Goal: Communication & Community: Share content

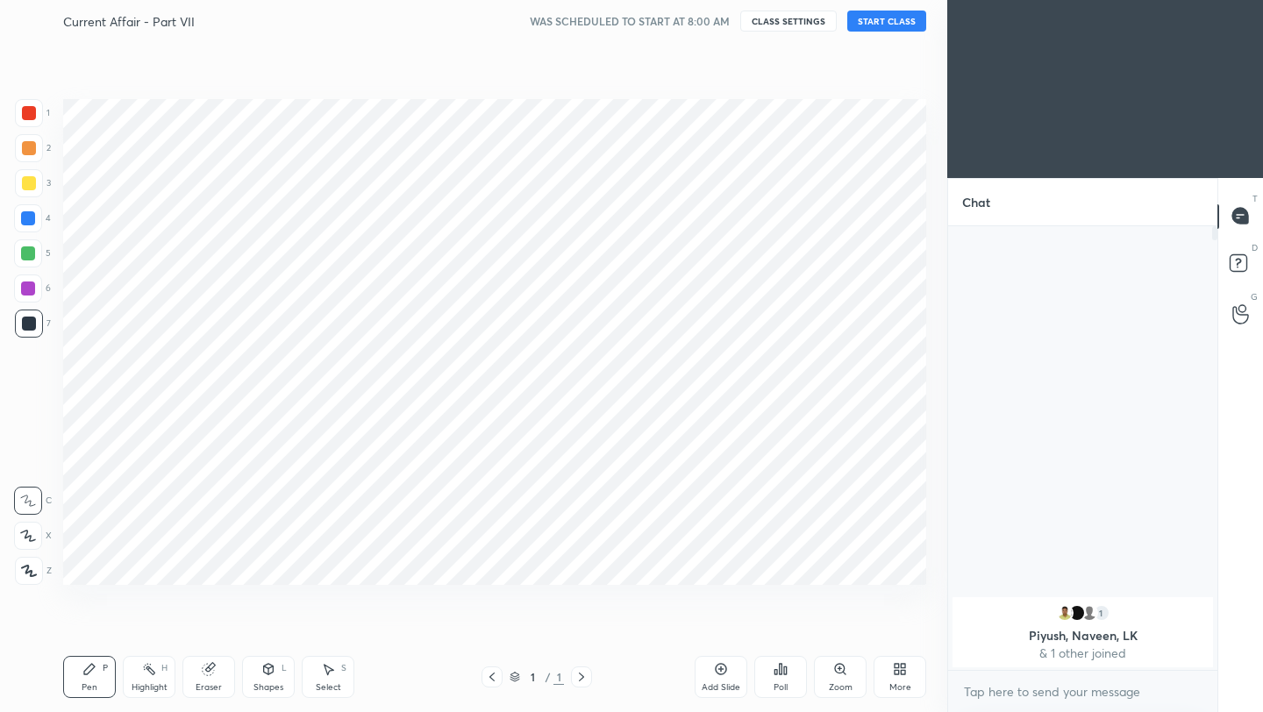
scroll to position [87078, 86801]
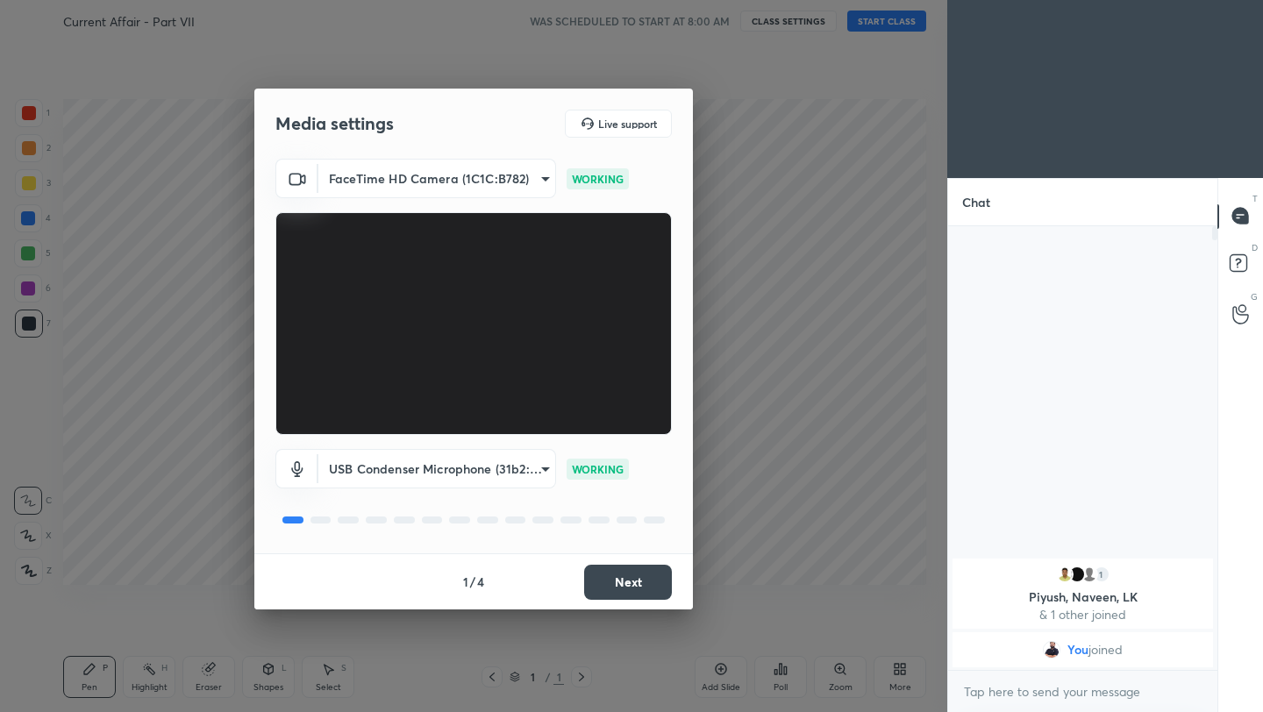
click at [639, 580] on button "Next" at bounding box center [628, 582] width 88 height 35
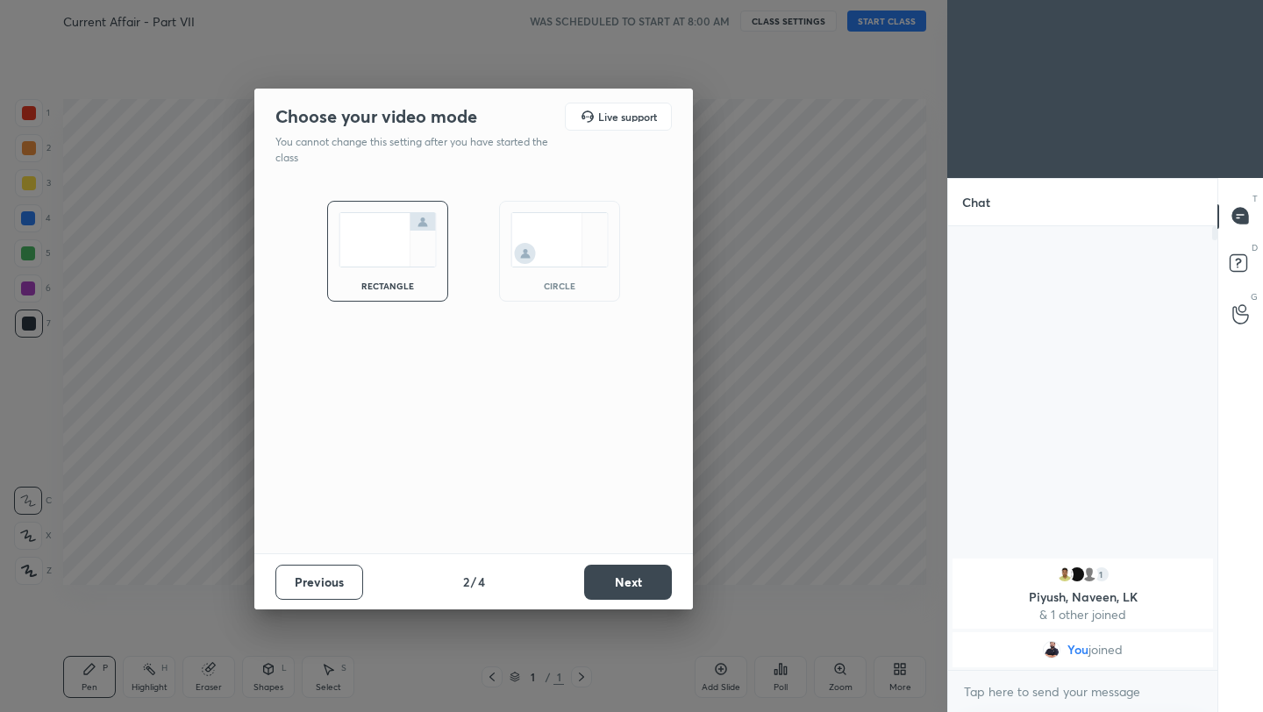
click at [639, 580] on button "Next" at bounding box center [628, 582] width 88 height 35
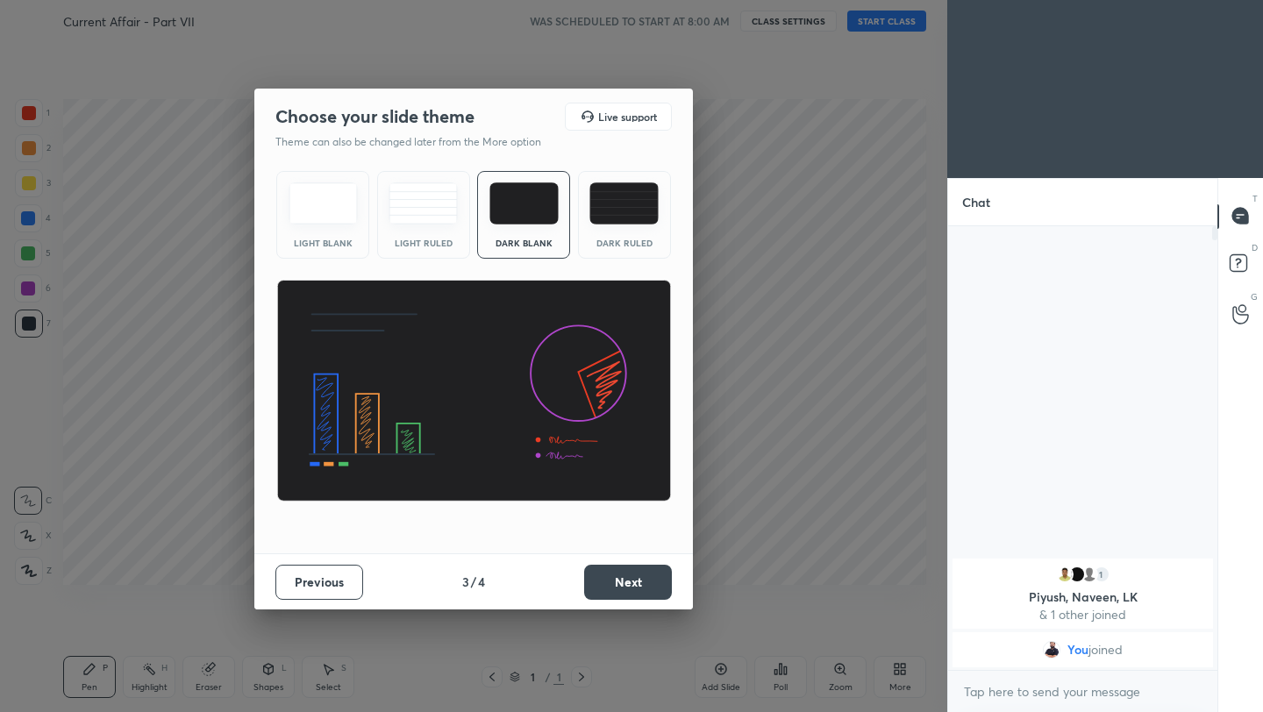
click at [639, 580] on button "Next" at bounding box center [628, 582] width 88 height 35
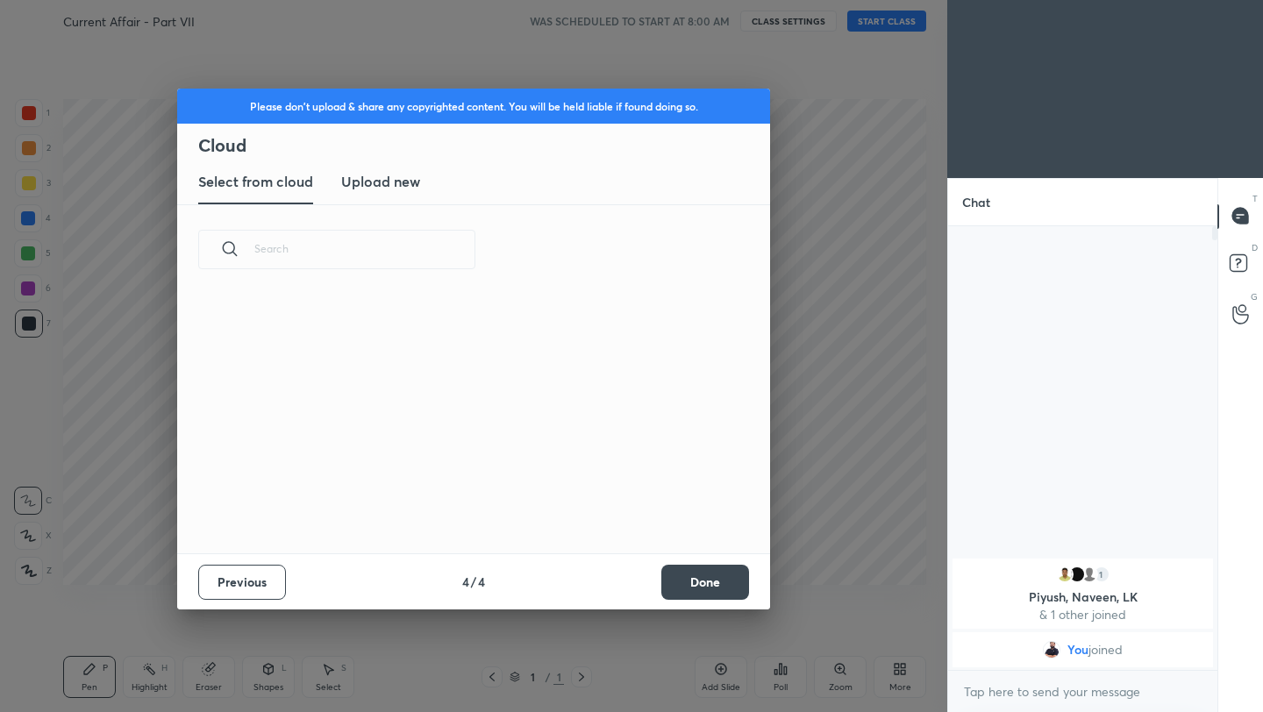
click at [639, 580] on div "Previous 4 / 4 Done" at bounding box center [473, 581] width 593 height 56
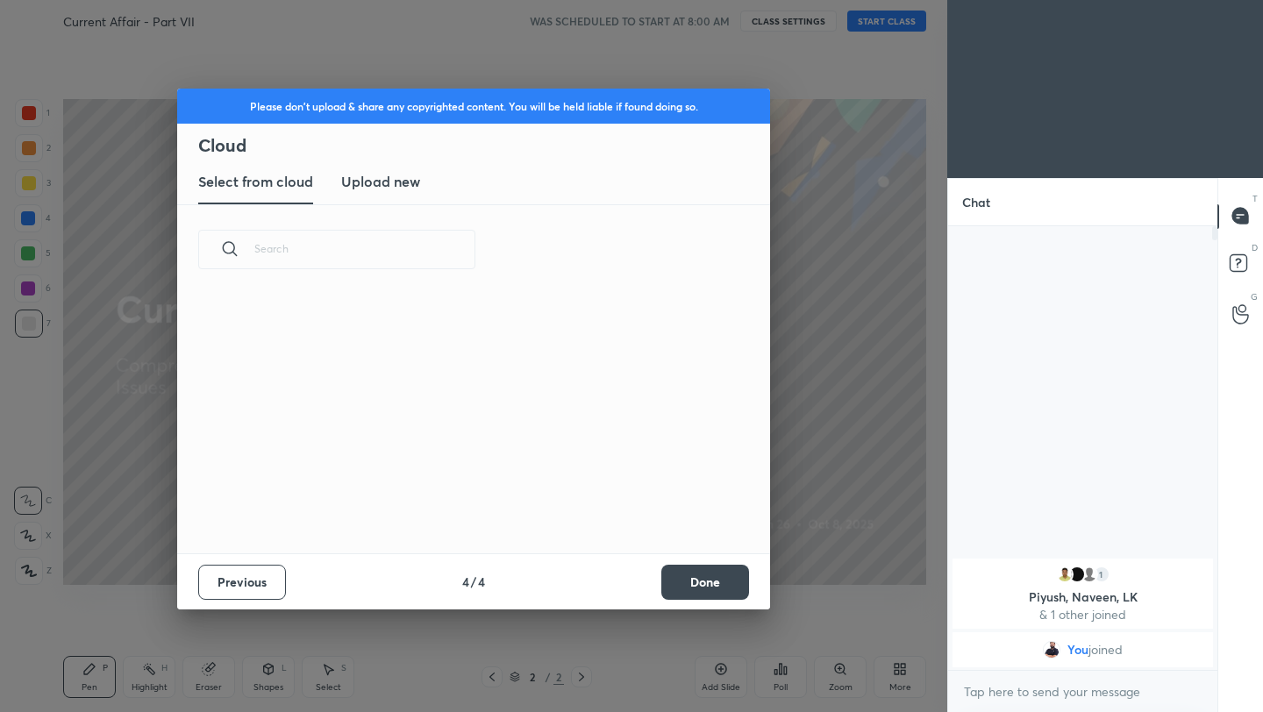
scroll to position [259, 563]
click at [708, 579] on button "Done" at bounding box center [705, 582] width 88 height 35
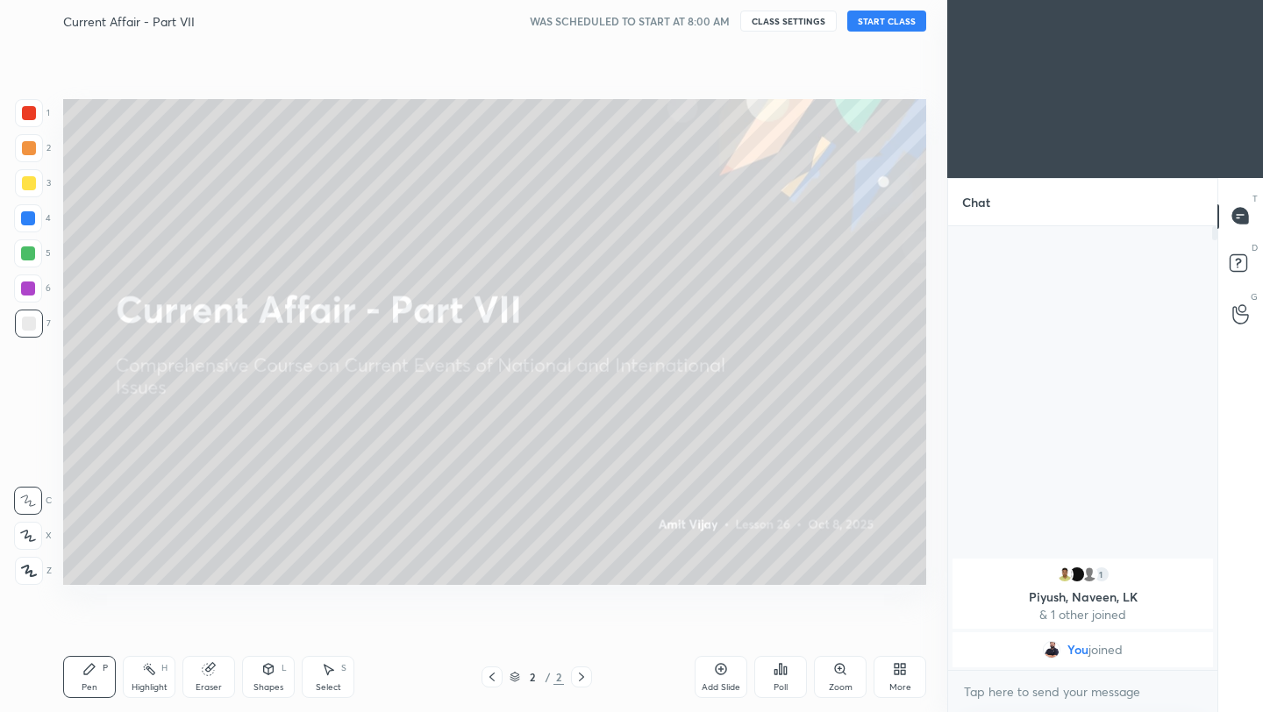
click at [708, 579] on div at bounding box center [473, 356] width 947 height 712
click at [898, 20] on button "START CLASS" at bounding box center [886, 21] width 79 height 21
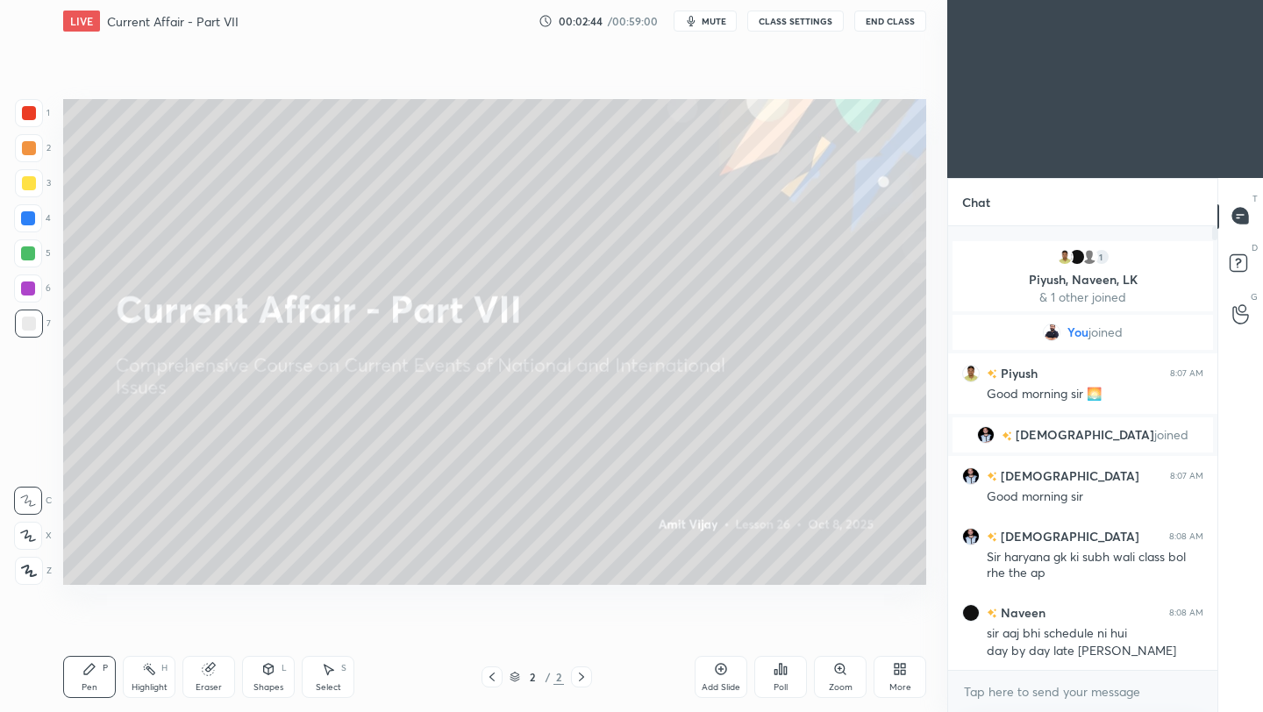
click at [895, 670] on icon at bounding box center [896, 672] width 4 height 4
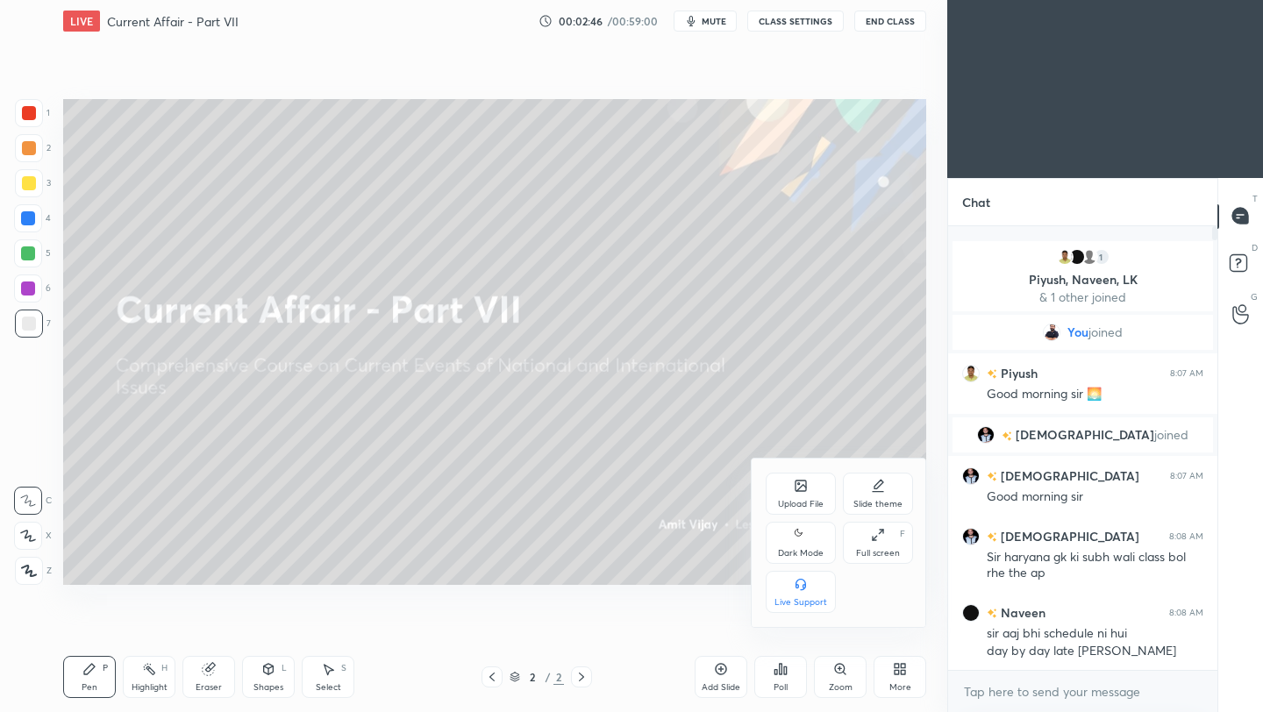
click at [800, 500] on div "Upload File" at bounding box center [801, 504] width 46 height 9
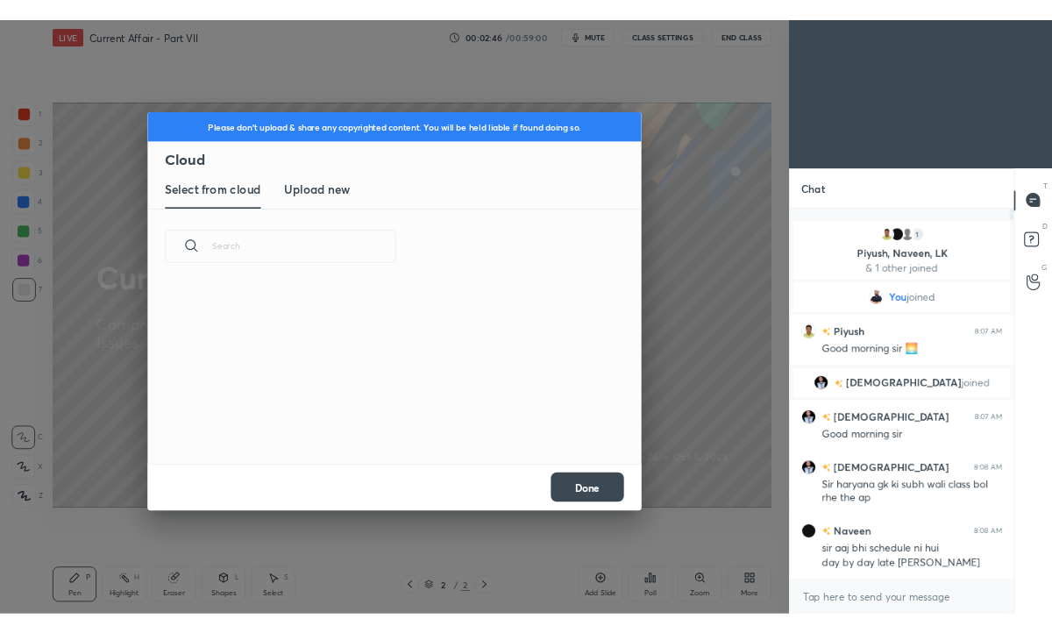
scroll to position [216, 563]
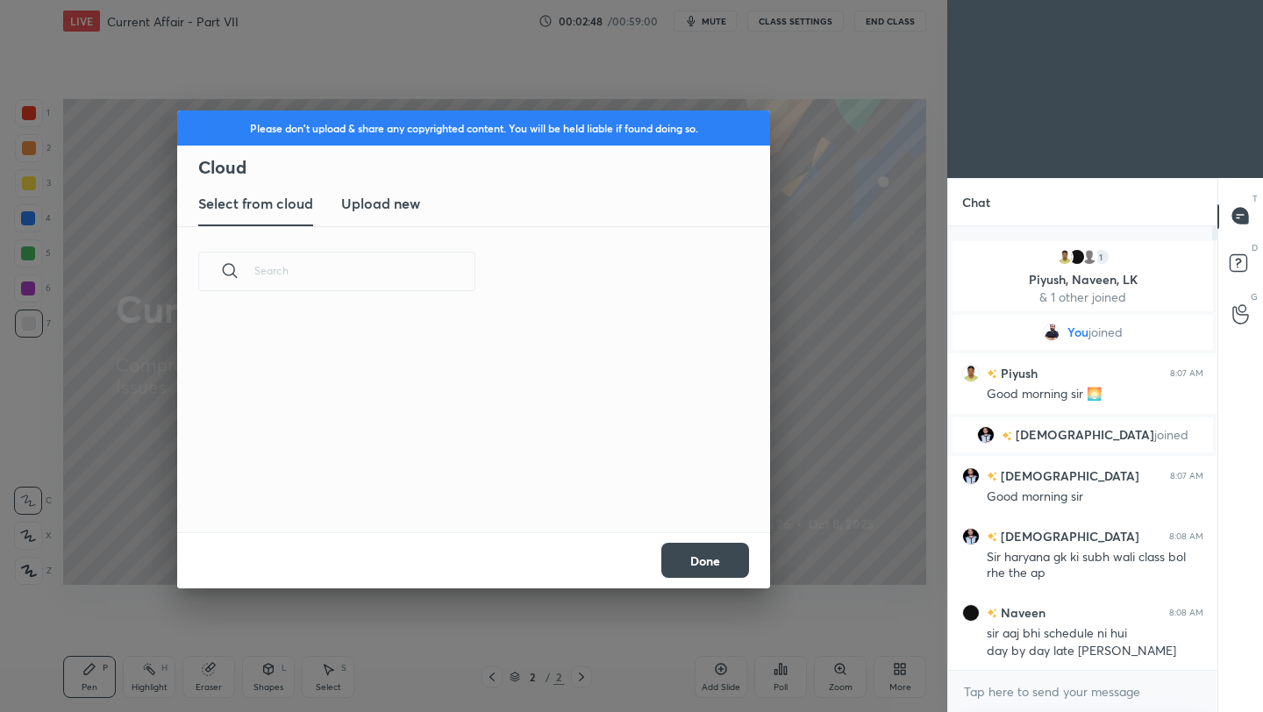
click at [392, 213] on h3 "Upload new" at bounding box center [380, 203] width 79 height 21
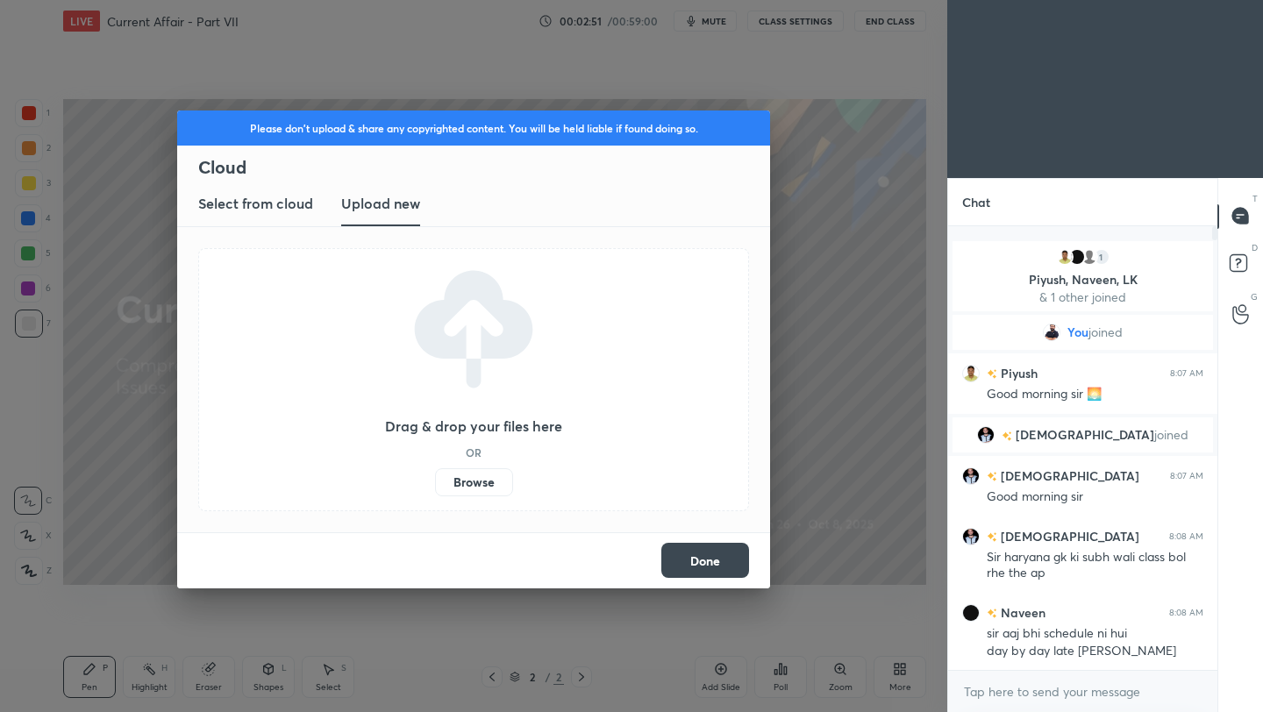
click at [485, 487] on label "Browse" at bounding box center [474, 482] width 78 height 28
click at [435, 487] on input "Browse" at bounding box center [435, 482] width 0 height 28
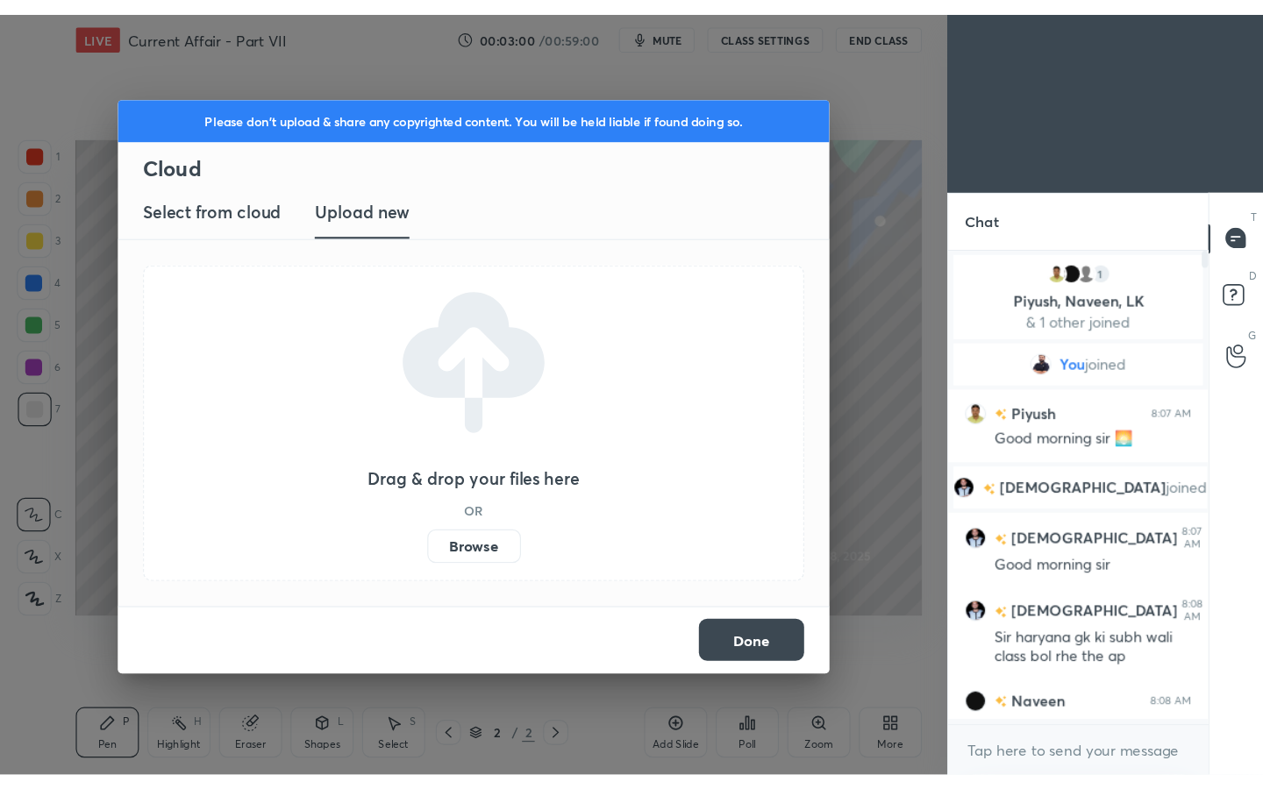
scroll to position [243, 211]
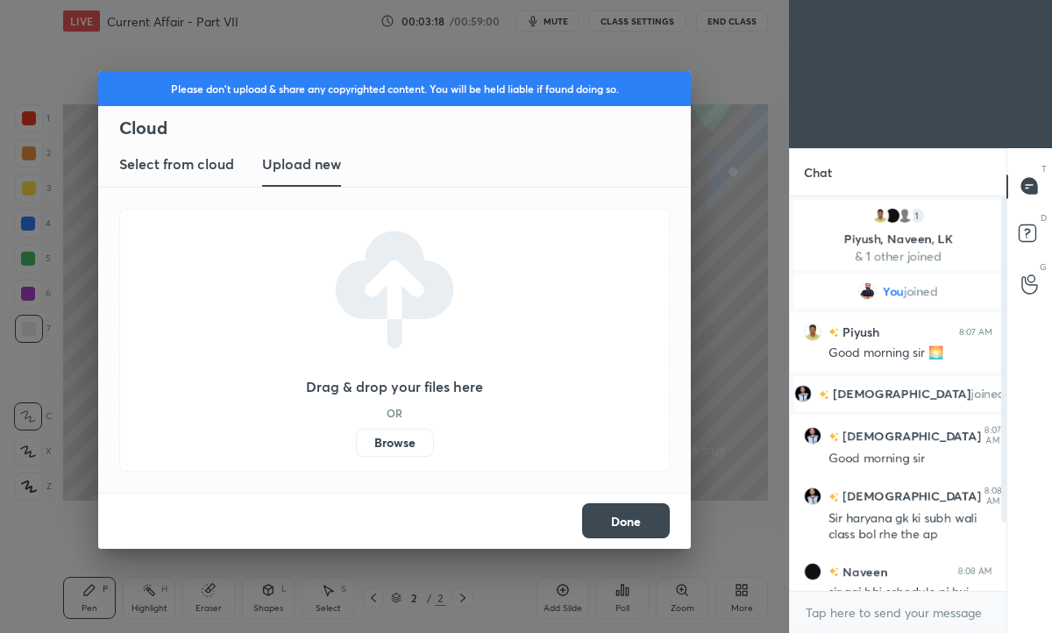
click at [387, 445] on label "Browse" at bounding box center [395, 443] width 78 height 28
click at [356, 445] on input "Browse" at bounding box center [356, 443] width 0 height 28
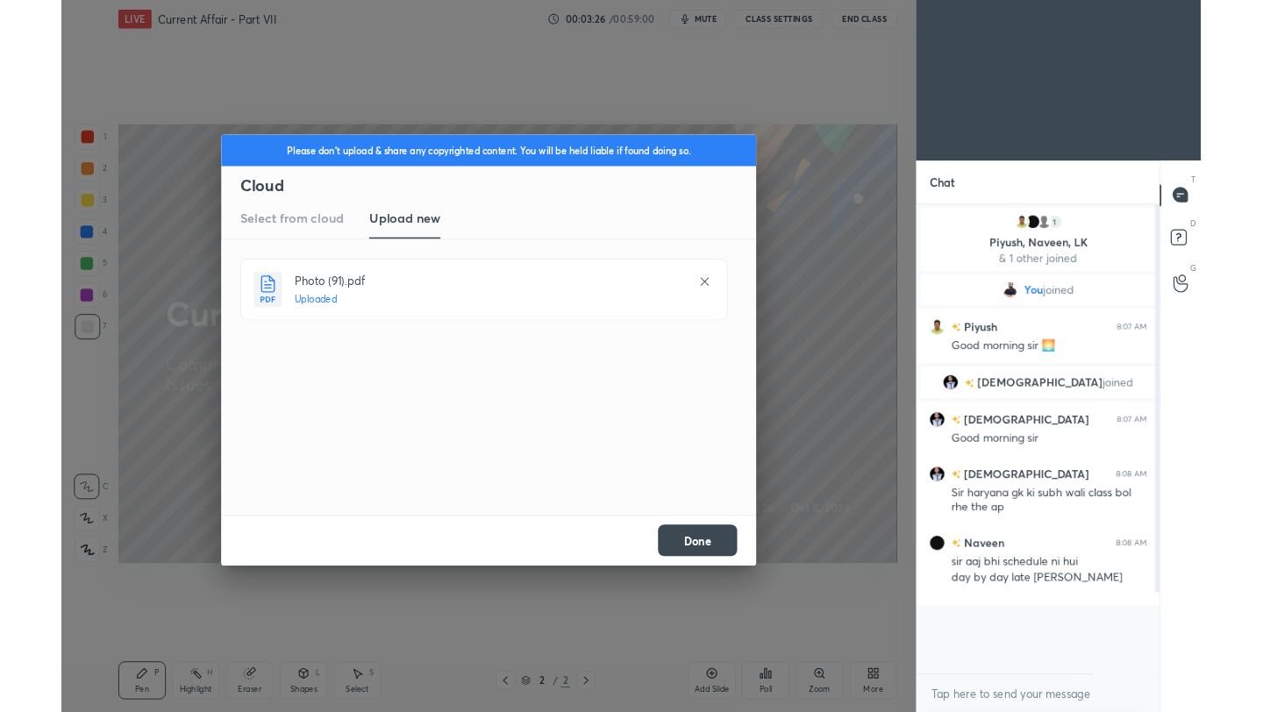
scroll to position [0, 0]
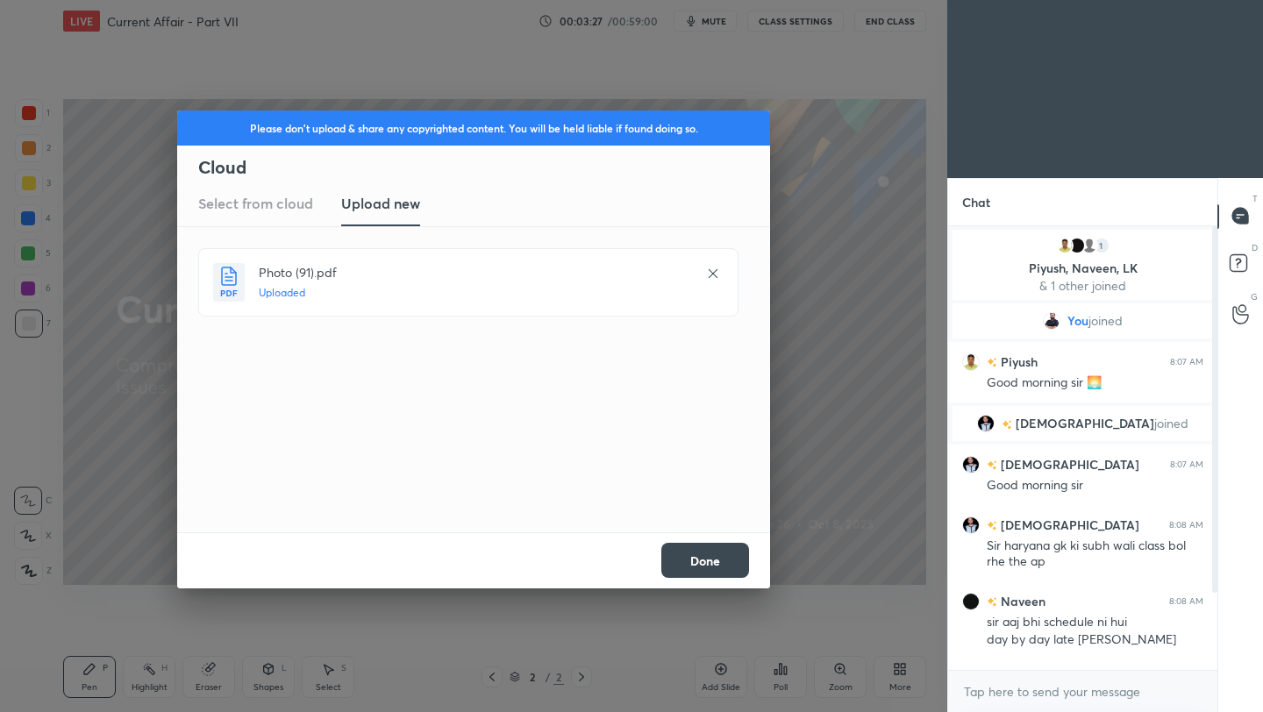
click at [713, 565] on button "Done" at bounding box center [705, 560] width 88 height 35
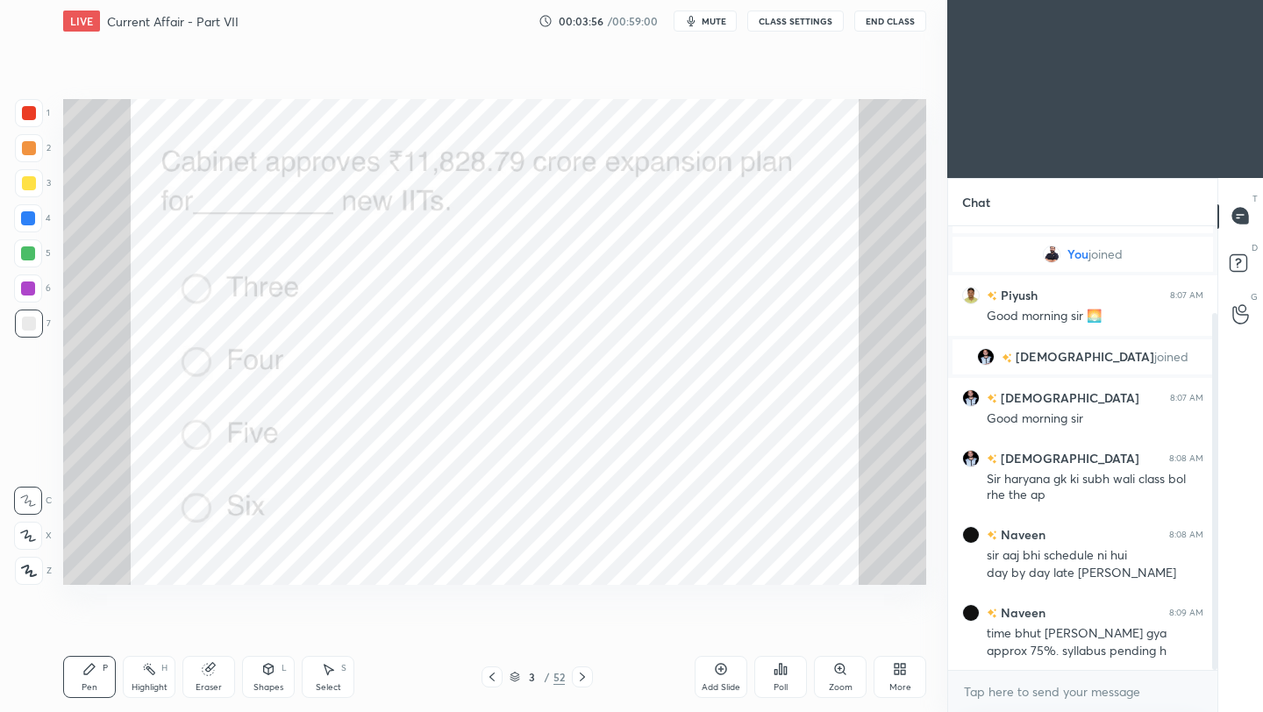
scroll to position [109, 0]
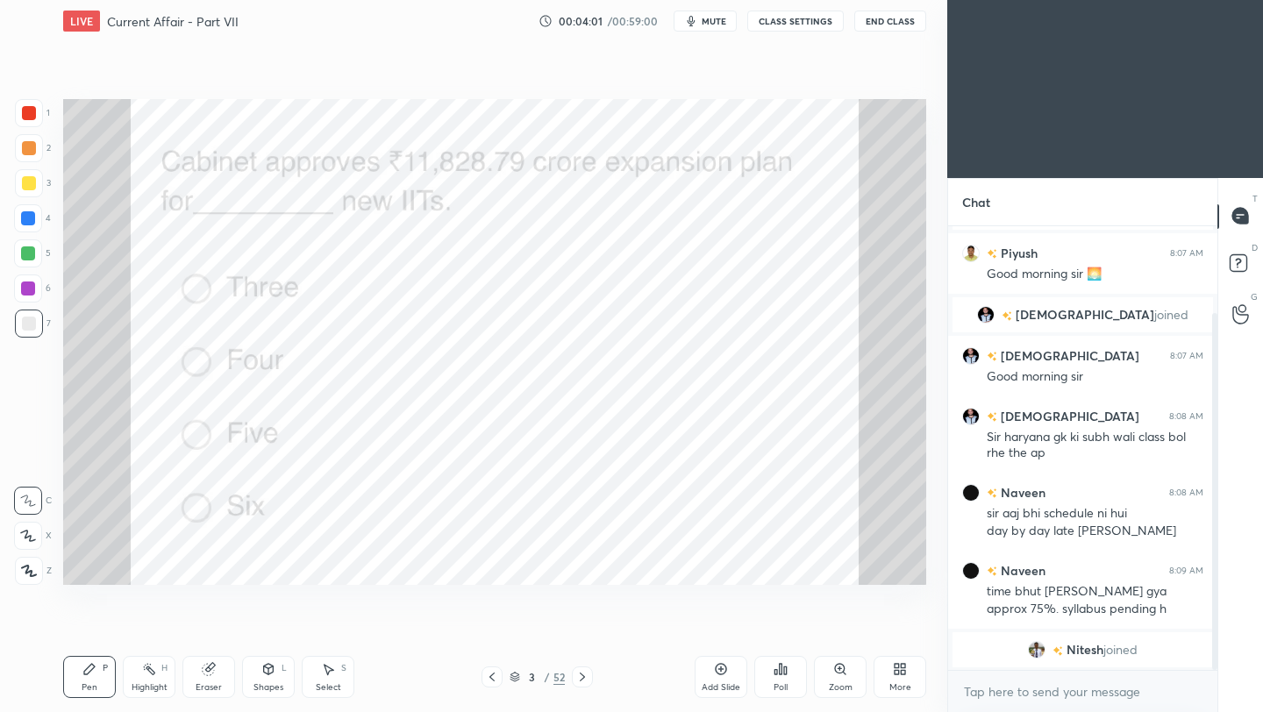
click at [25, 120] on div at bounding box center [29, 113] width 28 height 28
click at [29, 580] on div at bounding box center [29, 571] width 28 height 28
click at [778, 678] on div "Poll" at bounding box center [780, 677] width 53 height 42
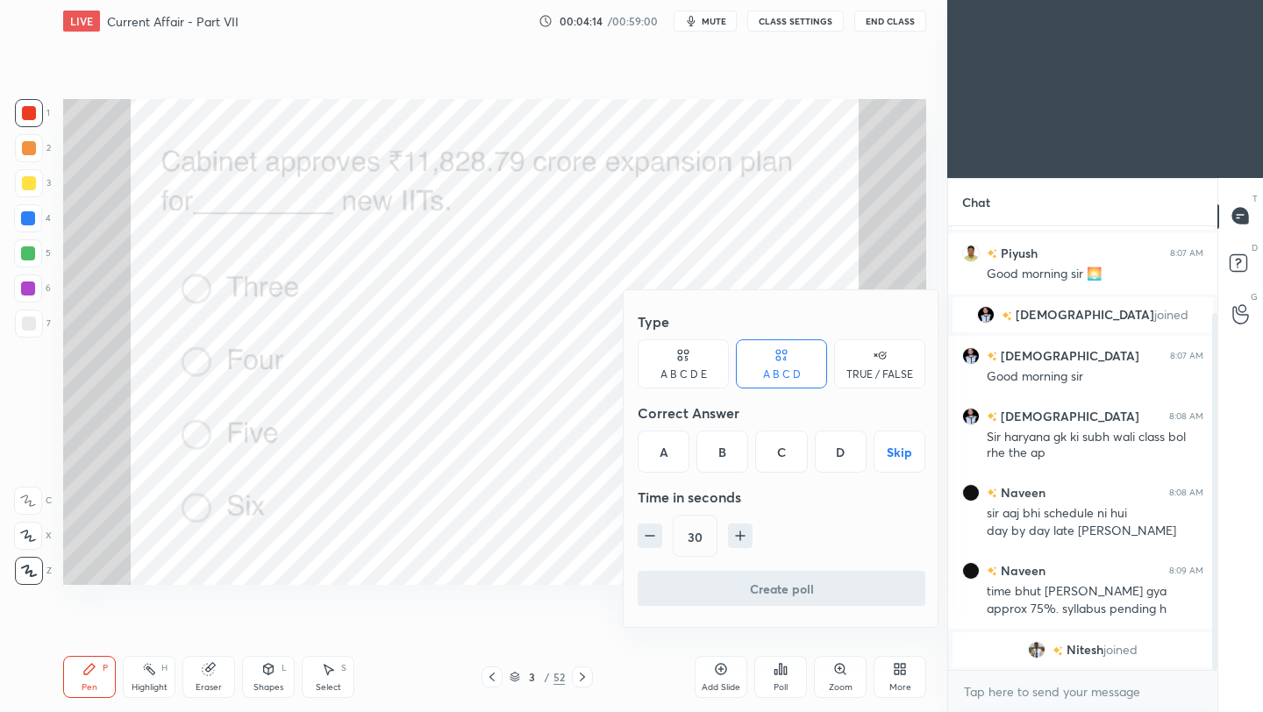
click at [776, 455] on div "C" at bounding box center [781, 451] width 52 height 42
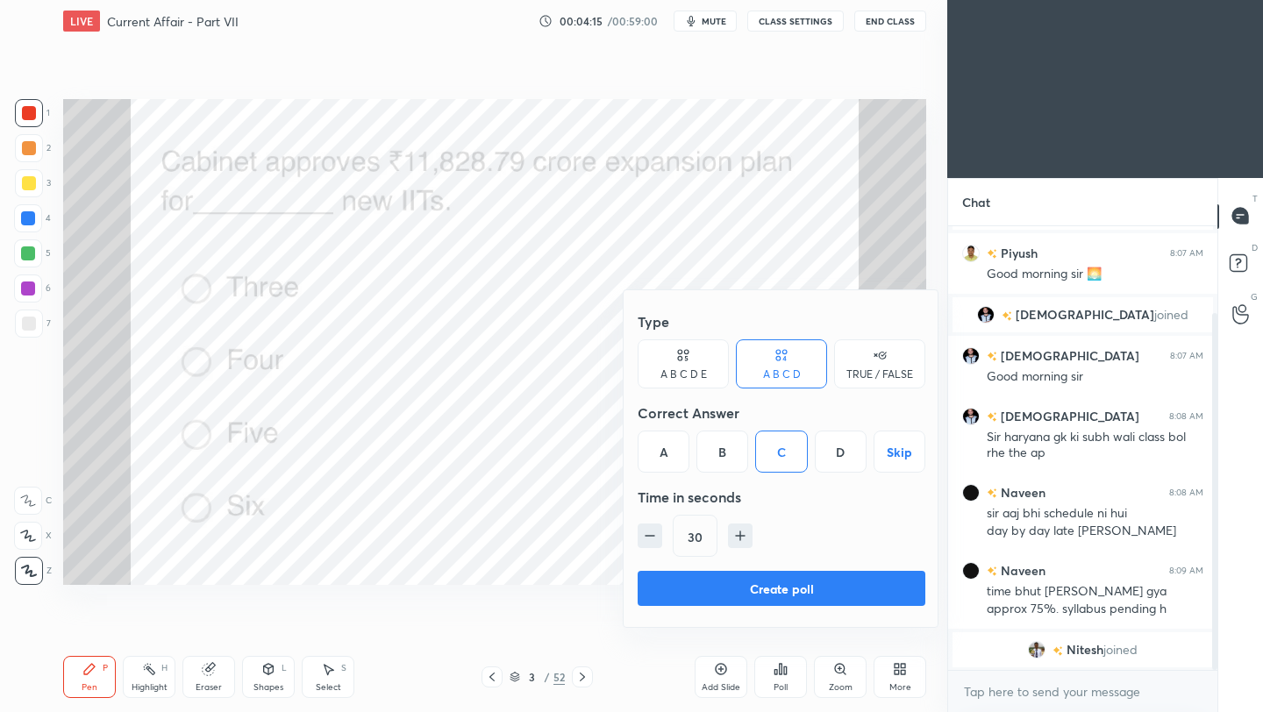
click at [759, 587] on button "Create poll" at bounding box center [781, 588] width 288 height 35
click at [759, 587] on div "Create poll" at bounding box center [781, 592] width 288 height 42
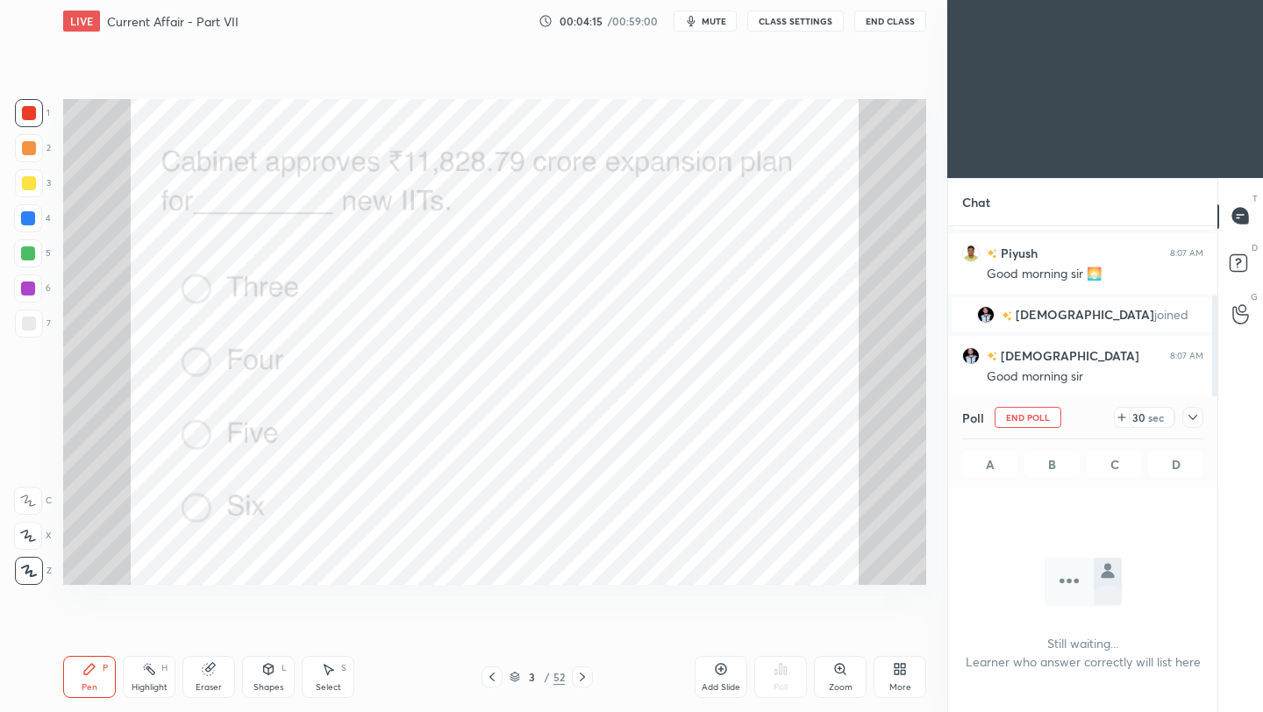
scroll to position [201, 264]
click at [1190, 422] on icon at bounding box center [1192, 417] width 14 height 14
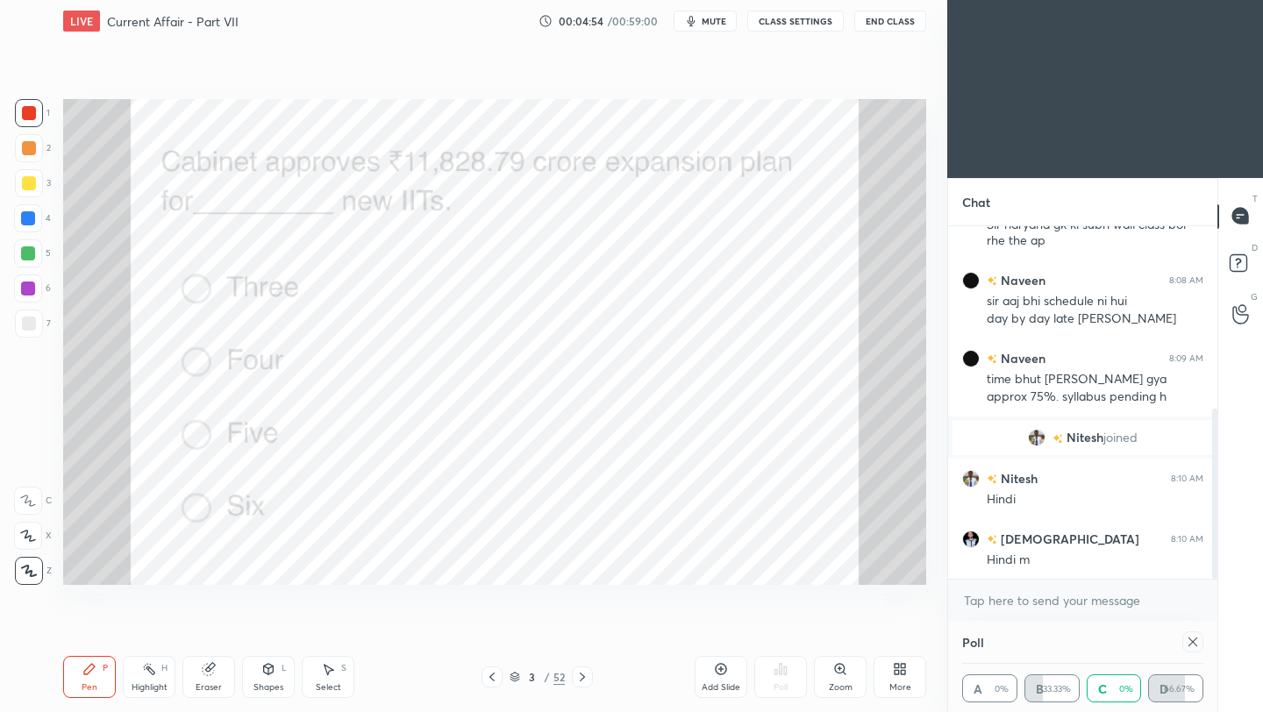
scroll to position [381, 0]
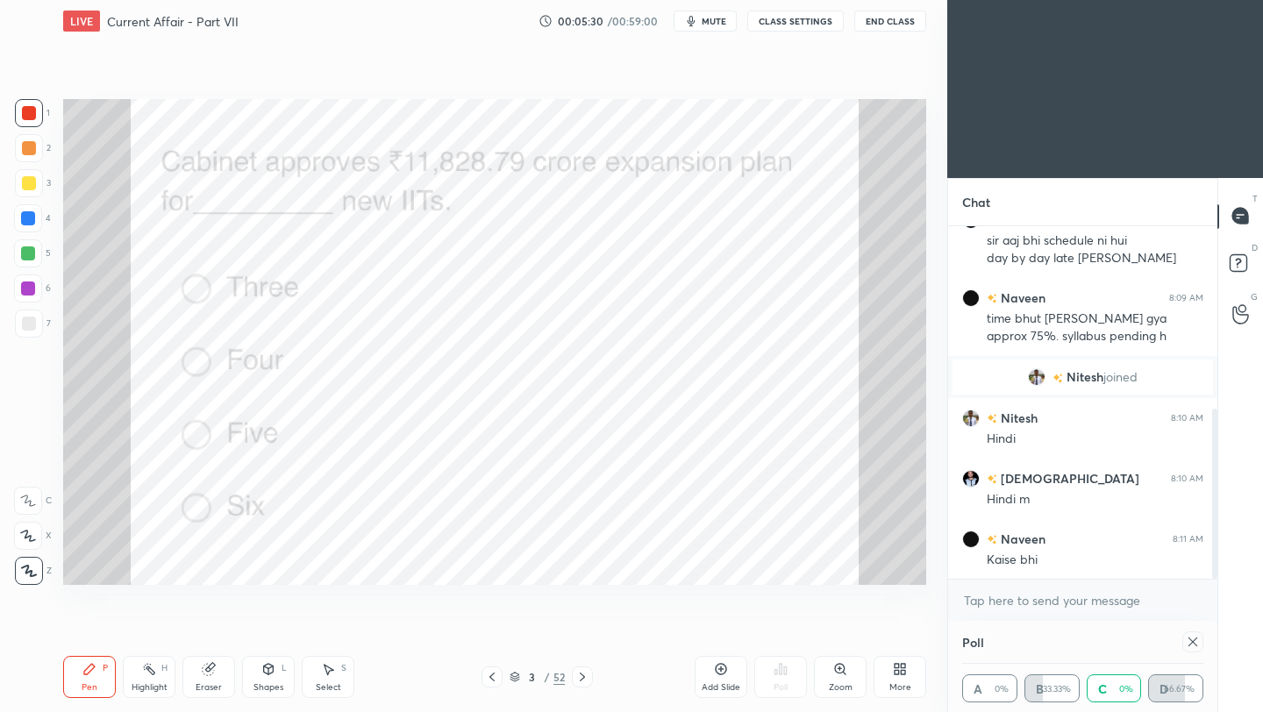
click at [587, 681] on icon at bounding box center [582, 677] width 14 height 14
click at [1195, 644] on icon at bounding box center [1192, 642] width 14 height 14
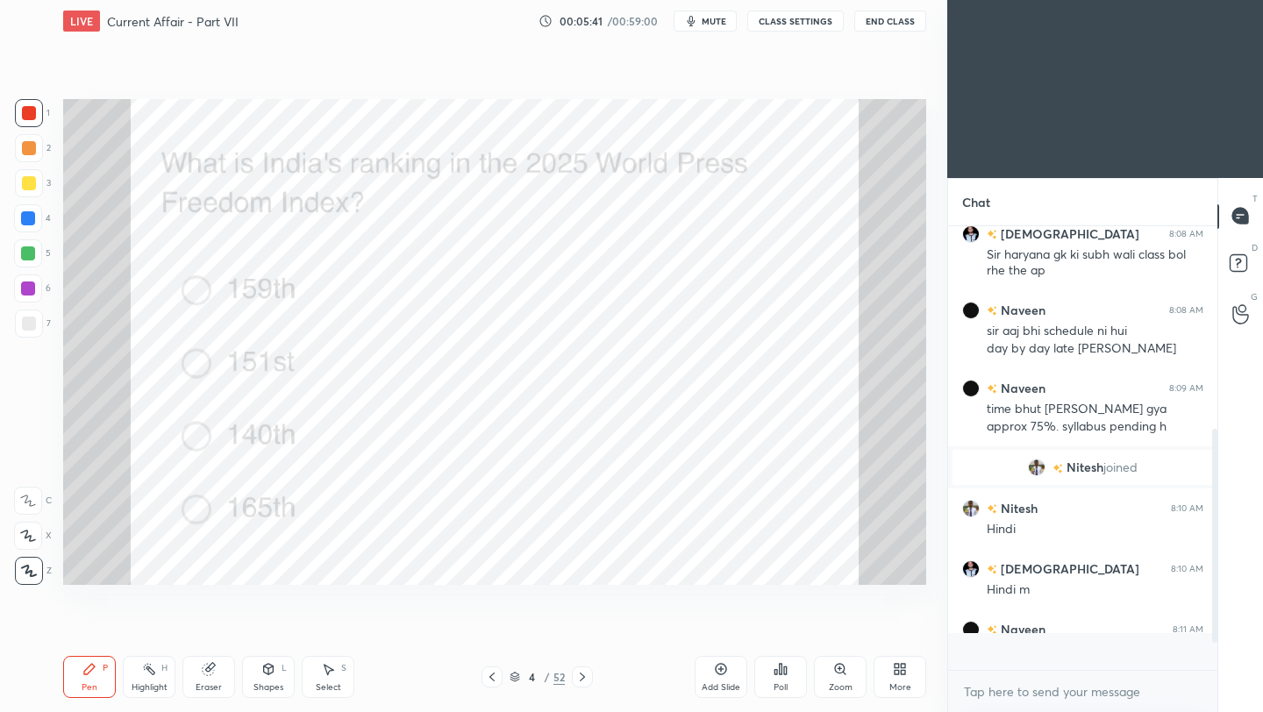
scroll to position [290, 0]
click at [781, 680] on div "Poll" at bounding box center [780, 677] width 53 height 42
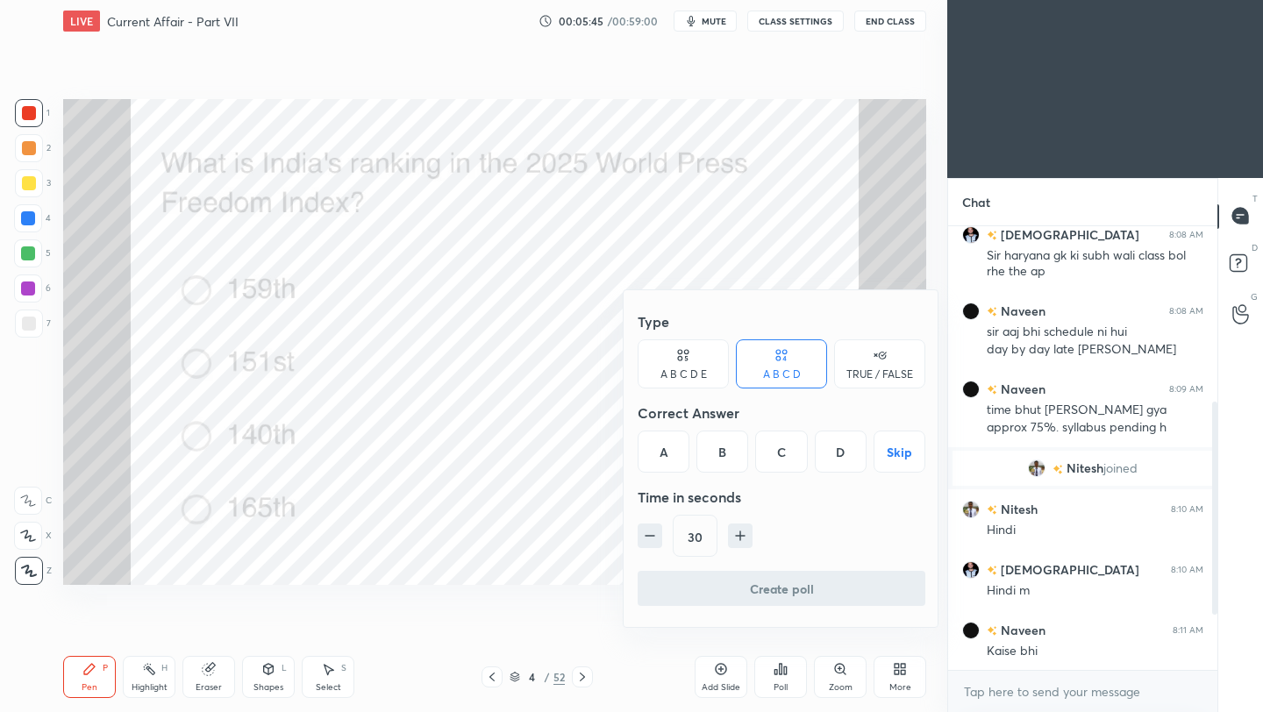
click at [722, 452] on div "B" at bounding box center [722, 451] width 52 height 42
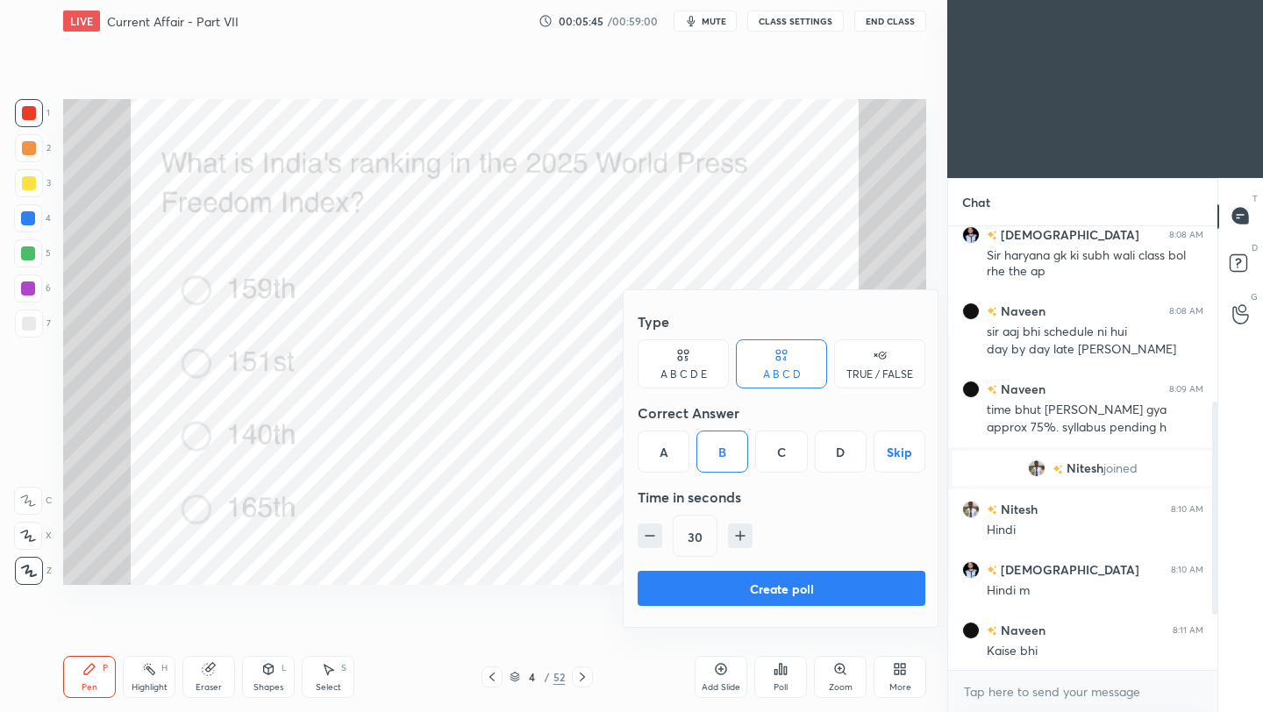
click at [702, 587] on button "Create poll" at bounding box center [781, 588] width 288 height 35
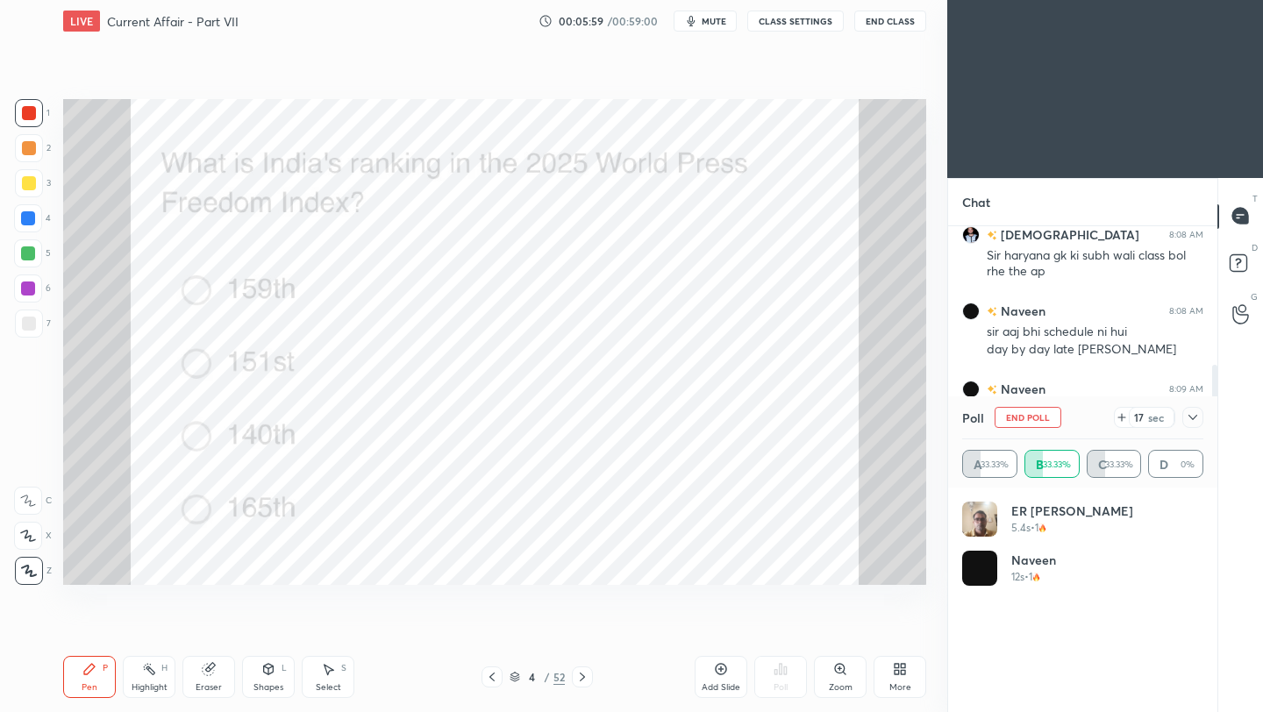
scroll to position [458, 0]
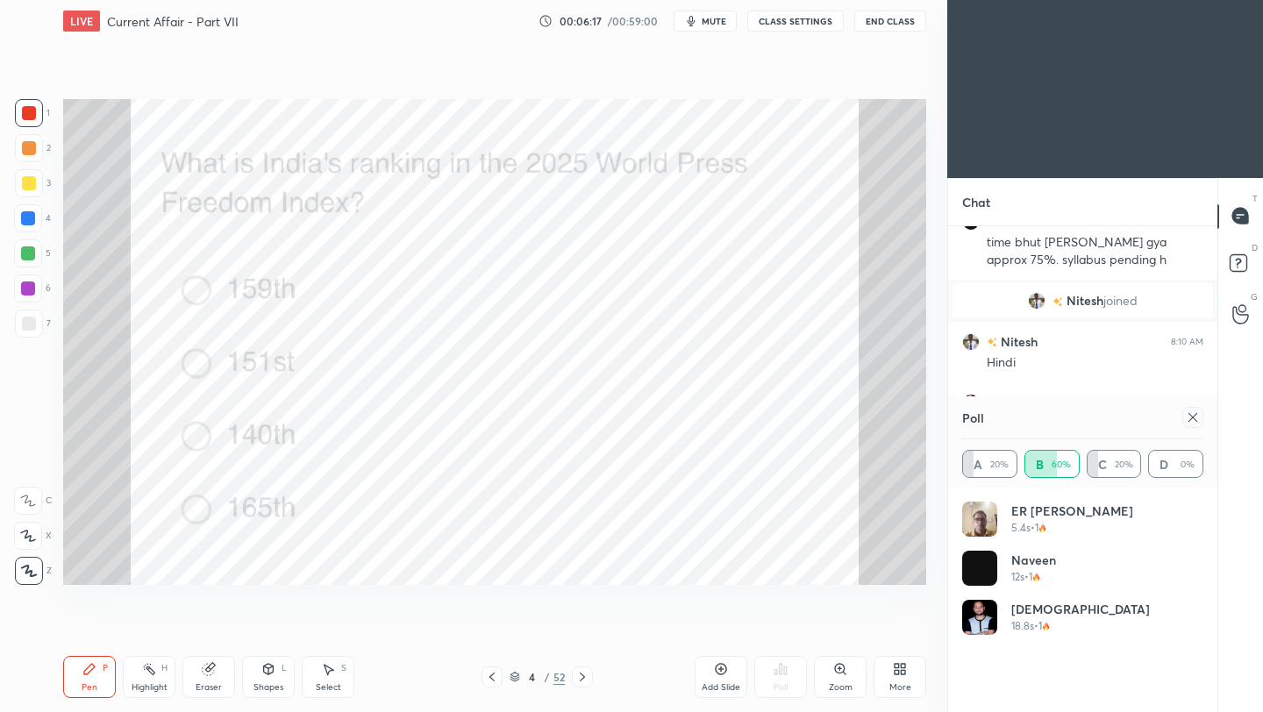
click at [1188, 417] on icon at bounding box center [1192, 417] width 14 height 14
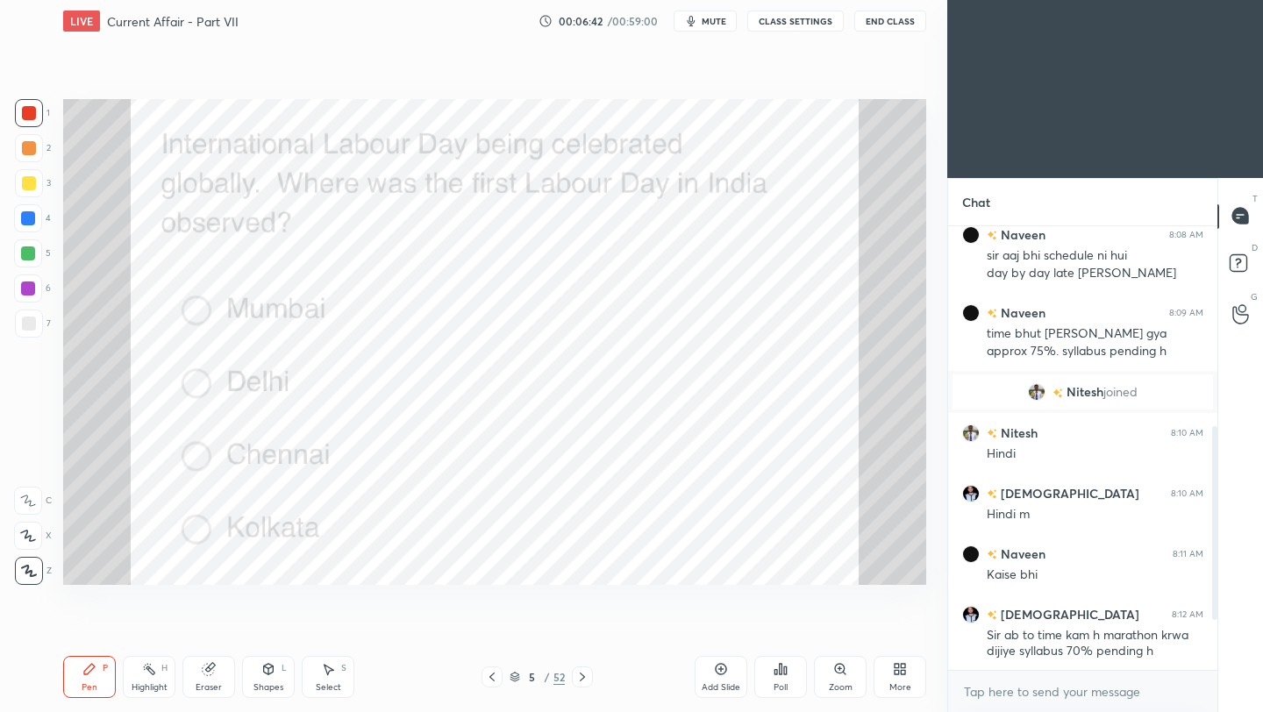
scroll to position [409, 0]
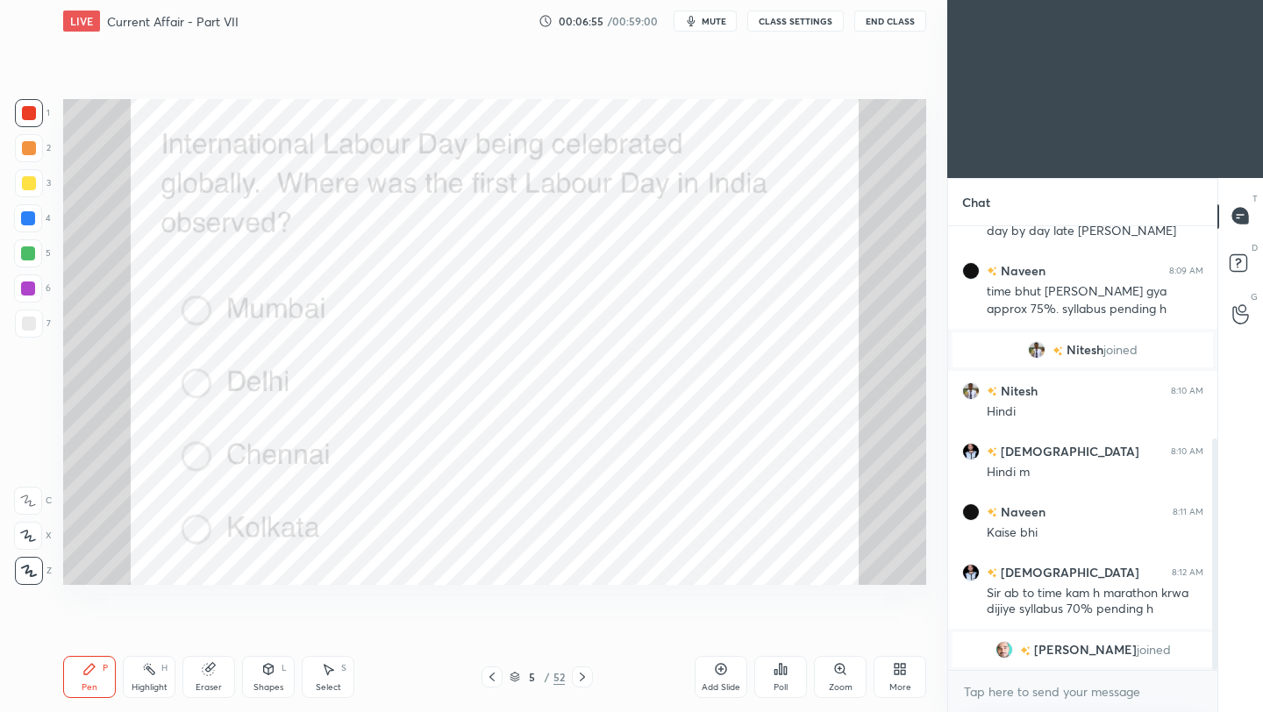
click at [786, 678] on div "Poll" at bounding box center [780, 677] width 53 height 42
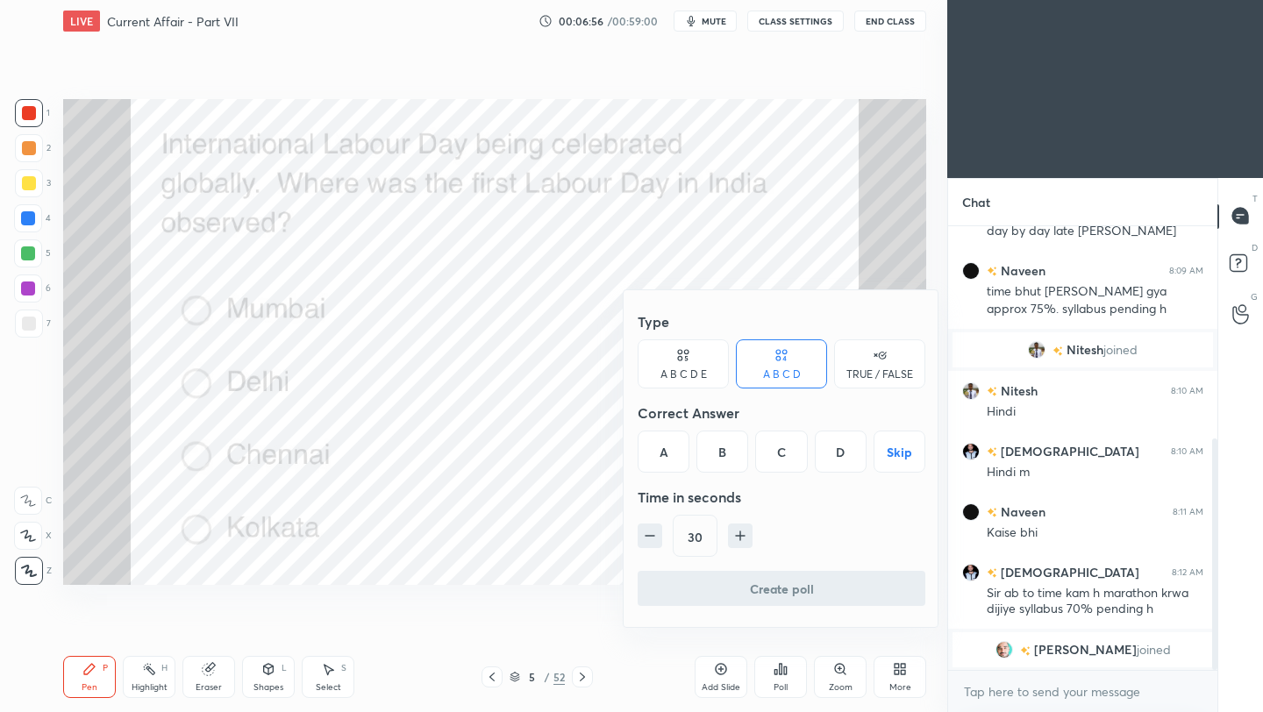
click at [780, 452] on div "C" at bounding box center [781, 451] width 52 height 42
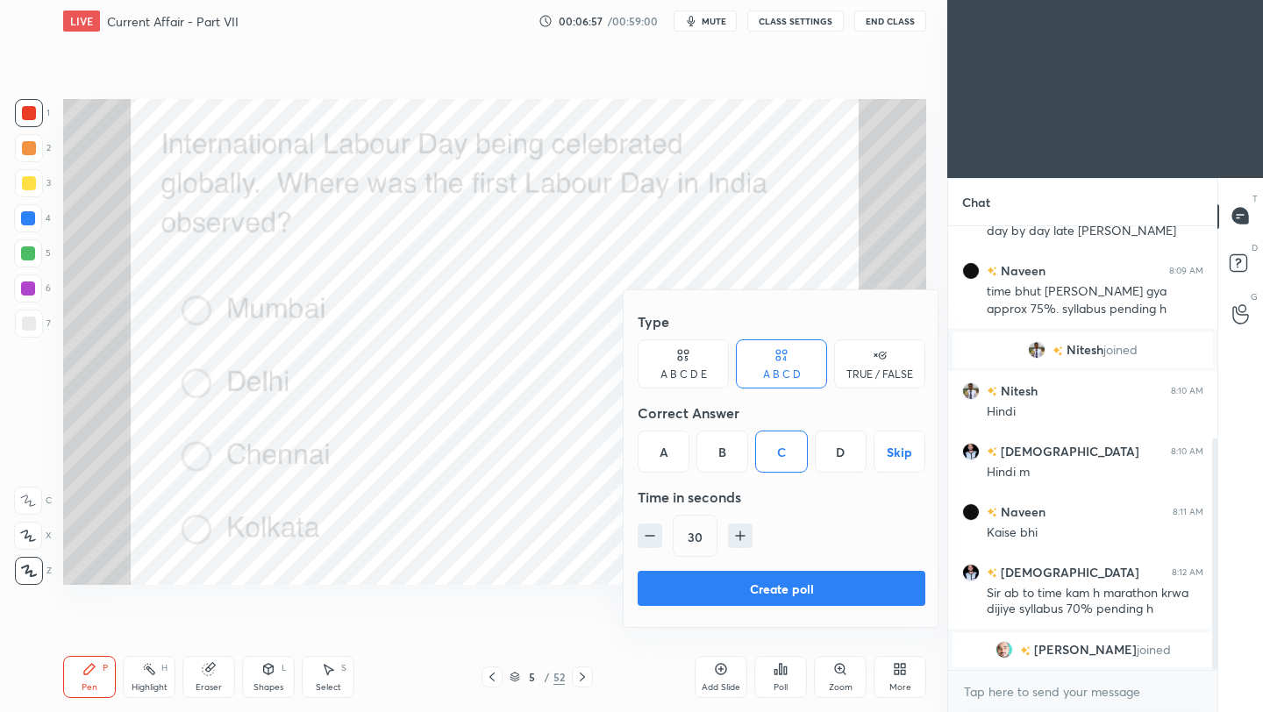
click at [779, 590] on button "Create poll" at bounding box center [781, 588] width 288 height 35
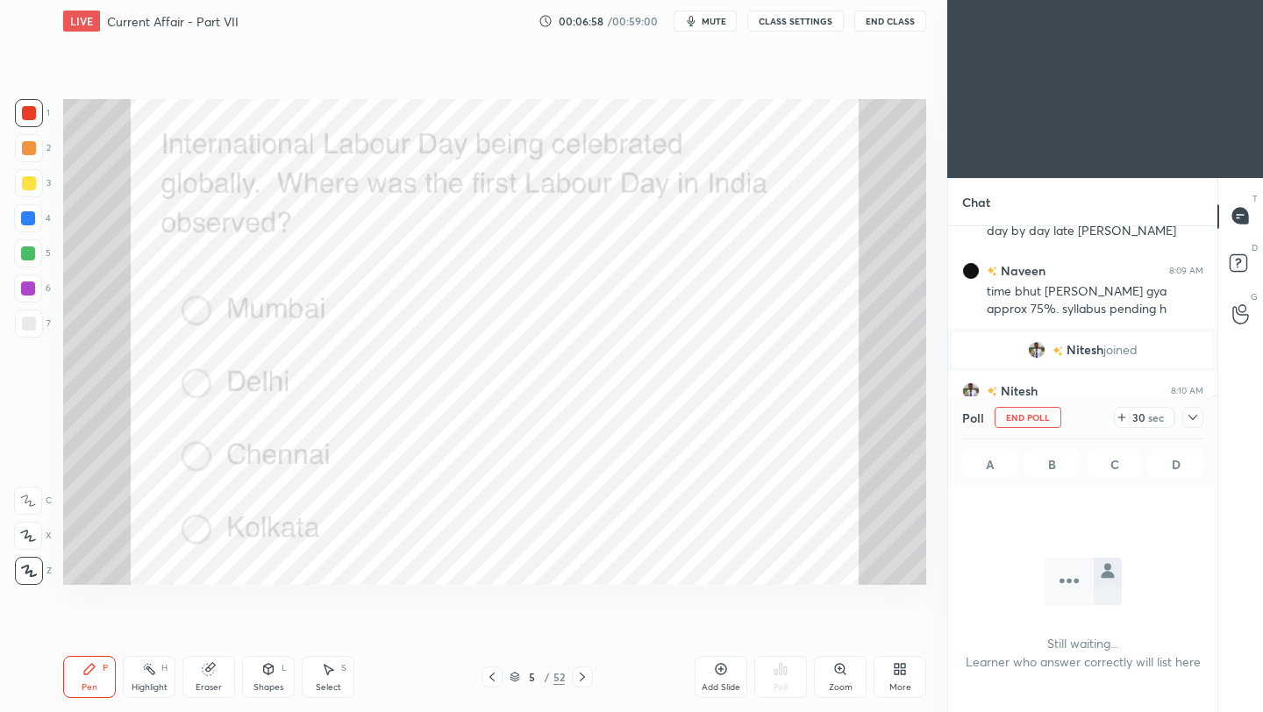
scroll to position [6, 6]
click at [1196, 419] on icon at bounding box center [1192, 417] width 14 height 14
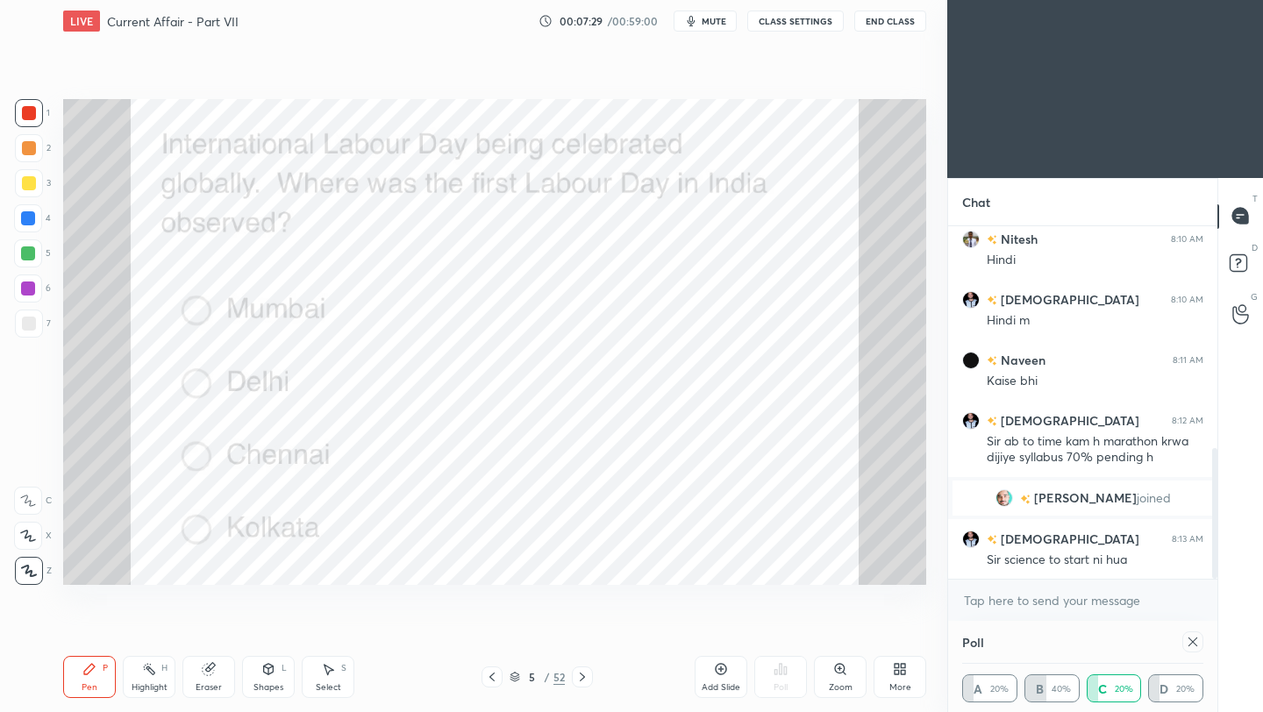
scroll to position [602, 0]
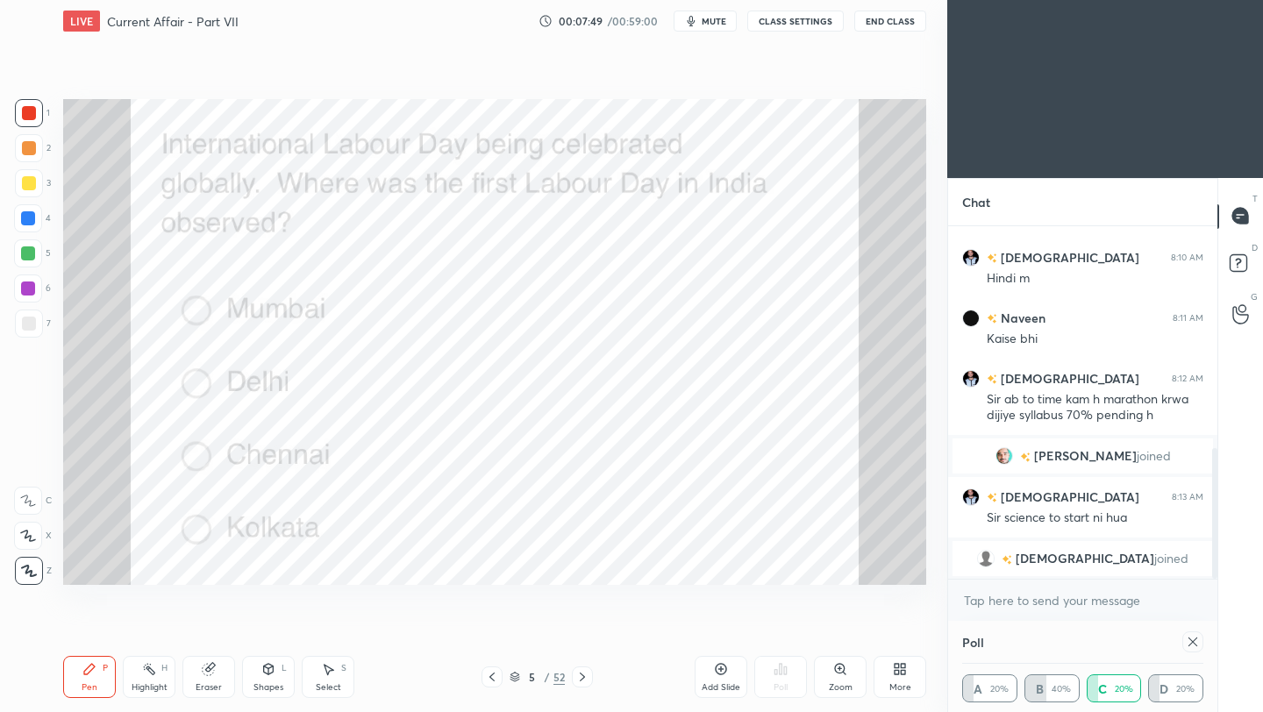
click at [581, 678] on icon at bounding box center [582, 677] width 14 height 14
click at [1190, 644] on icon at bounding box center [1192, 641] width 9 height 9
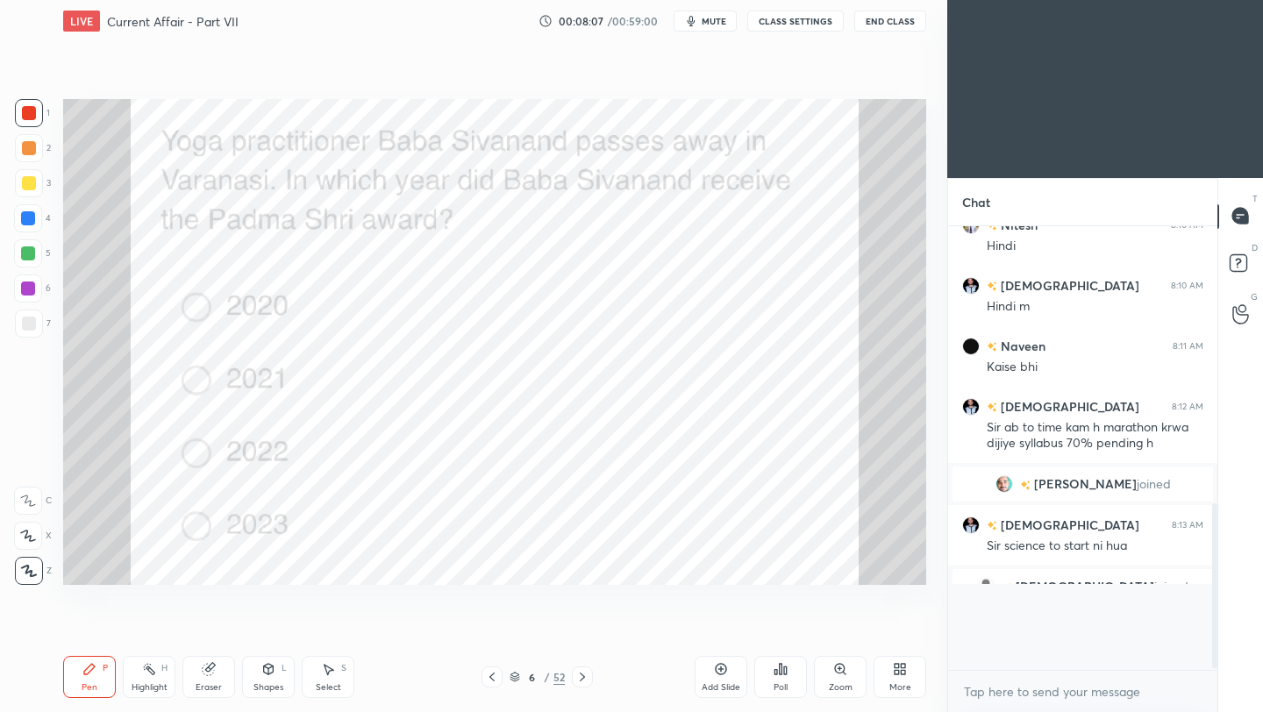
scroll to position [6, 6]
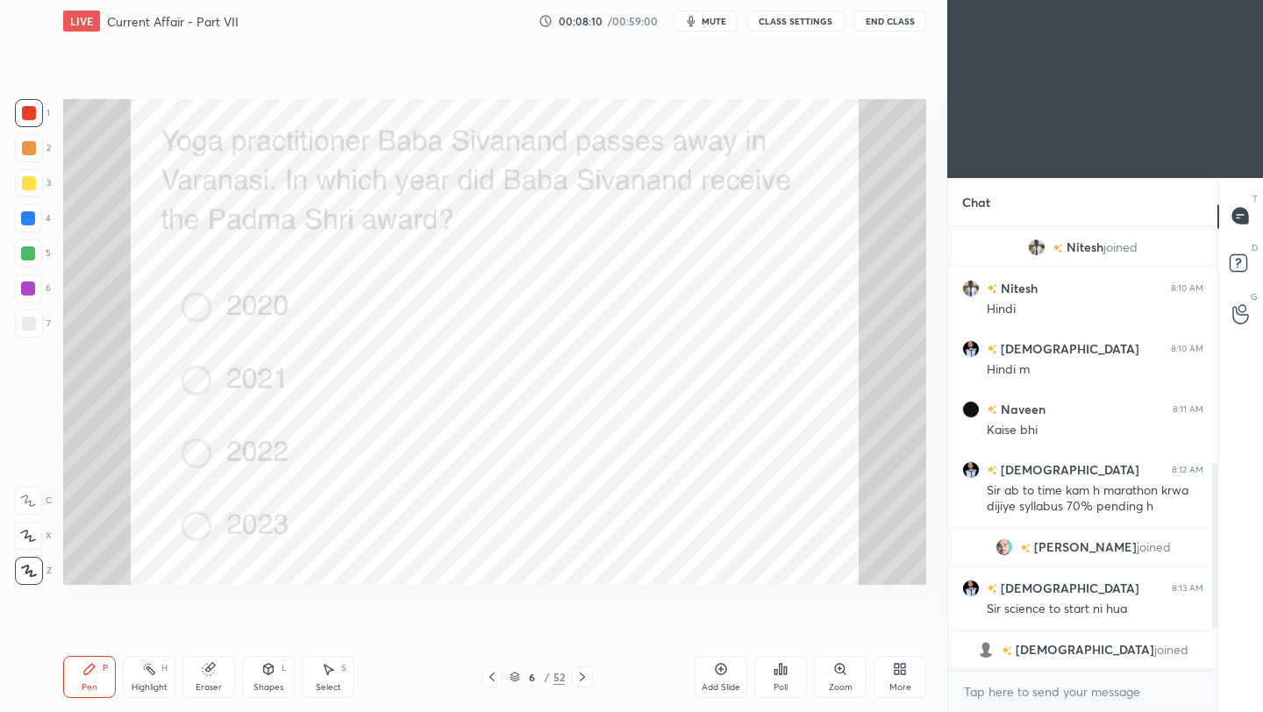
click at [789, 672] on div "Poll" at bounding box center [780, 677] width 53 height 42
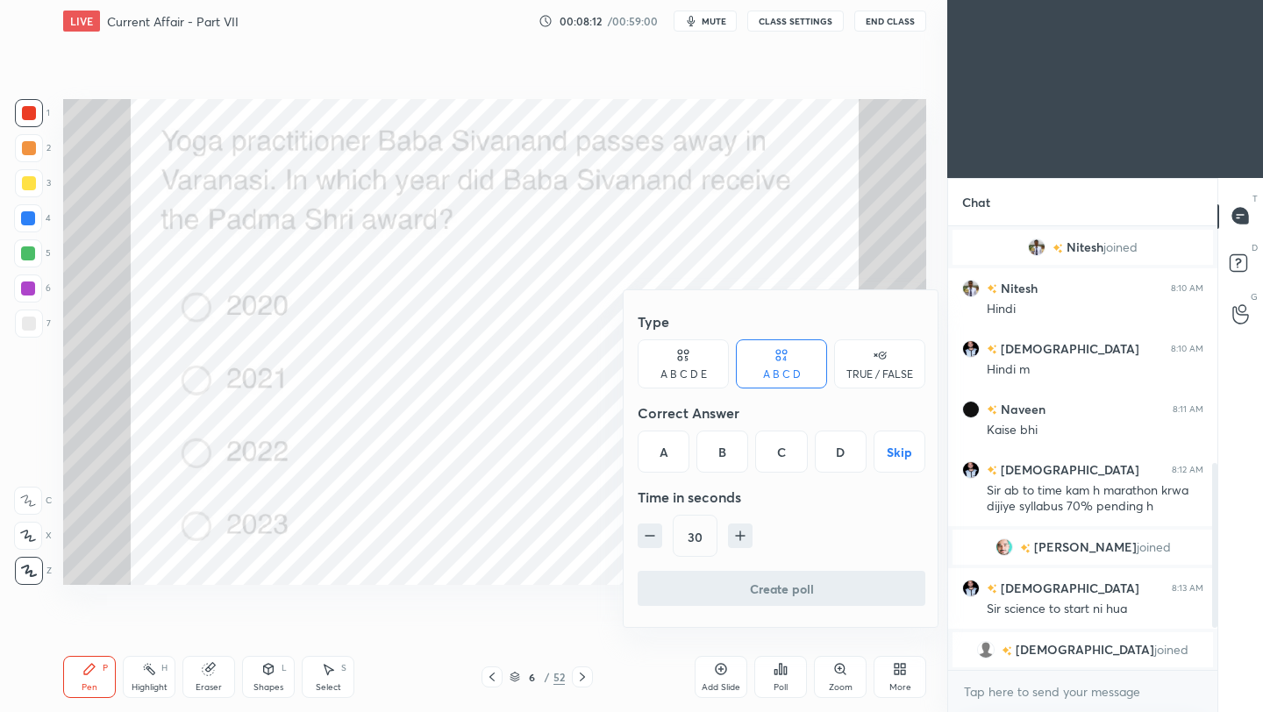
click at [775, 451] on div "C" at bounding box center [781, 451] width 52 height 42
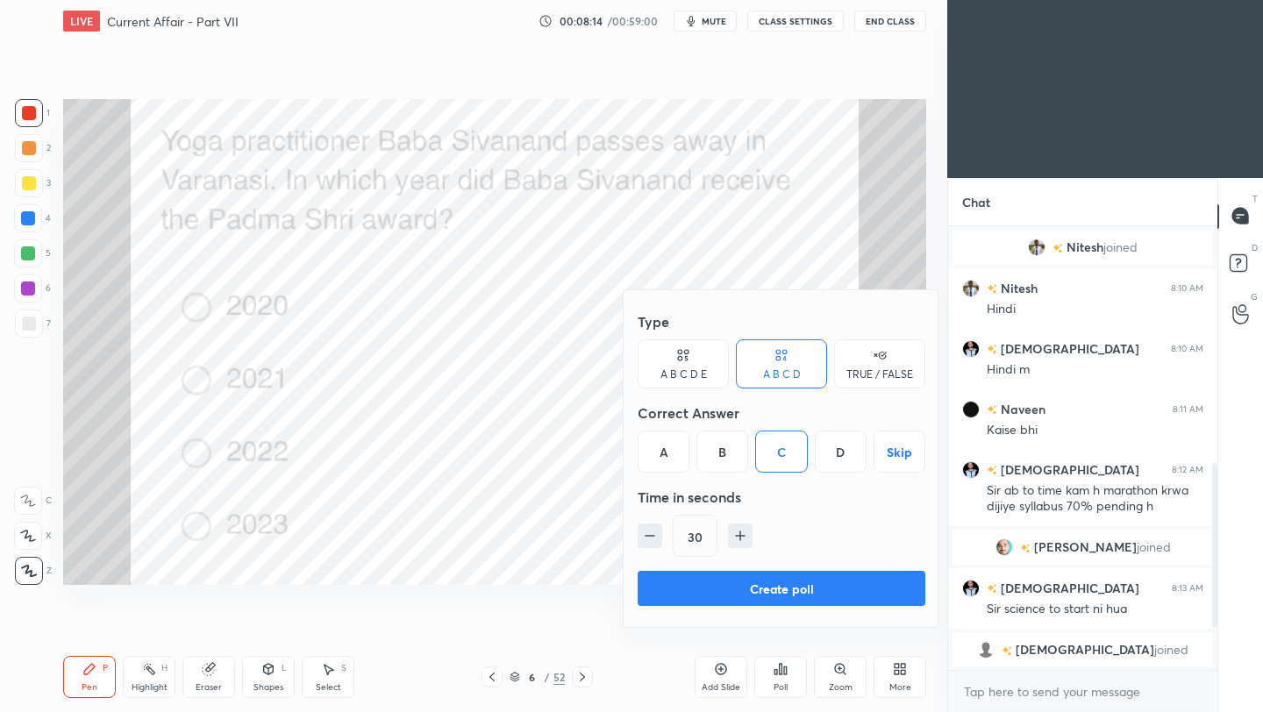
click at [762, 588] on button "Create poll" at bounding box center [781, 588] width 288 height 35
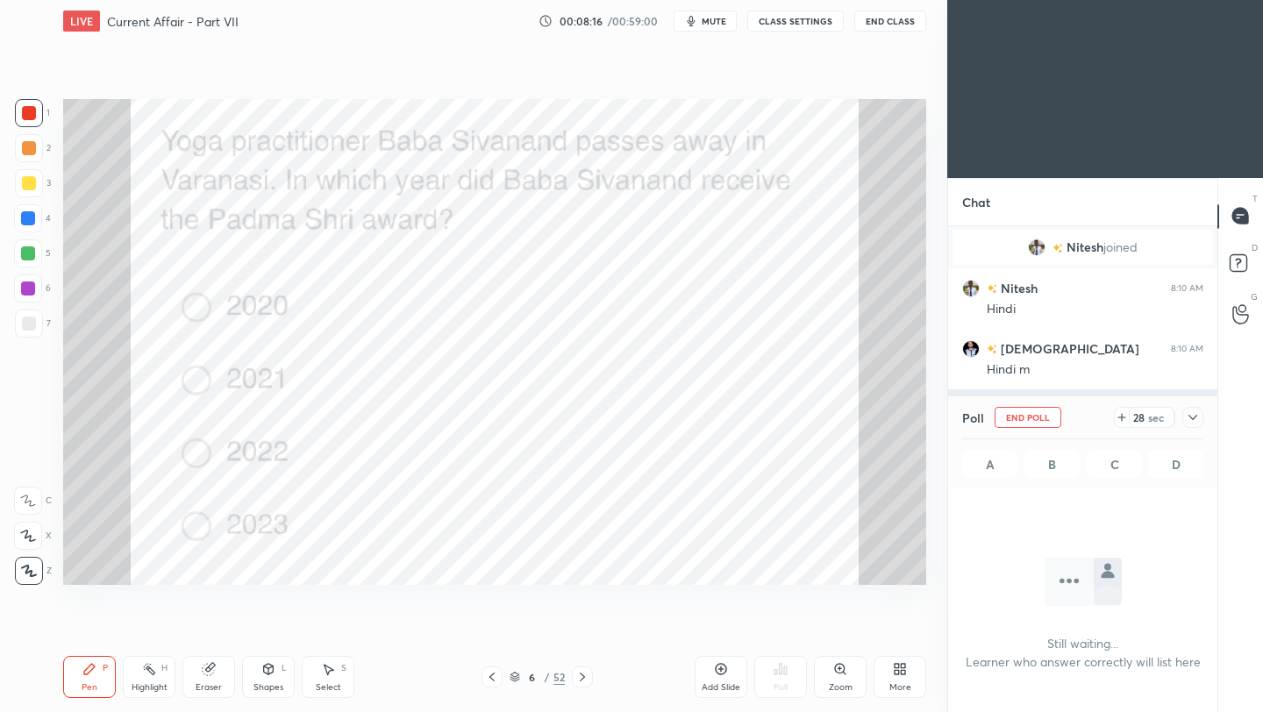
click at [1195, 417] on icon at bounding box center [1192, 417] width 14 height 14
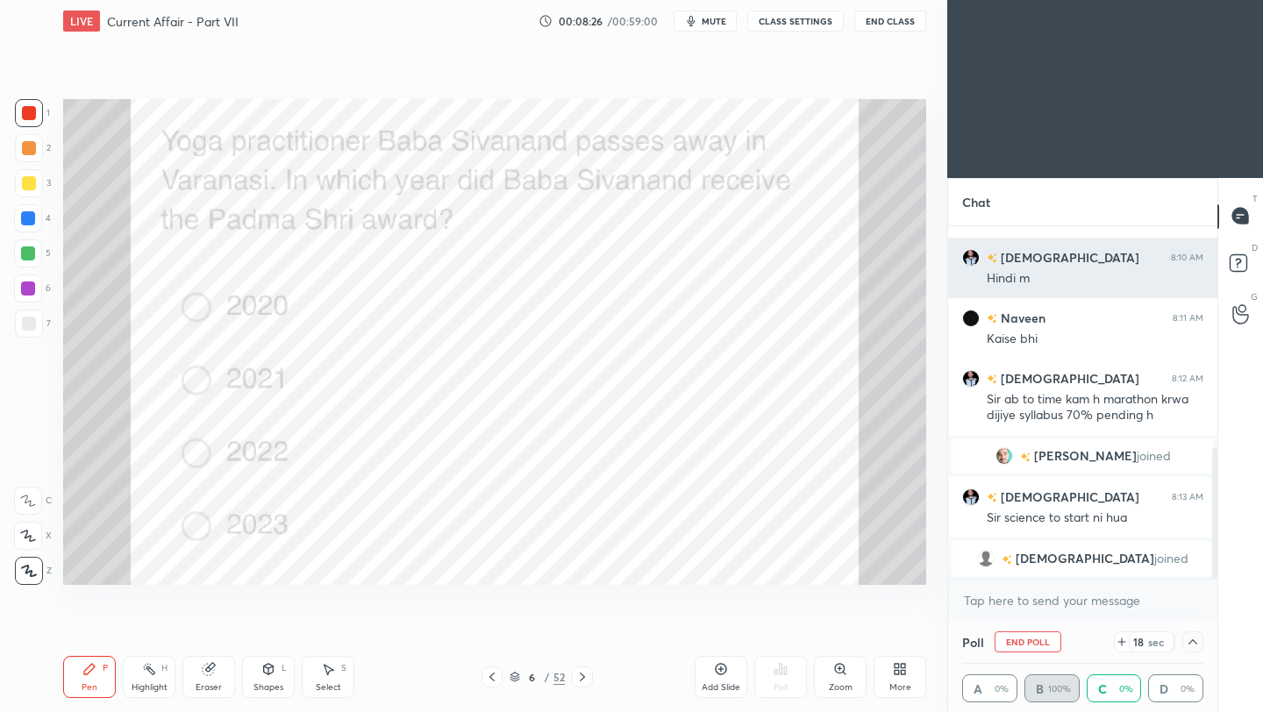
scroll to position [1, 6]
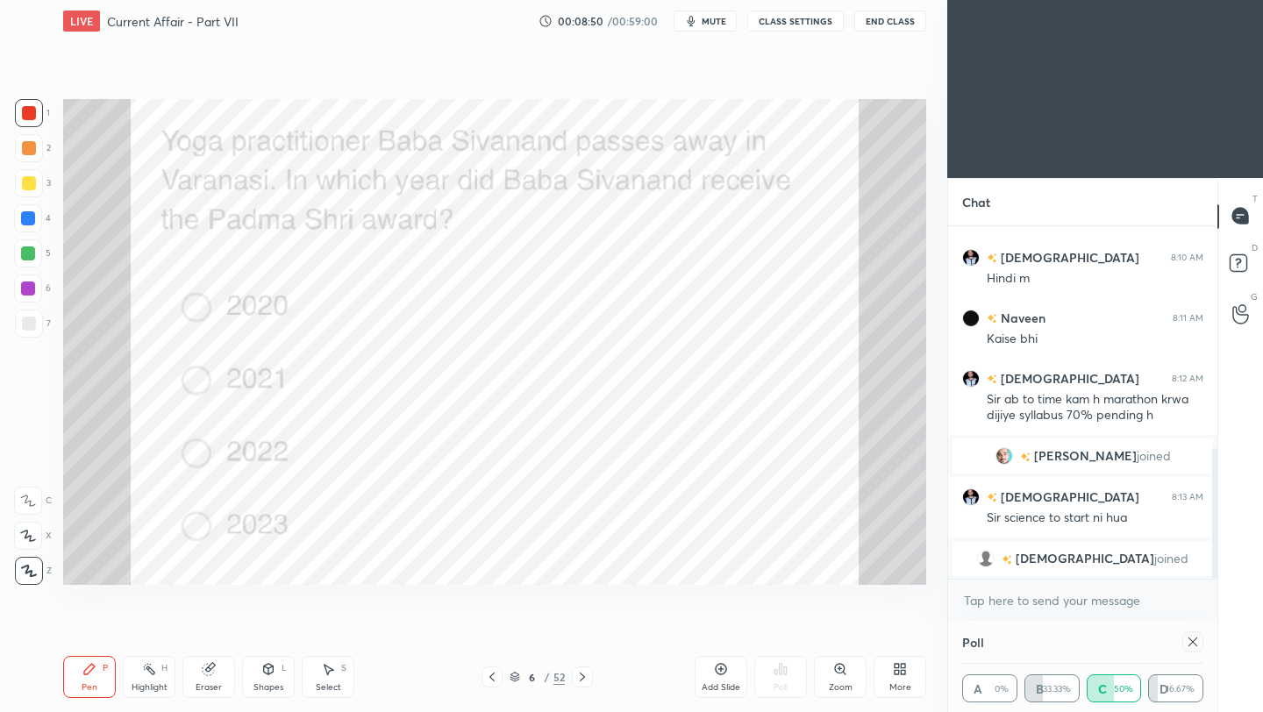
click at [1191, 645] on icon at bounding box center [1192, 642] width 14 height 14
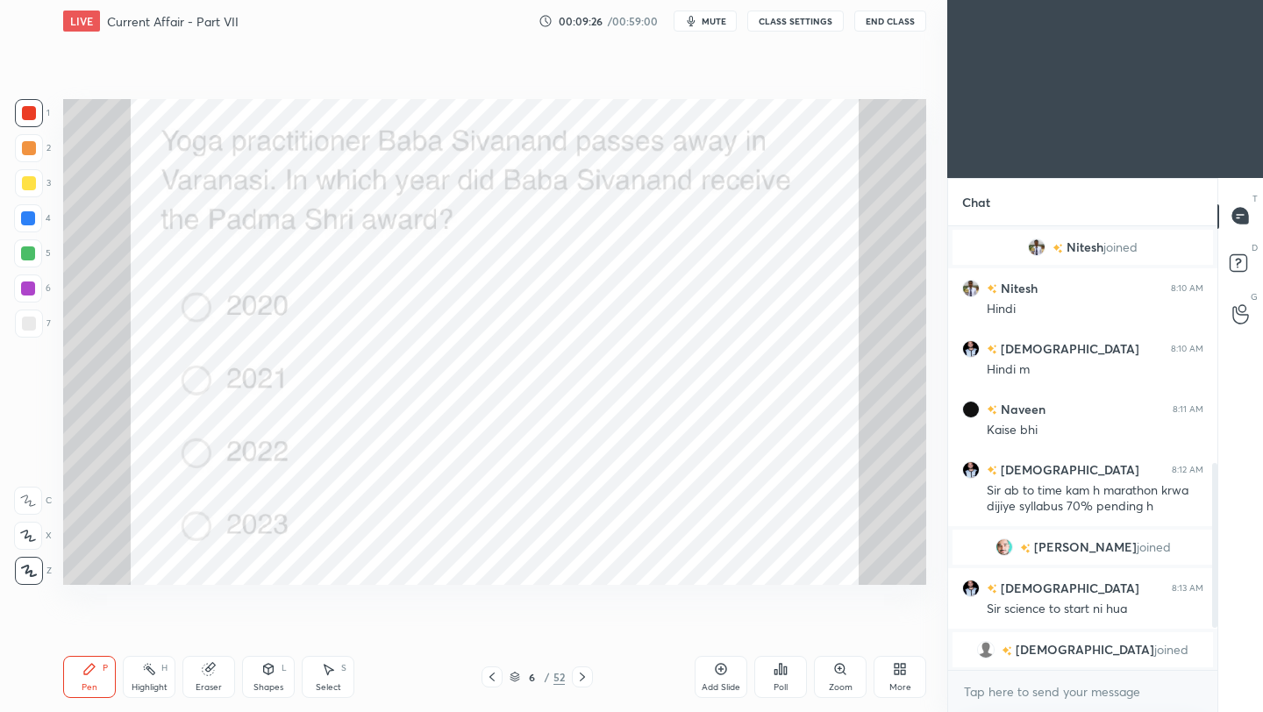
click at [583, 684] on div at bounding box center [582, 676] width 21 height 21
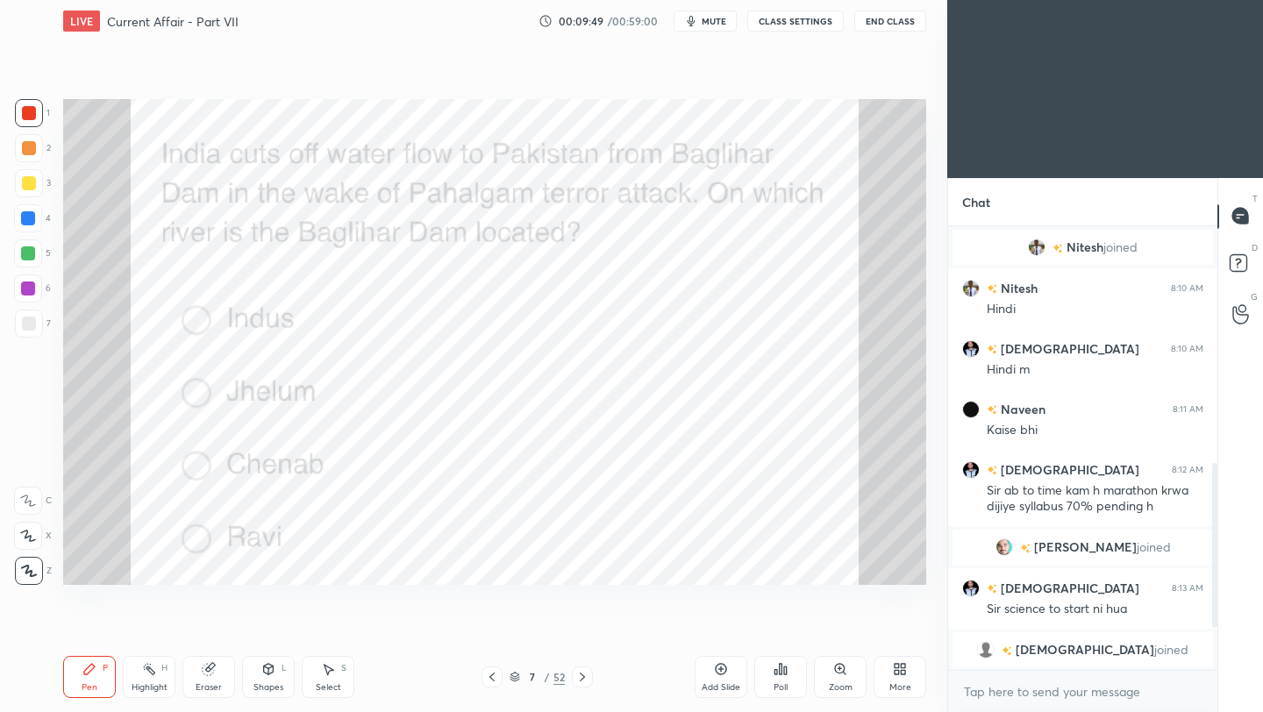
click at [779, 686] on div "Poll" at bounding box center [780, 687] width 14 height 9
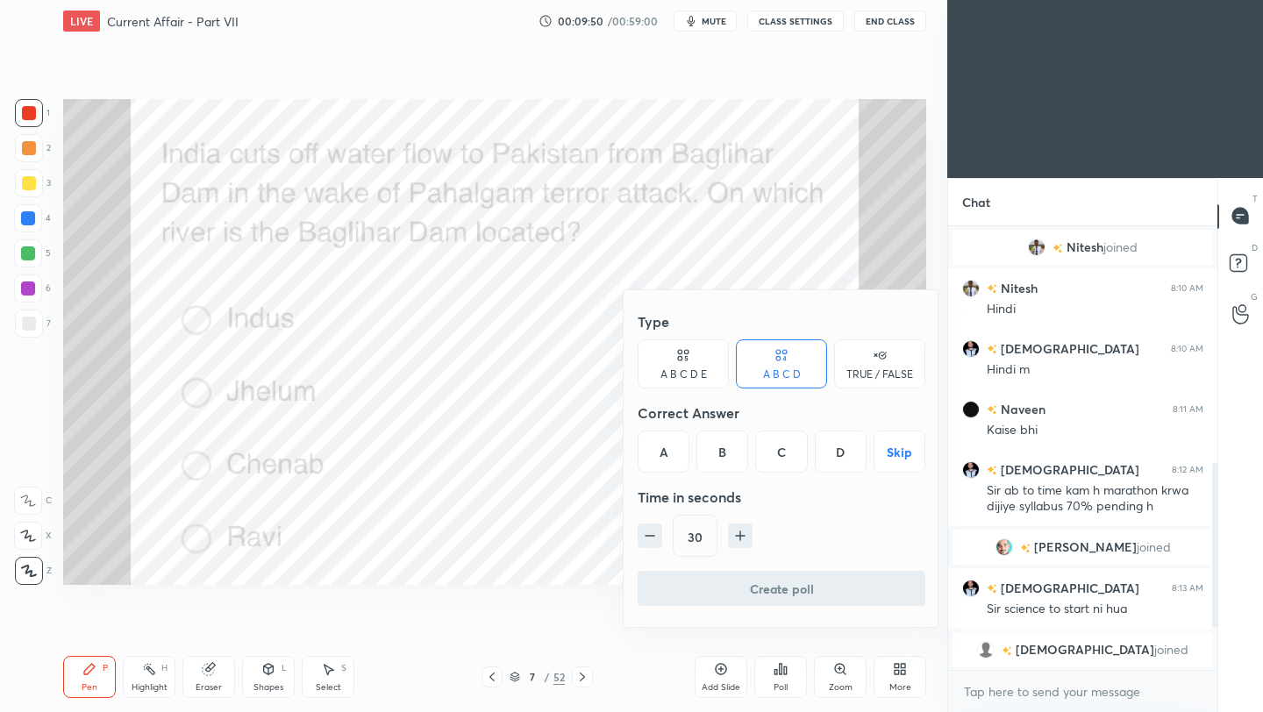
click at [789, 456] on div "C" at bounding box center [781, 451] width 52 height 42
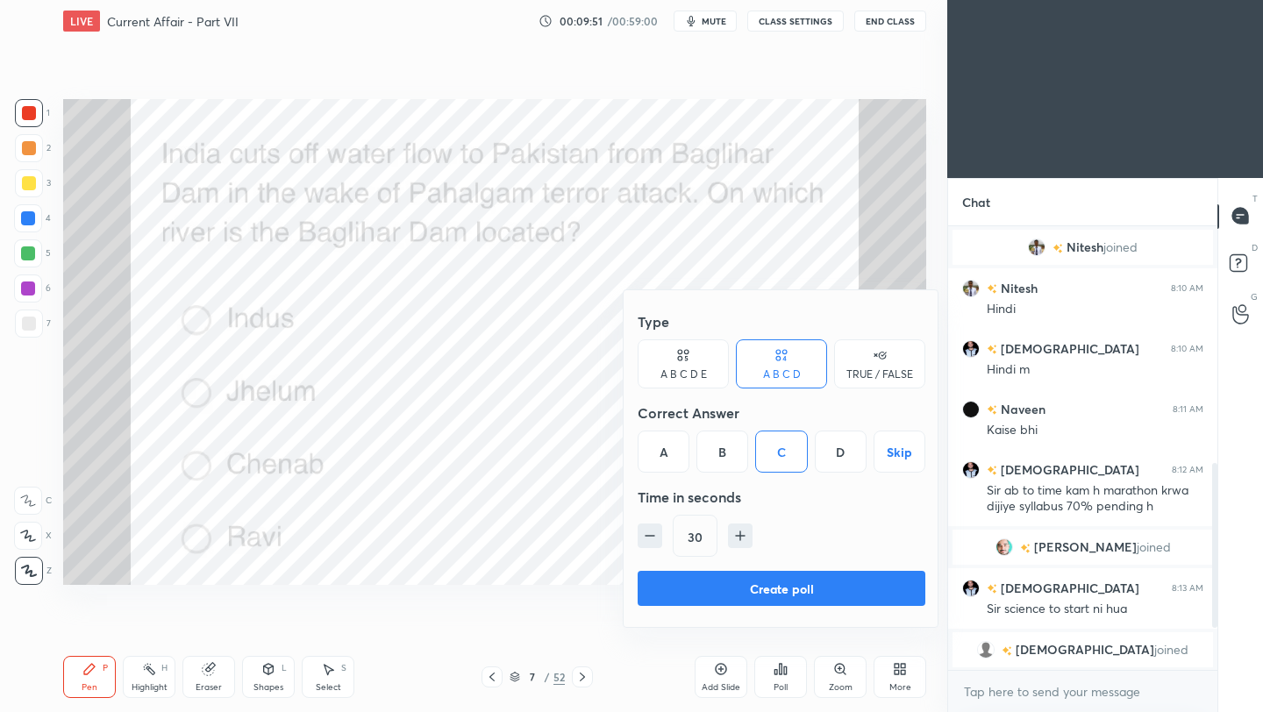
click at [763, 589] on button "Create poll" at bounding box center [781, 588] width 288 height 35
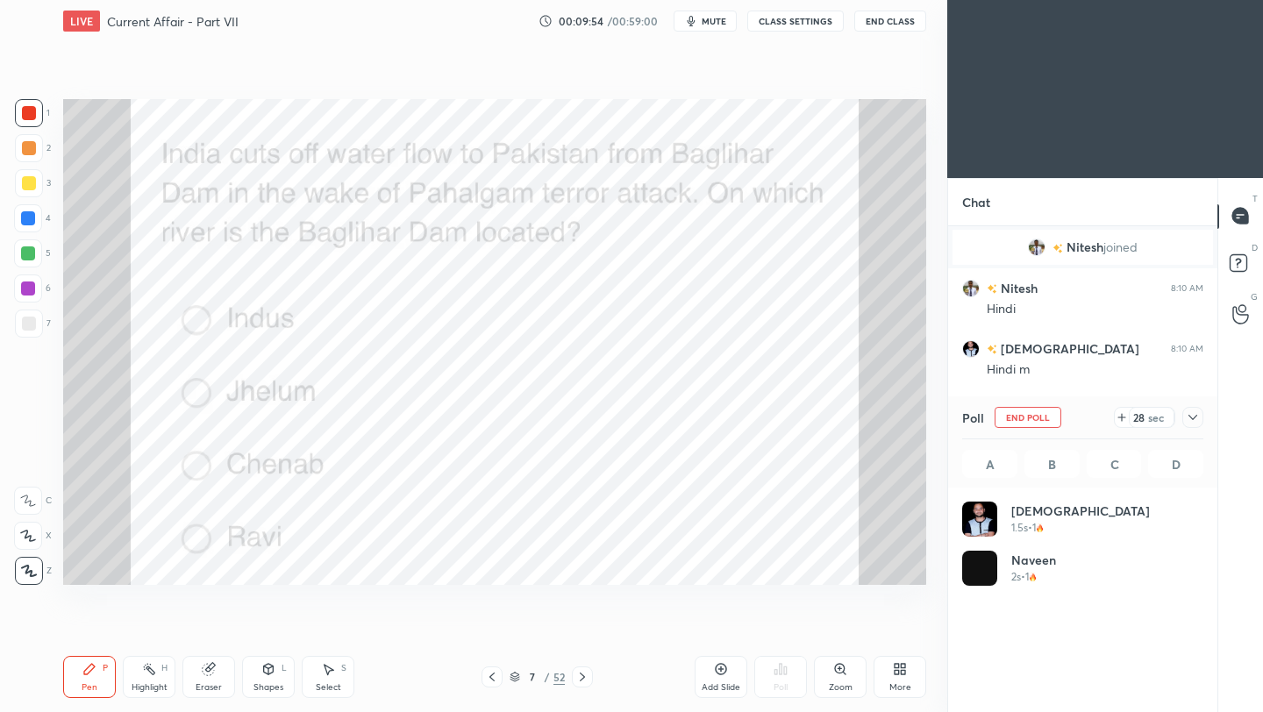
scroll to position [205, 236]
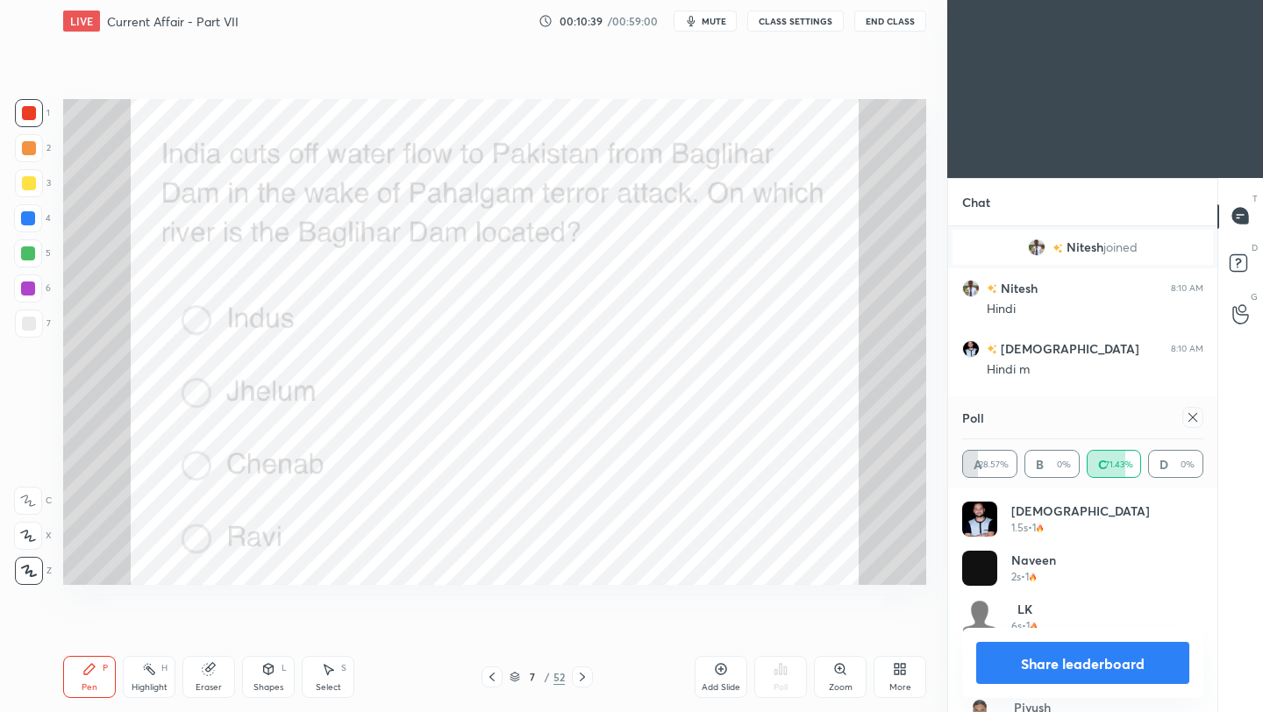
click at [671, 604] on div "Setting up your live class Poll for secs No correct answer Start poll" at bounding box center [494, 342] width 877 height 600
click at [1194, 419] on icon at bounding box center [1192, 417] width 14 height 14
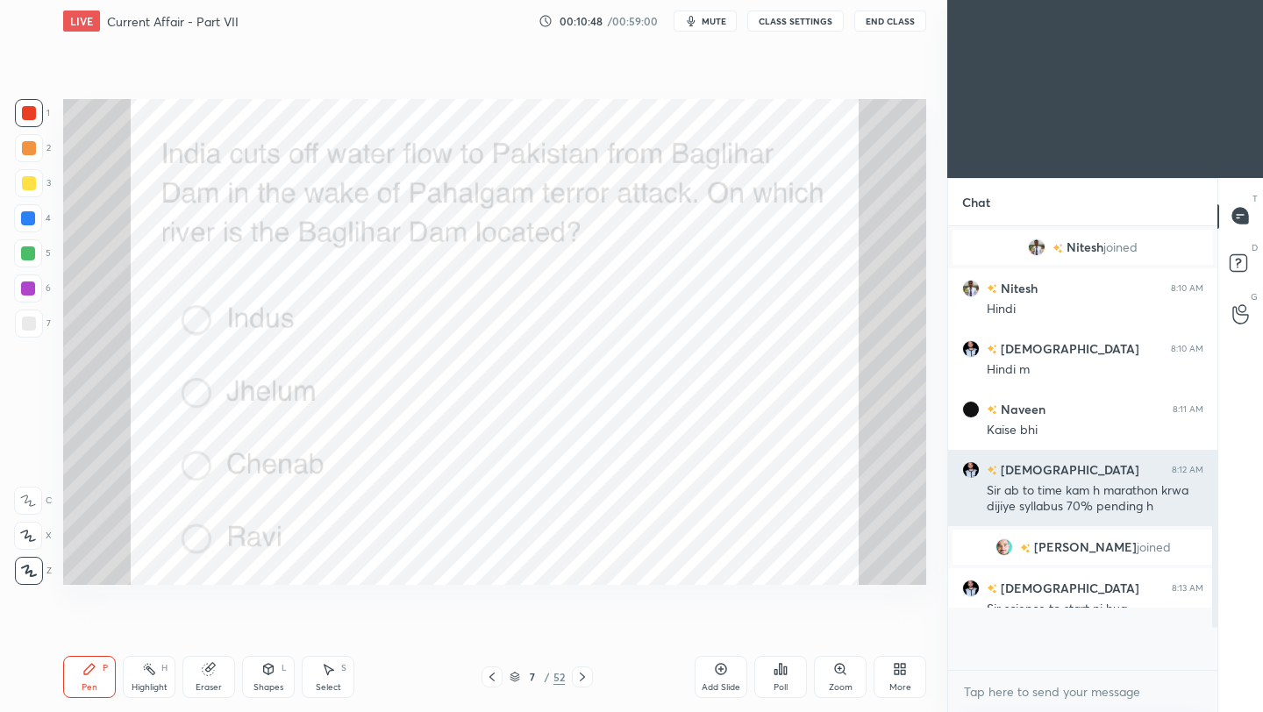
scroll to position [283, 264]
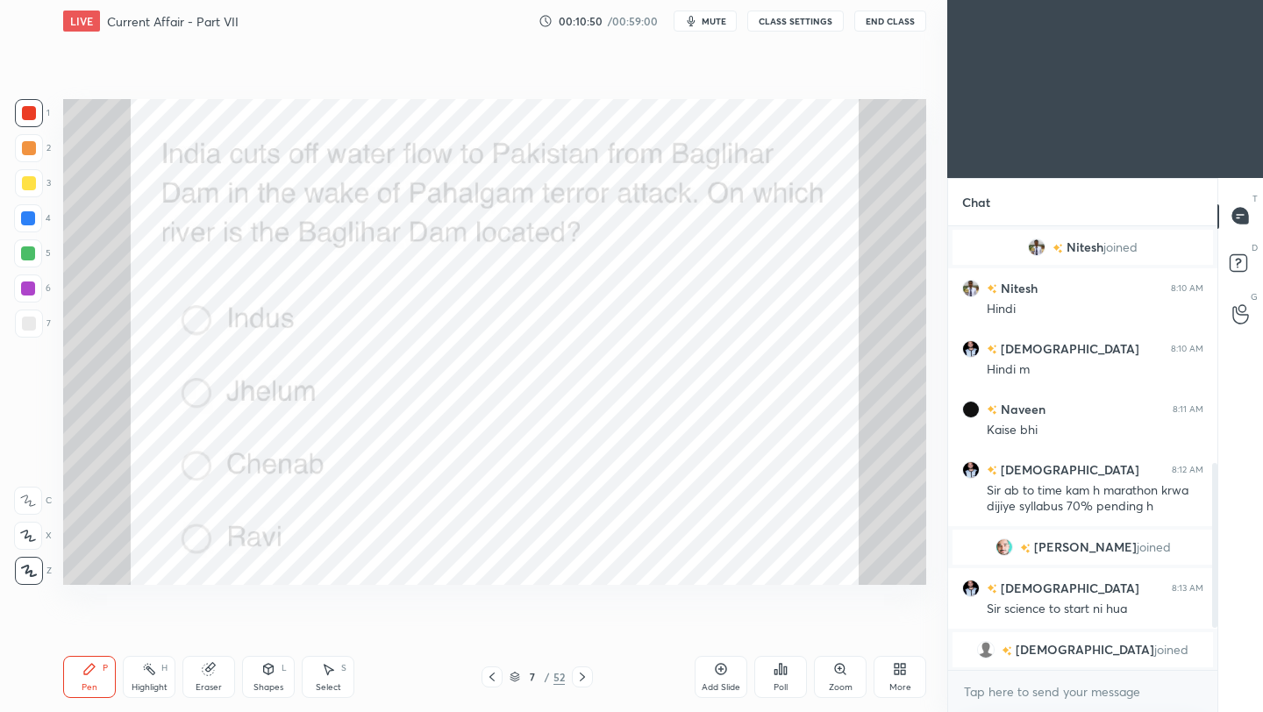
click at [583, 684] on div at bounding box center [582, 676] width 21 height 21
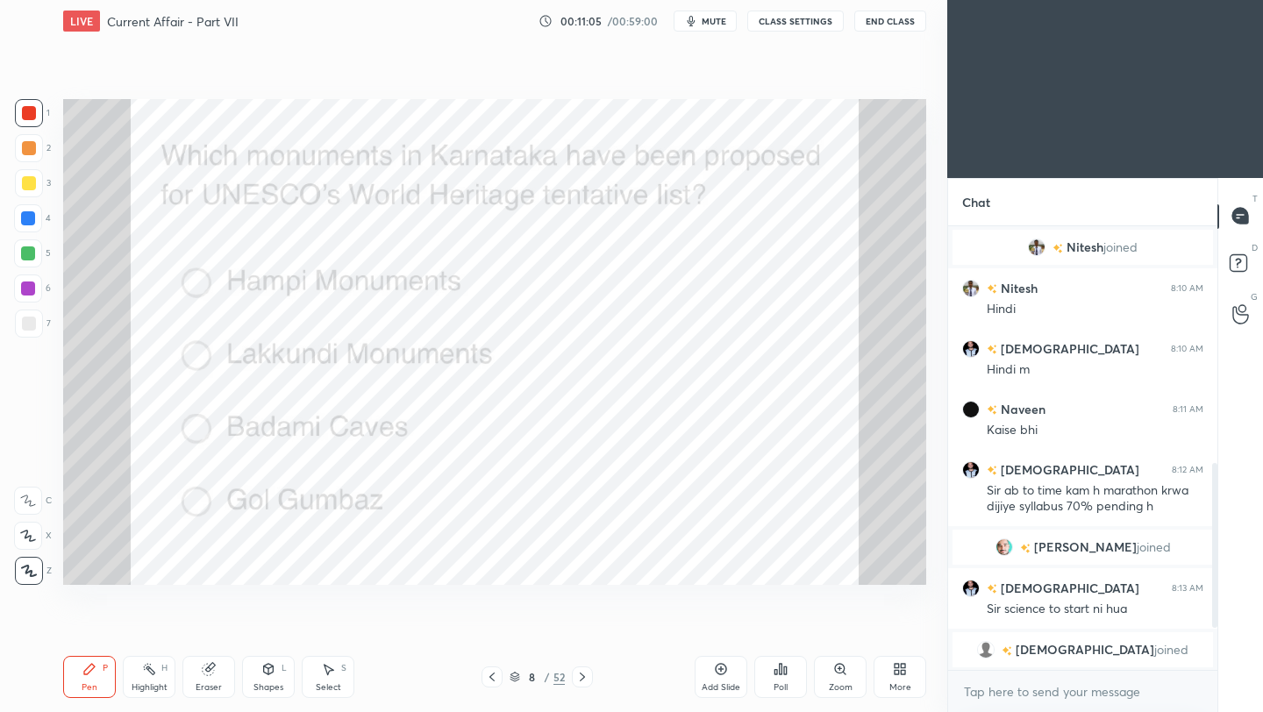
click at [784, 683] on div "Poll" at bounding box center [780, 687] width 14 height 9
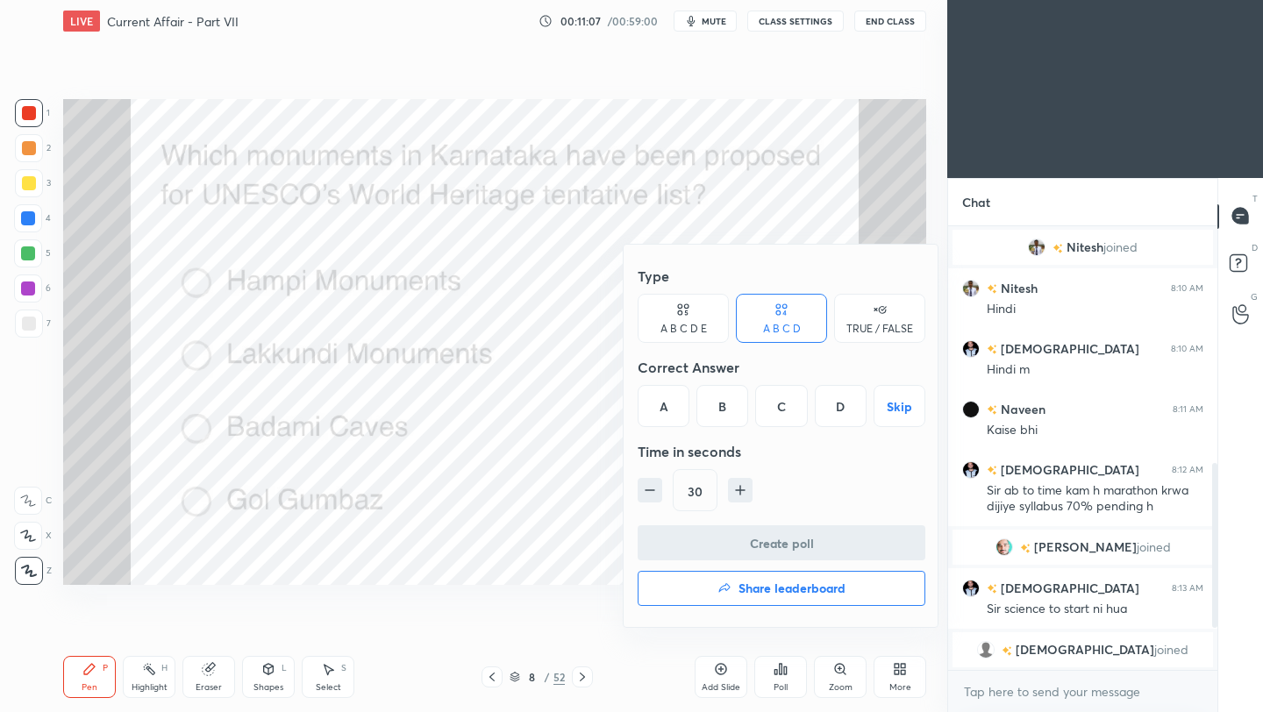
click at [721, 416] on div "B" at bounding box center [722, 406] width 52 height 42
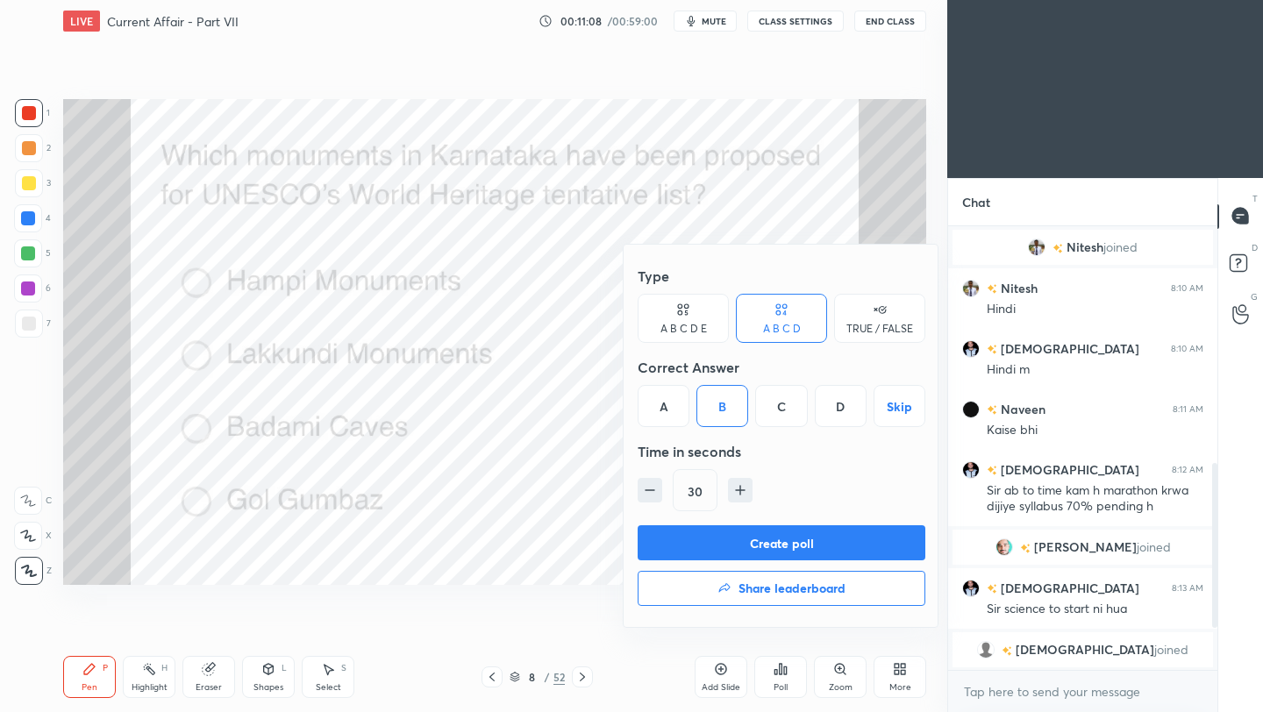
click at [743, 536] on button "Create poll" at bounding box center [781, 542] width 288 height 35
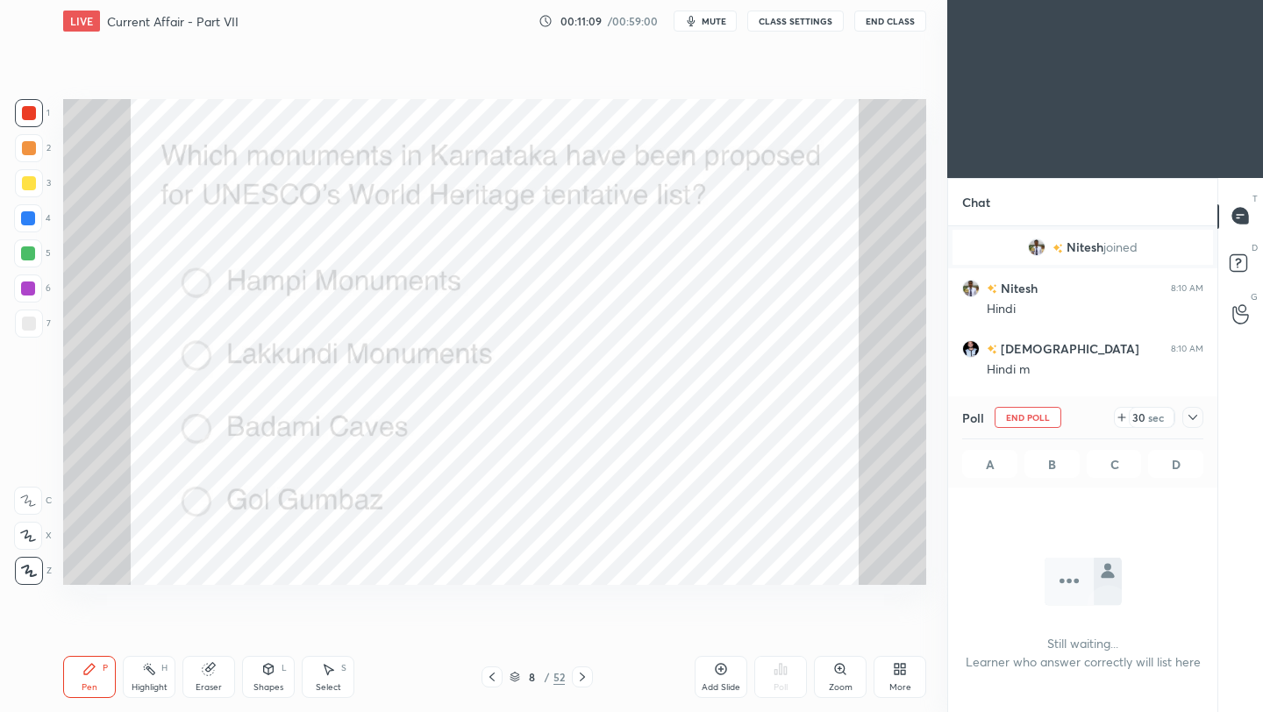
scroll to position [347, 264]
click at [1185, 418] on div at bounding box center [1192, 417] width 21 height 21
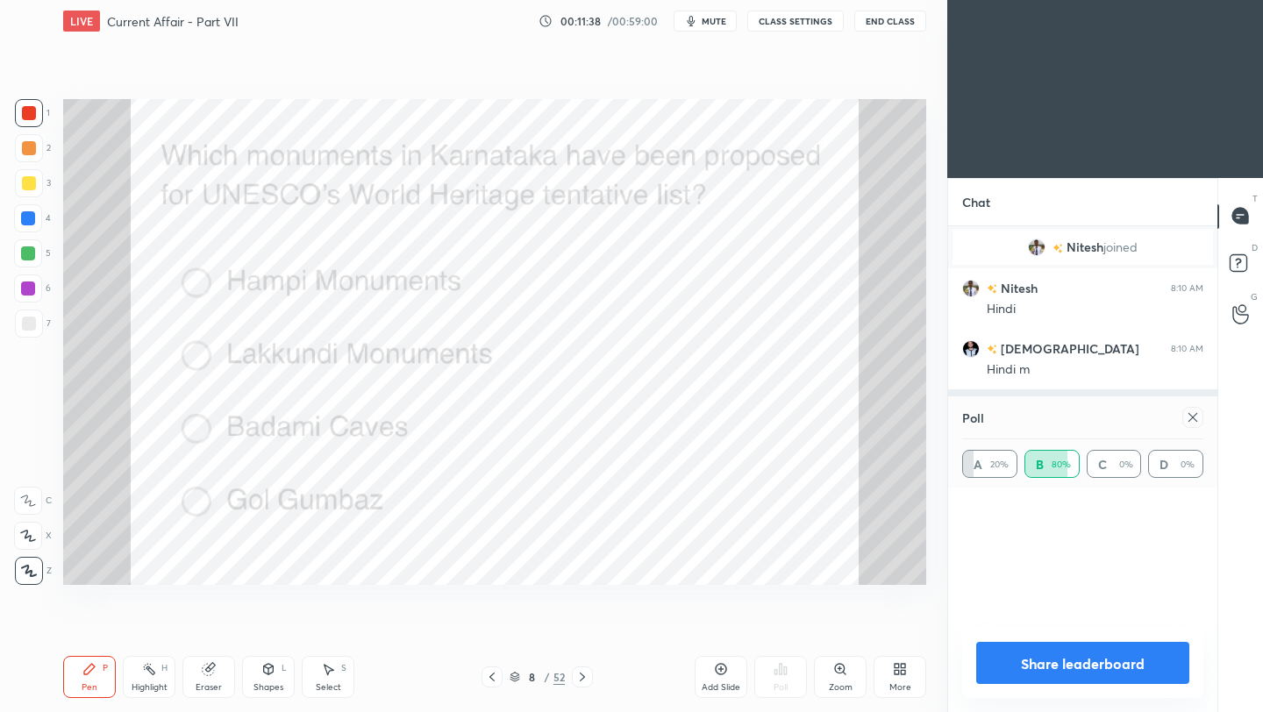
scroll to position [6, 6]
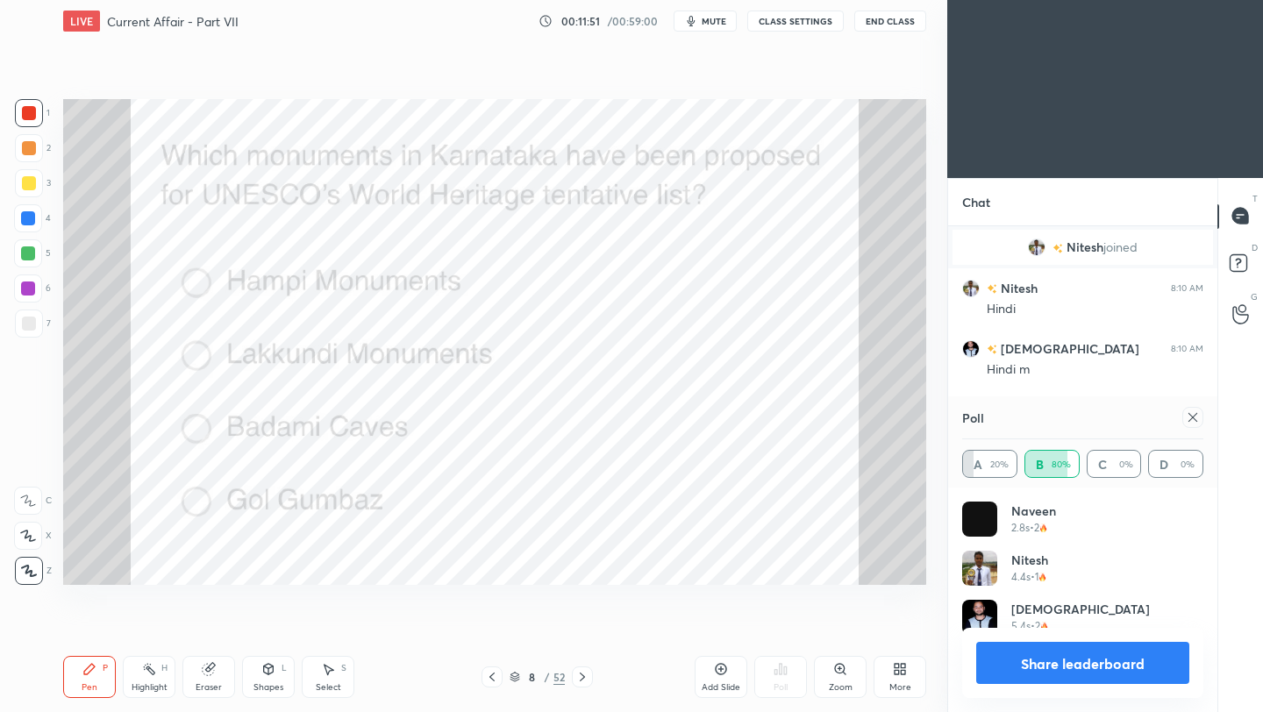
click at [1195, 416] on icon at bounding box center [1192, 417] width 14 height 14
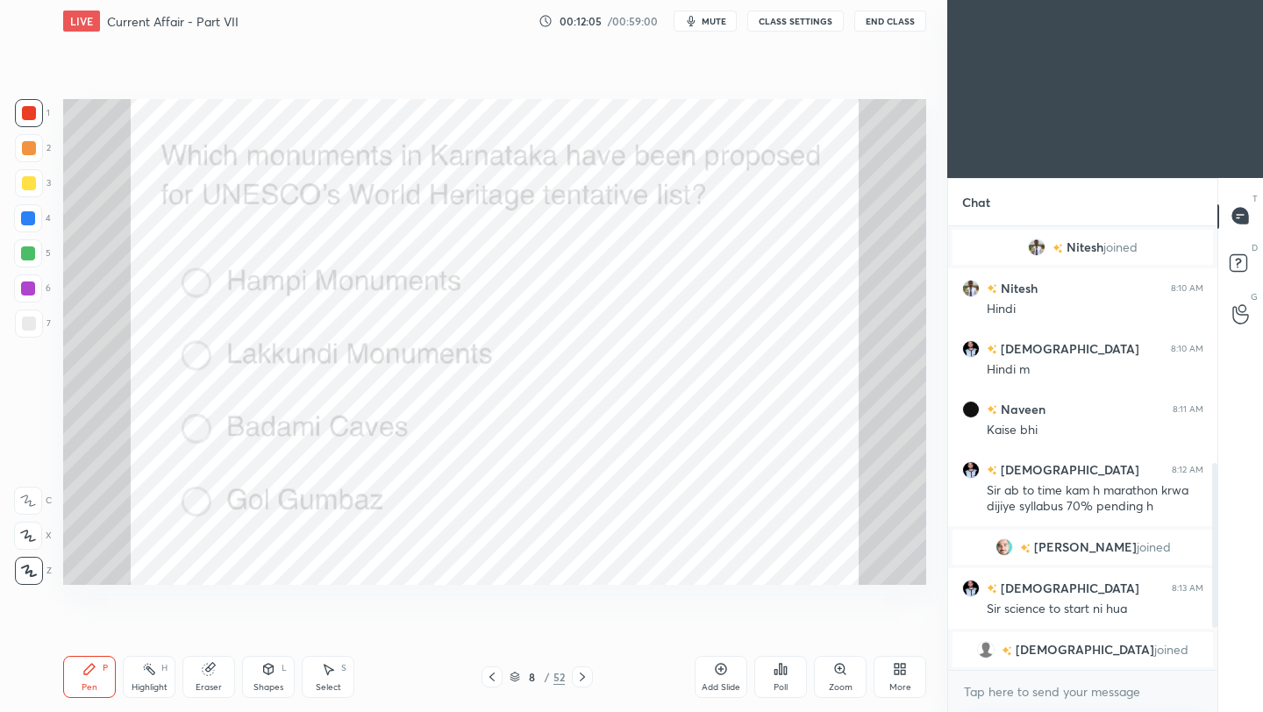
click at [582, 682] on icon at bounding box center [582, 677] width 14 height 14
drag, startPoint x: 785, startPoint y: 690, endPoint x: 772, endPoint y: 680, distance: 16.8
click at [772, 680] on div "Poll" at bounding box center [780, 677] width 53 height 42
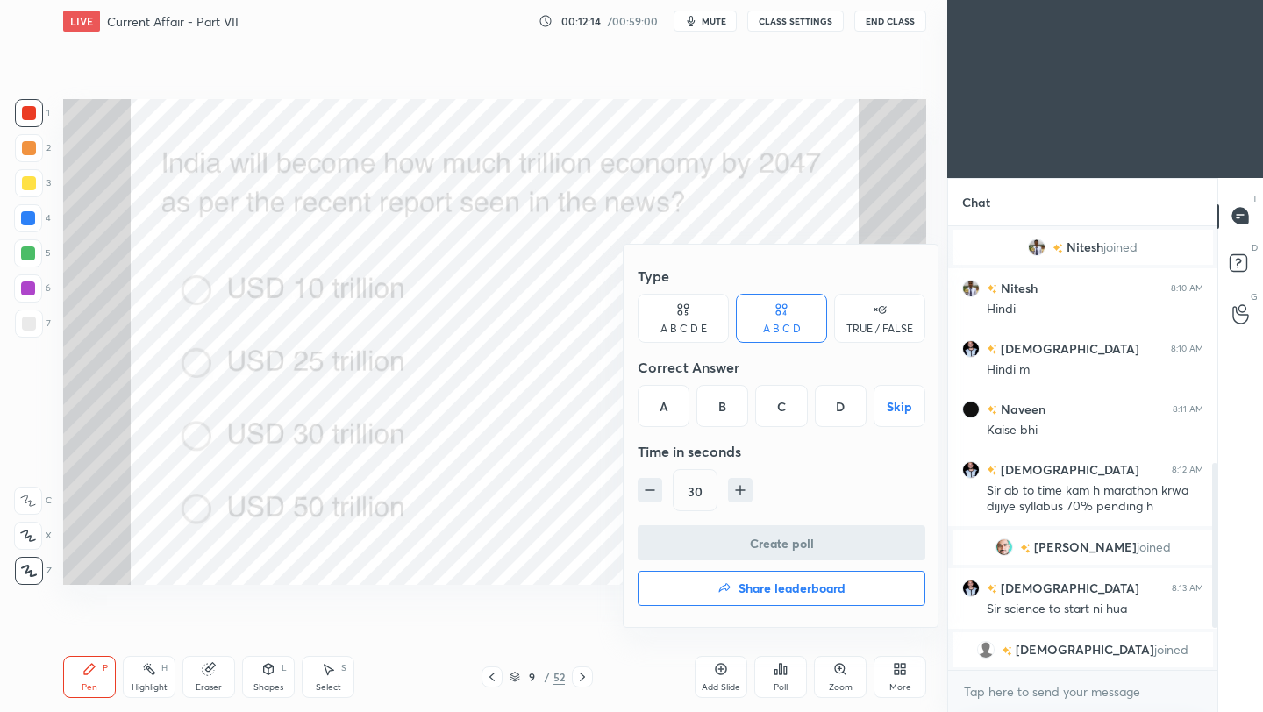
click at [788, 416] on div "C" at bounding box center [781, 406] width 52 height 42
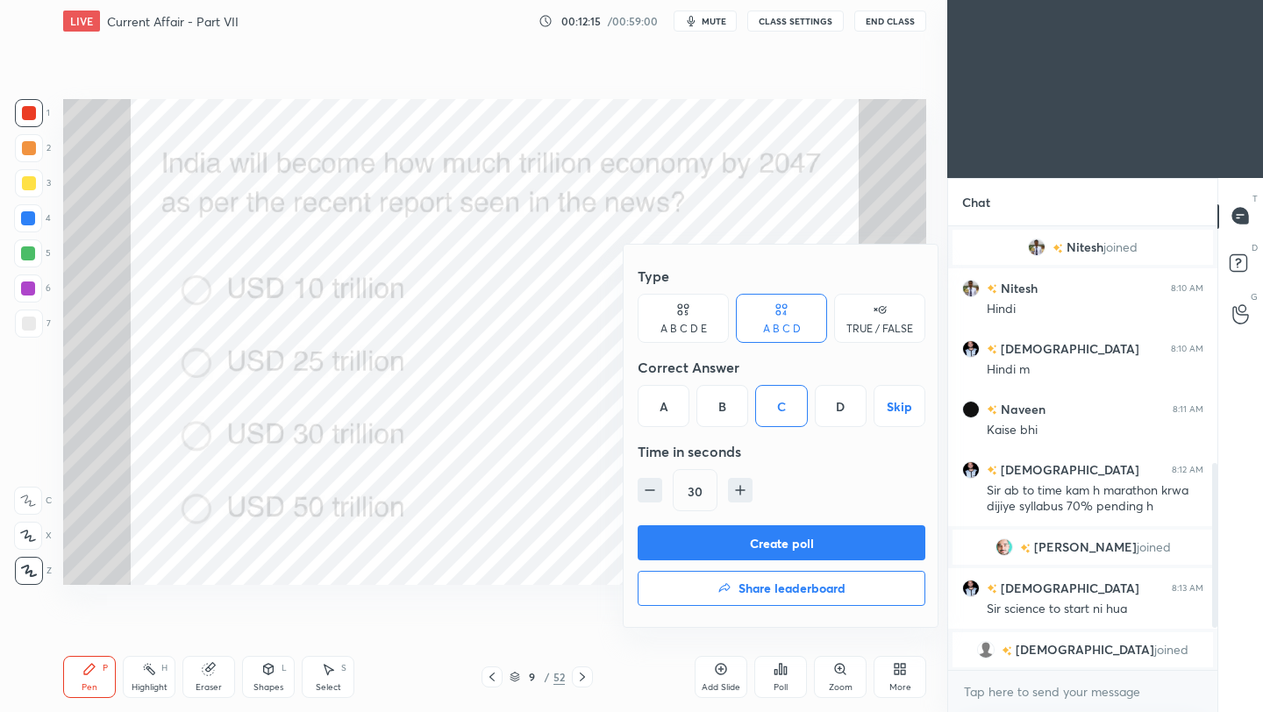
click at [779, 543] on button "Create poll" at bounding box center [781, 542] width 288 height 35
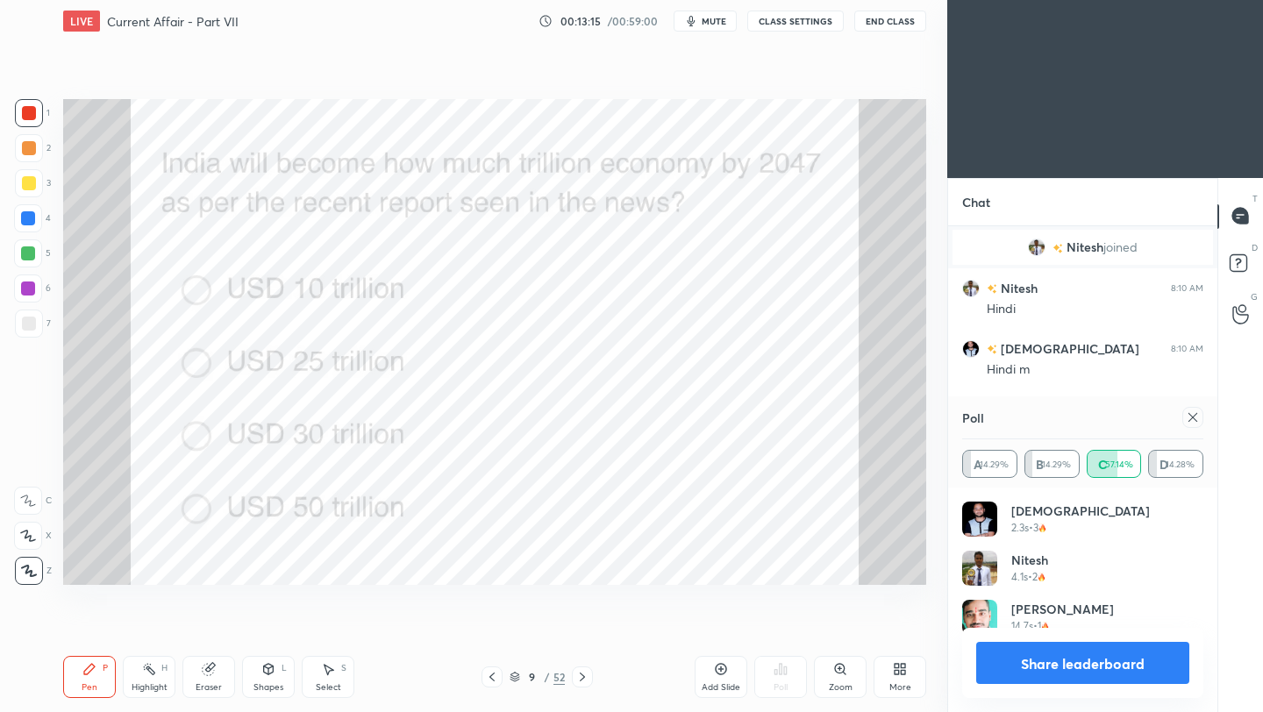
click at [1192, 421] on icon at bounding box center [1192, 417] width 14 height 14
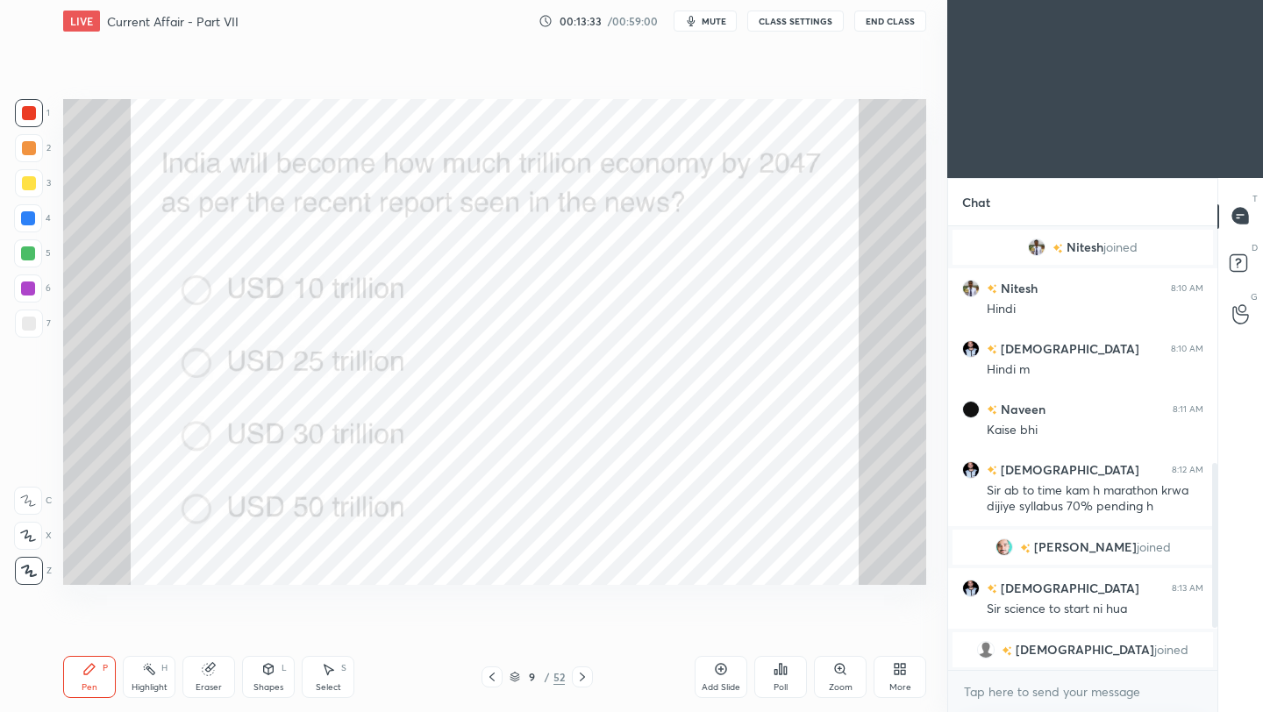
click at [579, 680] on icon at bounding box center [582, 677] width 14 height 14
click at [786, 683] on div "Poll" at bounding box center [780, 687] width 14 height 9
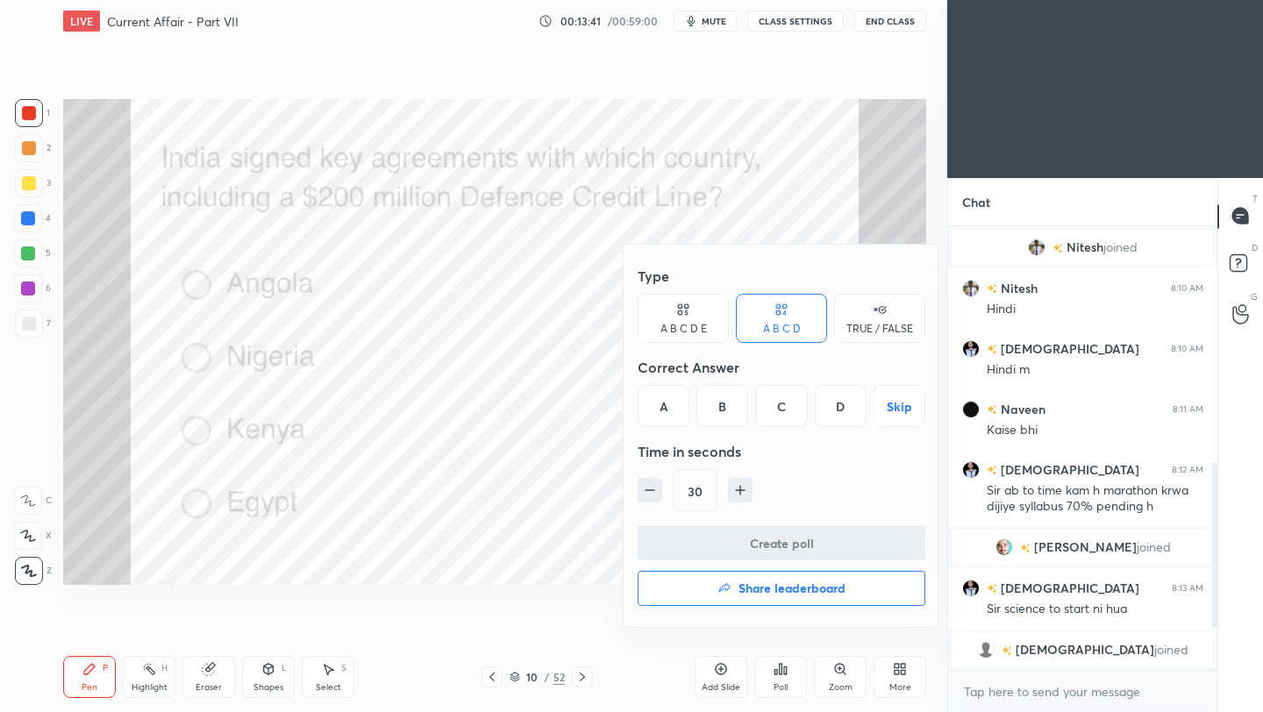
click at [662, 409] on div "A" at bounding box center [663, 406] width 52 height 42
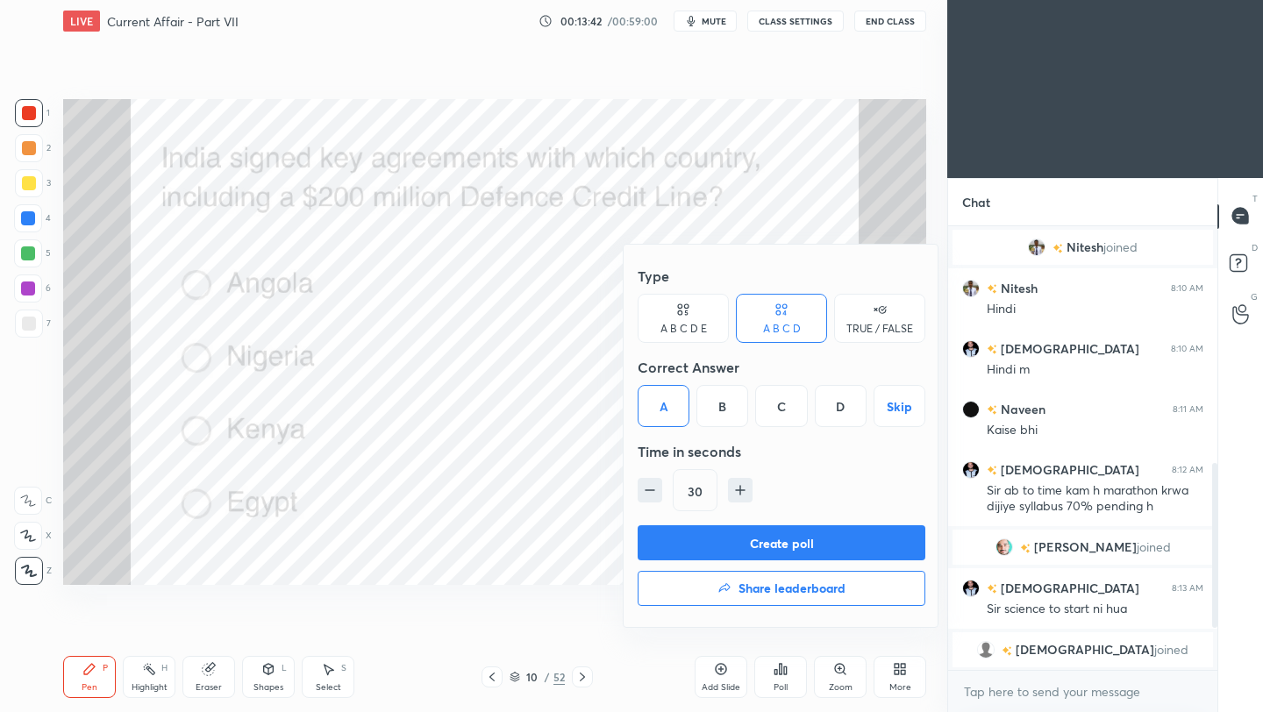
click at [733, 547] on button "Create poll" at bounding box center [781, 542] width 288 height 35
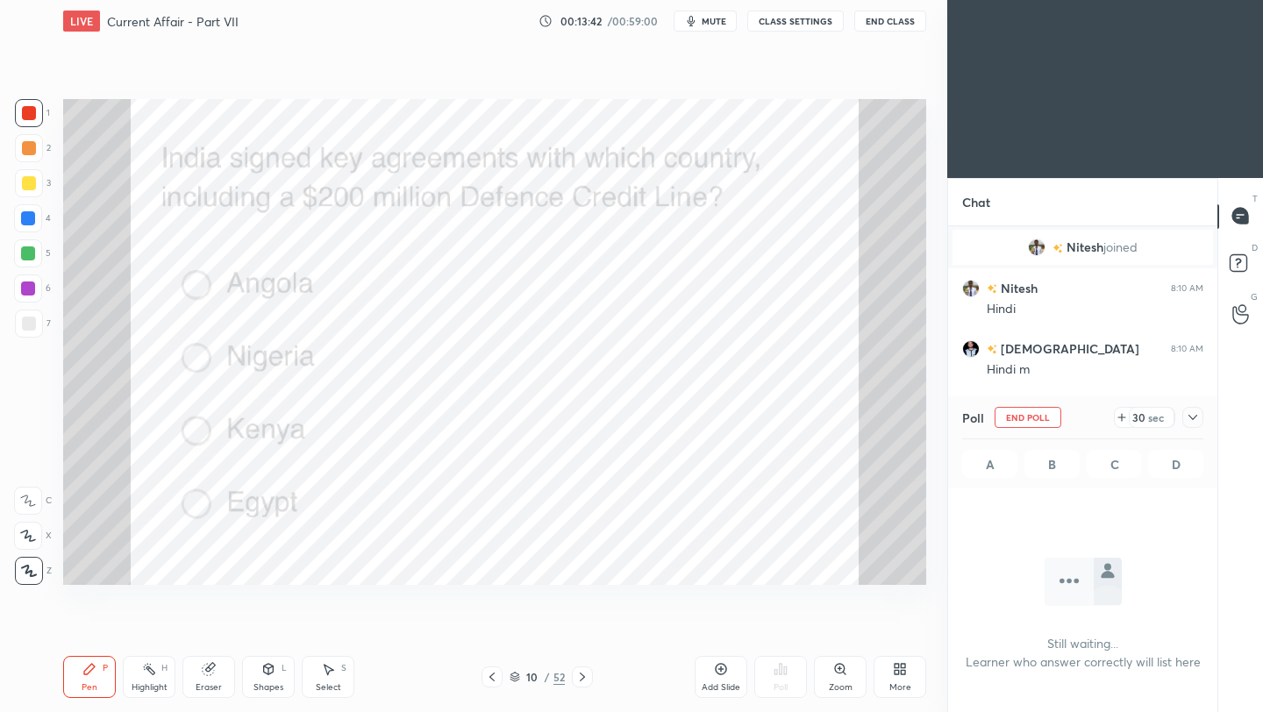
scroll to position [201, 264]
click at [1188, 422] on icon at bounding box center [1192, 417] width 14 height 14
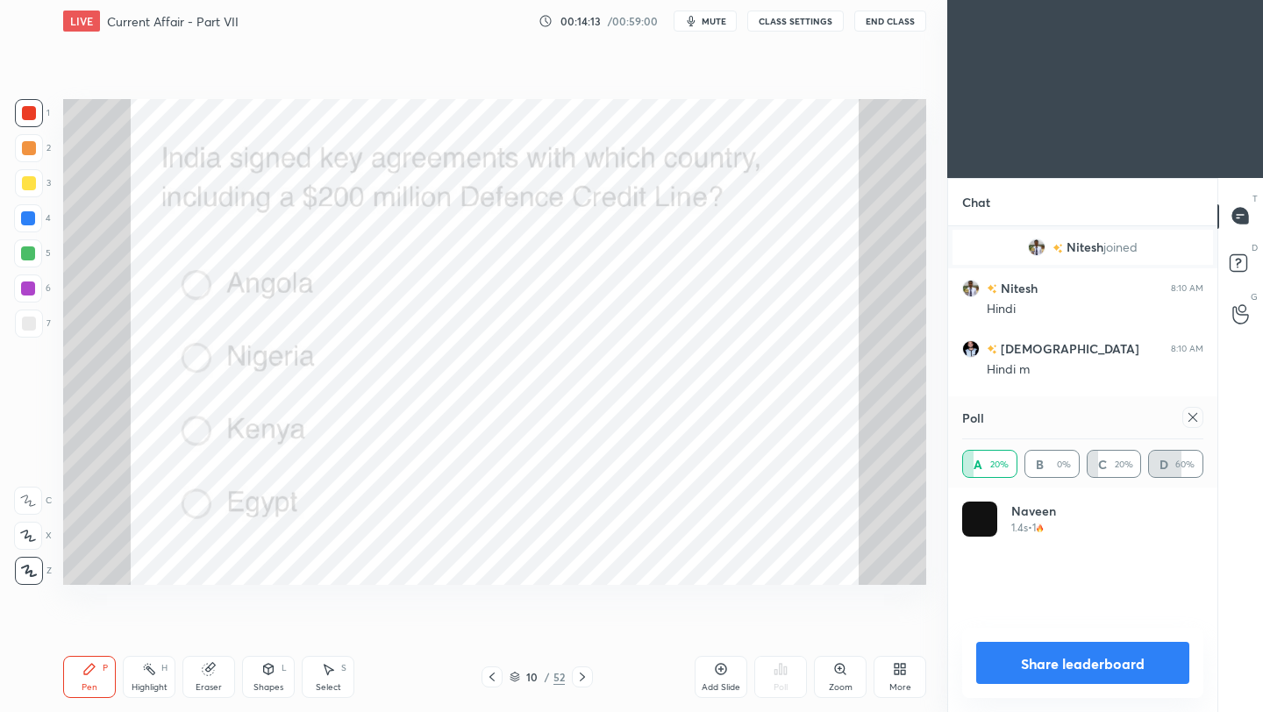
scroll to position [6, 6]
click at [1197, 419] on icon at bounding box center [1192, 417] width 14 height 14
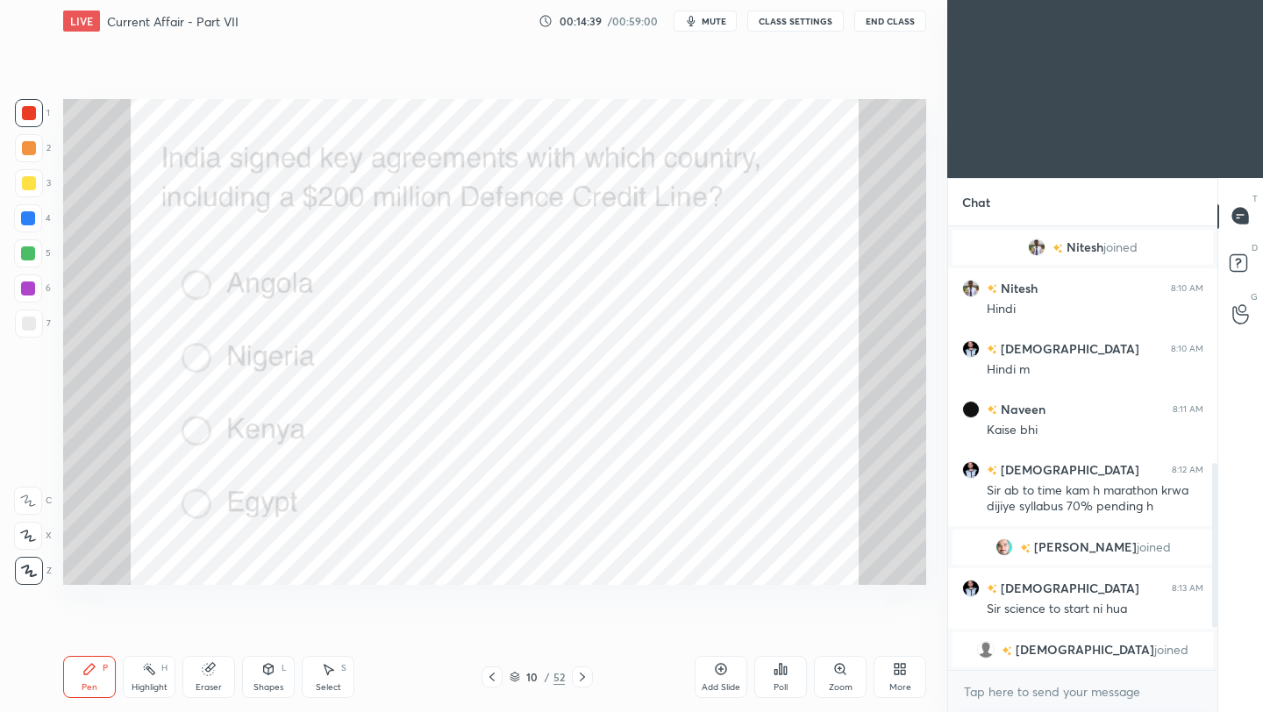
click at [584, 681] on icon at bounding box center [582, 677] width 14 height 14
click at [786, 675] on icon at bounding box center [780, 669] width 14 height 14
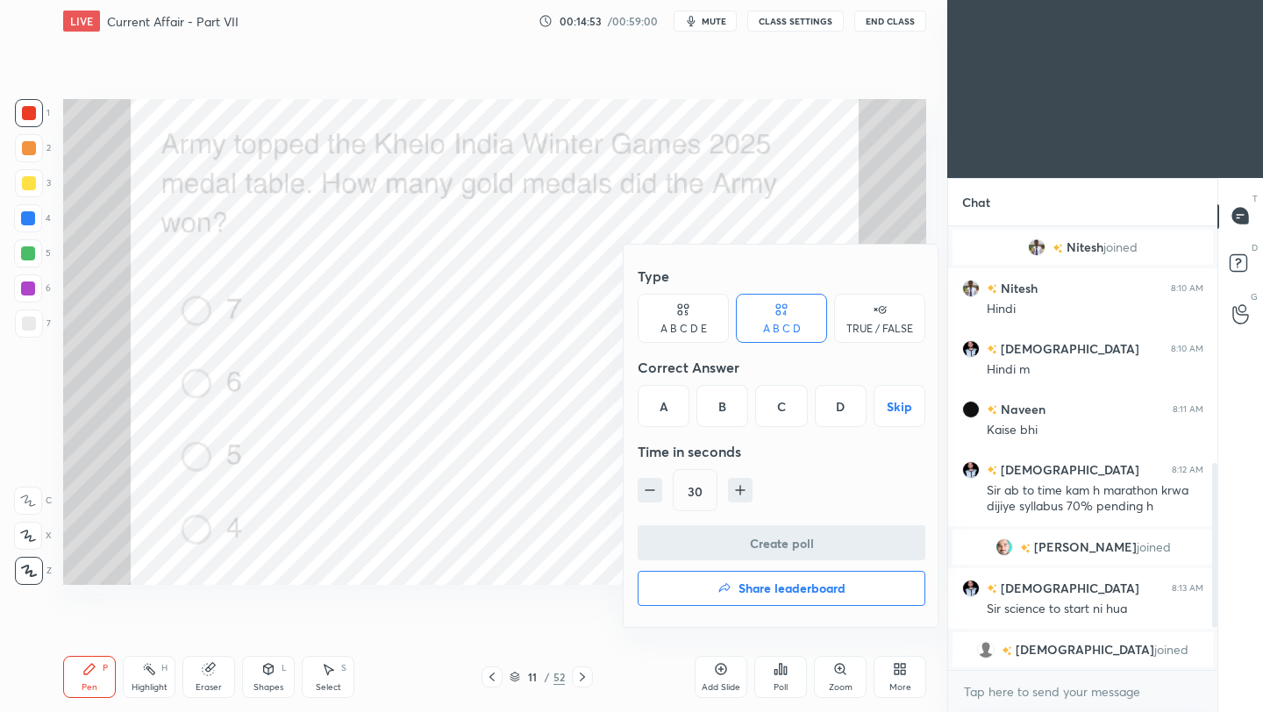
click at [664, 403] on div "A" at bounding box center [663, 406] width 52 height 42
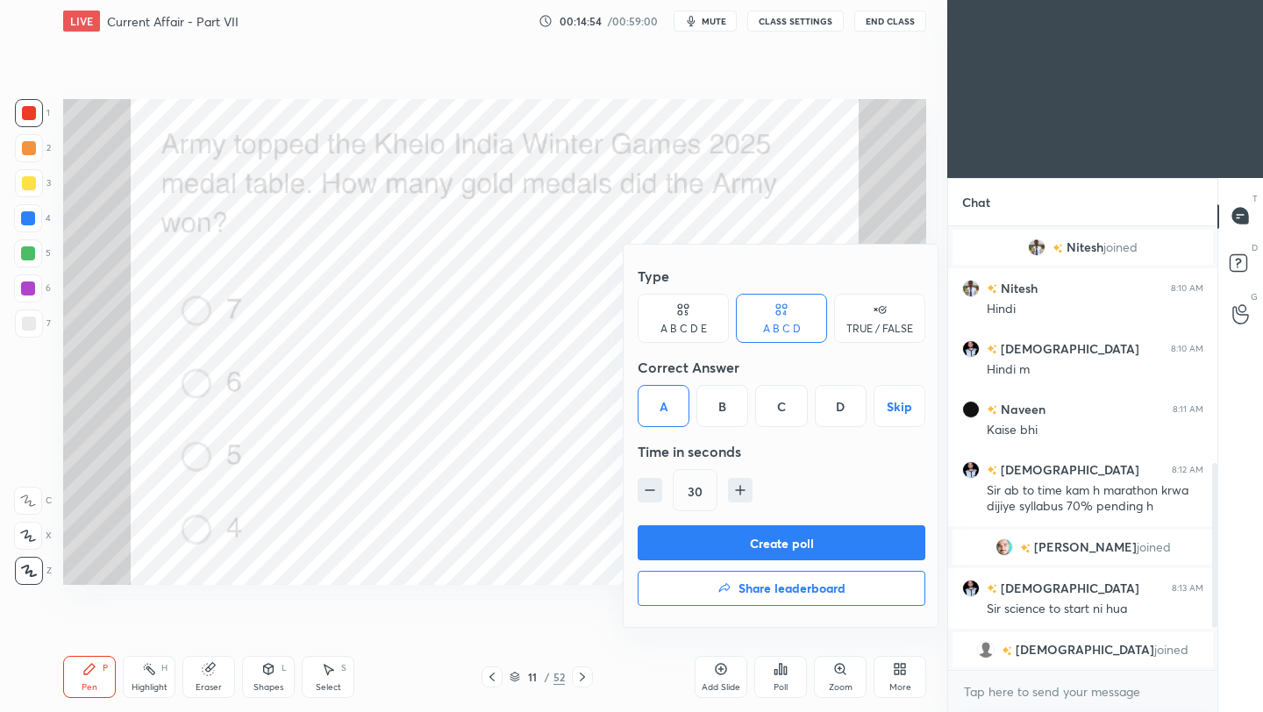
click at [708, 546] on button "Create poll" at bounding box center [781, 542] width 288 height 35
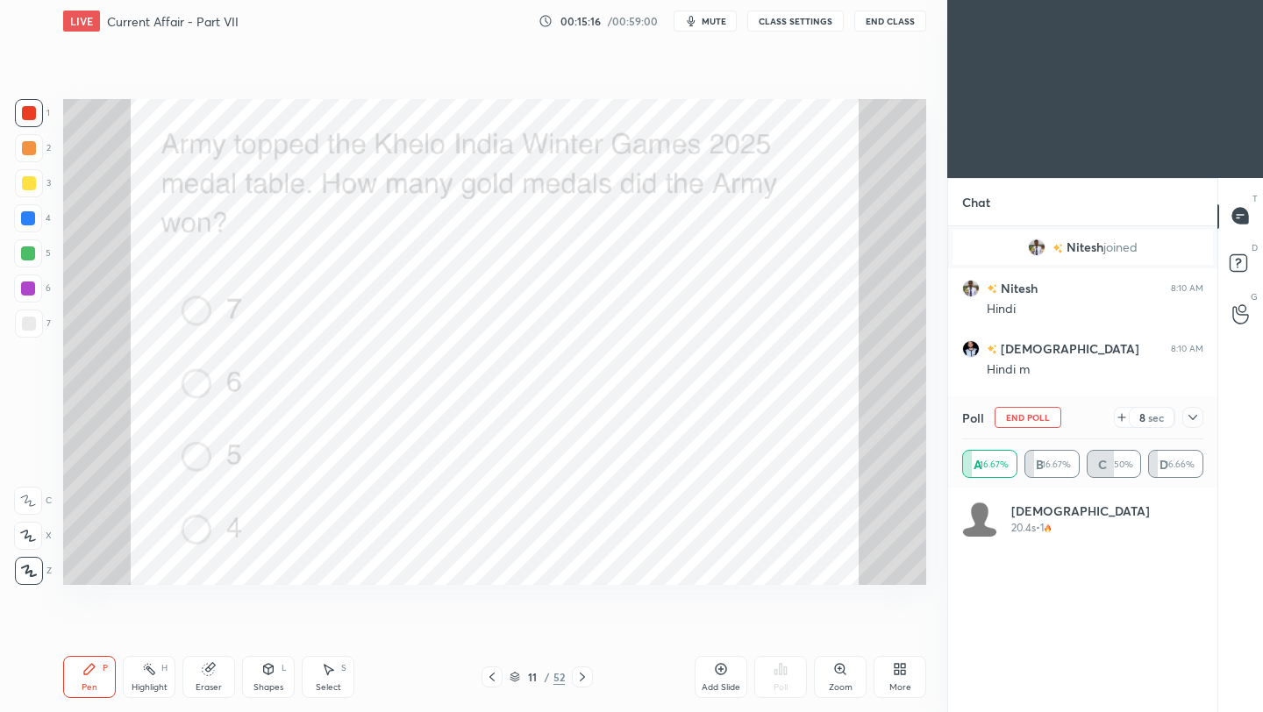
scroll to position [205, 236]
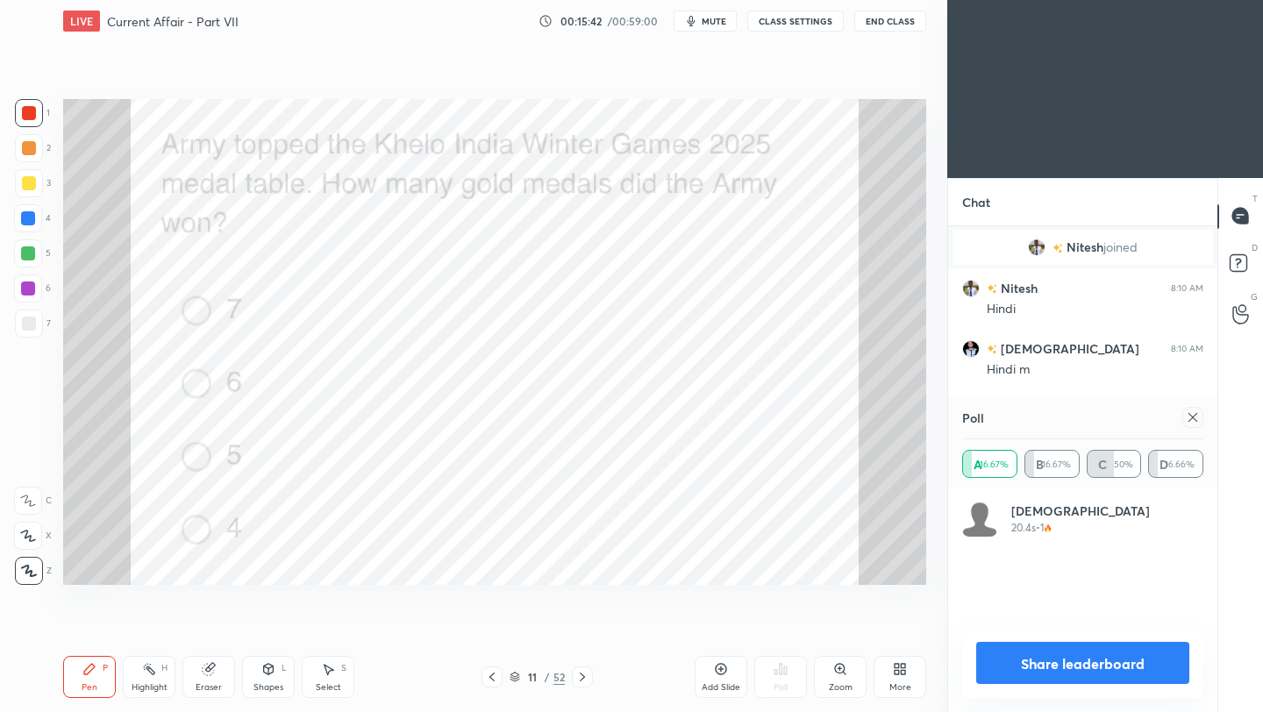
click at [1197, 420] on icon at bounding box center [1192, 417] width 14 height 14
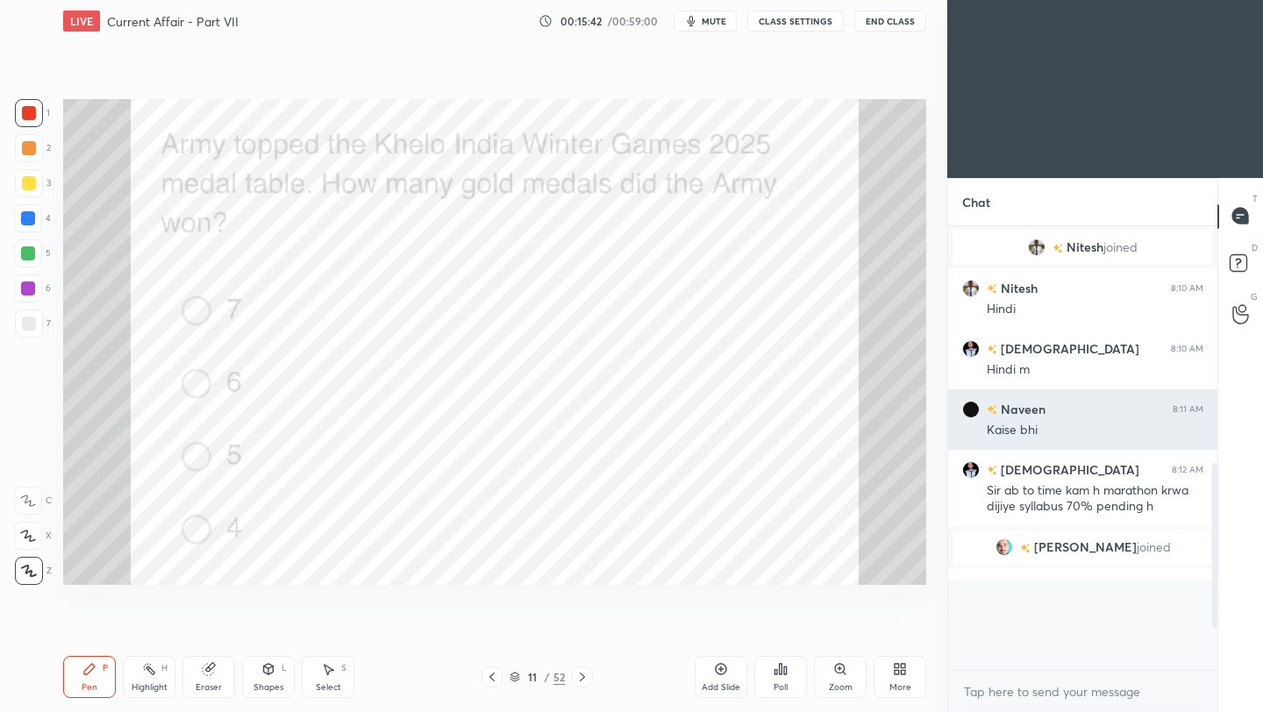
scroll to position [278, 264]
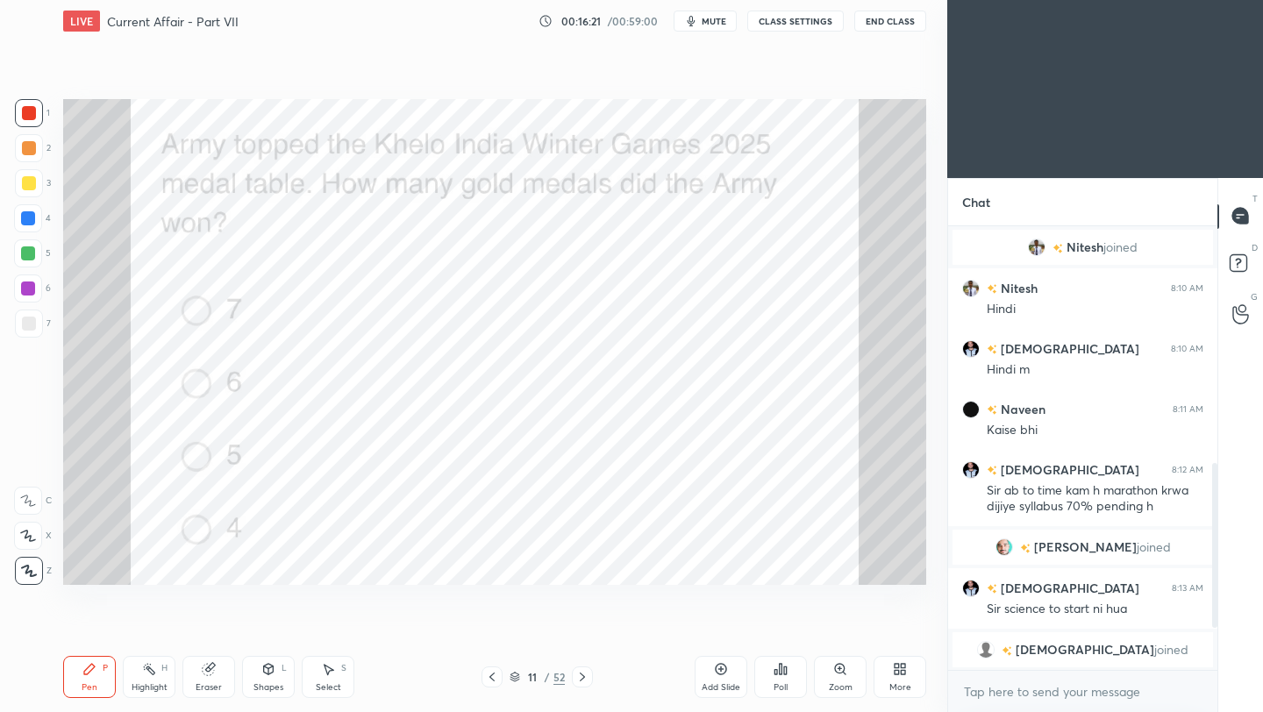
click at [586, 680] on icon at bounding box center [582, 677] width 14 height 14
click at [780, 684] on div "Poll" at bounding box center [780, 687] width 14 height 9
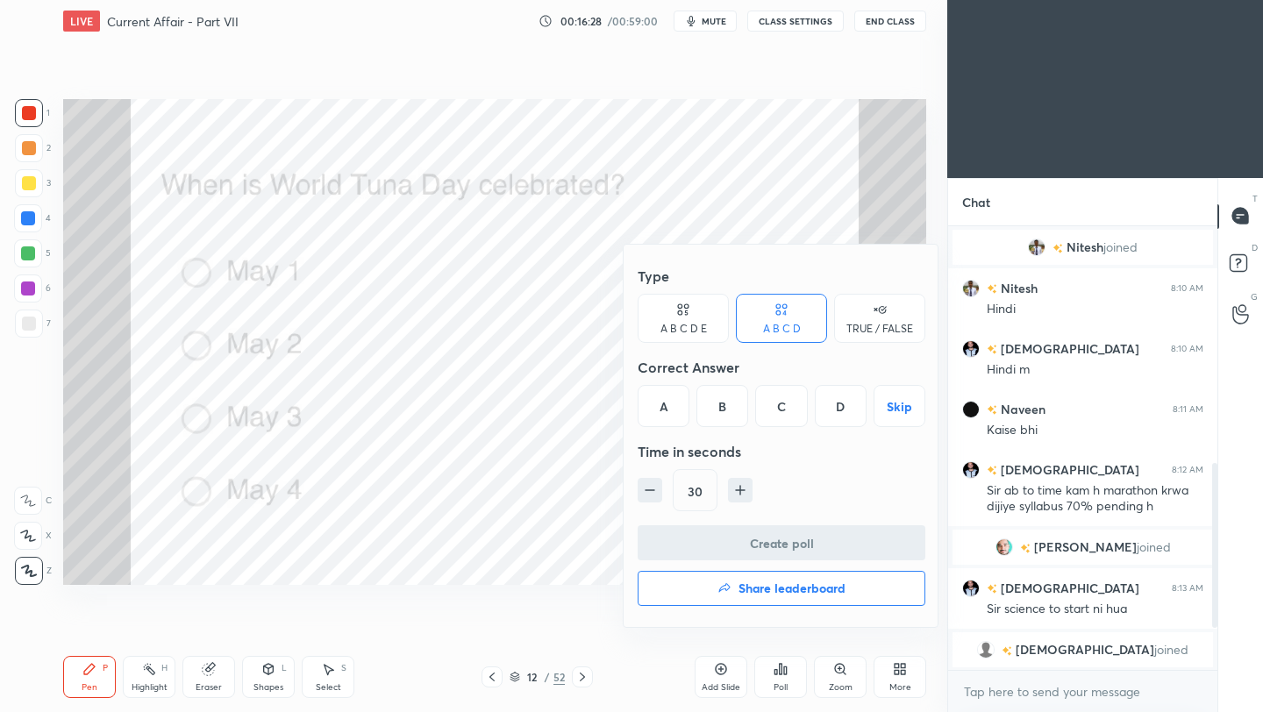
click at [726, 401] on div "B" at bounding box center [722, 406] width 52 height 42
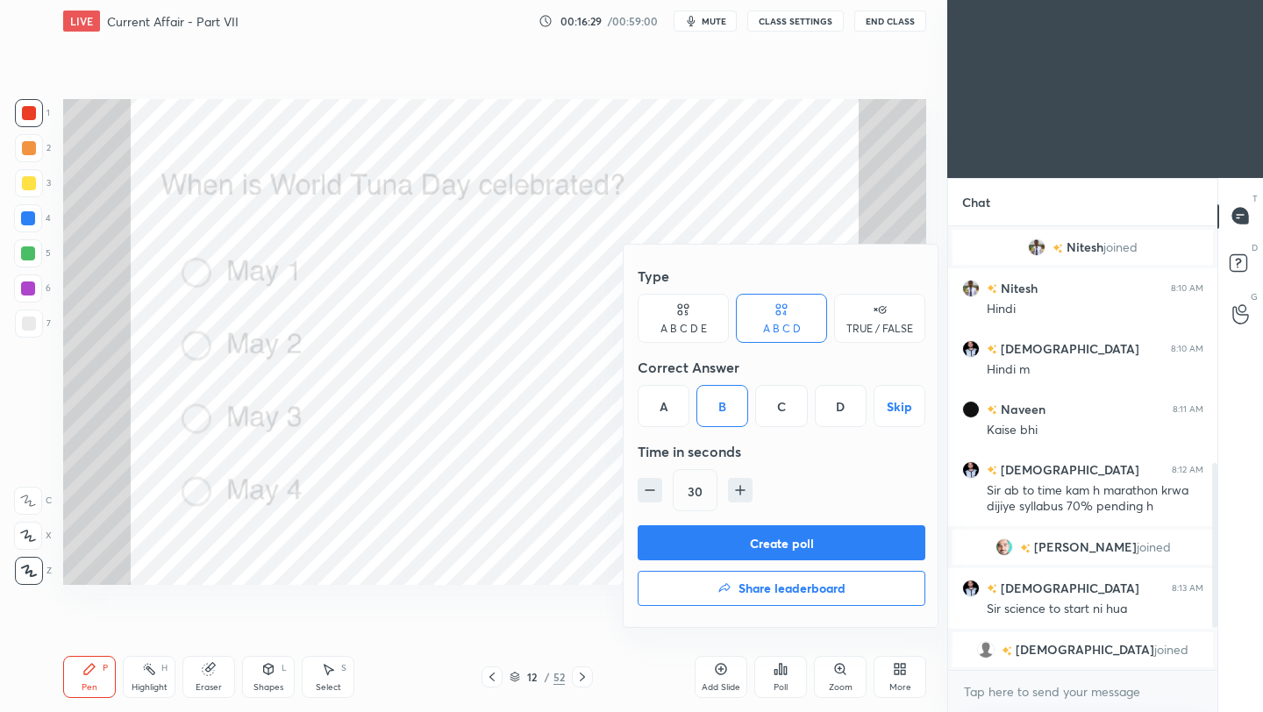
click at [719, 544] on button "Create poll" at bounding box center [781, 542] width 288 height 35
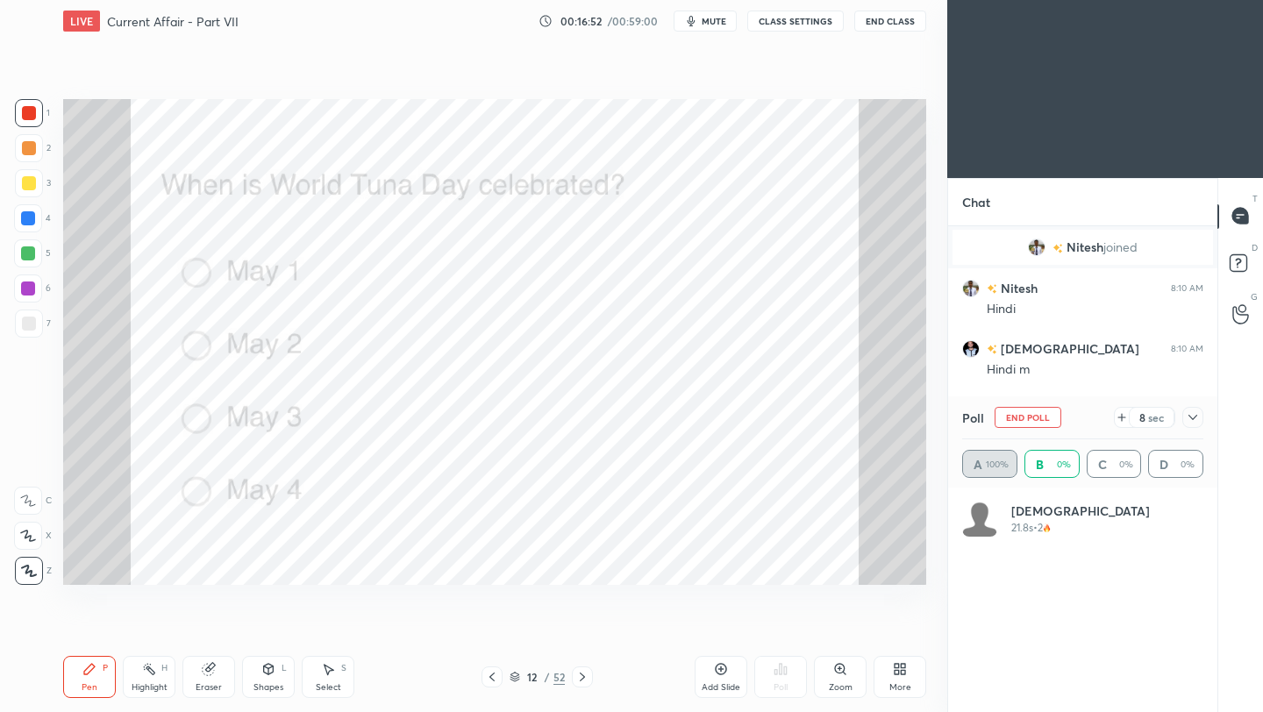
scroll to position [205, 236]
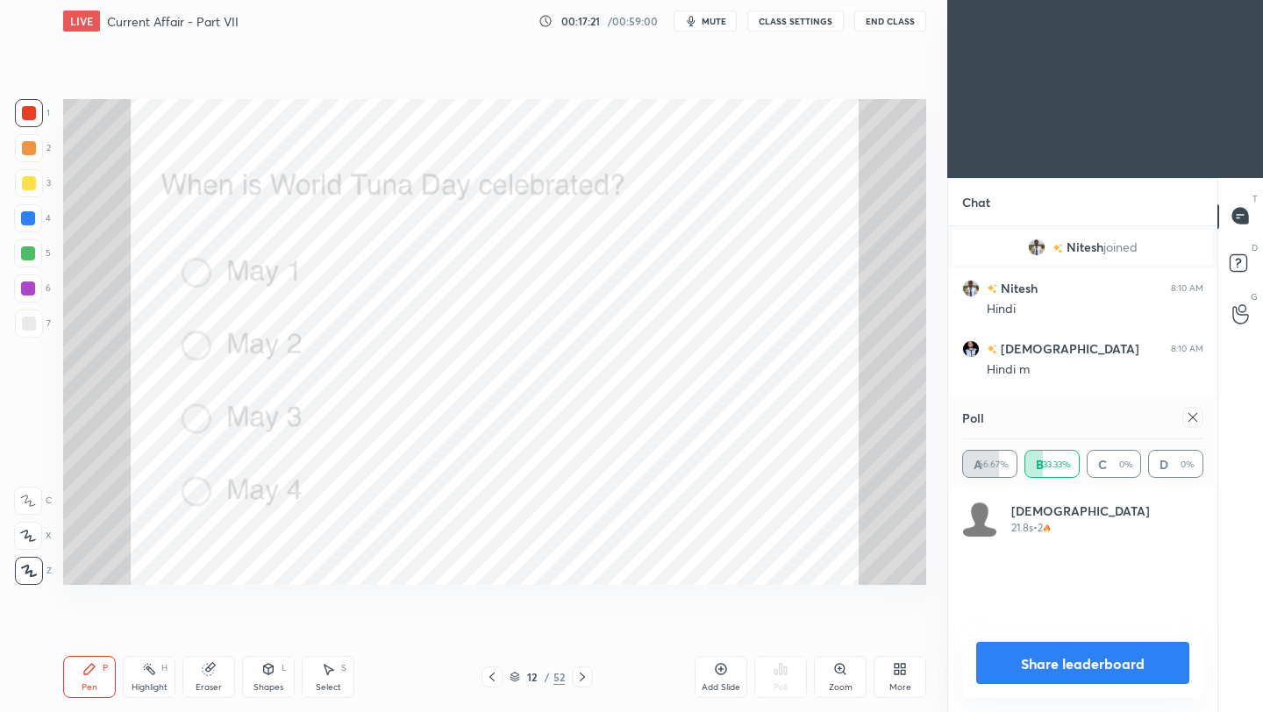
click at [1196, 420] on icon at bounding box center [1192, 417] width 14 height 14
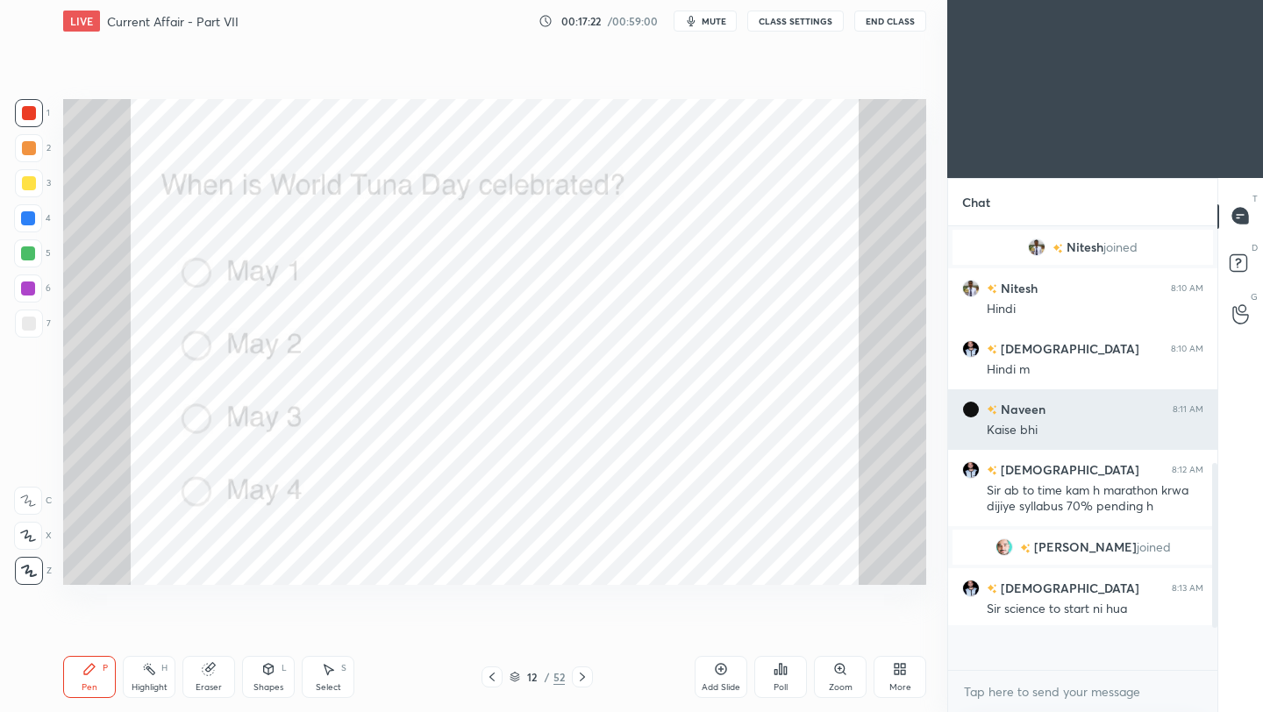
scroll to position [6, 6]
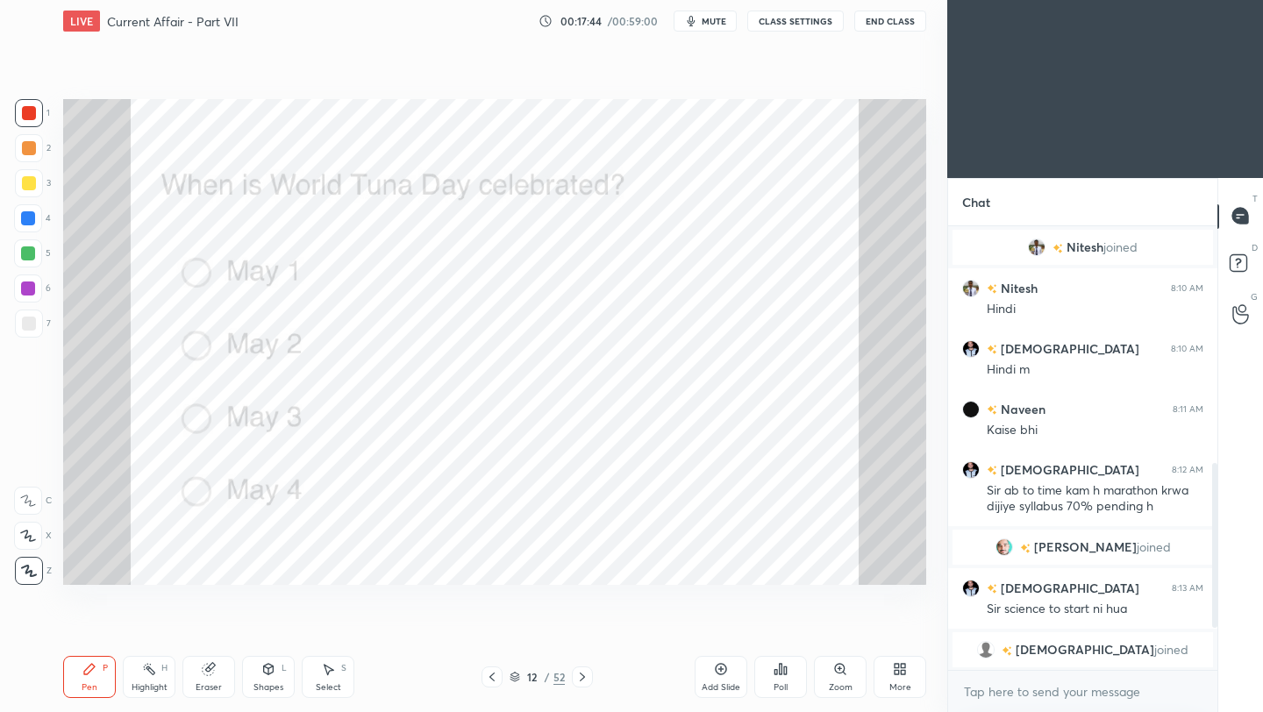
click at [580, 680] on icon at bounding box center [582, 677] width 14 height 14
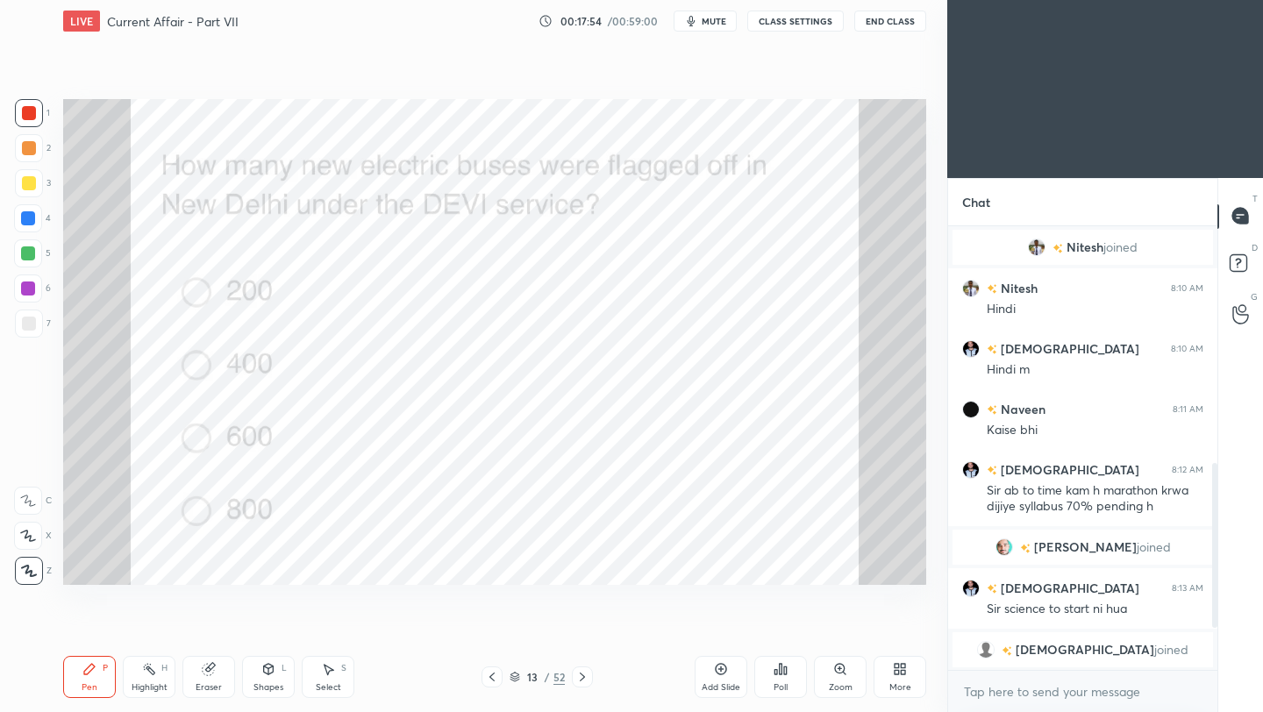
click at [781, 675] on icon at bounding box center [780, 669] width 14 height 14
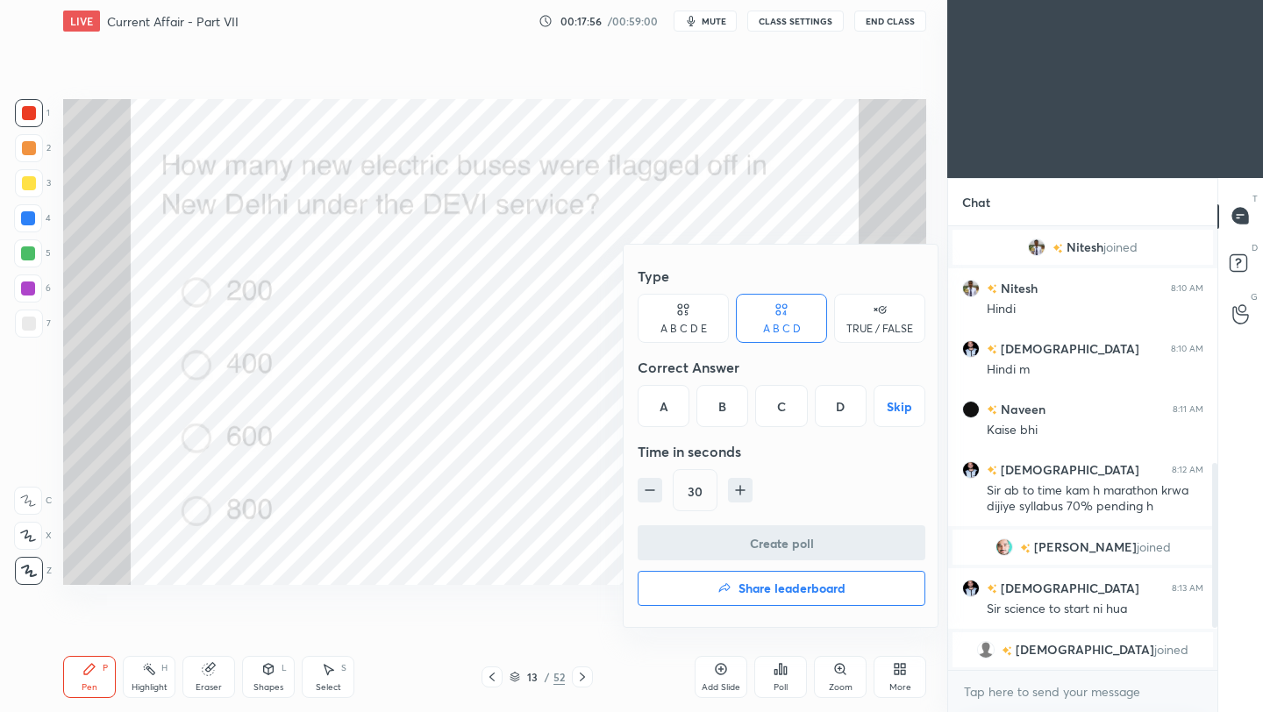
click at [725, 410] on div "B" at bounding box center [722, 406] width 52 height 42
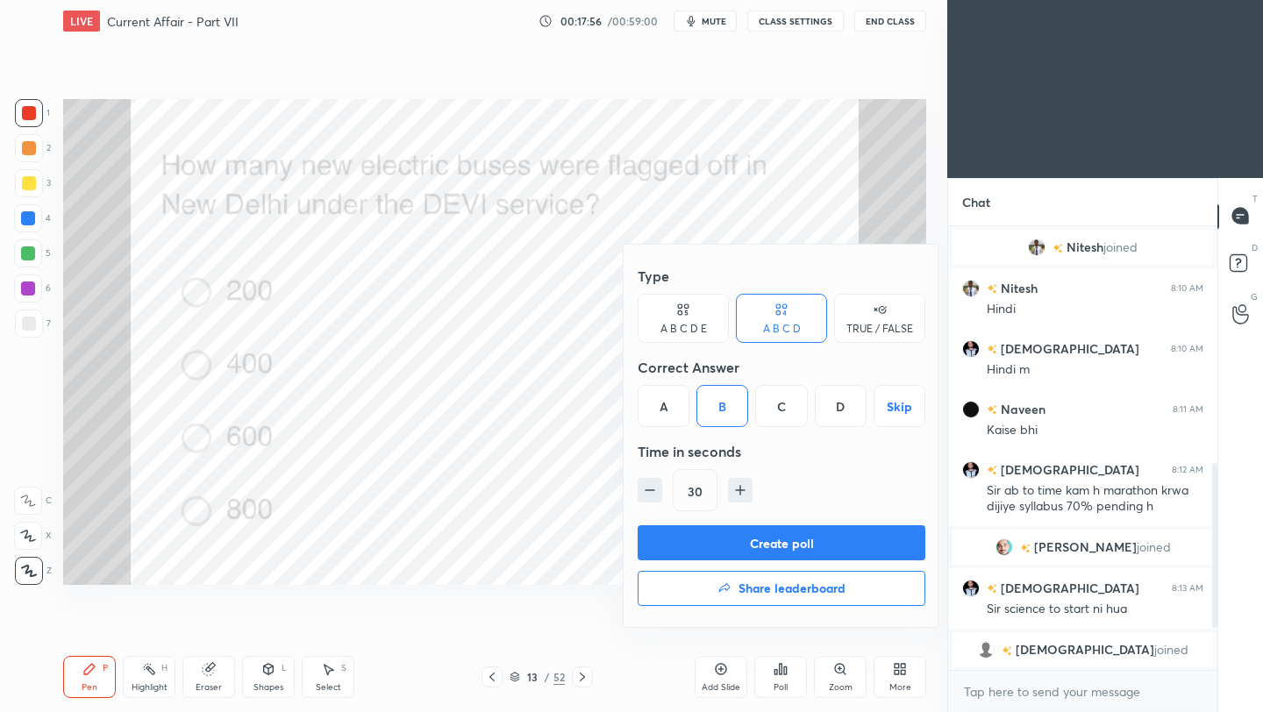
click at [764, 545] on button "Create poll" at bounding box center [781, 542] width 288 height 35
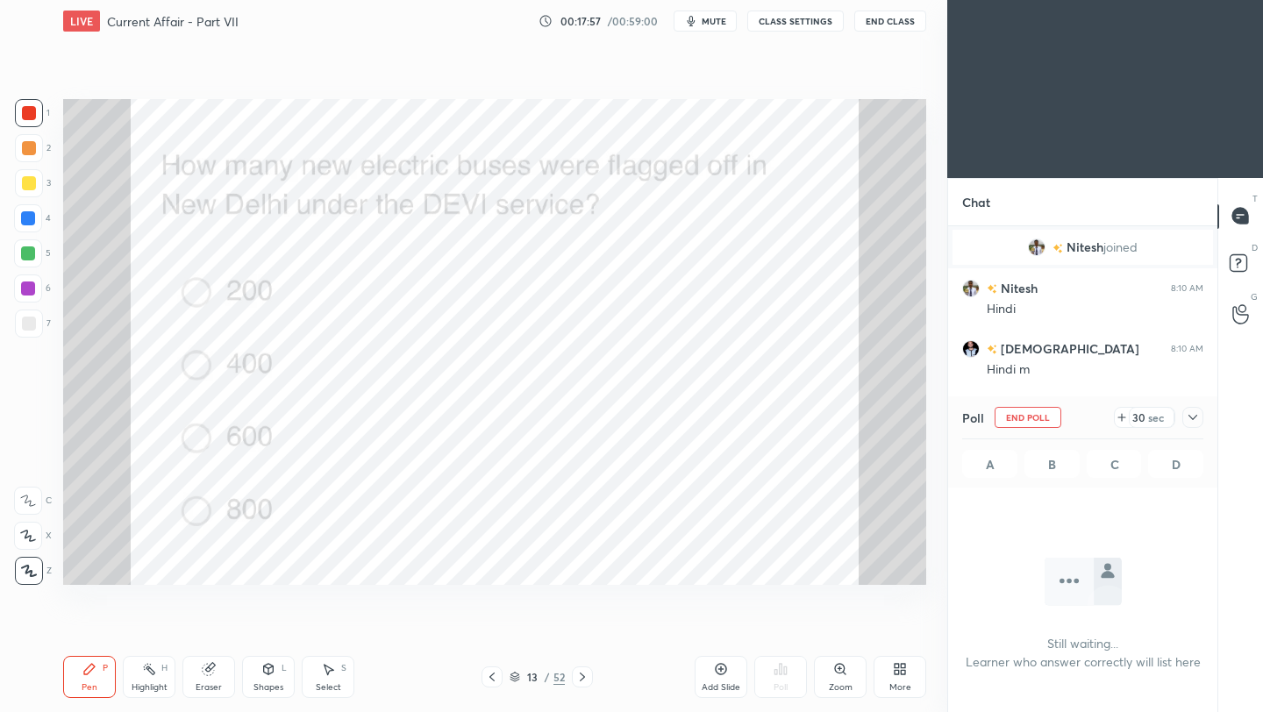
scroll to position [347, 264]
click at [1192, 416] on icon at bounding box center [1192, 417] width 14 height 14
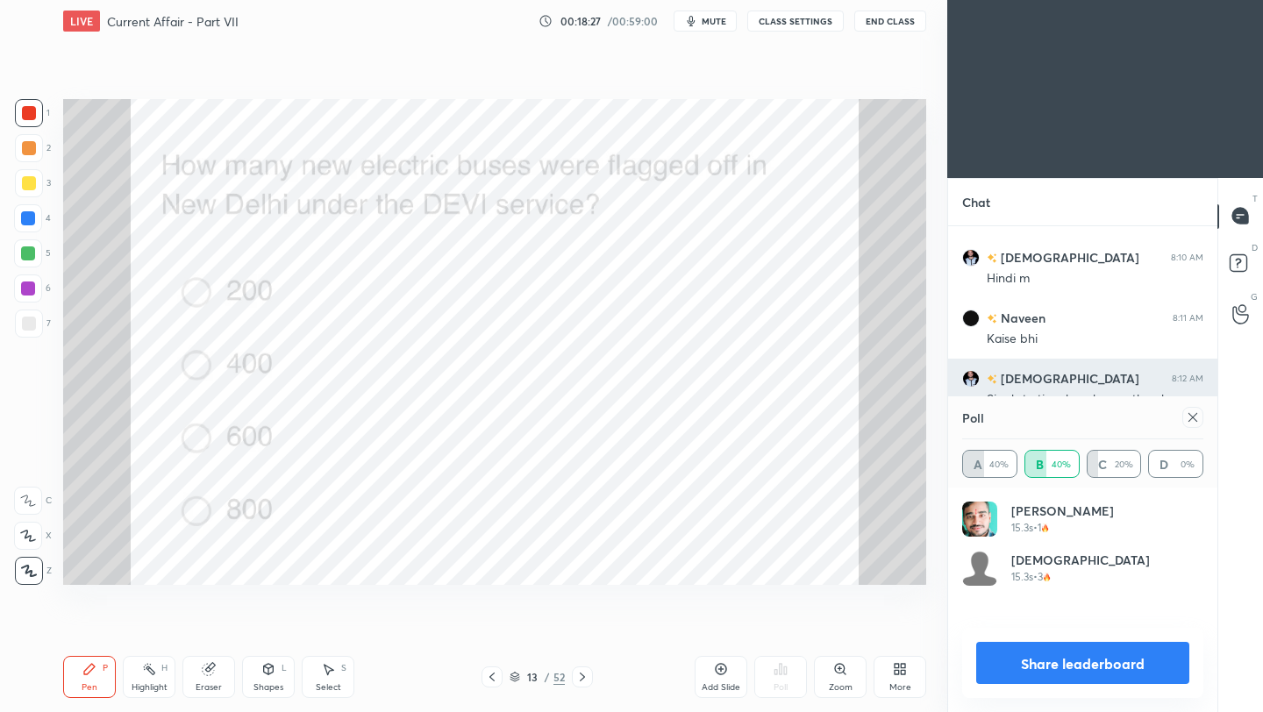
scroll to position [205, 236]
click at [1192, 416] on icon at bounding box center [1192, 417] width 14 height 14
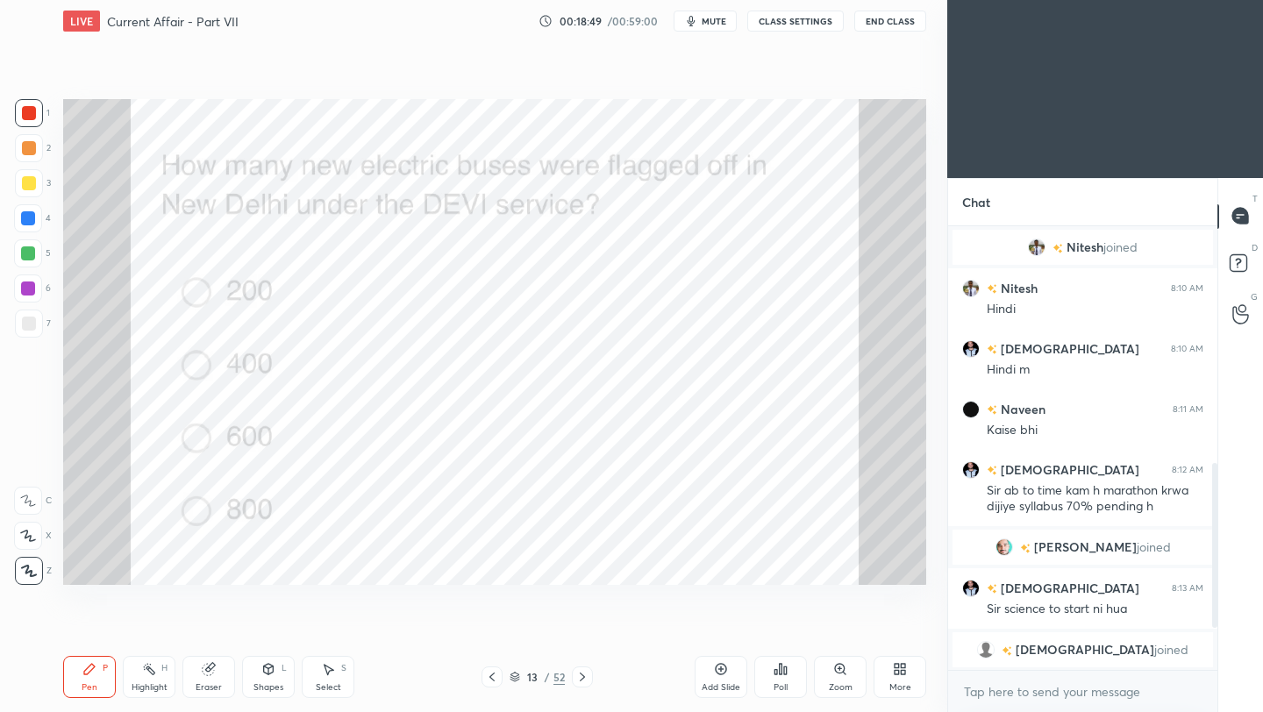
scroll to position [438, 264]
click at [583, 677] on icon at bounding box center [582, 676] width 5 height 9
click at [791, 672] on div "Poll" at bounding box center [780, 677] width 53 height 42
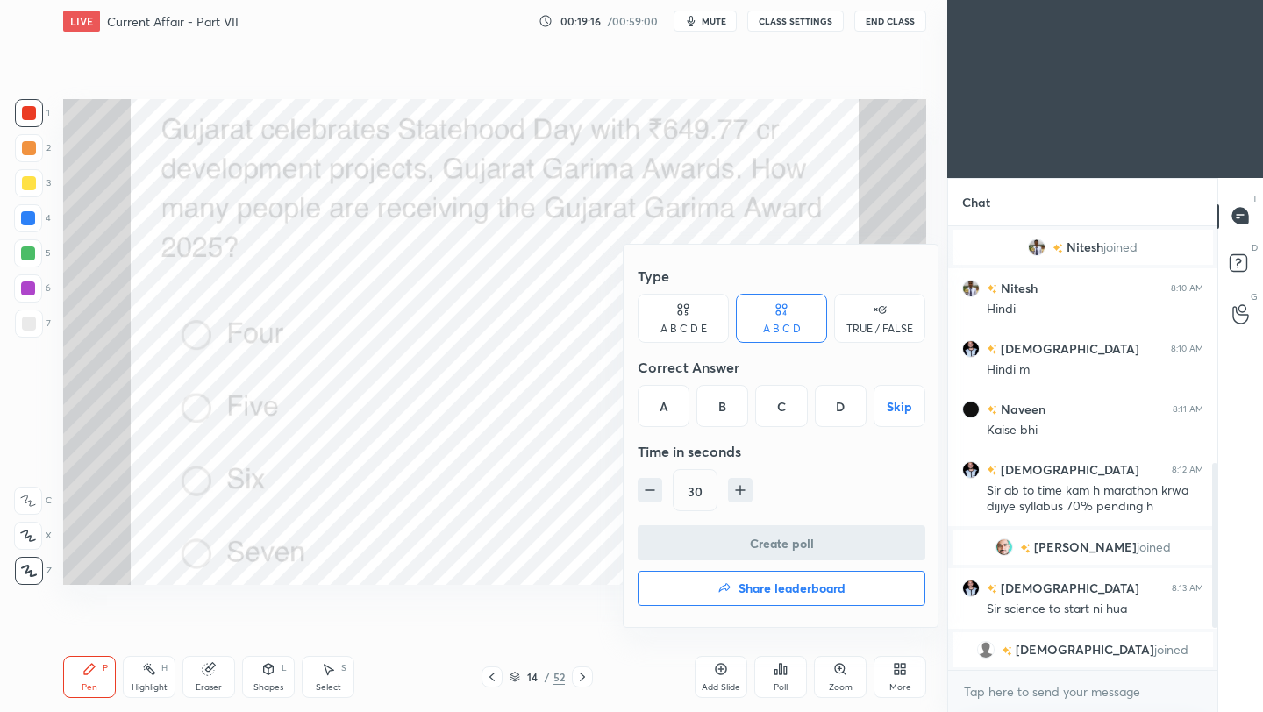
click at [781, 416] on div "C" at bounding box center [781, 406] width 52 height 42
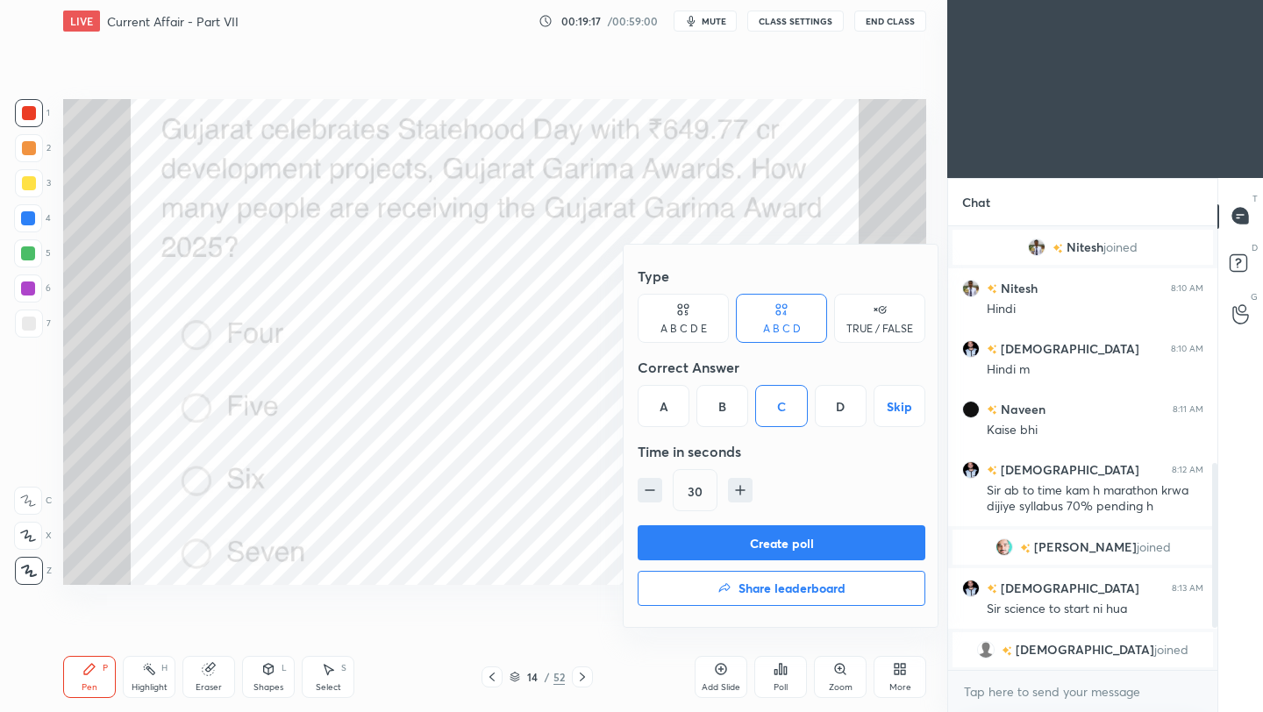
click at [786, 536] on button "Create poll" at bounding box center [781, 542] width 288 height 35
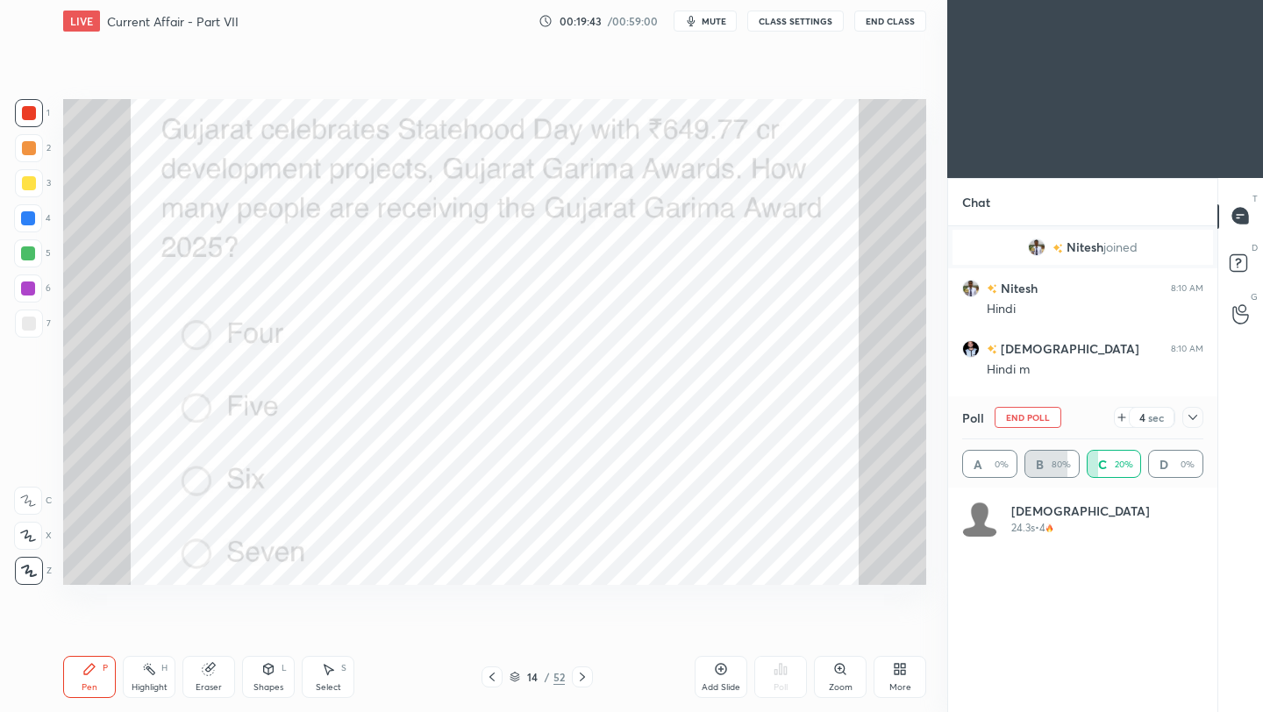
scroll to position [205, 236]
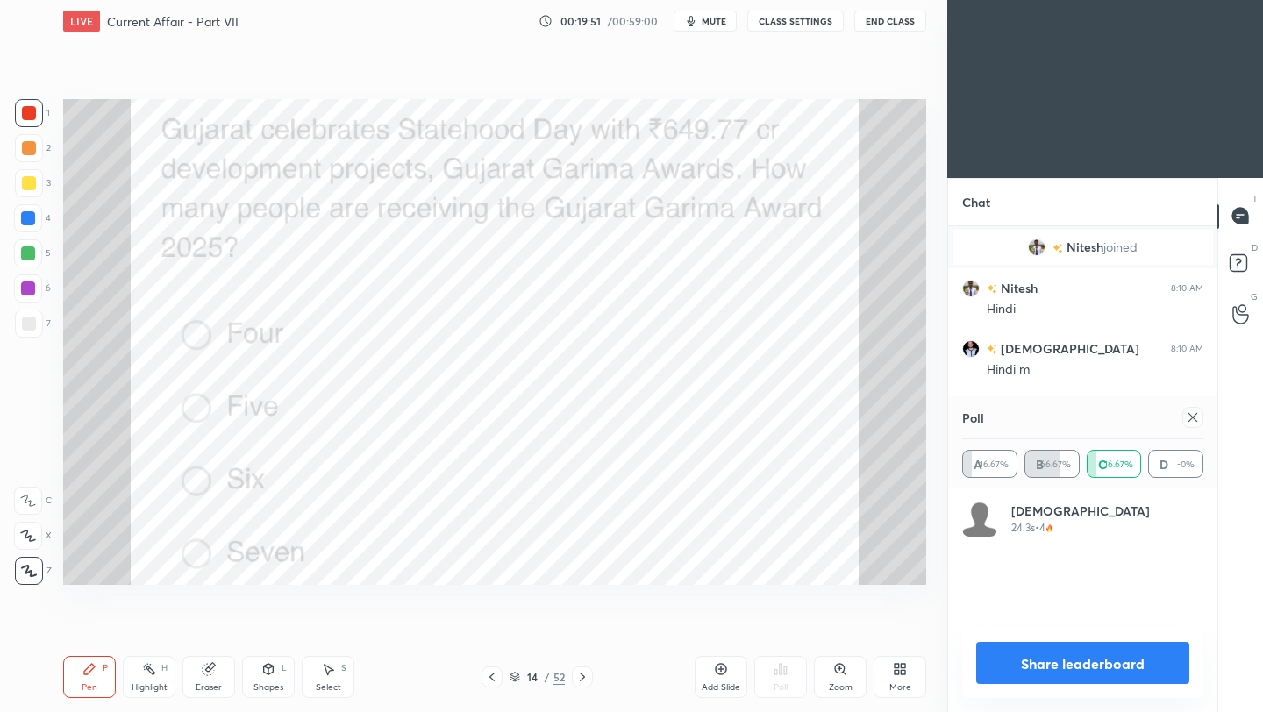
click at [1189, 419] on icon at bounding box center [1192, 417] width 14 height 14
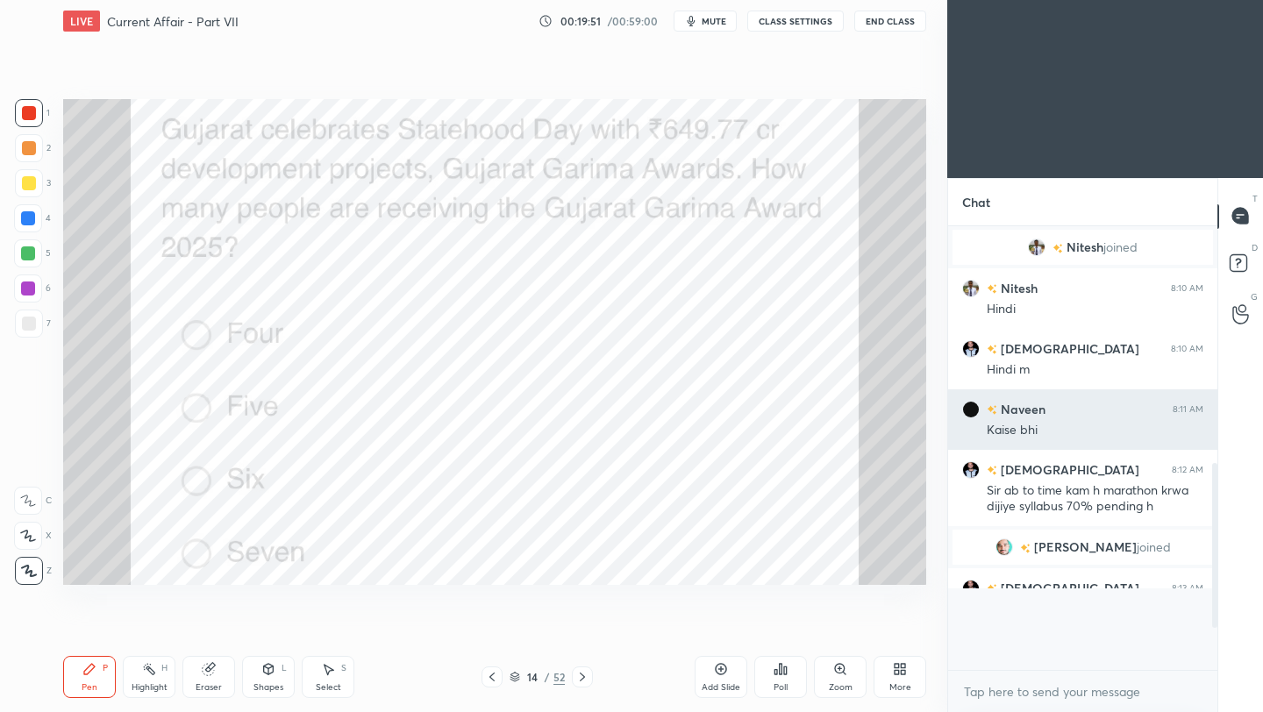
scroll to position [6, 6]
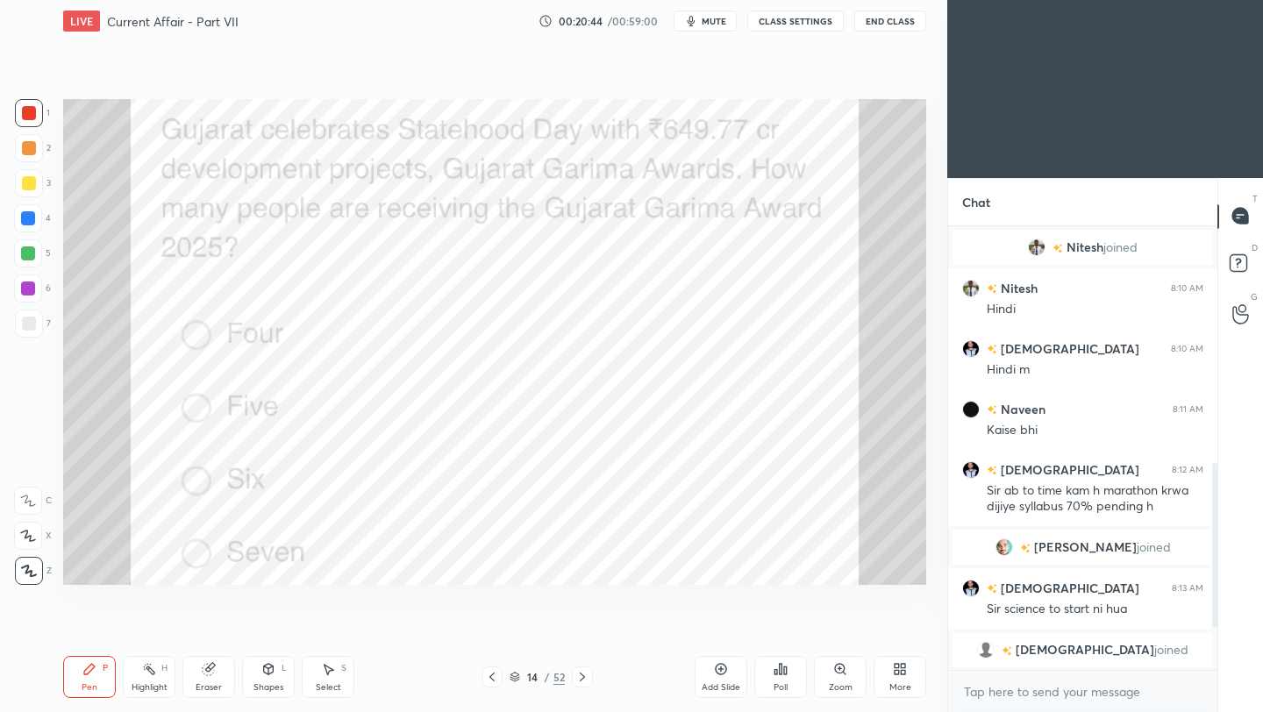
click at [583, 677] on icon at bounding box center [582, 676] width 5 height 9
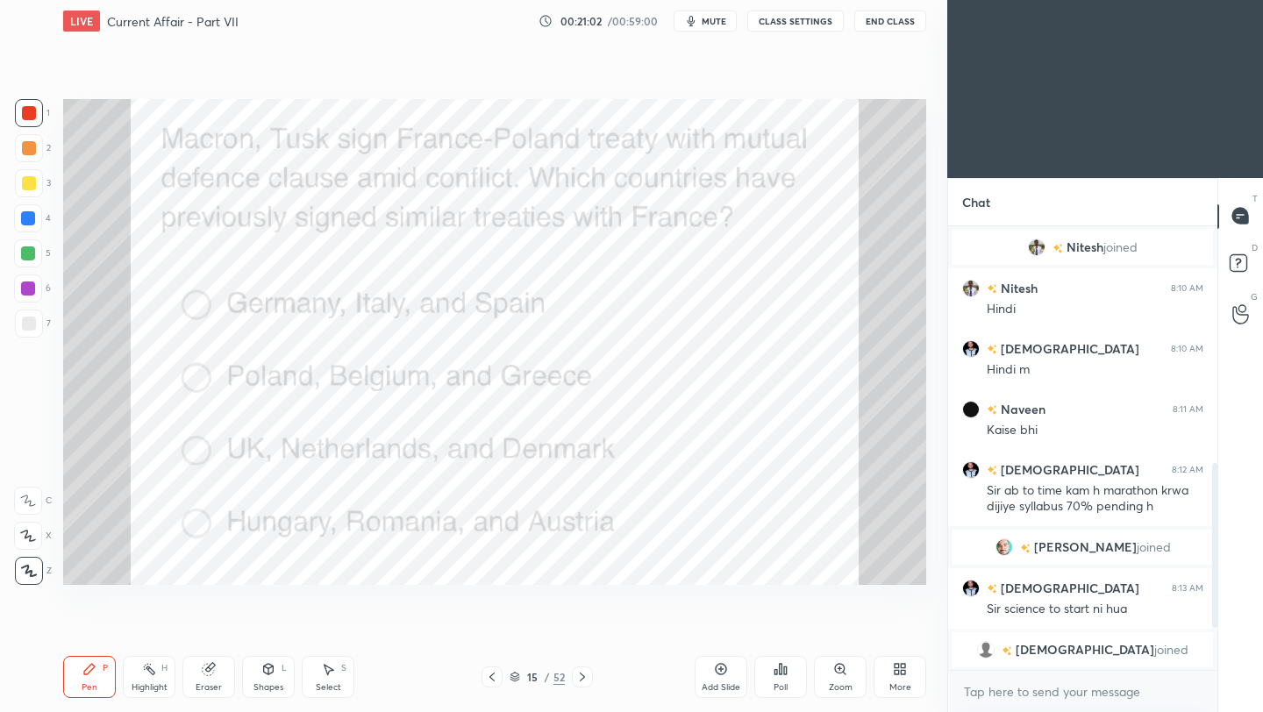
click at [783, 683] on div "Poll" at bounding box center [780, 687] width 14 height 9
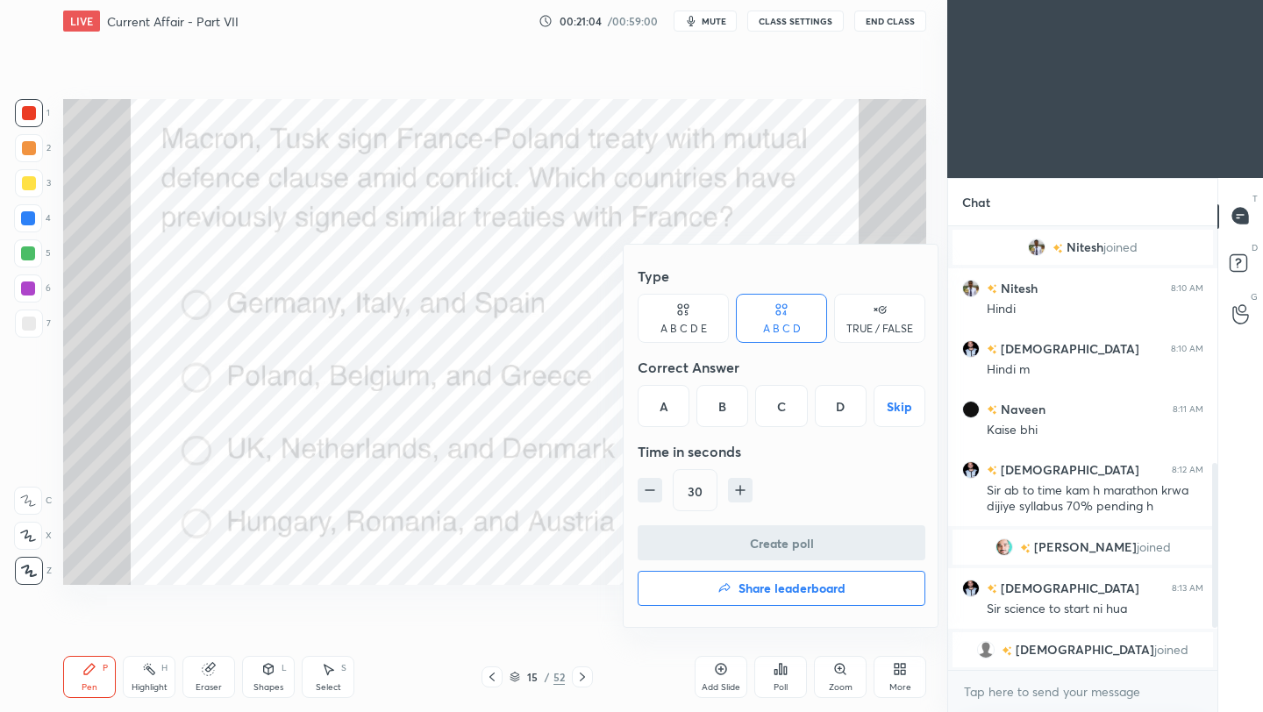
click at [662, 411] on div "A" at bounding box center [663, 406] width 52 height 42
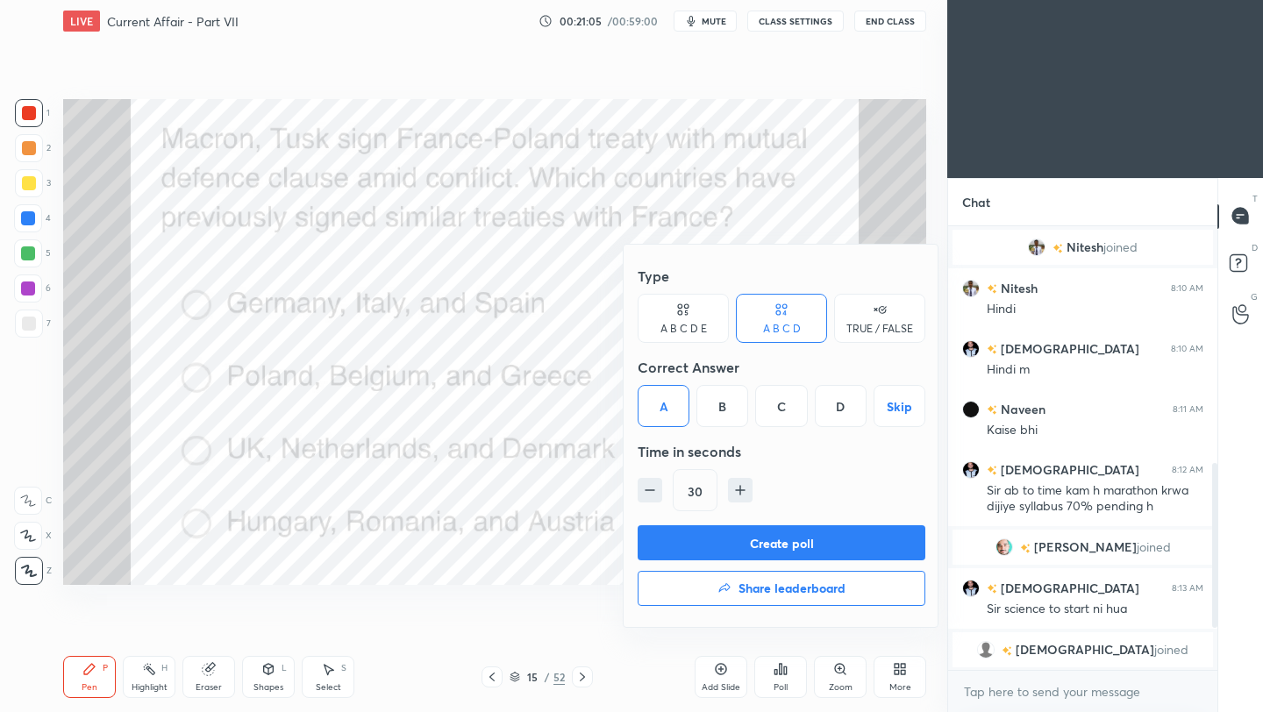
drag, startPoint x: 706, startPoint y: 548, endPoint x: 720, endPoint y: 547, distance: 14.1
click at [706, 548] on button "Create poll" at bounding box center [781, 542] width 288 height 35
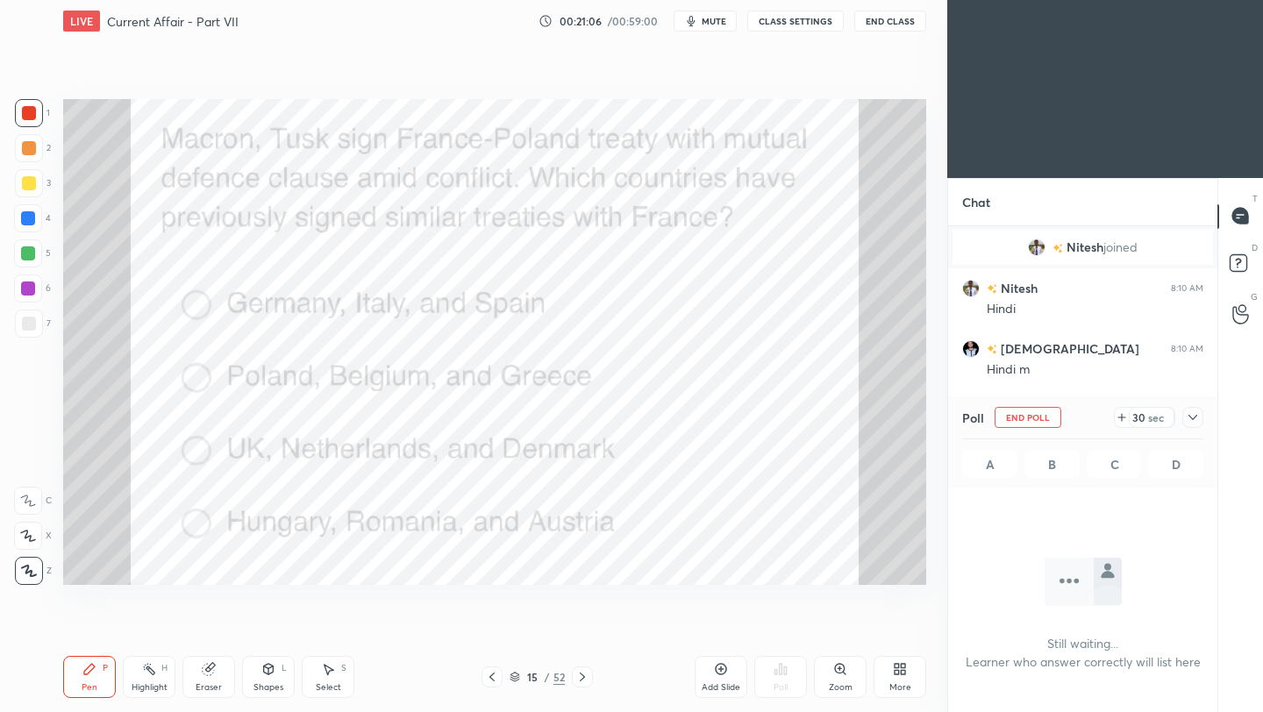
scroll to position [347, 264]
click at [1194, 416] on icon at bounding box center [1192, 417] width 14 height 14
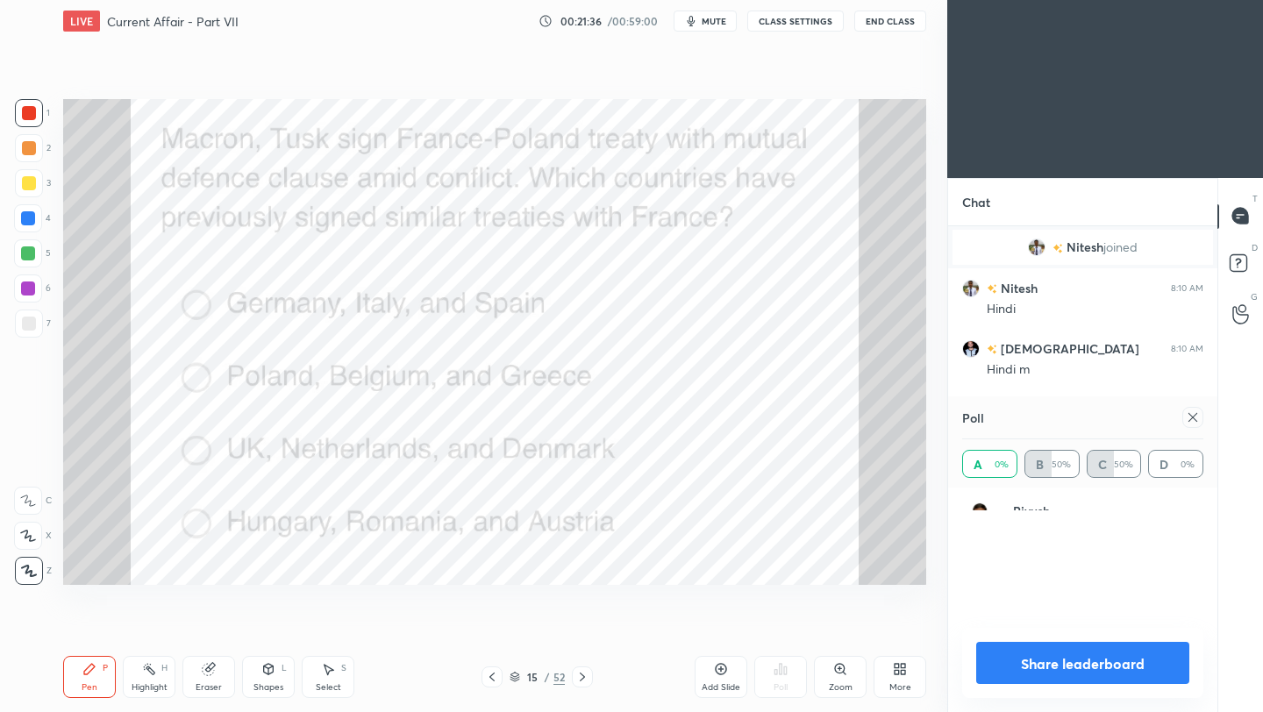
scroll to position [205, 236]
click at [1192, 418] on icon at bounding box center [1192, 417] width 14 height 14
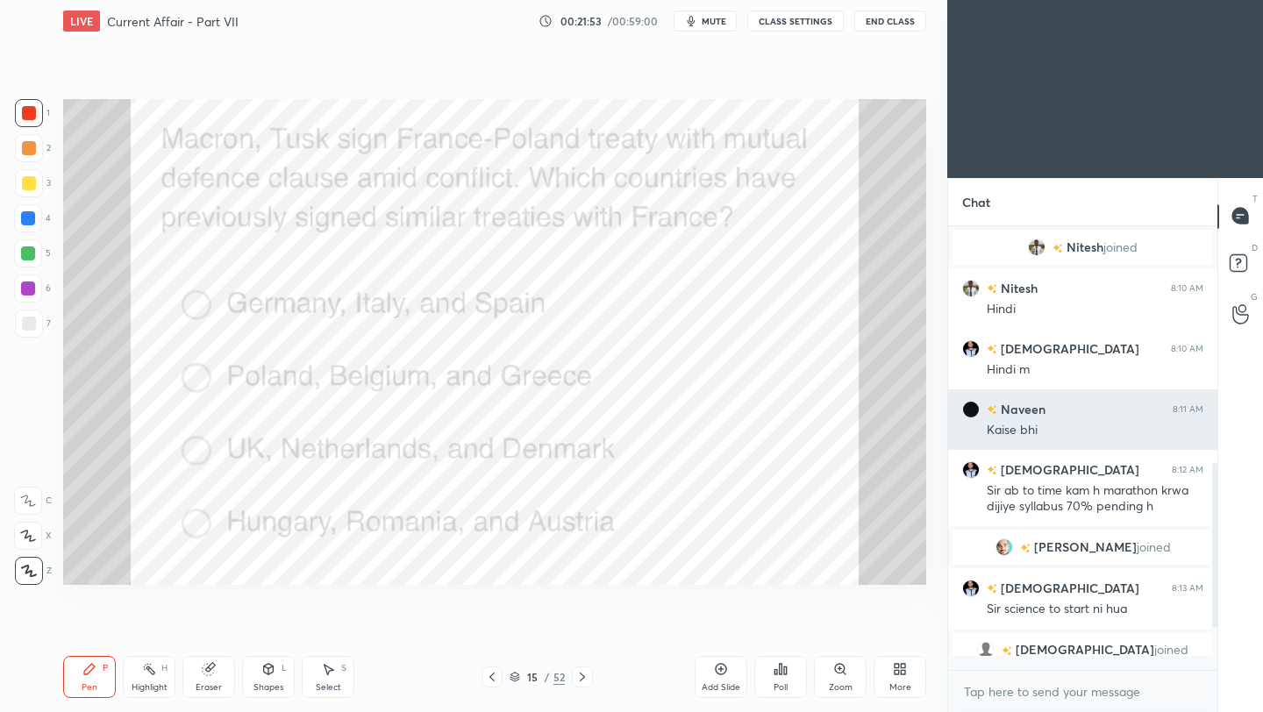
scroll to position [2, 6]
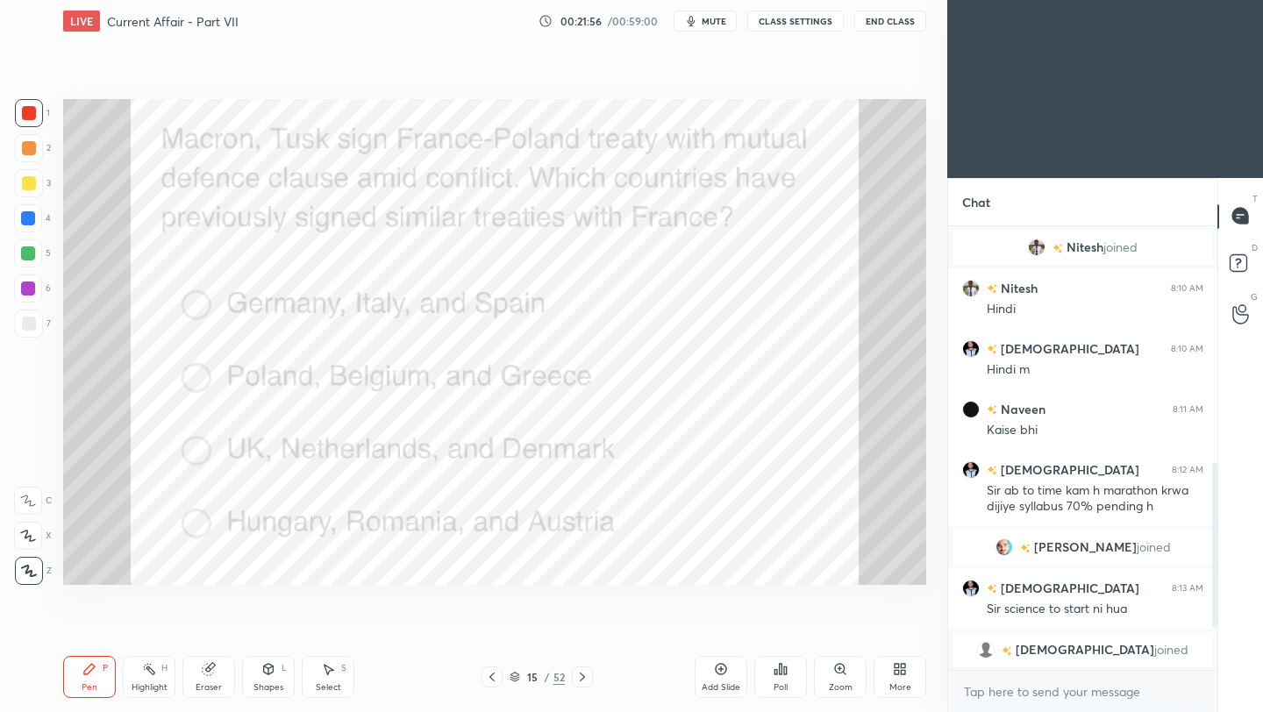
click at [581, 680] on icon at bounding box center [582, 677] width 14 height 14
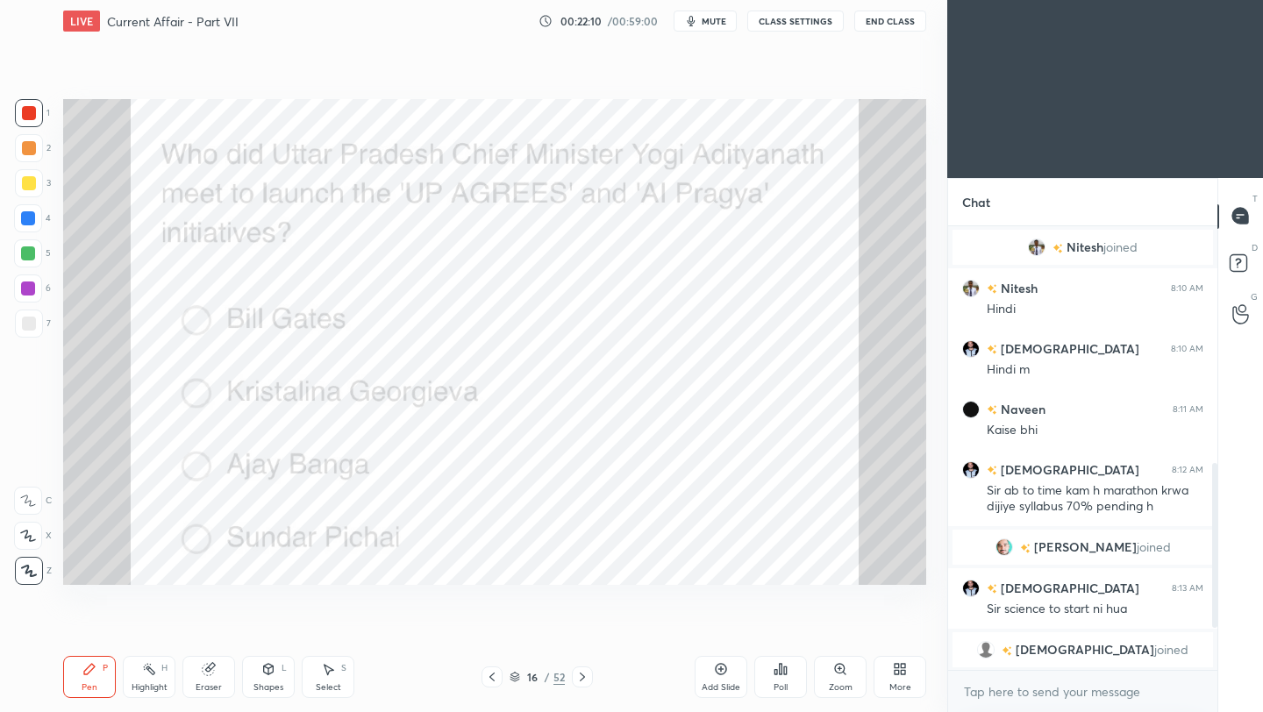
click at [784, 676] on div "Poll" at bounding box center [780, 677] width 53 height 42
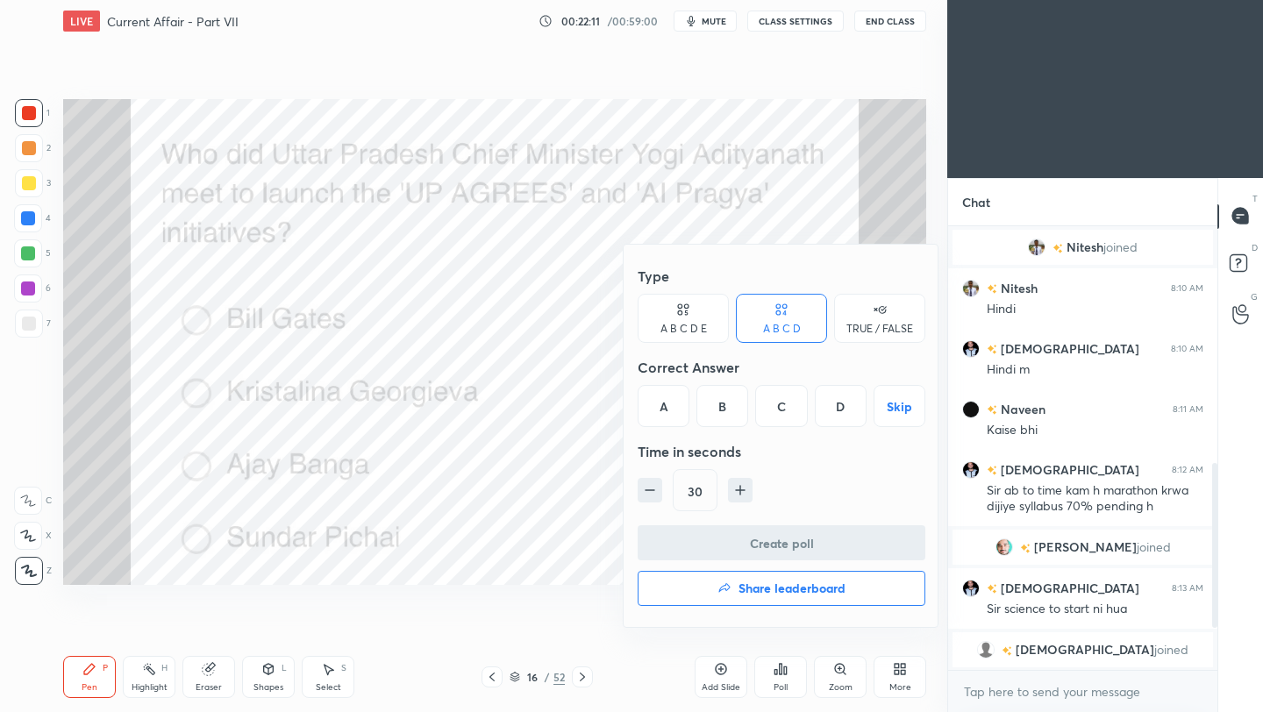
click at [779, 410] on div "C" at bounding box center [781, 406] width 52 height 42
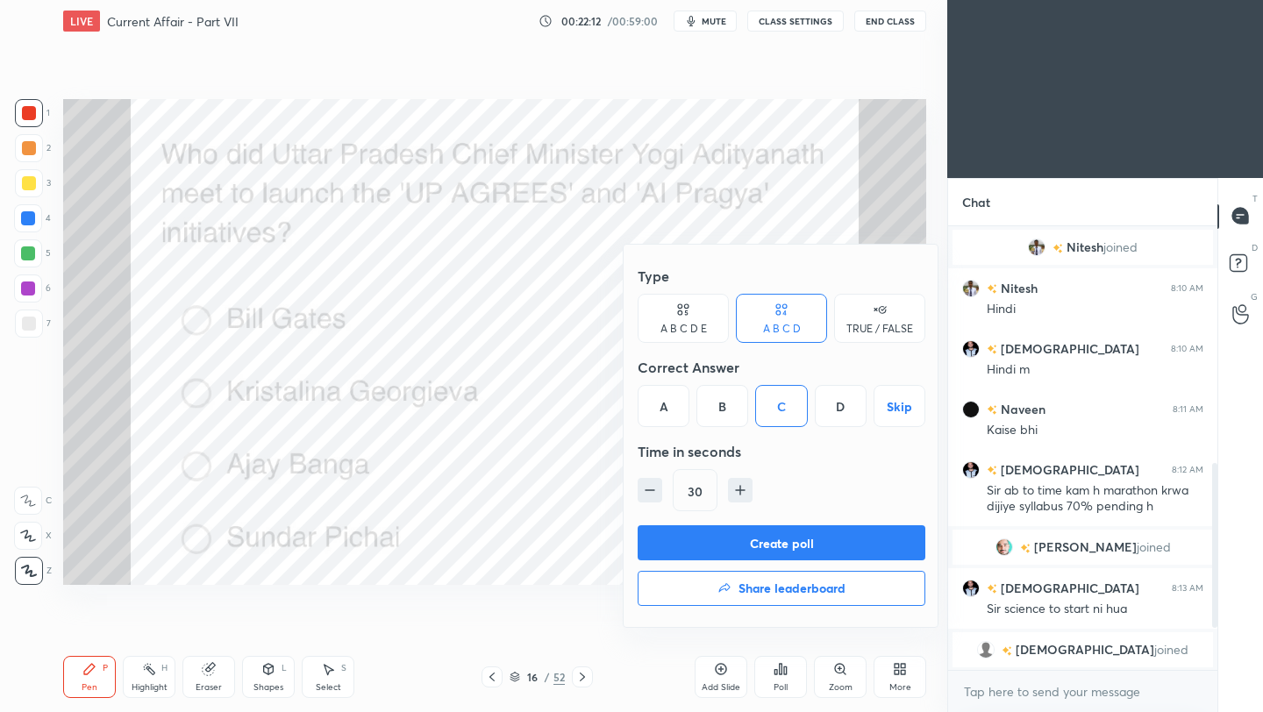
click at [745, 551] on button "Create poll" at bounding box center [781, 542] width 288 height 35
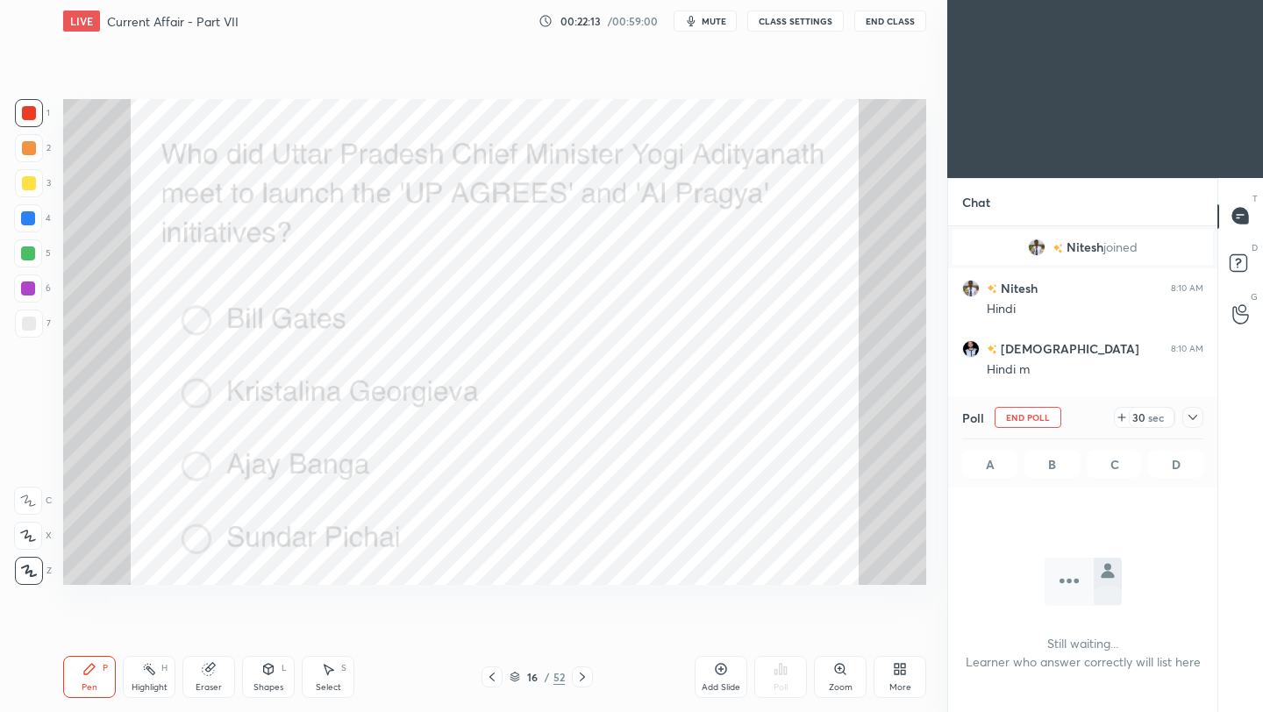
scroll to position [347, 264]
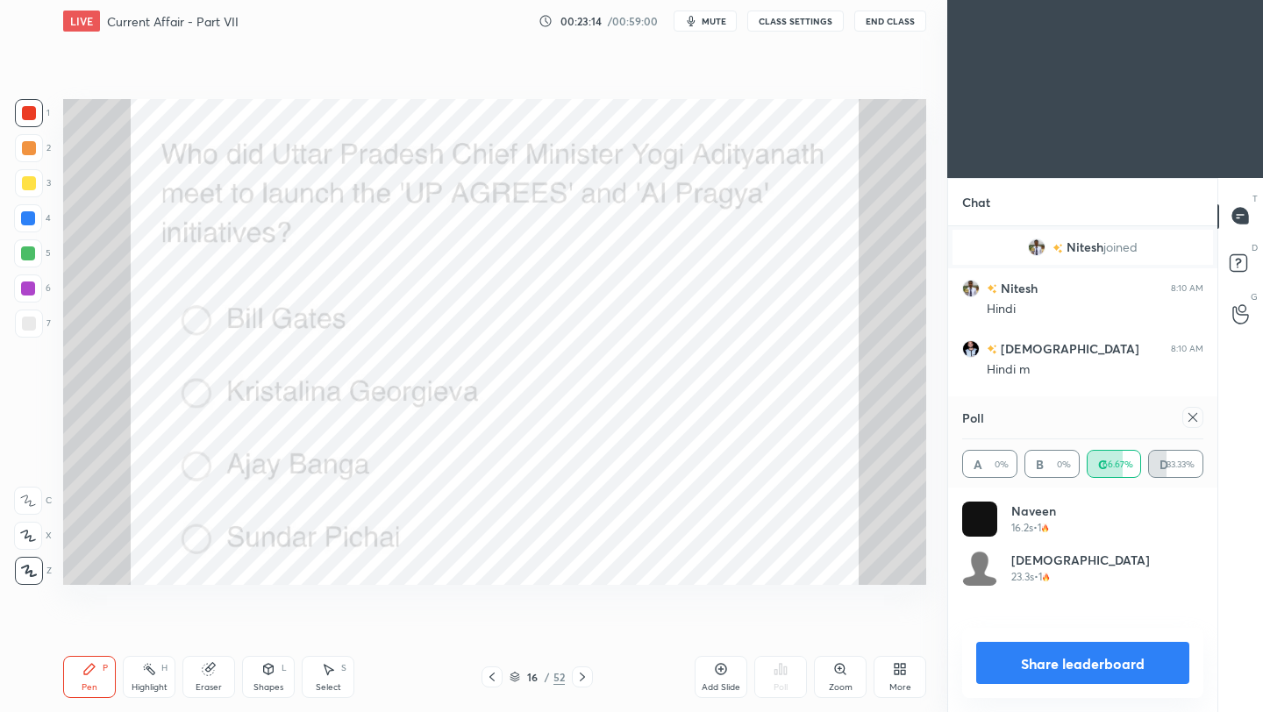
click at [583, 677] on icon at bounding box center [582, 676] width 5 height 9
click at [1191, 418] on icon at bounding box center [1192, 417] width 9 height 9
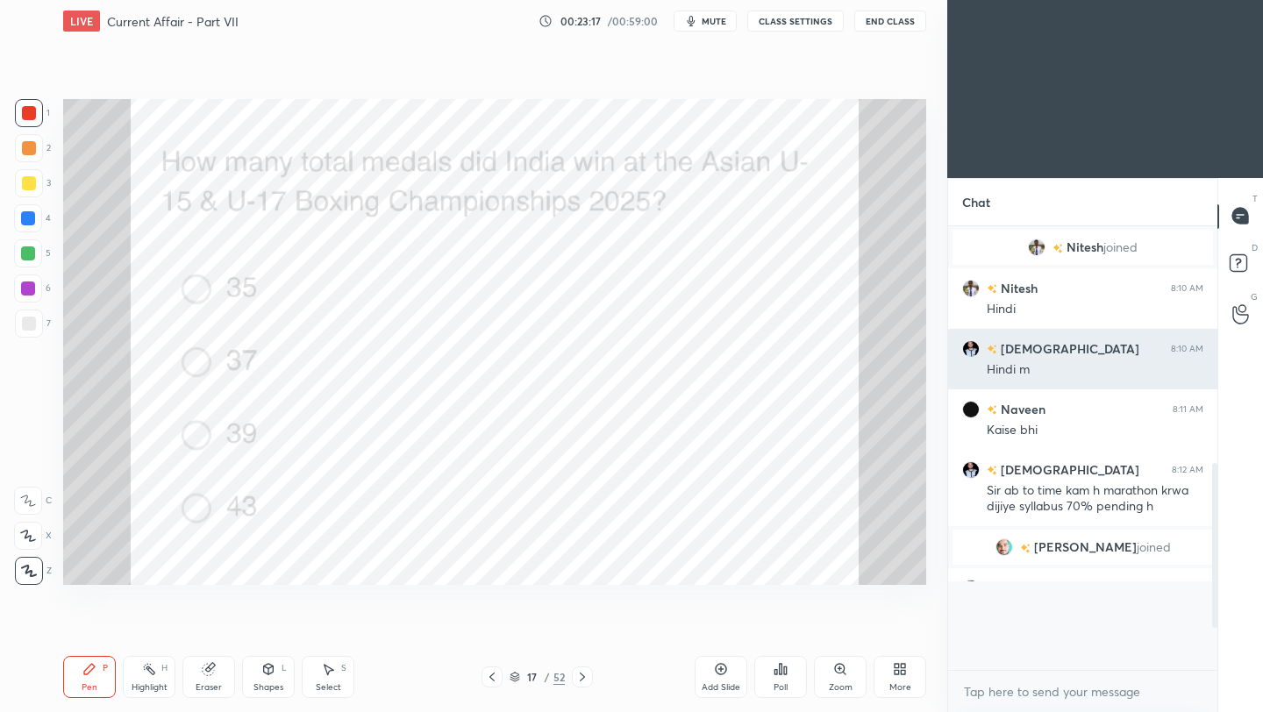
scroll to position [6, 6]
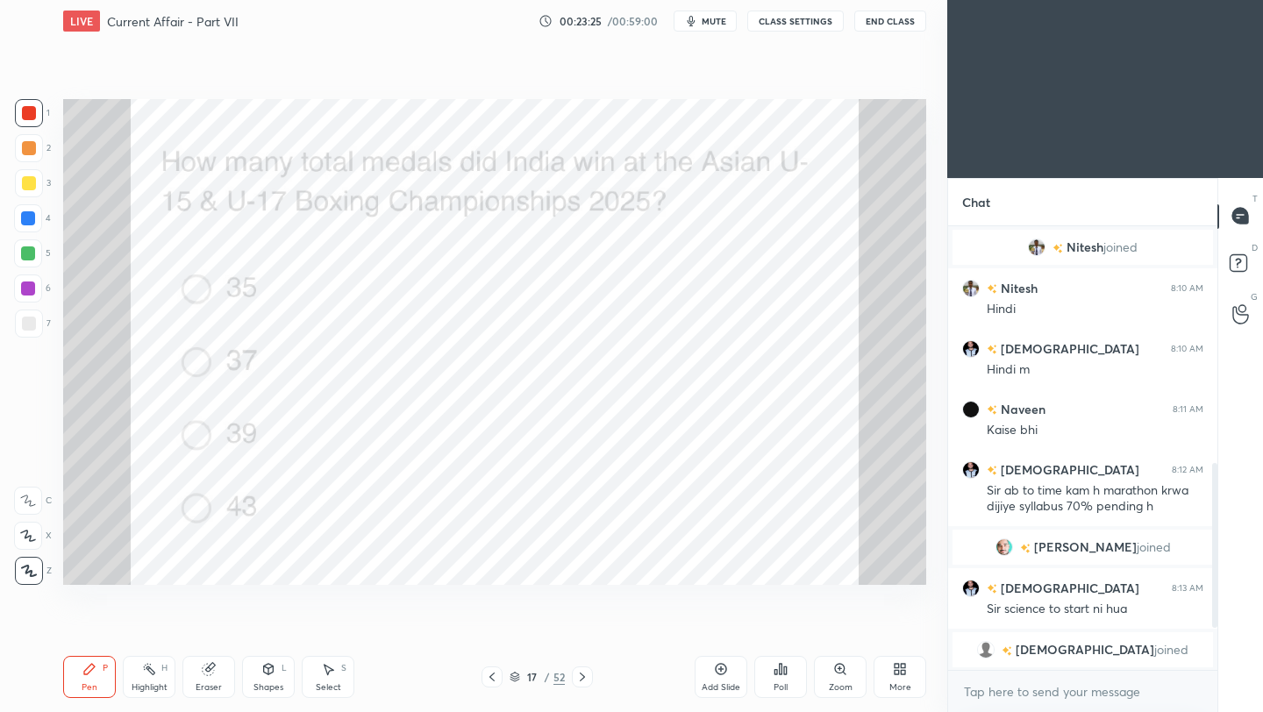
click at [785, 680] on div "Poll" at bounding box center [780, 677] width 53 height 42
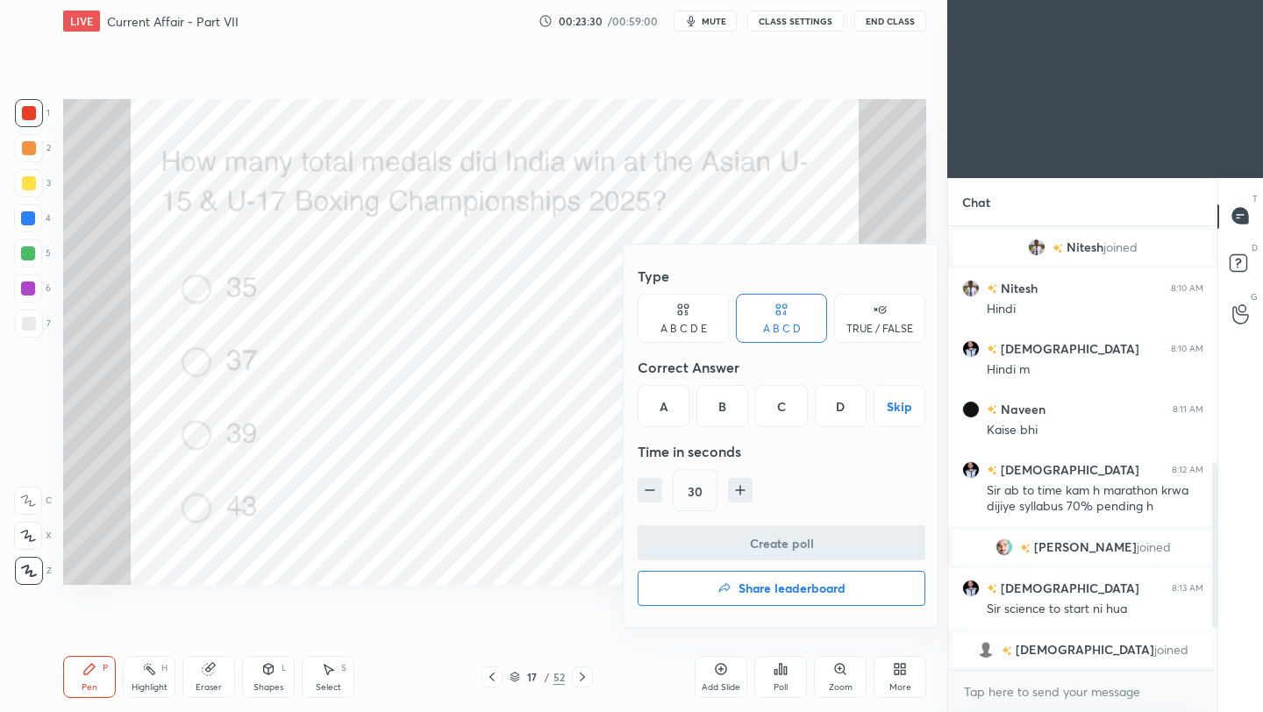
click at [843, 416] on div "D" at bounding box center [841, 406] width 52 height 42
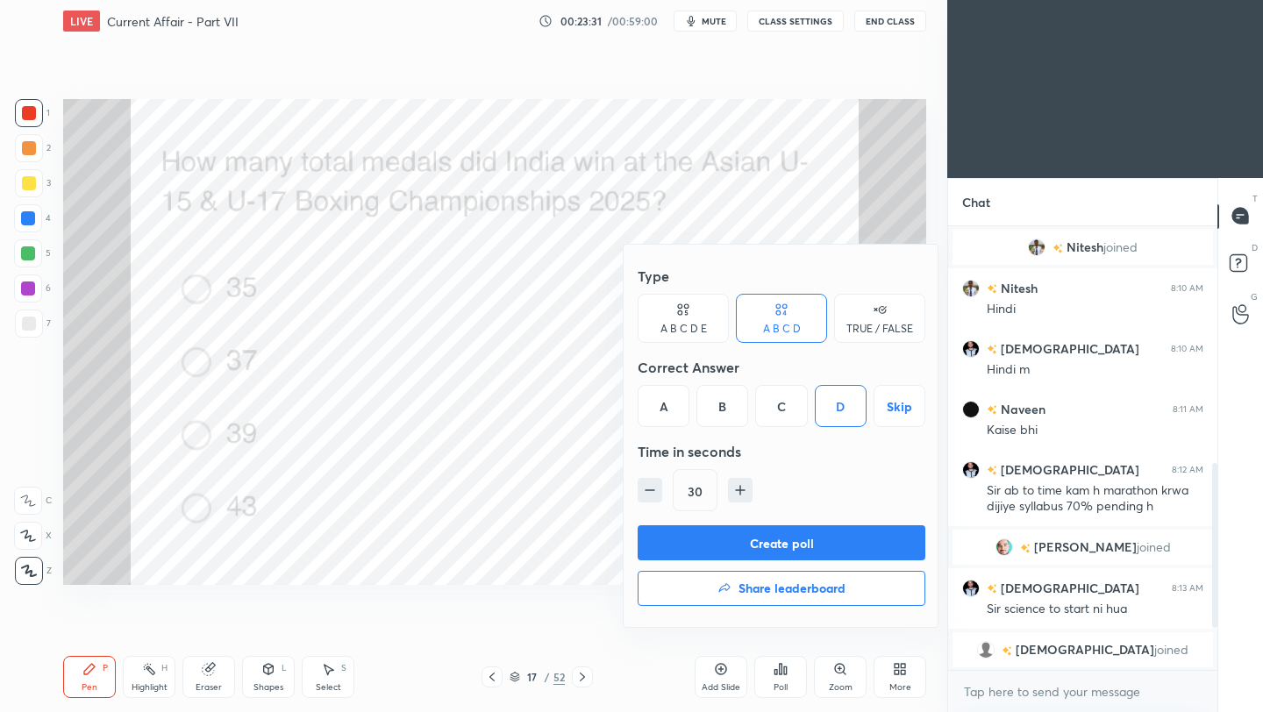
click at [825, 552] on button "Create poll" at bounding box center [781, 542] width 288 height 35
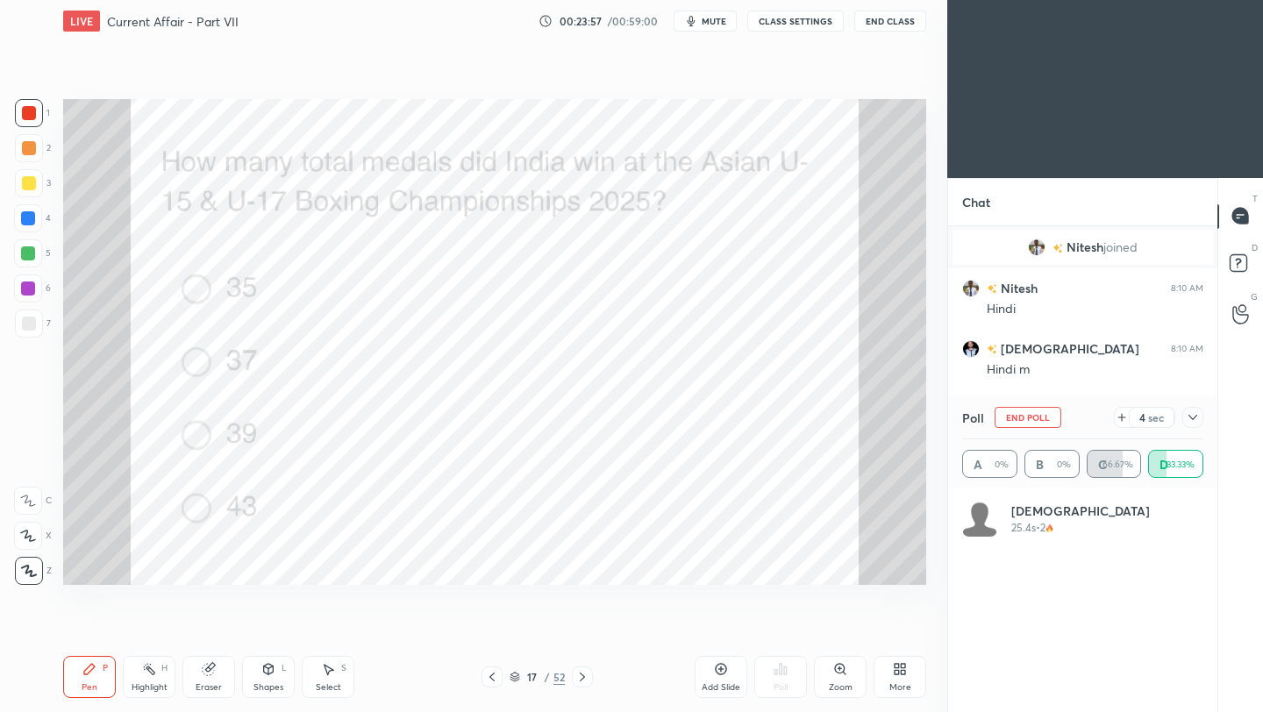
scroll to position [205, 236]
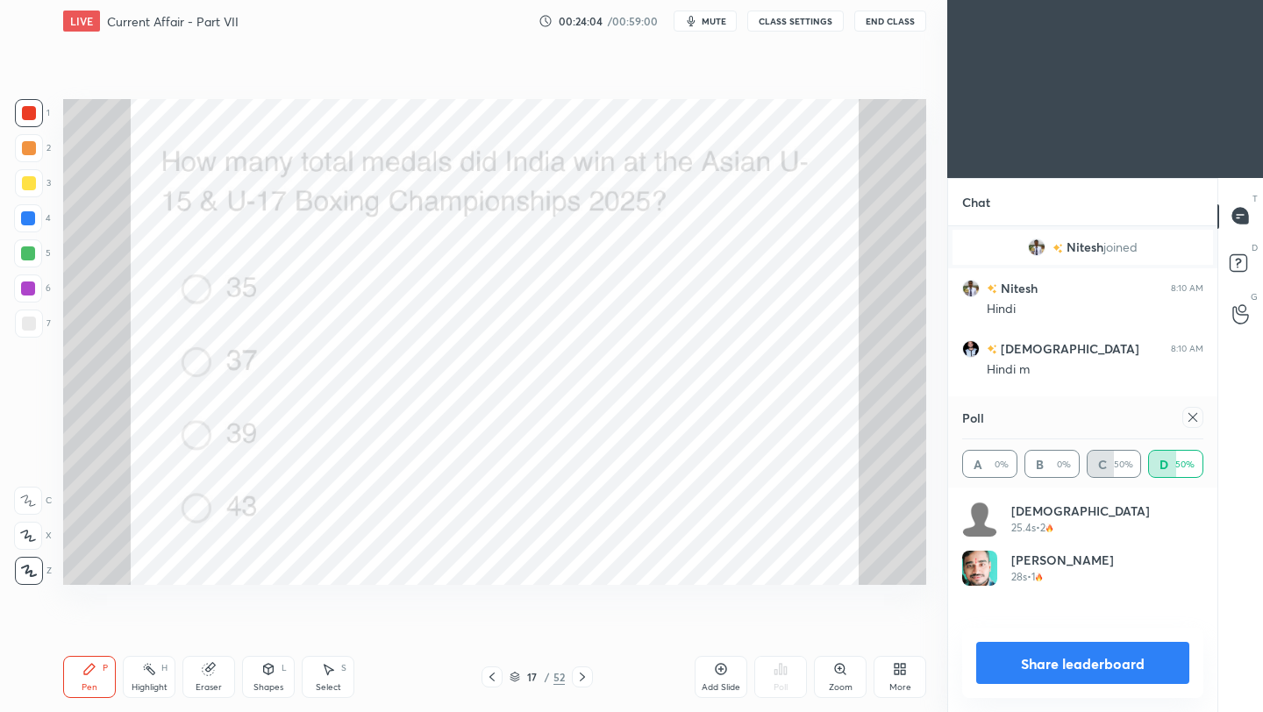
click at [1190, 416] on icon at bounding box center [1192, 417] width 9 height 9
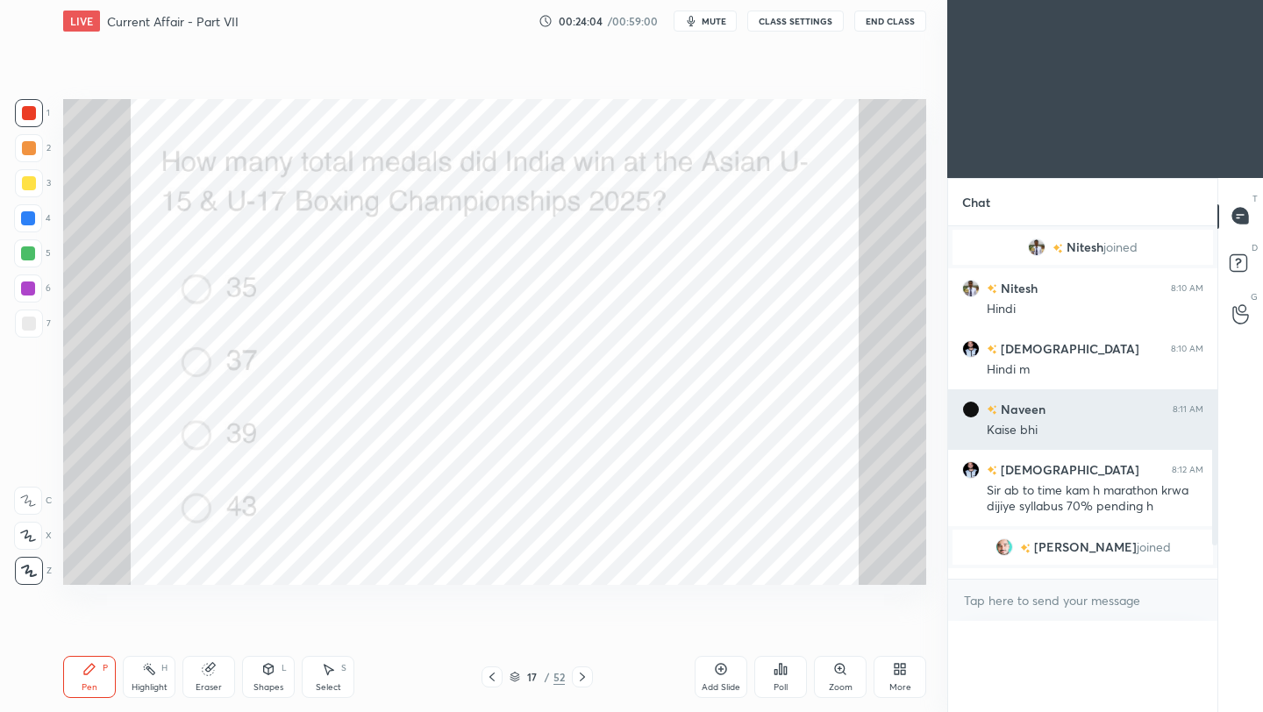
scroll to position [6, 6]
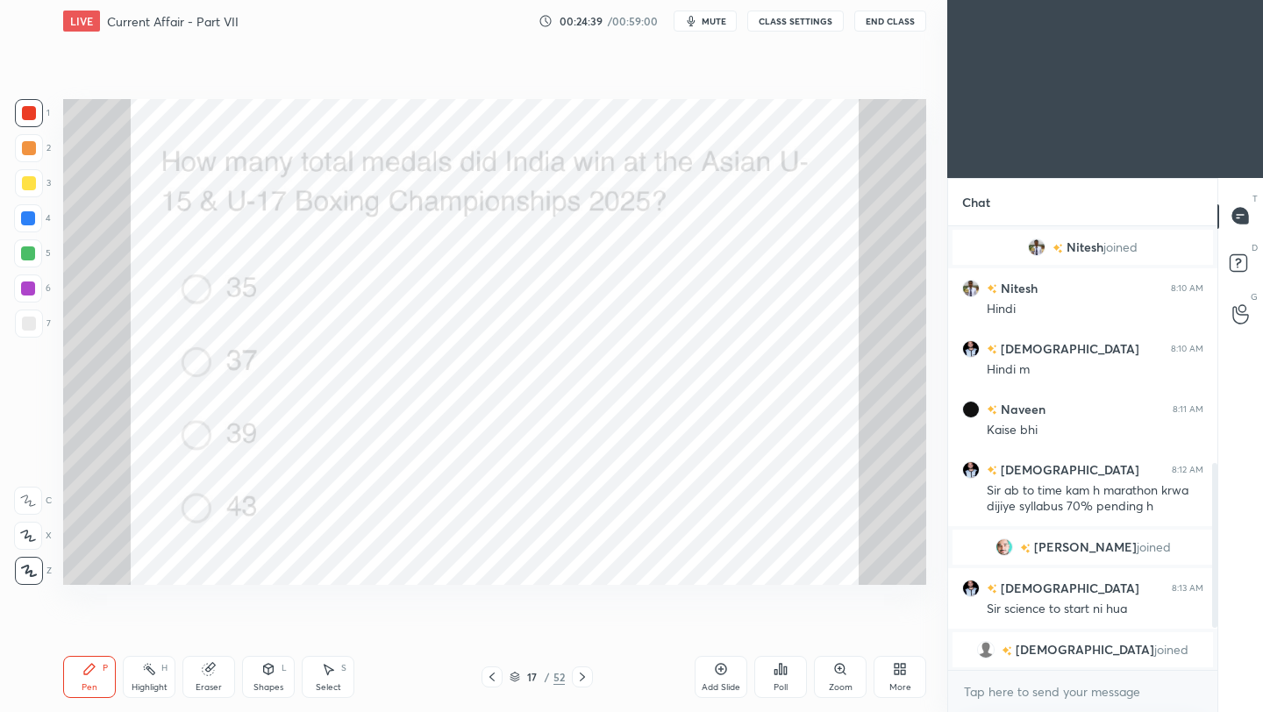
click at [587, 677] on icon at bounding box center [582, 677] width 14 height 14
click at [779, 674] on icon at bounding box center [780, 669] width 3 height 11
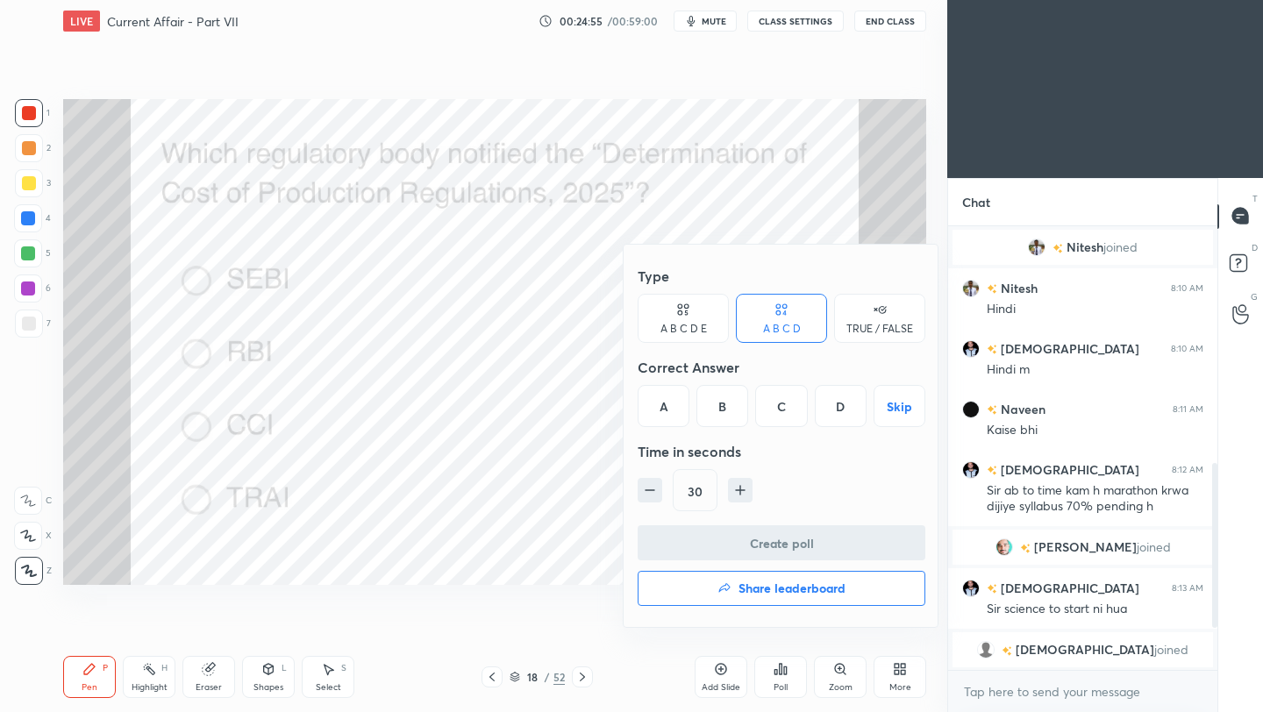
drag, startPoint x: 786, startPoint y: 413, endPoint x: 763, endPoint y: 511, distance: 101.0
click at [787, 414] on div "C" at bounding box center [781, 406] width 52 height 42
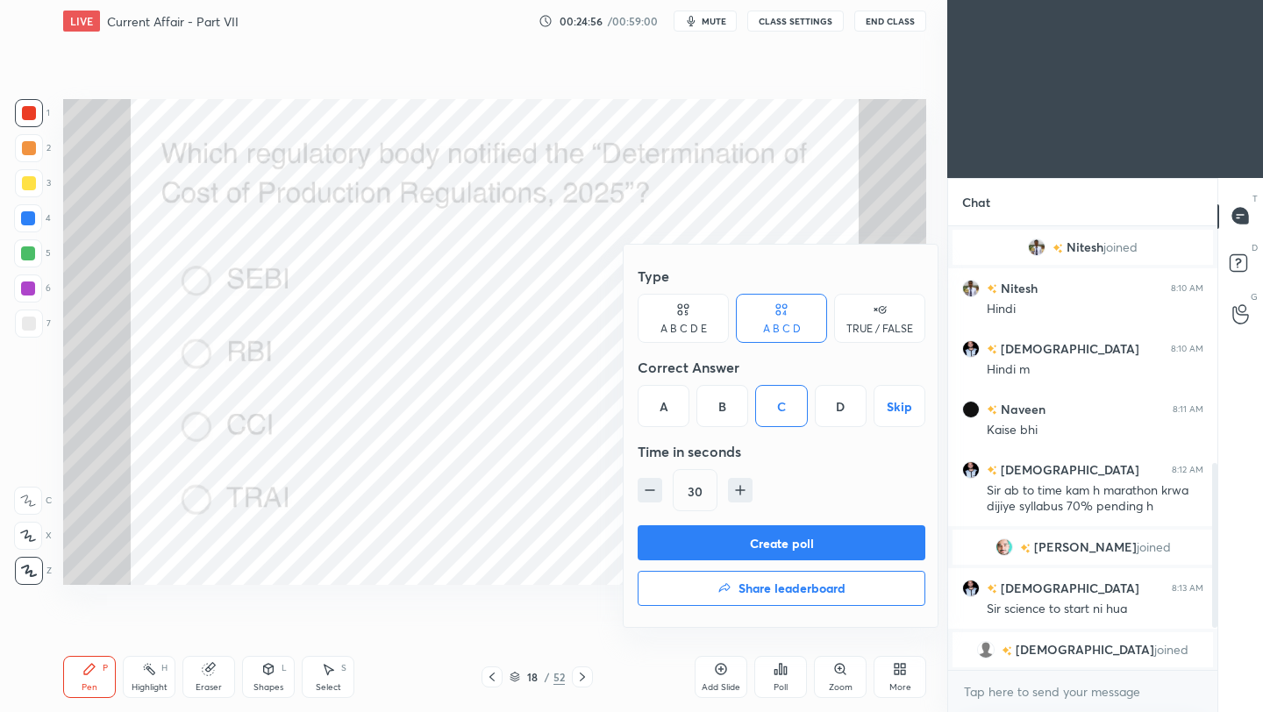
click at [754, 542] on button "Create poll" at bounding box center [781, 542] width 288 height 35
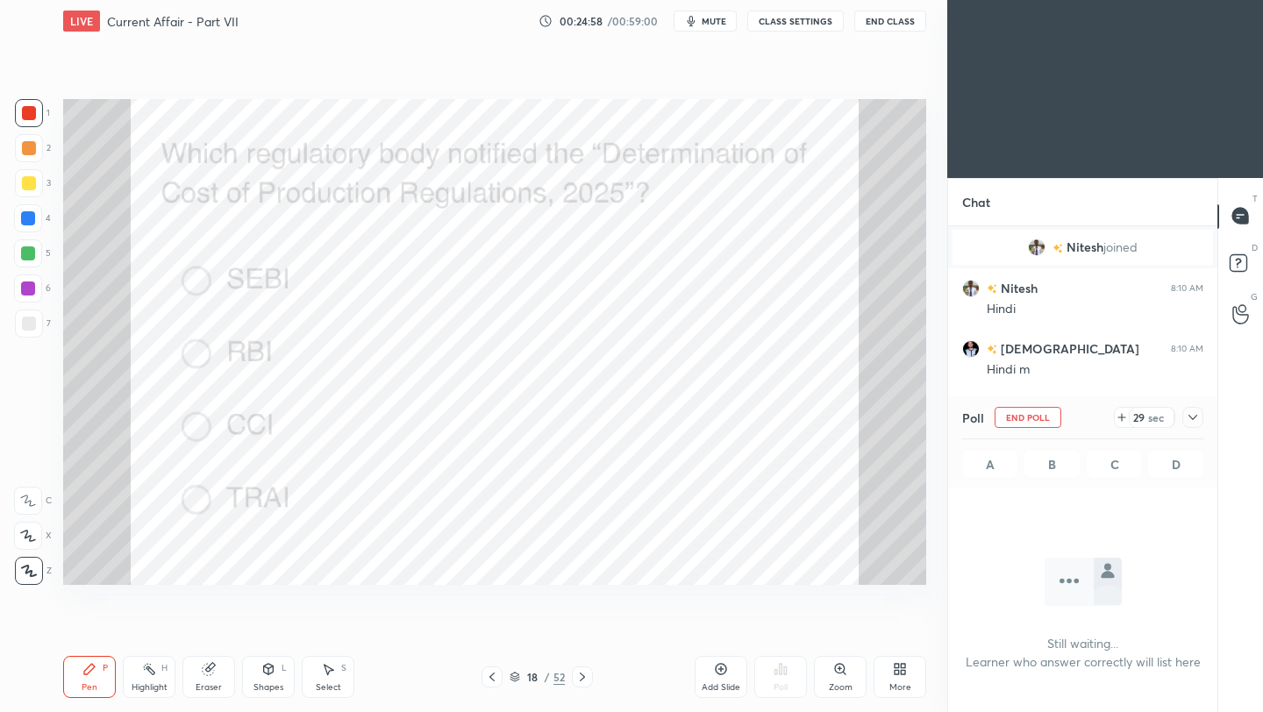
click at [1194, 418] on icon at bounding box center [1192, 417] width 14 height 14
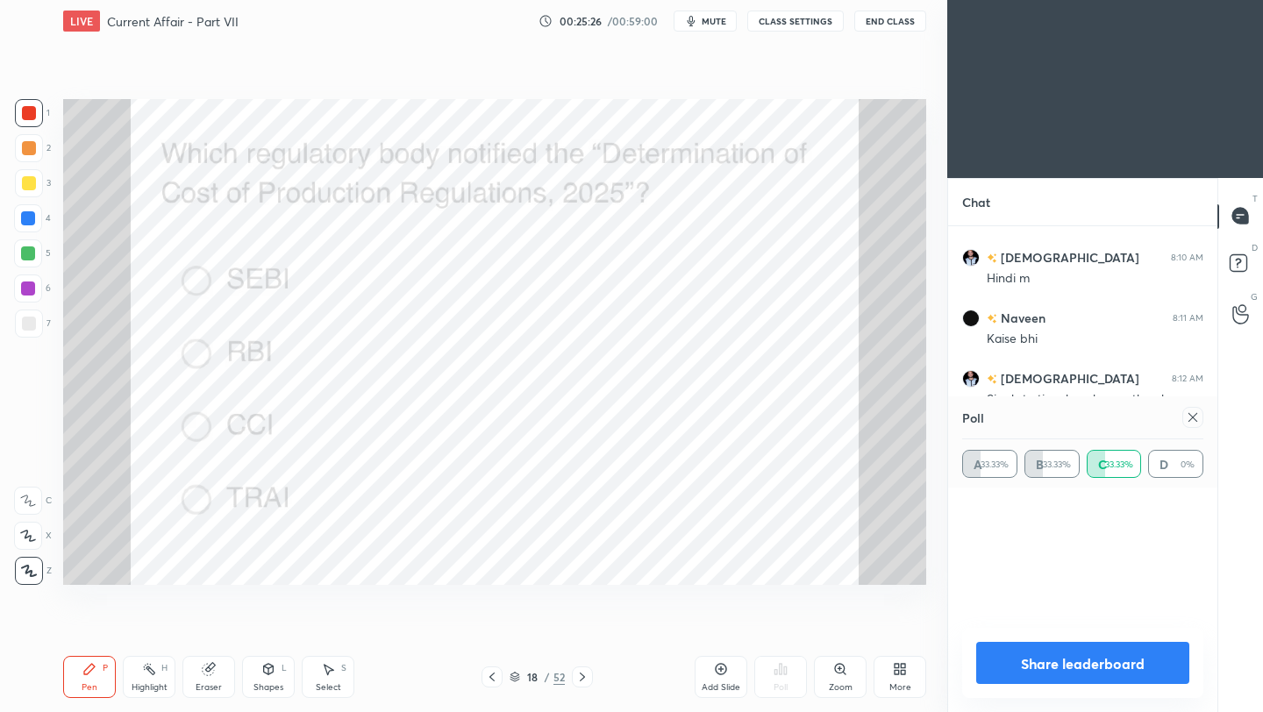
scroll to position [205, 236]
click at [1191, 416] on icon at bounding box center [1192, 417] width 14 height 14
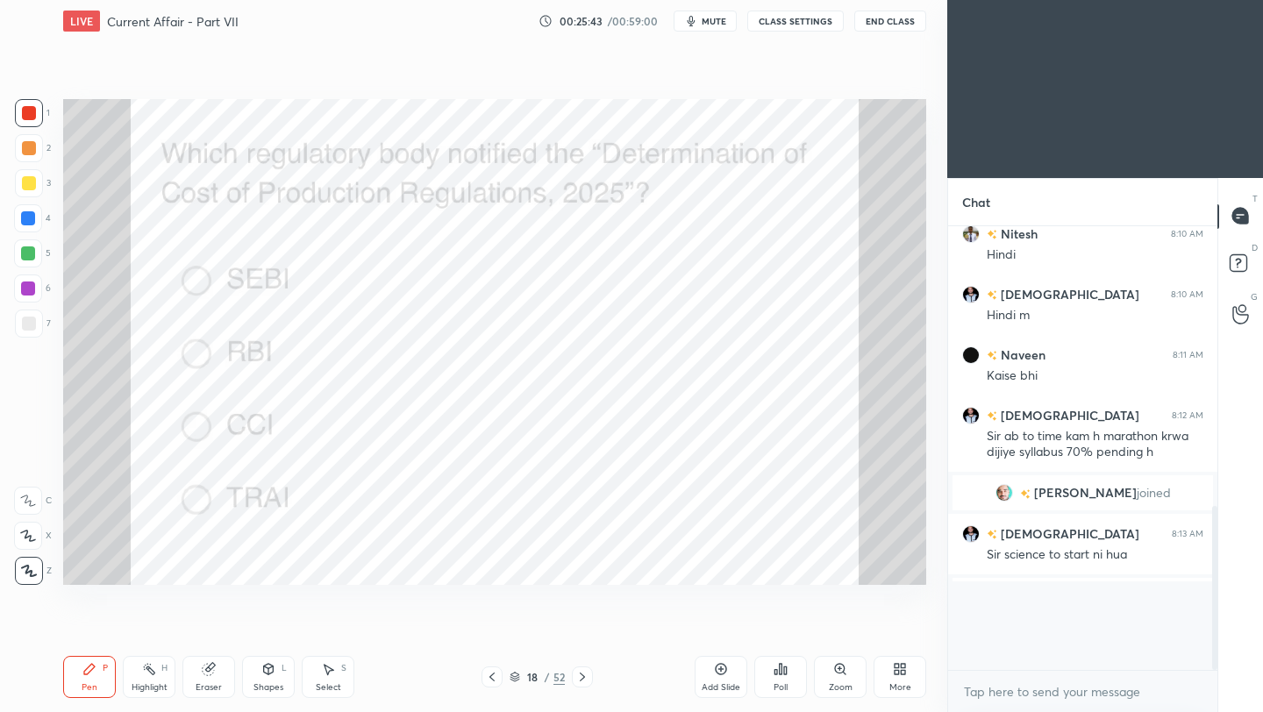
scroll to position [434, 264]
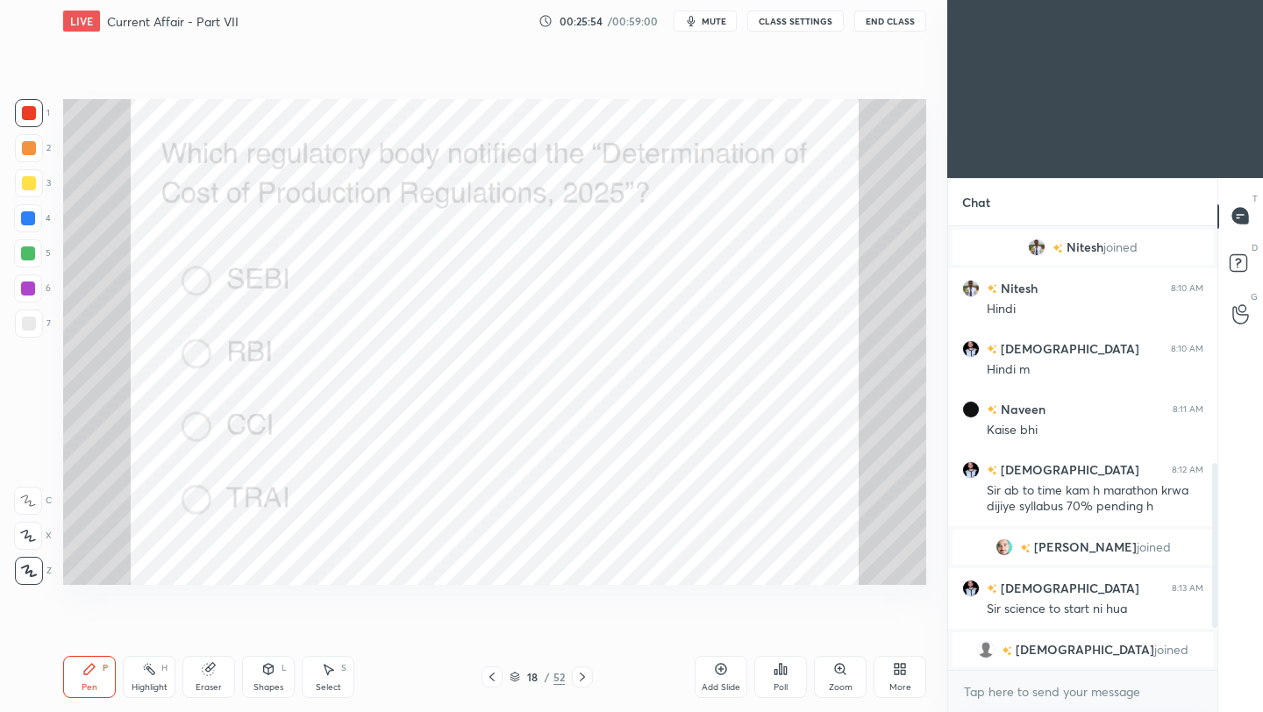
click at [581, 680] on icon at bounding box center [582, 676] width 5 height 9
click at [781, 678] on div "Poll" at bounding box center [780, 677] width 53 height 42
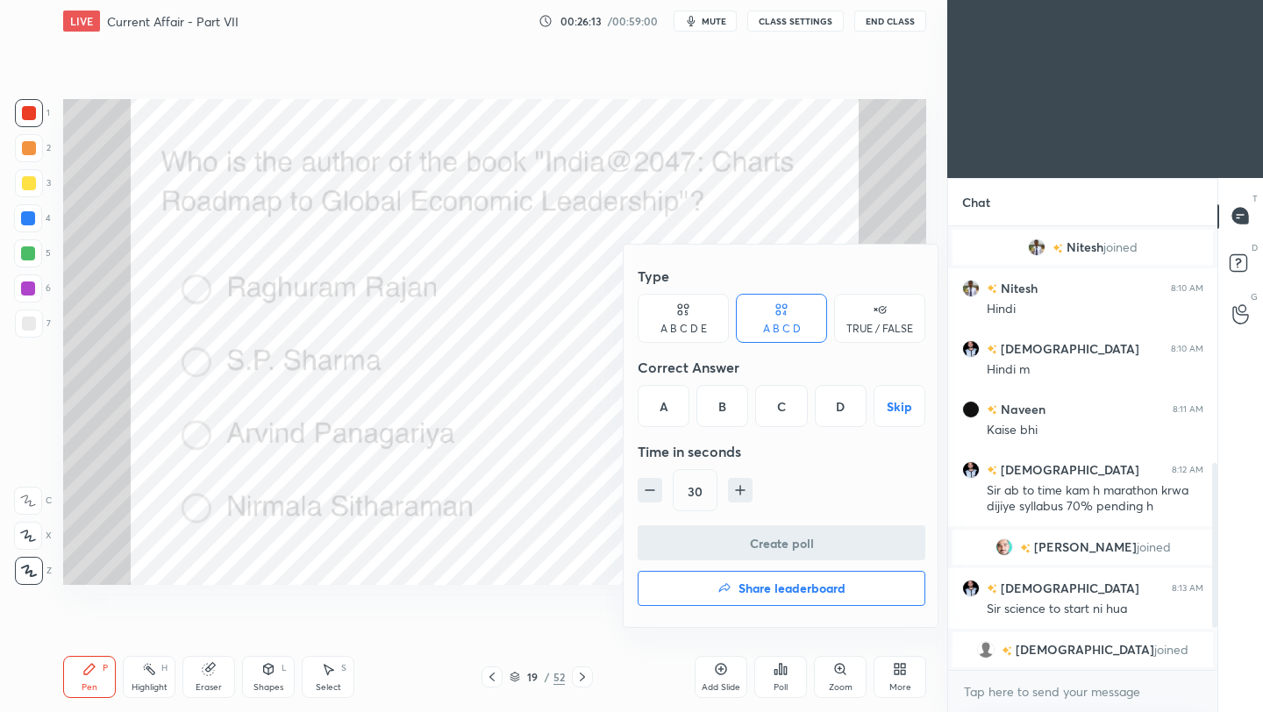
click at [726, 407] on div "B" at bounding box center [722, 406] width 52 height 42
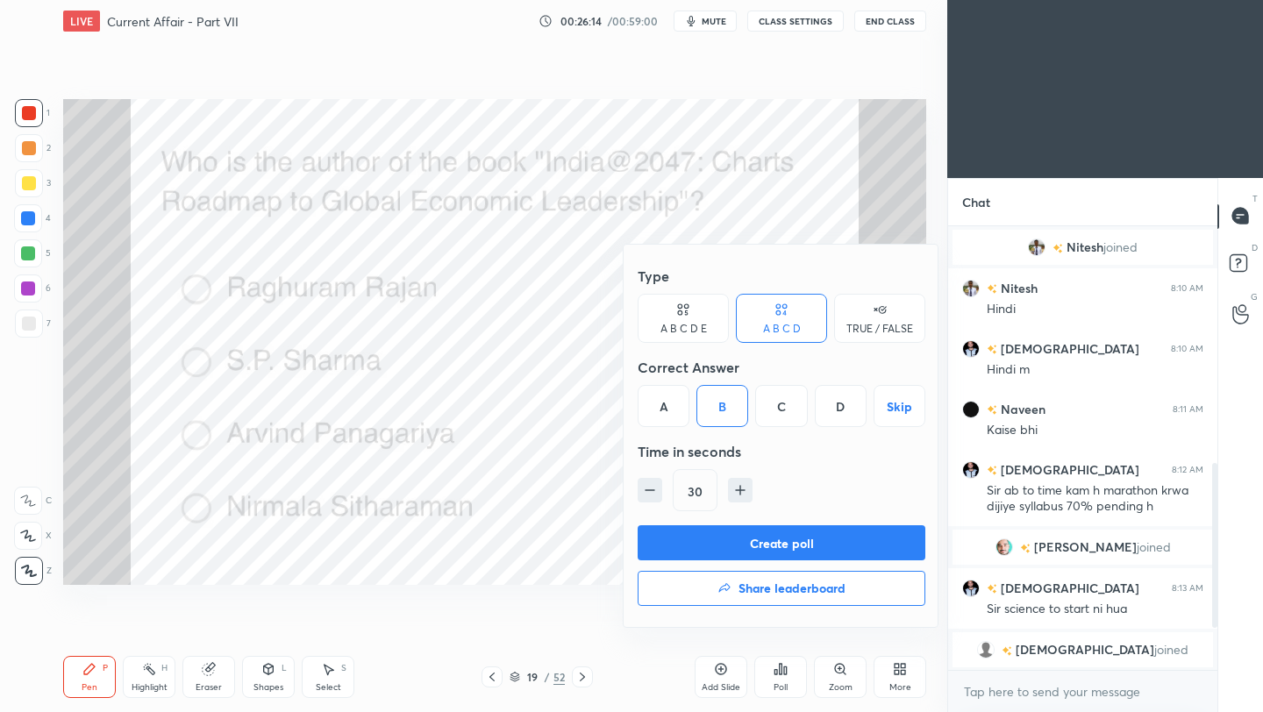
click at [741, 536] on button "Create poll" at bounding box center [781, 542] width 288 height 35
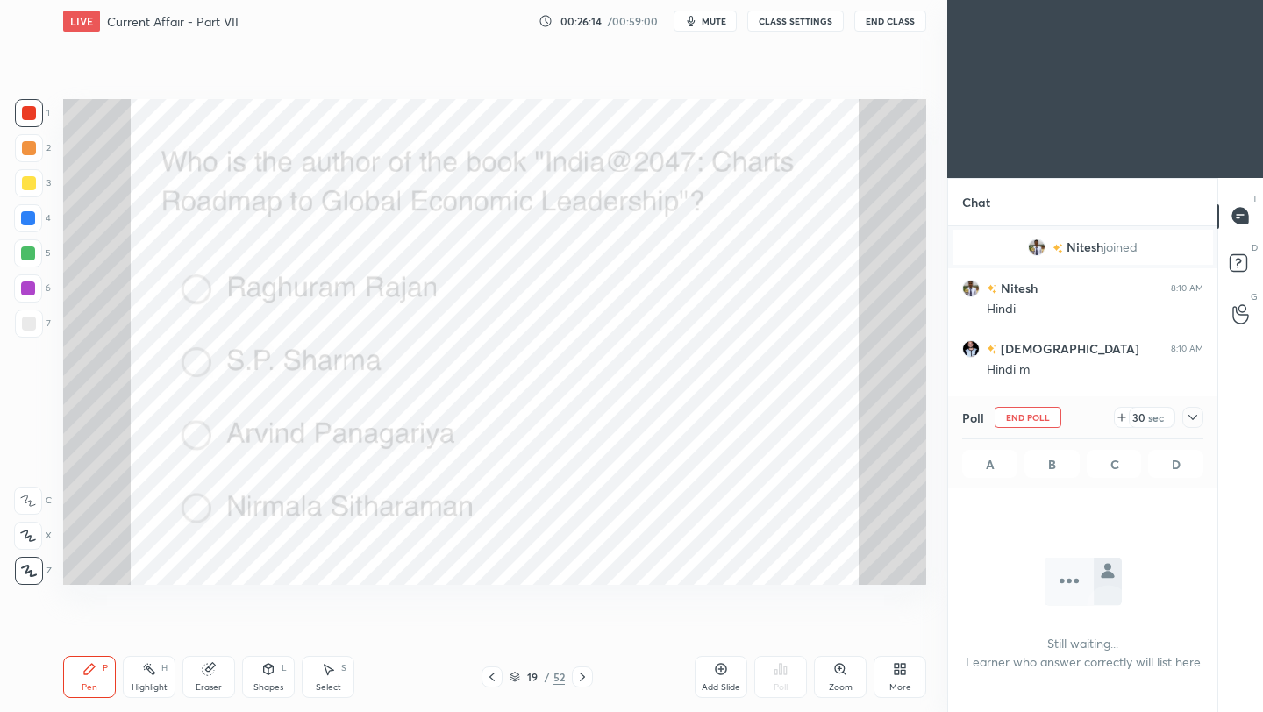
scroll to position [6, 6]
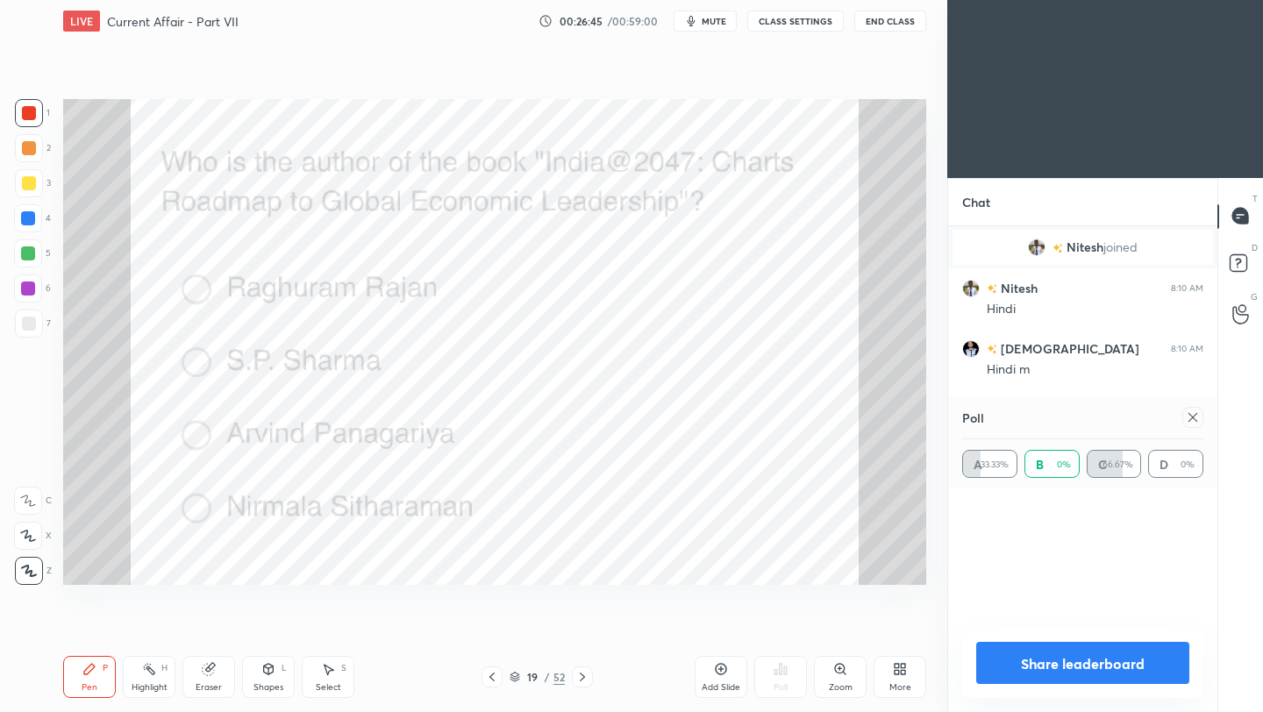
click at [1199, 416] on div at bounding box center [1192, 417] width 21 height 21
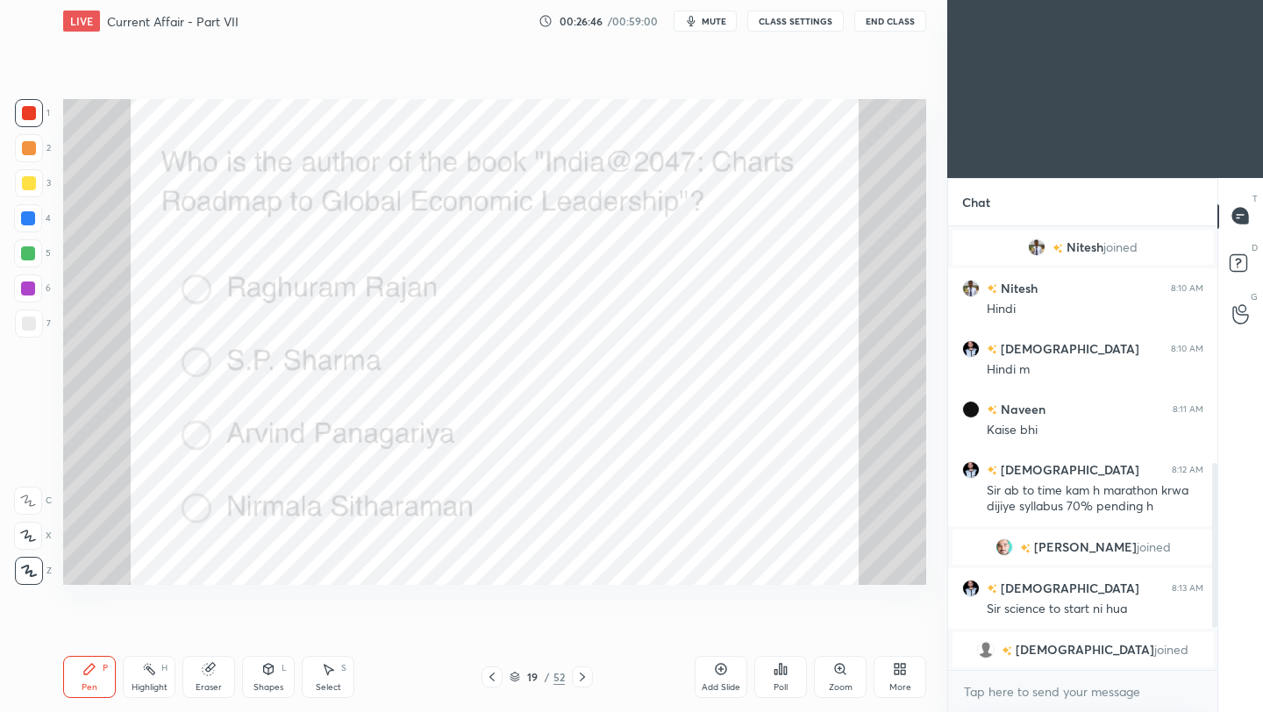
scroll to position [292, 264]
click at [582, 679] on icon at bounding box center [582, 677] width 14 height 14
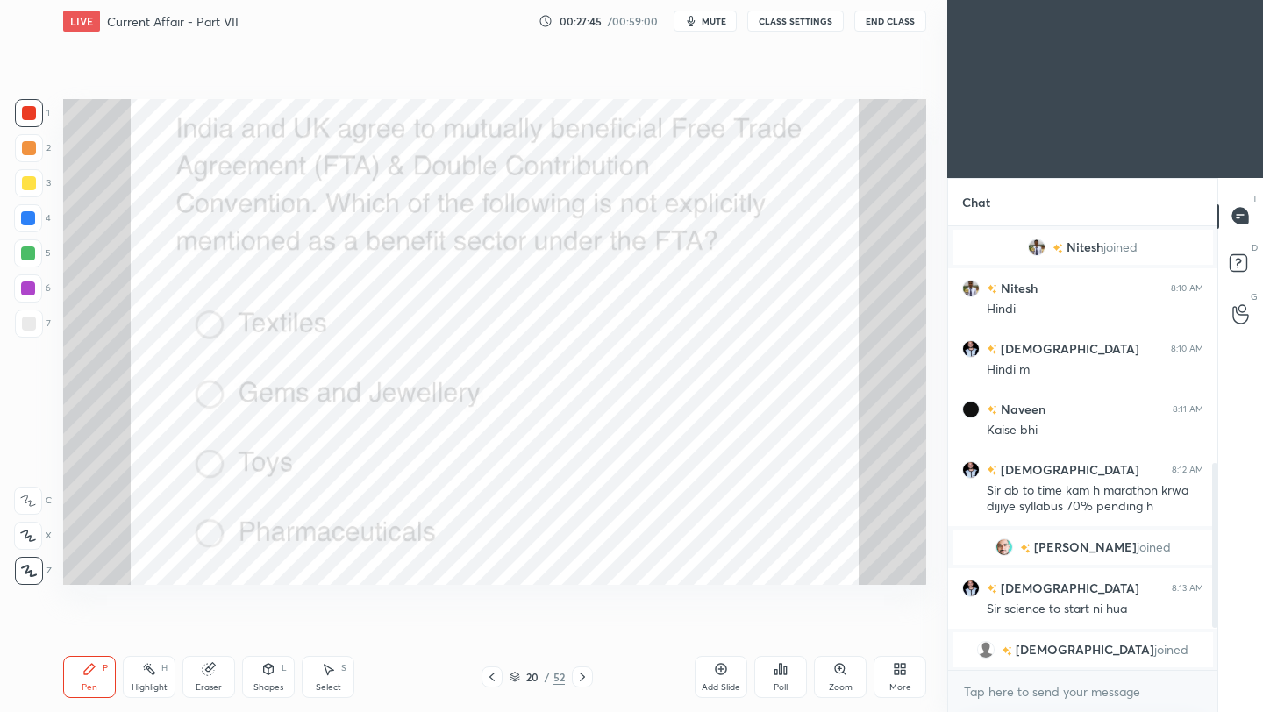
click at [779, 673] on icon at bounding box center [780, 669] width 3 height 11
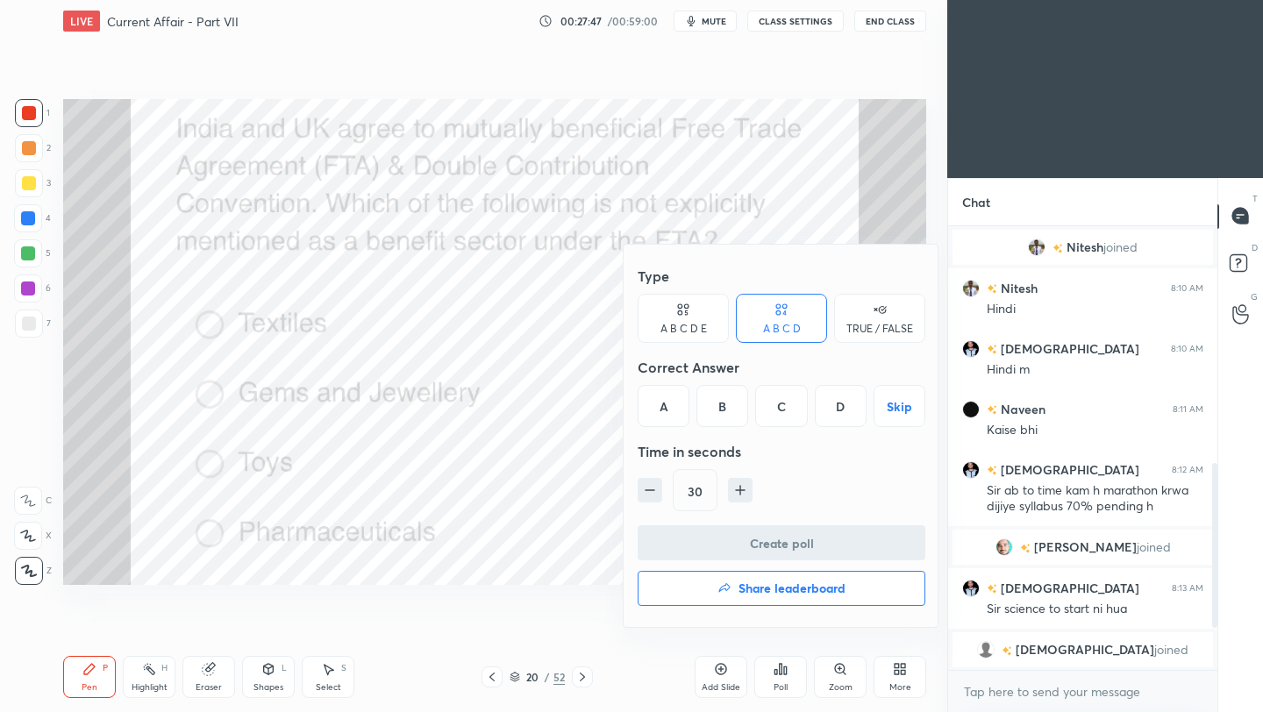
click at [840, 408] on div "D" at bounding box center [841, 406] width 52 height 42
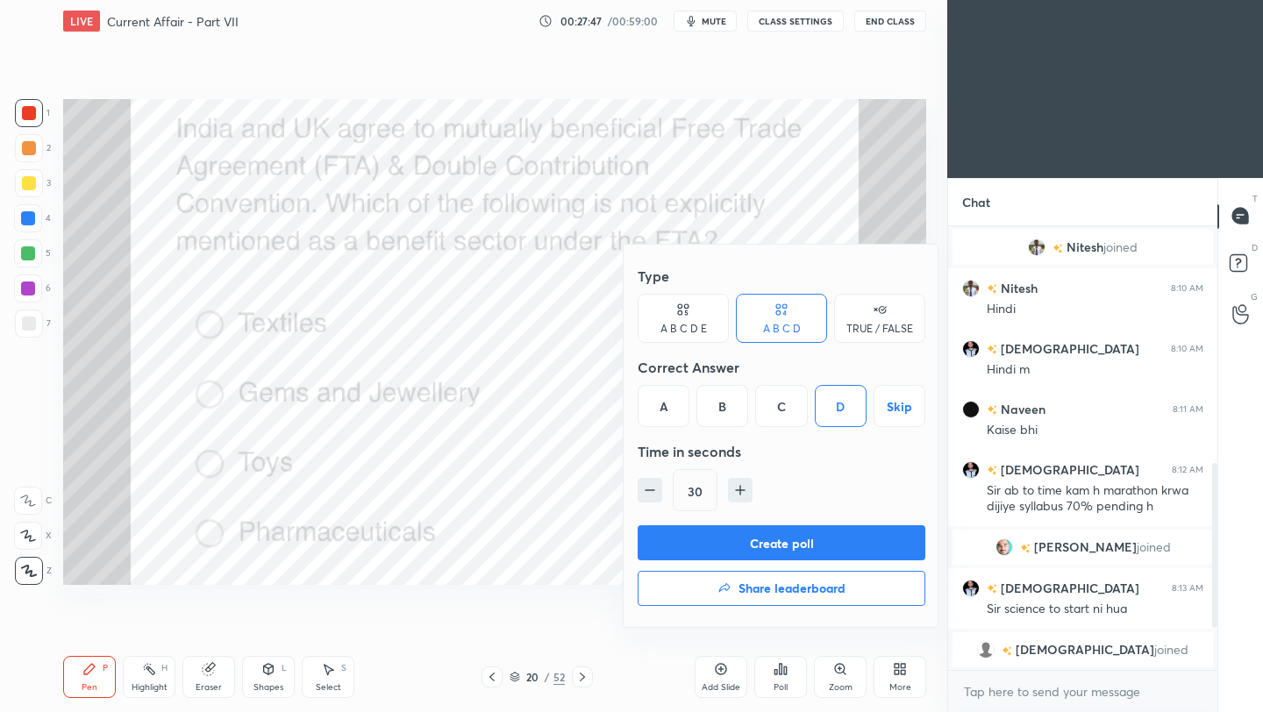
click at [831, 541] on button "Create poll" at bounding box center [781, 542] width 288 height 35
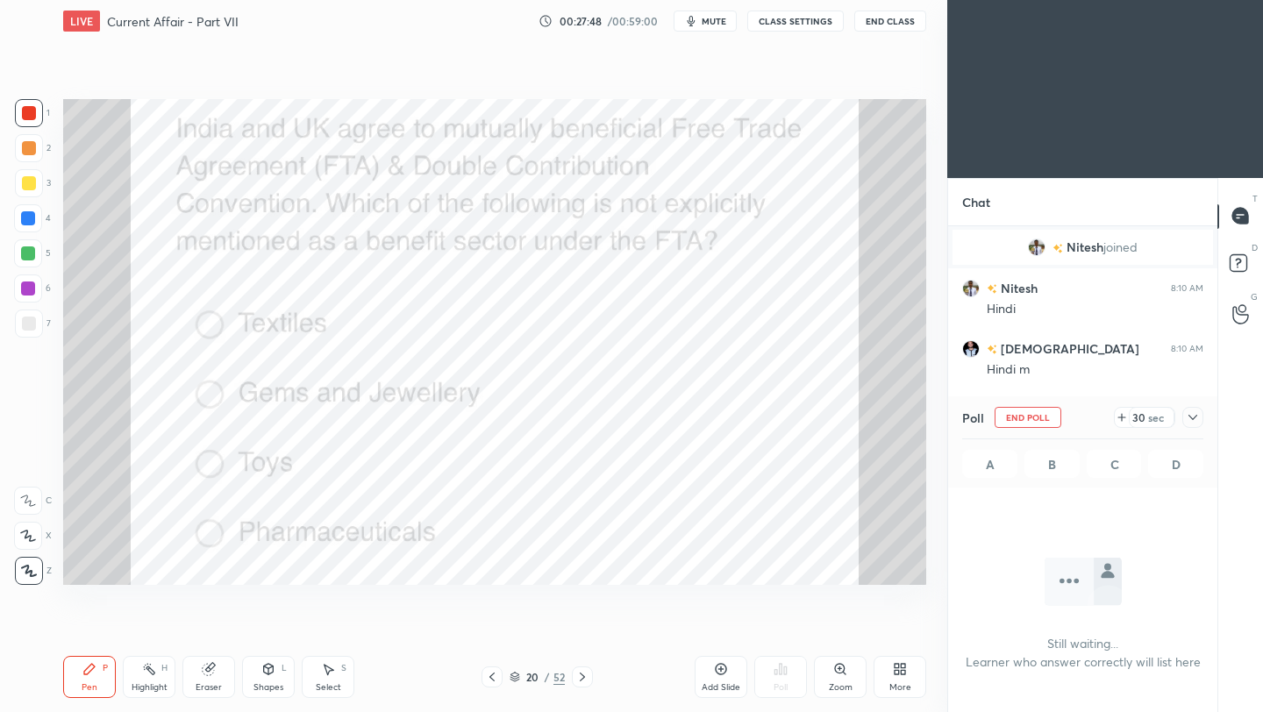
scroll to position [347, 264]
click at [1192, 415] on icon at bounding box center [1192, 417] width 14 height 14
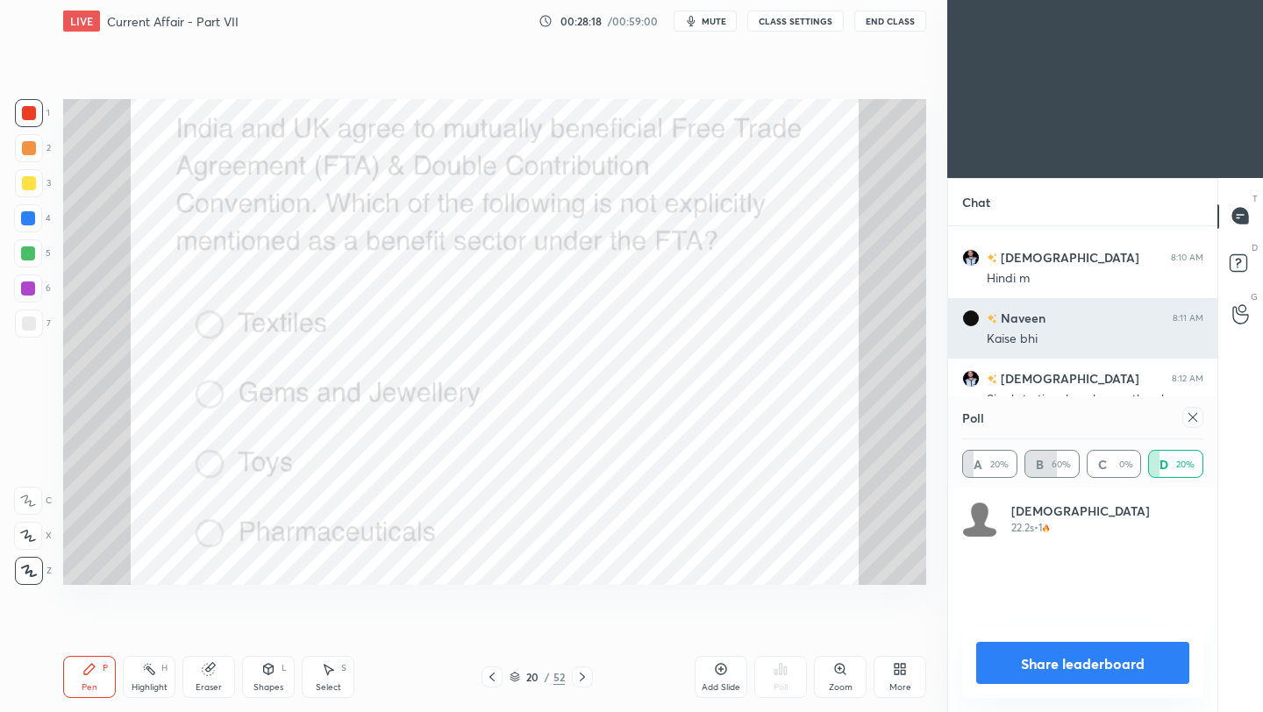
scroll to position [205, 236]
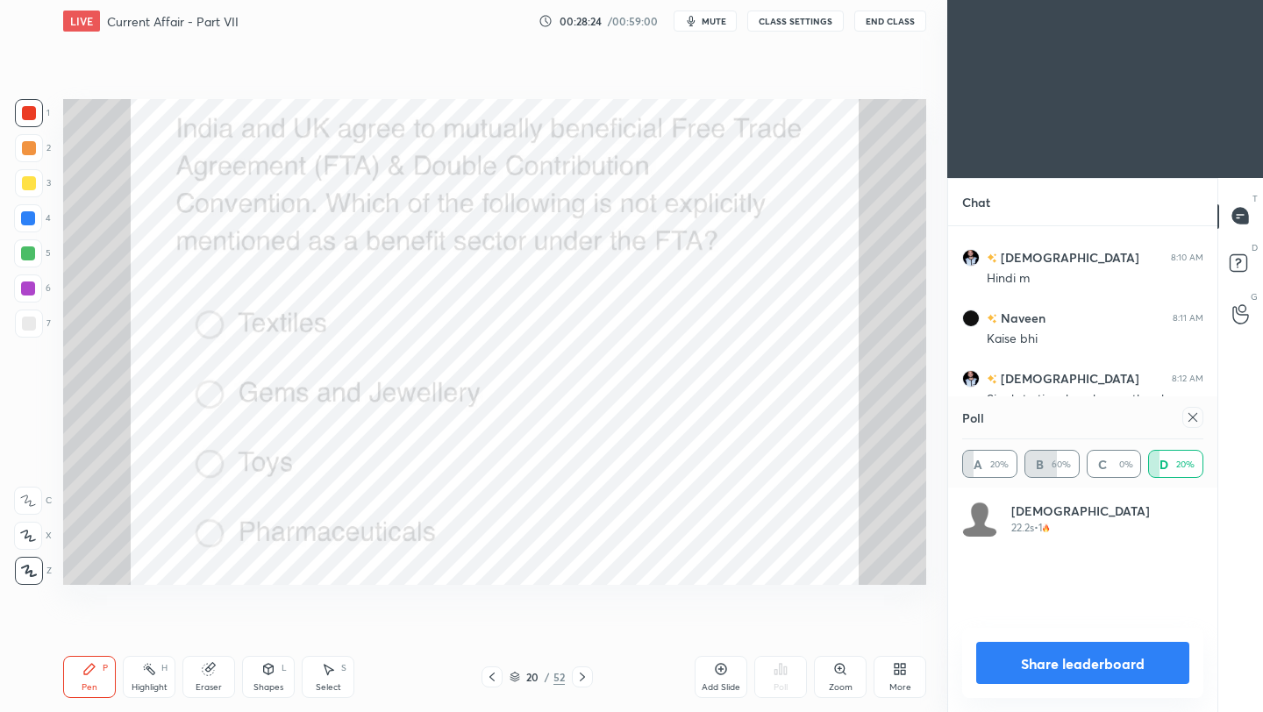
click at [1196, 415] on icon at bounding box center [1192, 417] width 14 height 14
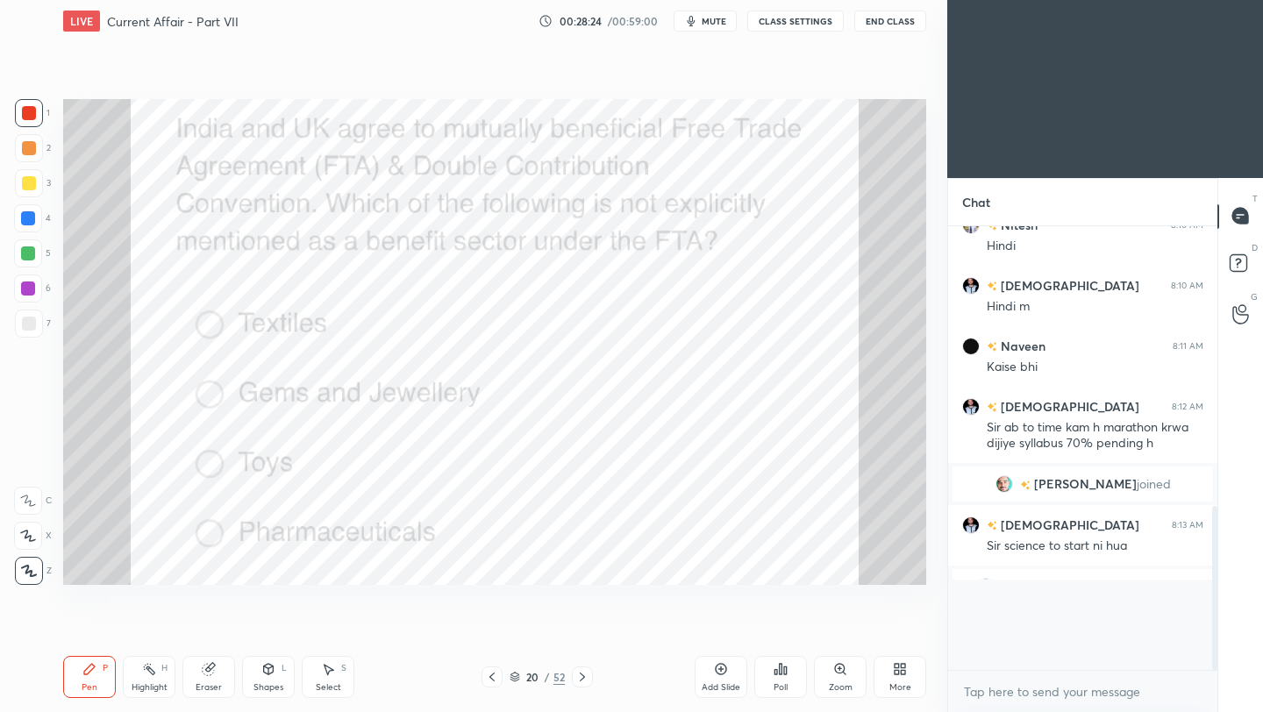
scroll to position [430, 264]
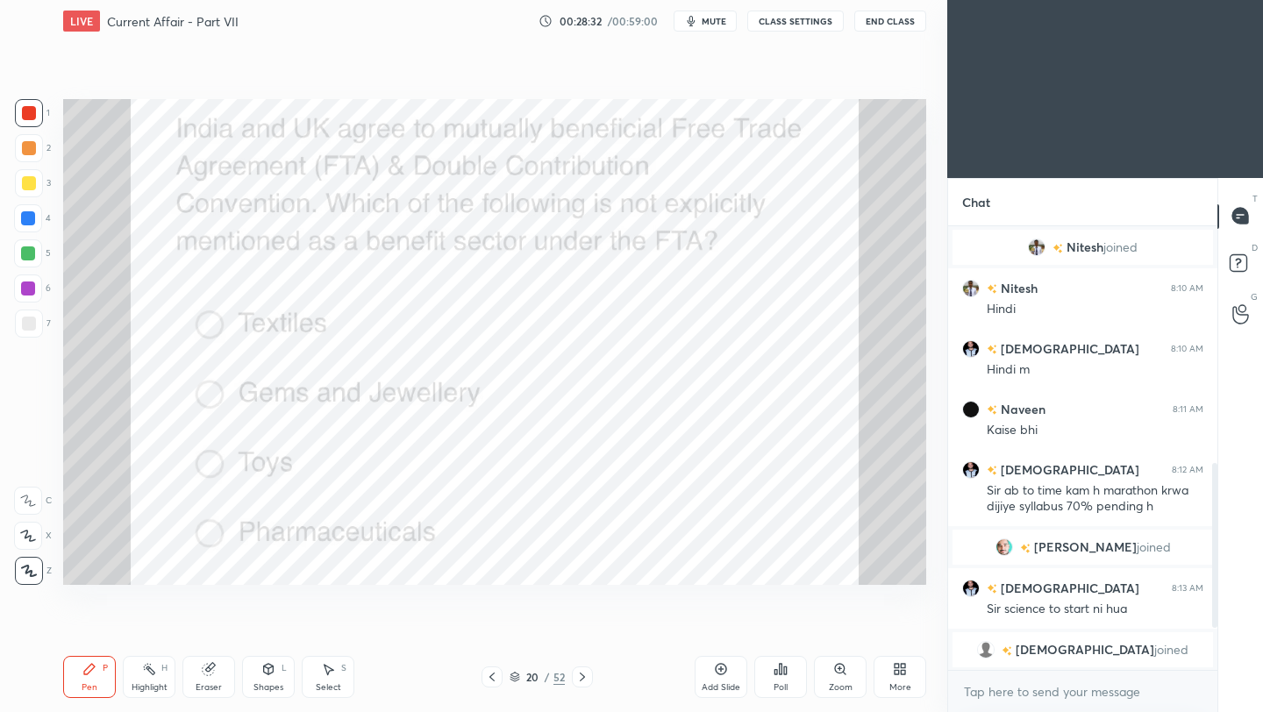
click at [583, 676] on icon at bounding box center [582, 676] width 5 height 9
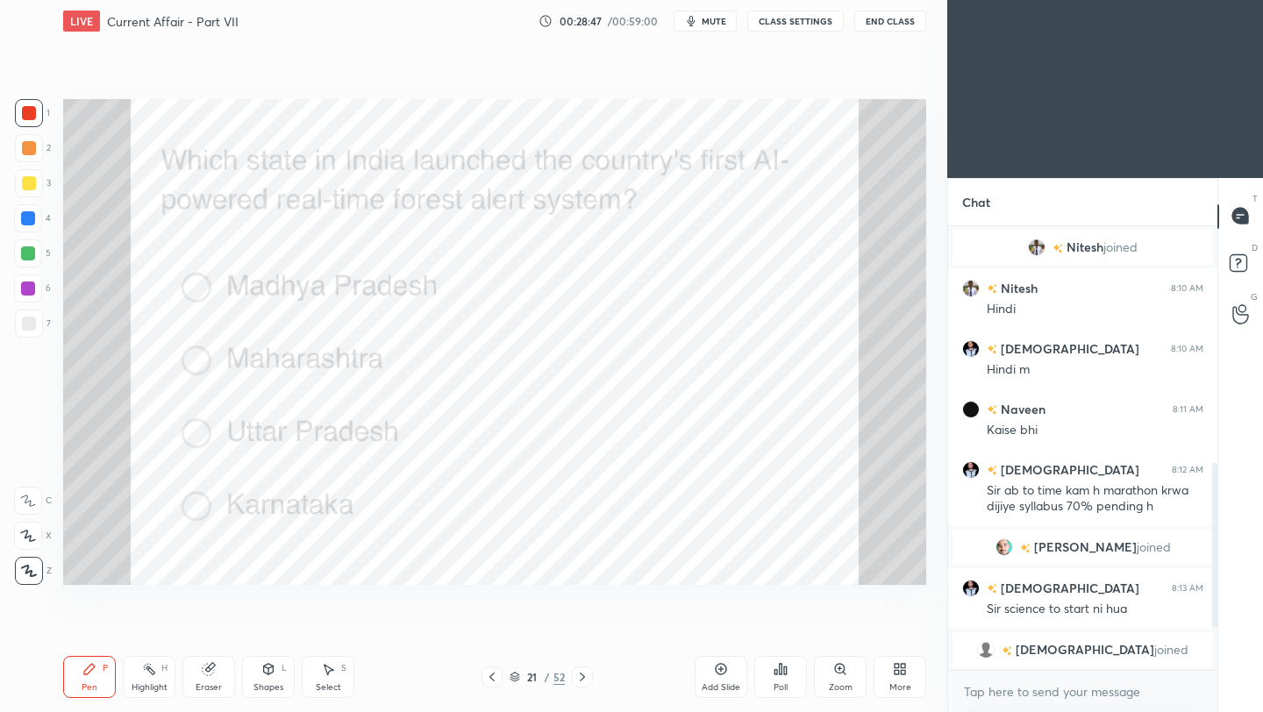
click at [784, 677] on div "Poll" at bounding box center [780, 677] width 53 height 42
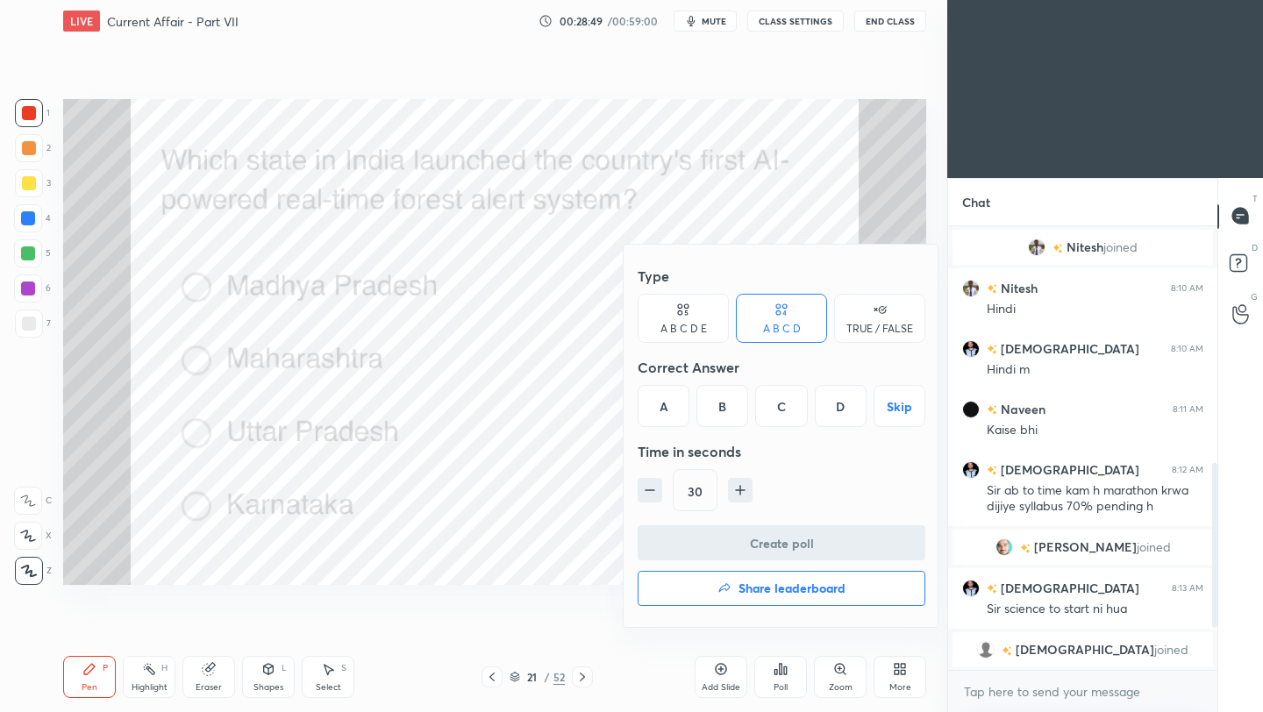
click at [668, 404] on div "A" at bounding box center [663, 406] width 52 height 42
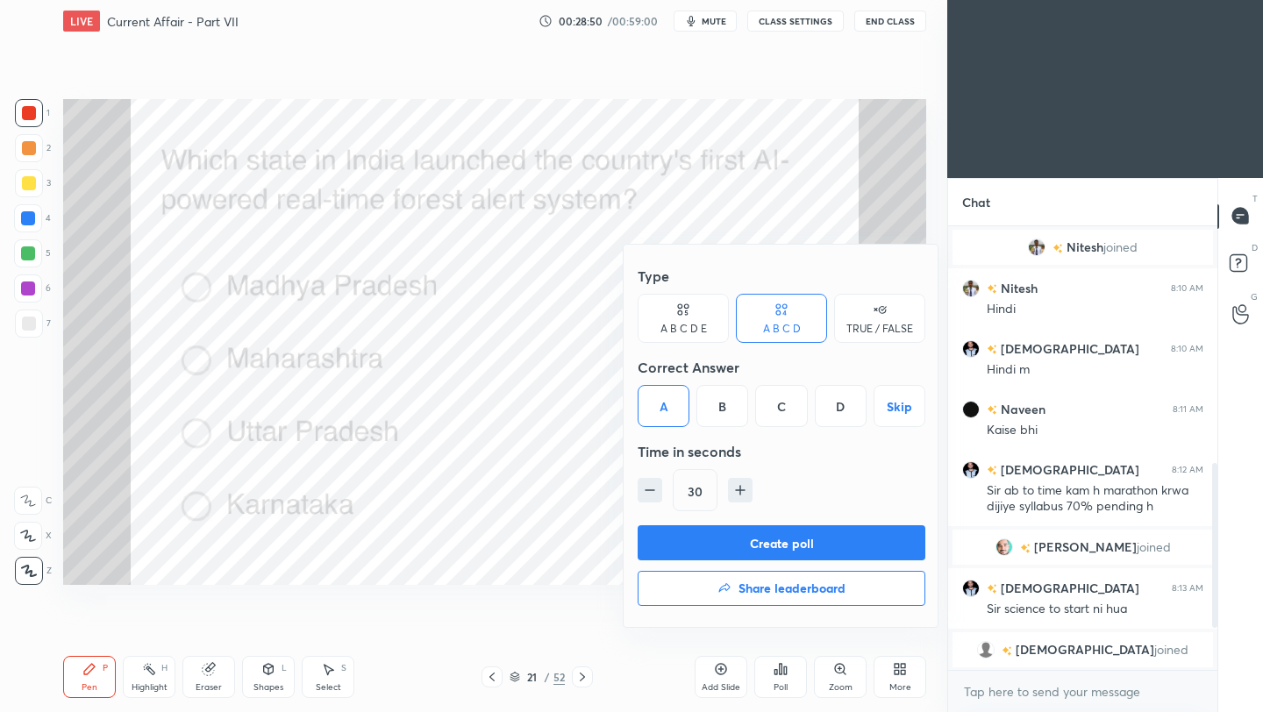
click at [663, 534] on button "Create poll" at bounding box center [781, 542] width 288 height 35
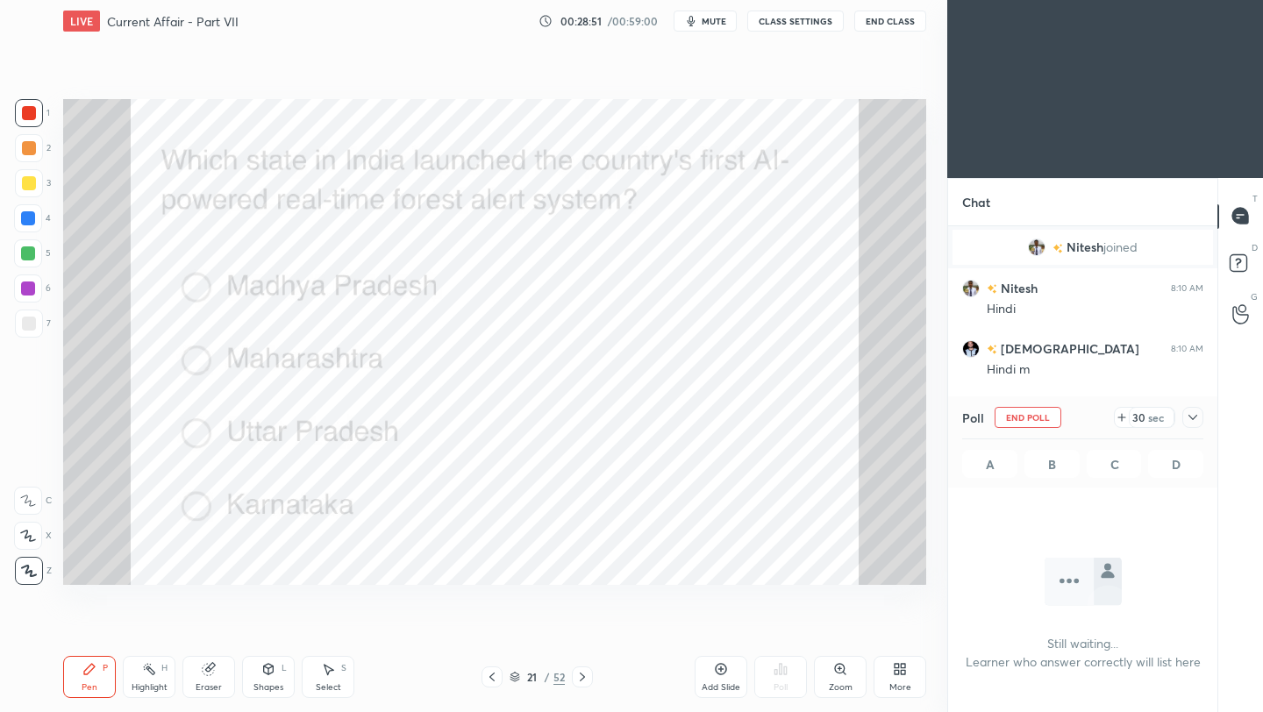
scroll to position [347, 264]
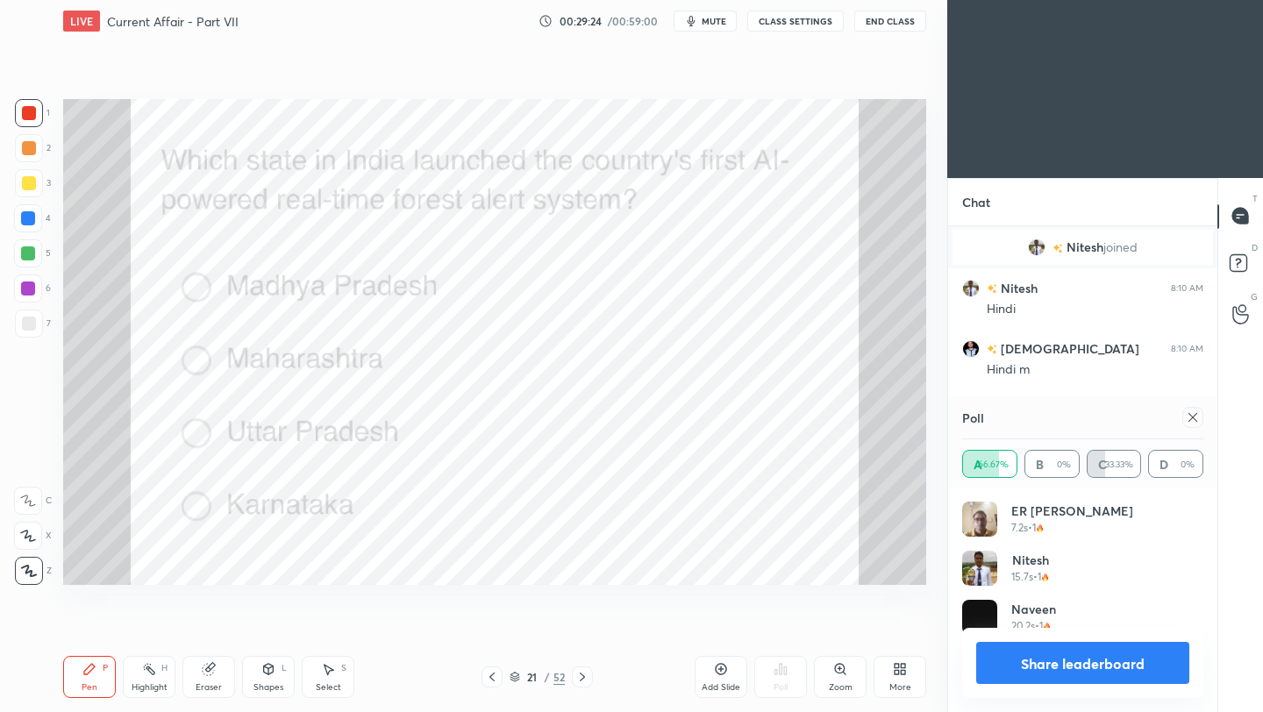
click at [1199, 419] on div at bounding box center [1192, 417] width 21 height 21
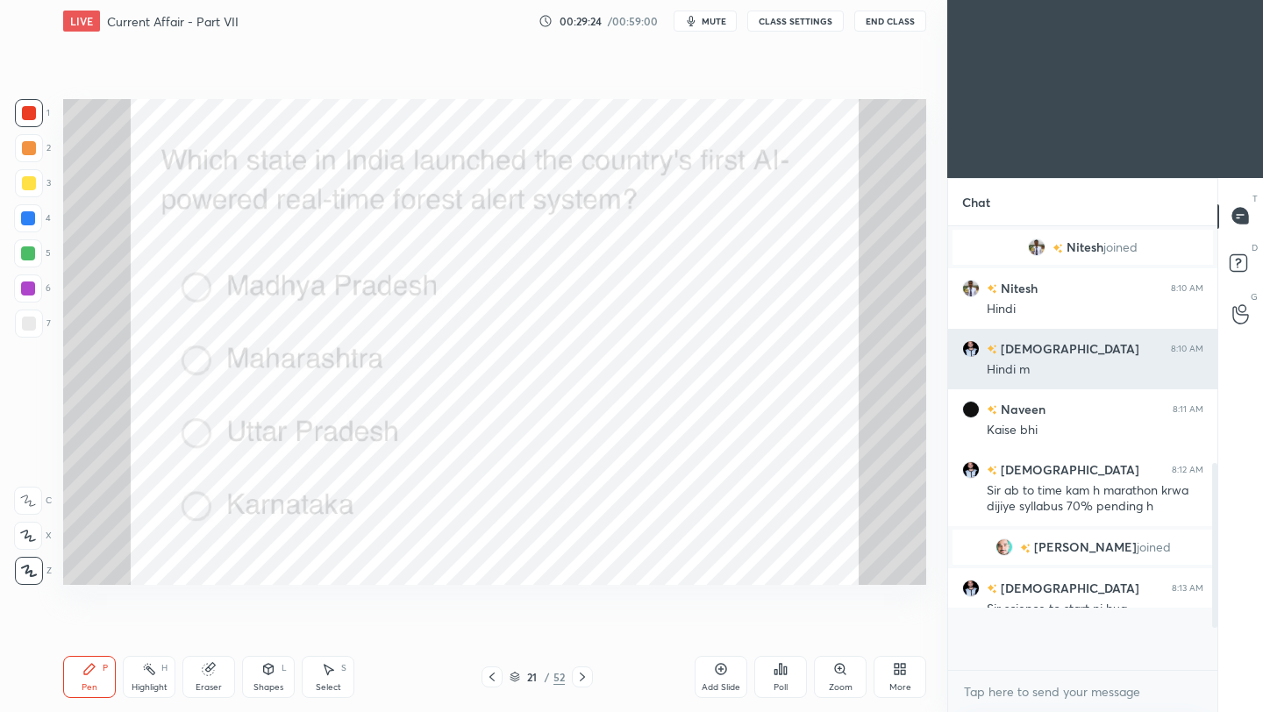
scroll to position [2, 6]
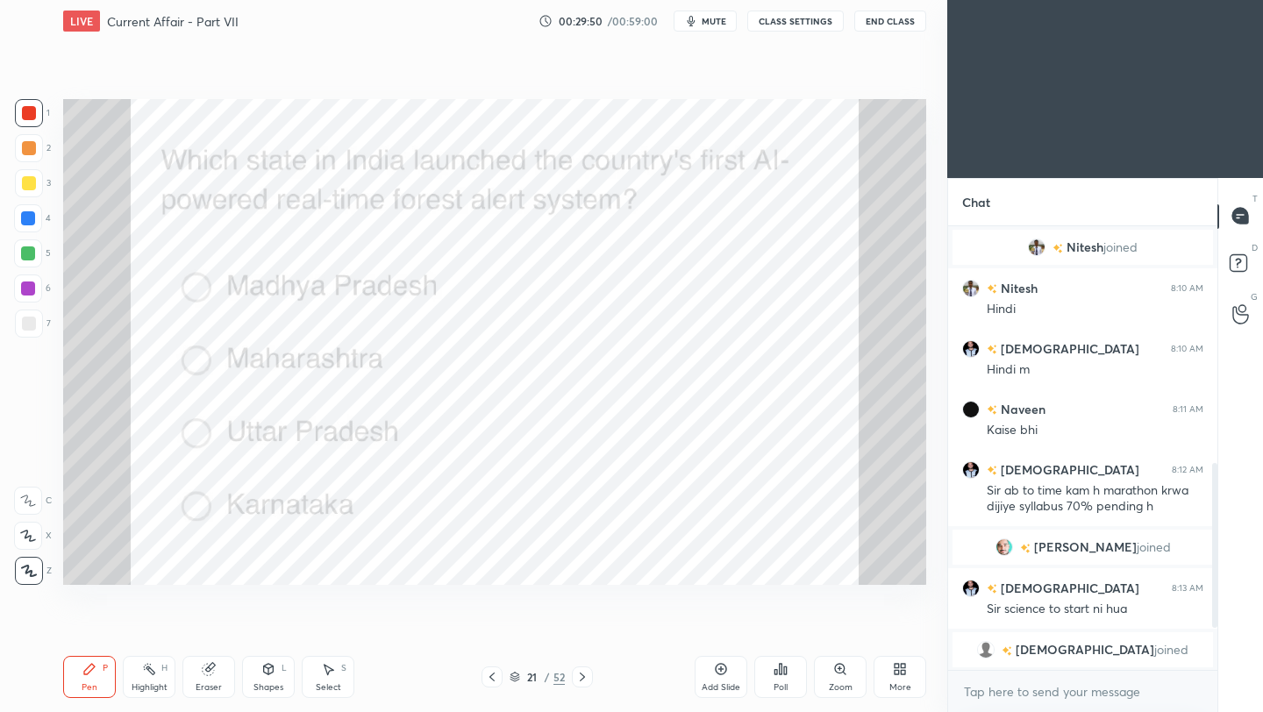
click at [589, 672] on div at bounding box center [582, 676] width 21 height 21
click at [786, 680] on div "Poll" at bounding box center [780, 677] width 53 height 42
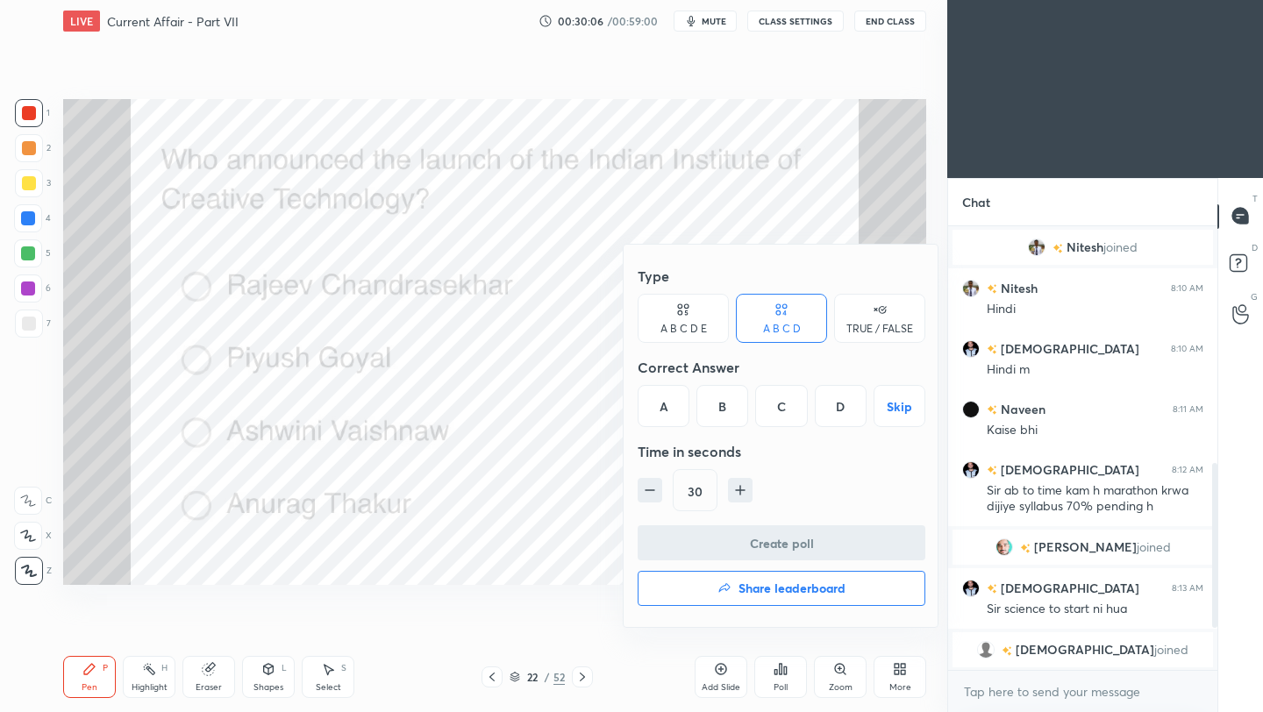
drag, startPoint x: 774, startPoint y: 413, endPoint x: 774, endPoint y: 495, distance: 82.4
click at [775, 411] on div "C" at bounding box center [781, 406] width 52 height 42
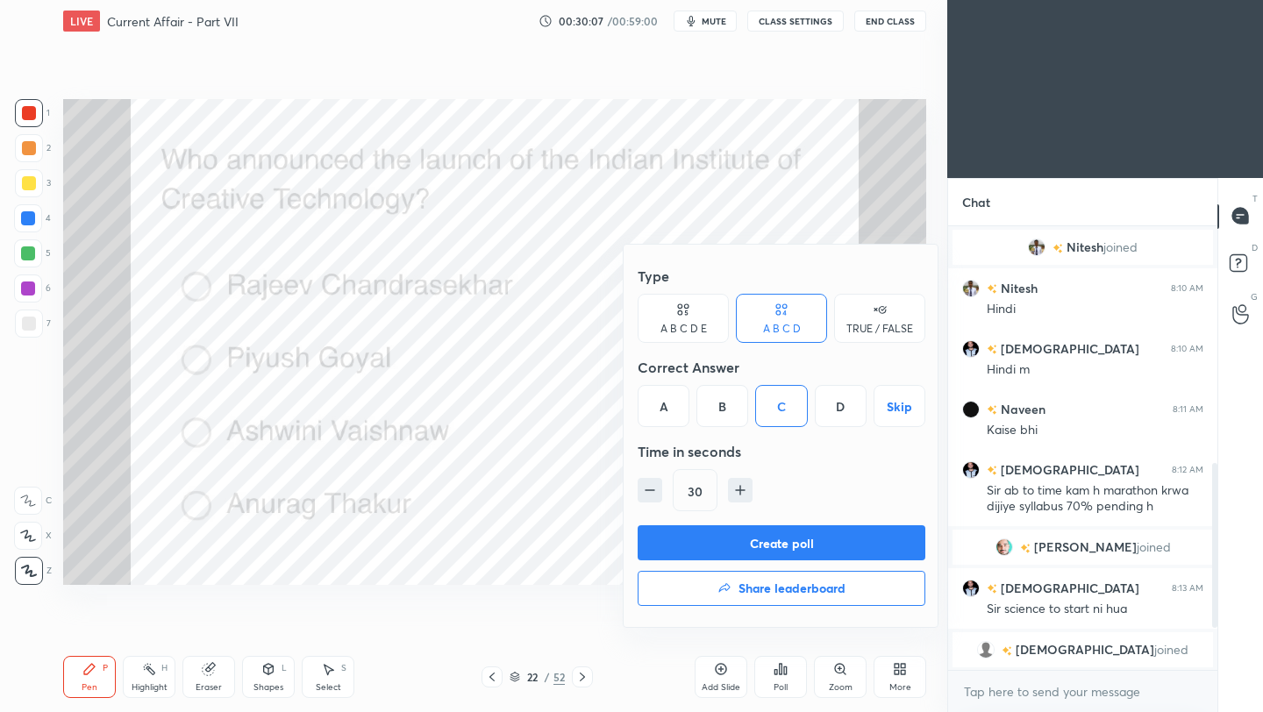
click at [772, 547] on button "Create poll" at bounding box center [781, 542] width 288 height 35
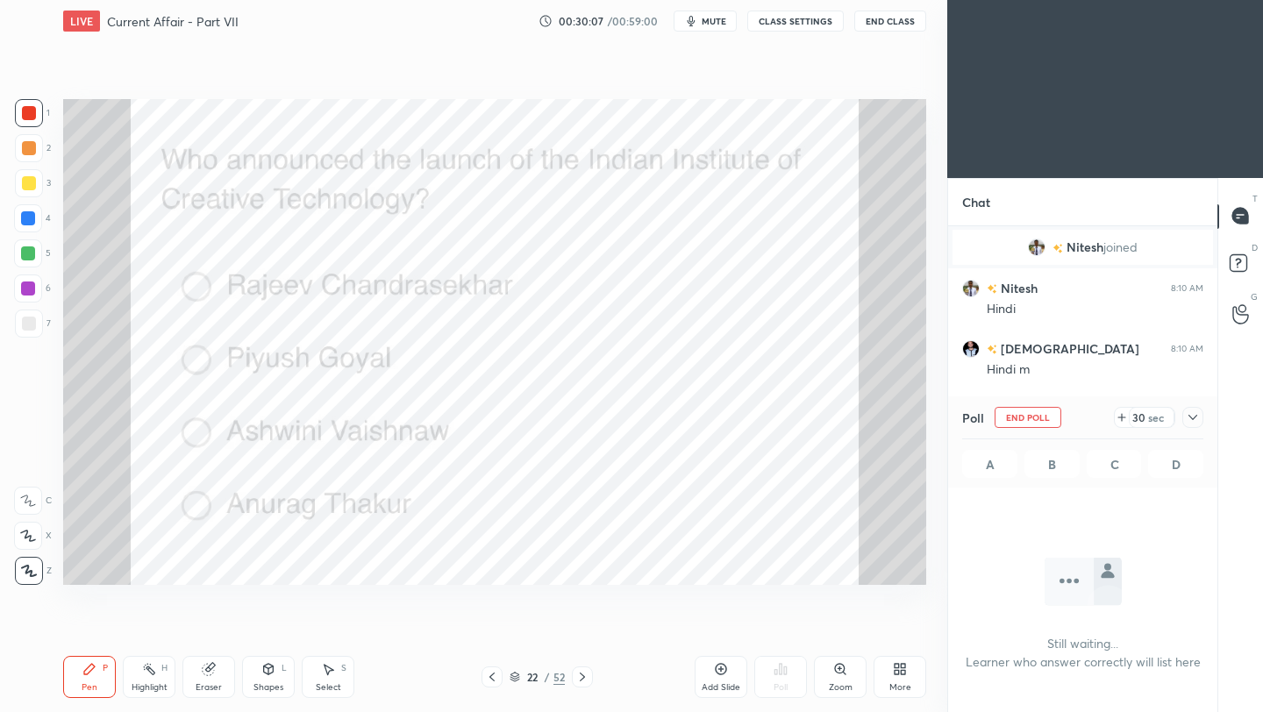
scroll to position [6, 6]
click at [1207, 416] on div "Poll End Poll 29 sec A B C D" at bounding box center [1082, 441] width 269 height 91
click at [1195, 416] on icon at bounding box center [1192, 417] width 9 height 5
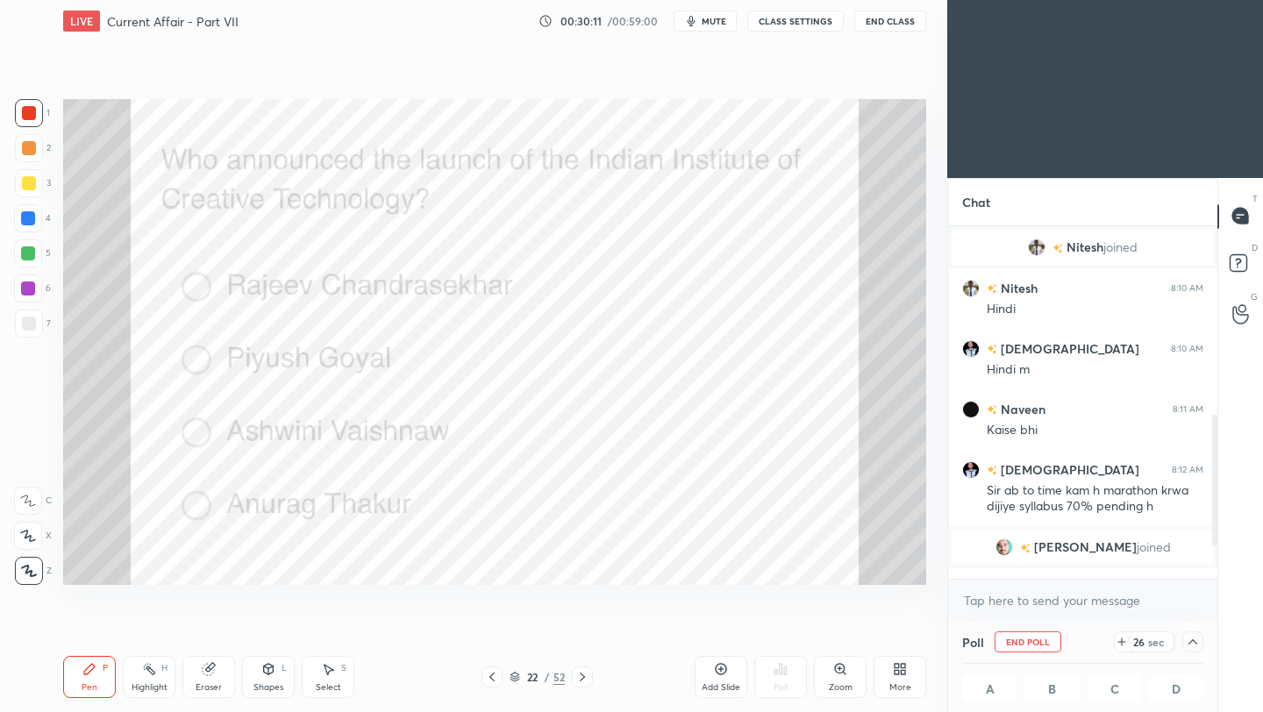
scroll to position [1, 6]
click at [902, 27] on button "End Class" at bounding box center [890, 21] width 72 height 21
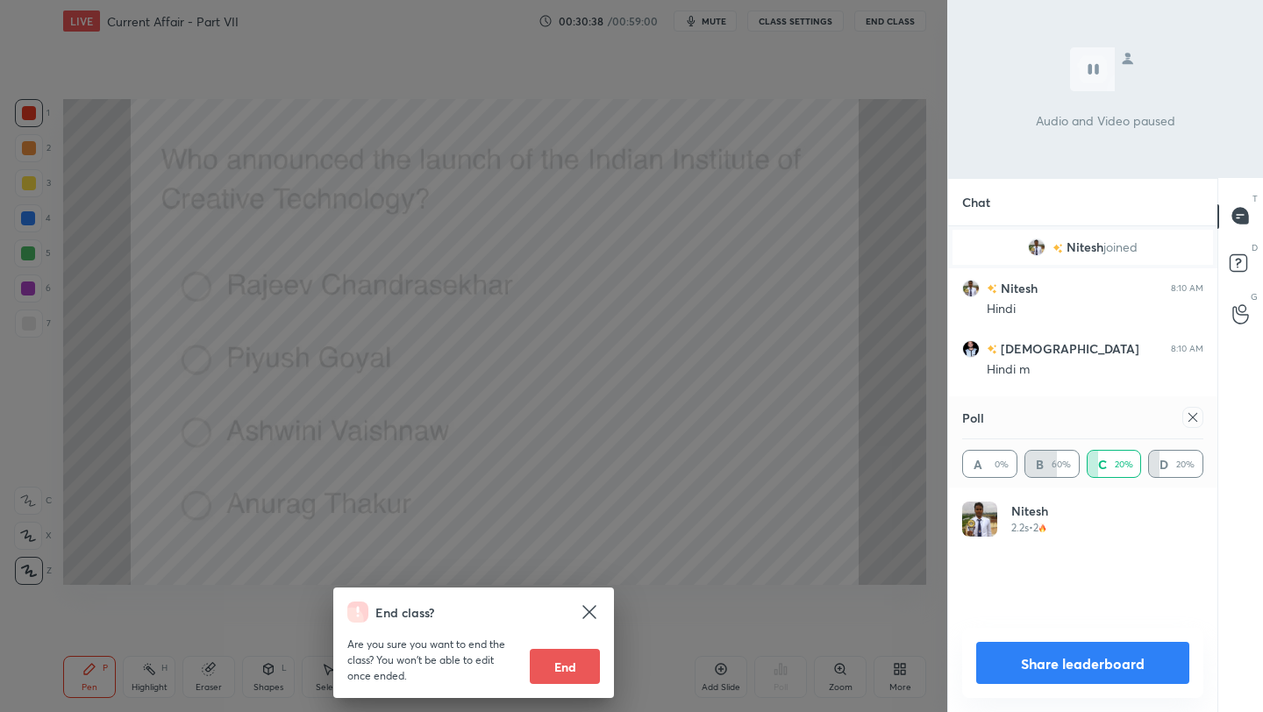
scroll to position [205, 236]
click at [776, 344] on div "End class? Are you sure you want to end the class? You won’t be able to edit on…" at bounding box center [473, 356] width 947 height 712
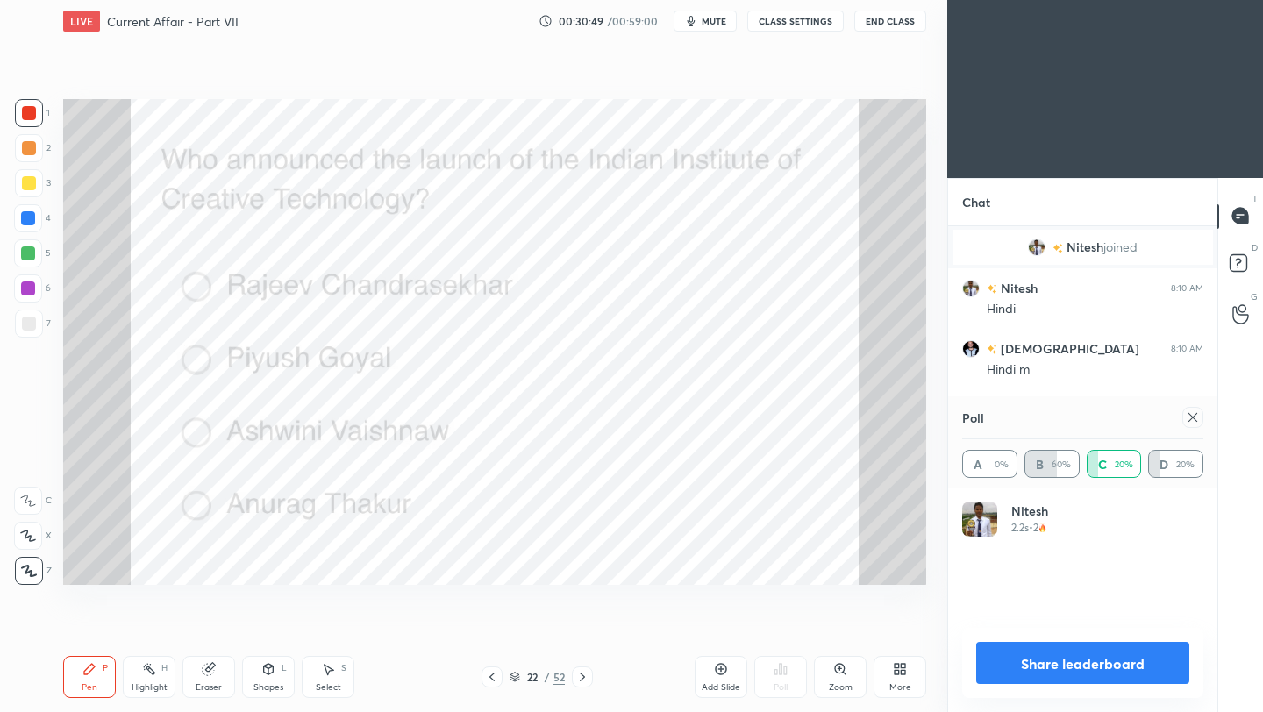
click at [1199, 419] on div at bounding box center [1192, 417] width 21 height 21
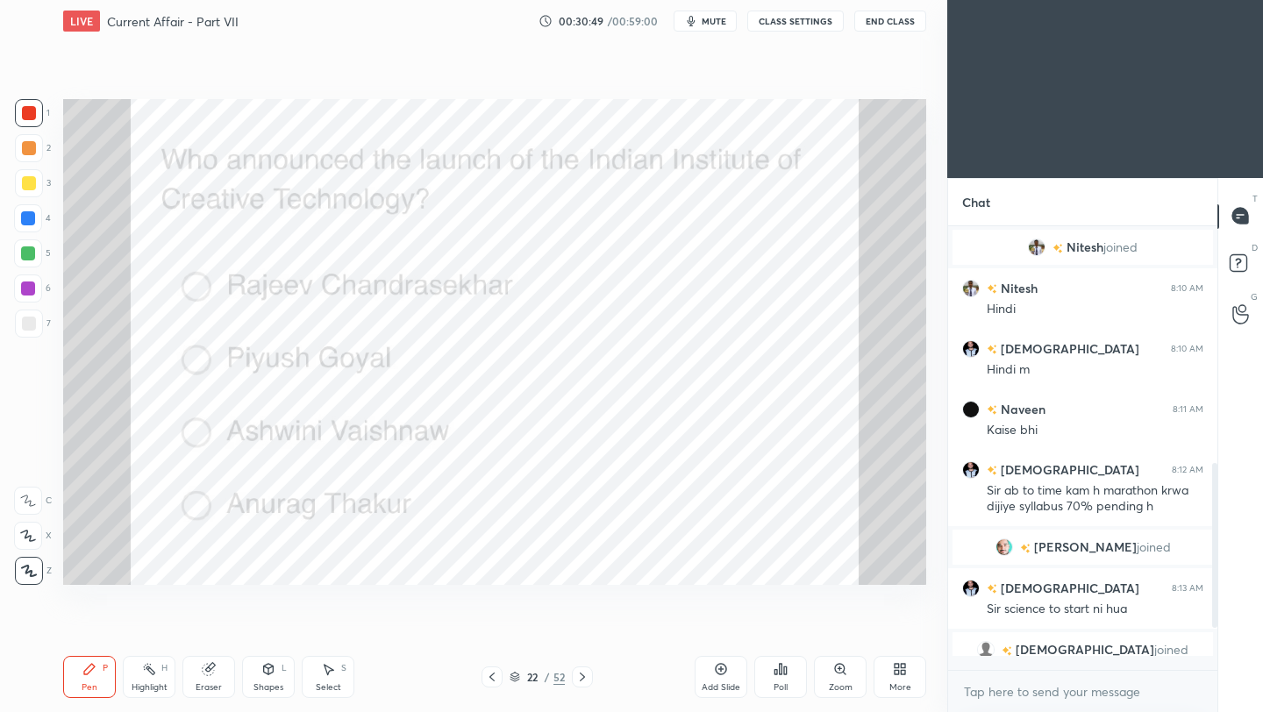
scroll to position [6, 6]
click at [495, 678] on icon at bounding box center [492, 677] width 14 height 14
click at [580, 679] on icon at bounding box center [582, 676] width 5 height 9
click at [575, 679] on icon at bounding box center [582, 677] width 14 height 14
click at [779, 676] on div "Poll" at bounding box center [780, 677] width 53 height 42
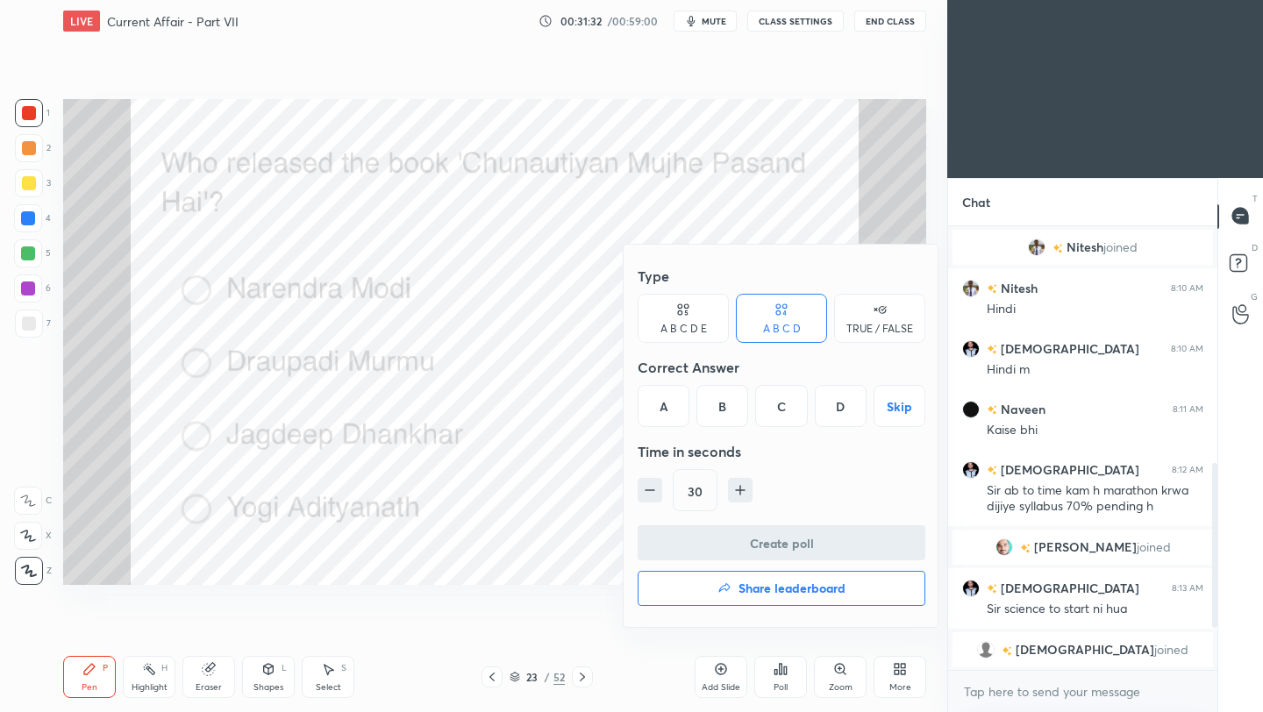
click at [780, 409] on div "C" at bounding box center [781, 406] width 52 height 42
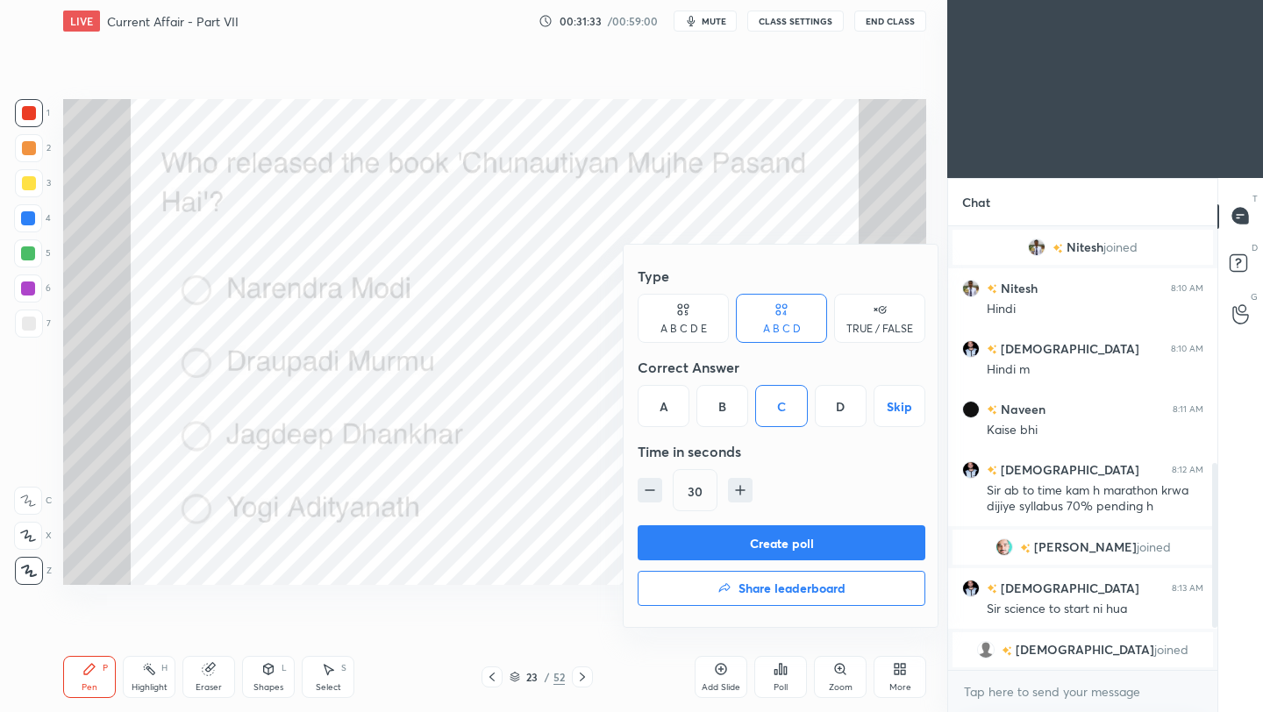
click at [787, 550] on button "Create poll" at bounding box center [781, 542] width 288 height 35
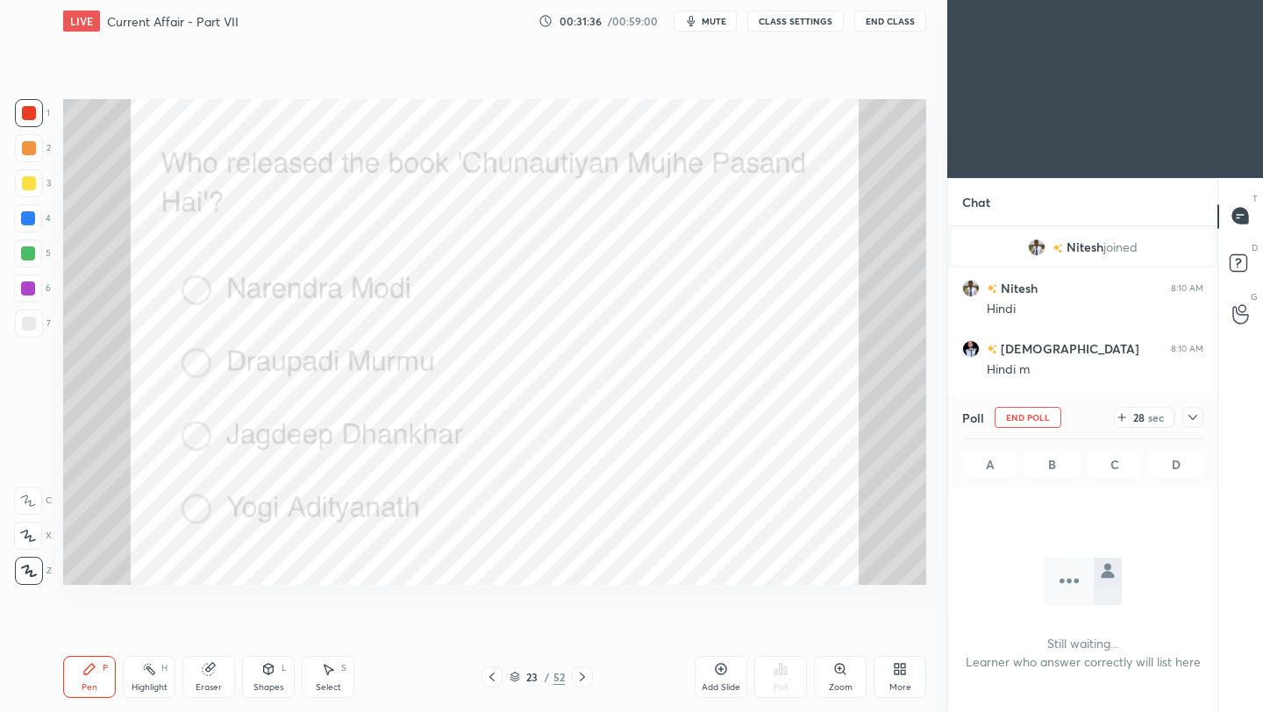
click at [1194, 418] on icon at bounding box center [1192, 417] width 14 height 14
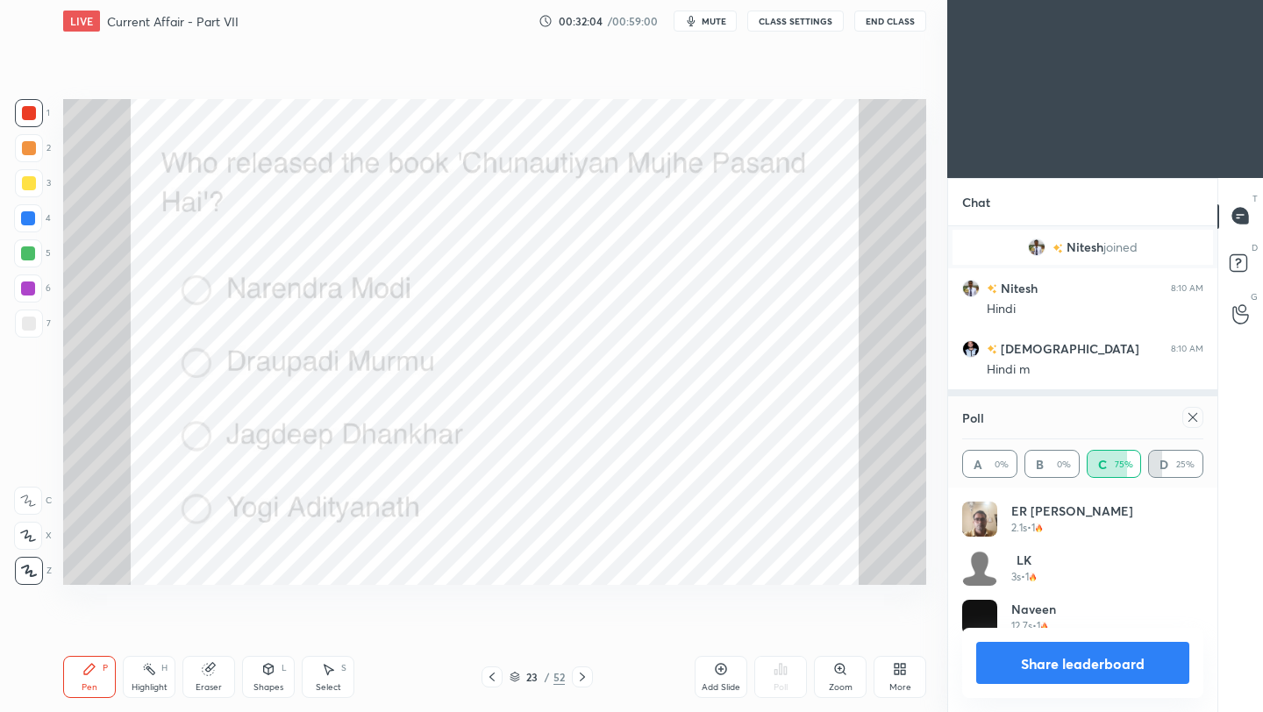
scroll to position [205, 236]
click at [1194, 416] on icon at bounding box center [1192, 417] width 14 height 14
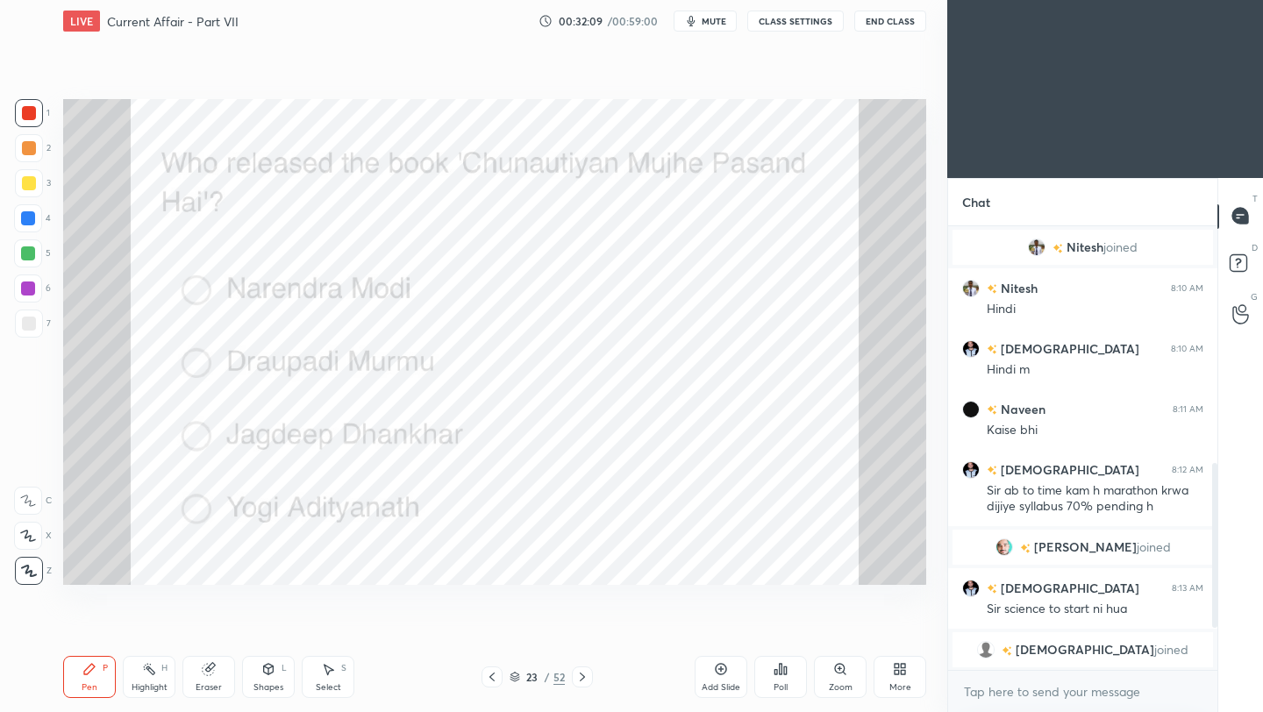
scroll to position [6, 6]
click at [586, 680] on icon at bounding box center [582, 677] width 14 height 14
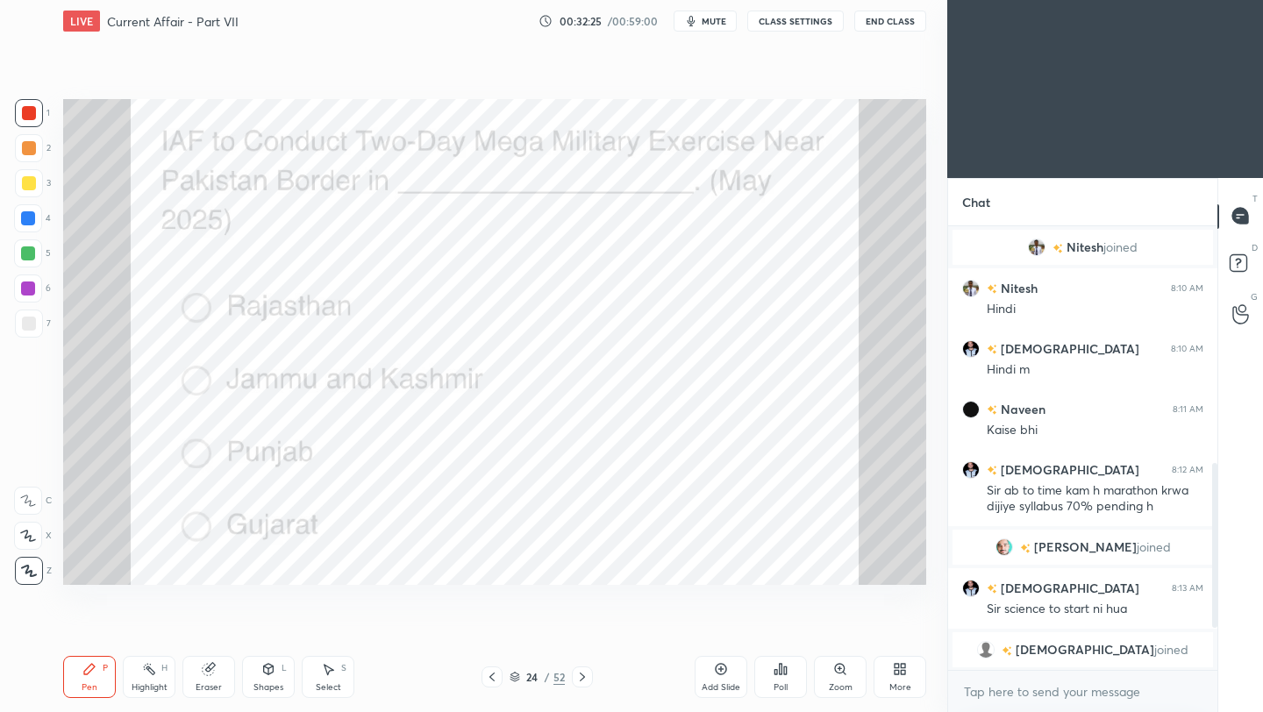
click at [783, 680] on div "Poll" at bounding box center [780, 677] width 53 height 42
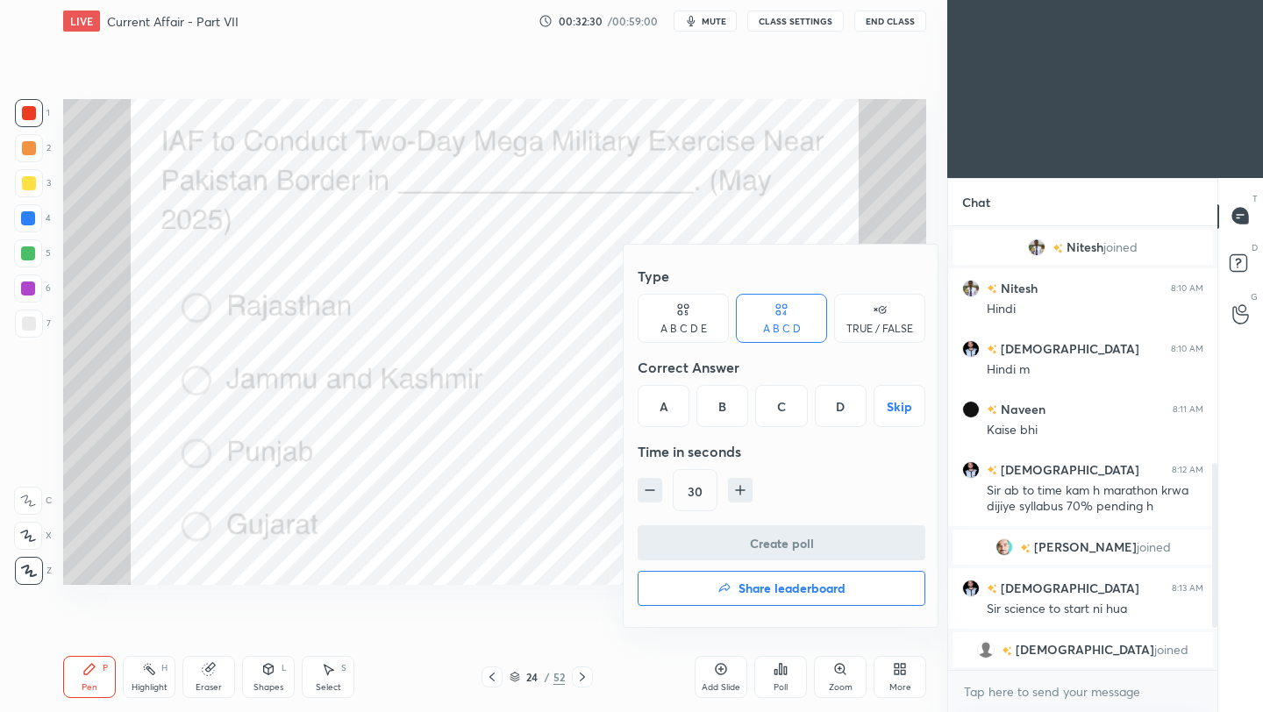
click at [668, 410] on div "A" at bounding box center [663, 406] width 52 height 42
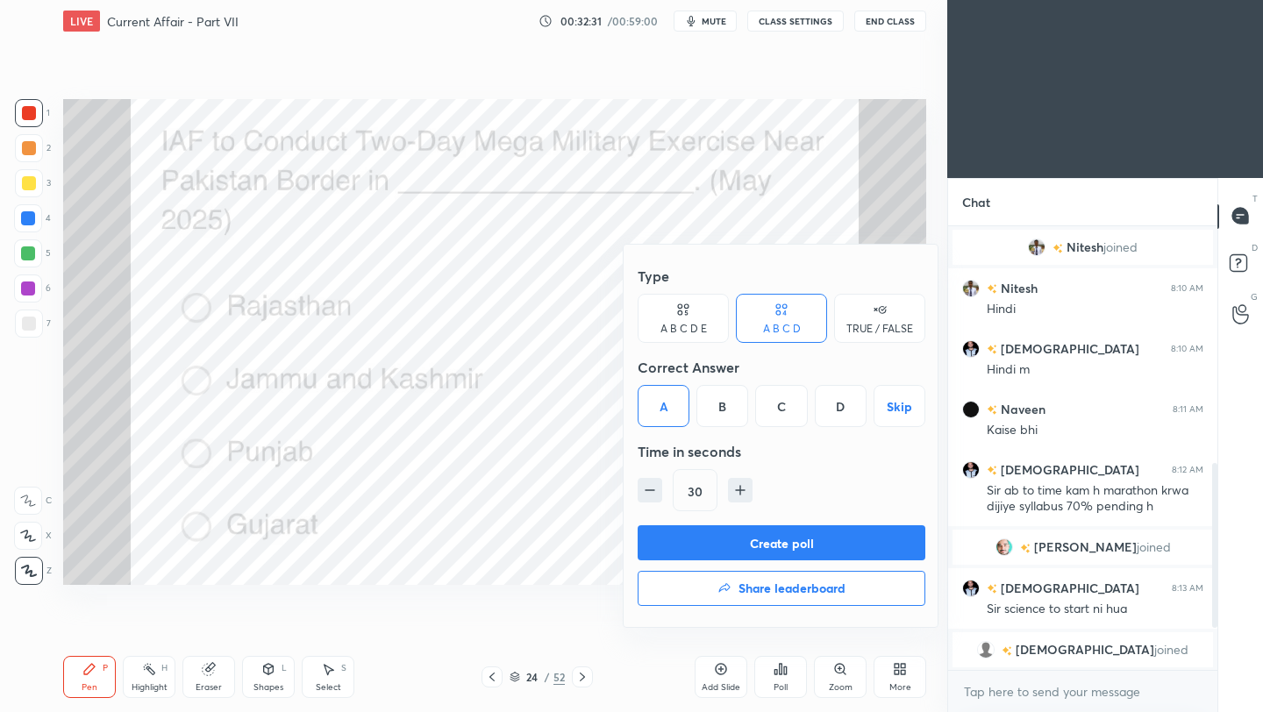
click at [675, 537] on button "Create poll" at bounding box center [781, 542] width 288 height 35
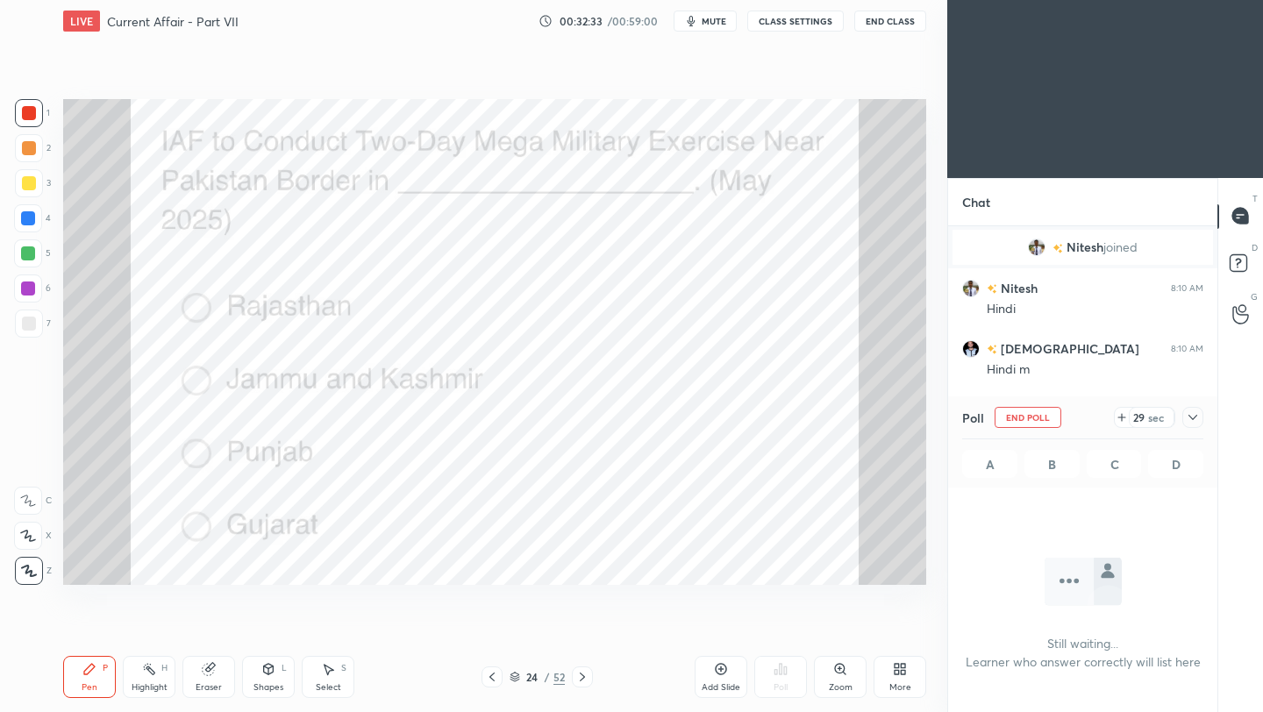
click at [1196, 416] on icon at bounding box center [1192, 417] width 14 height 14
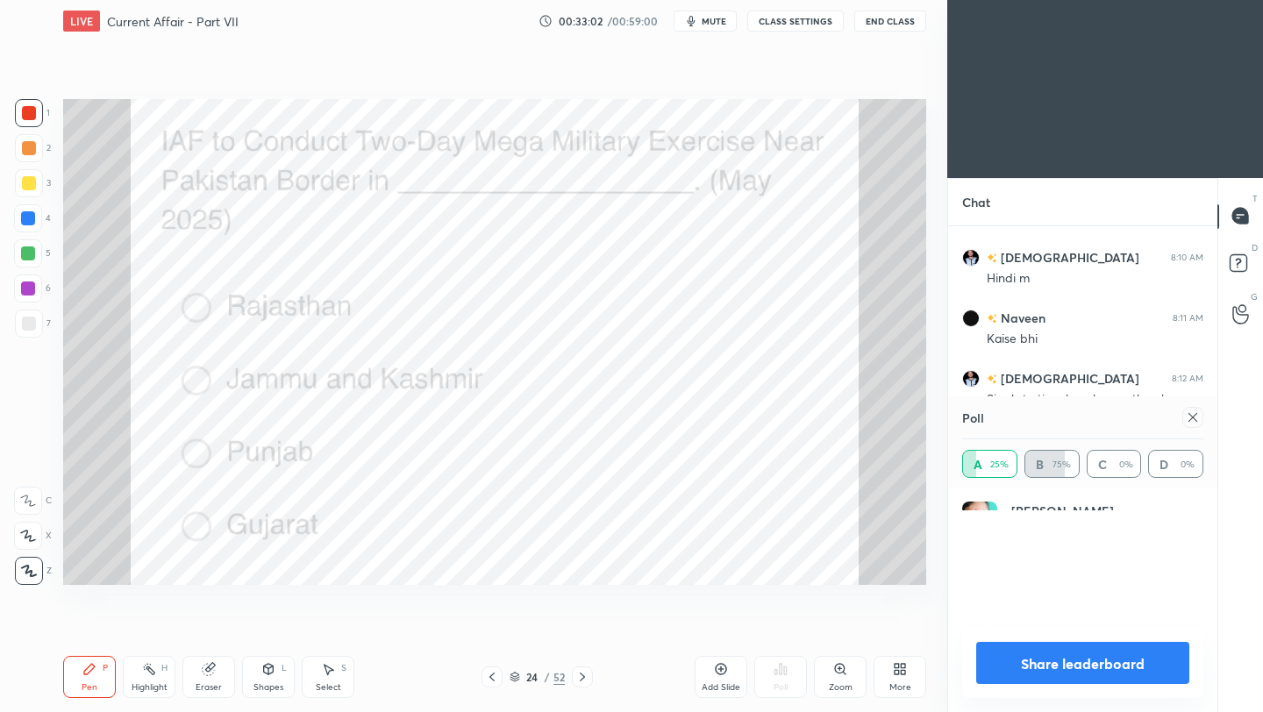
scroll to position [203, 236]
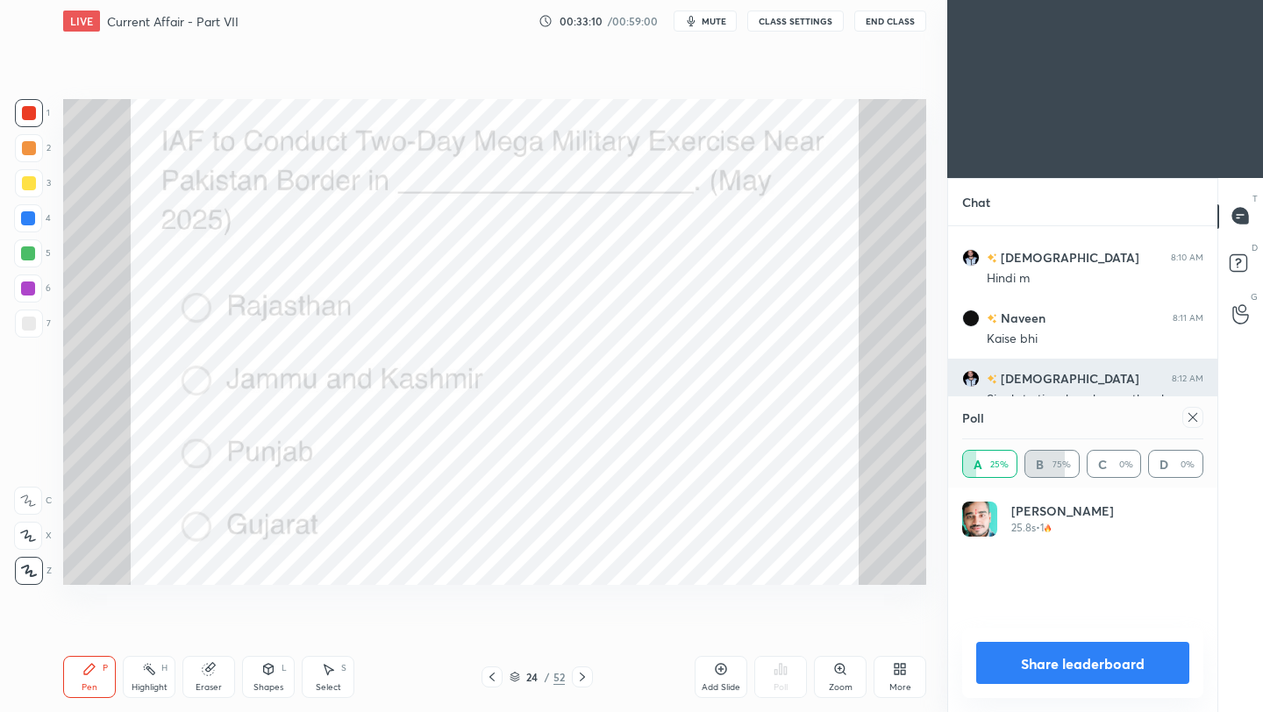
click at [1195, 415] on icon at bounding box center [1192, 417] width 14 height 14
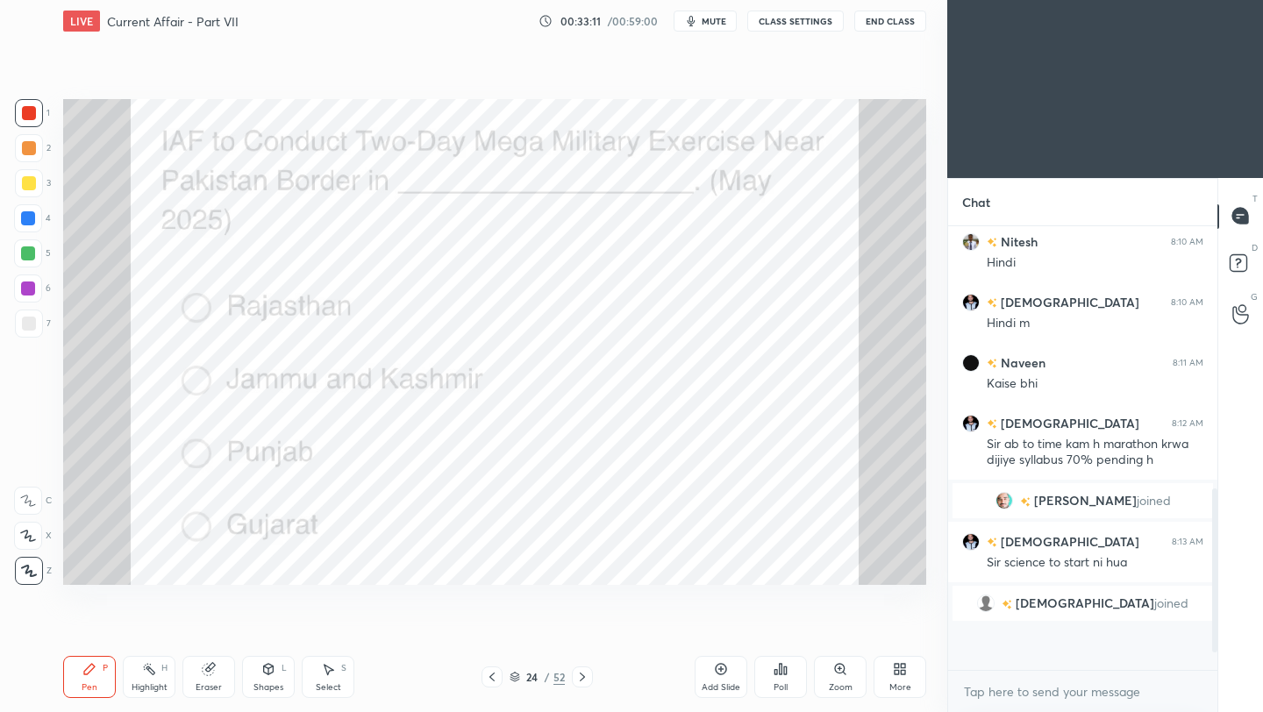
scroll to position [417, 264]
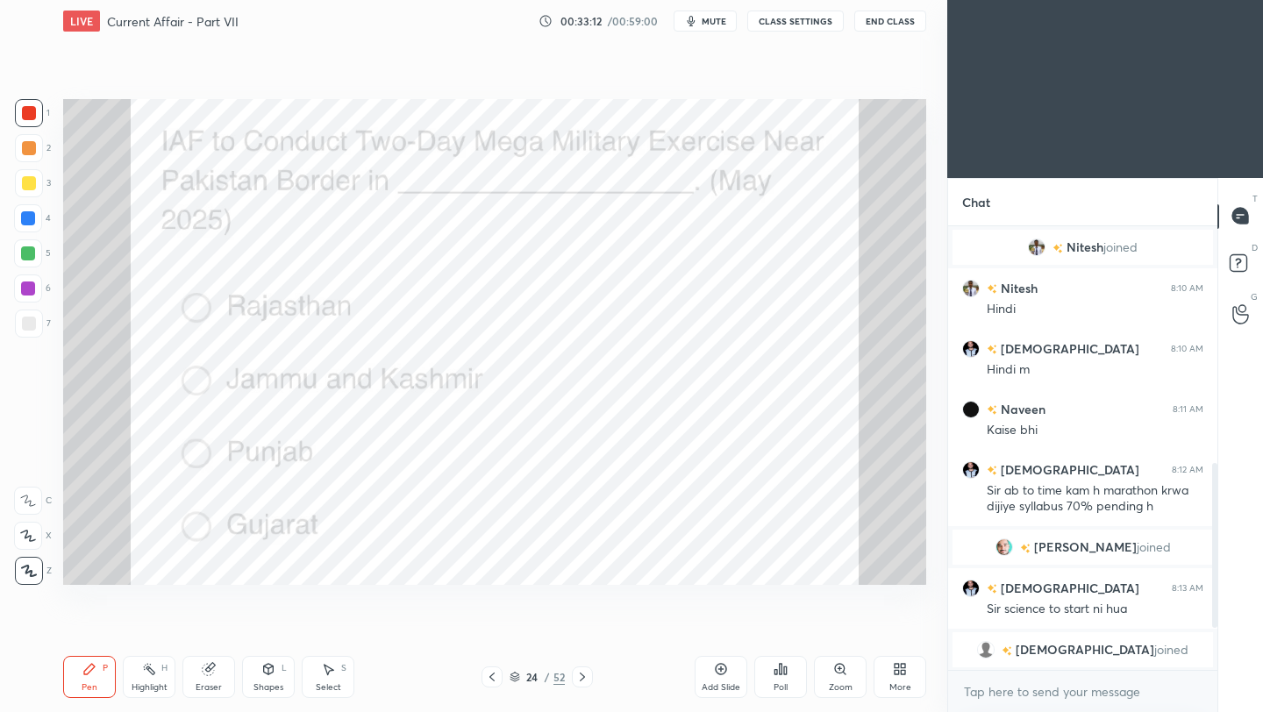
click at [581, 680] on icon at bounding box center [582, 677] width 14 height 14
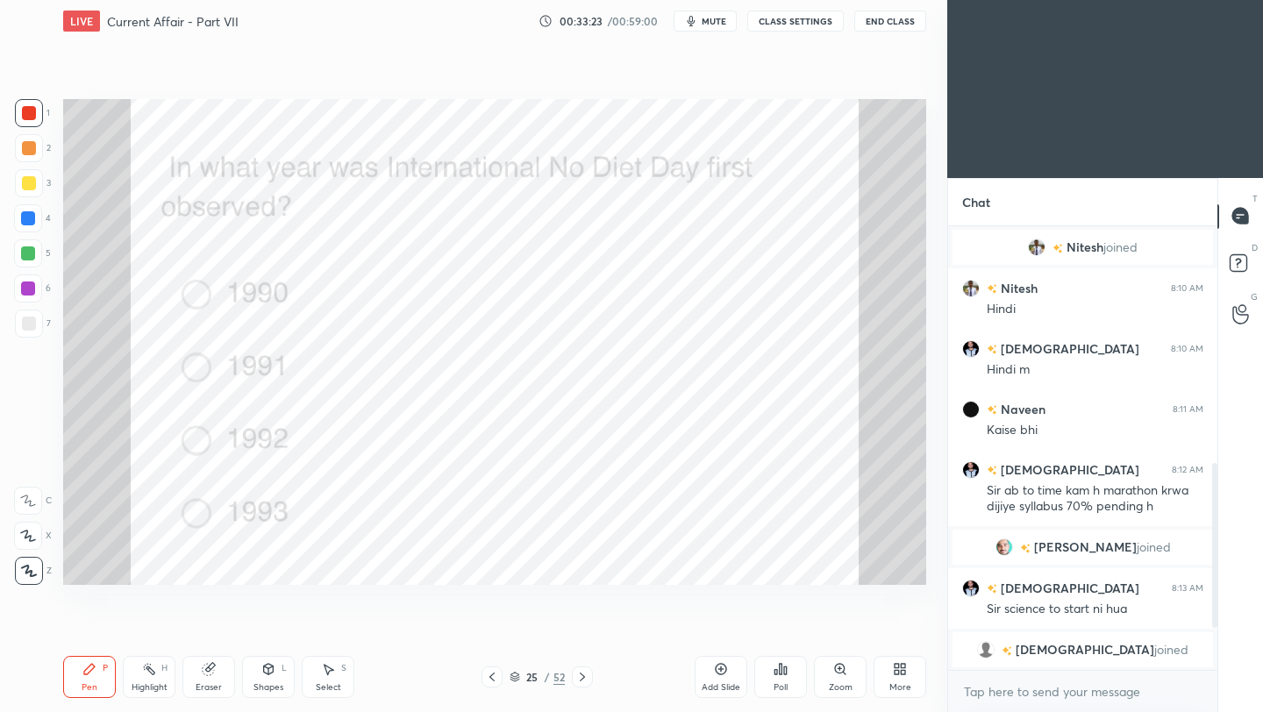
click at [779, 685] on div "Poll" at bounding box center [780, 687] width 14 height 9
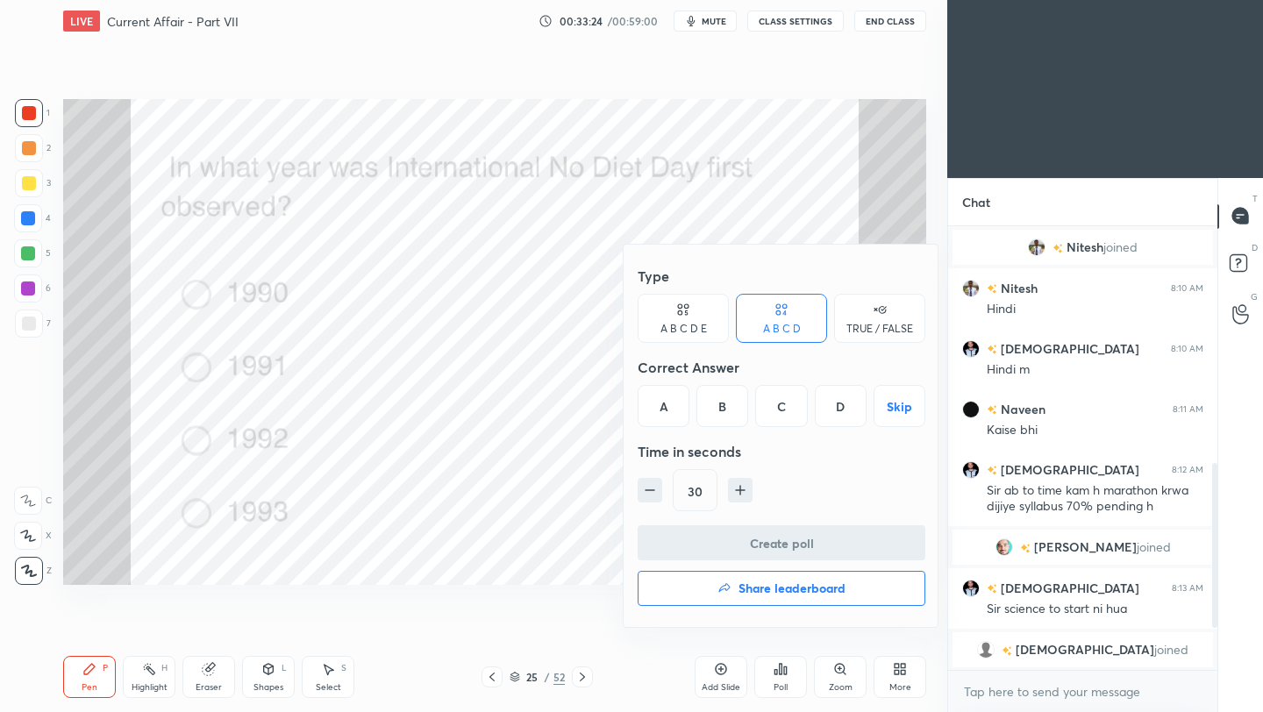
click at [787, 409] on div "C" at bounding box center [781, 406] width 52 height 42
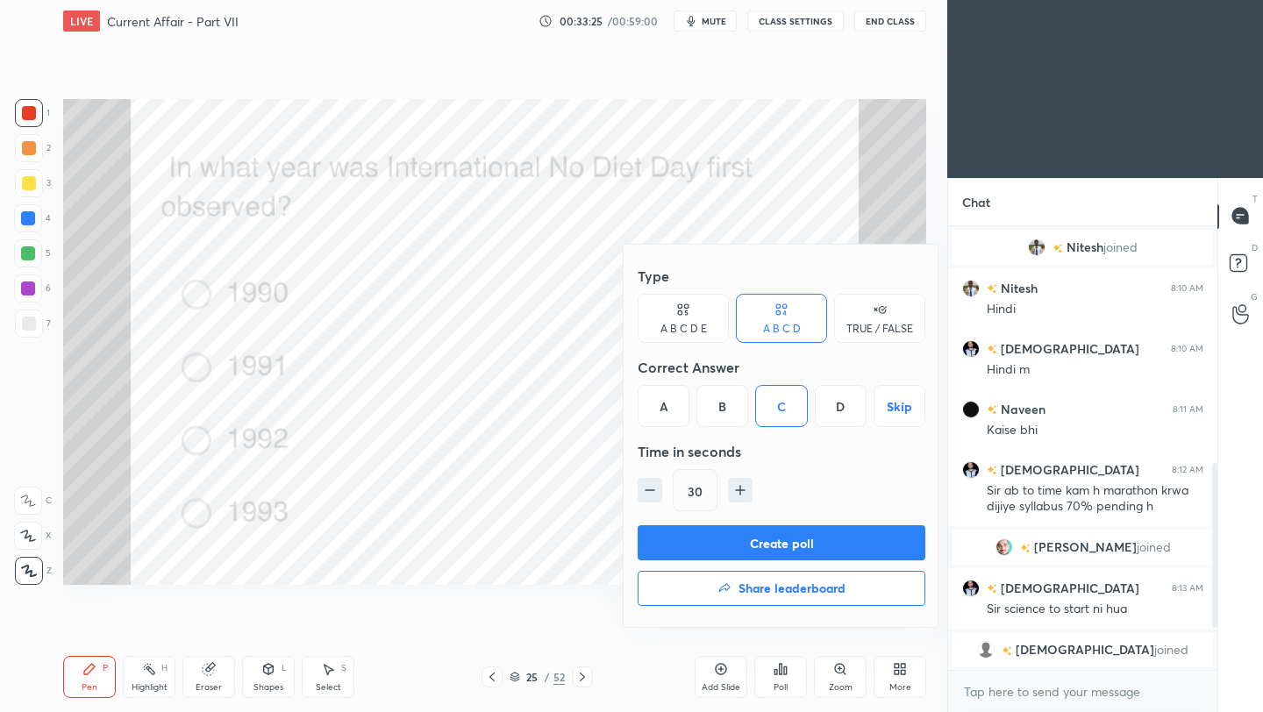
click at [780, 547] on button "Create poll" at bounding box center [781, 542] width 288 height 35
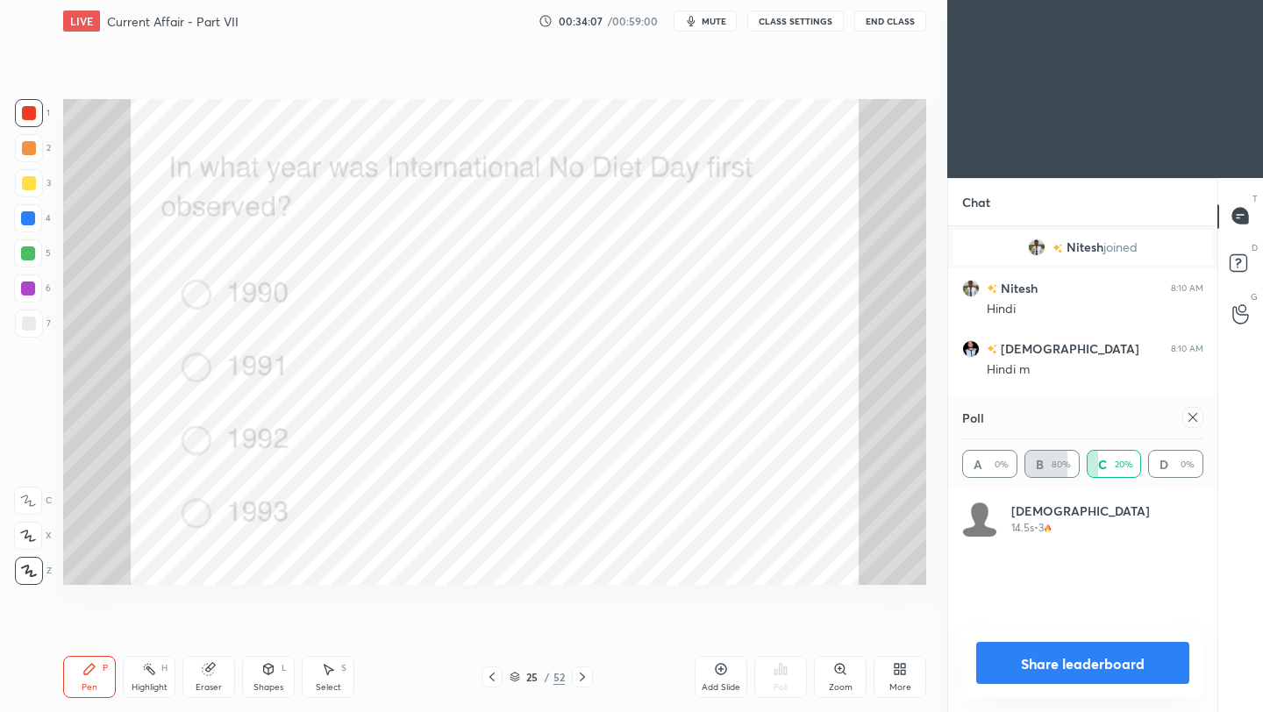
click at [1194, 422] on icon at bounding box center [1192, 417] width 14 height 14
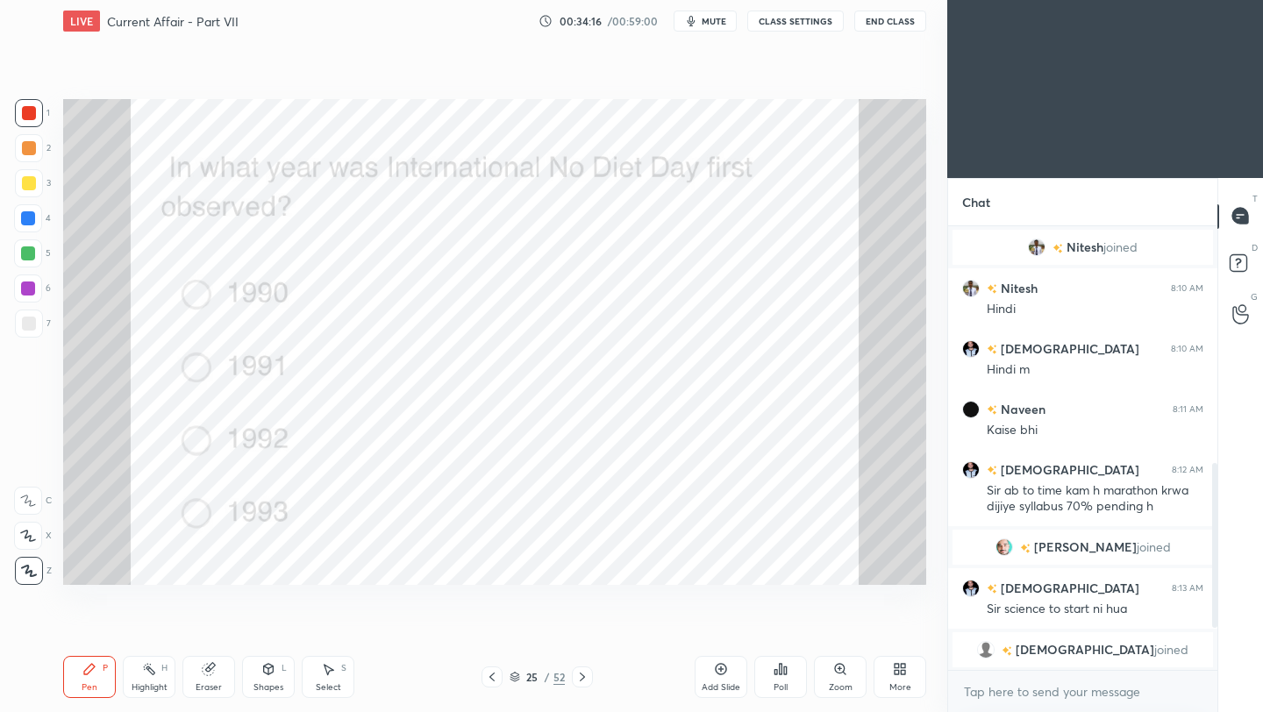
click at [584, 680] on icon at bounding box center [582, 677] width 14 height 14
click at [784, 674] on icon at bounding box center [780, 669] width 14 height 14
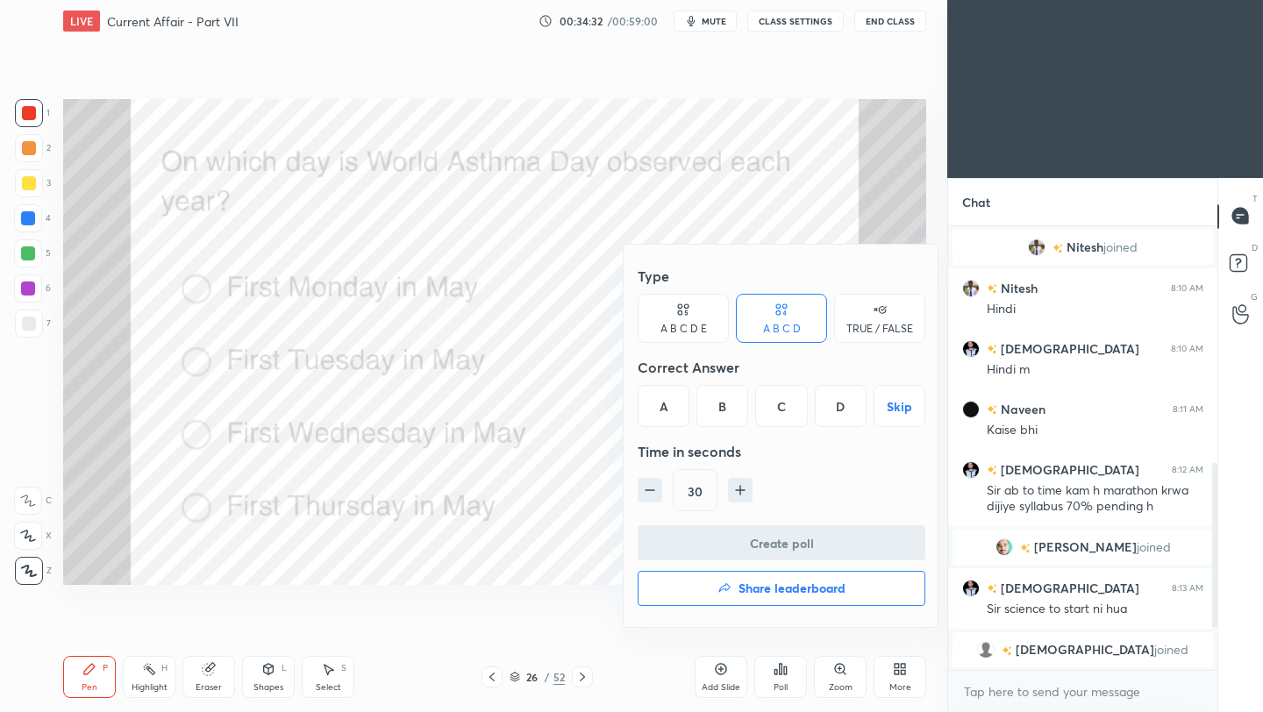
drag, startPoint x: 727, startPoint y: 409, endPoint x: 728, endPoint y: 426, distance: 16.7
click at [727, 409] on div "B" at bounding box center [722, 406] width 52 height 42
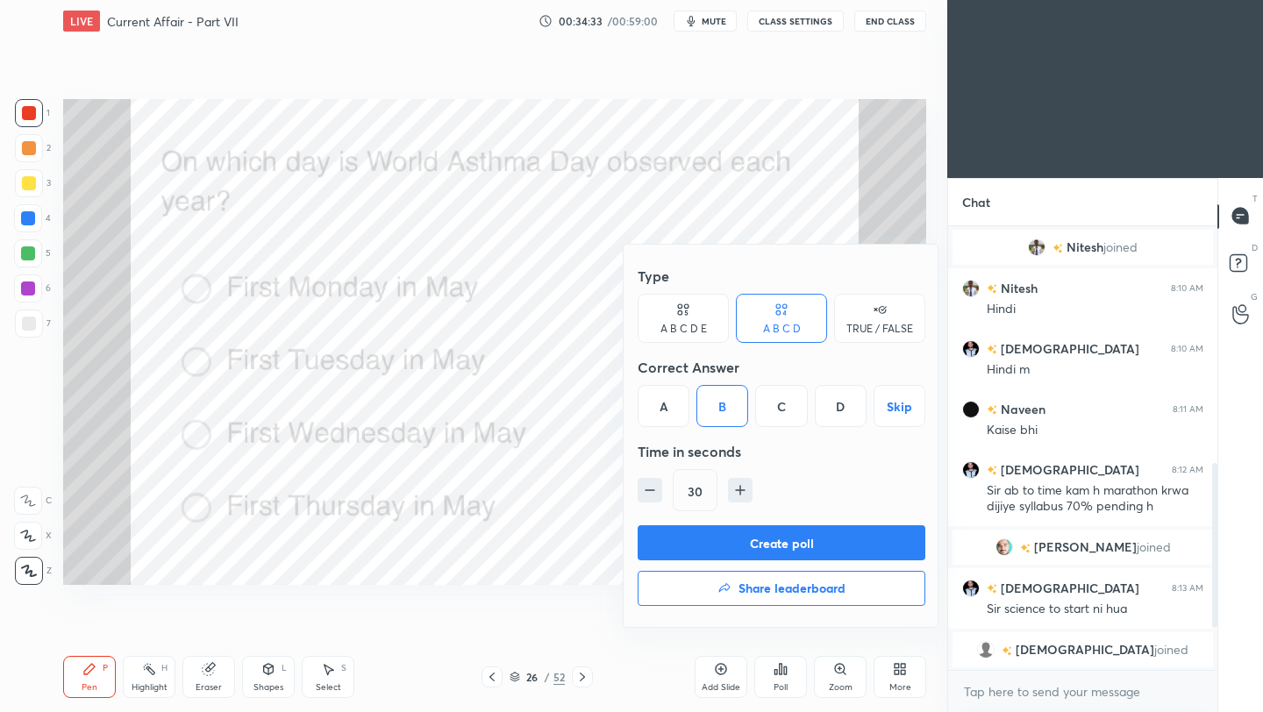
click at [738, 539] on button "Create poll" at bounding box center [781, 542] width 288 height 35
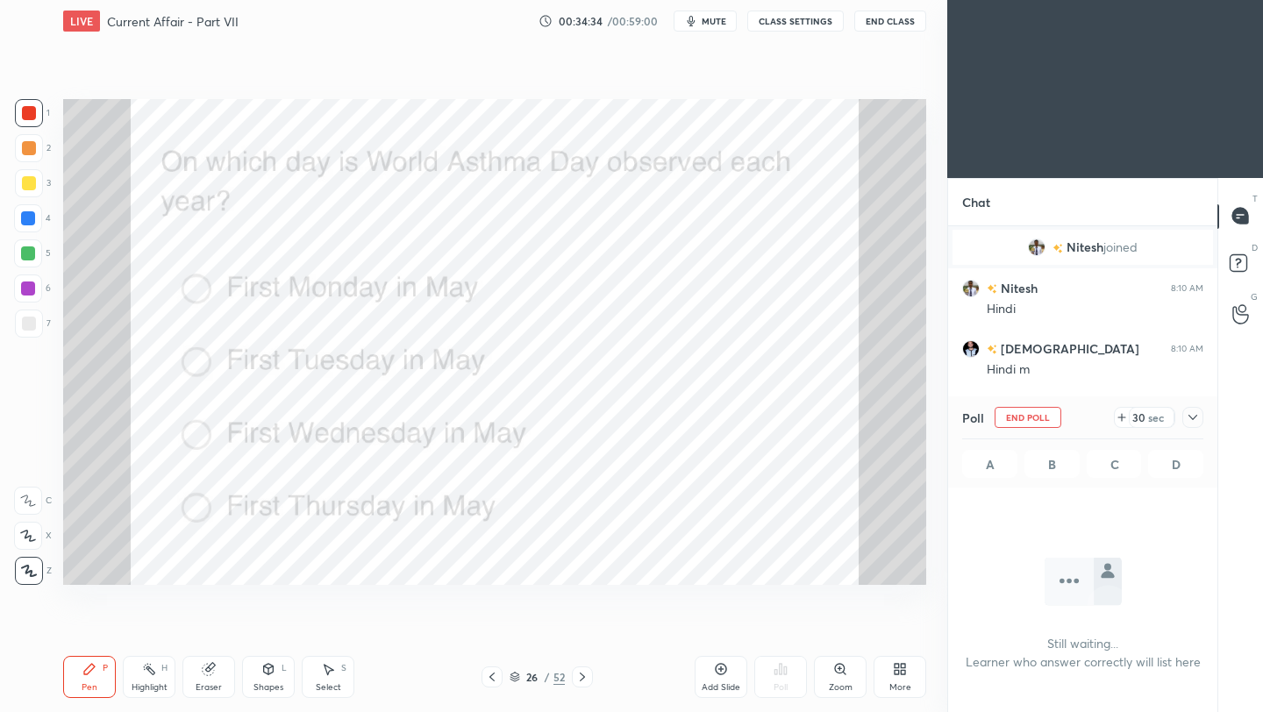
scroll to position [6, 6]
click at [1190, 418] on icon at bounding box center [1192, 417] width 14 height 14
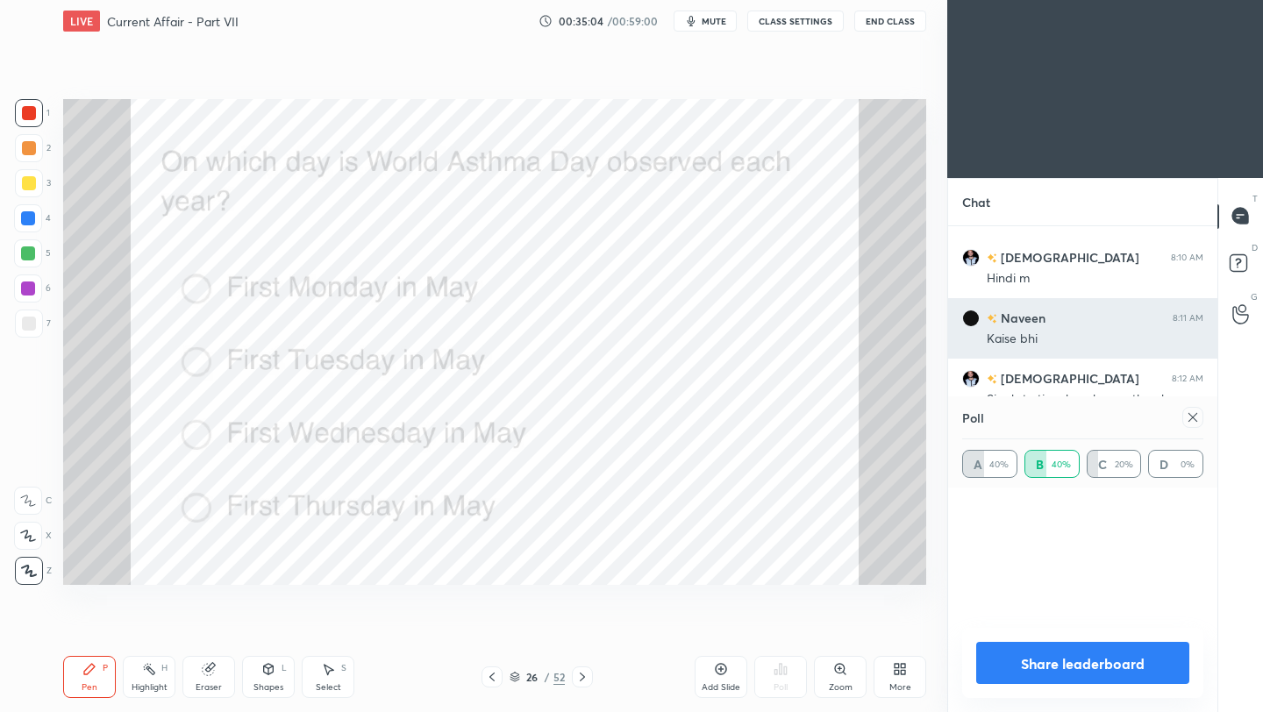
scroll to position [205, 236]
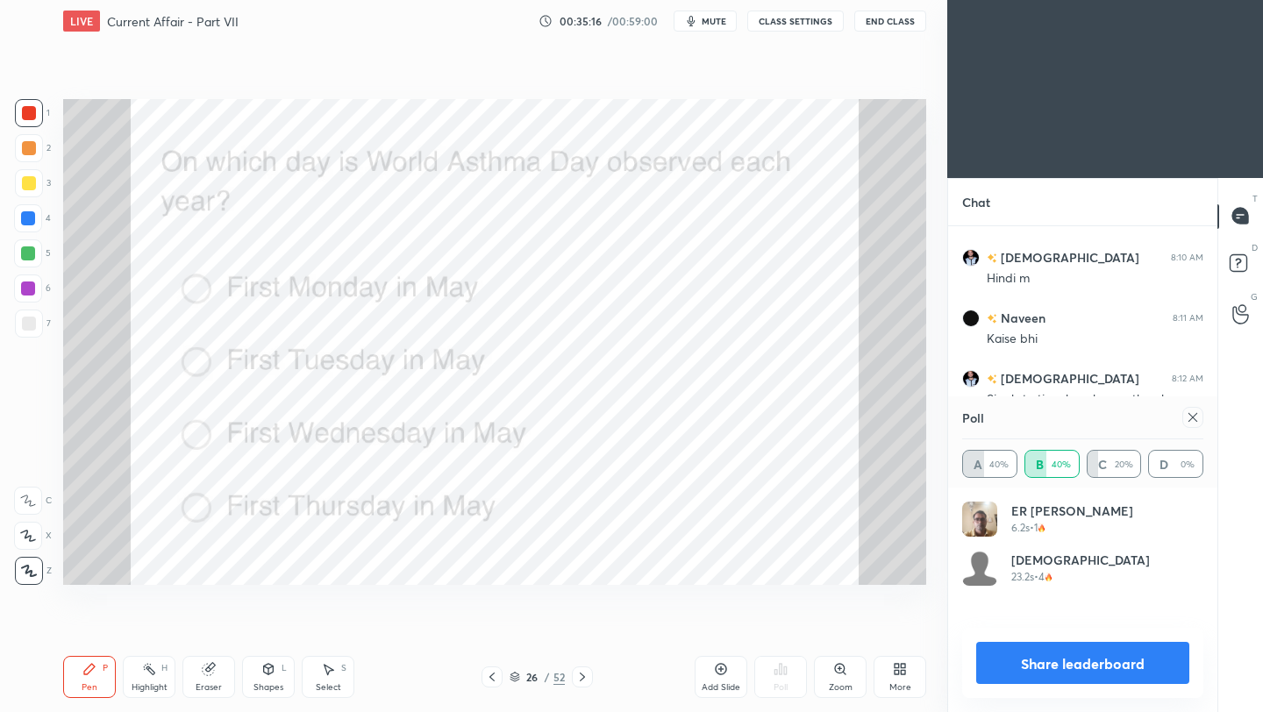
click at [1193, 416] on icon at bounding box center [1192, 417] width 9 height 9
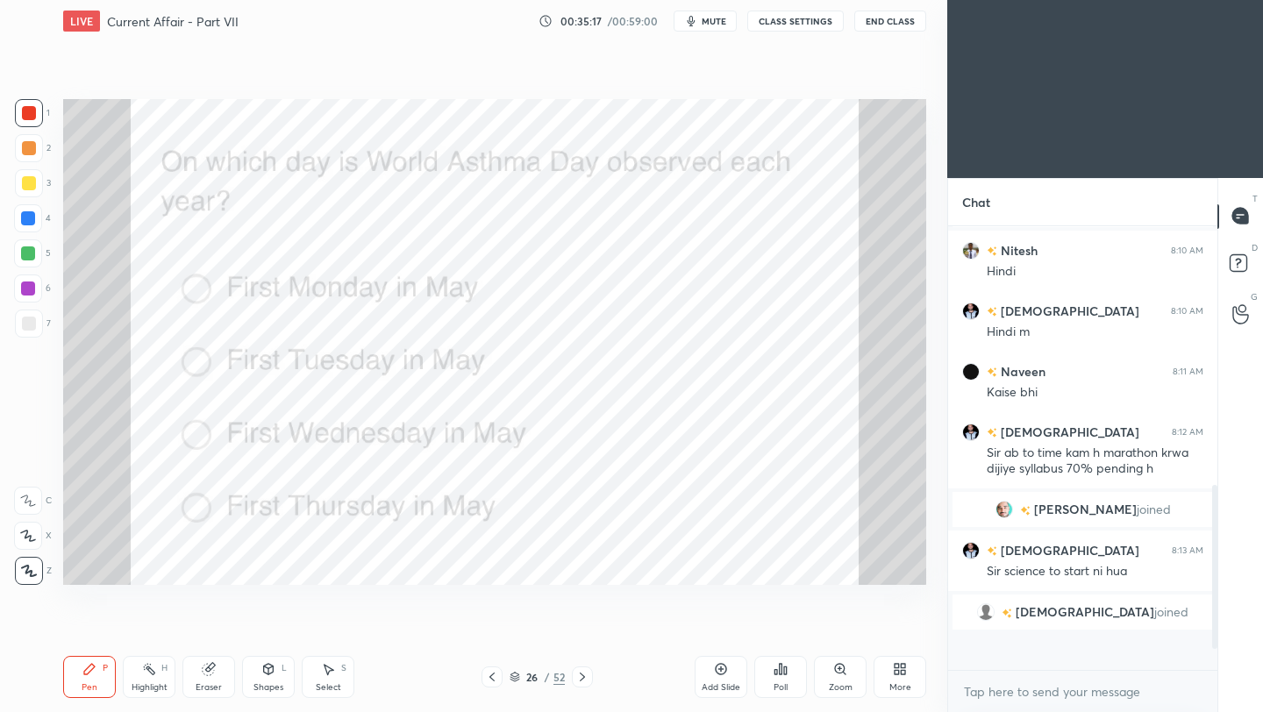
scroll to position [423, 264]
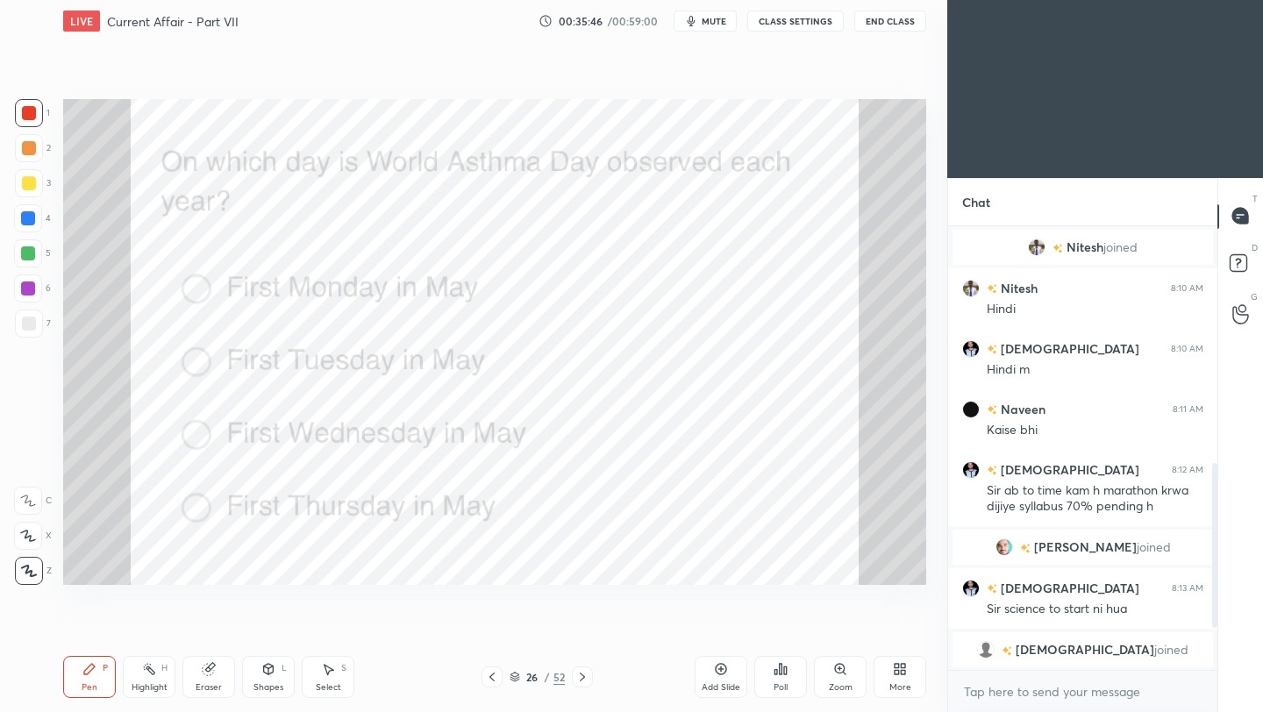
click at [927, 231] on div "Setting up your live class Poll for secs No correct answer Start poll" at bounding box center [494, 342] width 877 height 600
click at [585, 677] on icon at bounding box center [582, 677] width 14 height 14
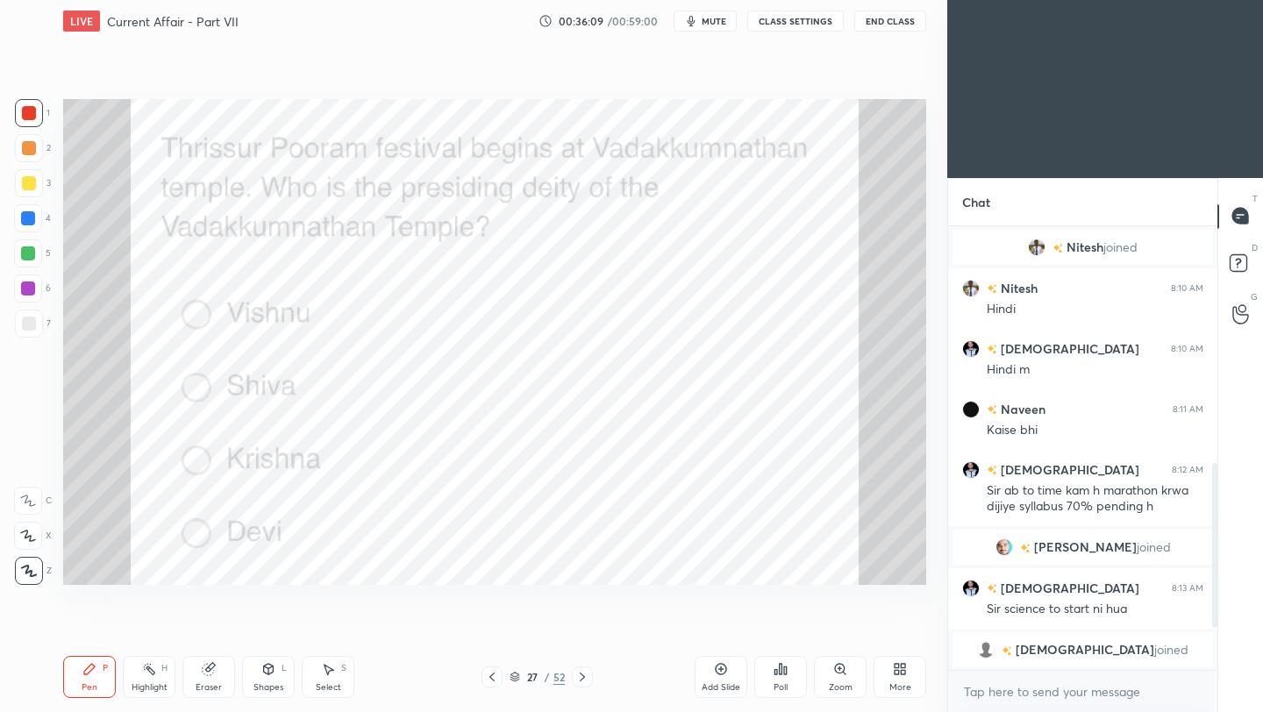
click at [778, 672] on icon at bounding box center [780, 669] width 14 height 14
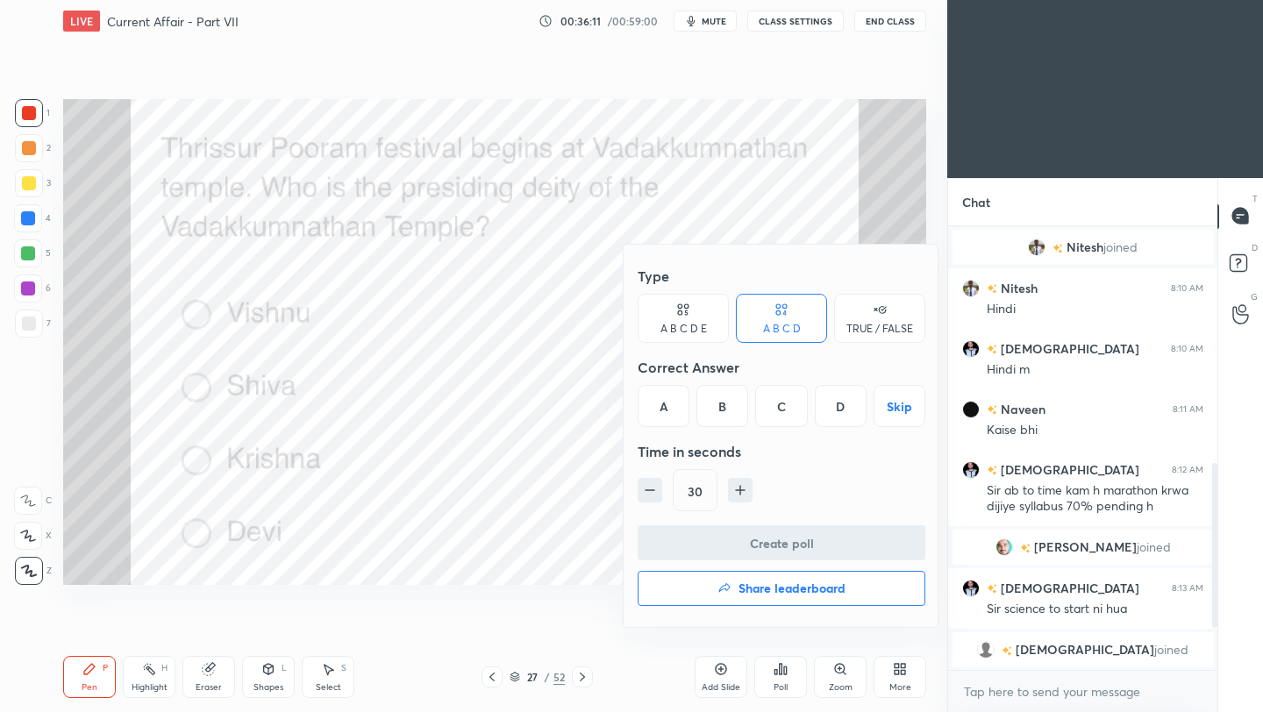
click at [723, 405] on div "B" at bounding box center [722, 406] width 52 height 42
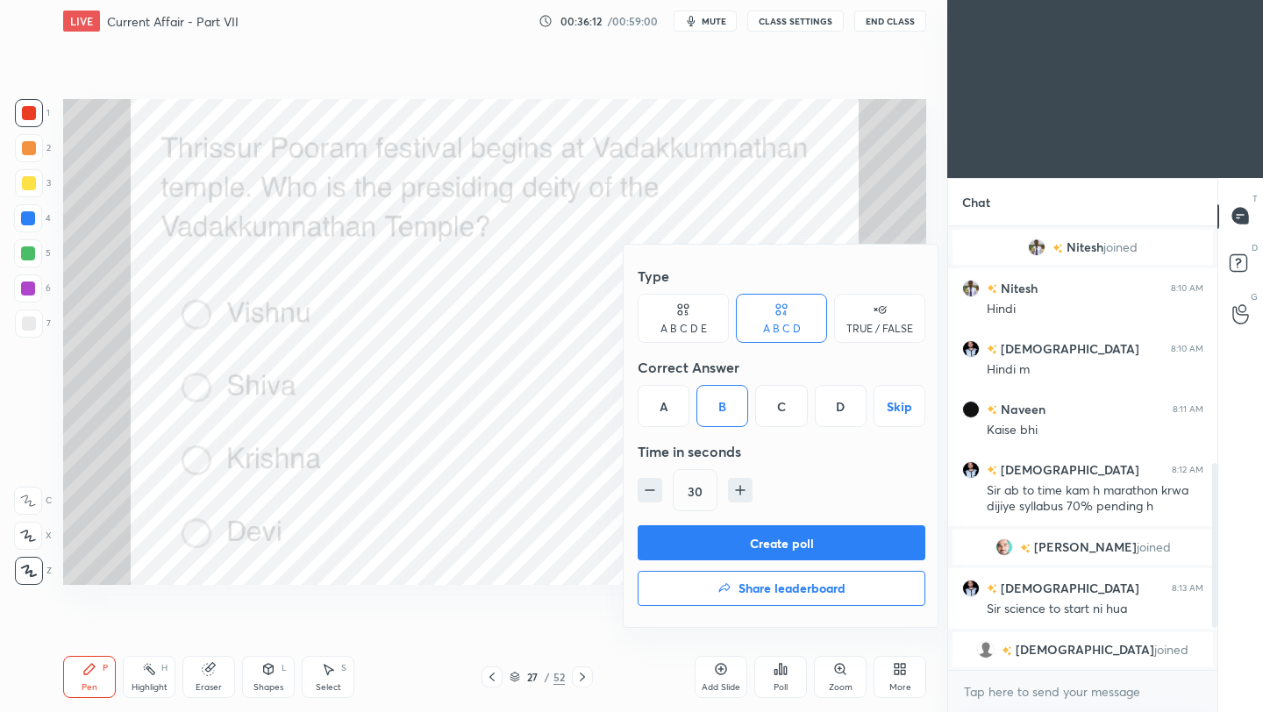
click at [744, 549] on button "Create poll" at bounding box center [781, 542] width 288 height 35
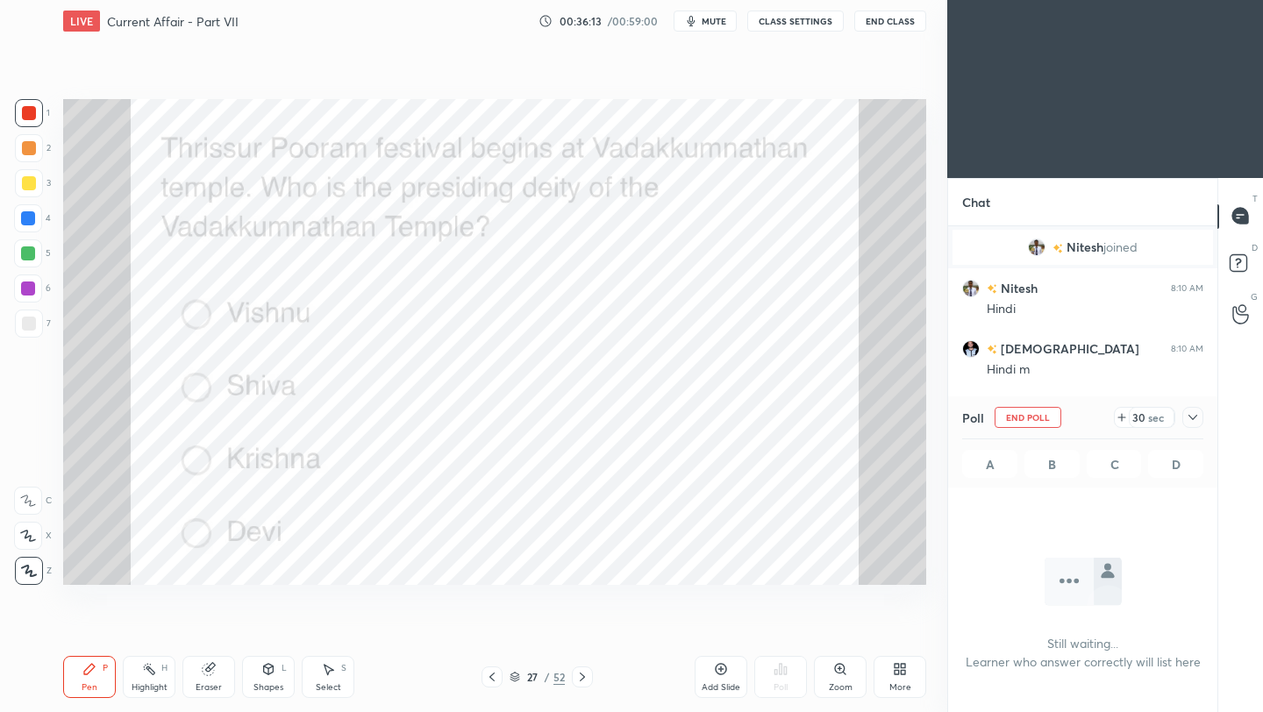
scroll to position [347, 264]
click at [1194, 417] on icon at bounding box center [1192, 417] width 14 height 14
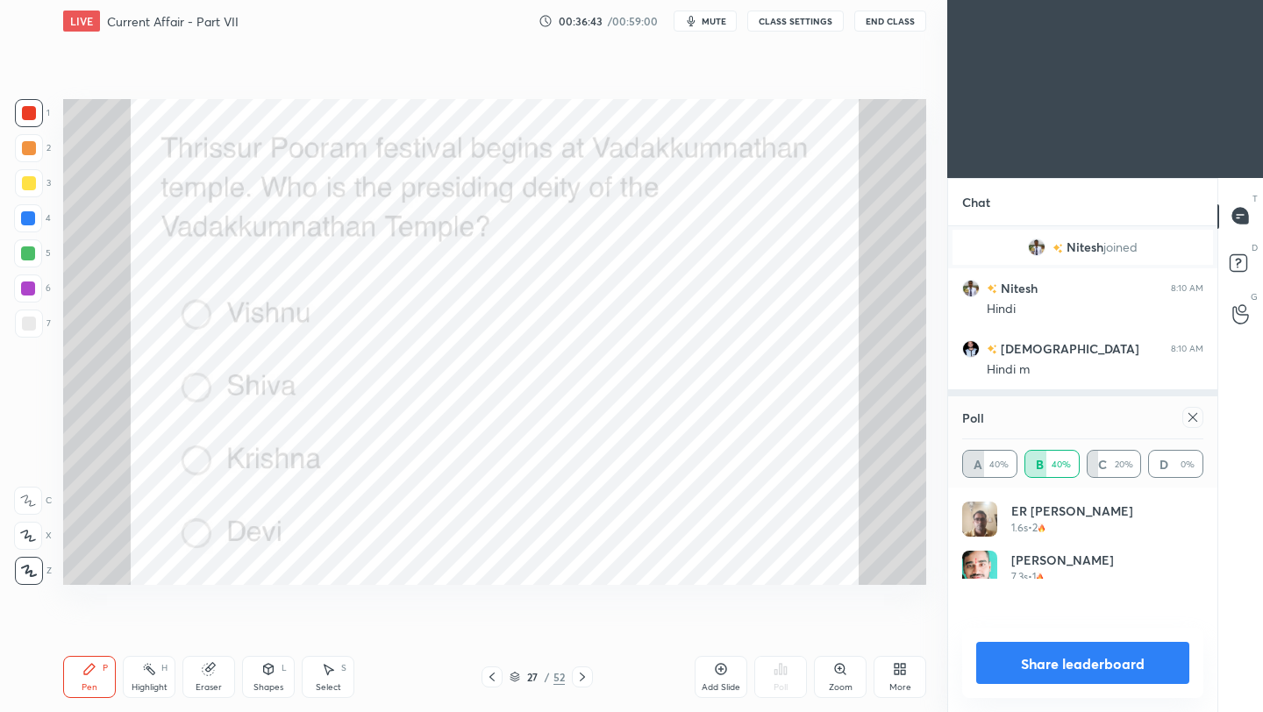
scroll to position [205, 236]
click at [1204, 418] on div "Poll A 40% B 40% C 20% D 0%" at bounding box center [1082, 441] width 269 height 91
click at [1194, 419] on icon at bounding box center [1192, 417] width 14 height 14
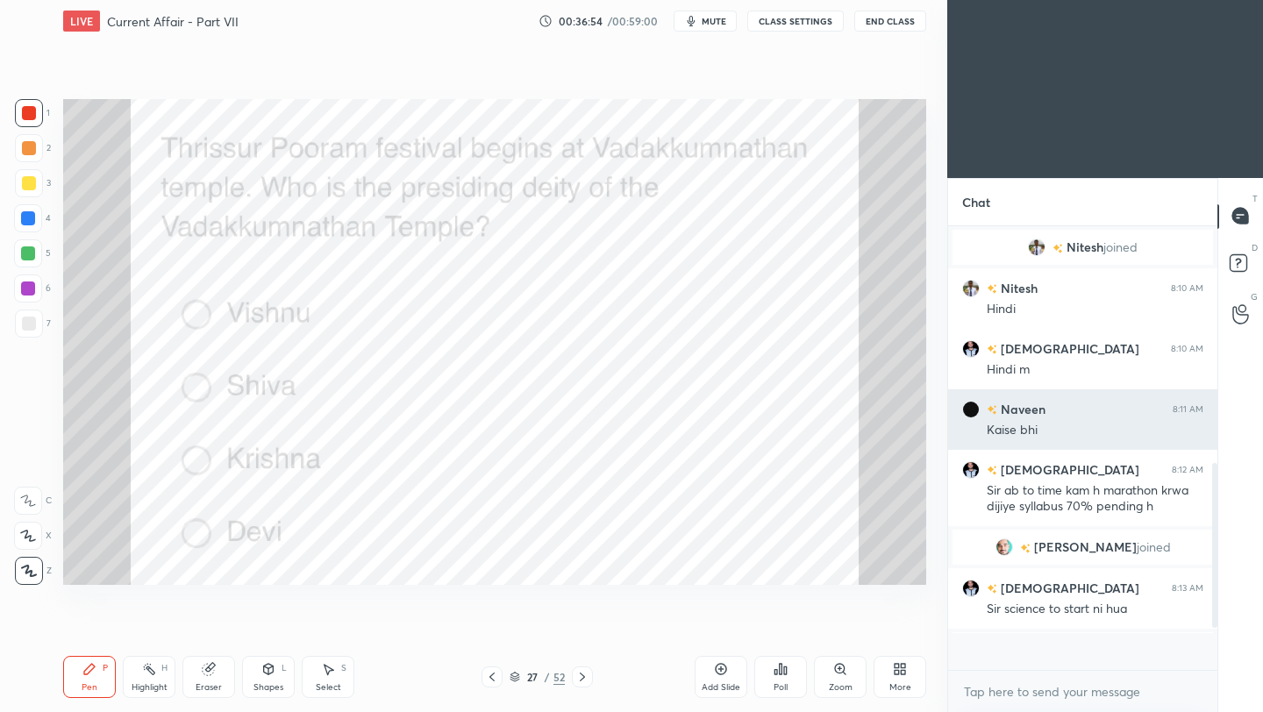
scroll to position [278, 264]
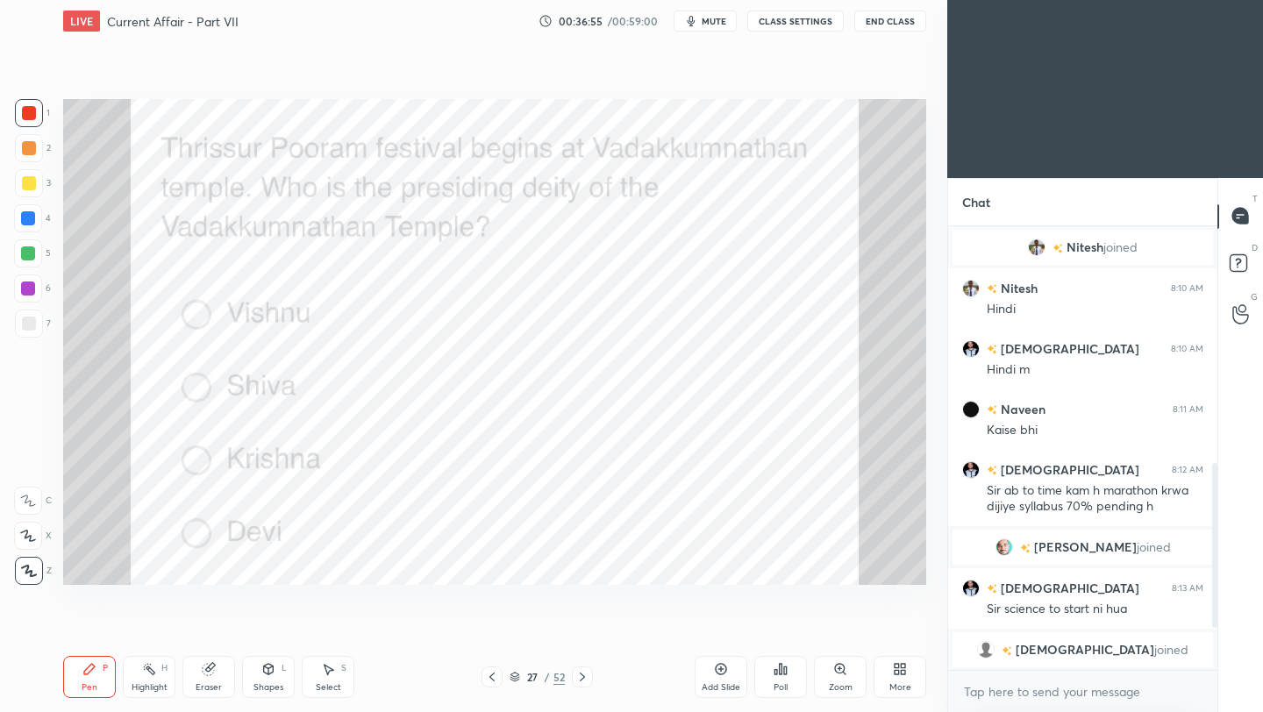
click at [580, 678] on icon at bounding box center [582, 677] width 14 height 14
click at [801, 679] on div "Poll" at bounding box center [780, 677] width 53 height 42
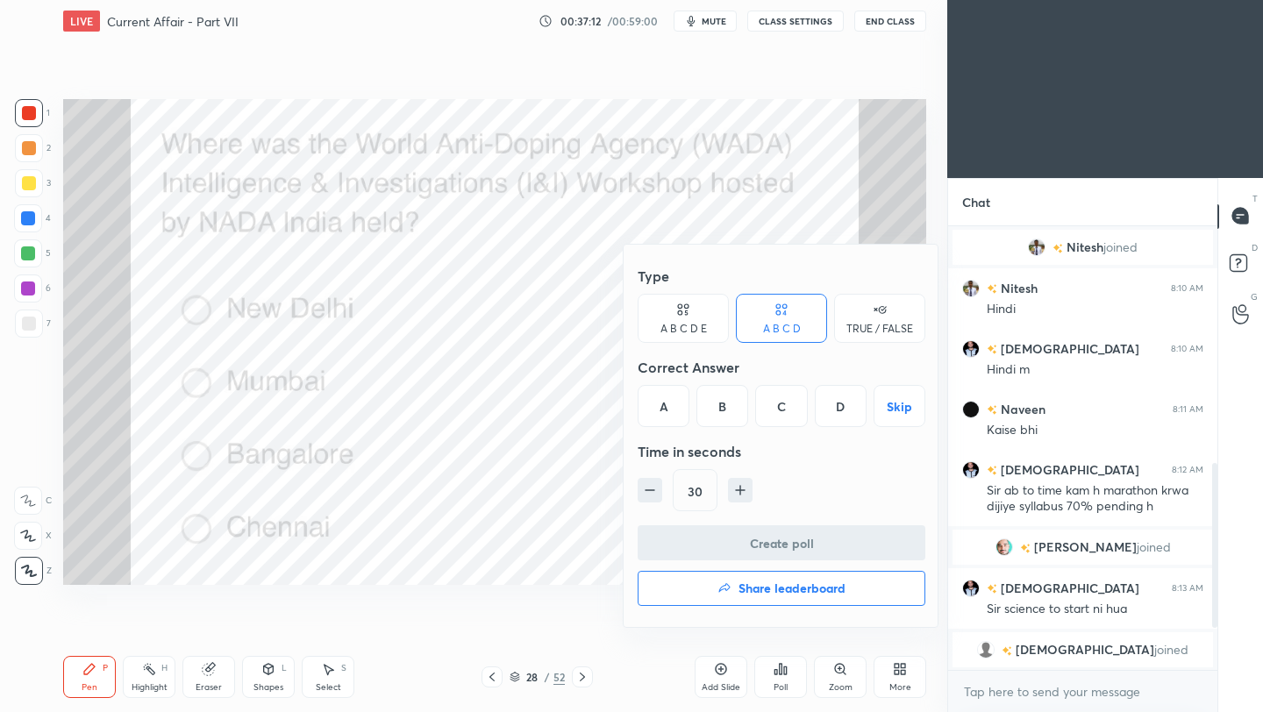
click at [688, 409] on div "A" at bounding box center [663, 406] width 52 height 42
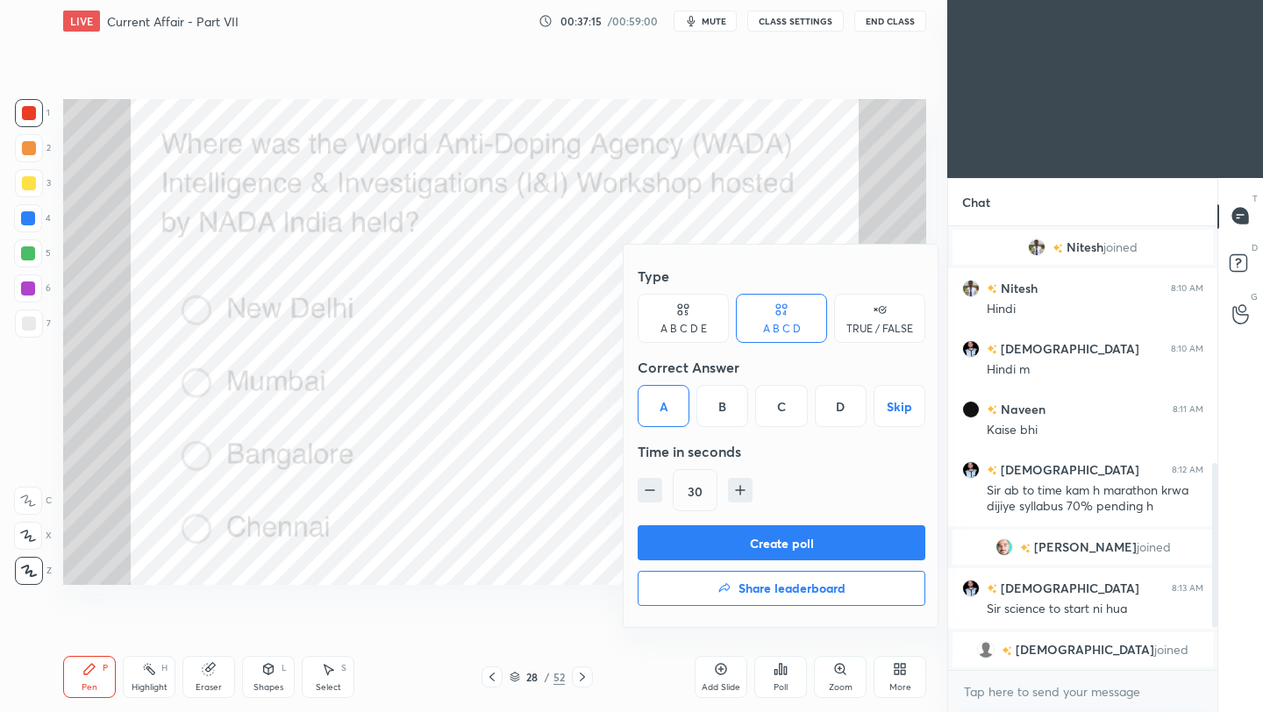
click at [762, 544] on button "Create poll" at bounding box center [781, 542] width 288 height 35
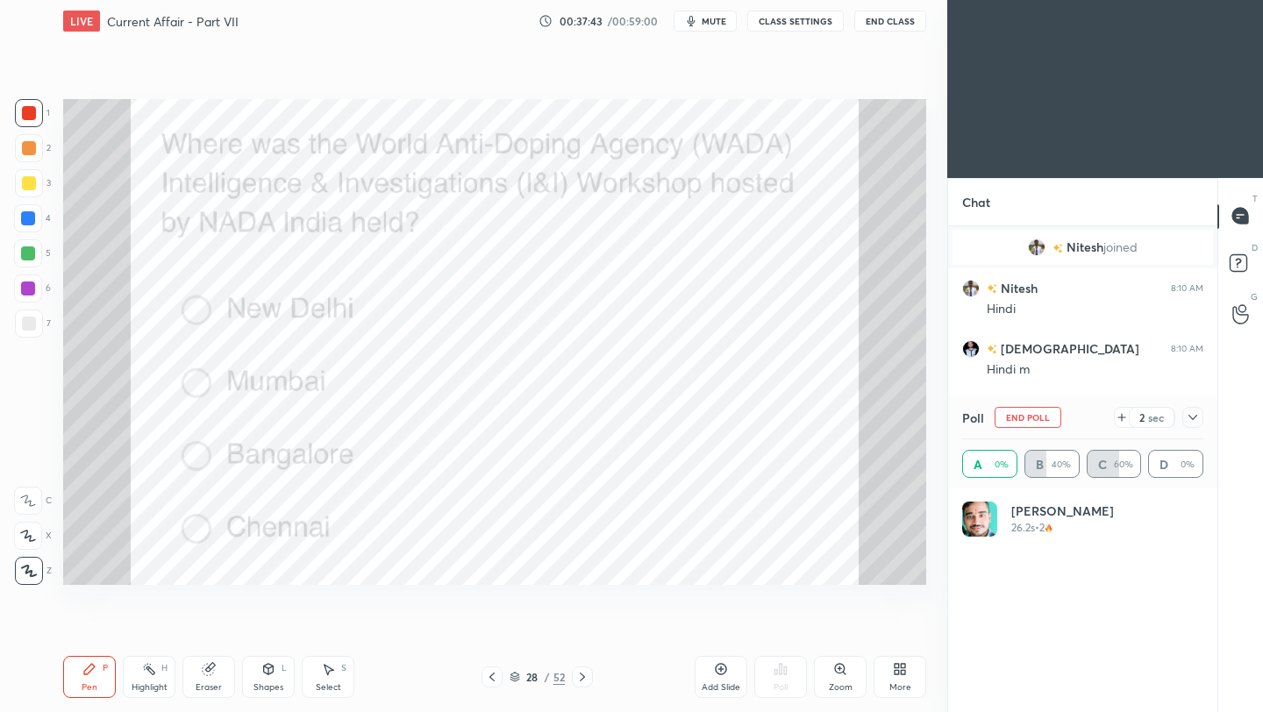
scroll to position [205, 236]
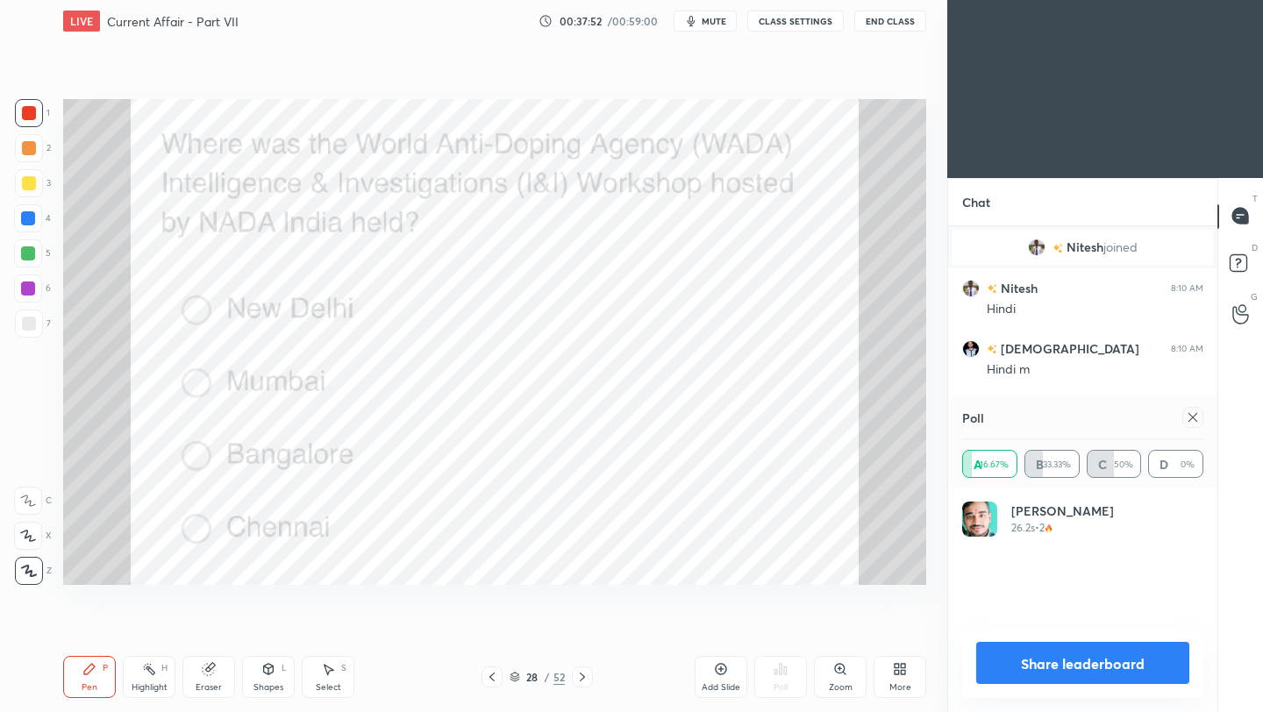
click at [1195, 419] on icon at bounding box center [1192, 417] width 14 height 14
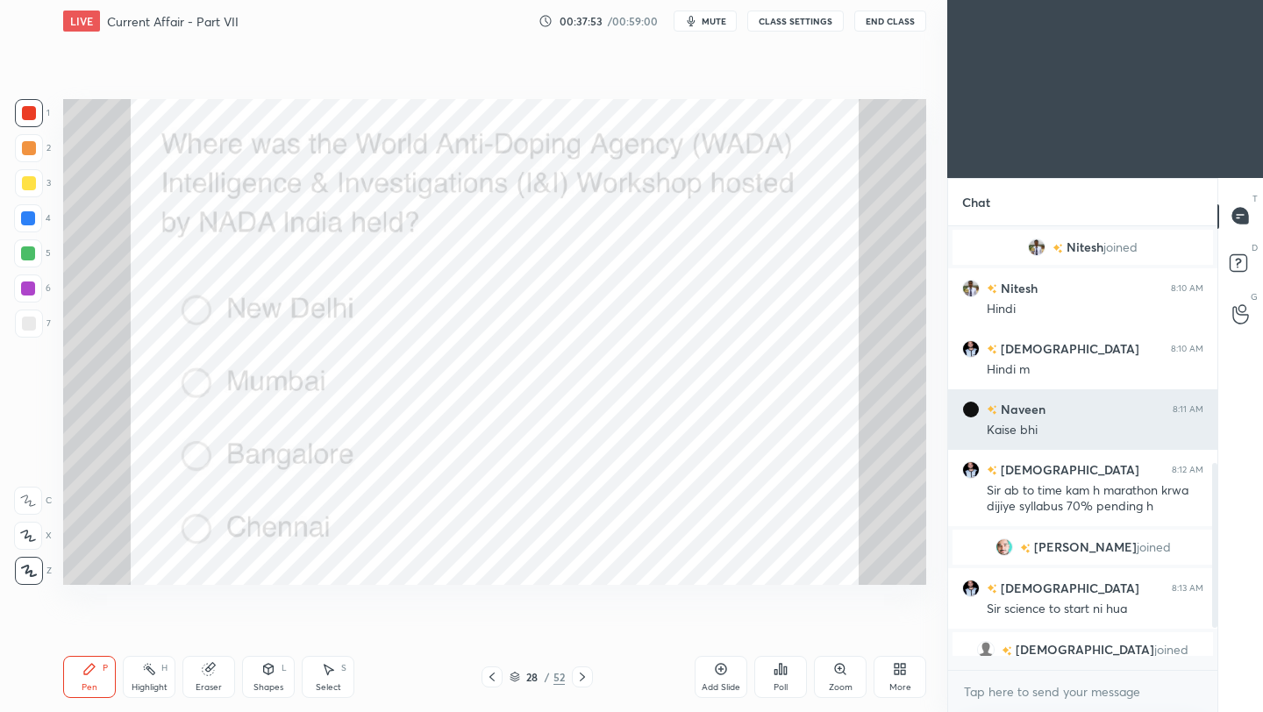
scroll to position [6, 6]
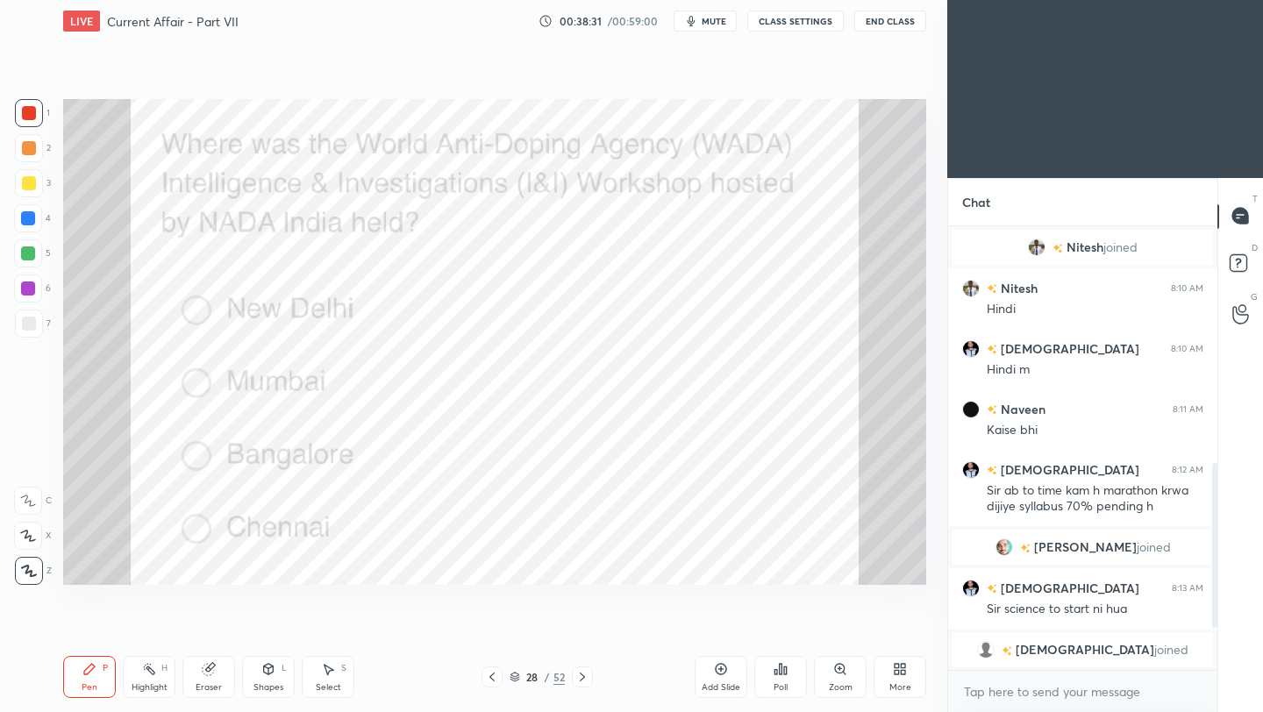
click at [577, 681] on icon at bounding box center [582, 677] width 14 height 14
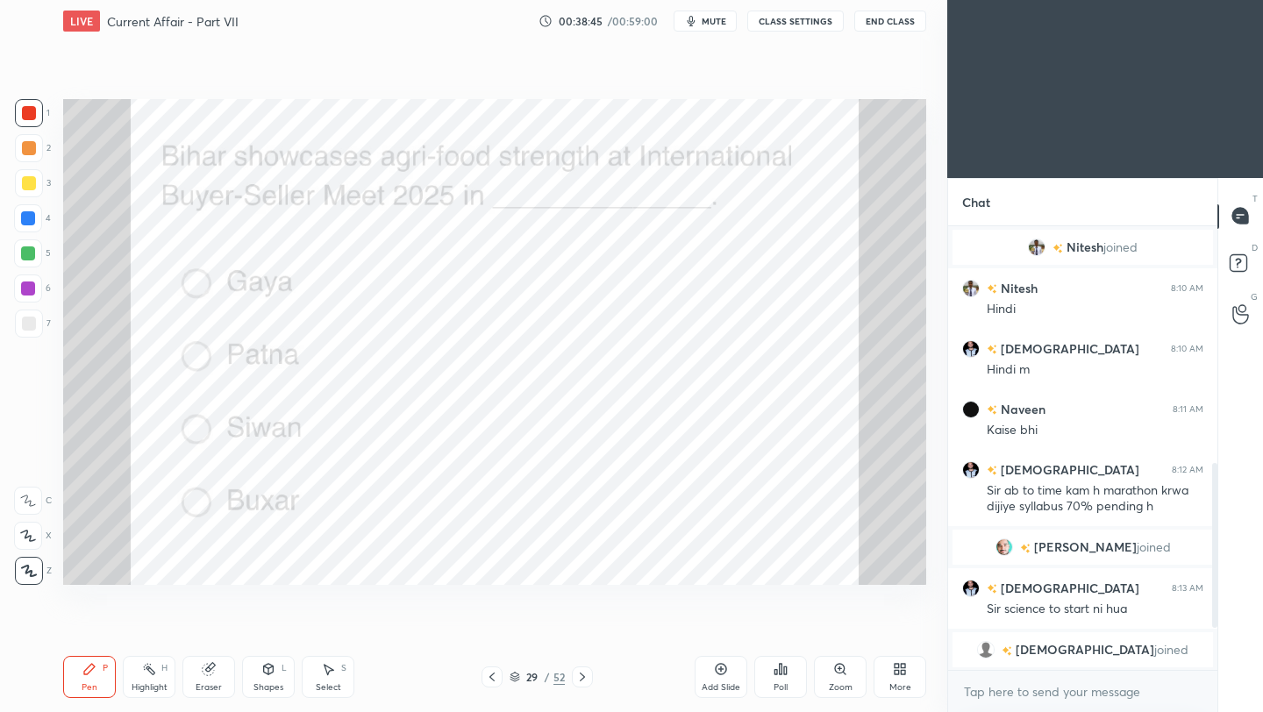
click at [787, 670] on div "Poll" at bounding box center [780, 677] width 53 height 42
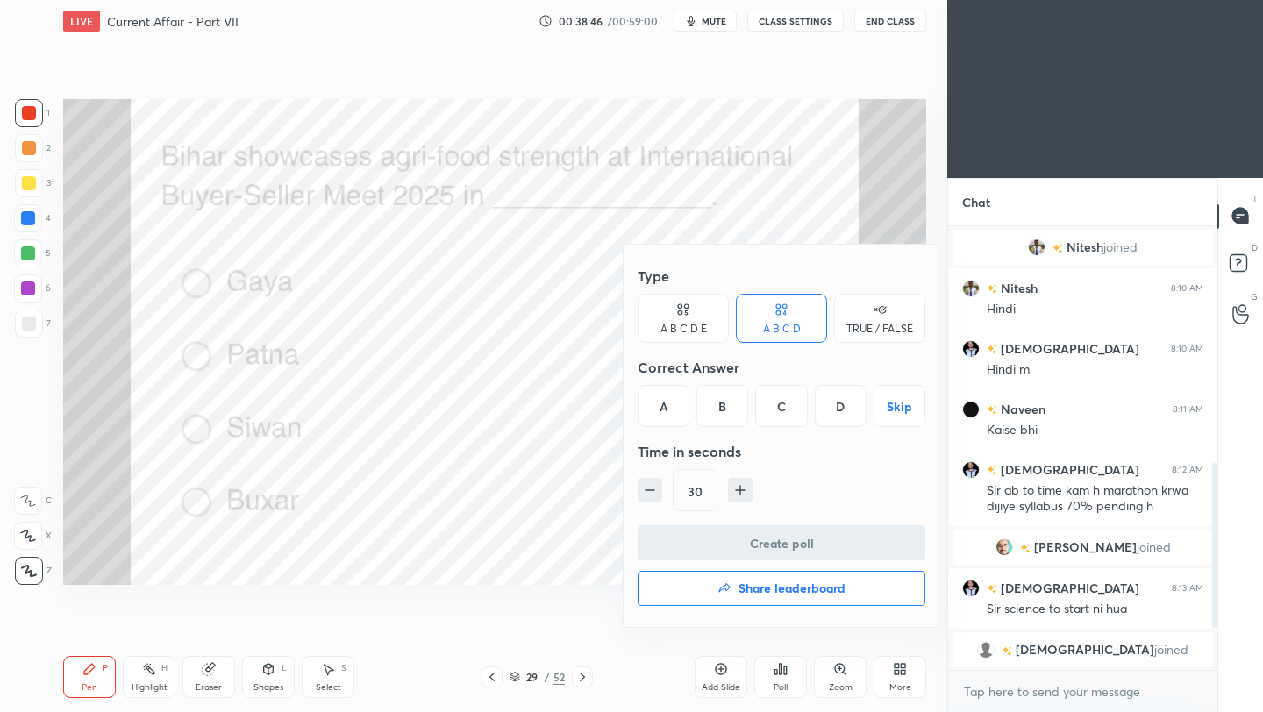
click at [727, 405] on div "B" at bounding box center [722, 406] width 52 height 42
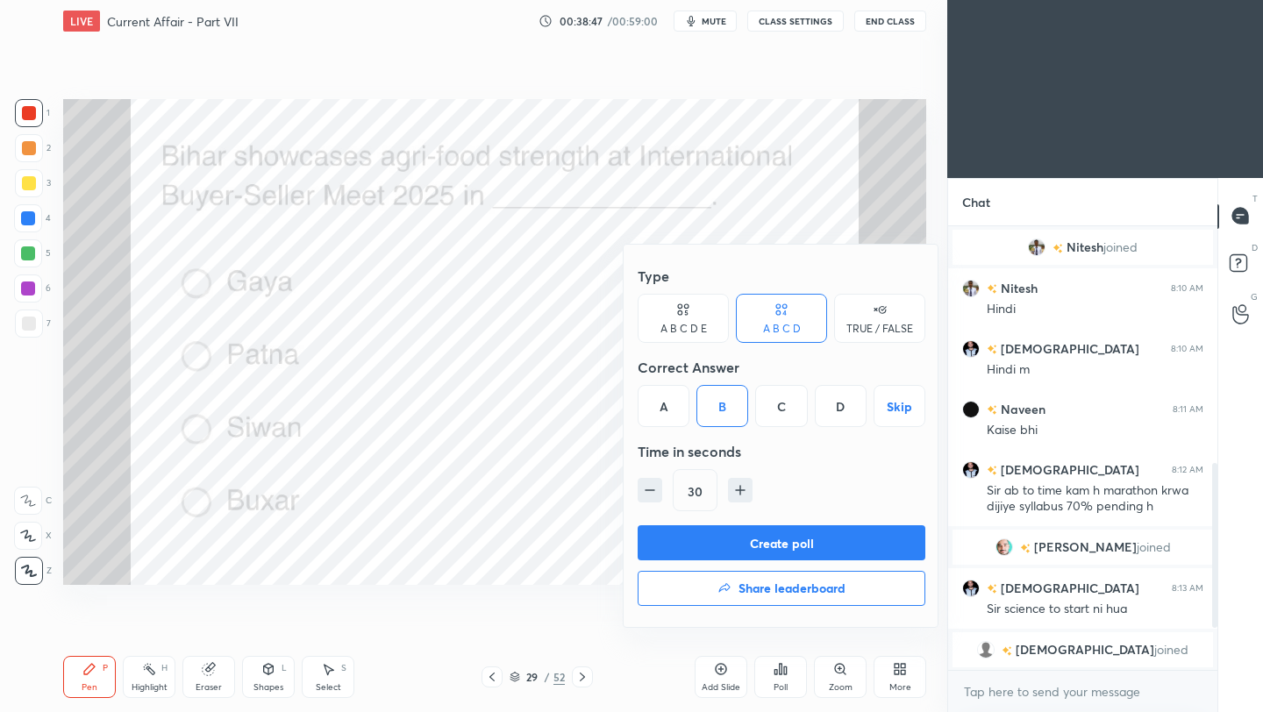
click at [744, 541] on button "Create poll" at bounding box center [781, 542] width 288 height 35
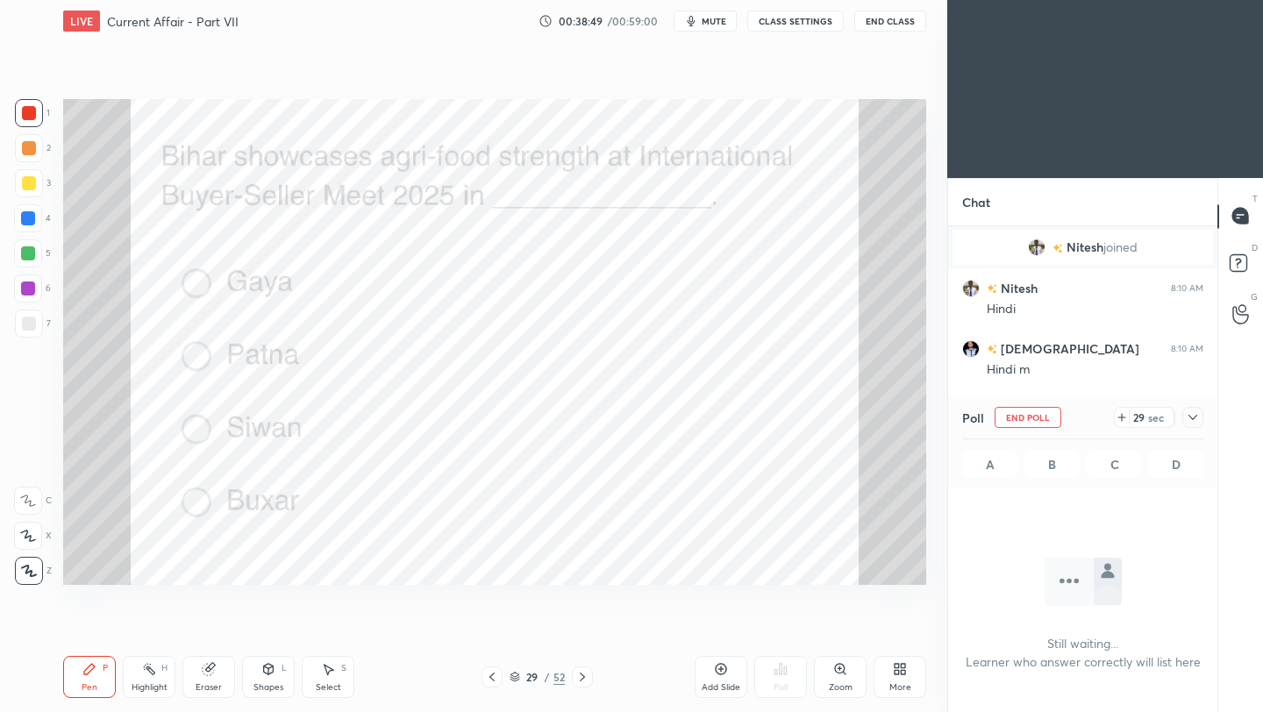
click at [1190, 416] on icon at bounding box center [1192, 417] width 9 height 5
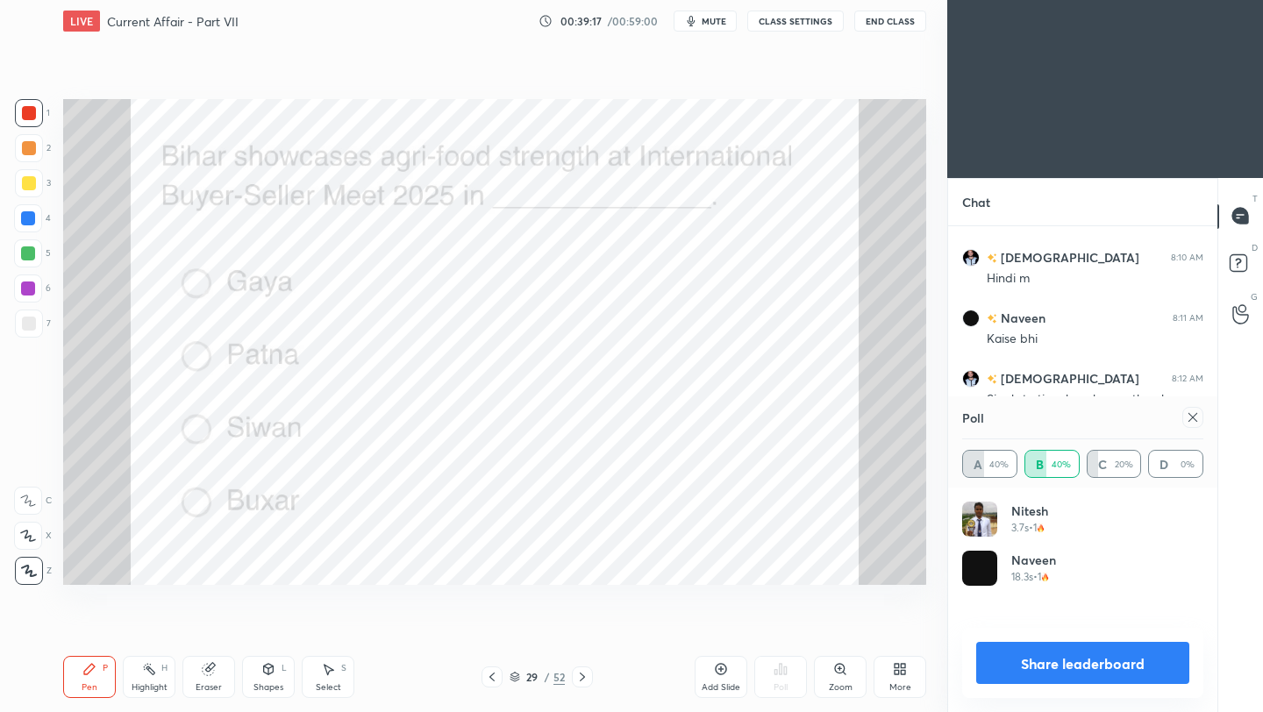
scroll to position [205, 236]
click at [1195, 416] on icon at bounding box center [1192, 417] width 14 height 14
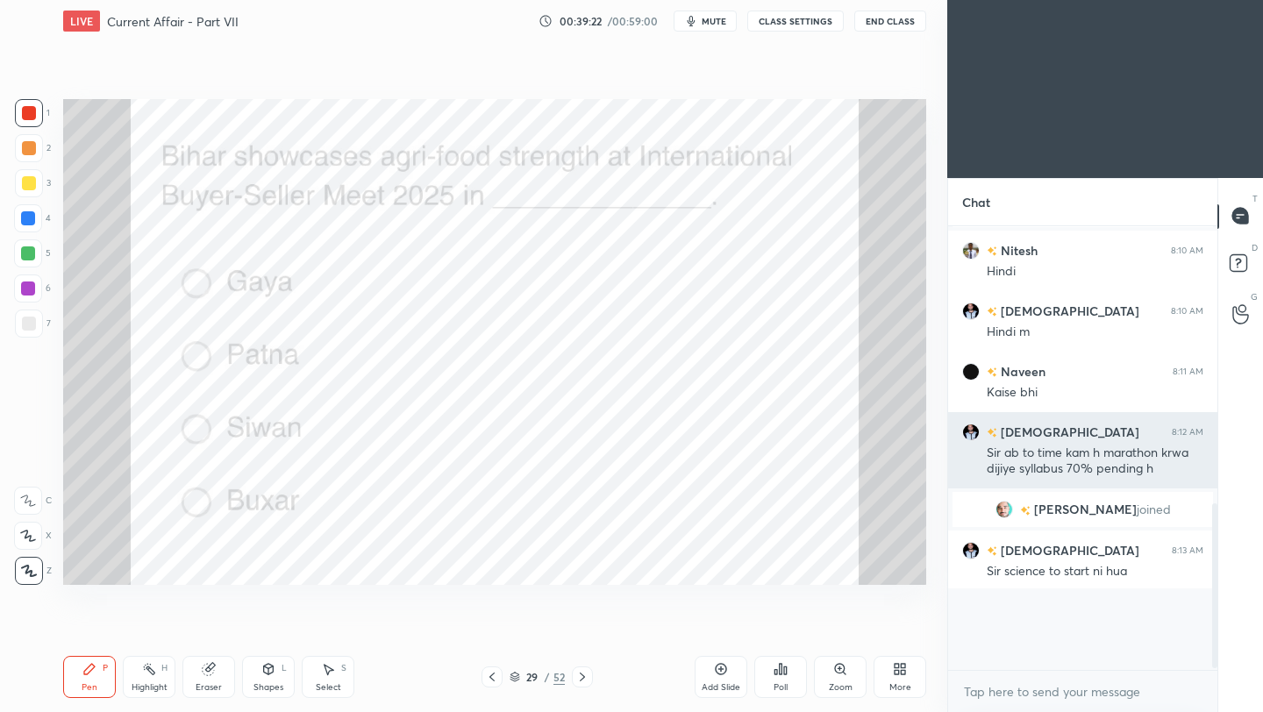
scroll to position [283, 264]
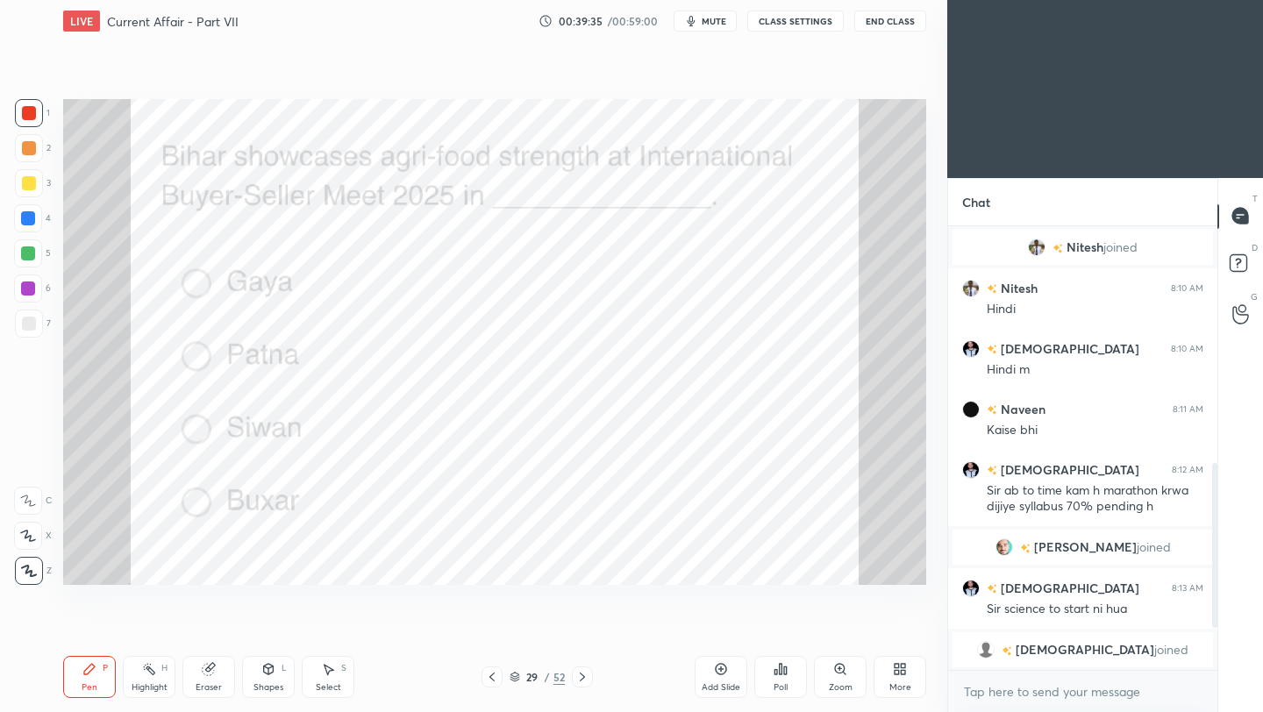
click at [579, 678] on icon at bounding box center [582, 677] width 14 height 14
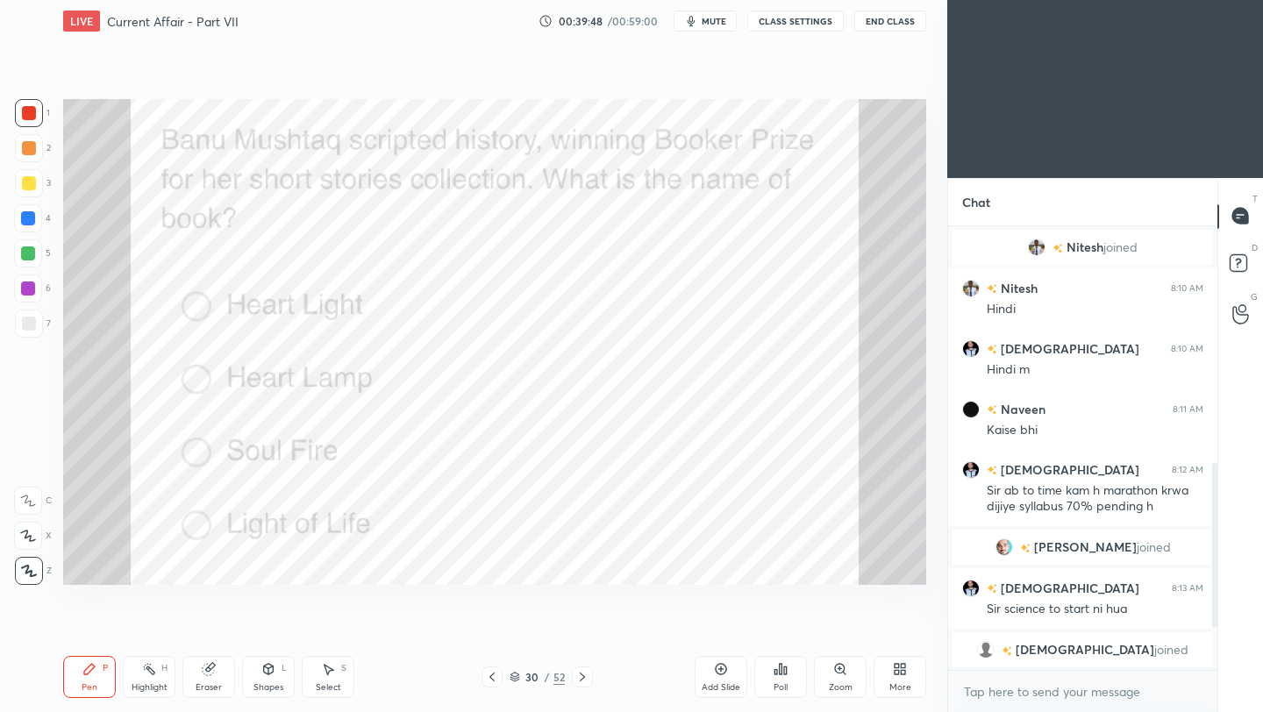
click at [782, 675] on icon at bounding box center [780, 669] width 14 height 14
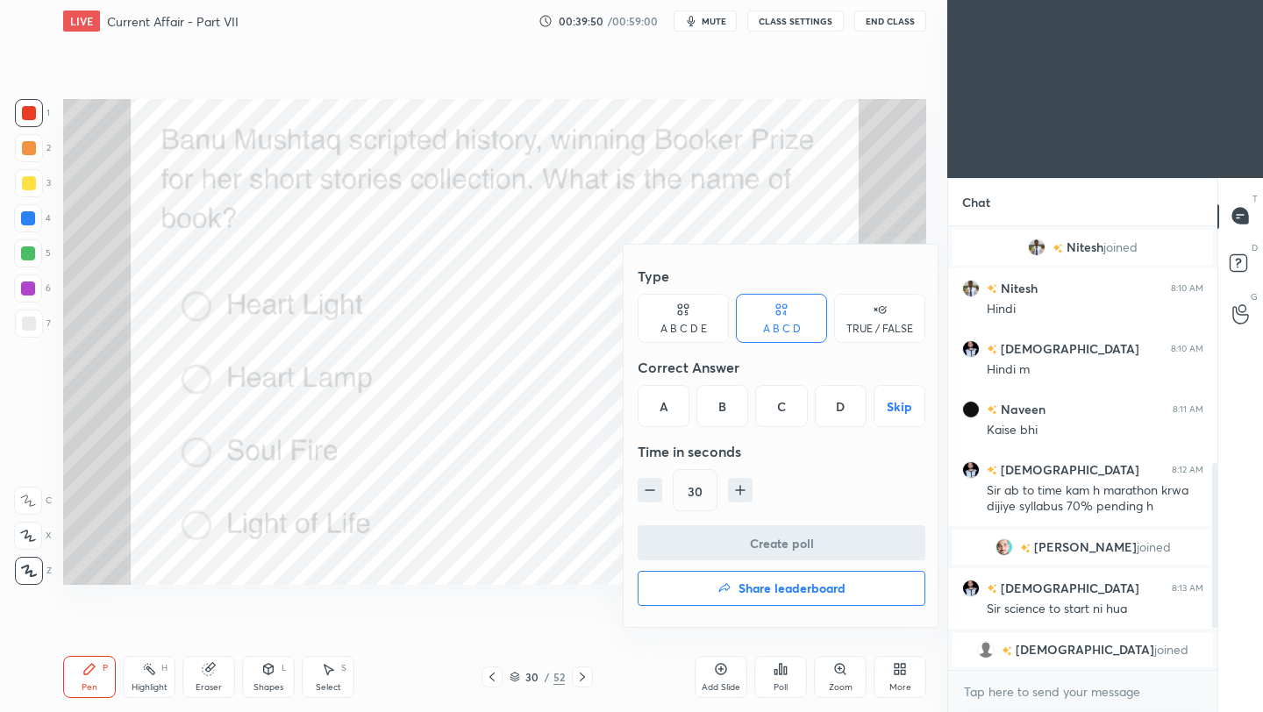
click at [722, 409] on div "B" at bounding box center [722, 406] width 52 height 42
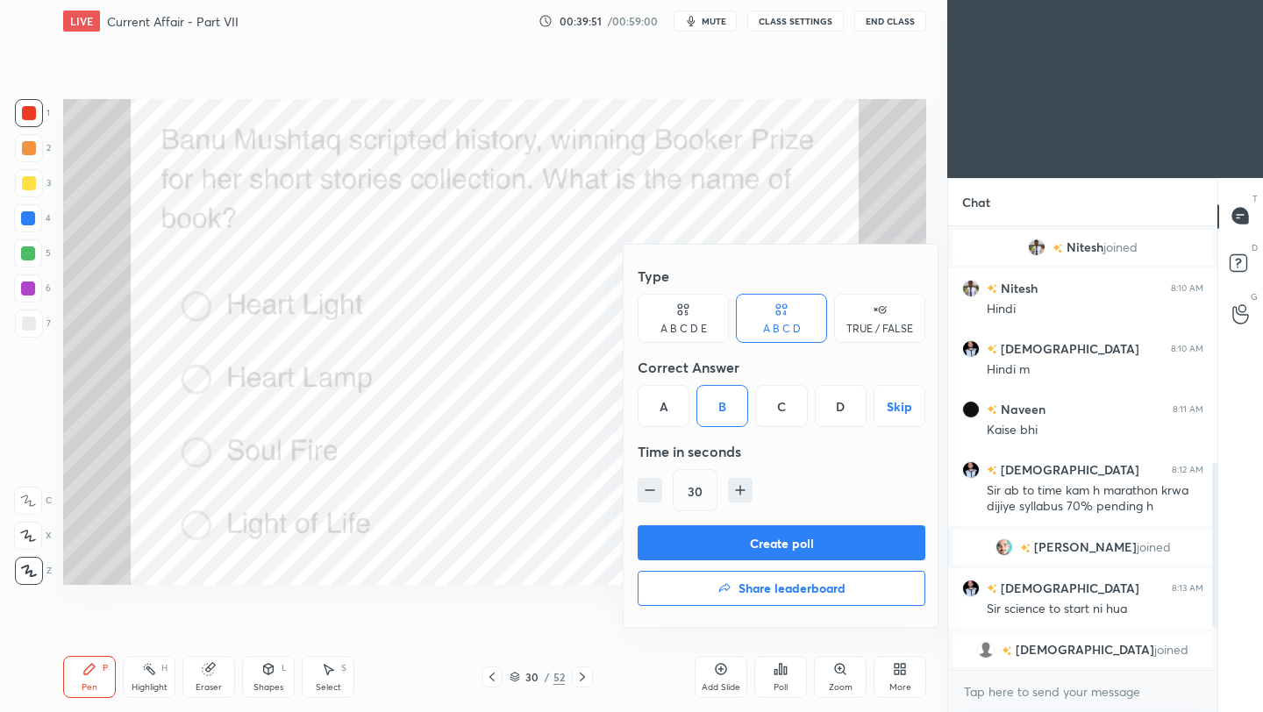
click at [732, 555] on button "Create poll" at bounding box center [781, 542] width 288 height 35
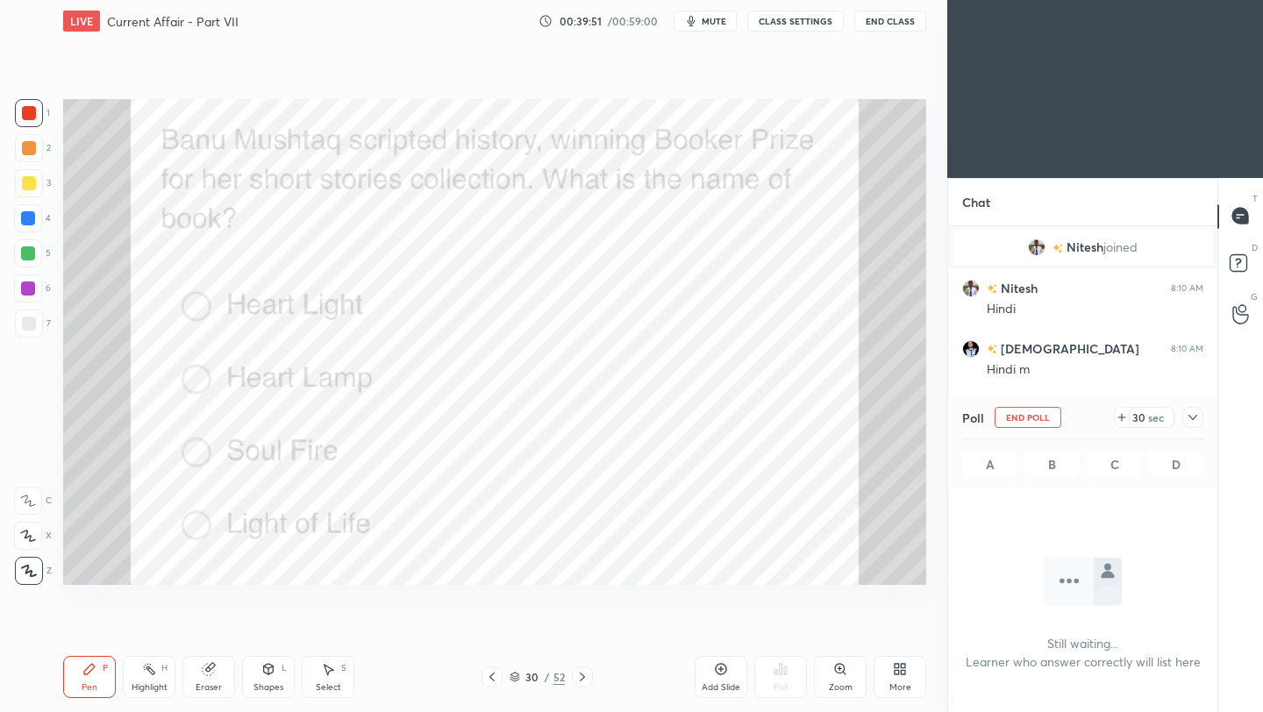
scroll to position [201, 264]
click at [1197, 414] on icon at bounding box center [1192, 417] width 14 height 14
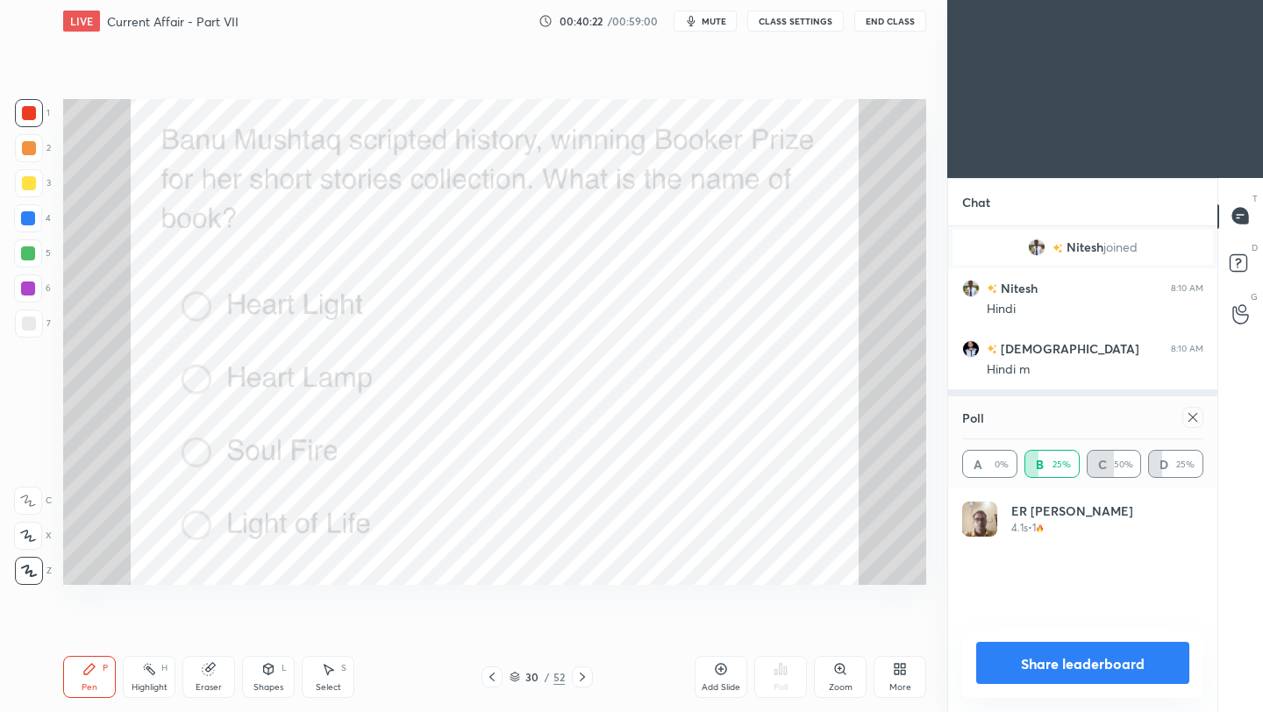
scroll to position [205, 236]
click at [1197, 421] on icon at bounding box center [1192, 417] width 14 height 14
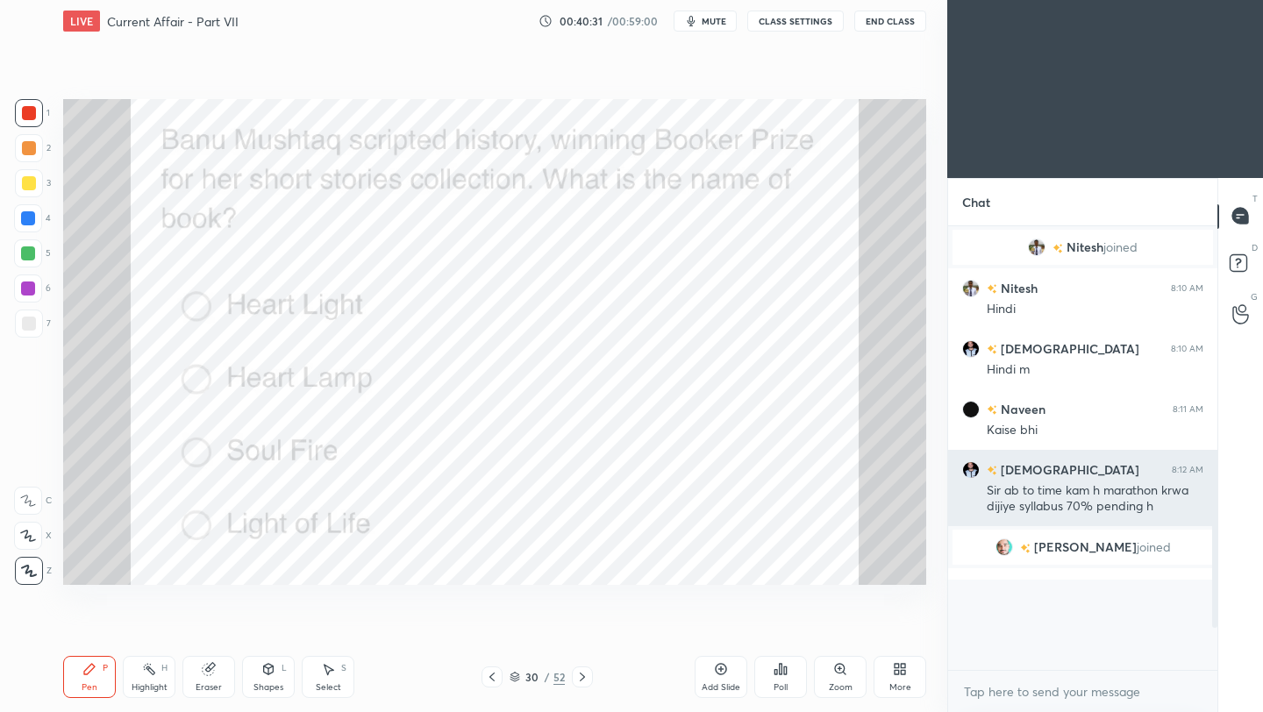
scroll to position [430, 264]
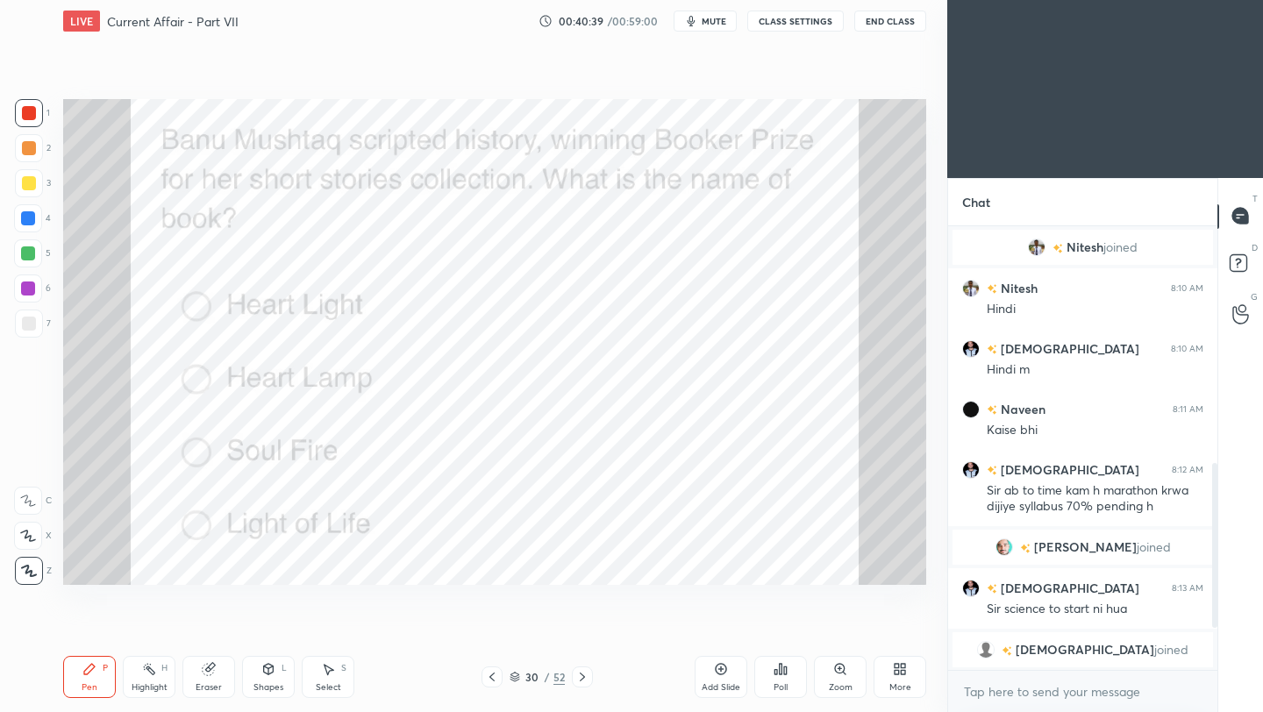
click at [578, 680] on icon at bounding box center [582, 677] width 14 height 14
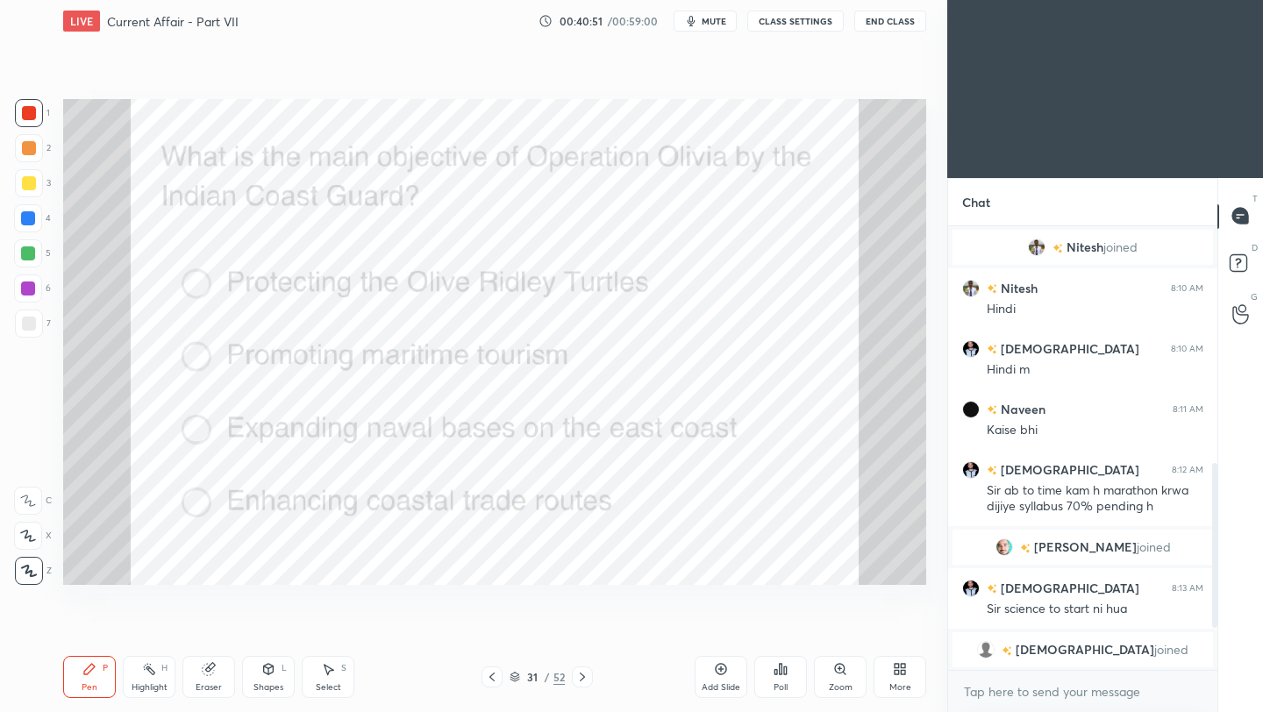
click at [781, 678] on div "Poll" at bounding box center [780, 677] width 53 height 42
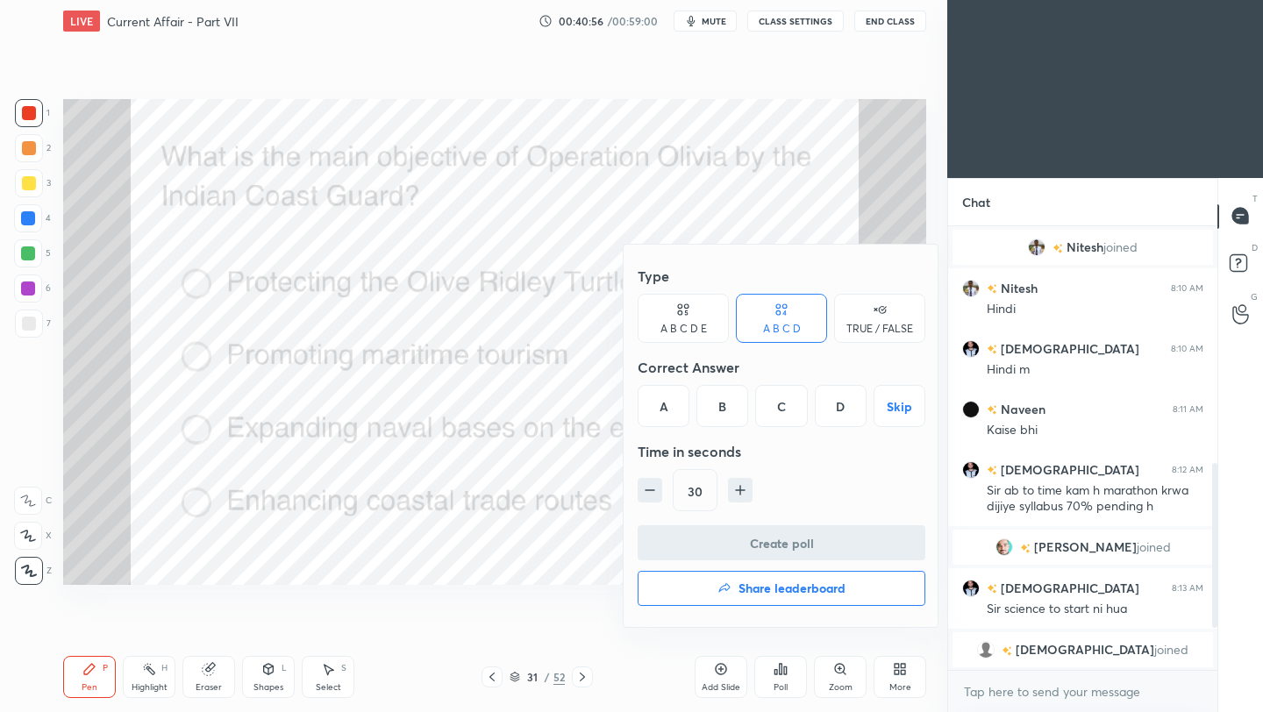
click at [672, 410] on div "A" at bounding box center [663, 406] width 52 height 42
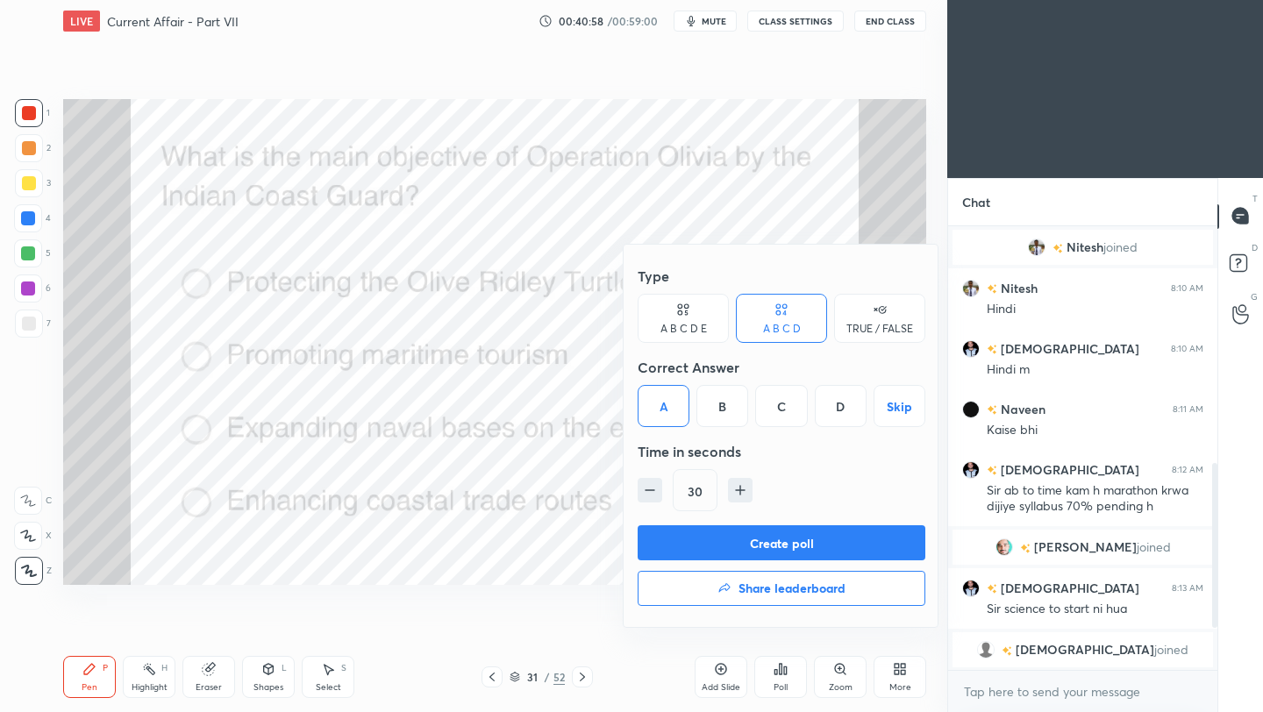
click at [701, 542] on button "Create poll" at bounding box center [781, 542] width 288 height 35
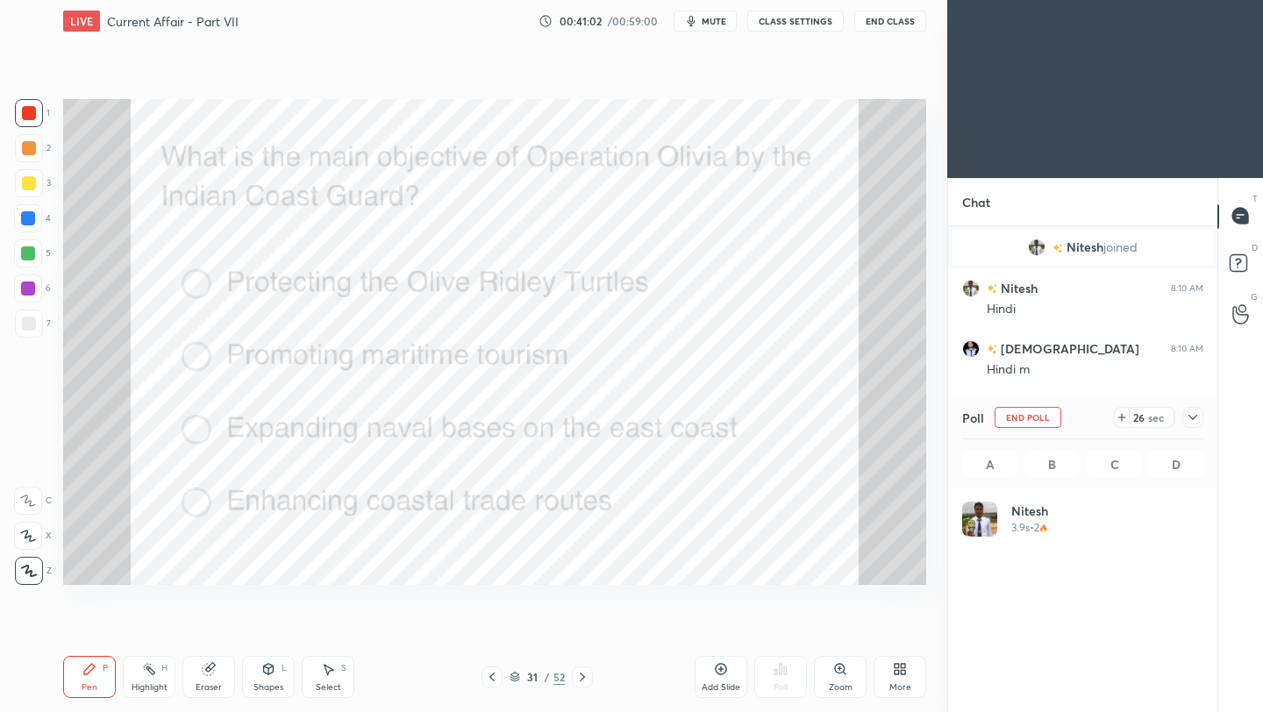
scroll to position [205, 236]
click at [1191, 418] on icon at bounding box center [1192, 417] width 14 height 14
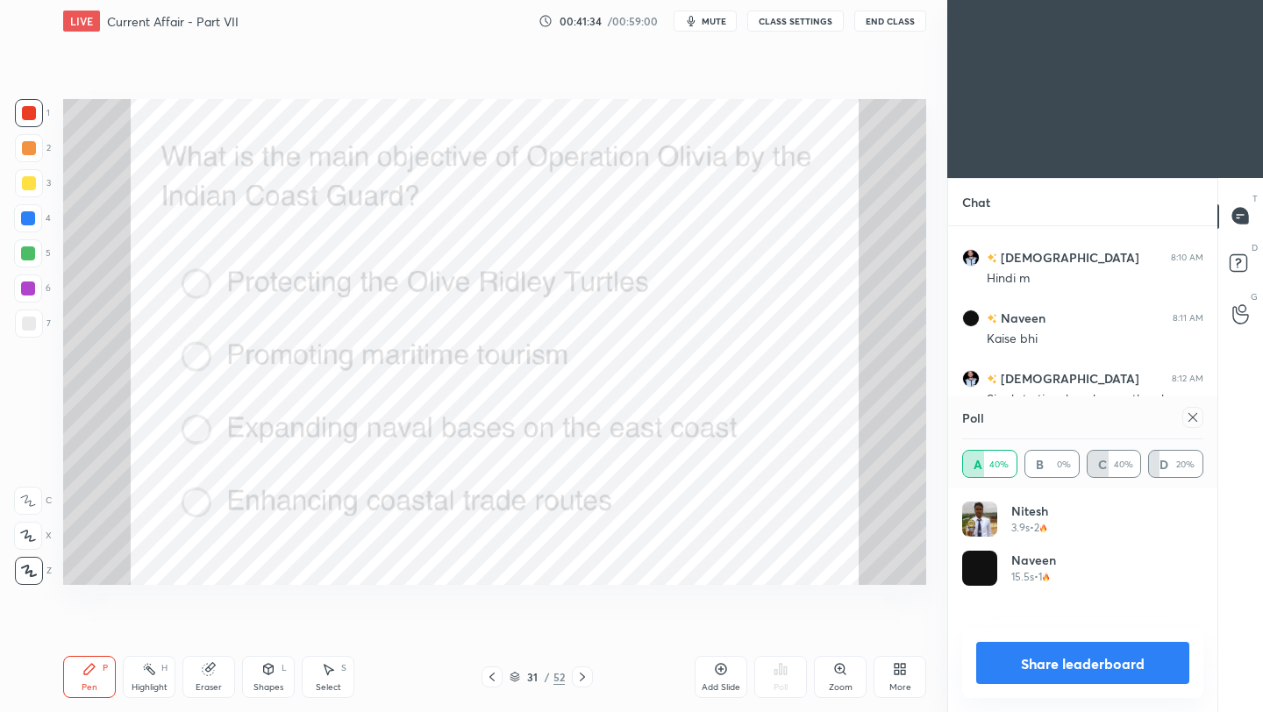
click at [1192, 410] on icon at bounding box center [1192, 417] width 14 height 14
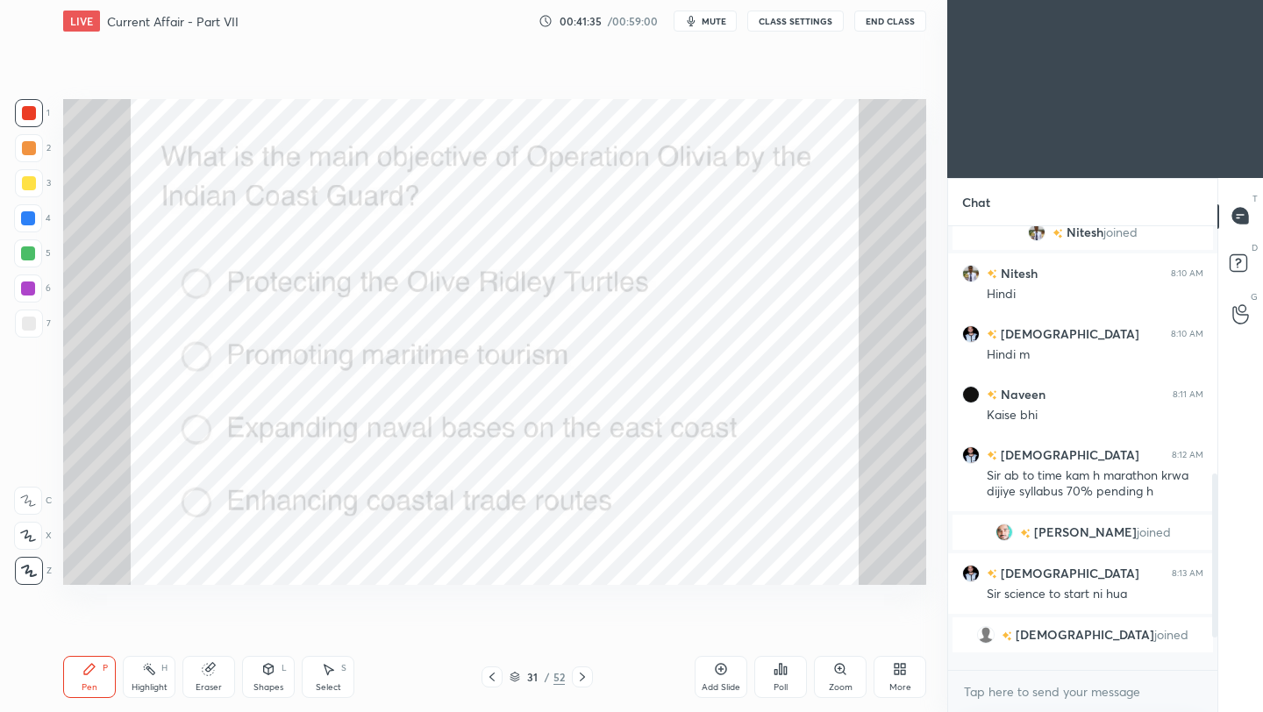
scroll to position [511, 0]
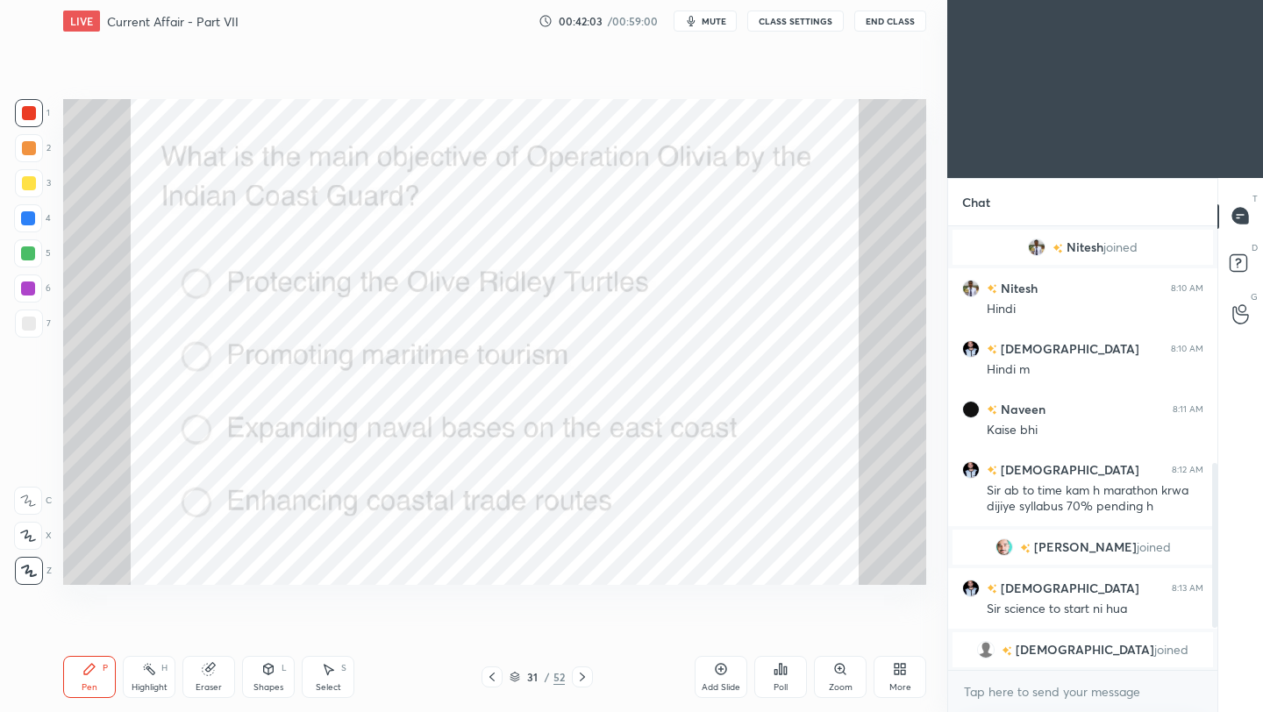
click at [582, 678] on icon at bounding box center [582, 676] width 5 height 9
click at [776, 675] on icon at bounding box center [780, 669] width 14 height 14
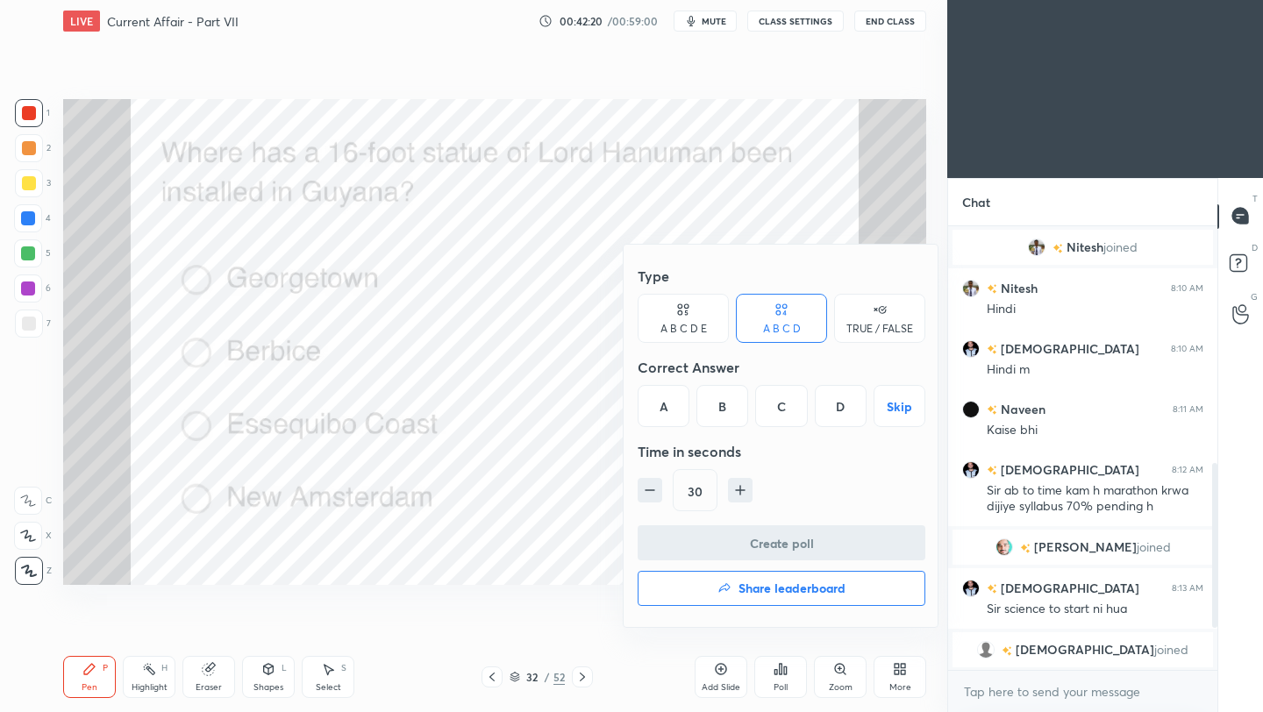
click at [787, 406] on div "C" at bounding box center [781, 406] width 52 height 42
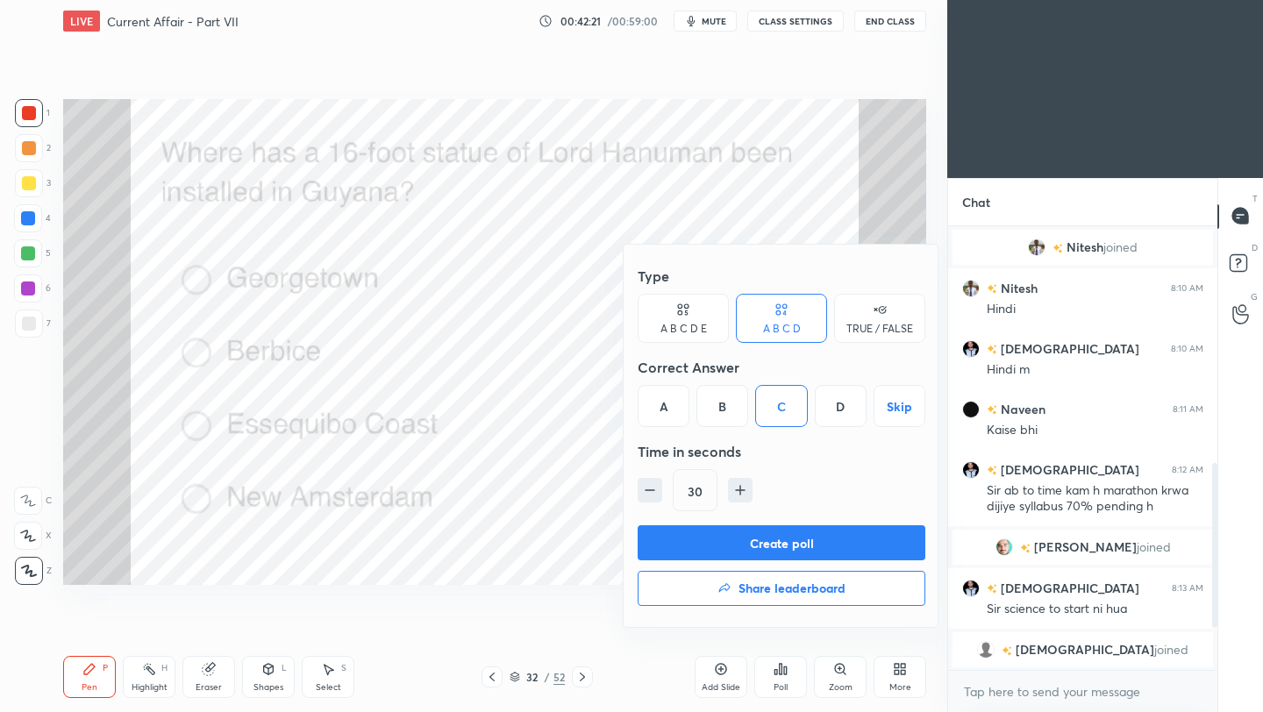
click at [764, 530] on button "Create poll" at bounding box center [781, 542] width 288 height 35
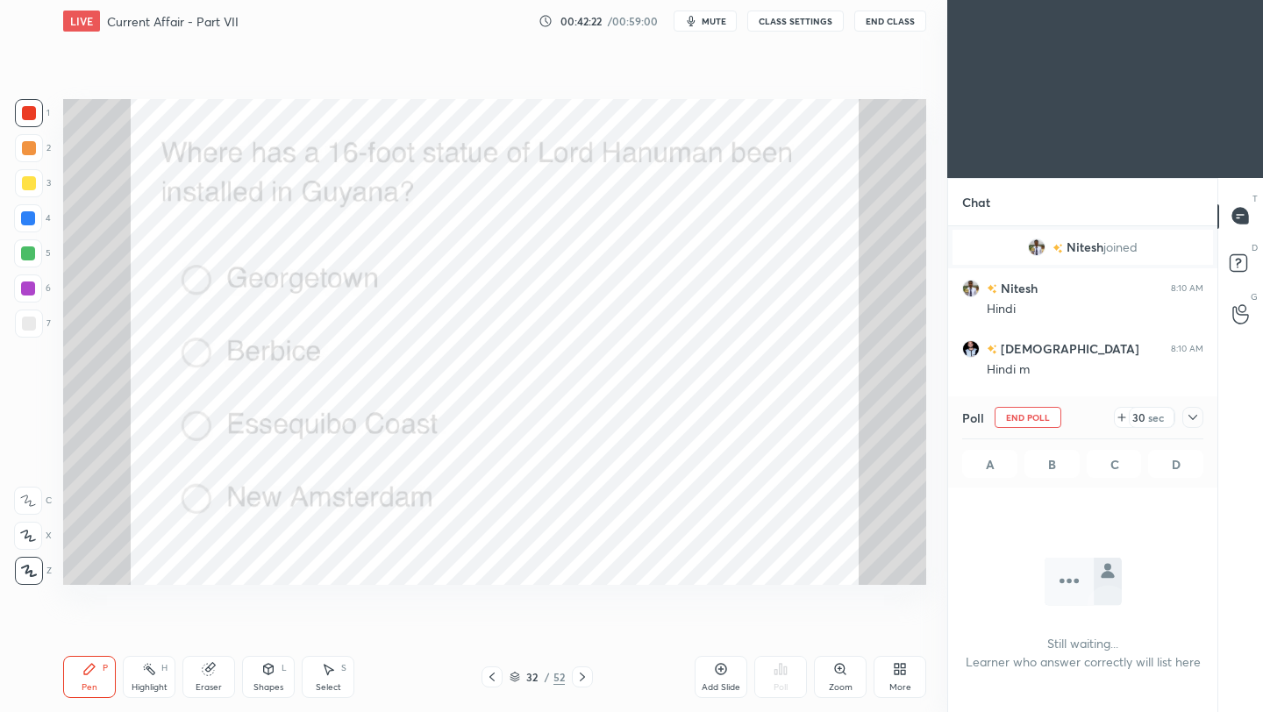
scroll to position [347, 264]
click at [1197, 417] on icon at bounding box center [1192, 417] width 14 height 14
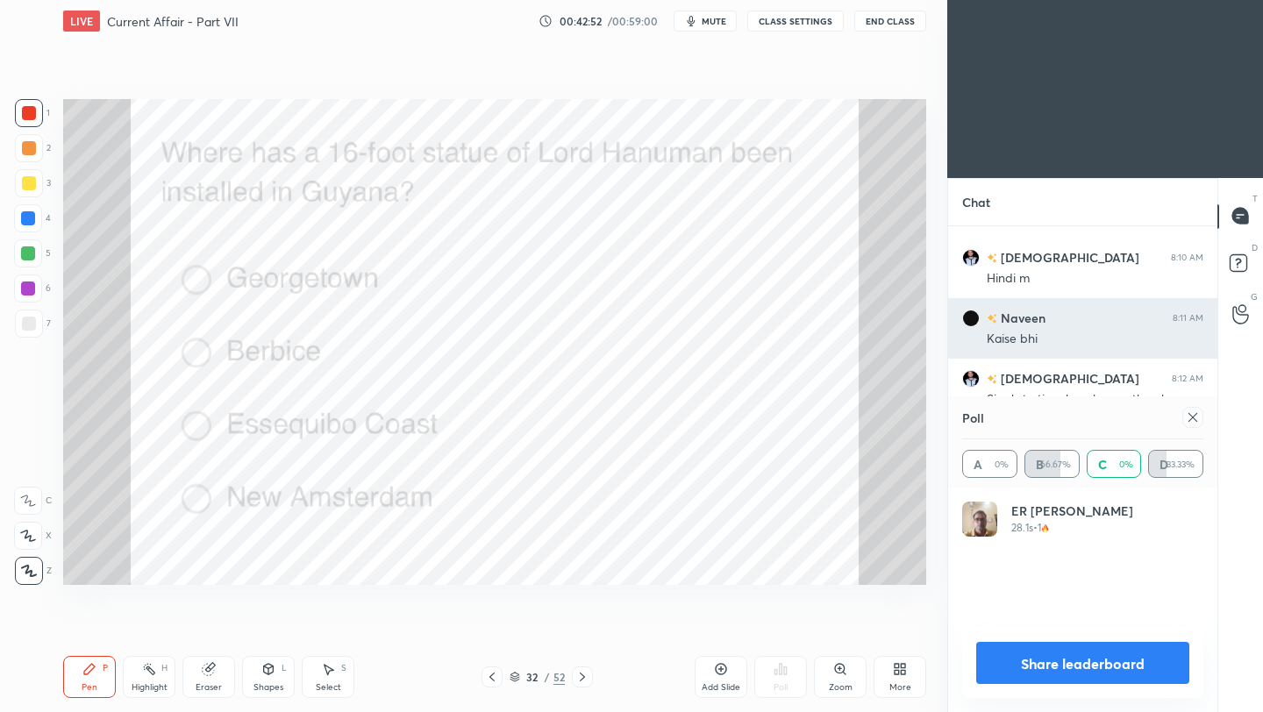
scroll to position [6, 6]
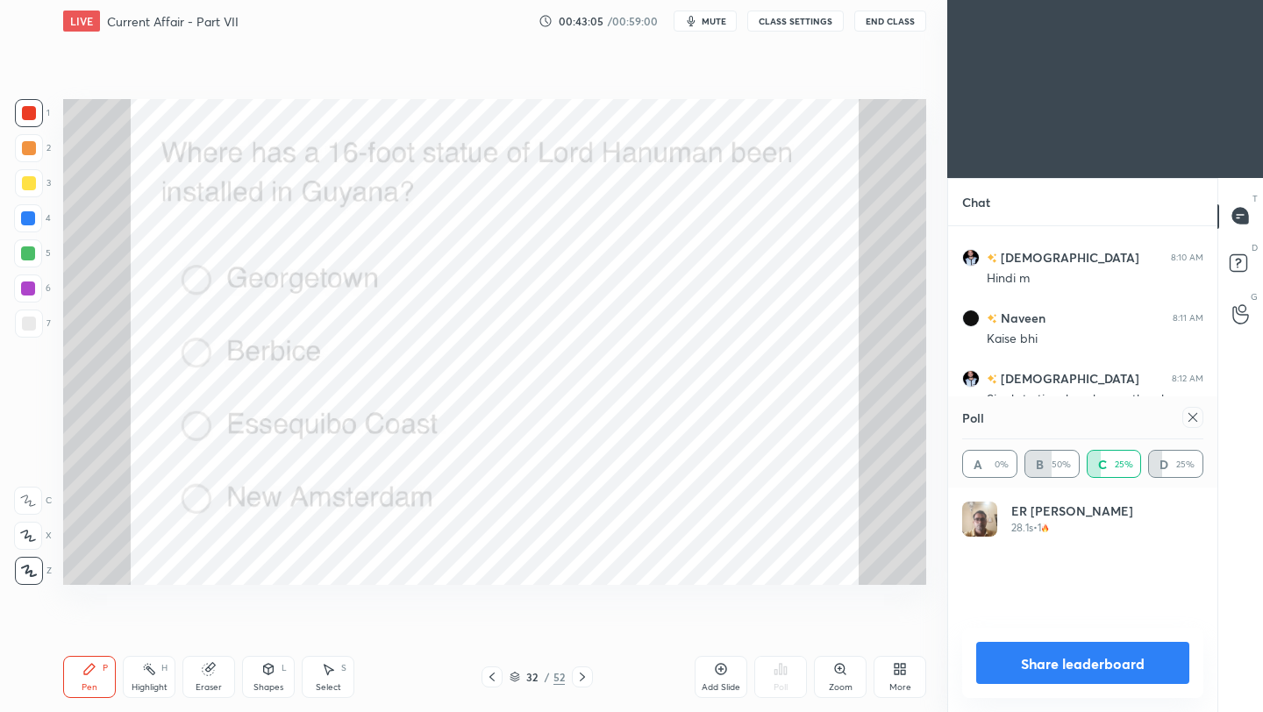
click at [1194, 416] on icon at bounding box center [1192, 417] width 14 height 14
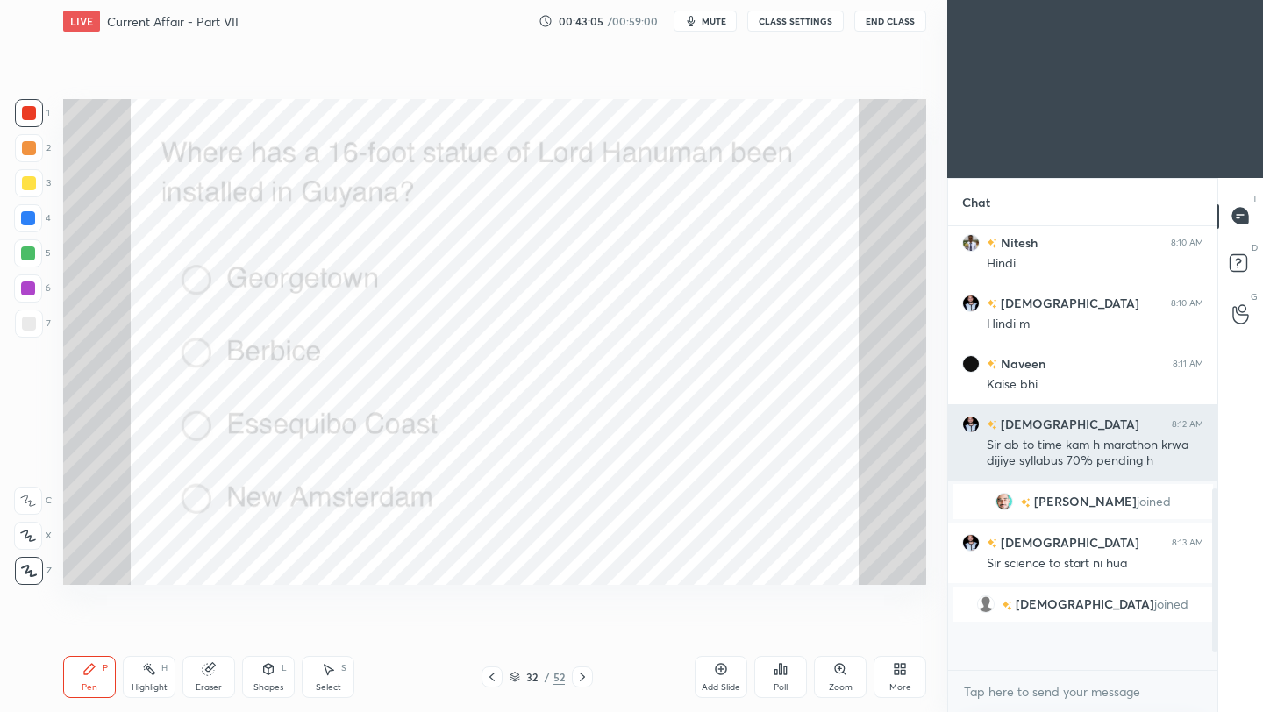
scroll to position [417, 264]
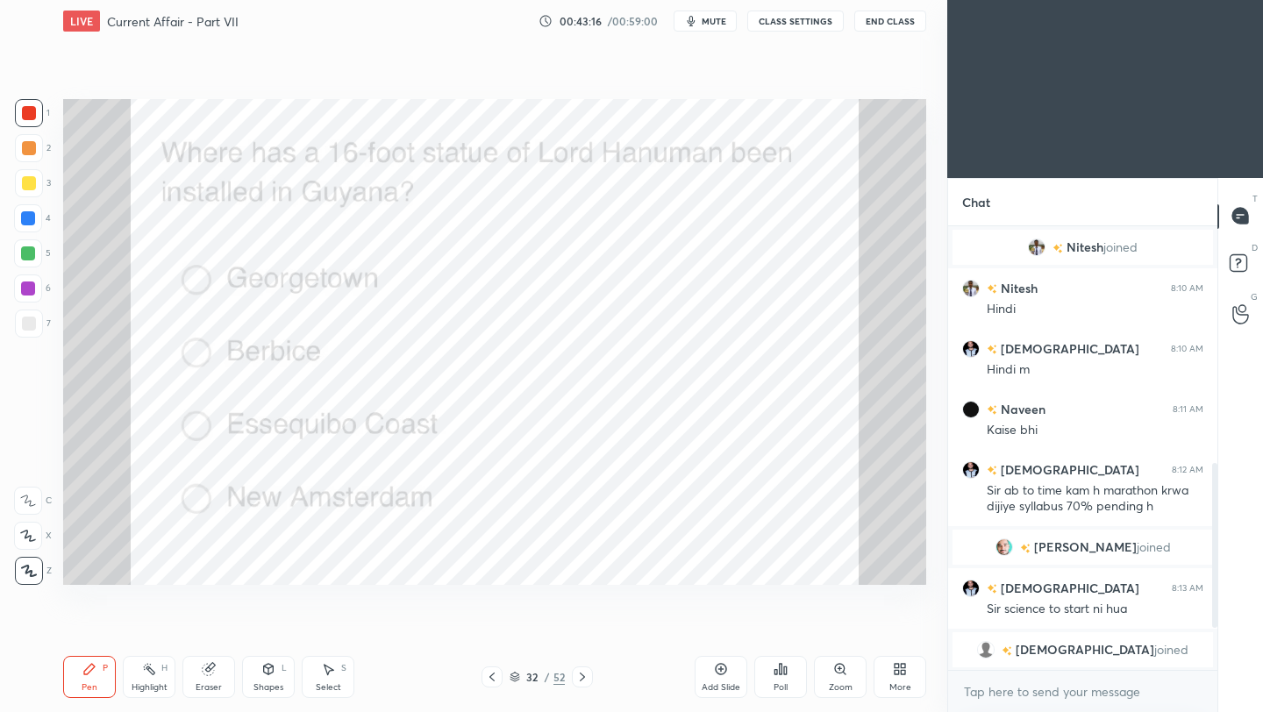
click at [580, 681] on icon at bounding box center [582, 677] width 14 height 14
click at [786, 678] on div "Poll" at bounding box center [780, 677] width 53 height 42
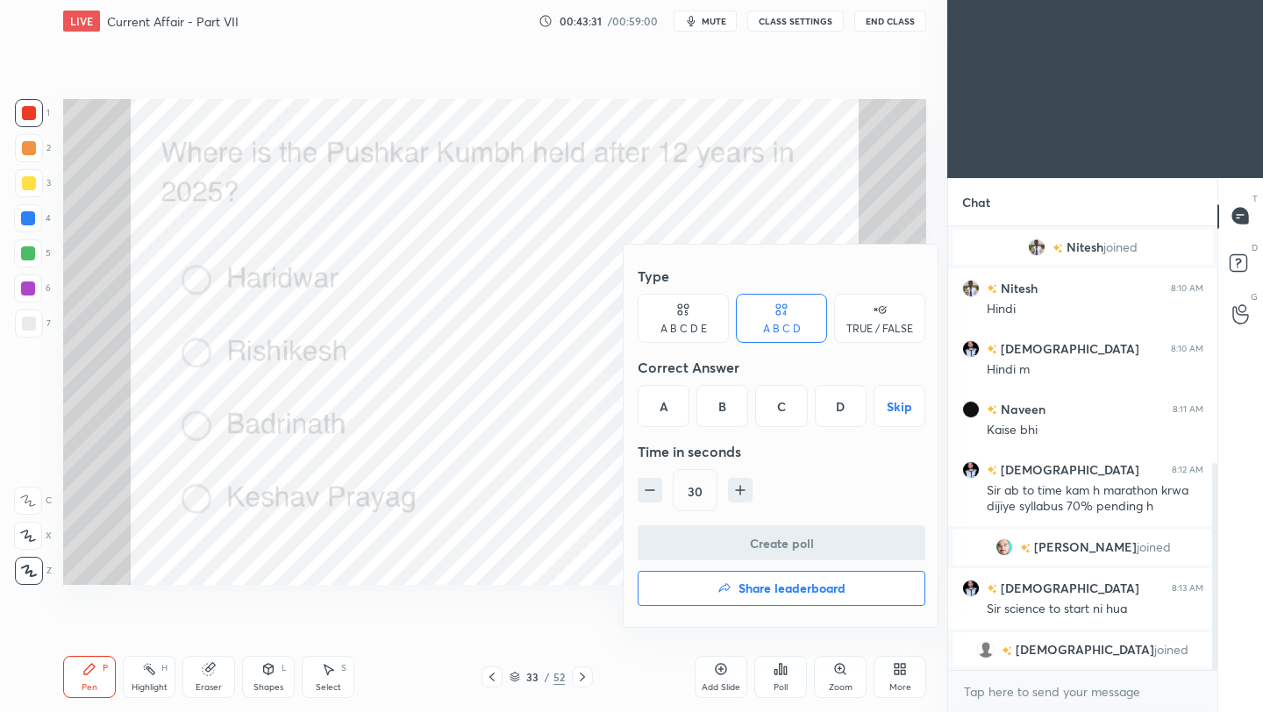
drag, startPoint x: 841, startPoint y: 409, endPoint x: 833, endPoint y: 447, distance: 38.5
click at [841, 409] on div "D" at bounding box center [841, 406] width 52 height 42
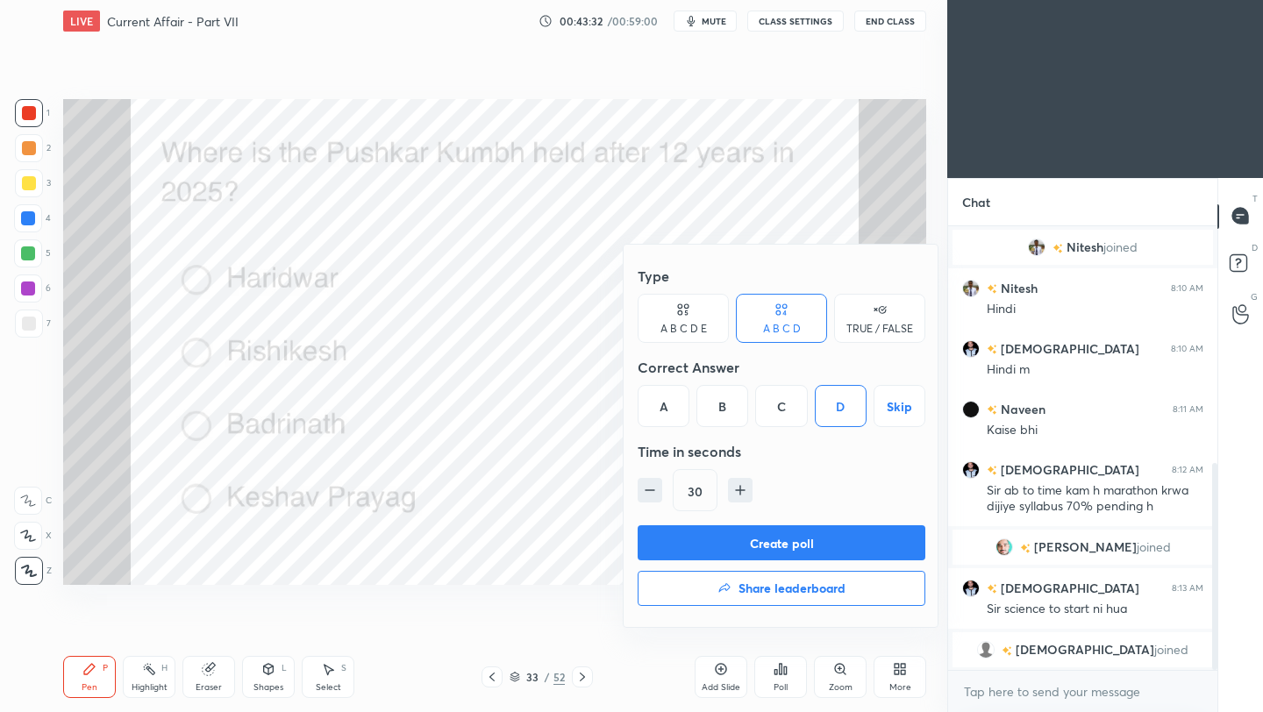
click at [814, 552] on button "Create poll" at bounding box center [781, 542] width 288 height 35
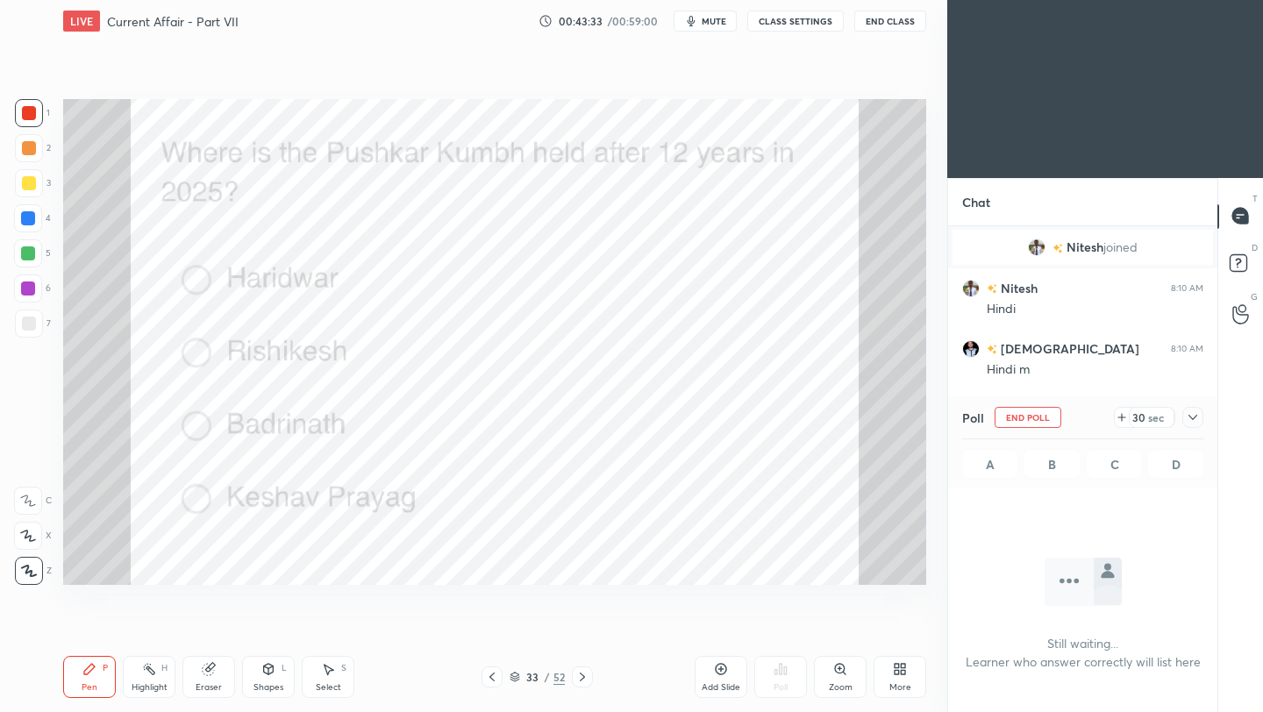
scroll to position [5, 6]
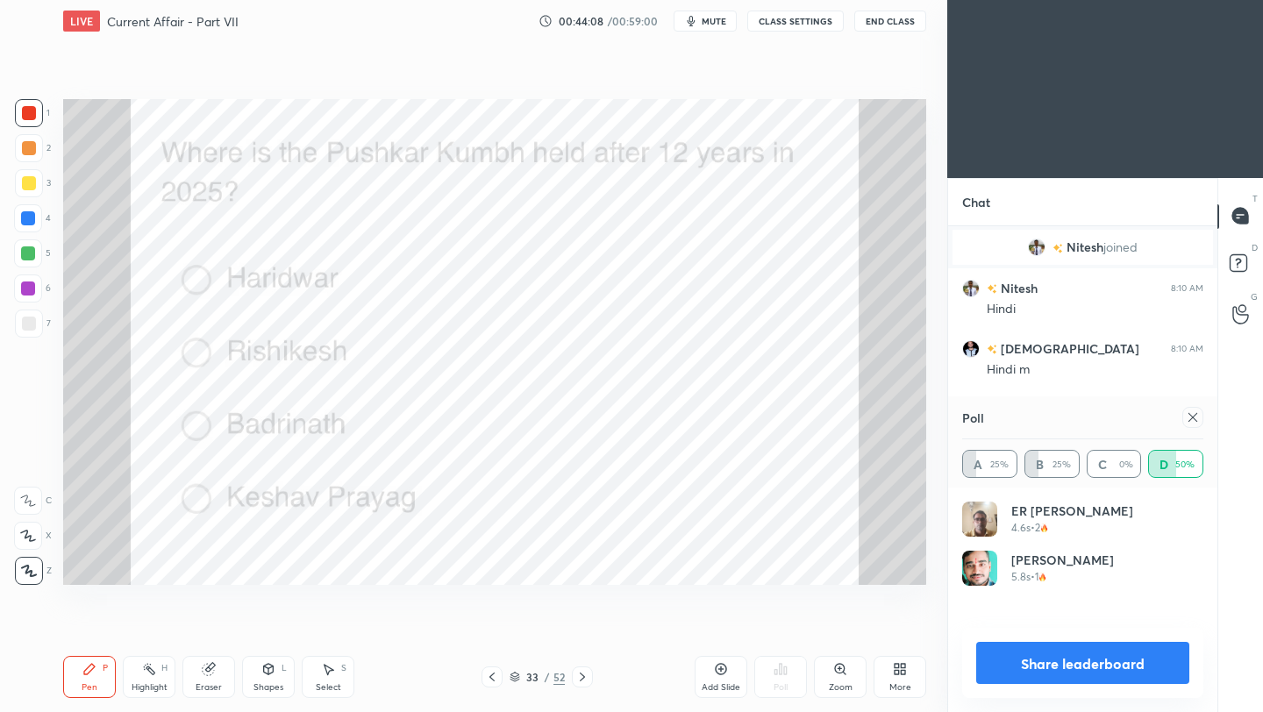
click at [1190, 416] on icon at bounding box center [1192, 417] width 14 height 14
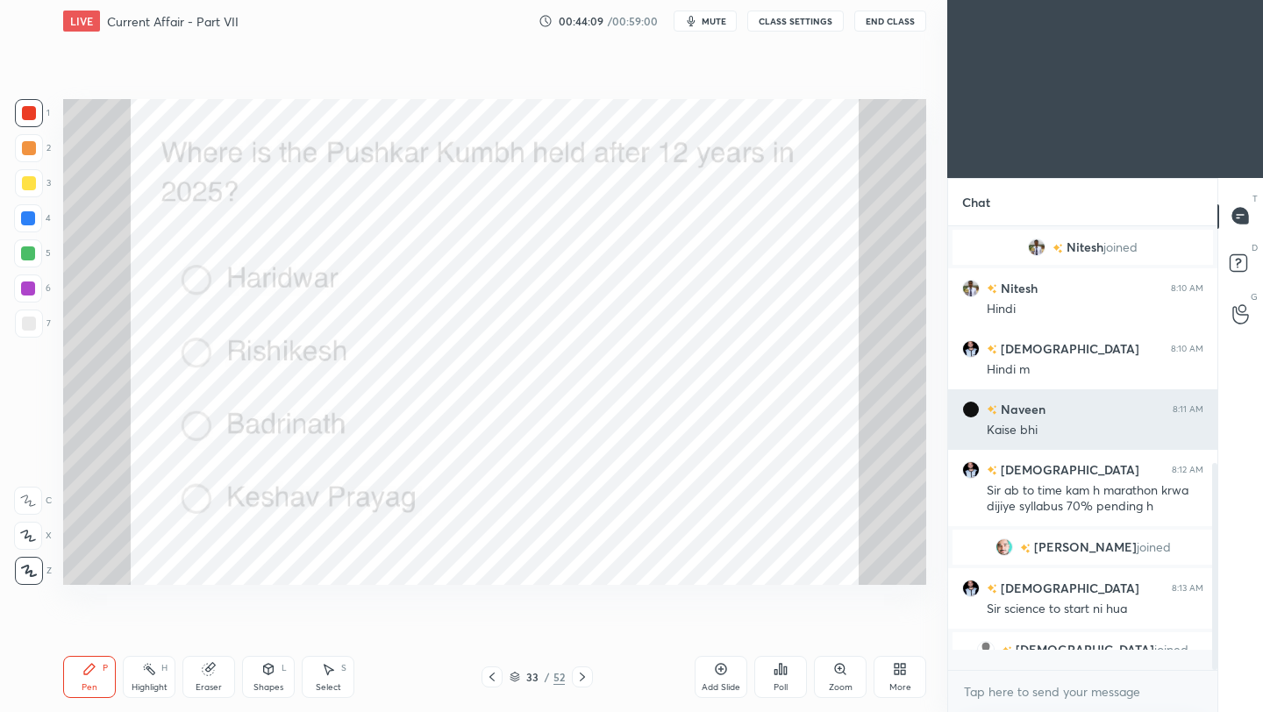
scroll to position [283, 264]
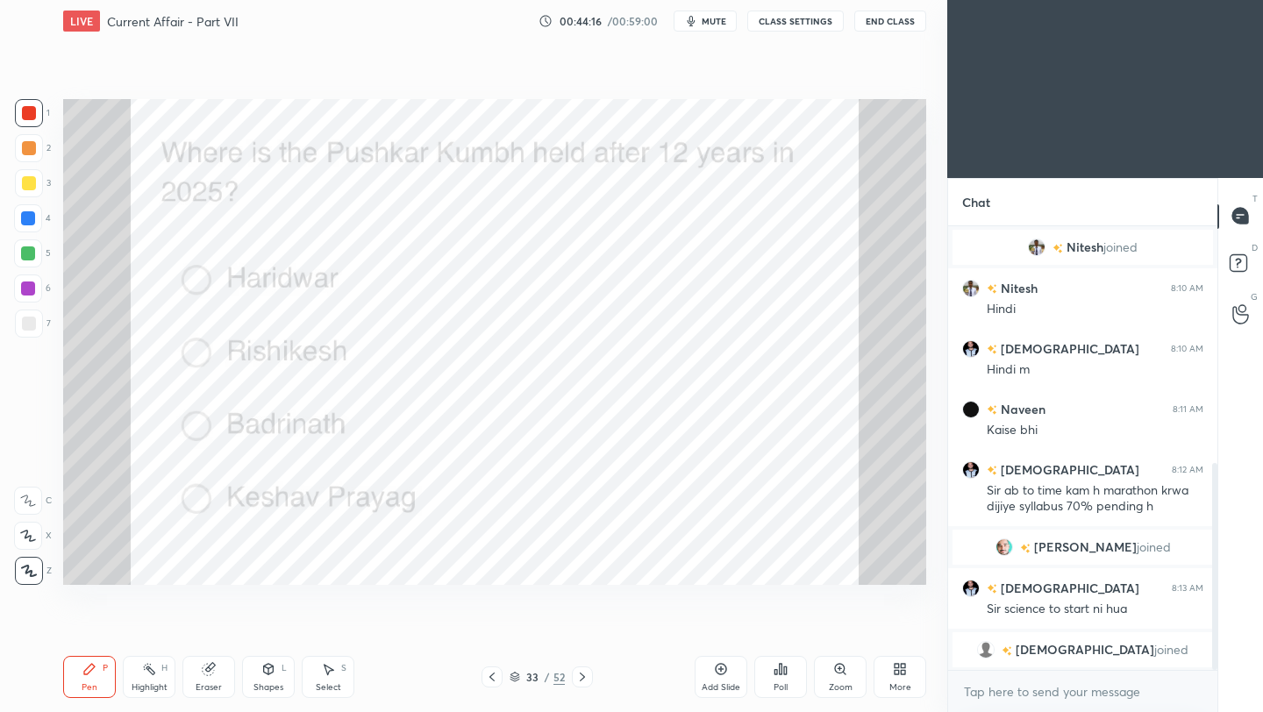
click at [585, 673] on icon at bounding box center [582, 677] width 14 height 14
click at [781, 683] on div "Poll" at bounding box center [780, 687] width 14 height 9
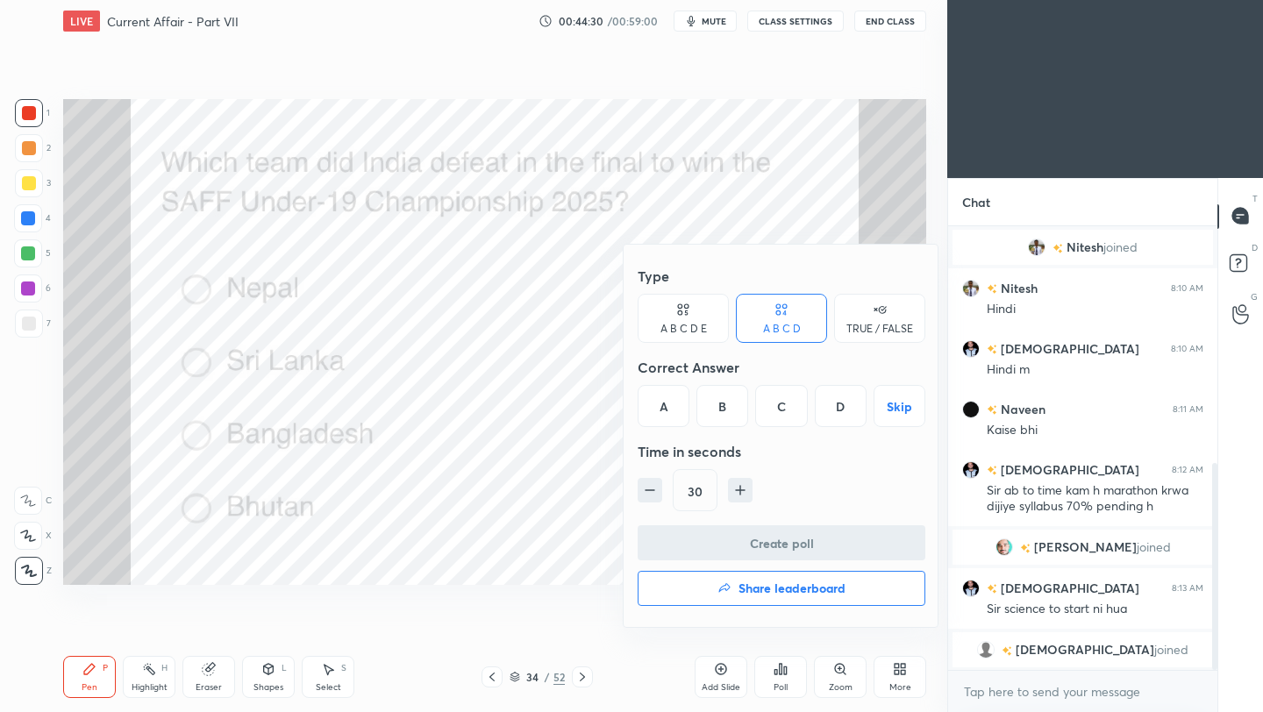
drag, startPoint x: 779, startPoint y: 408, endPoint x: 776, endPoint y: 446, distance: 38.7
click at [779, 410] on div "C" at bounding box center [781, 406] width 52 height 42
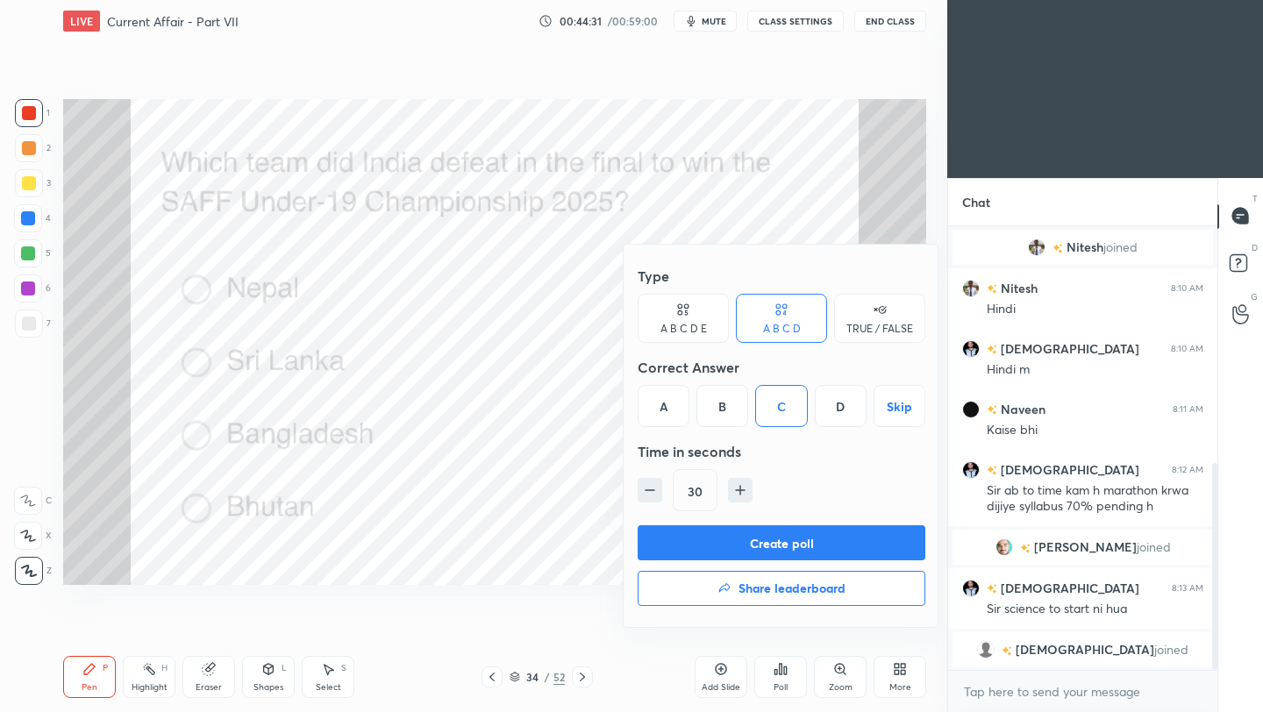
click at [777, 542] on button "Create poll" at bounding box center [781, 542] width 288 height 35
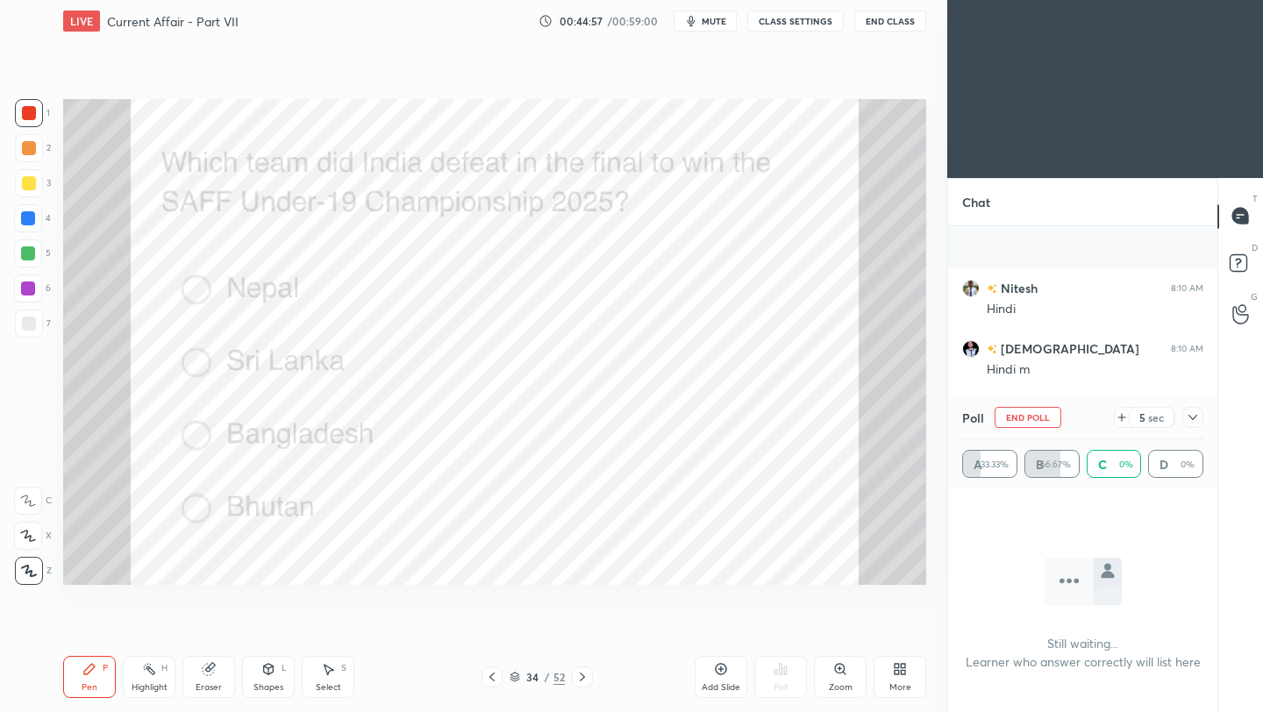
scroll to position [624, 0]
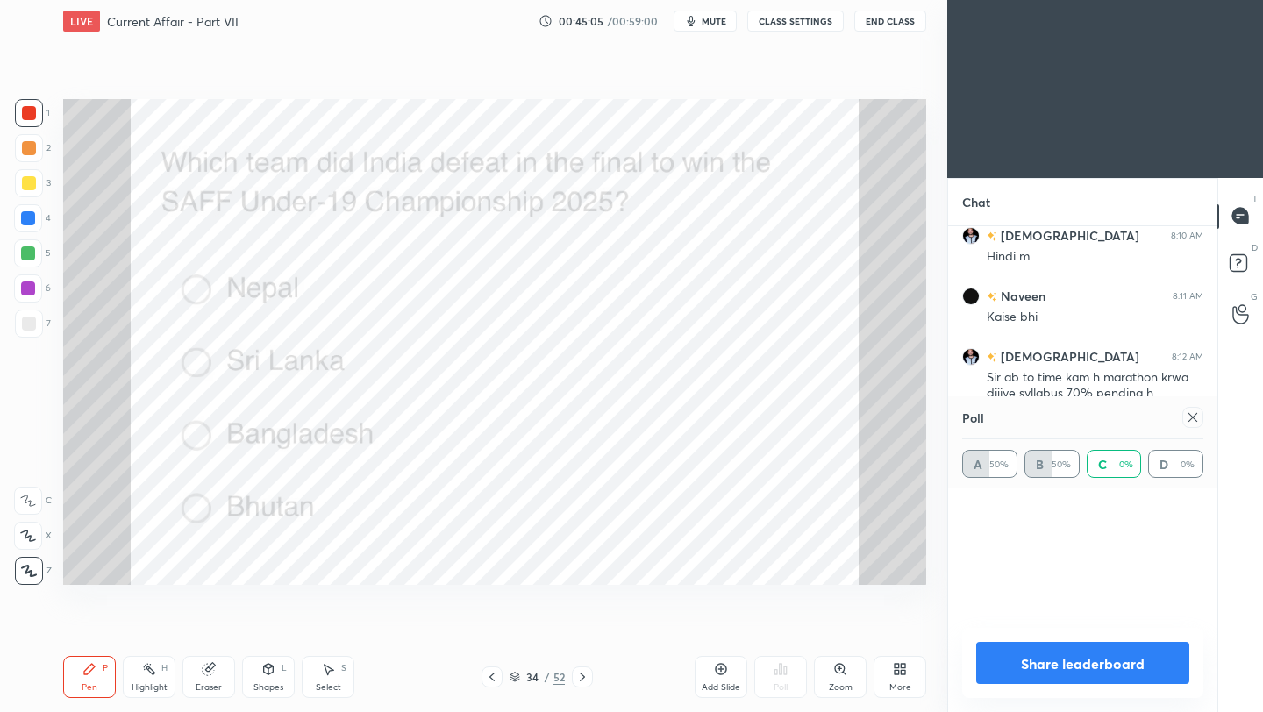
click at [1194, 421] on icon at bounding box center [1192, 417] width 14 height 14
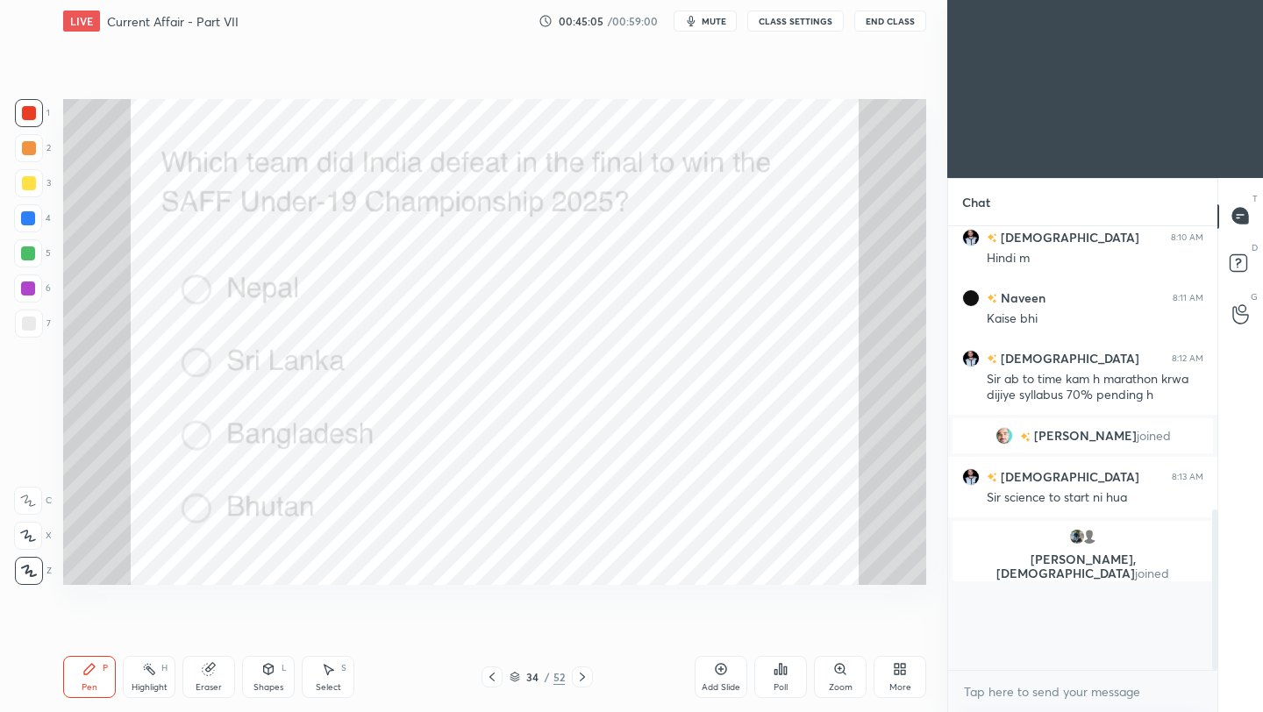
scroll to position [238, 264]
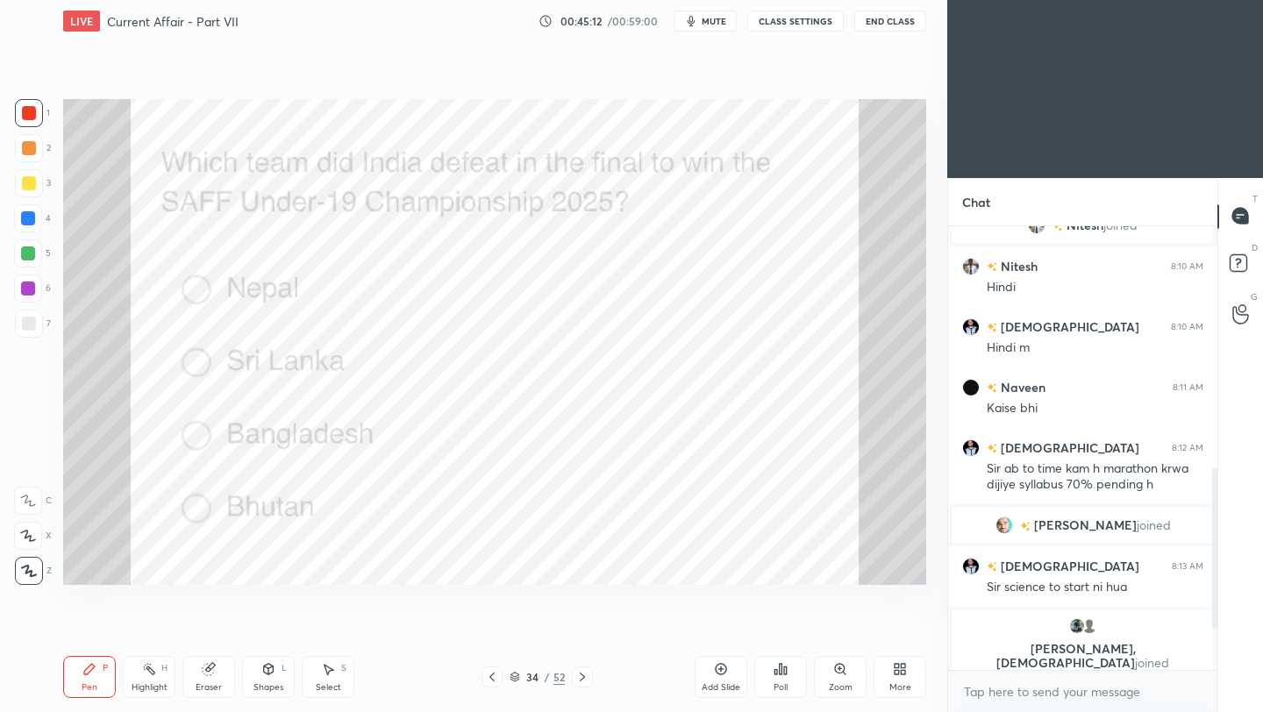
click at [581, 680] on icon at bounding box center [582, 677] width 14 height 14
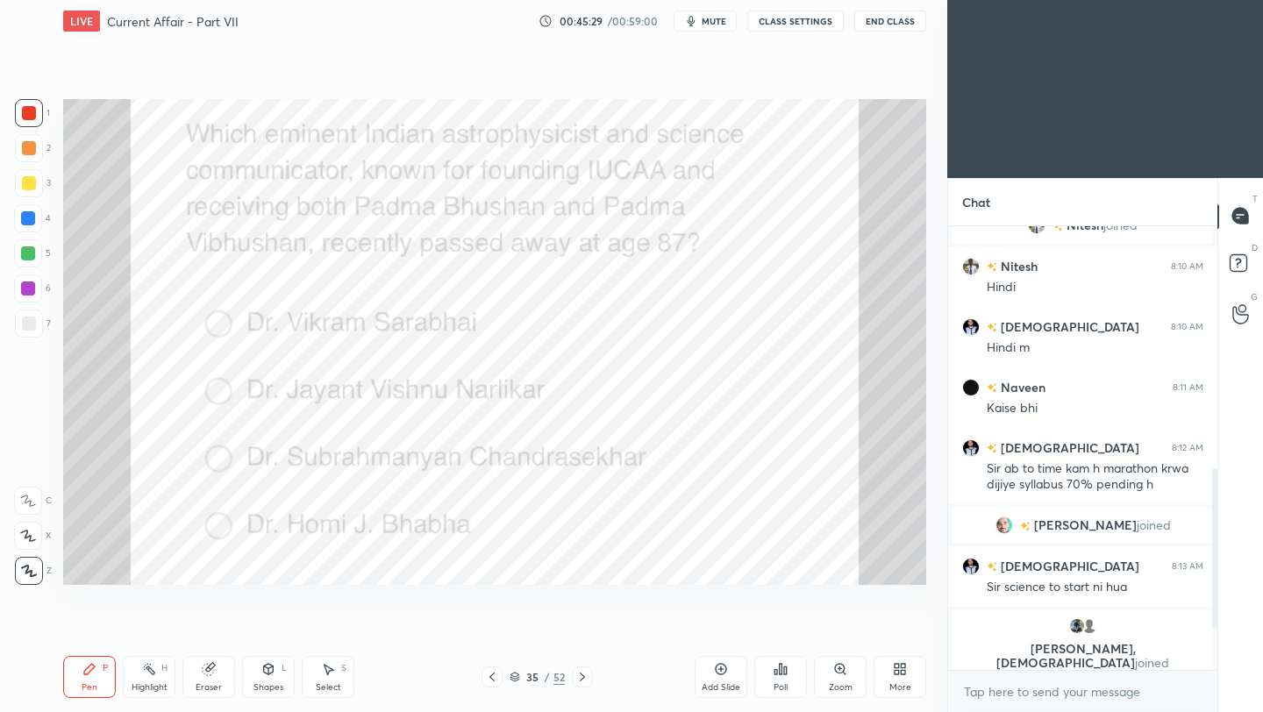
click at [783, 676] on div "Poll" at bounding box center [780, 677] width 53 height 42
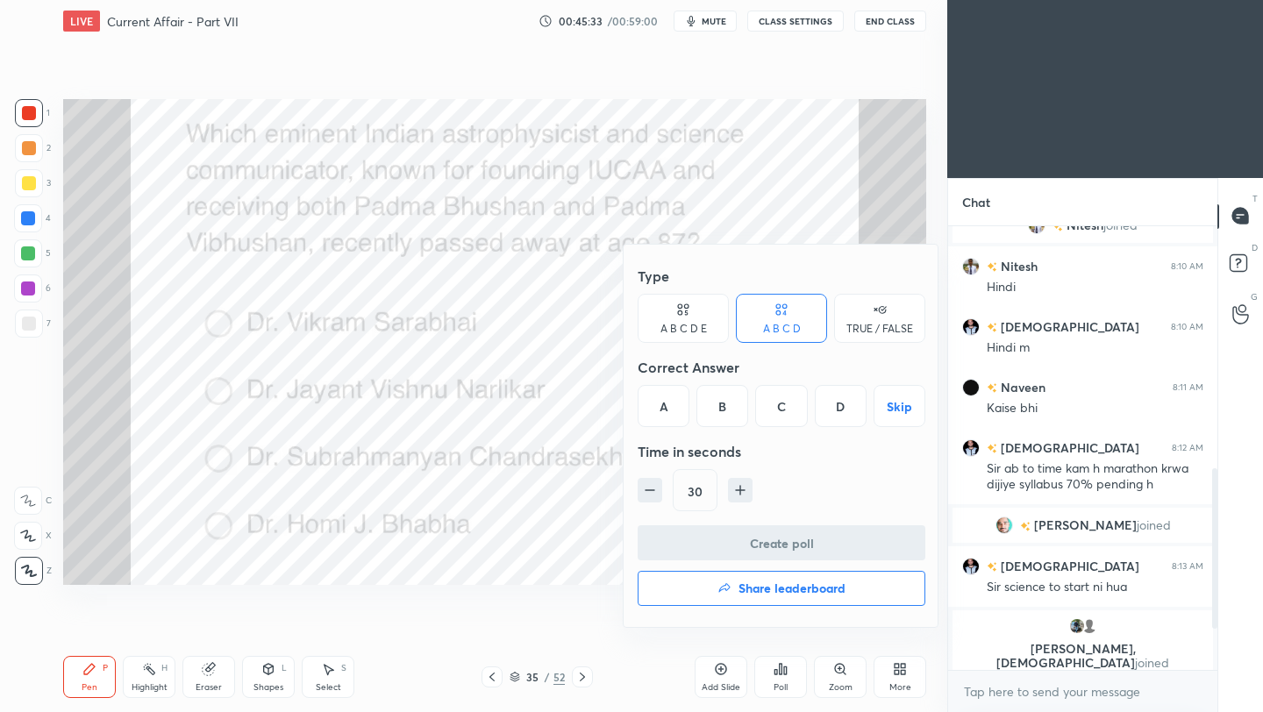
click at [725, 416] on div "B" at bounding box center [722, 406] width 52 height 42
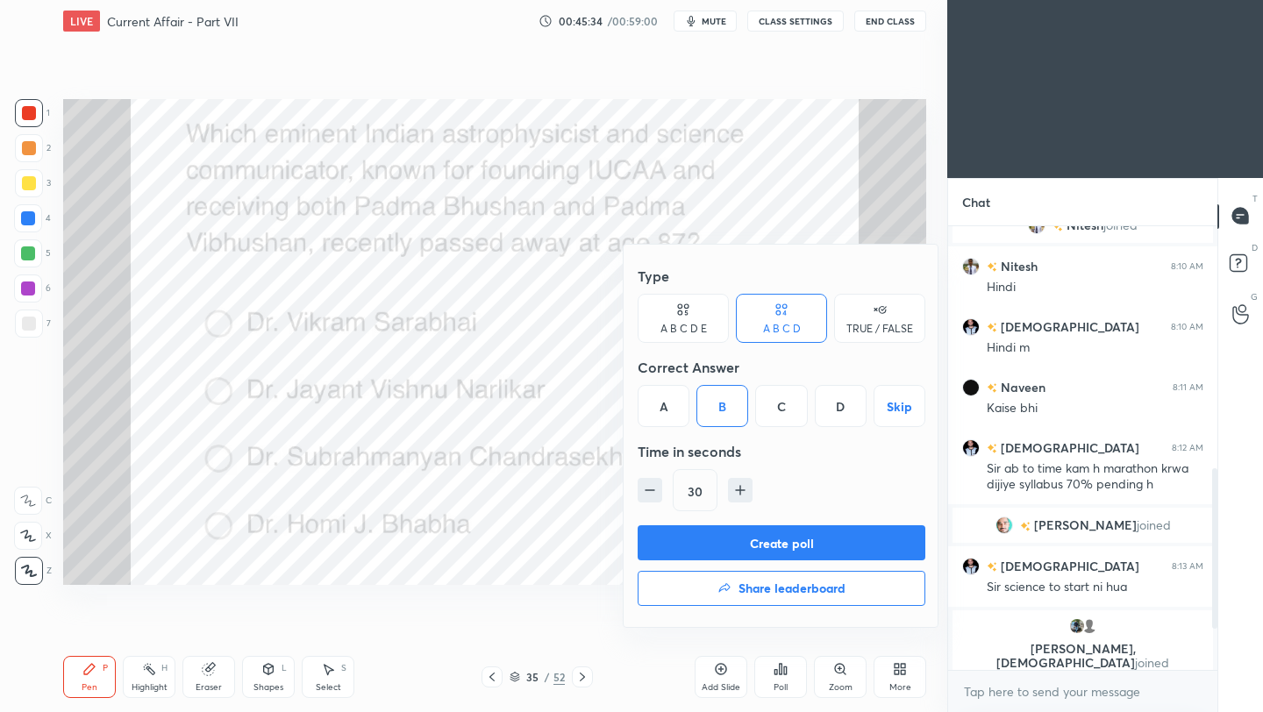
click at [739, 548] on button "Create poll" at bounding box center [781, 542] width 288 height 35
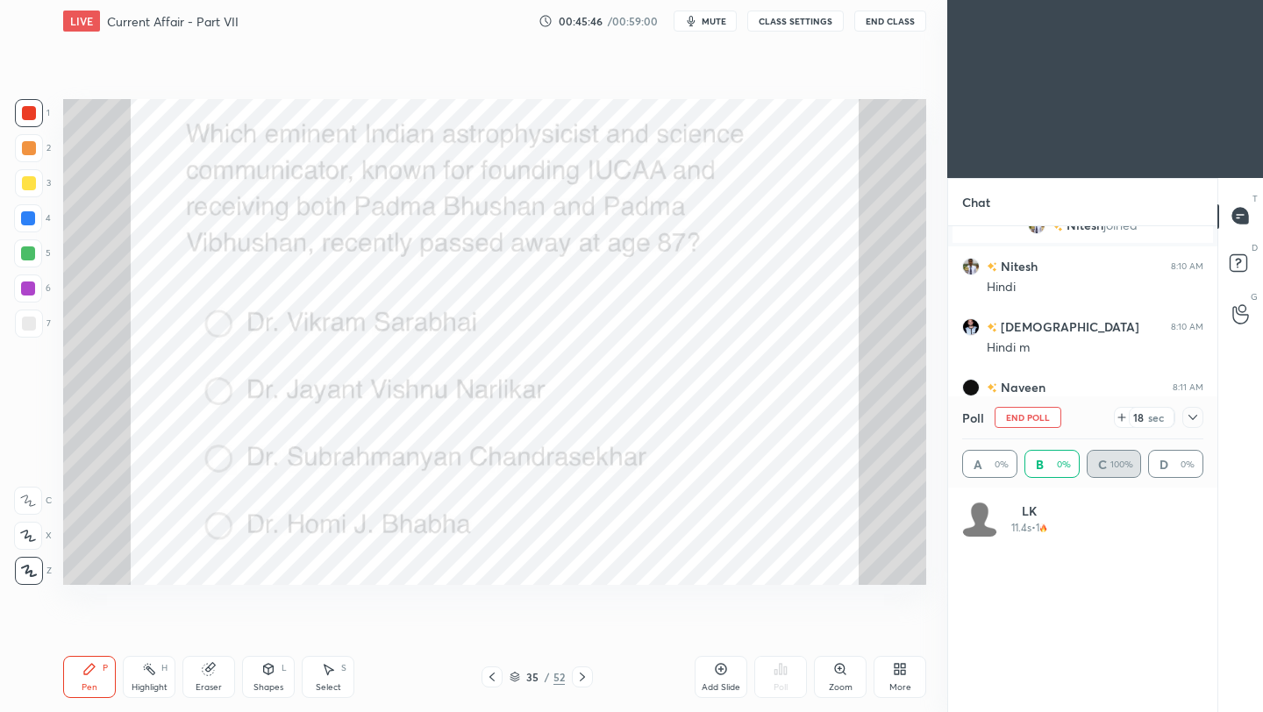
scroll to position [205, 236]
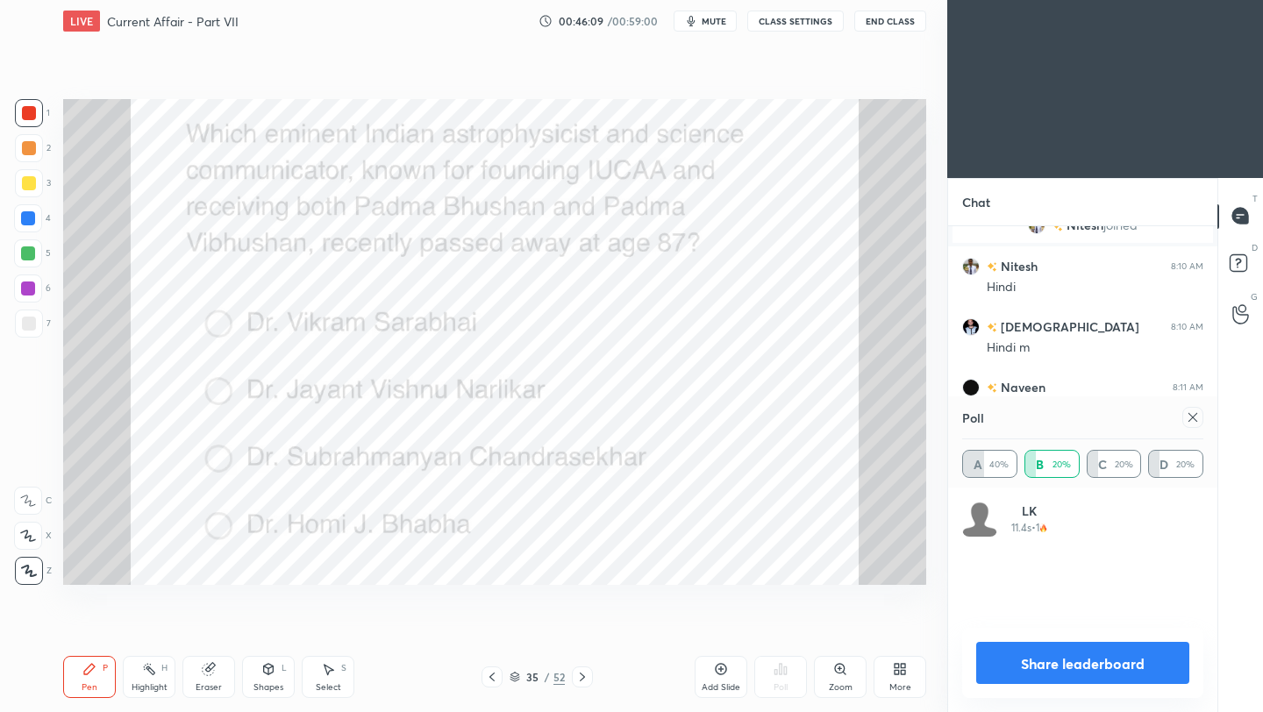
click at [1194, 415] on icon at bounding box center [1192, 417] width 14 height 14
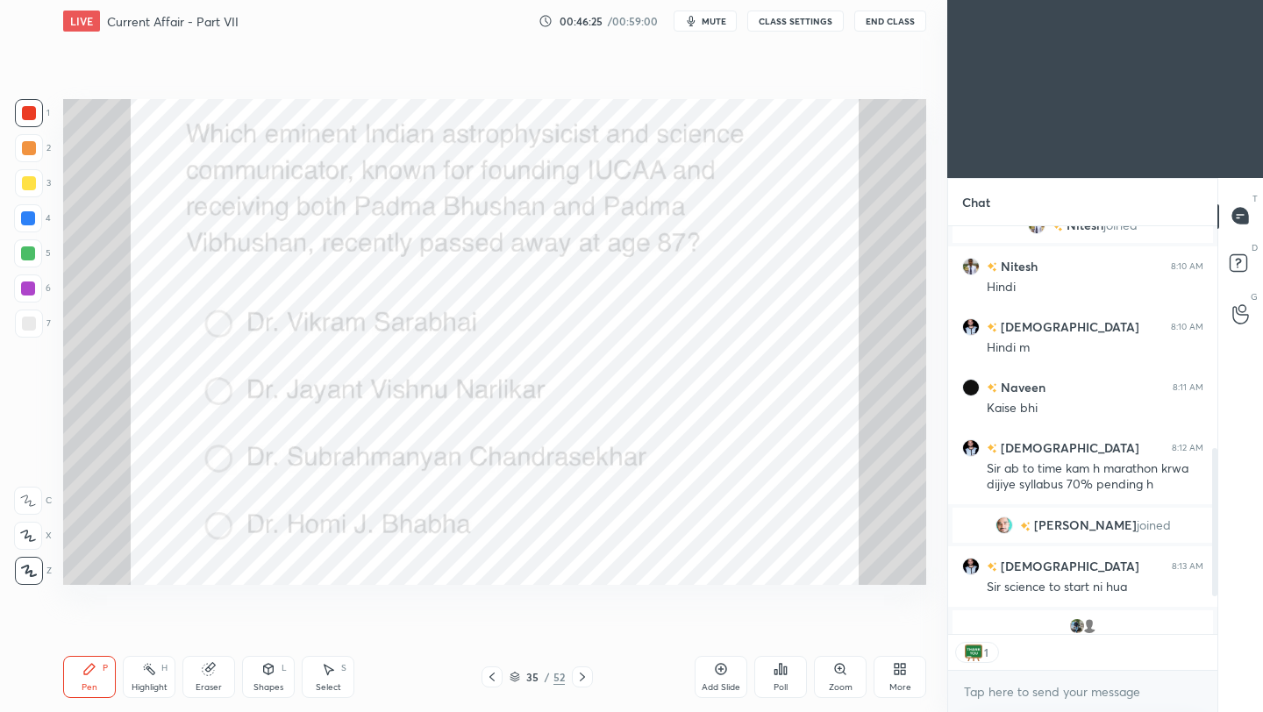
scroll to position [402, 264]
click at [890, 34] on div "LIVE Current Affair - Part VII 00:46:30 / 00:59:00 mute CLASS SETTINGS End Class" at bounding box center [494, 21] width 863 height 42
click at [902, 24] on button "End Class" at bounding box center [890, 21] width 72 height 21
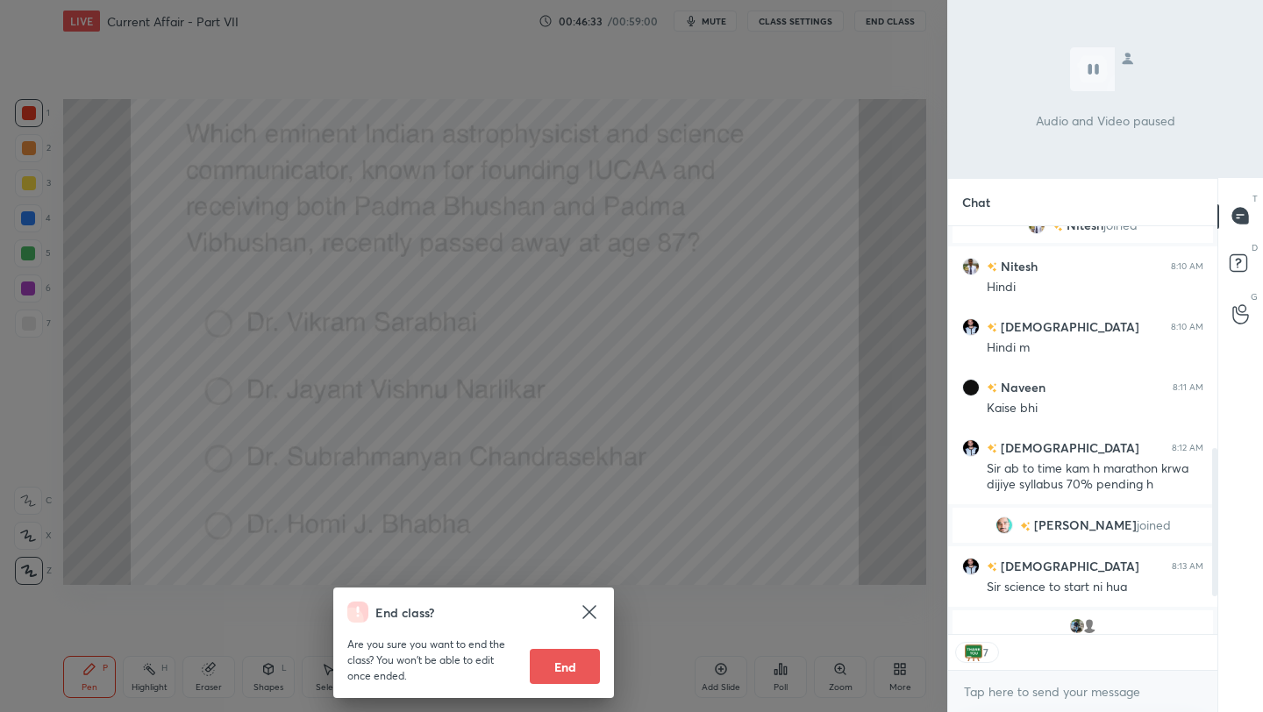
click at [565, 671] on button "End" at bounding box center [565, 666] width 70 height 35
type textarea "x"
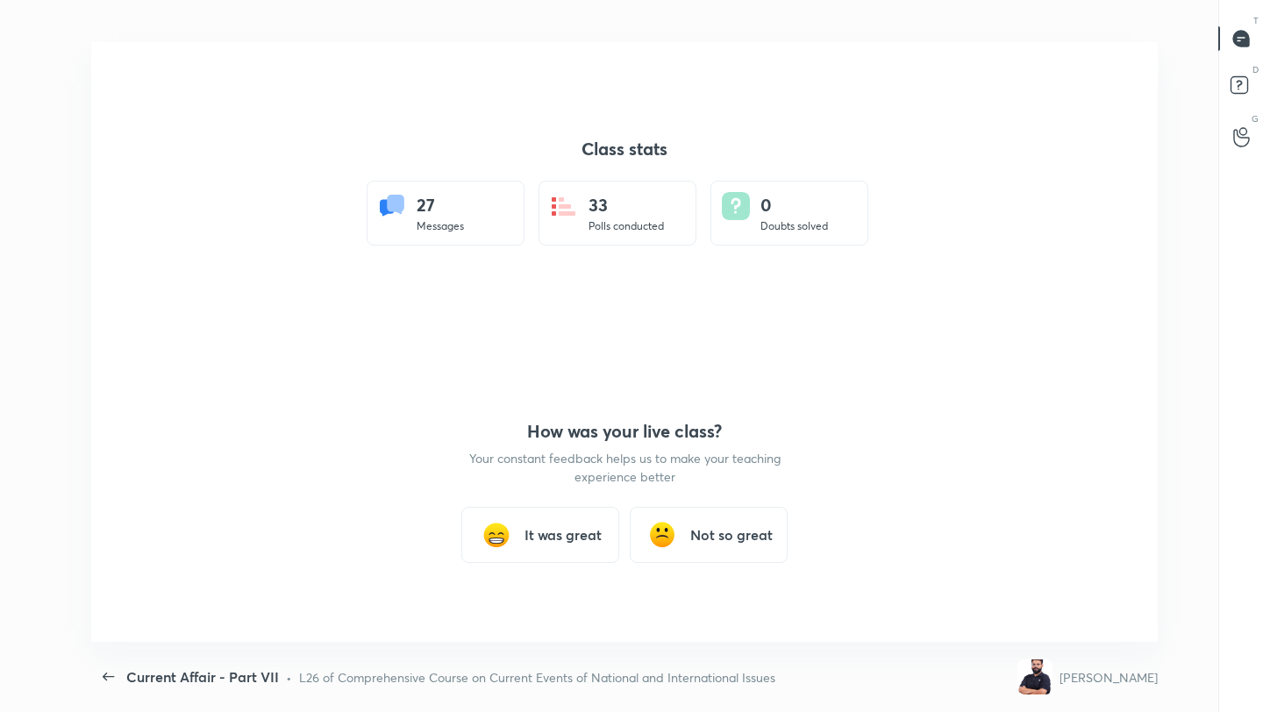
scroll to position [600, 1249]
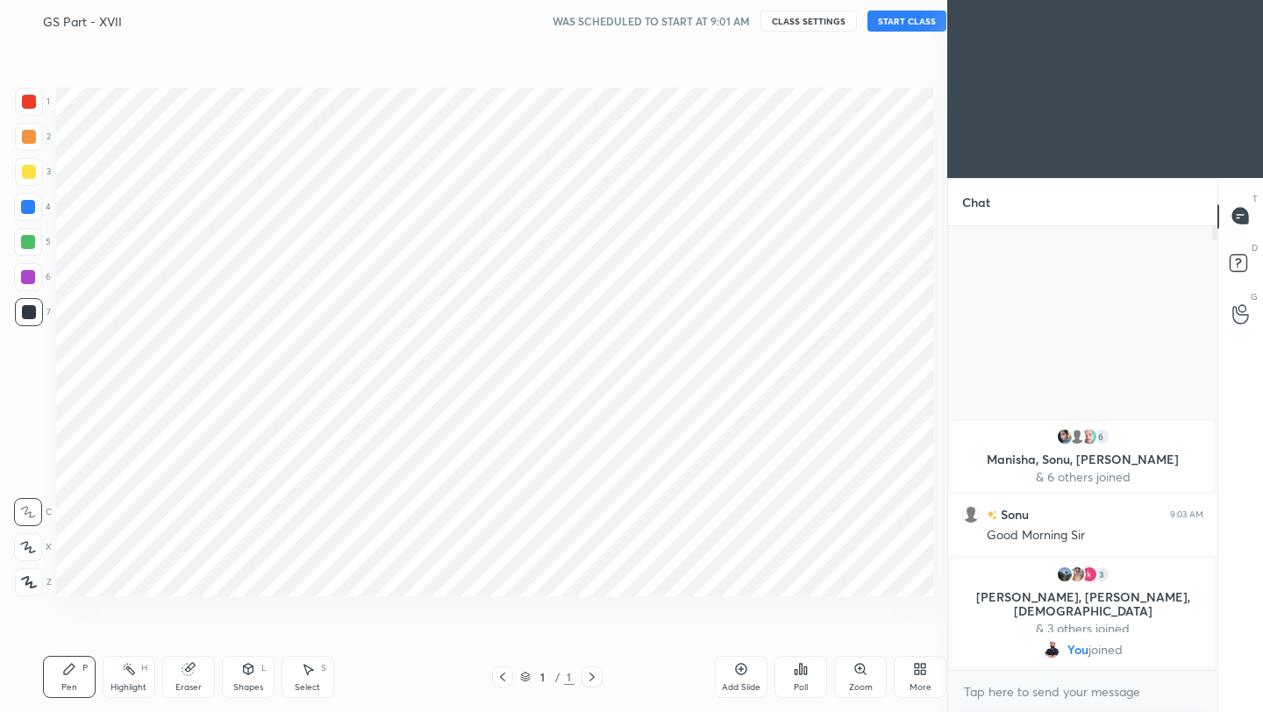
scroll to position [600, 877]
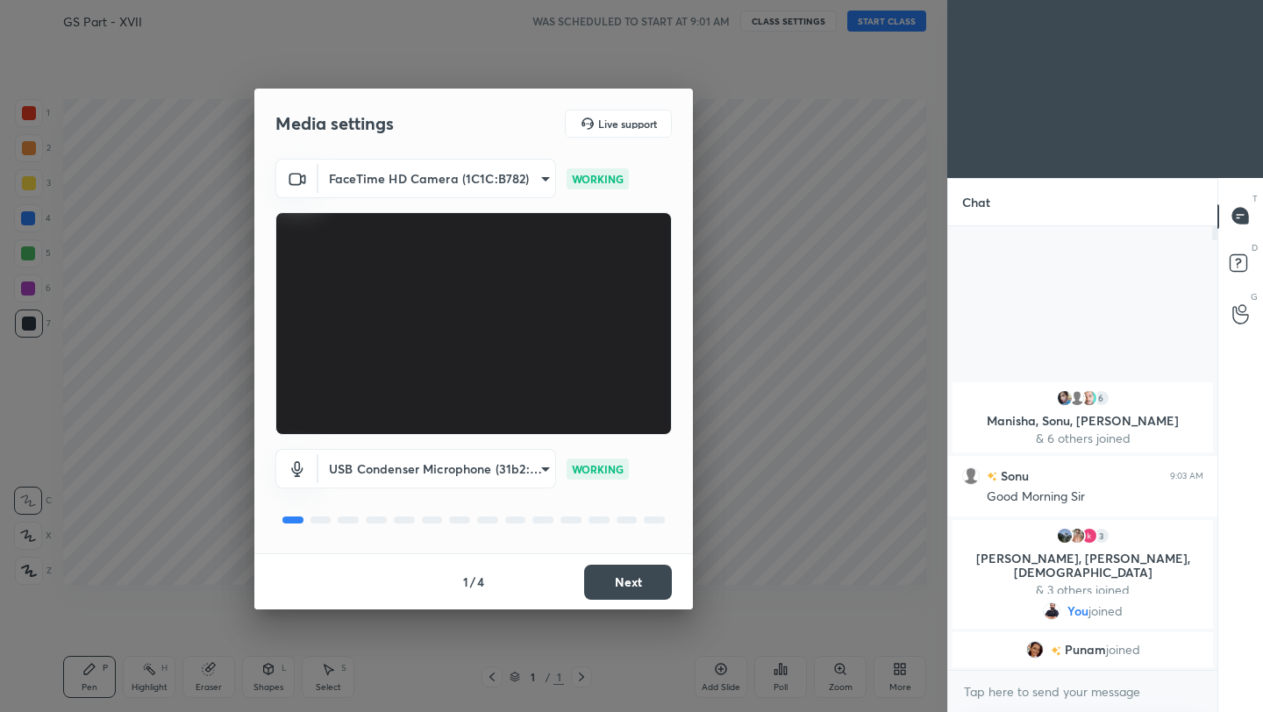
click at [651, 577] on button "Next" at bounding box center [628, 582] width 88 height 35
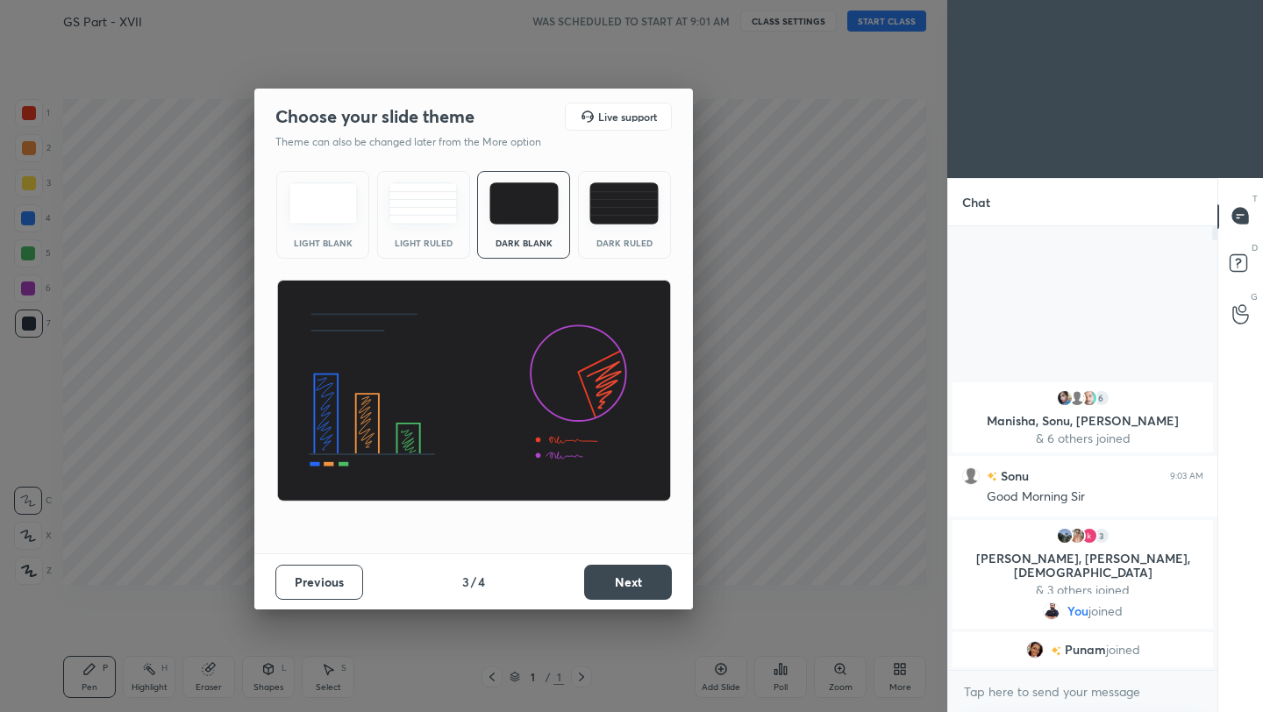
click at [651, 577] on button "Next" at bounding box center [628, 582] width 88 height 35
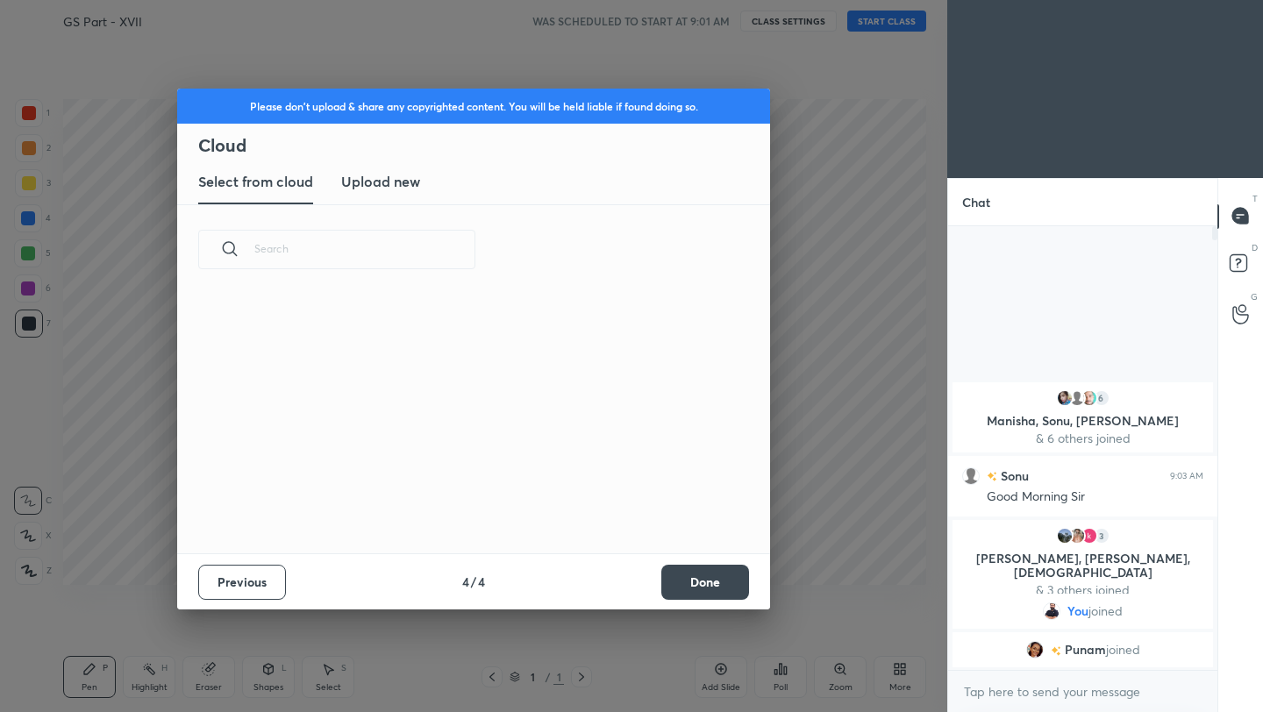
scroll to position [259, 563]
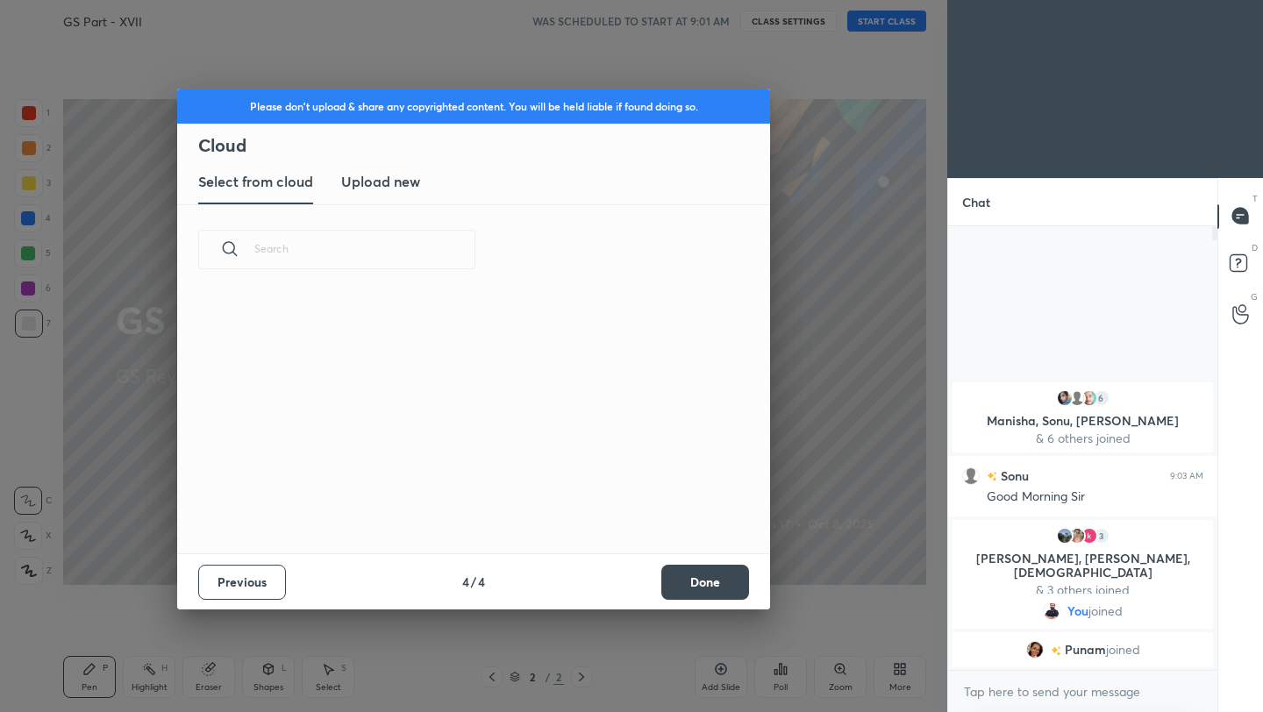
click at [392, 177] on h3 "Upload new" at bounding box center [380, 181] width 79 height 21
click at [495, 480] on label "Browse" at bounding box center [474, 482] width 78 height 28
click at [435, 480] on input "Browse" at bounding box center [435, 482] width 0 height 28
click at [712, 582] on button "Done" at bounding box center [705, 582] width 88 height 35
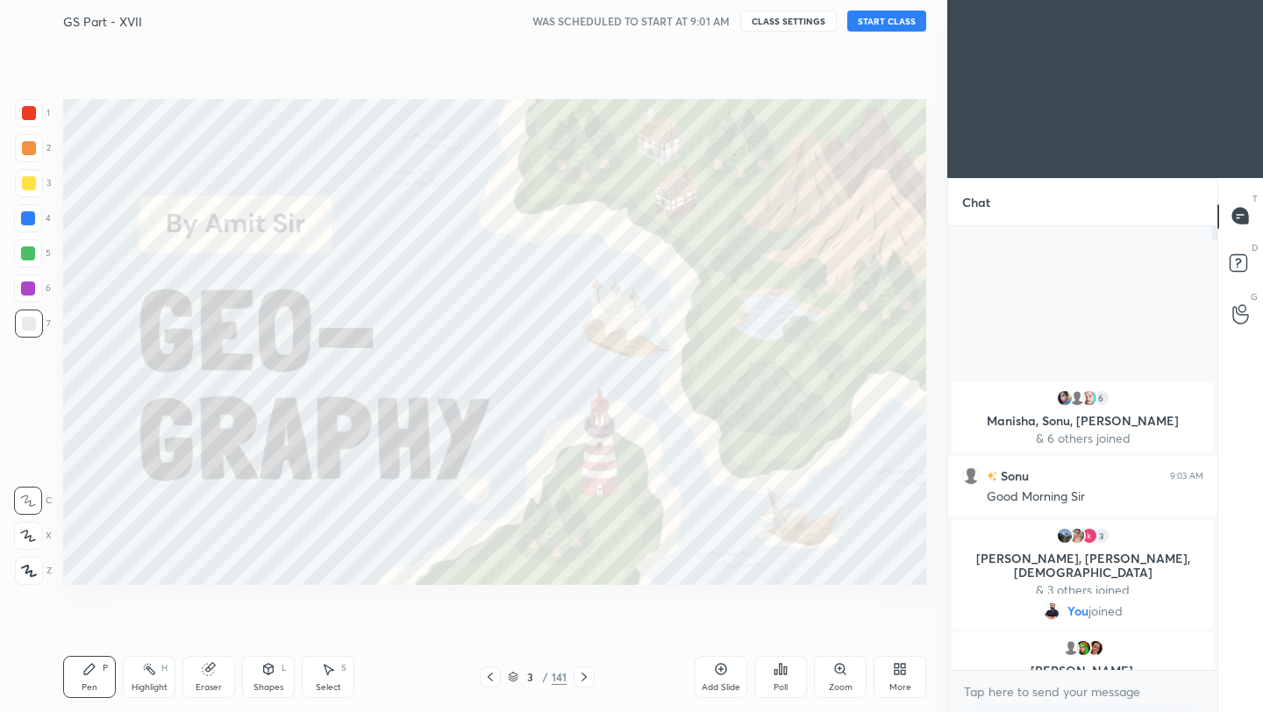
click at [888, 18] on button "START CLASS" at bounding box center [886, 21] width 79 height 21
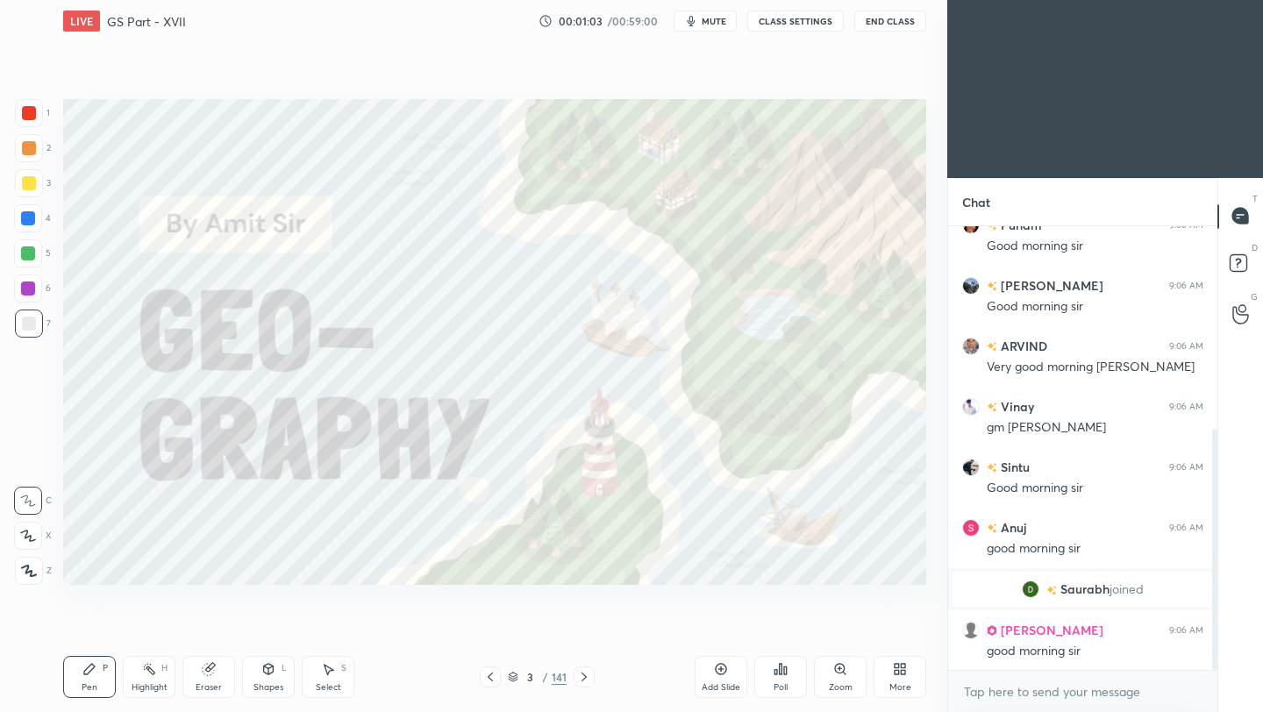
scroll to position [374, 0]
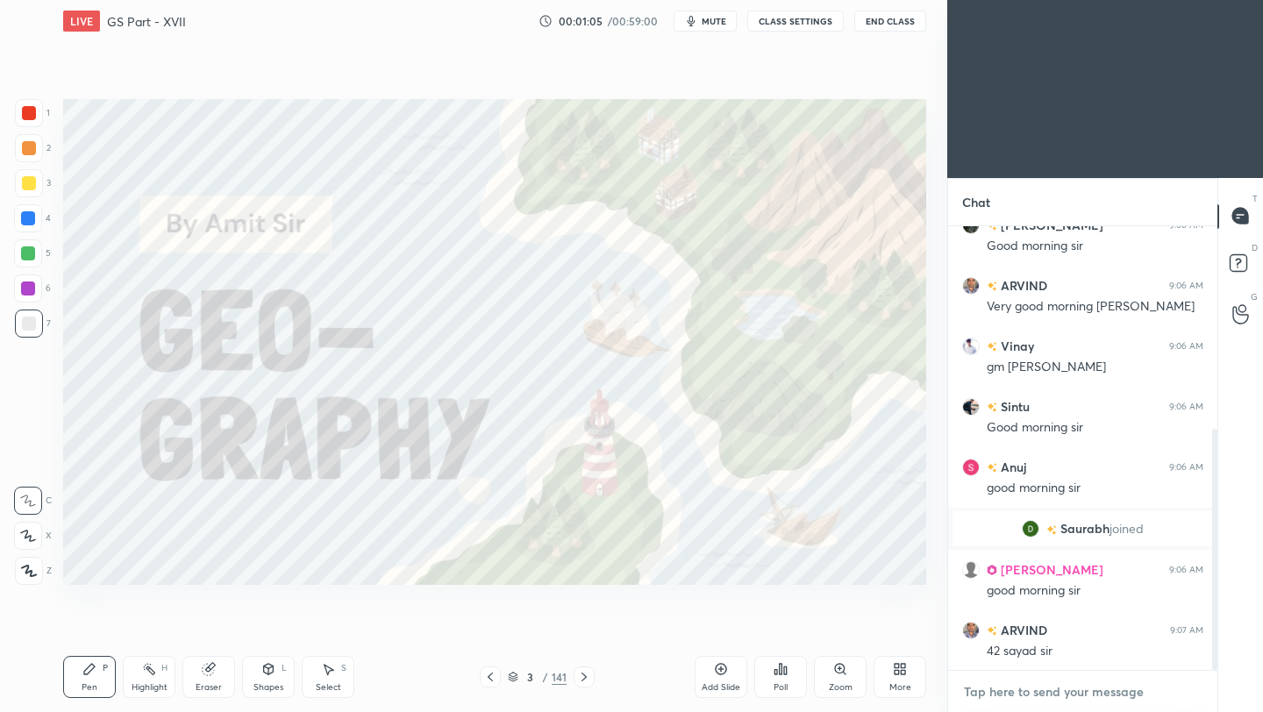
type textarea "x"
click at [1013, 696] on textarea at bounding box center [1082, 692] width 241 height 28
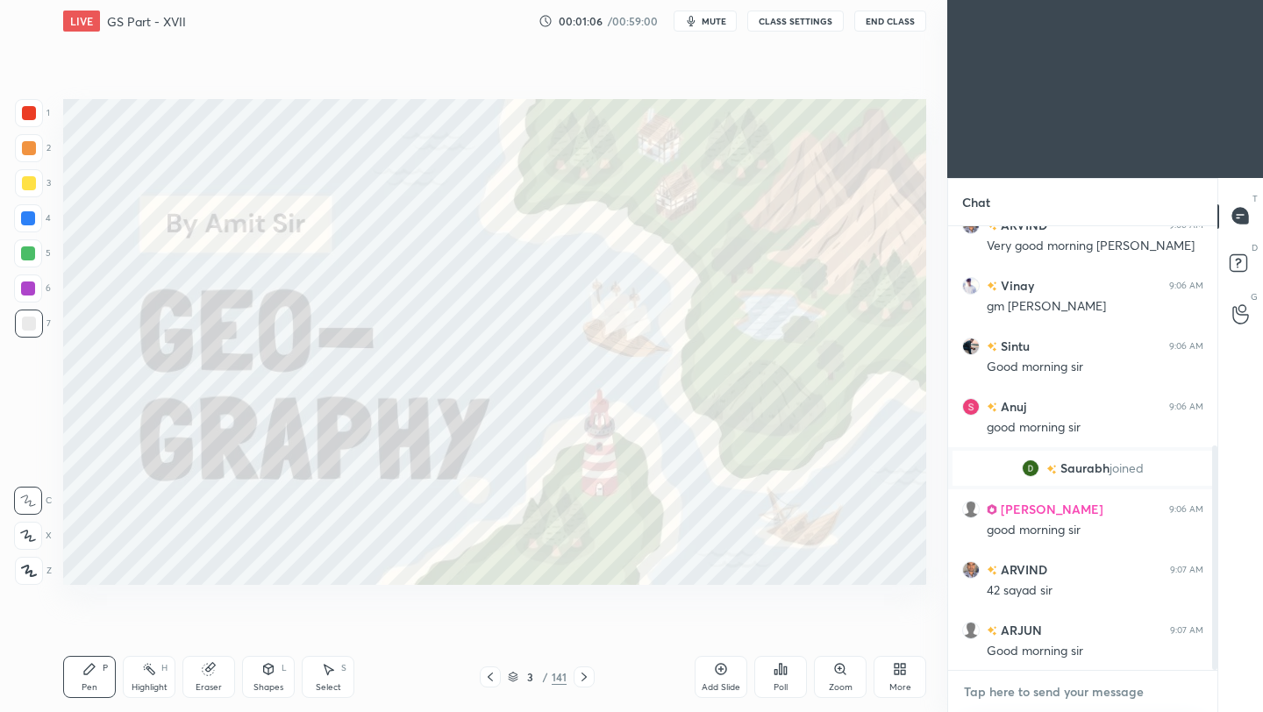
paste textarea "https://t.me/Amitvijaygs007"
type textarea "https://t.me/Amitvijaygs007"
type textarea "x"
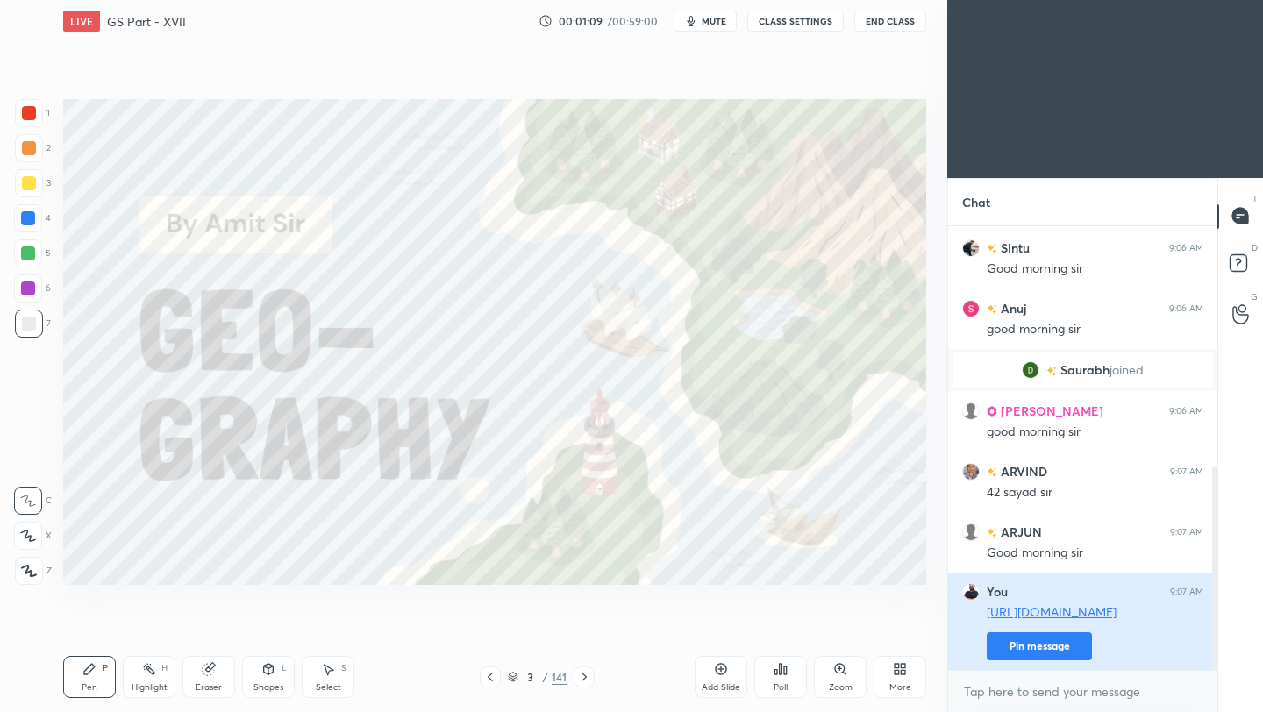
click at [1028, 648] on button "Pin message" at bounding box center [1038, 646] width 105 height 28
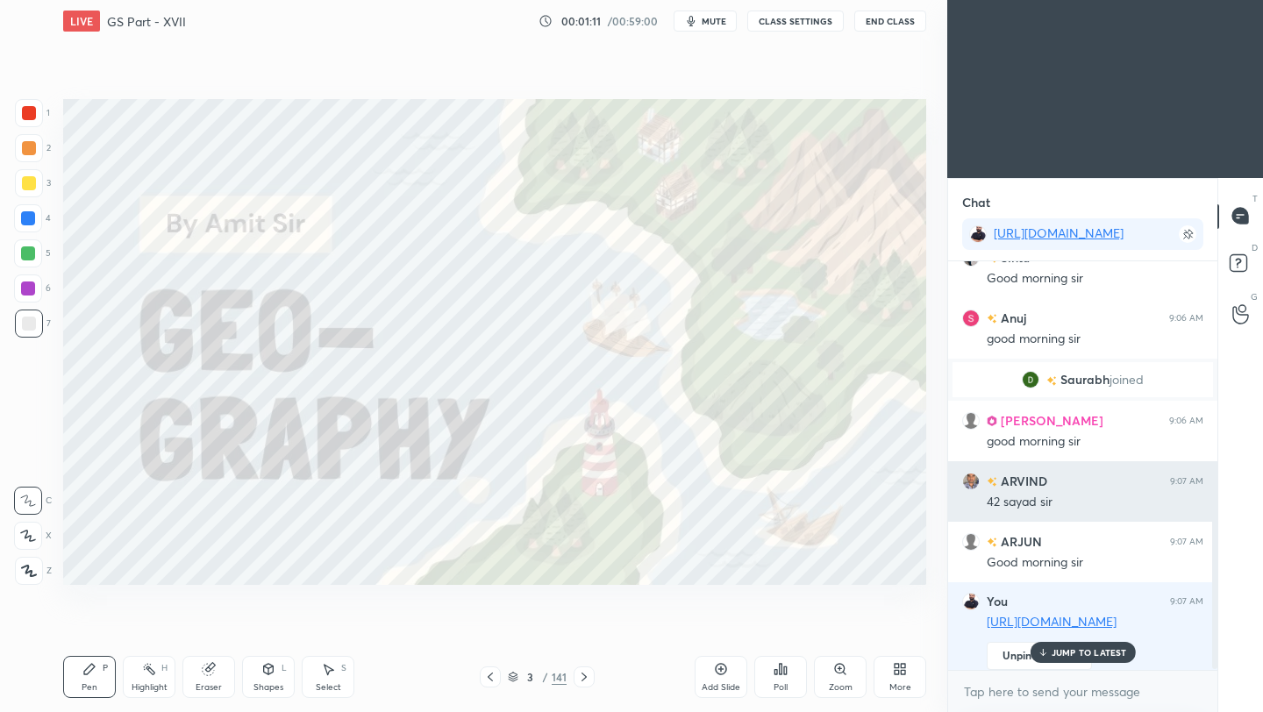
scroll to position [567, 0]
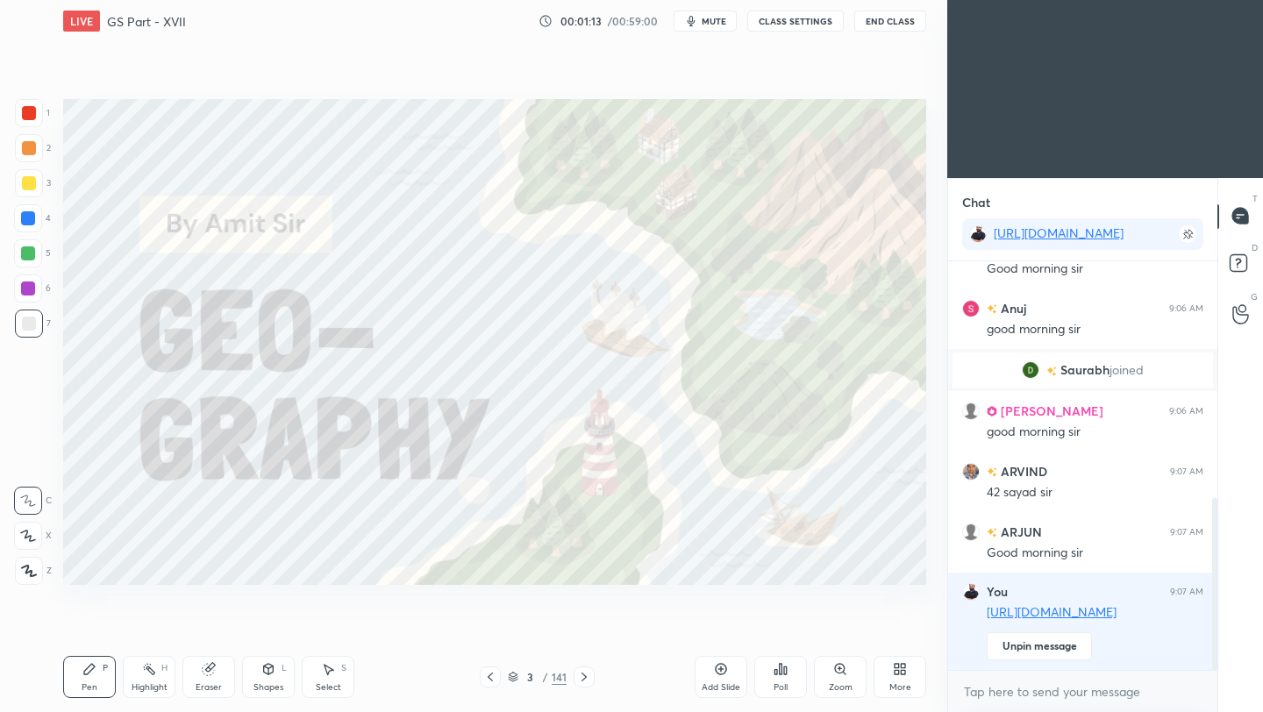
click at [559, 676] on div "141" at bounding box center [558, 677] width 15 height 16
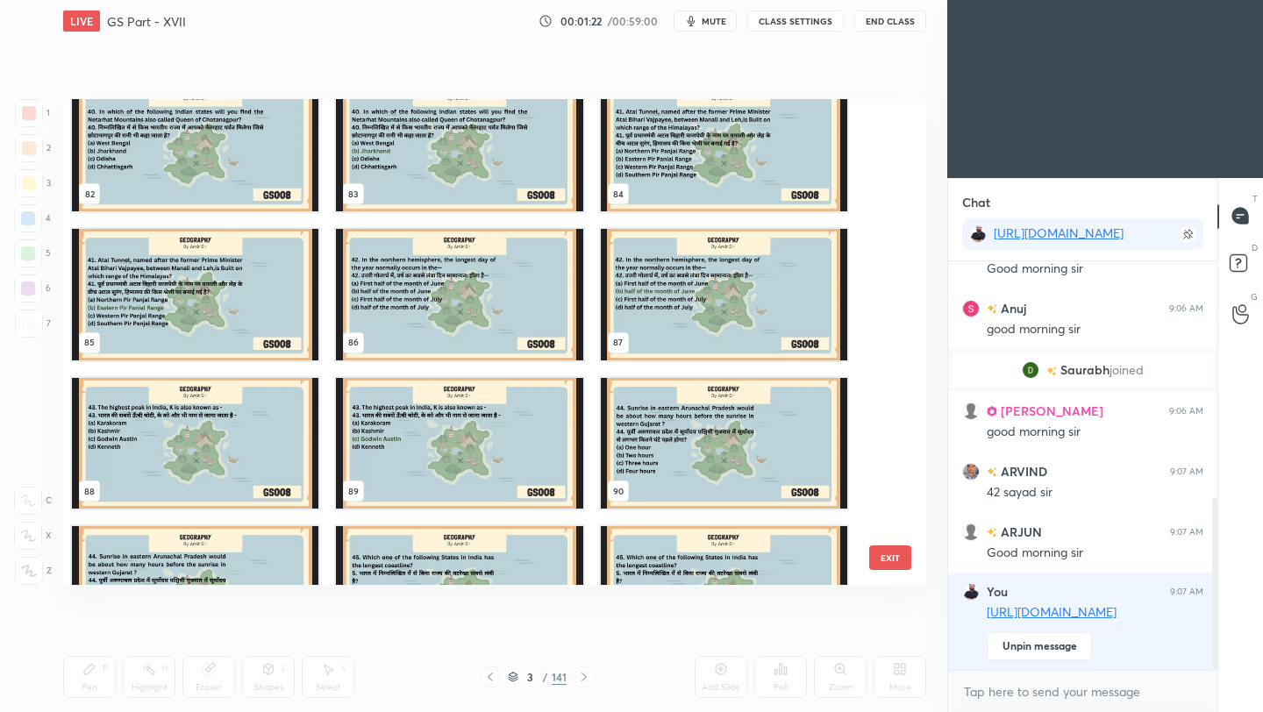
scroll to position [4034, 0]
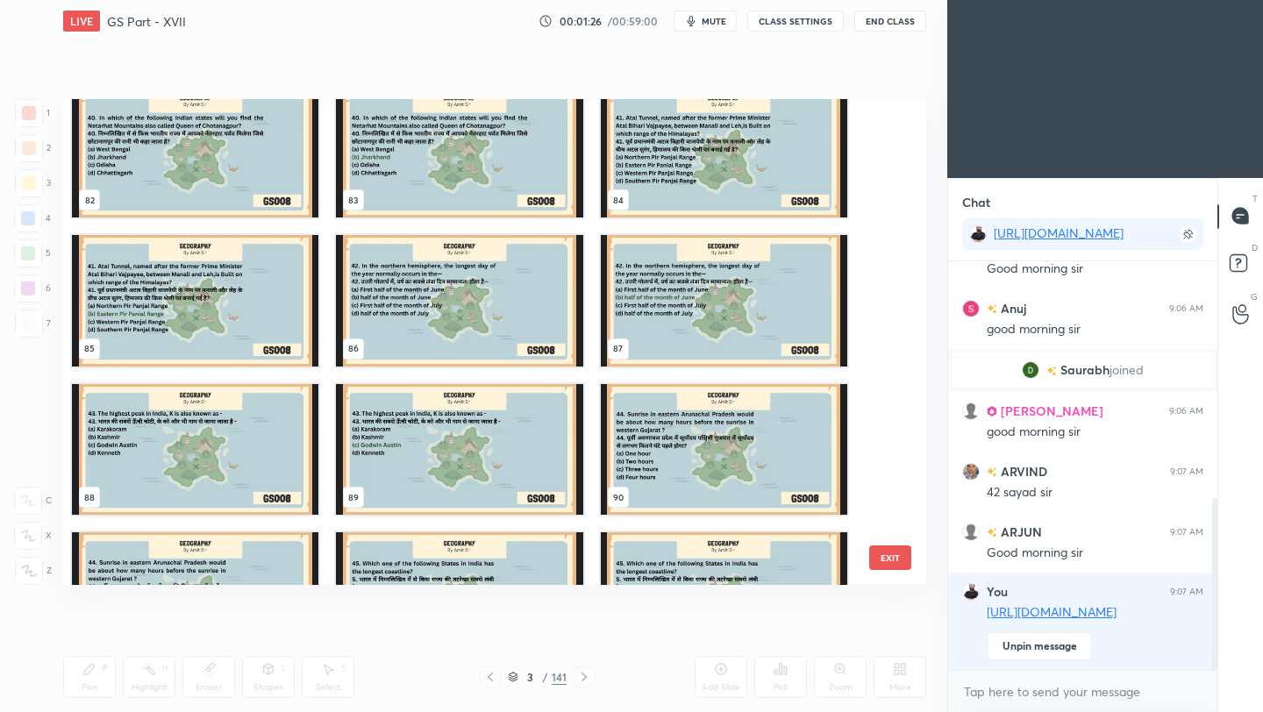
click at [139, 451] on img "grid" at bounding box center [195, 450] width 246 height 132
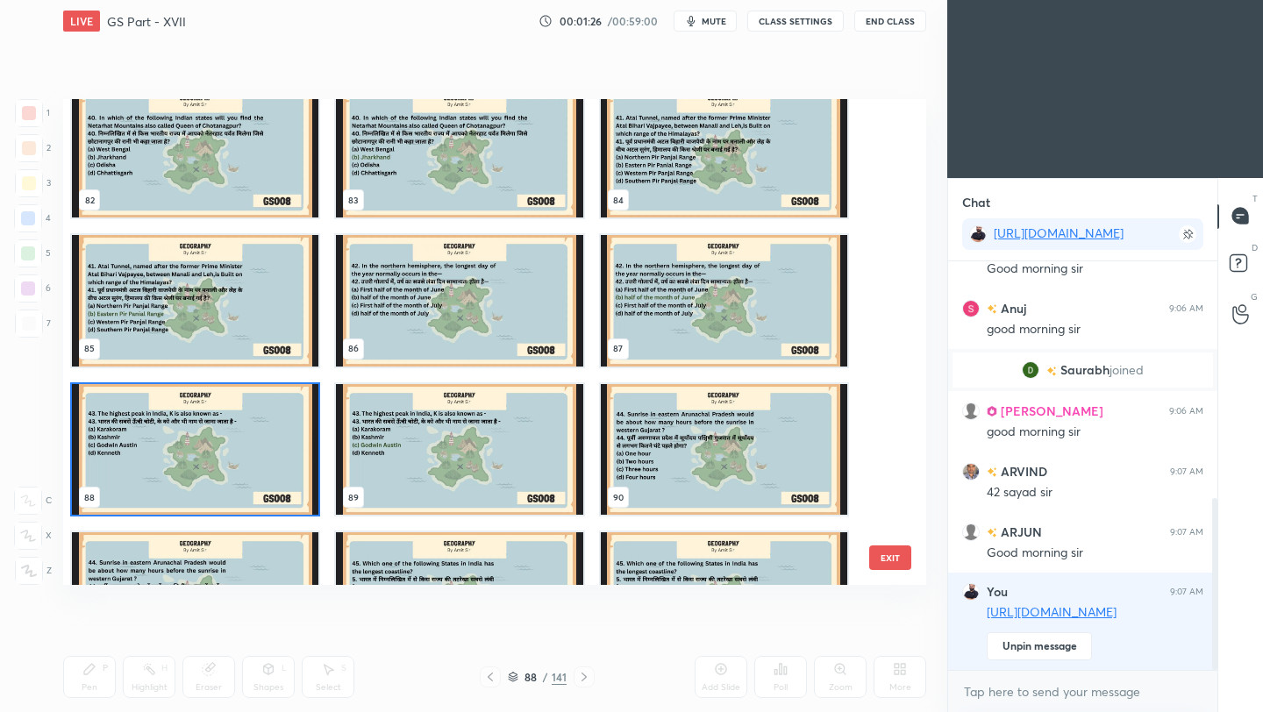
click at [139, 451] on img "grid" at bounding box center [195, 450] width 246 height 132
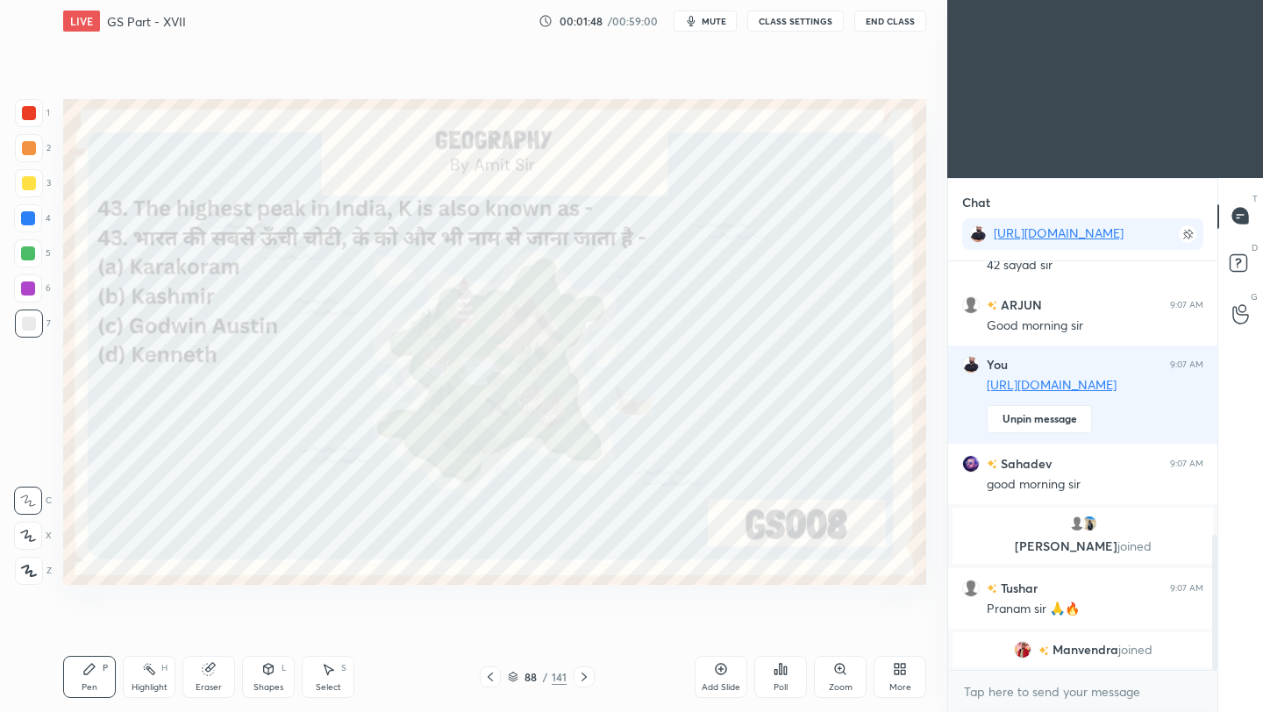
scroll to position [851, 0]
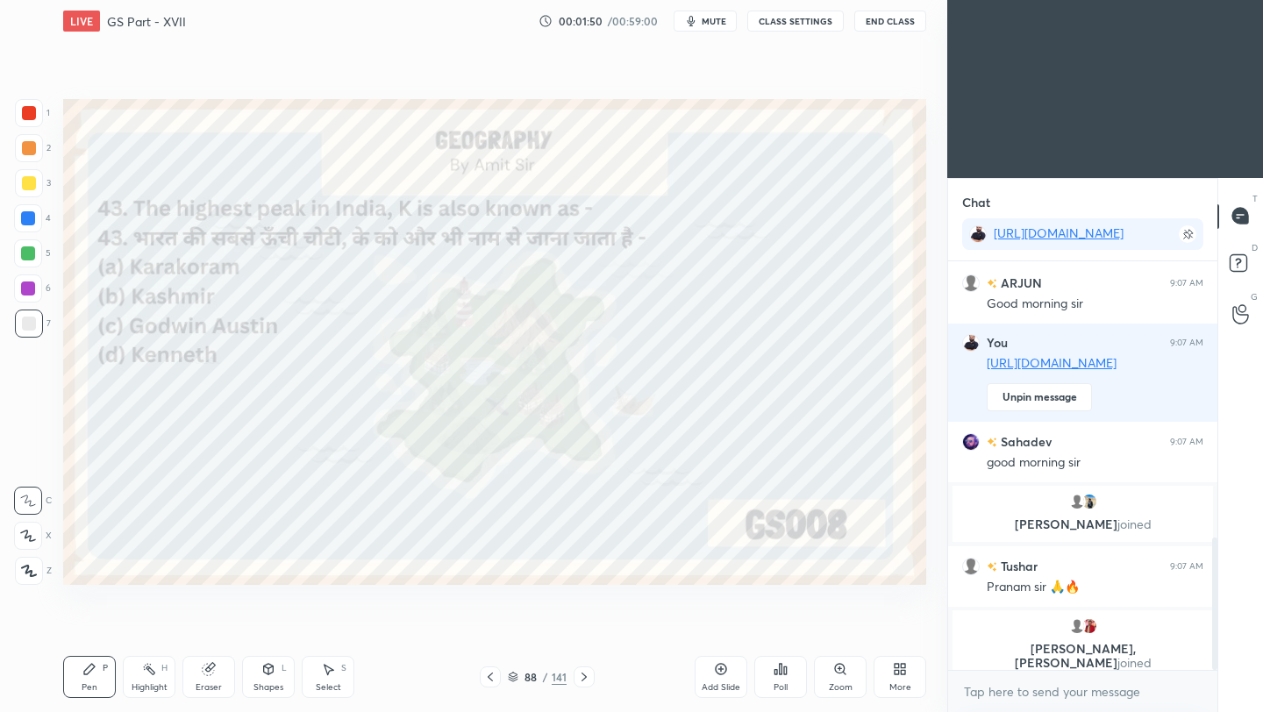
click at [32, 112] on div at bounding box center [29, 113] width 14 height 14
click at [29, 575] on icon at bounding box center [29, 571] width 16 height 12
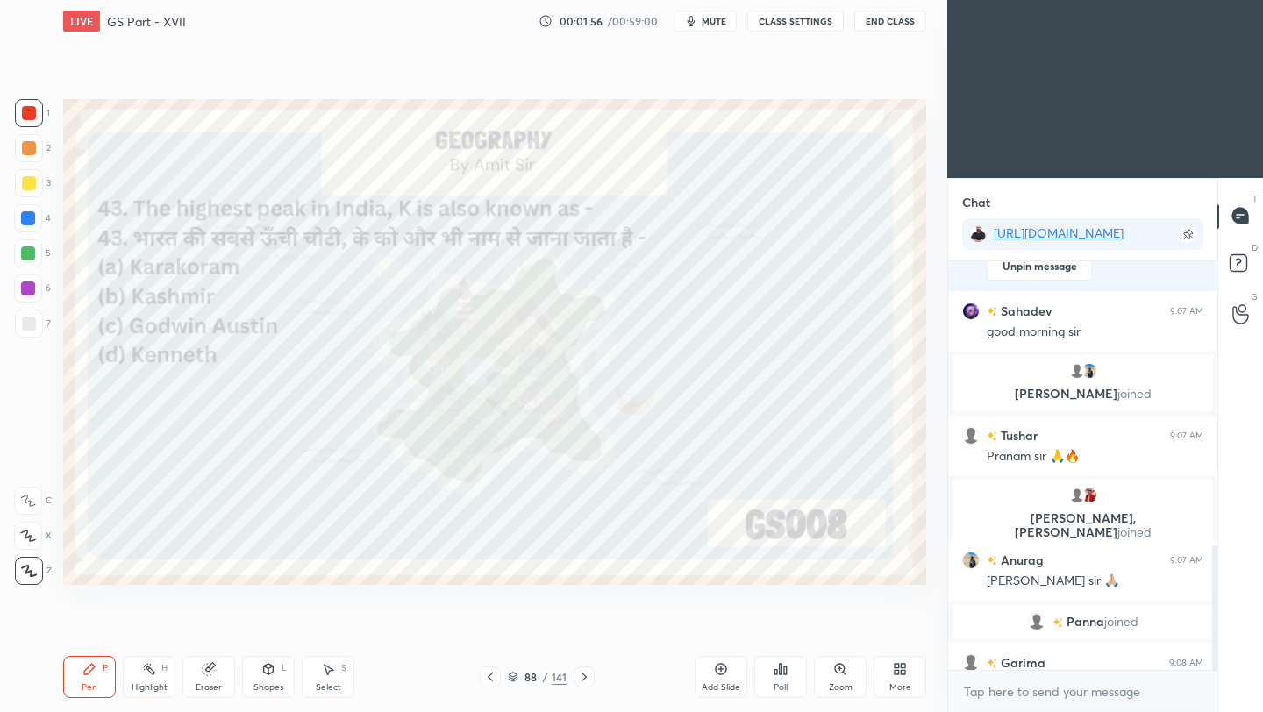
scroll to position [936, 0]
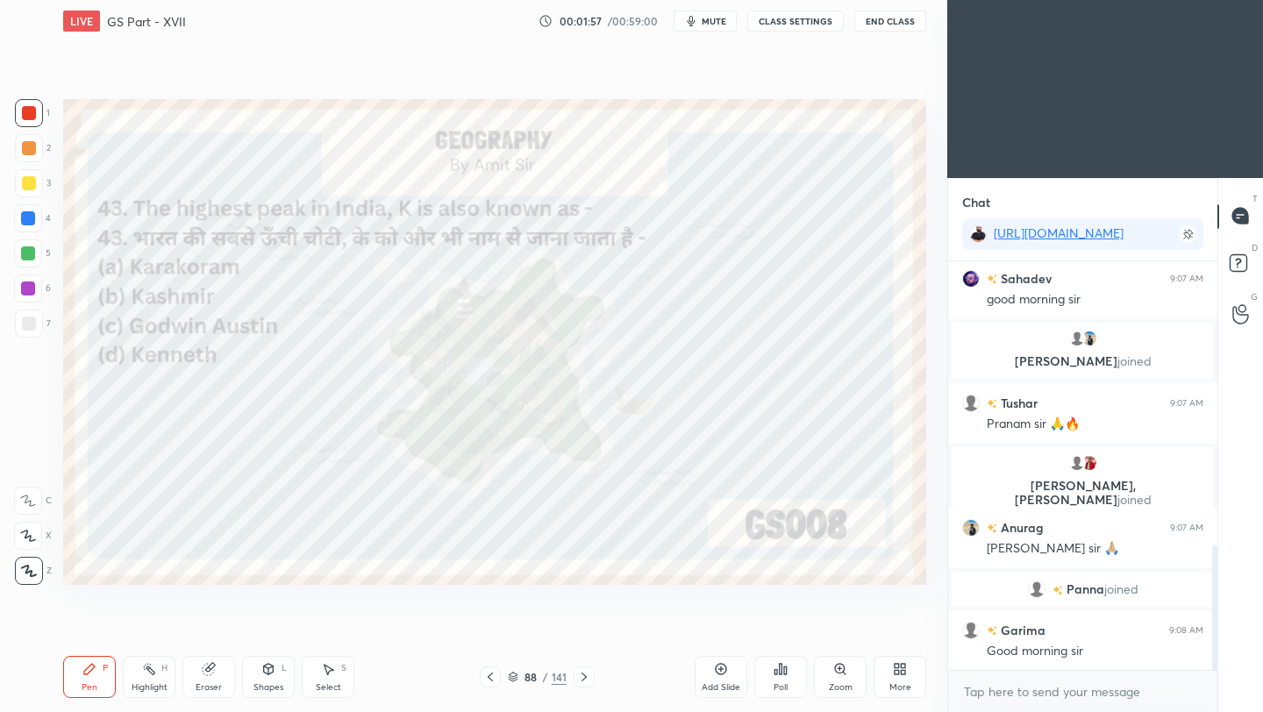
click at [786, 679] on div "Poll" at bounding box center [780, 677] width 53 height 42
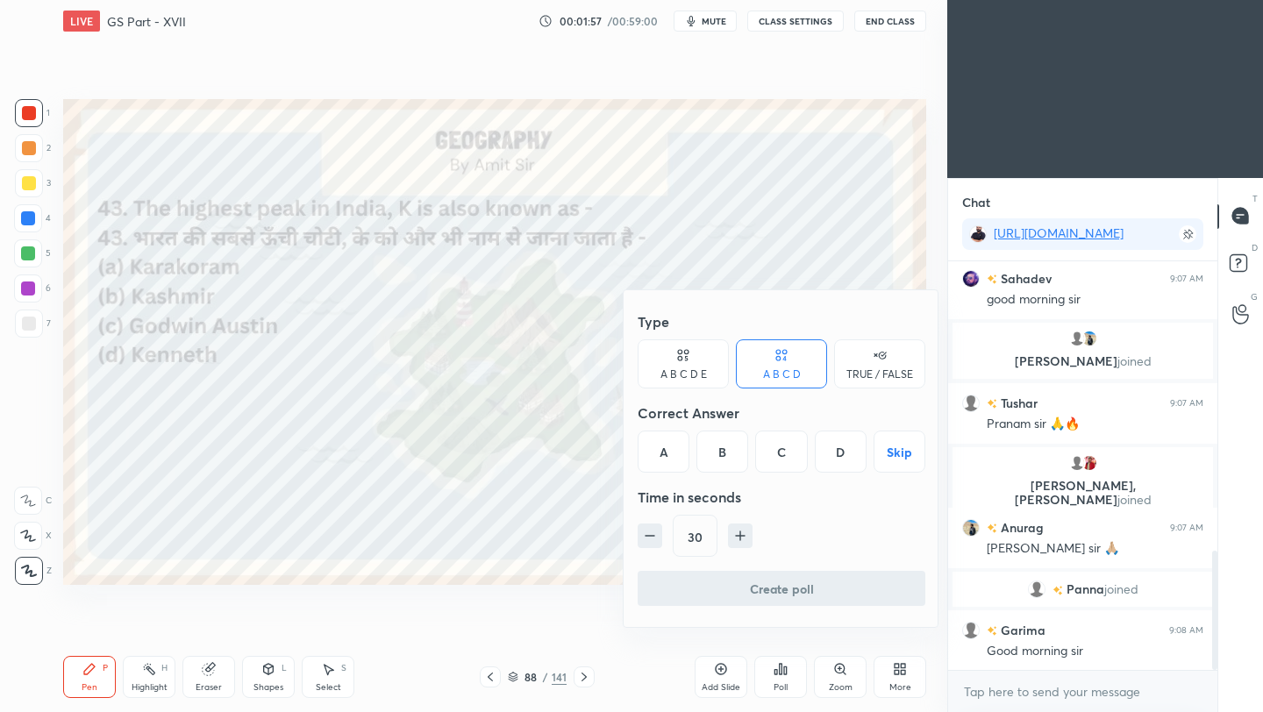
scroll to position [997, 0]
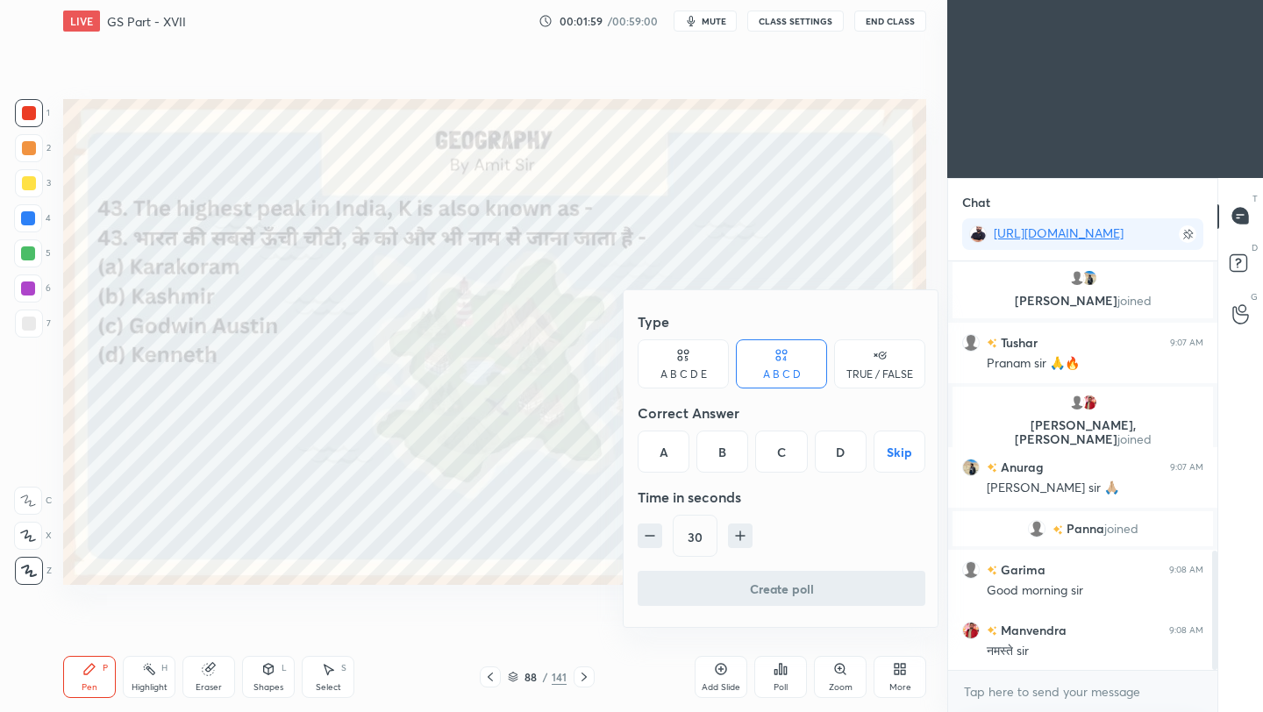
click at [786, 456] on div "C" at bounding box center [781, 451] width 52 height 42
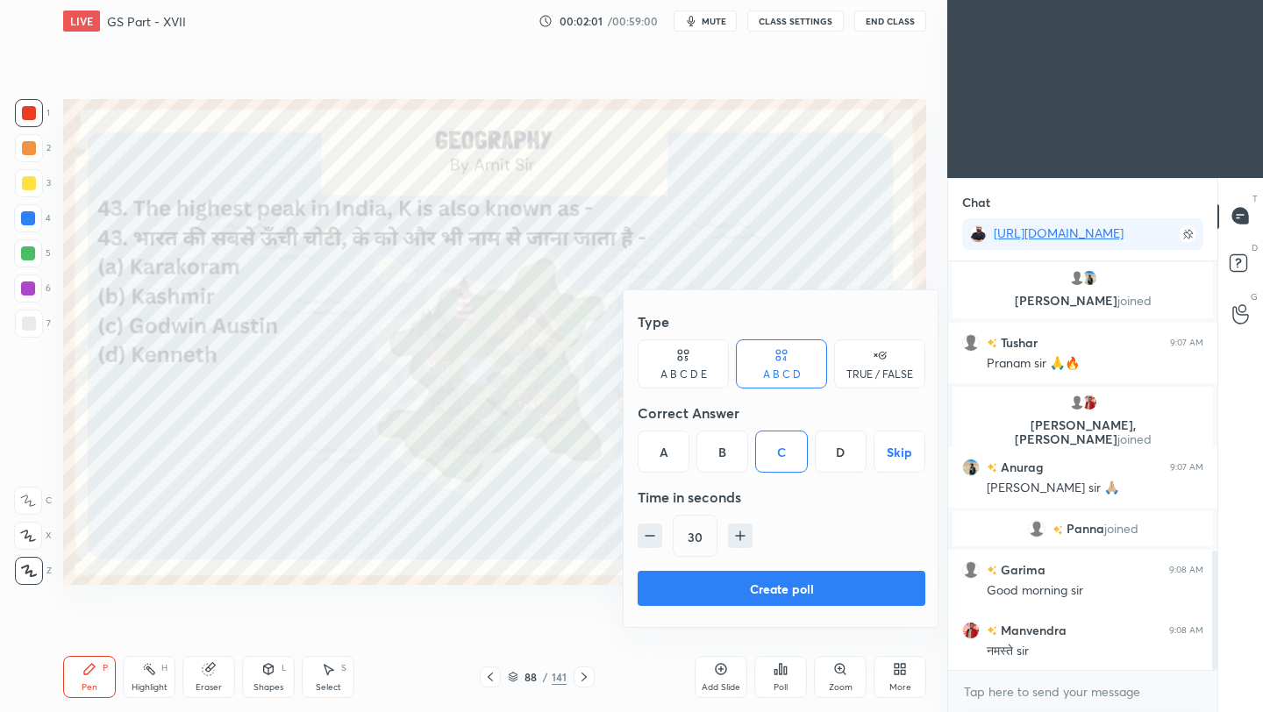
click at [791, 594] on button "Create poll" at bounding box center [781, 588] width 288 height 35
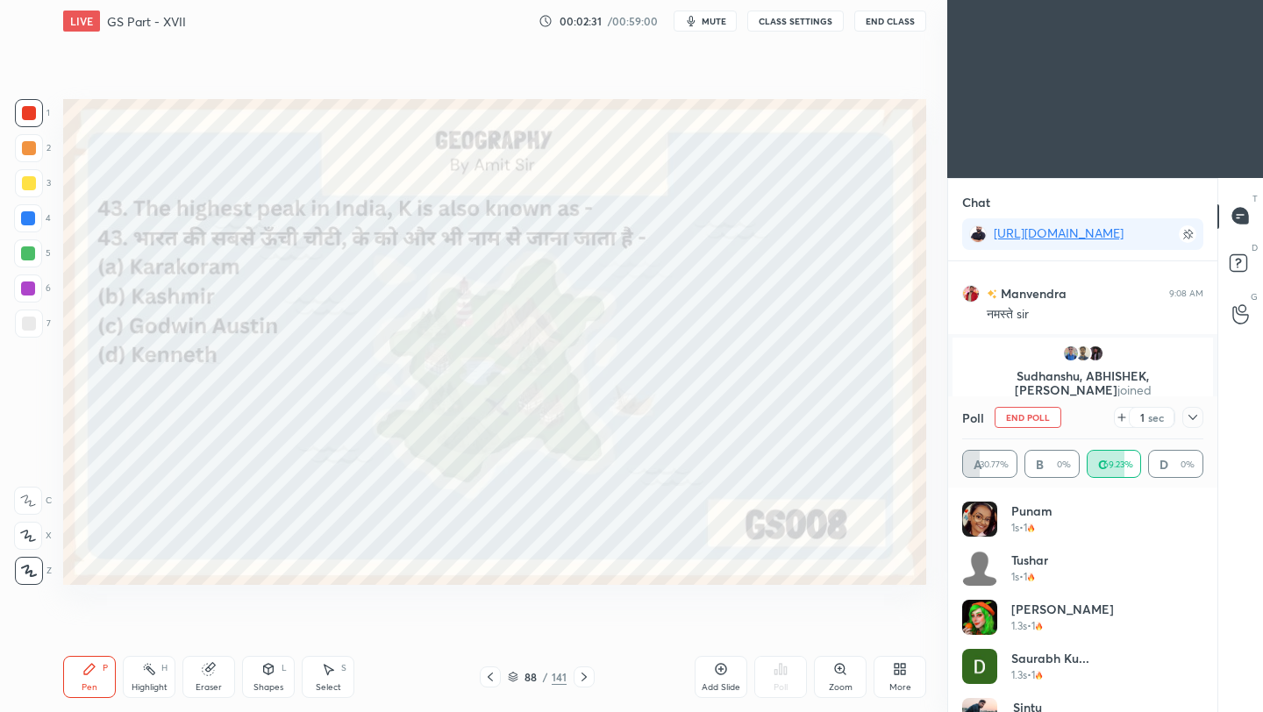
scroll to position [1331, 0]
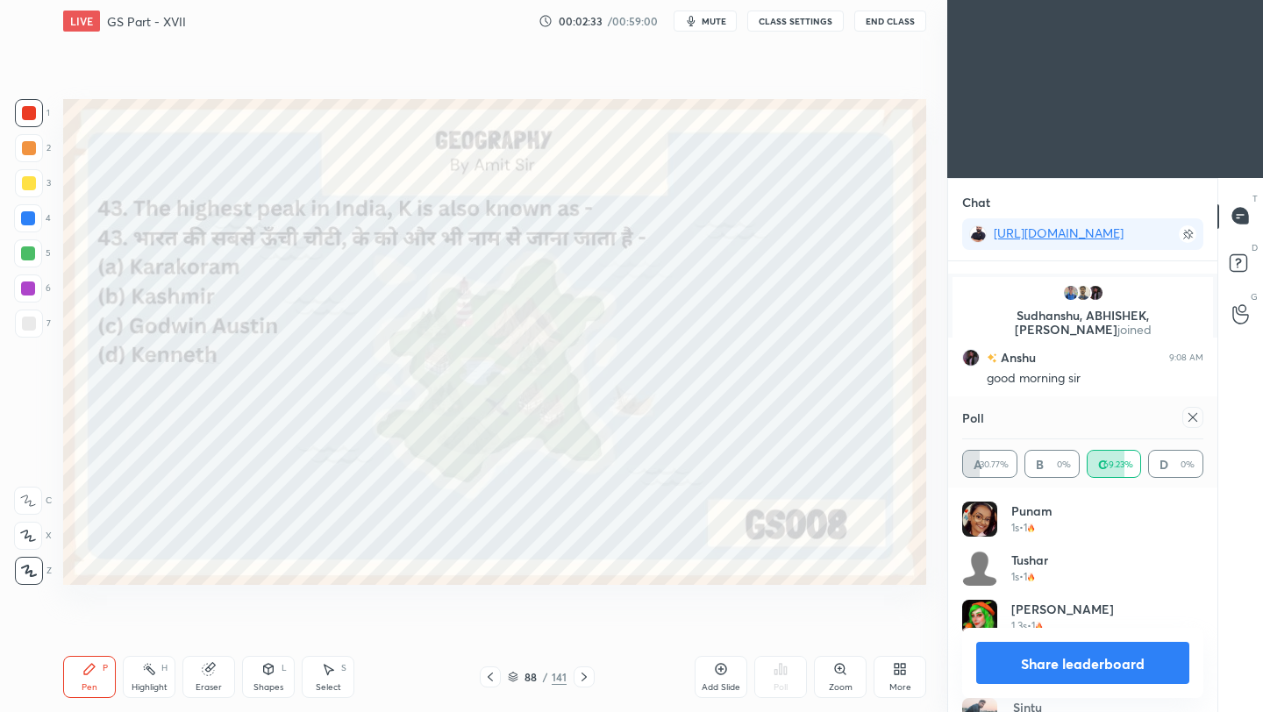
click at [1194, 416] on icon at bounding box center [1192, 417] width 14 height 14
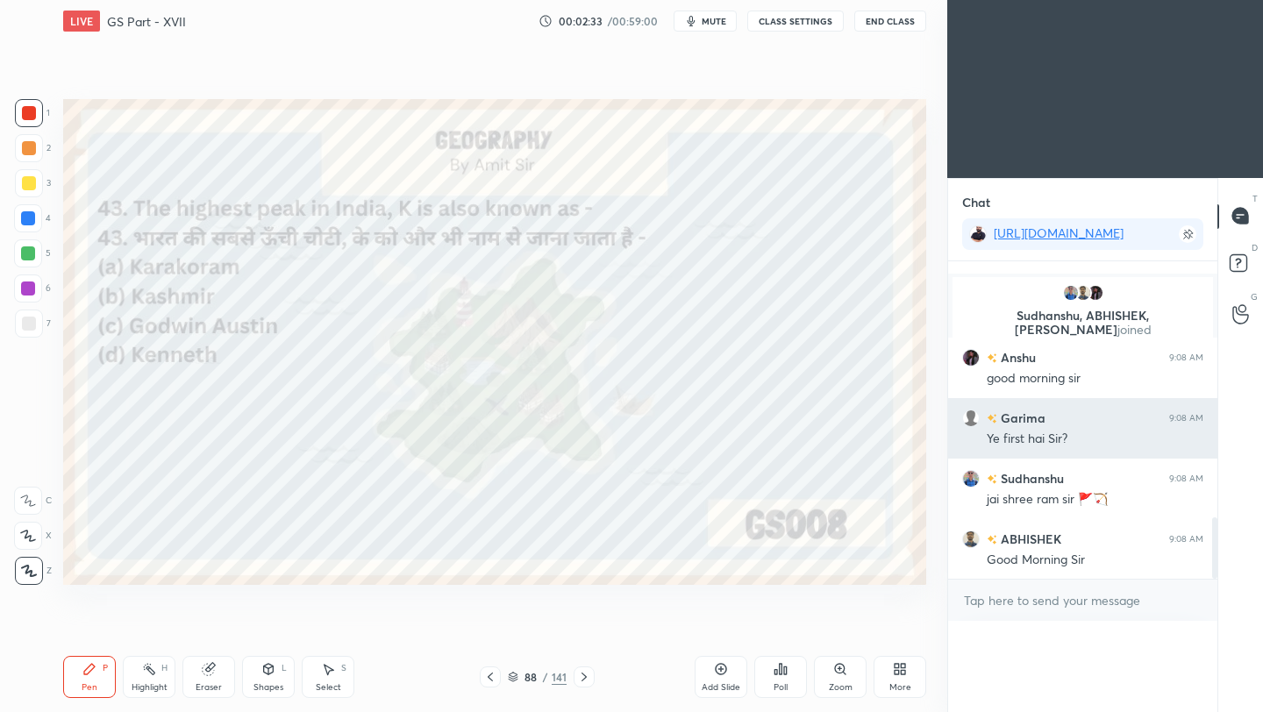
scroll to position [0, 0]
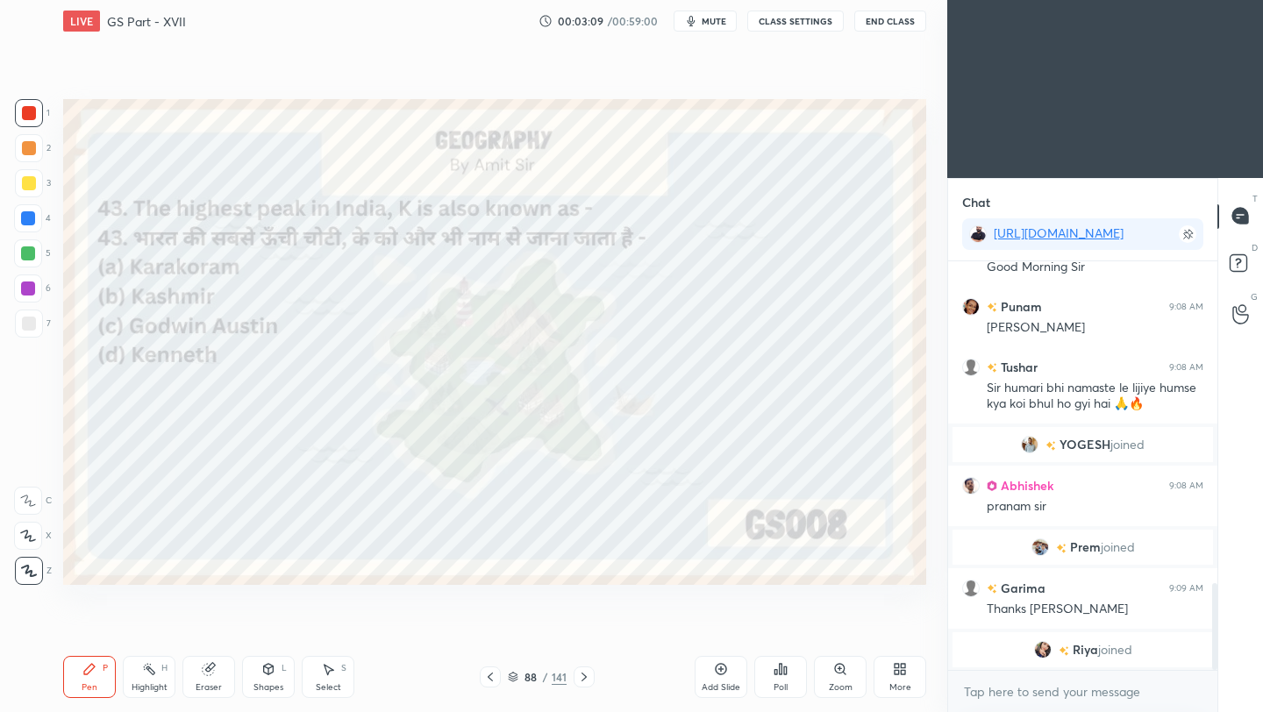
click at [588, 679] on icon at bounding box center [584, 677] width 14 height 14
click at [583, 679] on icon at bounding box center [584, 677] width 14 height 14
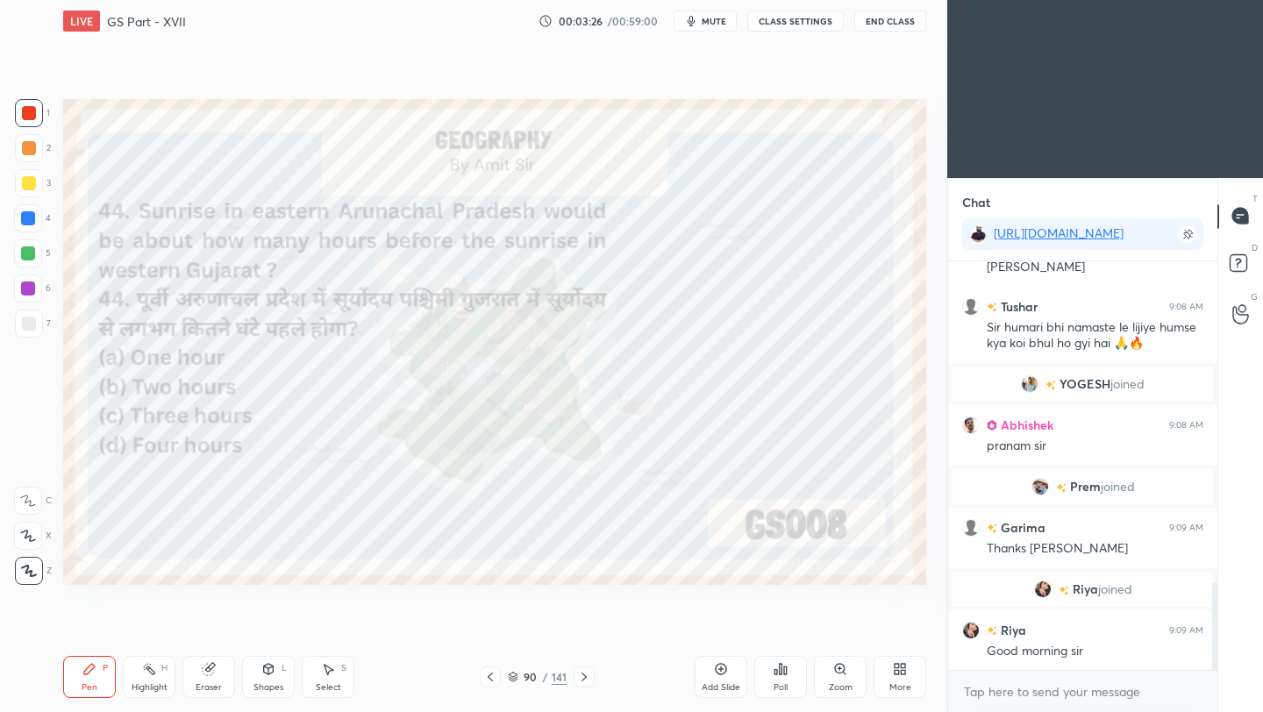
click at [779, 674] on icon at bounding box center [780, 669] width 14 height 14
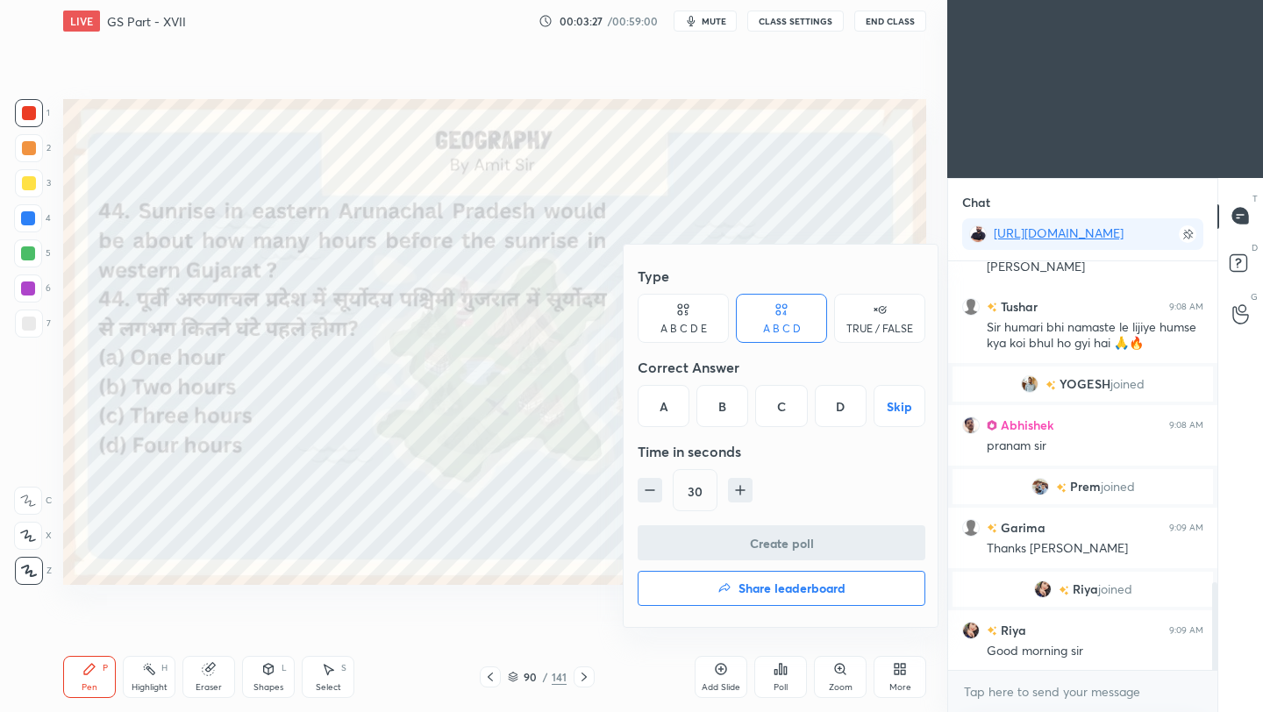
drag, startPoint x: 719, startPoint y: 408, endPoint x: 737, endPoint y: 522, distance: 115.5
click at [720, 408] on div "B" at bounding box center [722, 406] width 52 height 42
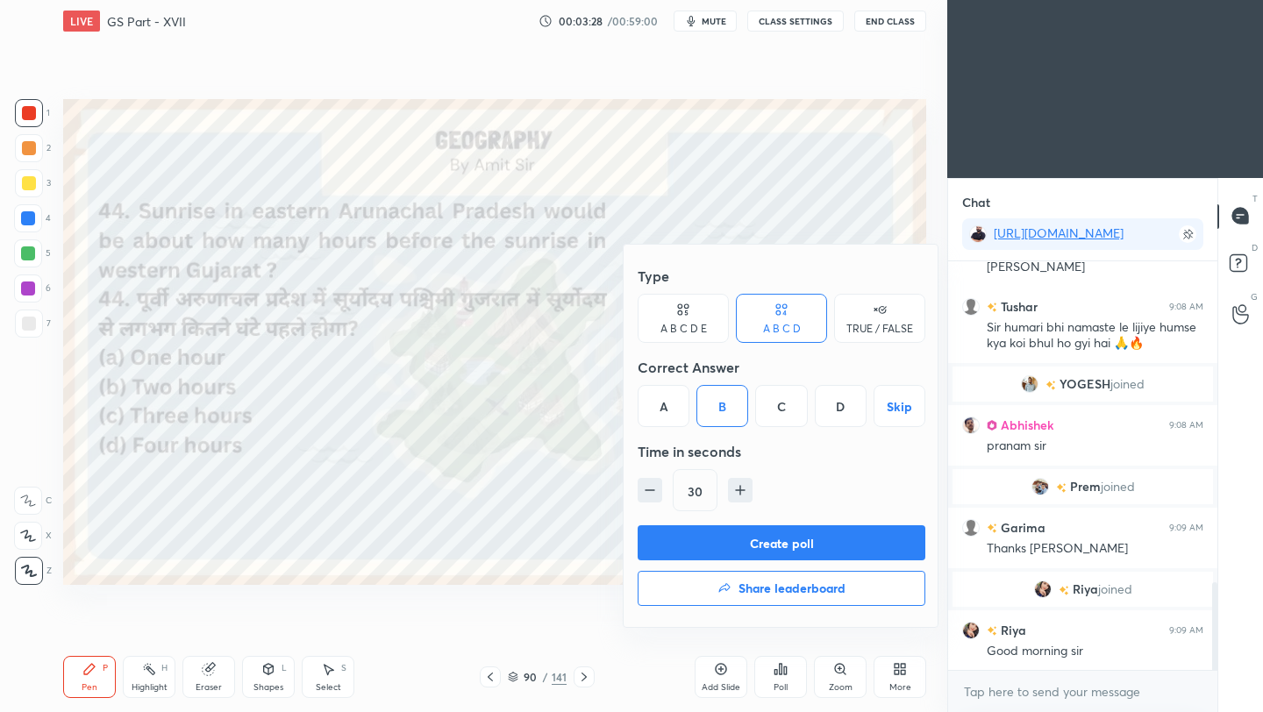
click at [729, 545] on button "Create poll" at bounding box center [781, 542] width 288 height 35
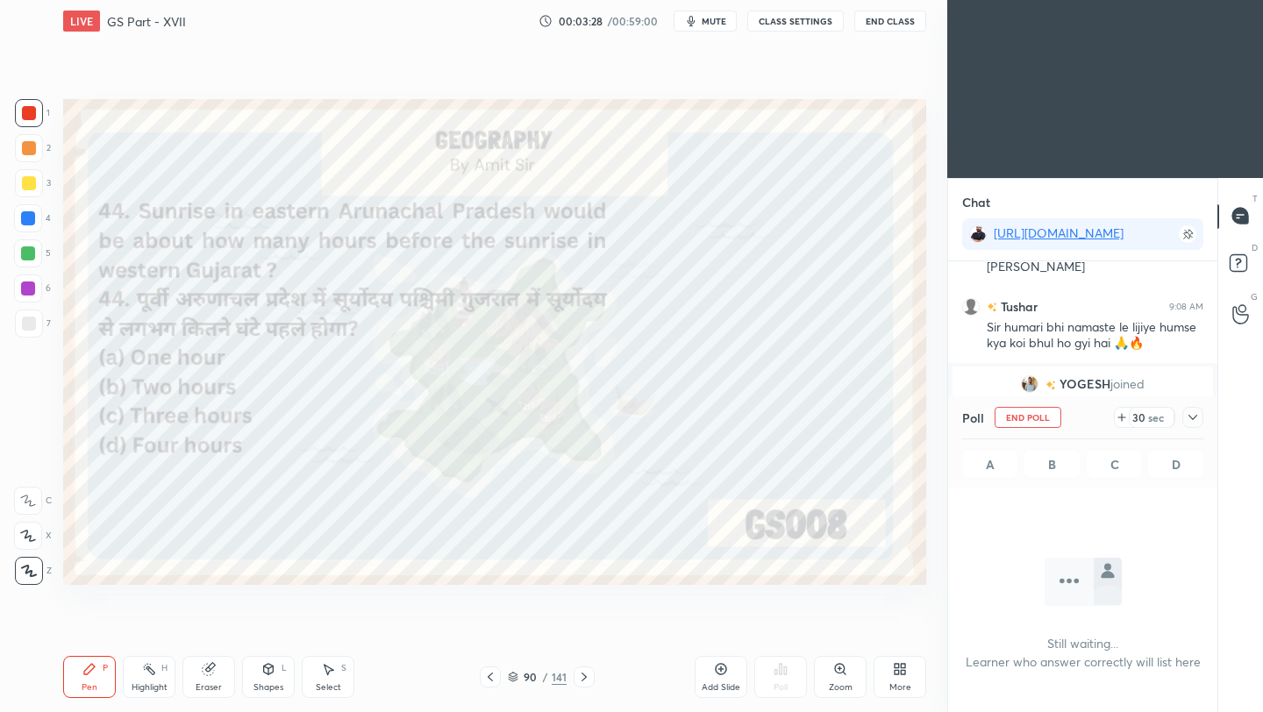
scroll to position [6, 6]
click at [1197, 422] on icon at bounding box center [1192, 417] width 14 height 14
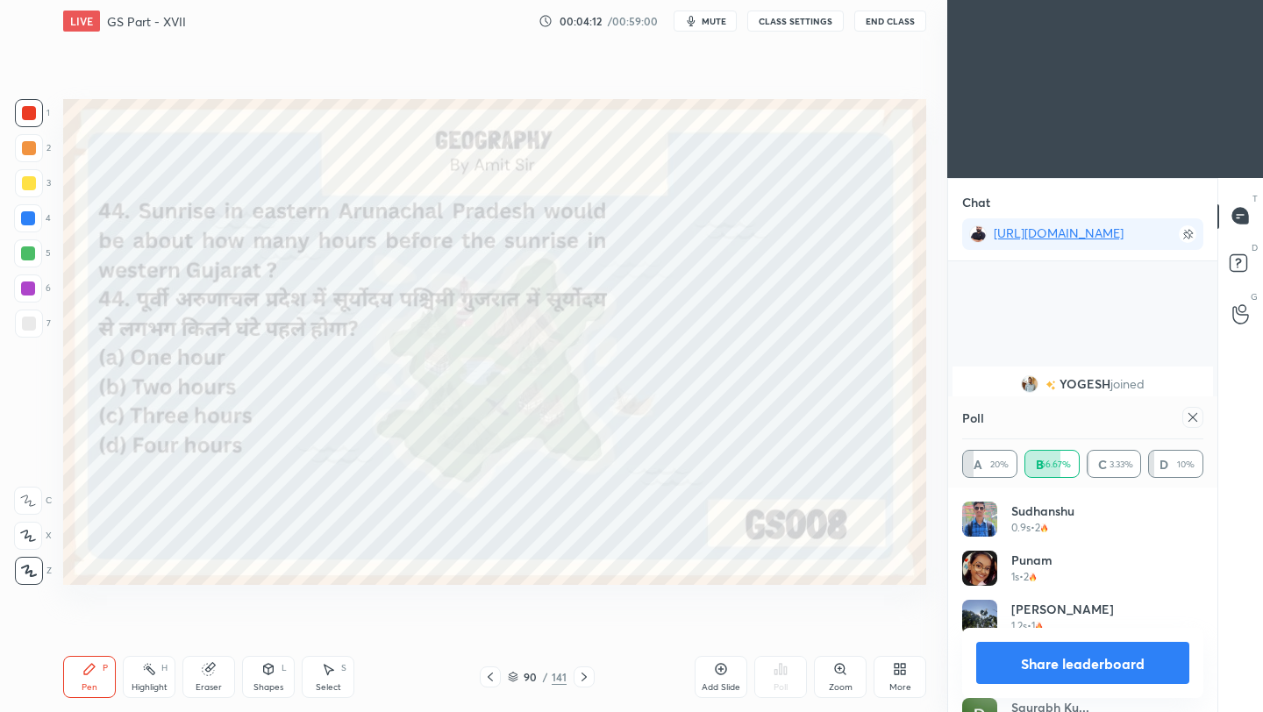
scroll to position [1666, 0]
click at [1197, 416] on icon at bounding box center [1192, 417] width 14 height 14
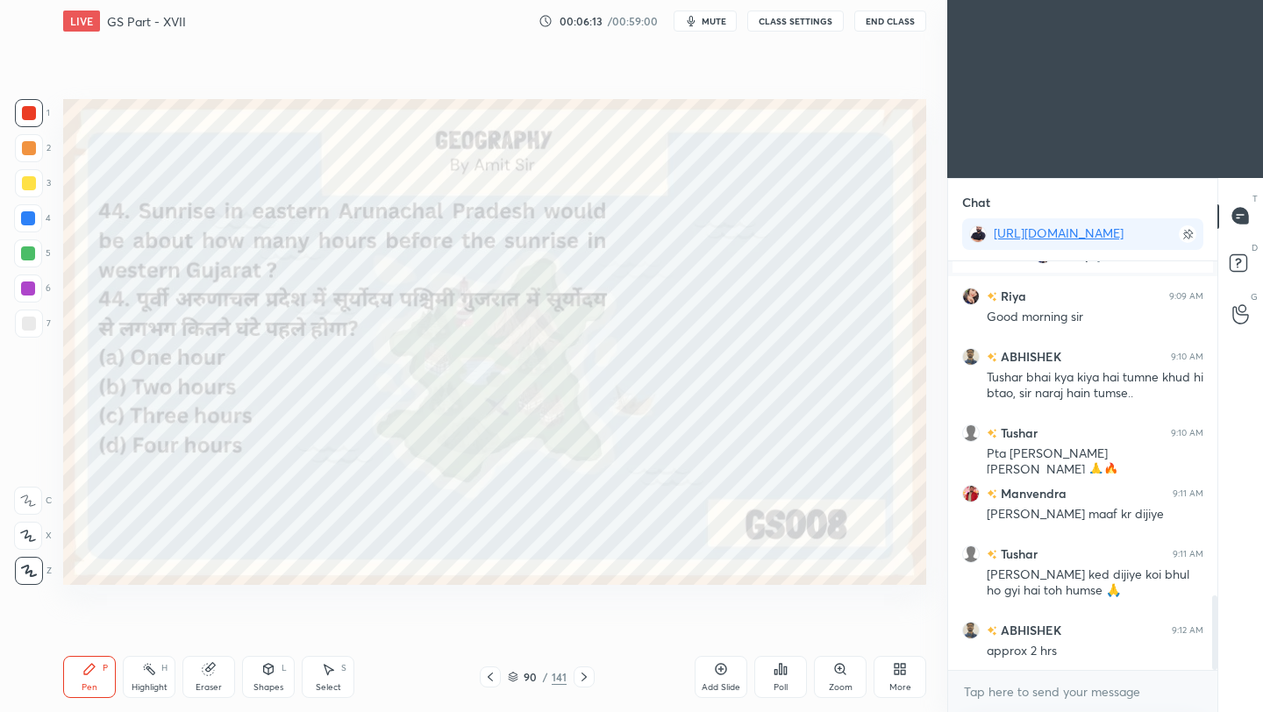
scroll to position [1893, 0]
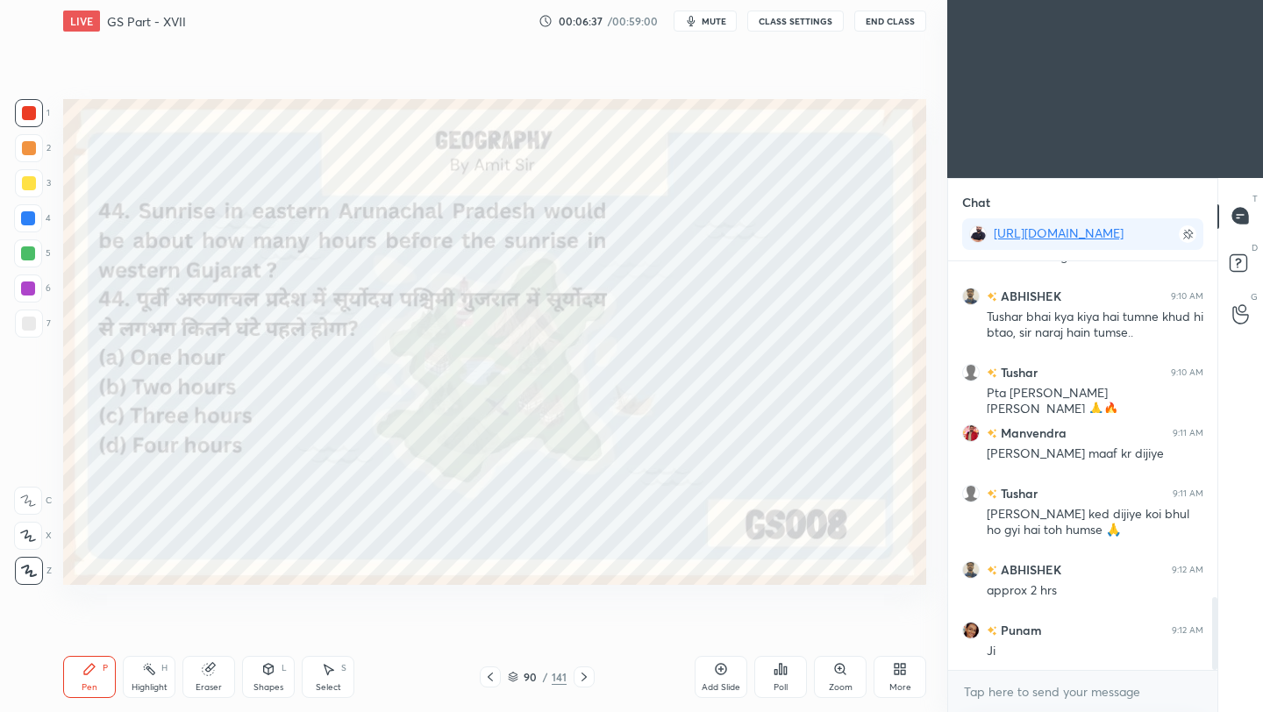
click at [584, 678] on icon at bounding box center [584, 677] width 14 height 14
click at [583, 679] on icon at bounding box center [583, 676] width 5 height 9
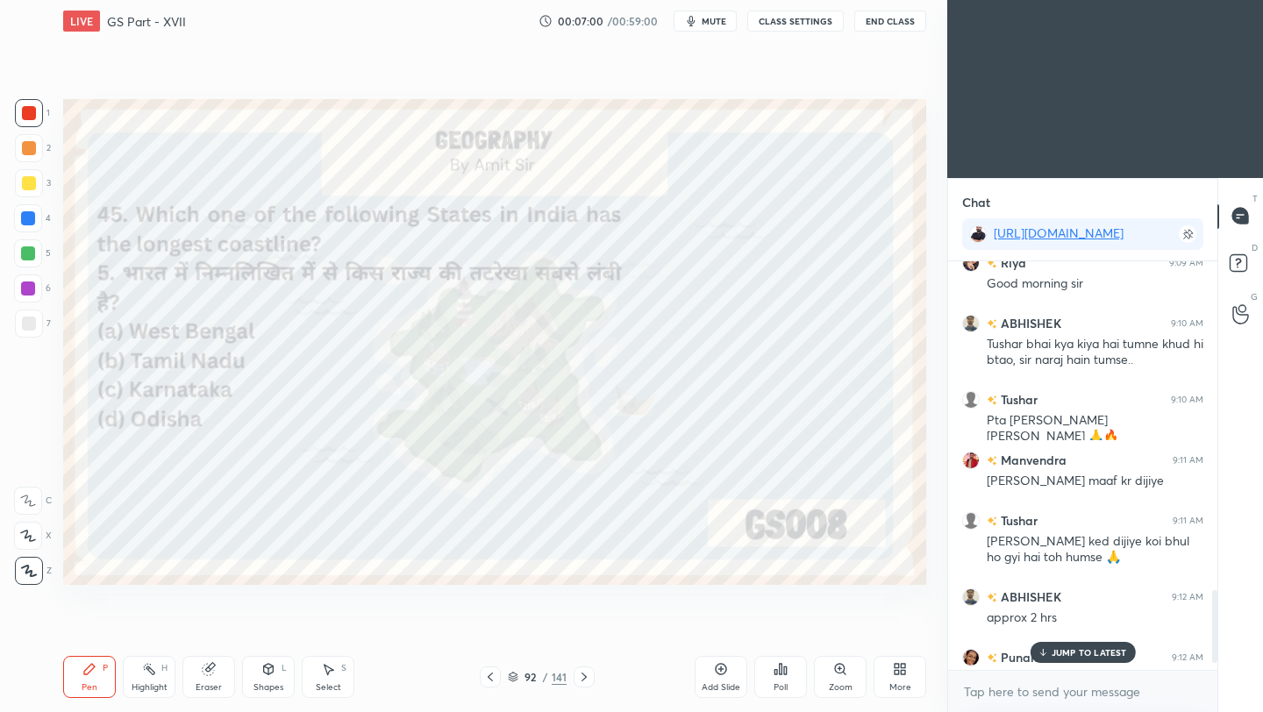
scroll to position [1981, 0]
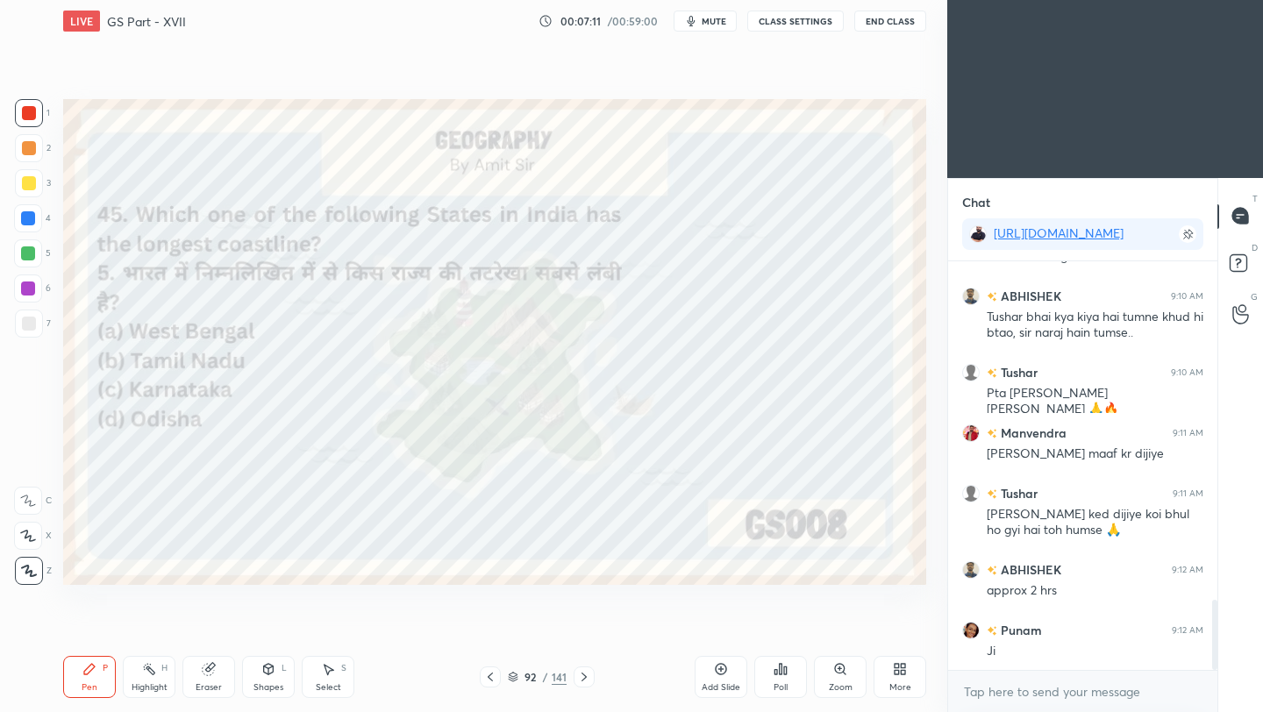
click at [781, 669] on icon at bounding box center [780, 669] width 3 height 11
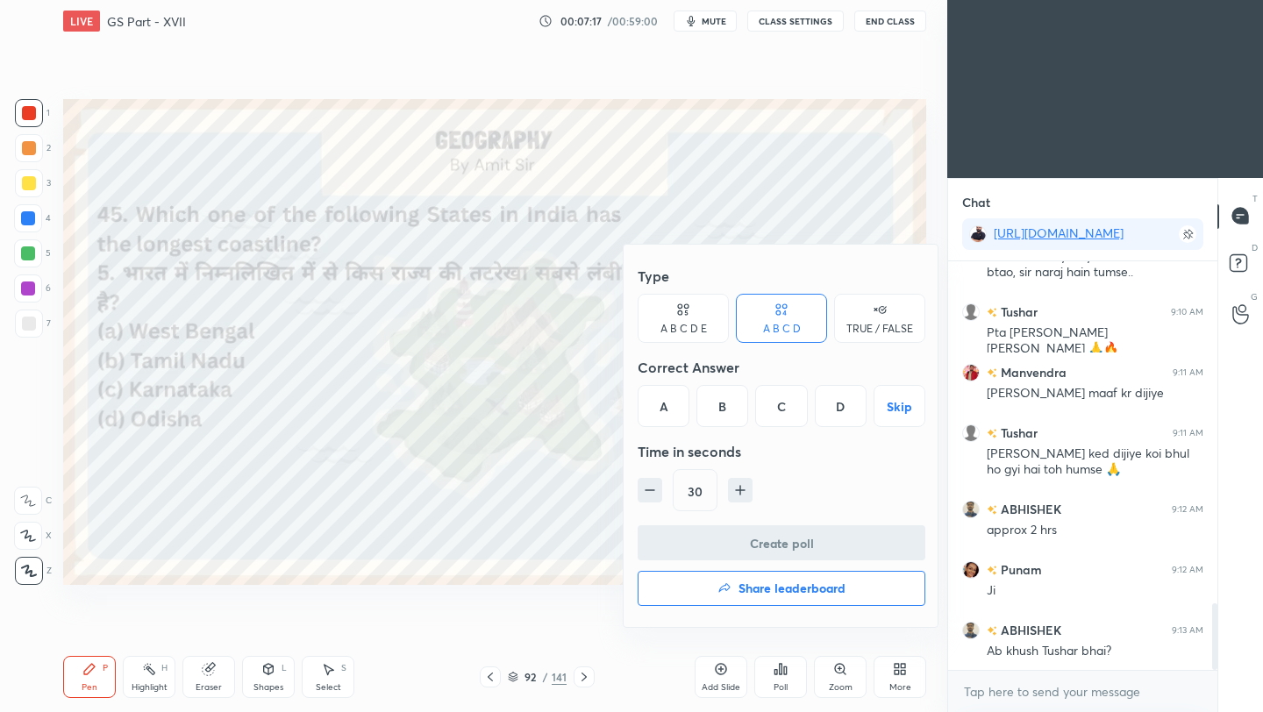
scroll to position [2102, 0]
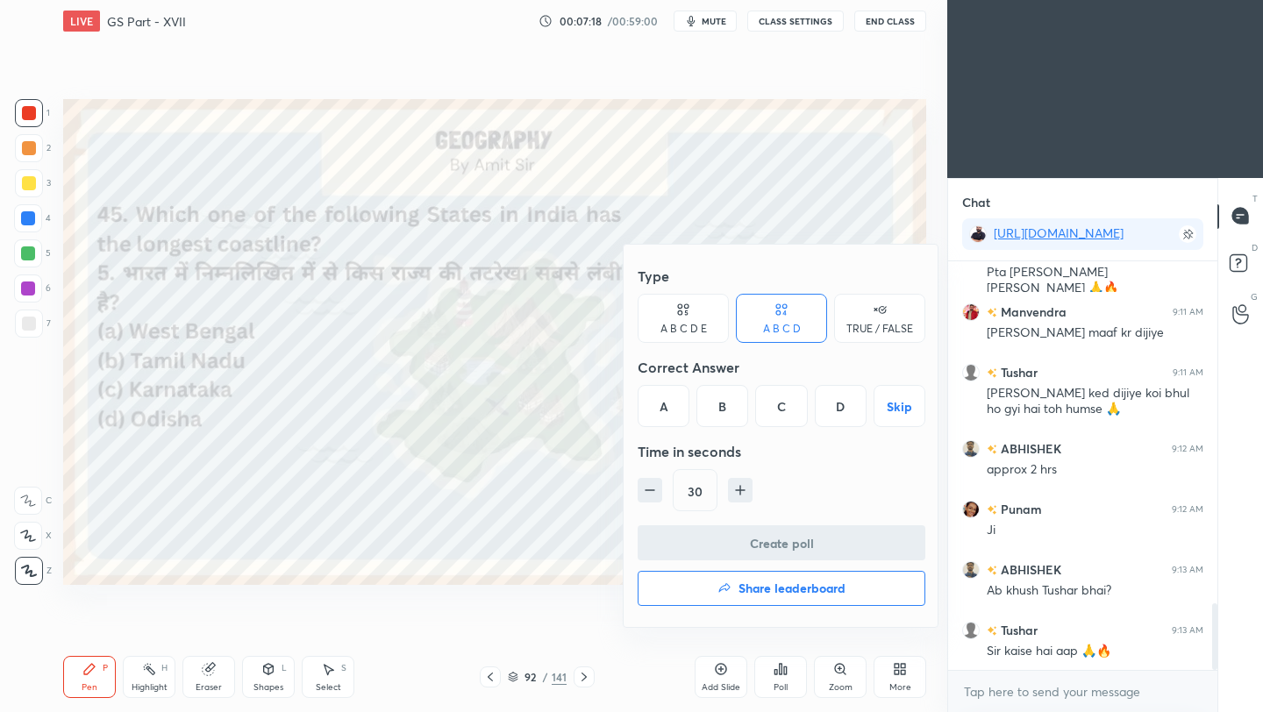
click at [724, 411] on div "B" at bounding box center [722, 406] width 52 height 42
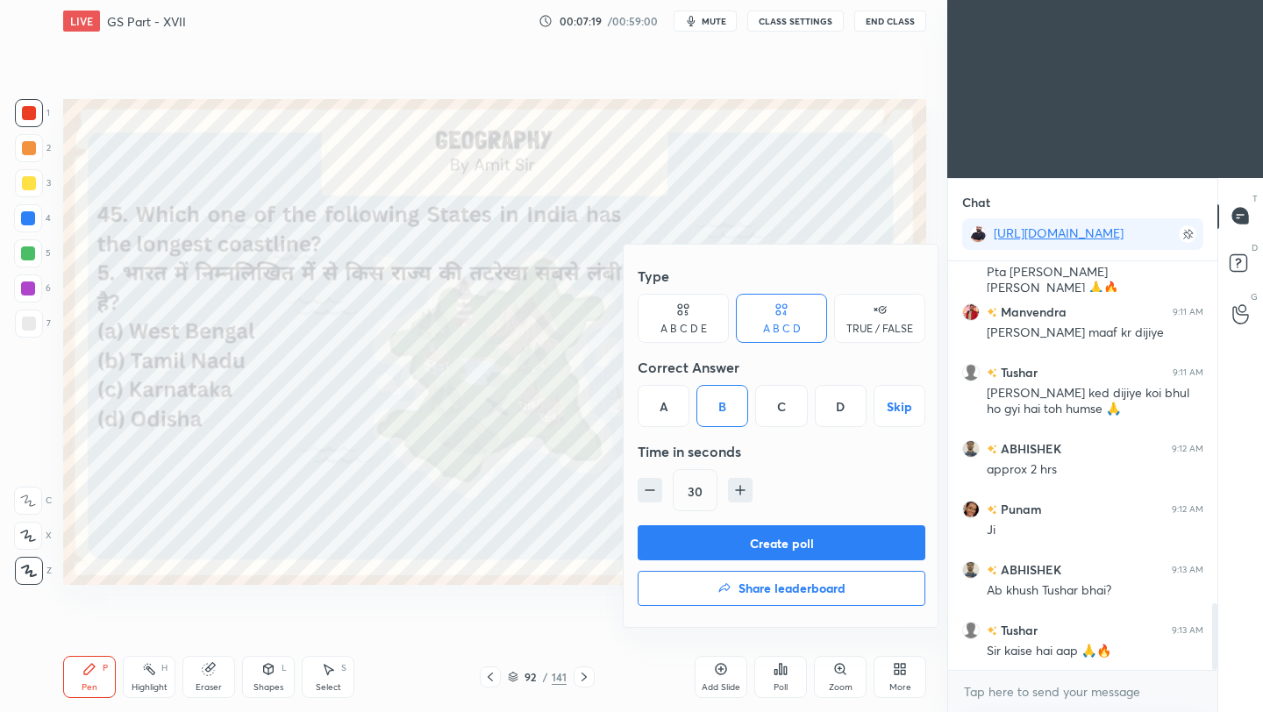
click at [744, 546] on button "Create poll" at bounding box center [781, 542] width 288 height 35
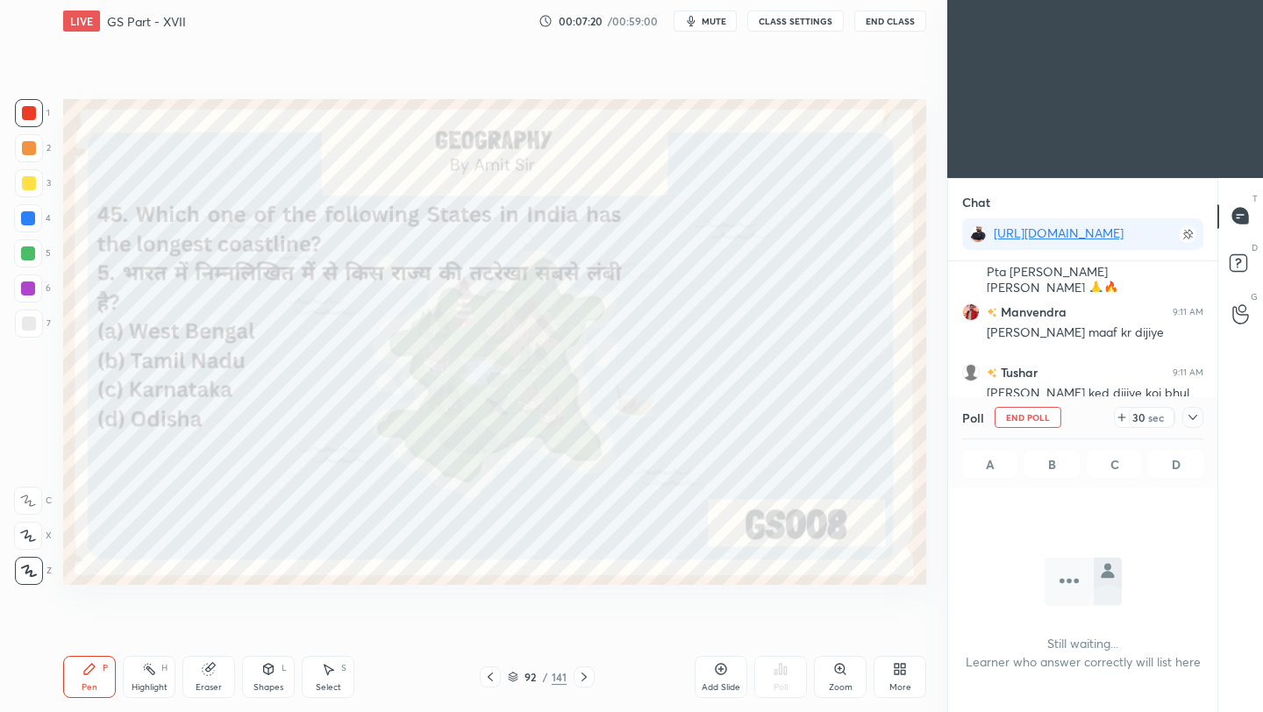
scroll to position [312, 264]
click at [1202, 419] on div "Poll End Poll 29 sec A B C D" at bounding box center [1082, 441] width 269 height 91
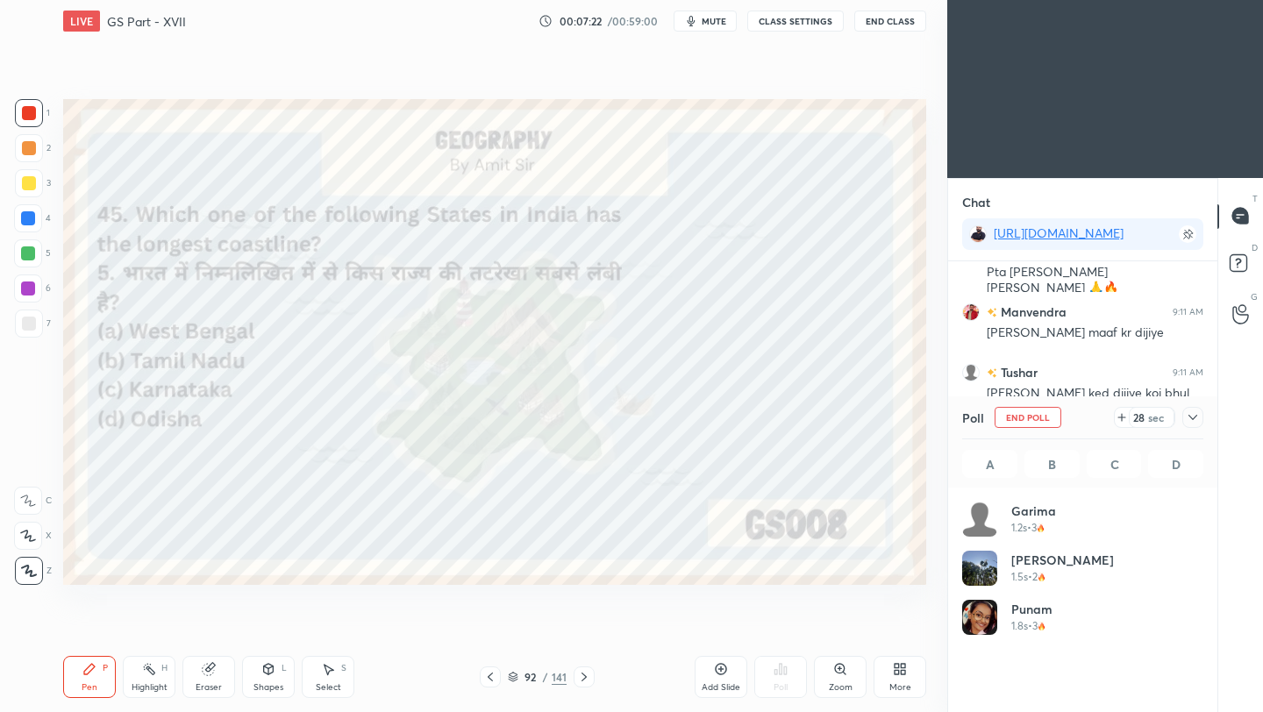
scroll to position [6, 6]
click at [1192, 419] on icon at bounding box center [1192, 417] width 14 height 14
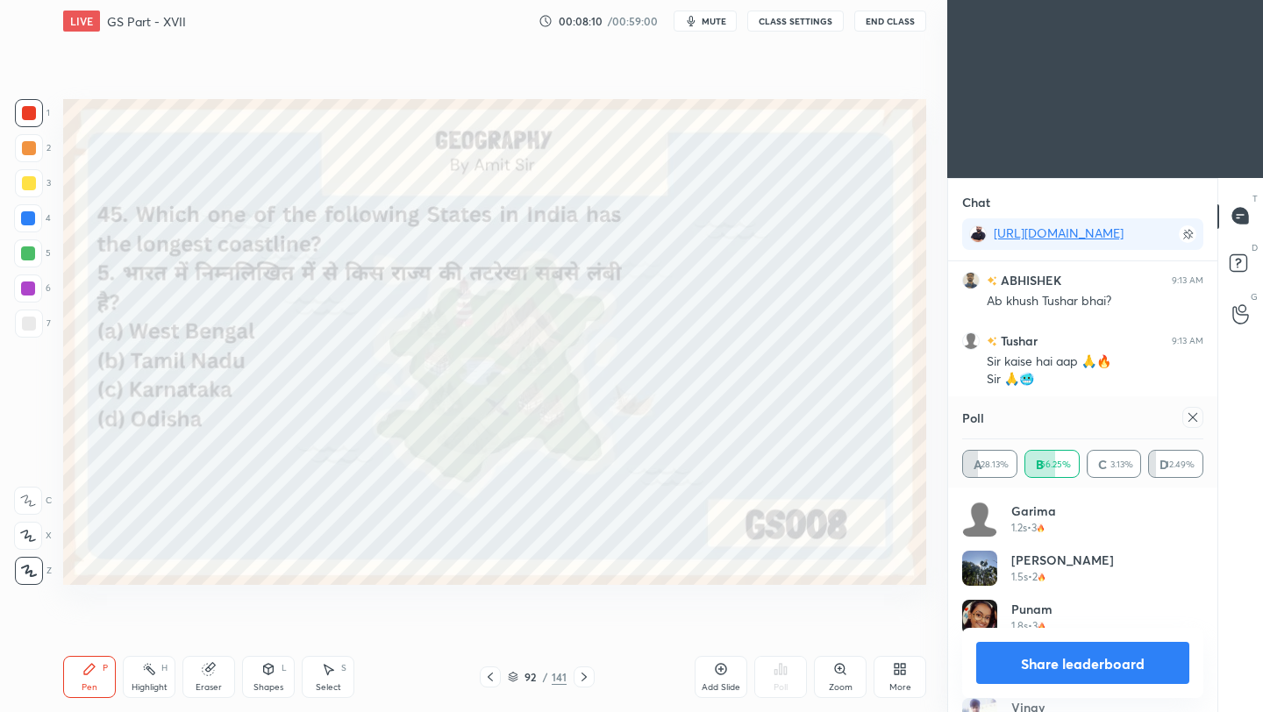
click at [1192, 418] on icon at bounding box center [1192, 417] width 14 height 14
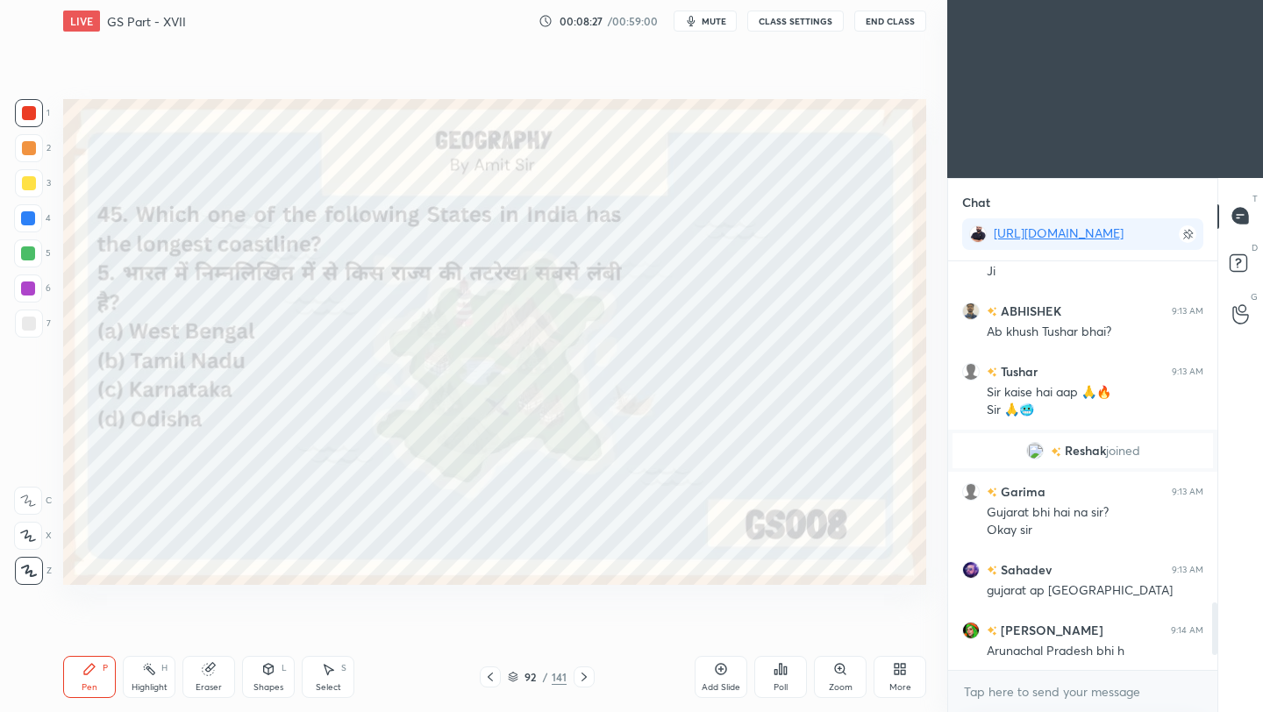
scroll to position [2141, 0]
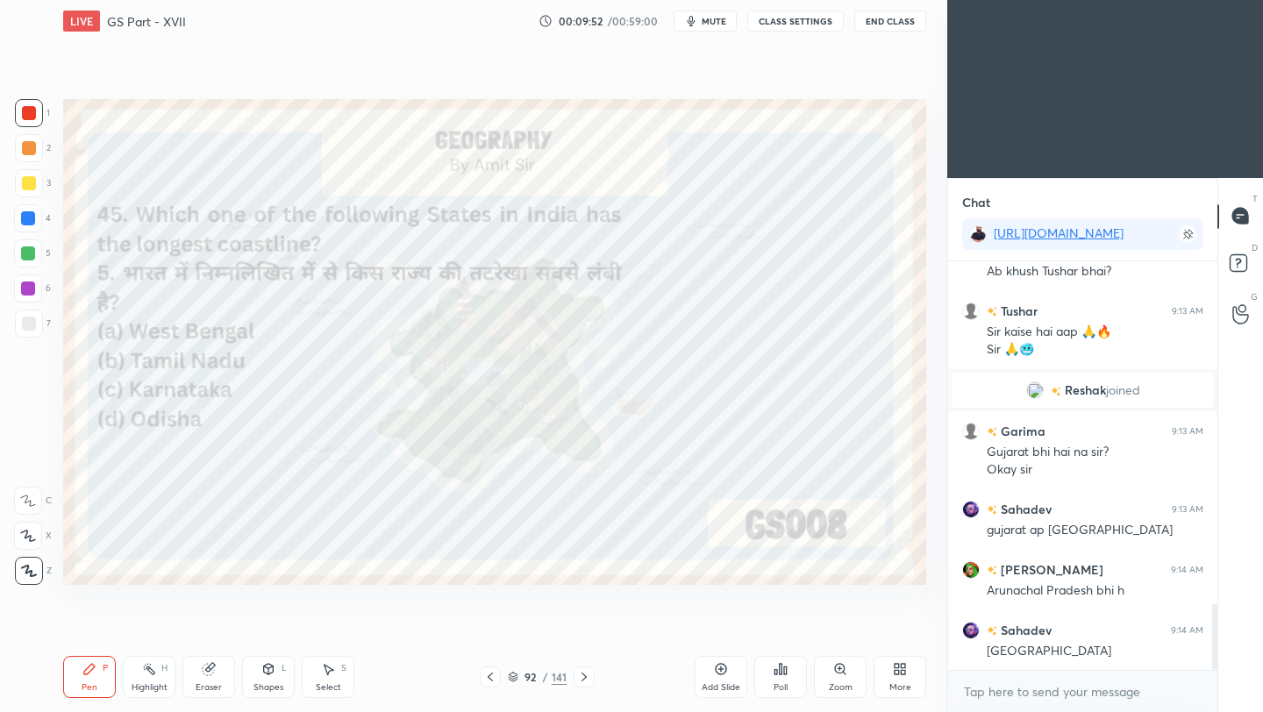
click at [582, 675] on icon at bounding box center [584, 677] width 14 height 14
click at [579, 674] on icon at bounding box center [584, 677] width 14 height 14
click at [789, 677] on div "Poll" at bounding box center [780, 677] width 53 height 42
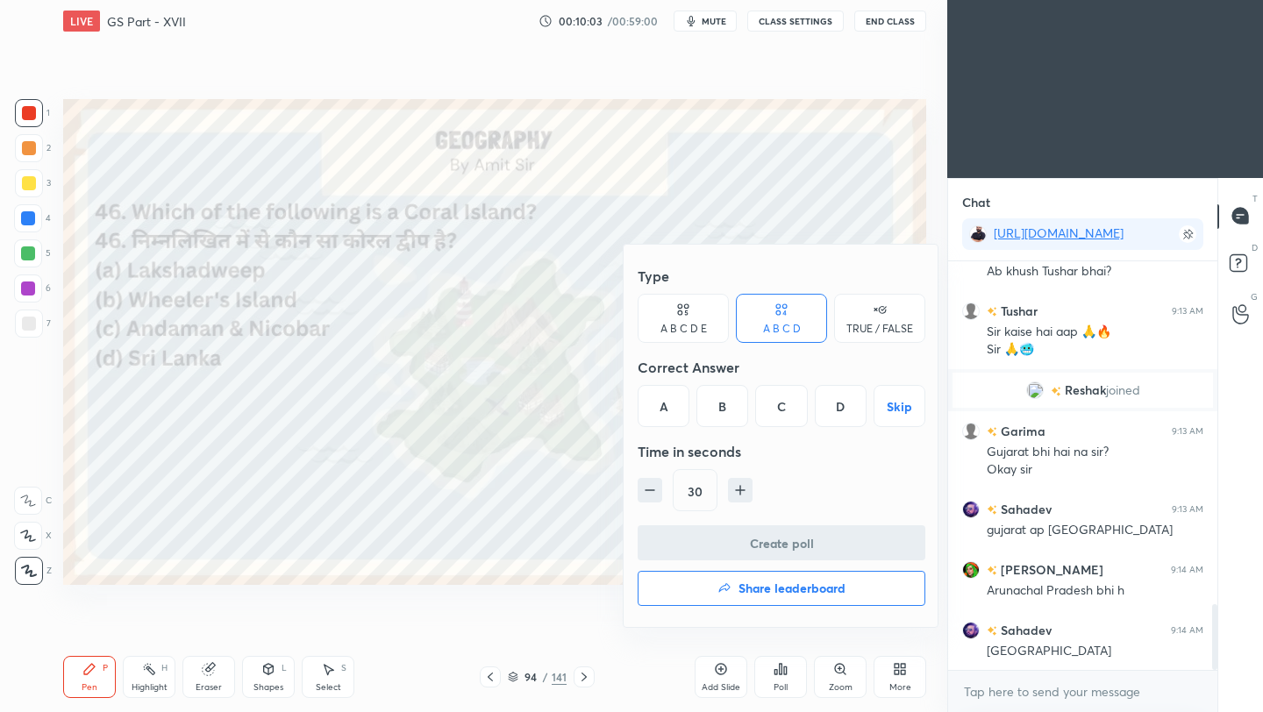
click at [665, 410] on div "A" at bounding box center [663, 406] width 52 height 42
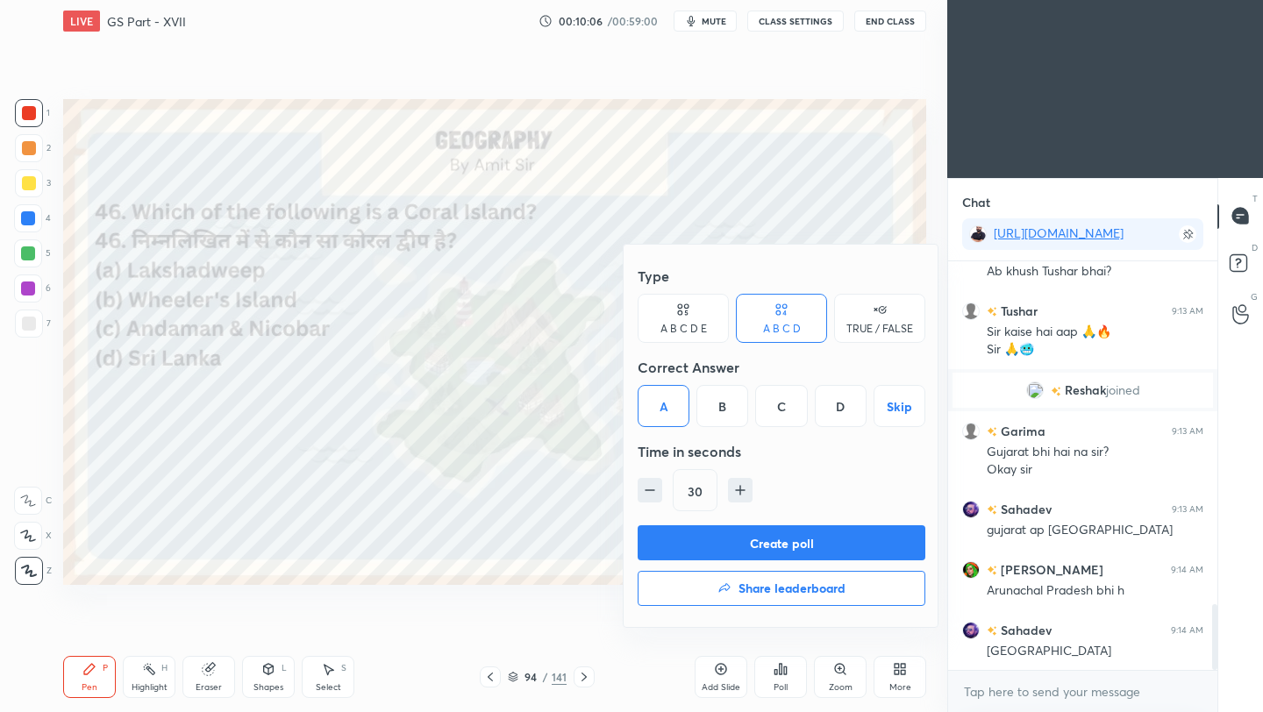
click at [698, 550] on button "Create poll" at bounding box center [781, 542] width 288 height 35
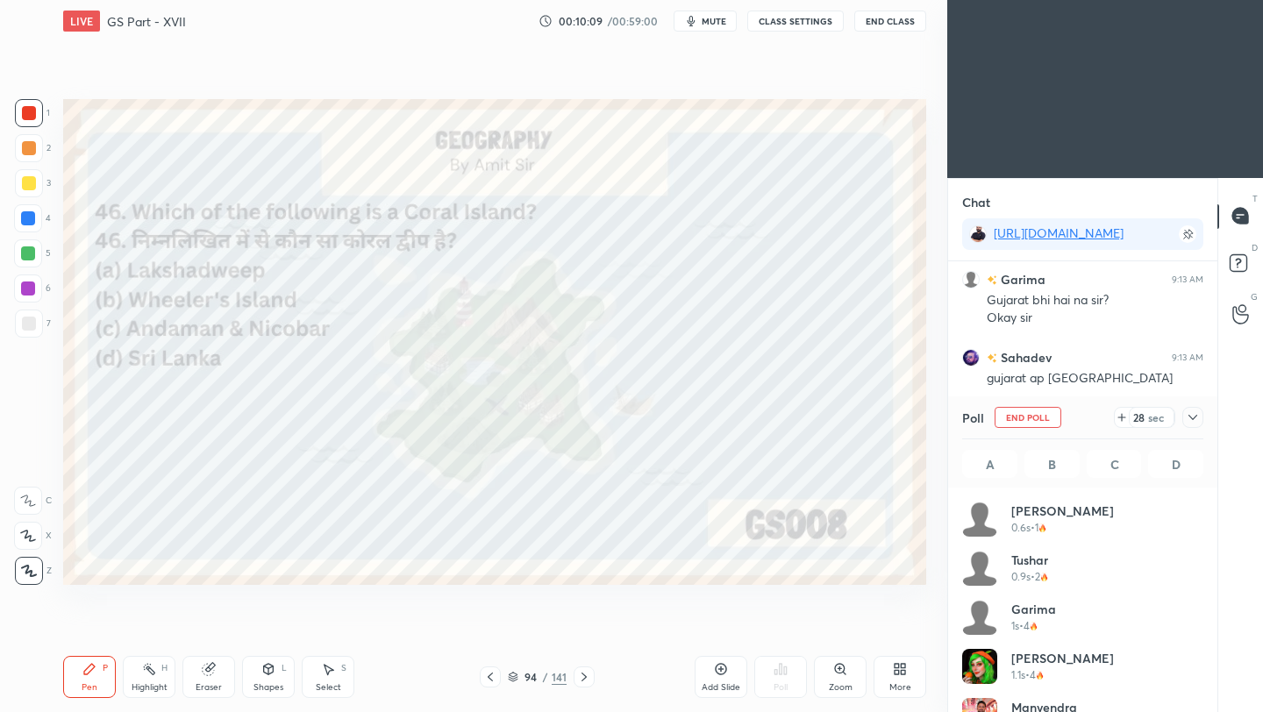
scroll to position [6, 6]
click at [1194, 417] on icon at bounding box center [1192, 417] width 14 height 14
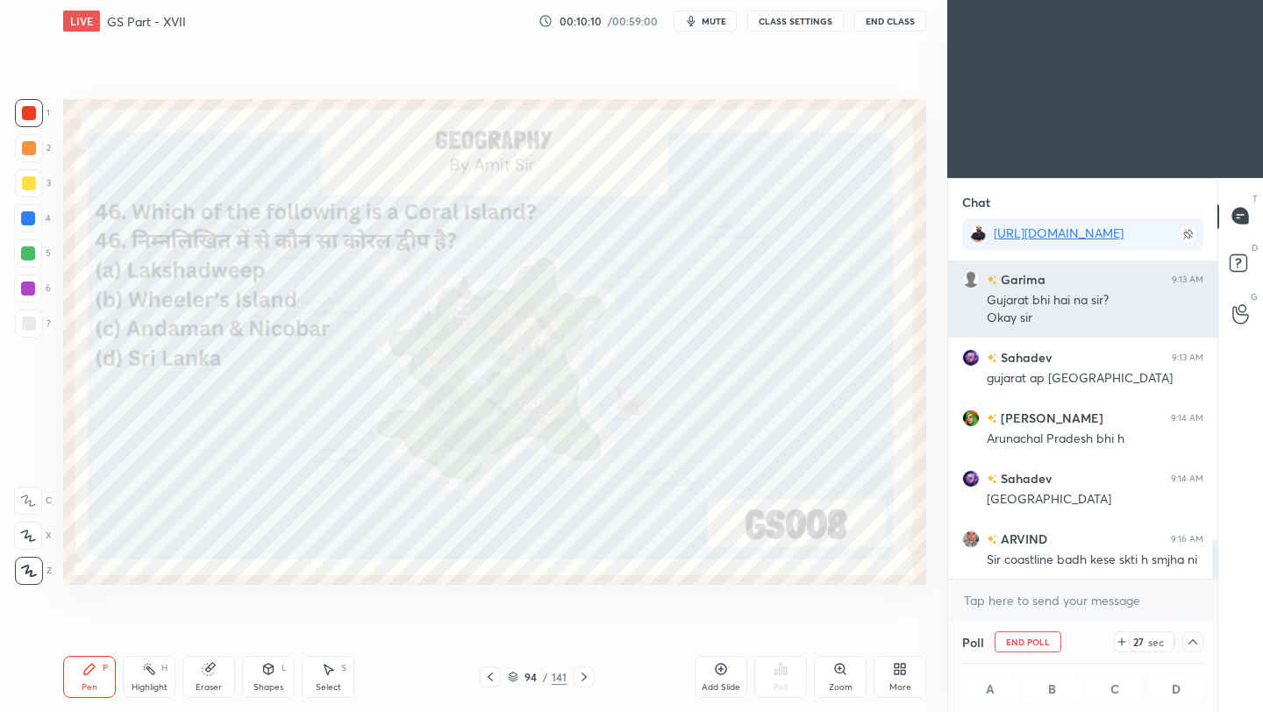
scroll to position [1, 6]
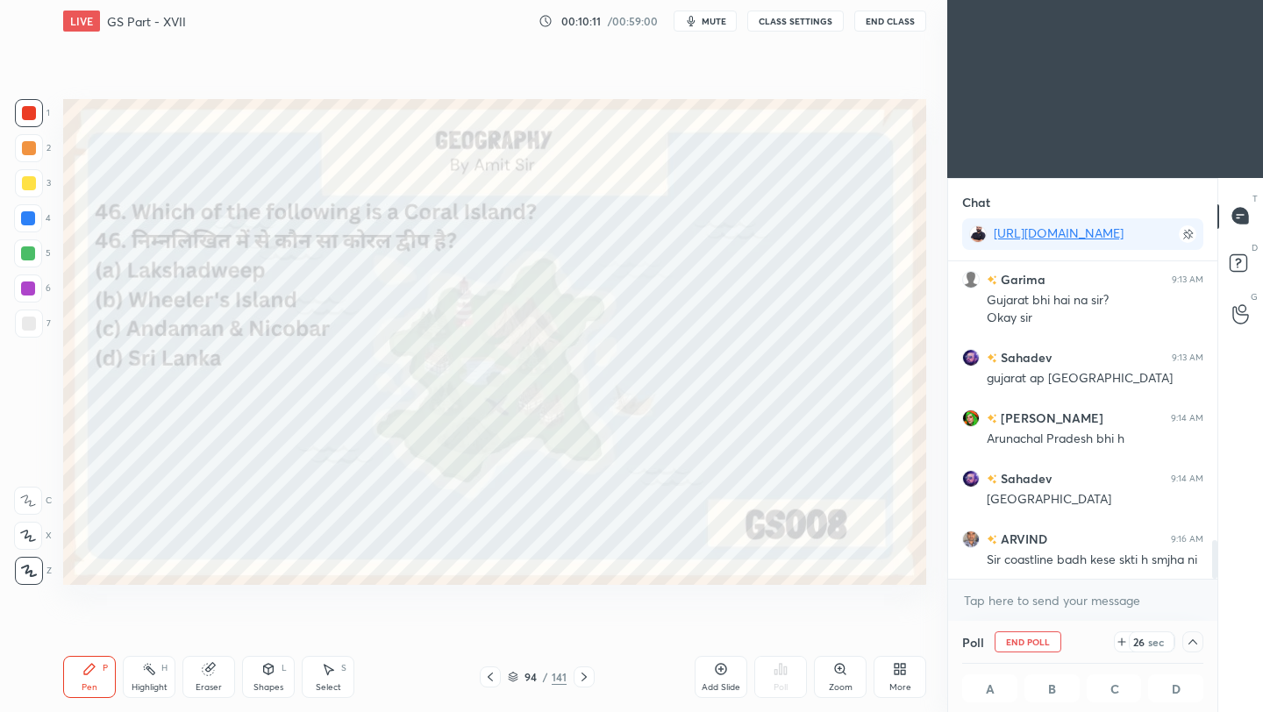
click at [890, 26] on button "End Class" at bounding box center [890, 21] width 72 height 21
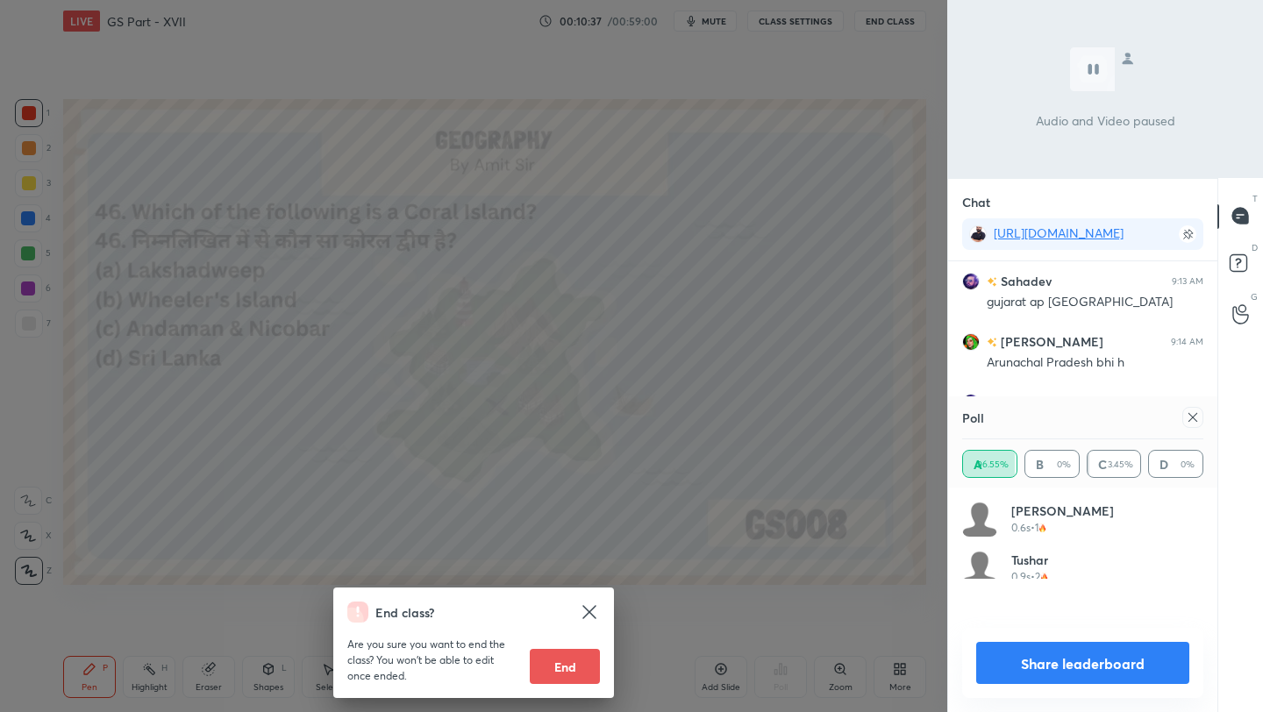
scroll to position [205, 236]
click at [818, 350] on div "End class? Are you sure you want to end the class? You won’t be able to edit on…" at bounding box center [473, 356] width 947 height 712
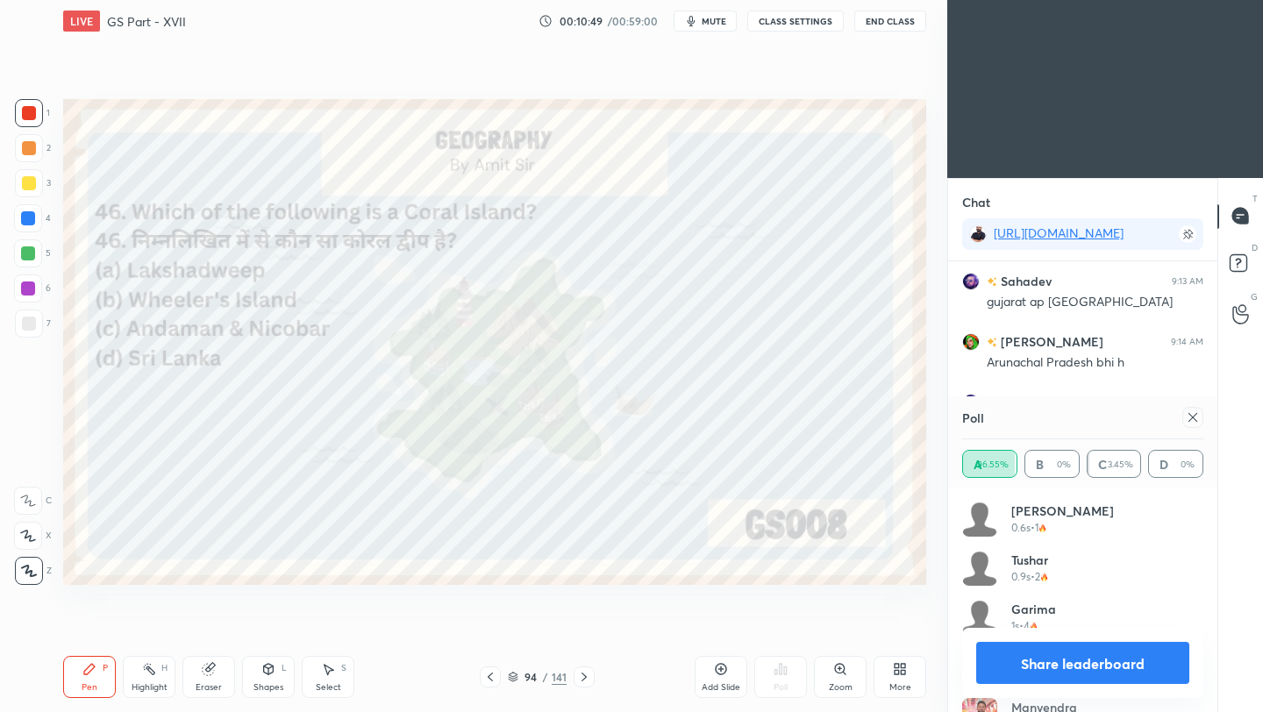
click at [1189, 418] on icon at bounding box center [1192, 417] width 14 height 14
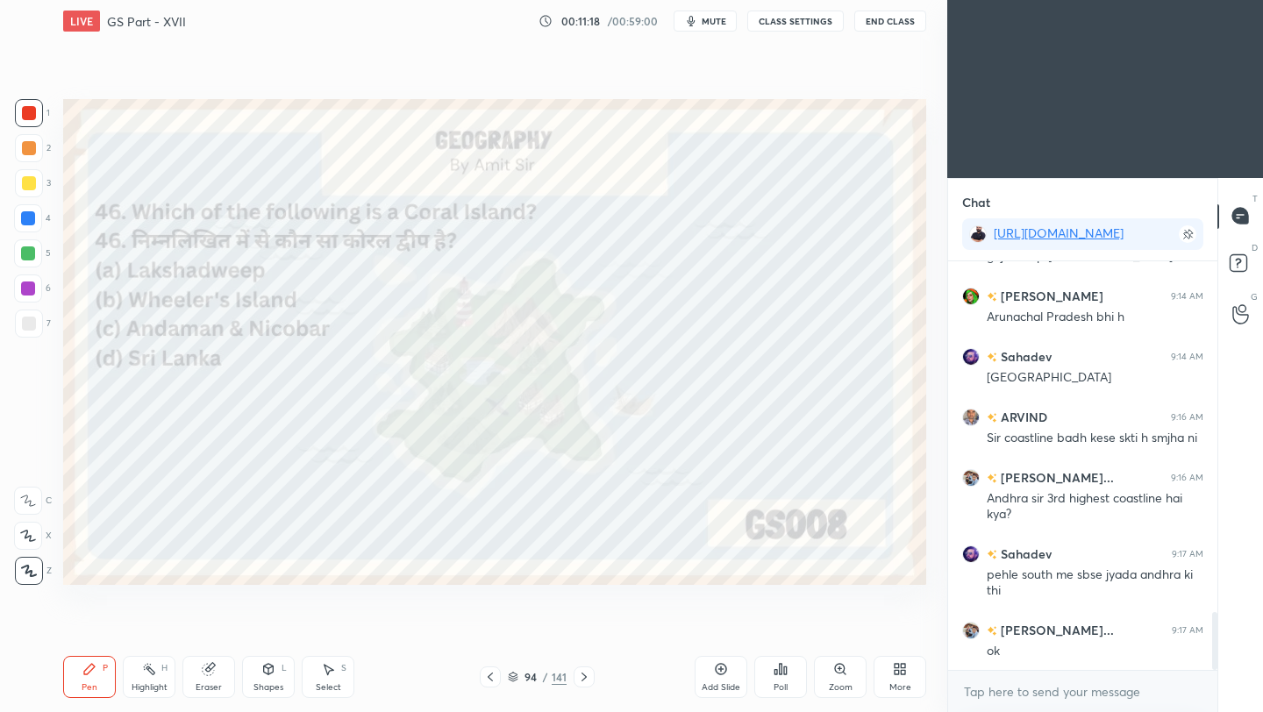
scroll to position [2475, 0]
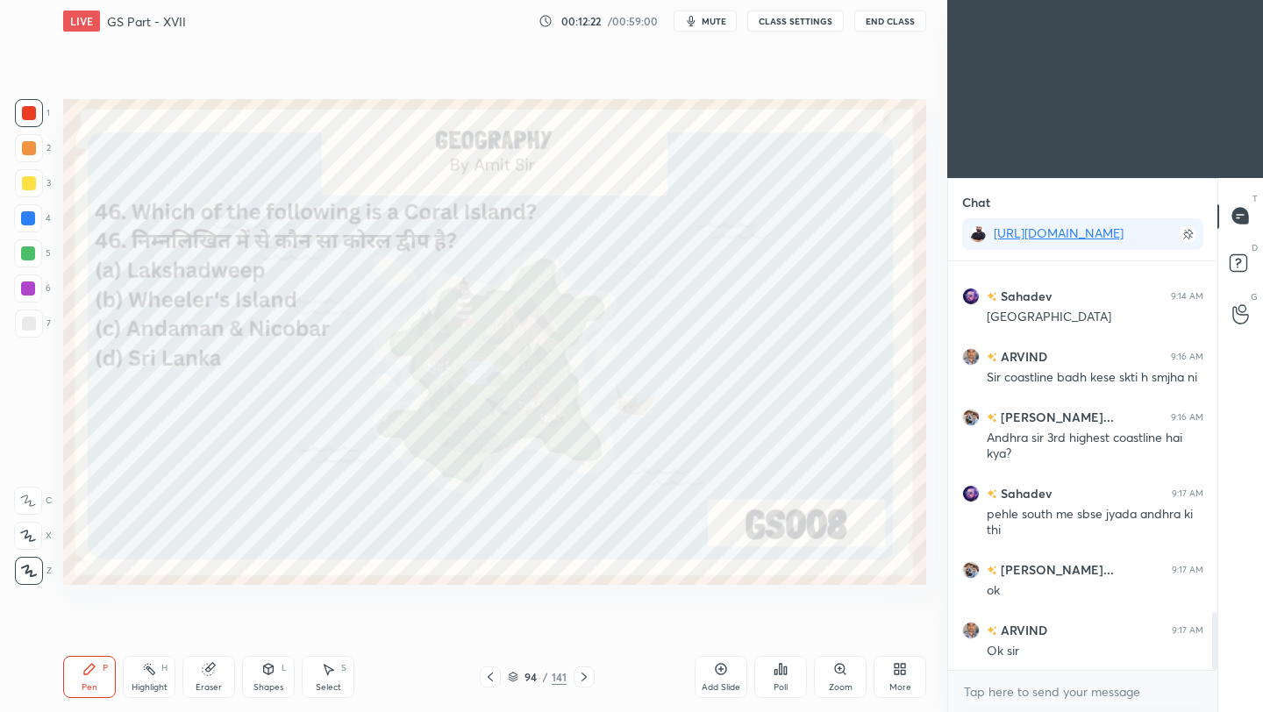
click at [584, 677] on icon at bounding box center [583, 676] width 5 height 9
click at [580, 680] on icon at bounding box center [584, 677] width 14 height 14
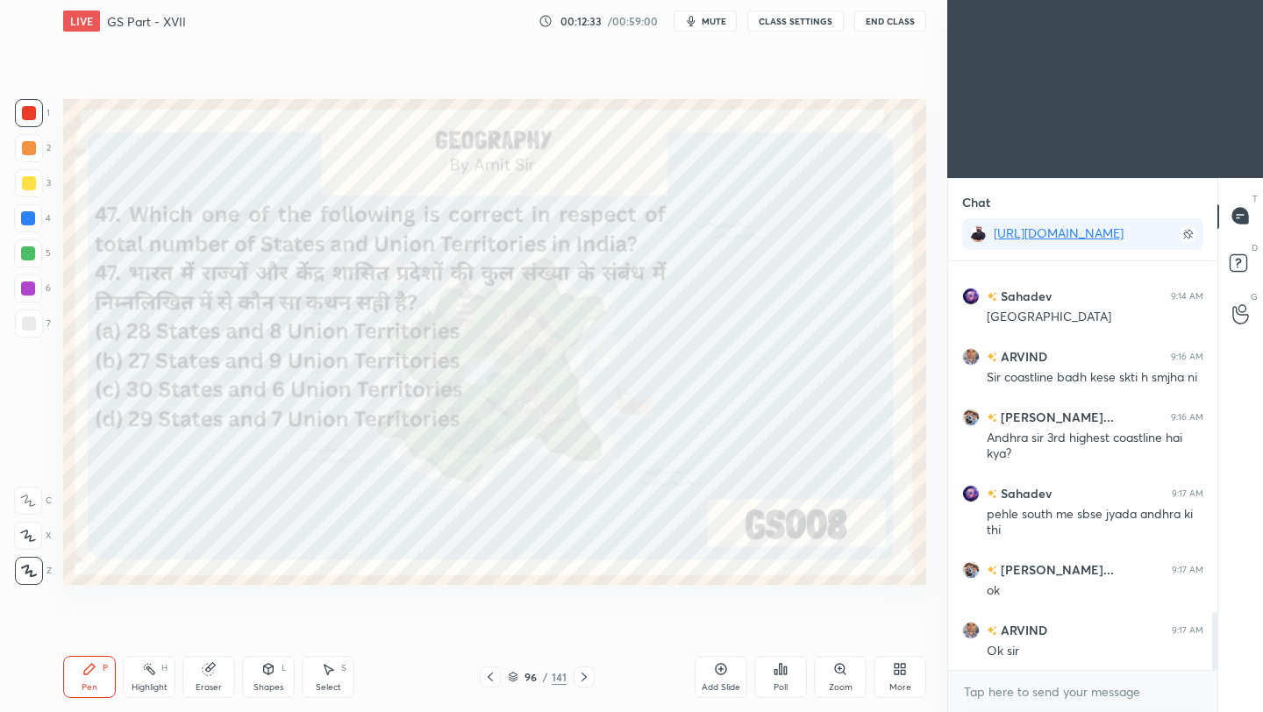
click at [764, 680] on div "Poll" at bounding box center [780, 677] width 53 height 42
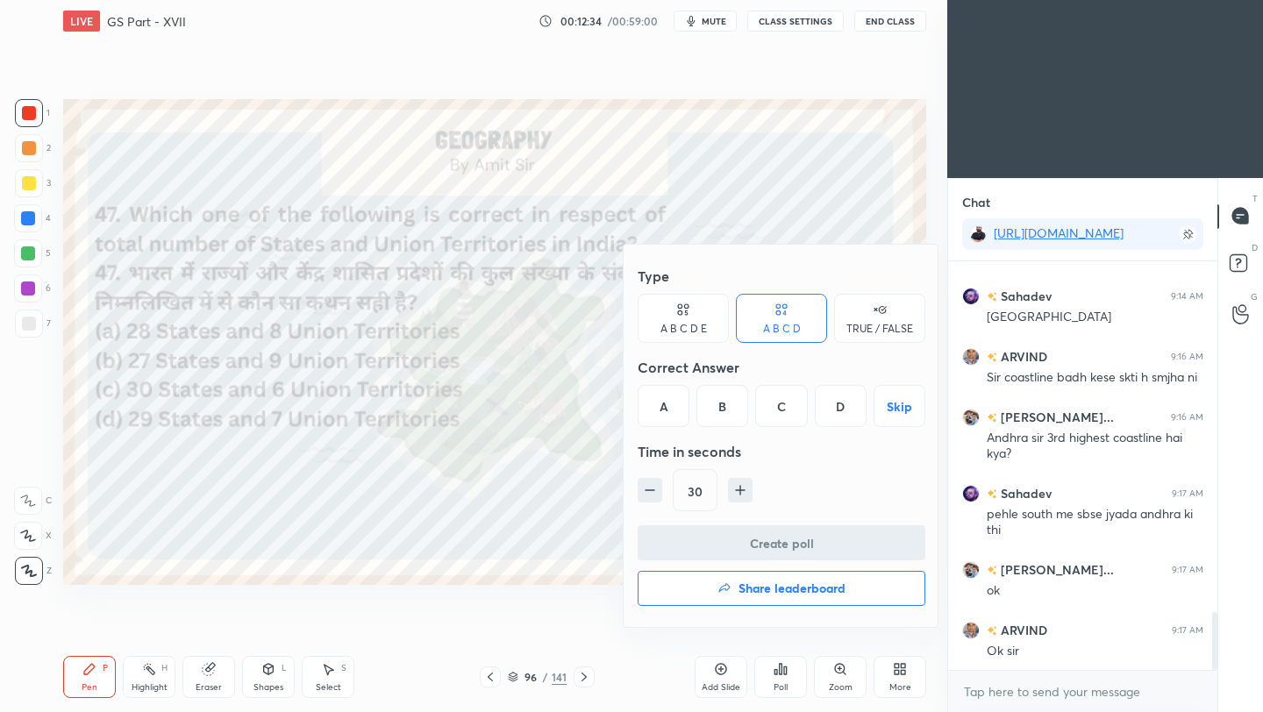
click at [668, 414] on div "A" at bounding box center [663, 406] width 52 height 42
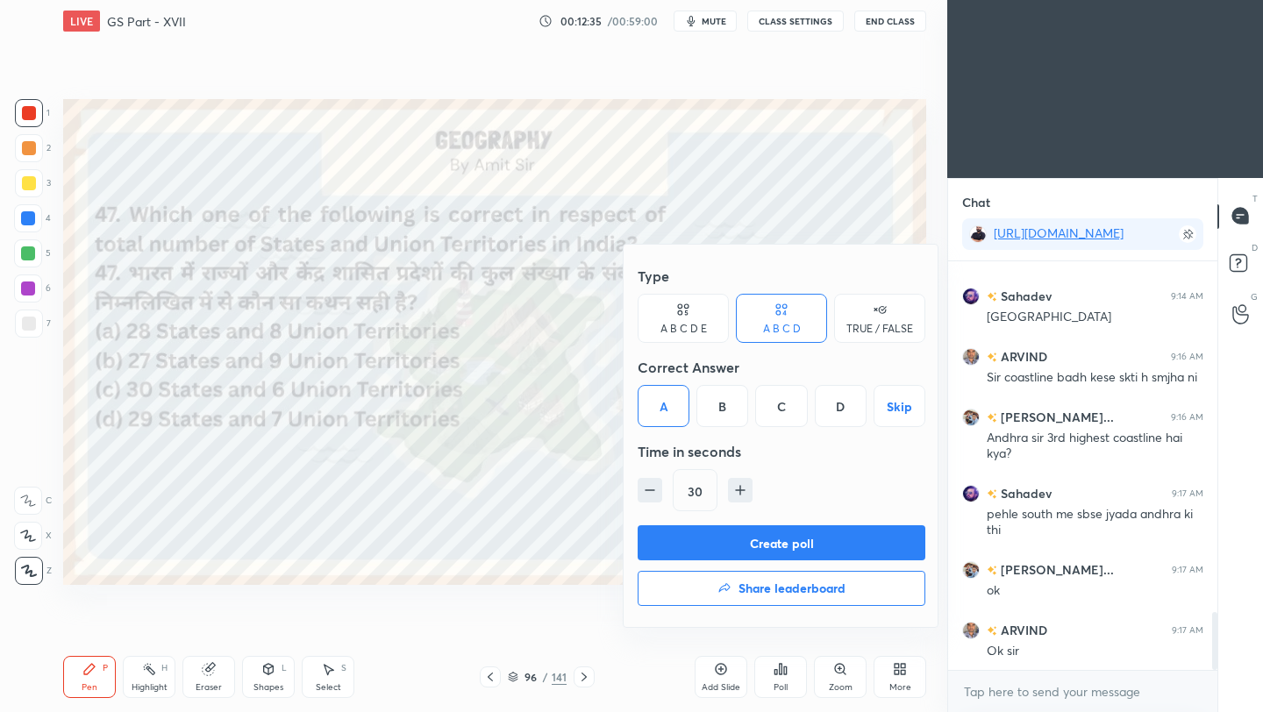
click at [708, 547] on button "Create poll" at bounding box center [781, 542] width 288 height 35
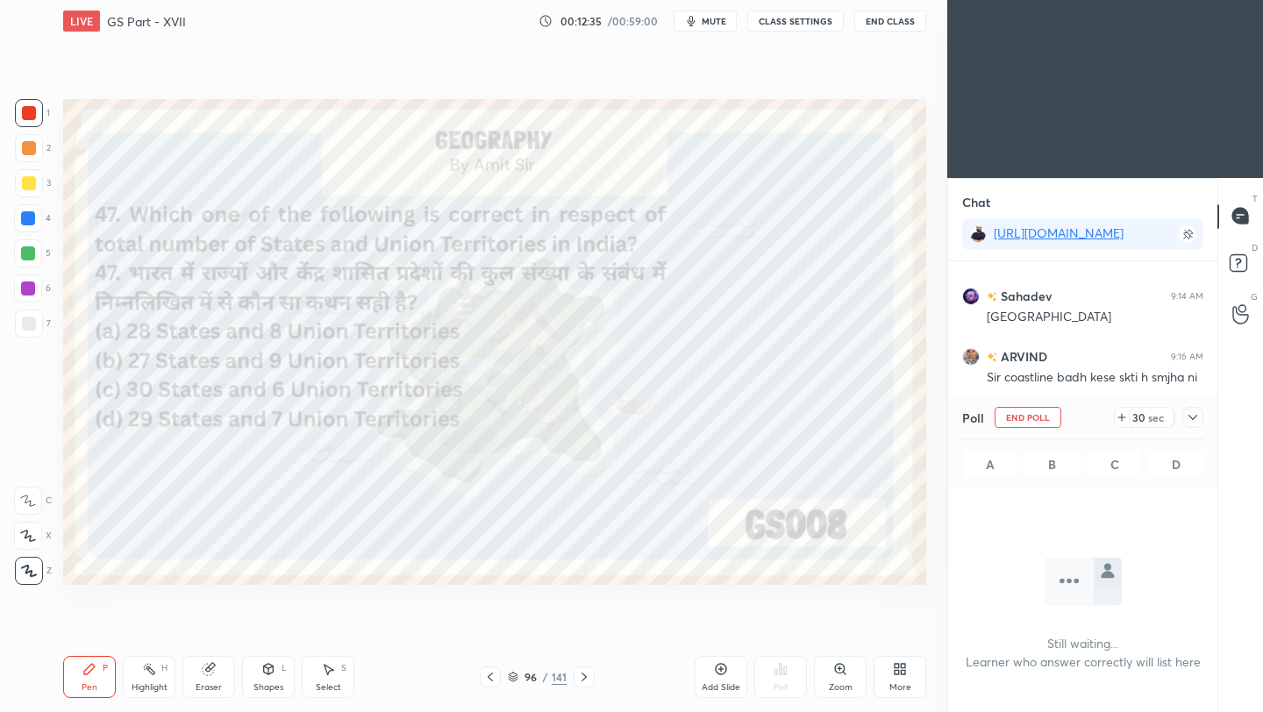
scroll to position [6, 6]
click at [1199, 416] on icon at bounding box center [1192, 417] width 14 height 14
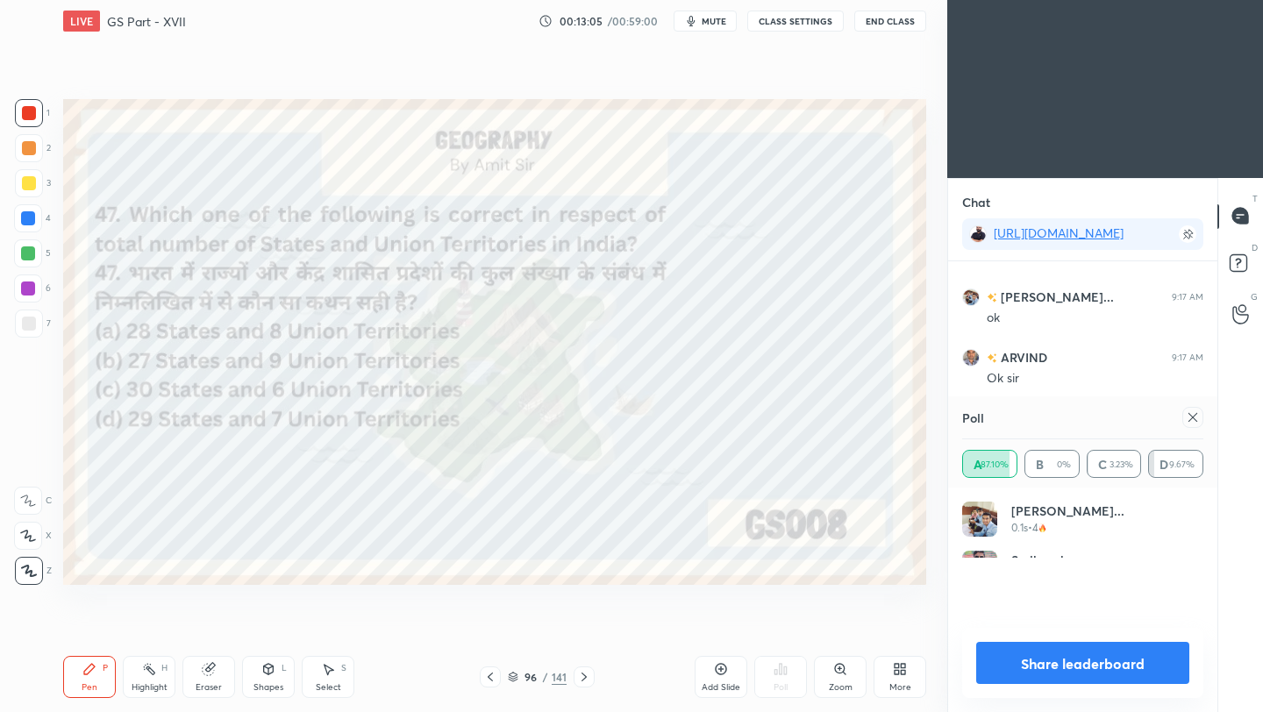
scroll to position [205, 236]
click at [1197, 416] on icon at bounding box center [1192, 417] width 14 height 14
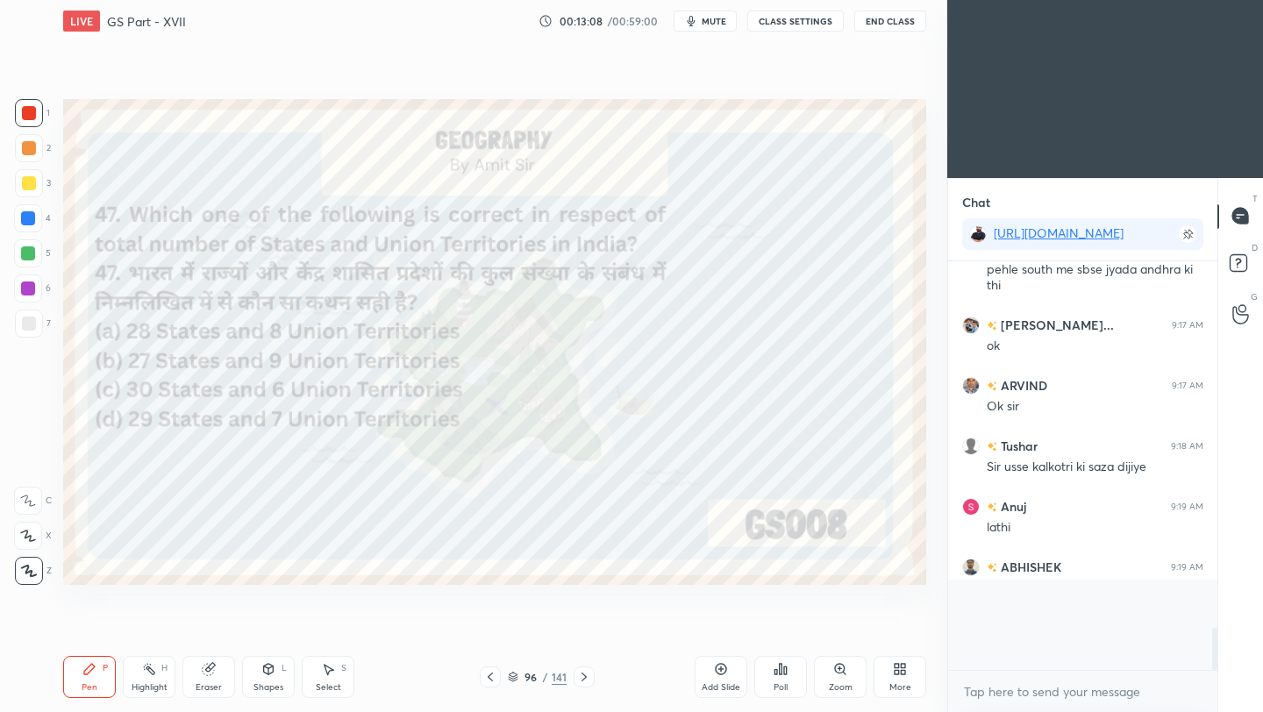
scroll to position [248, 264]
click at [582, 682] on icon at bounding box center [584, 677] width 14 height 14
click at [583, 678] on icon at bounding box center [584, 677] width 14 height 14
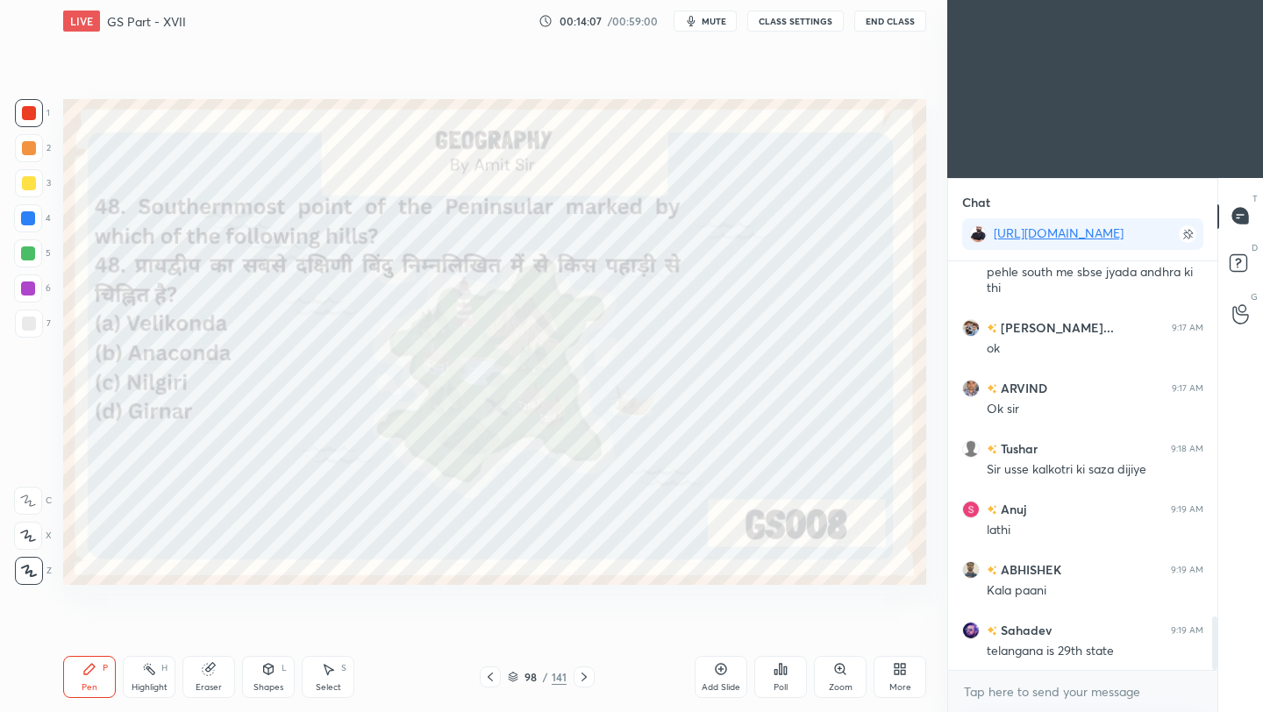
click at [788, 682] on div "Poll" at bounding box center [780, 677] width 53 height 42
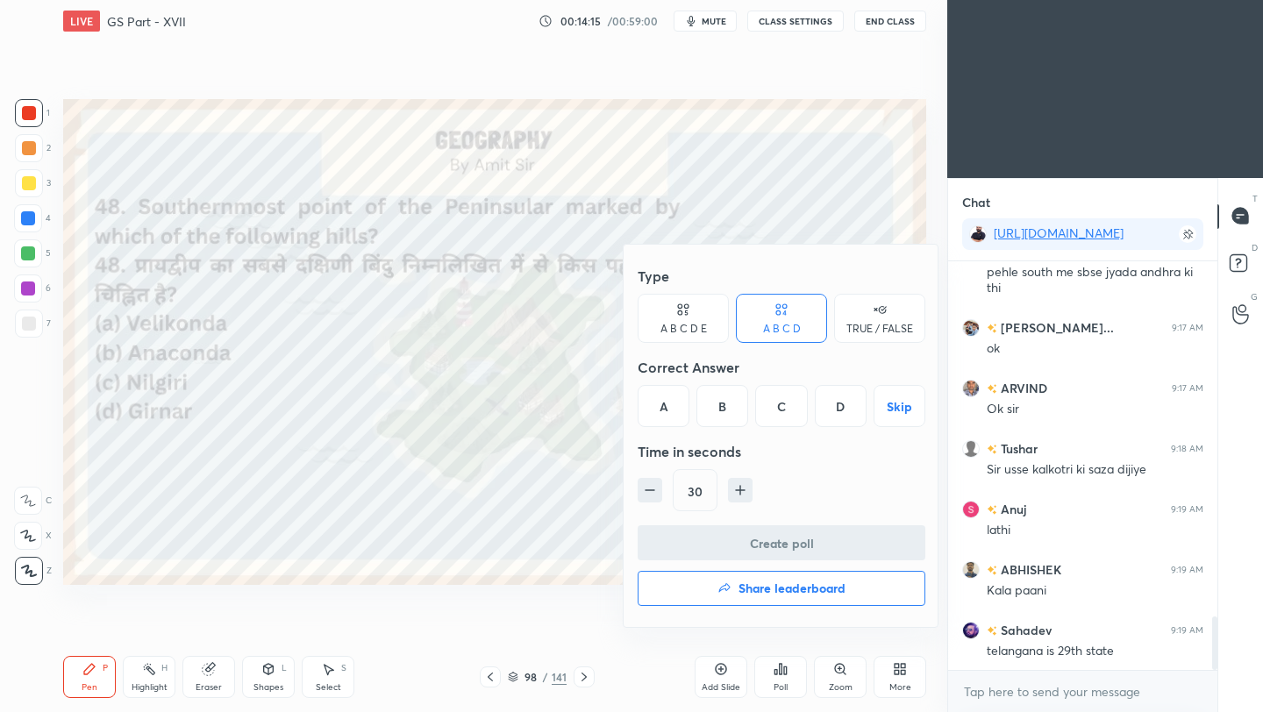
click at [786, 408] on div "C" at bounding box center [781, 406] width 52 height 42
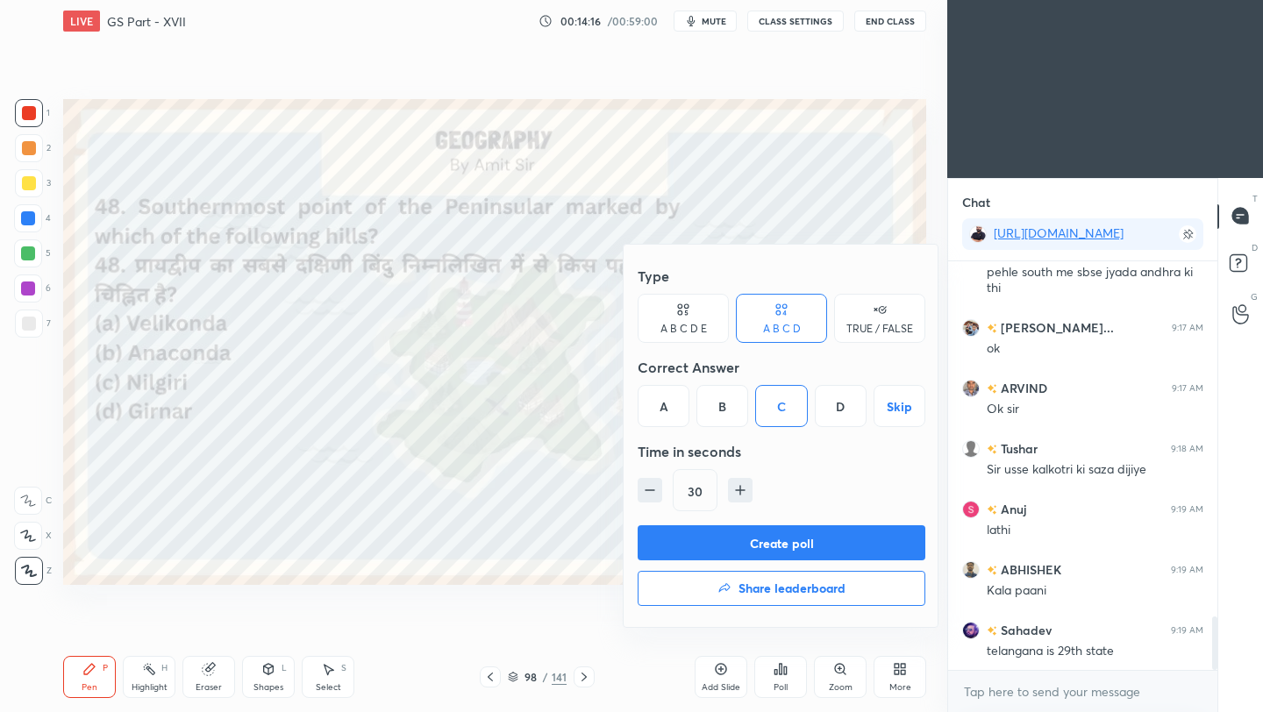
click at [795, 550] on button "Create poll" at bounding box center [781, 542] width 288 height 35
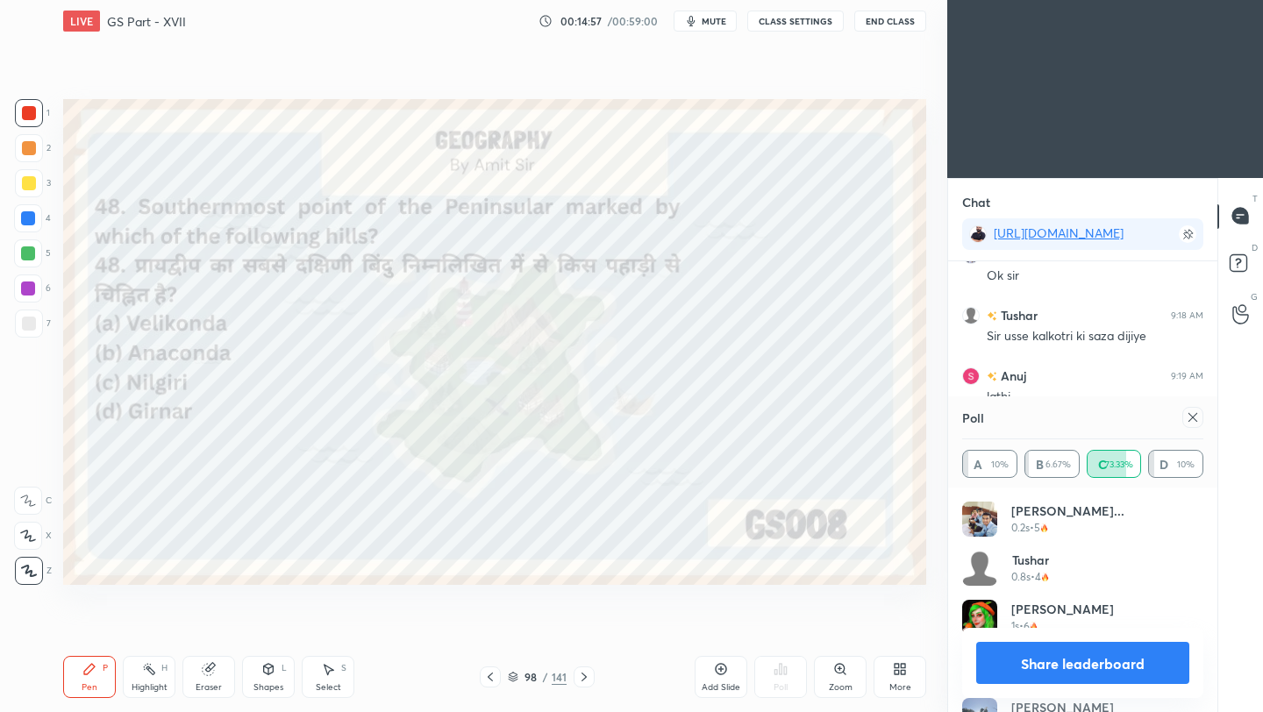
scroll to position [2716, 0]
click at [1193, 419] on icon at bounding box center [1192, 417] width 14 height 14
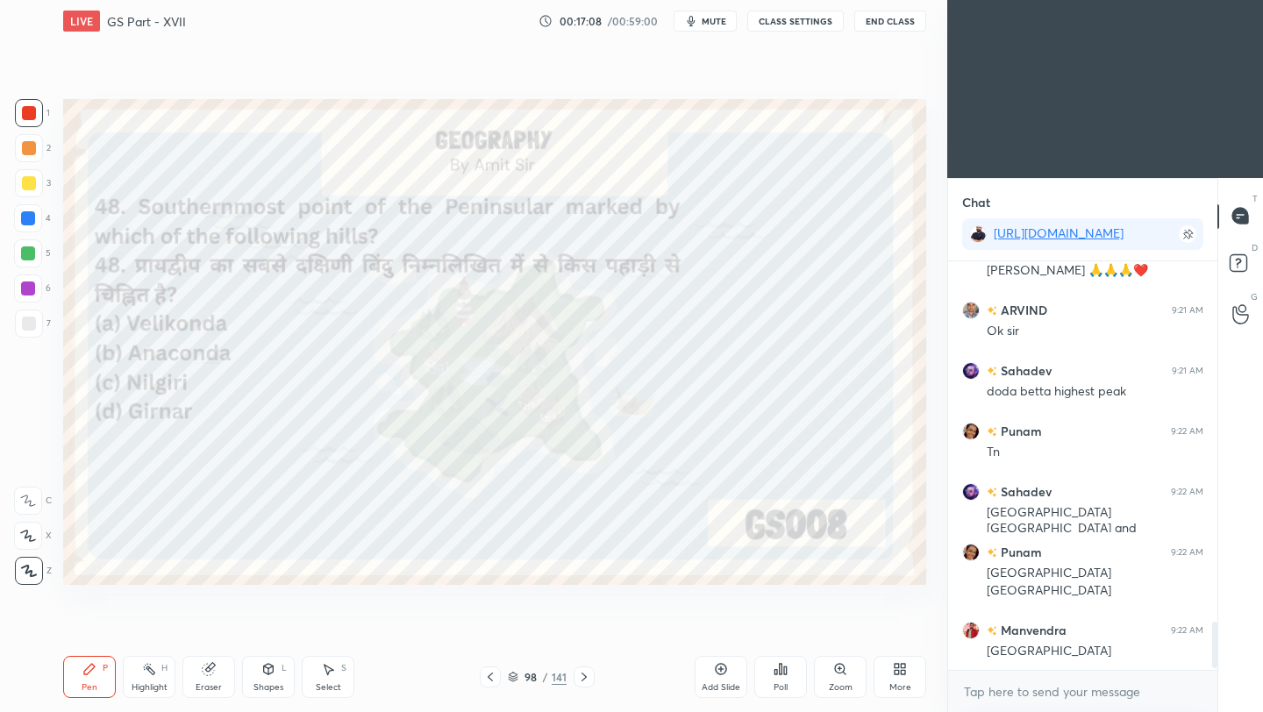
scroll to position [3248, 0]
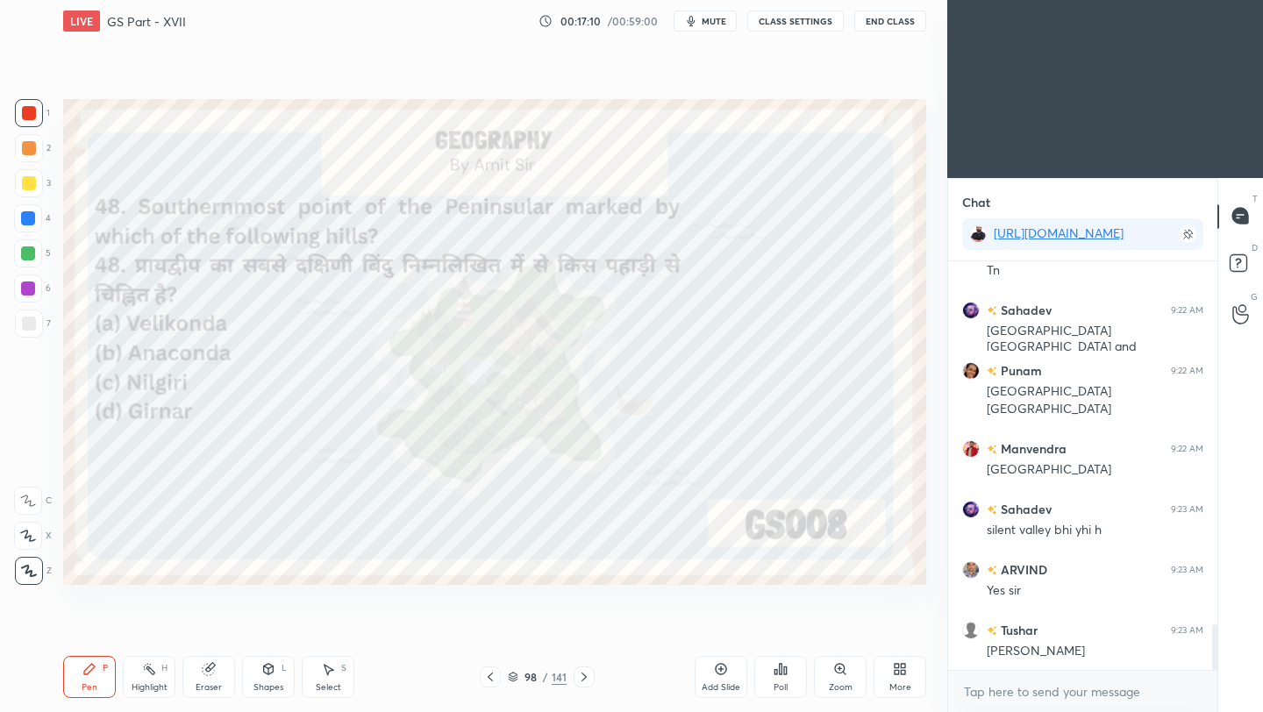
click at [894, 24] on button "End Class" at bounding box center [890, 21] width 72 height 21
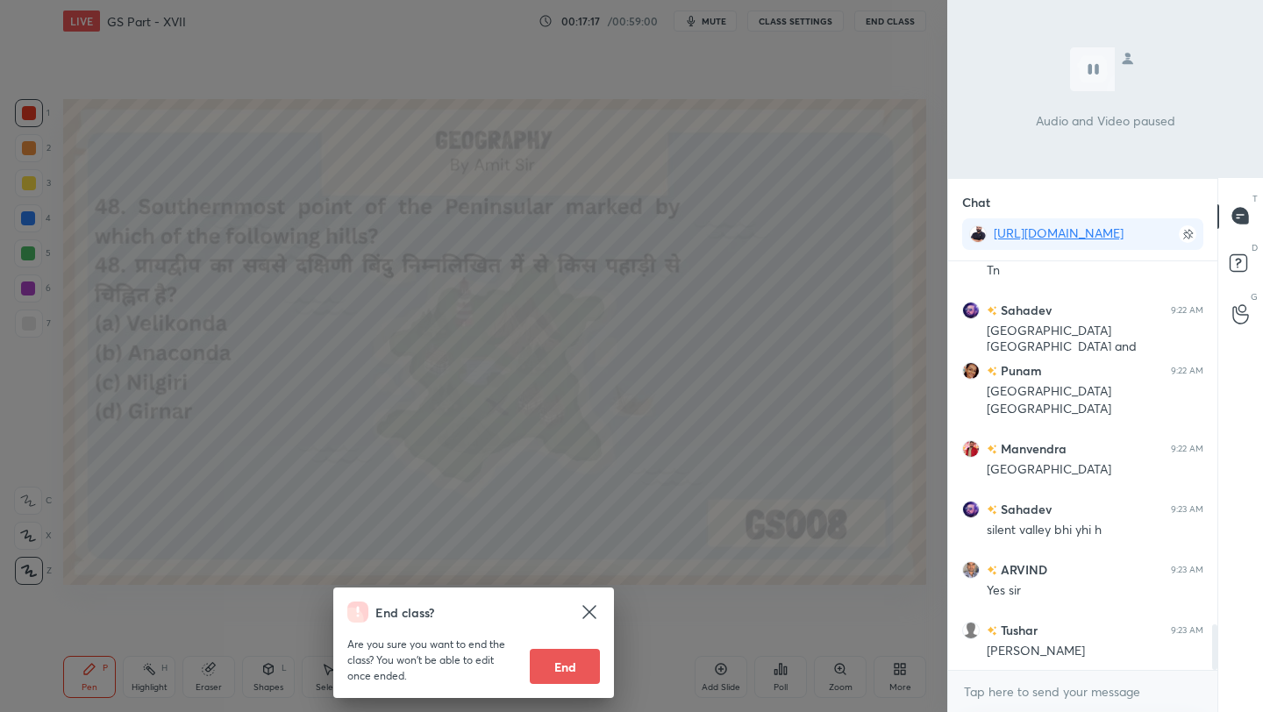
click at [802, 227] on div "End class? Are you sure you want to end the class? You won’t be able to edit on…" at bounding box center [473, 356] width 947 height 712
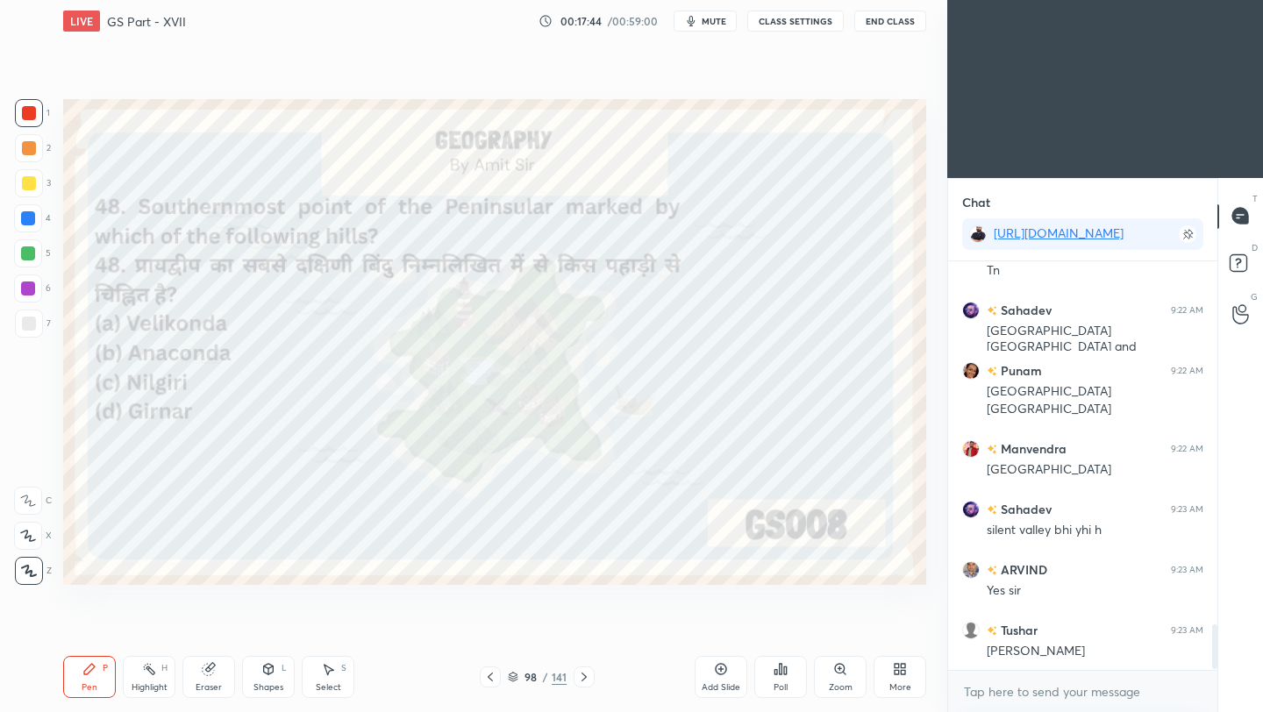
scroll to position [3308, 0]
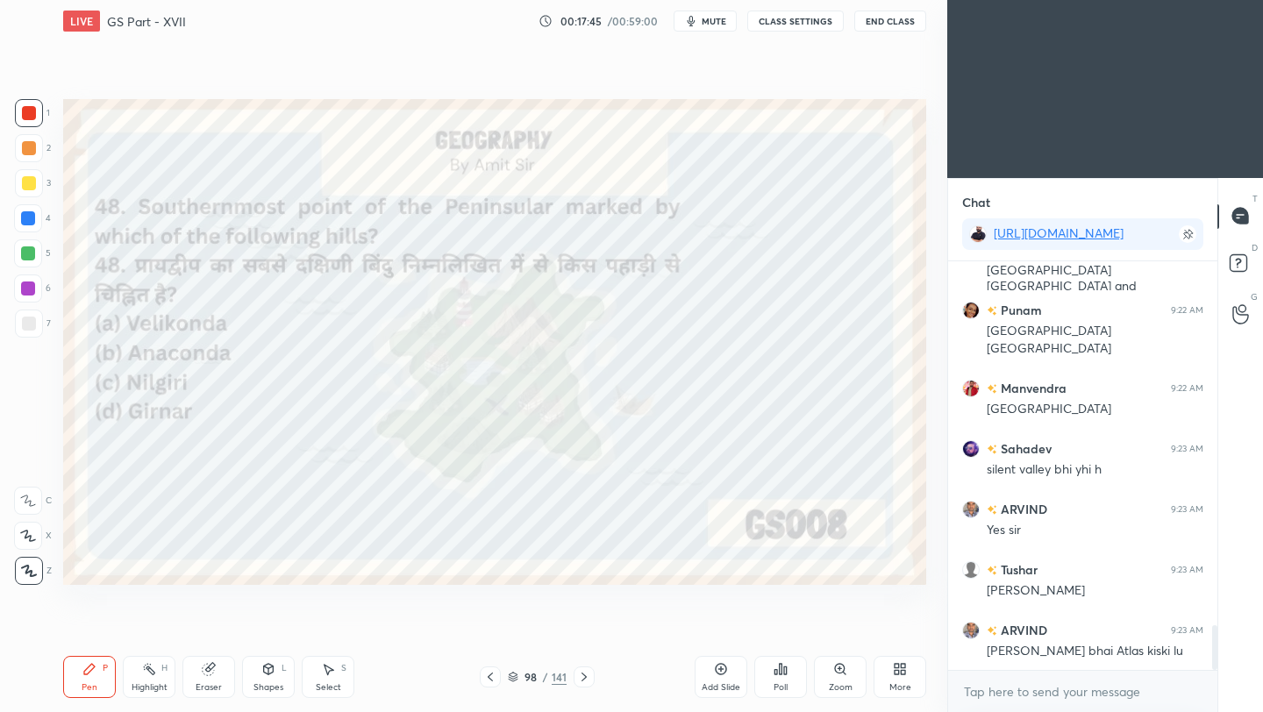
click at [898, 675] on icon at bounding box center [900, 669] width 14 height 14
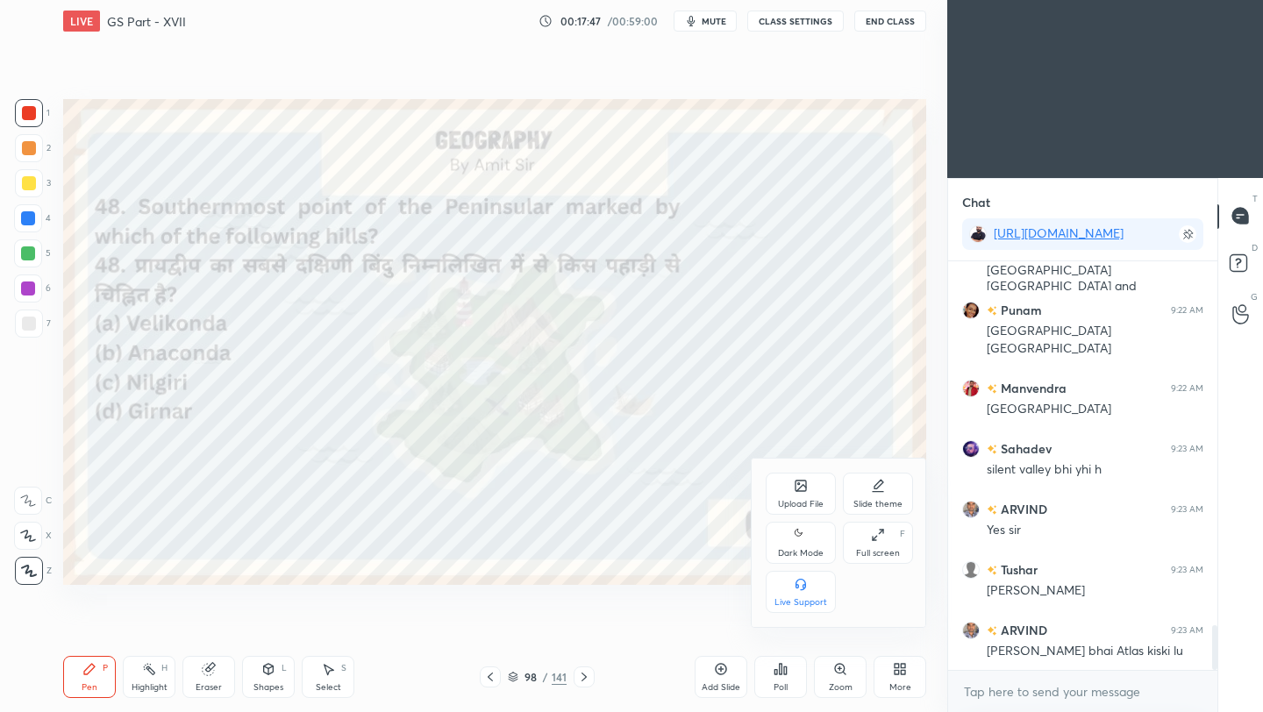
click at [793, 487] on icon at bounding box center [800, 486] width 14 height 14
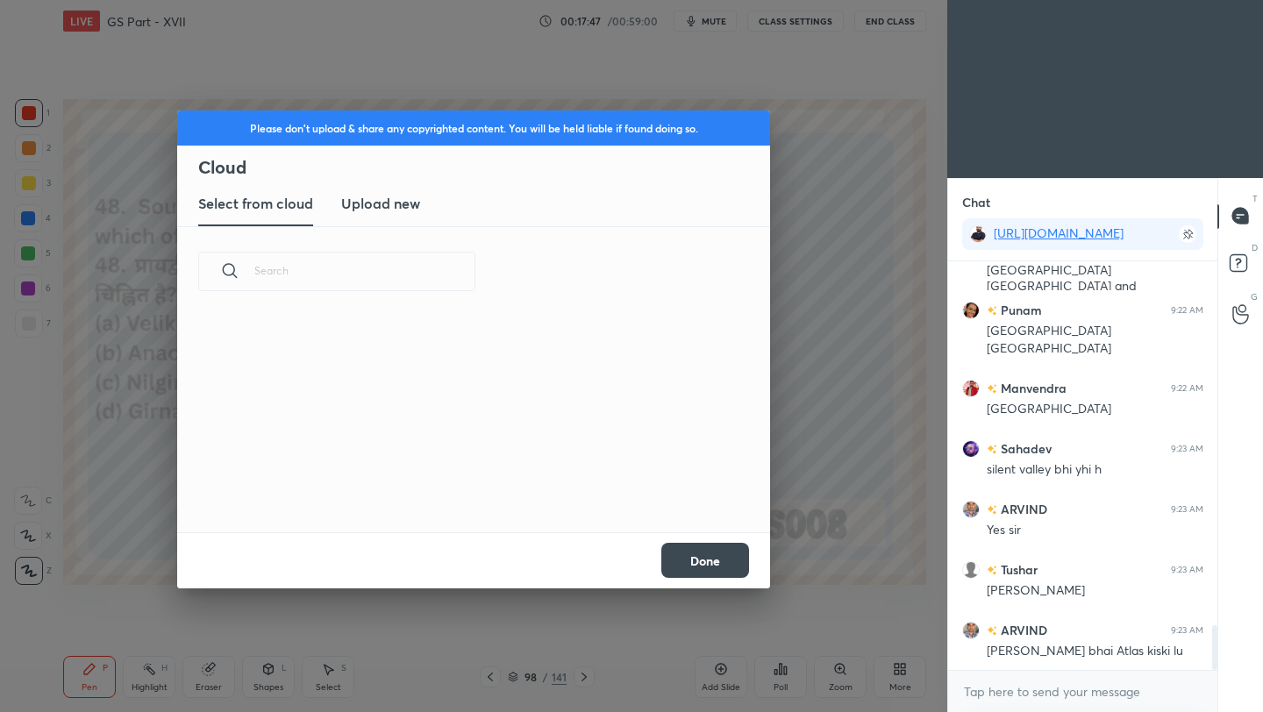
scroll to position [216, 563]
click at [380, 200] on h3 "Upload new" at bounding box center [380, 203] width 79 height 21
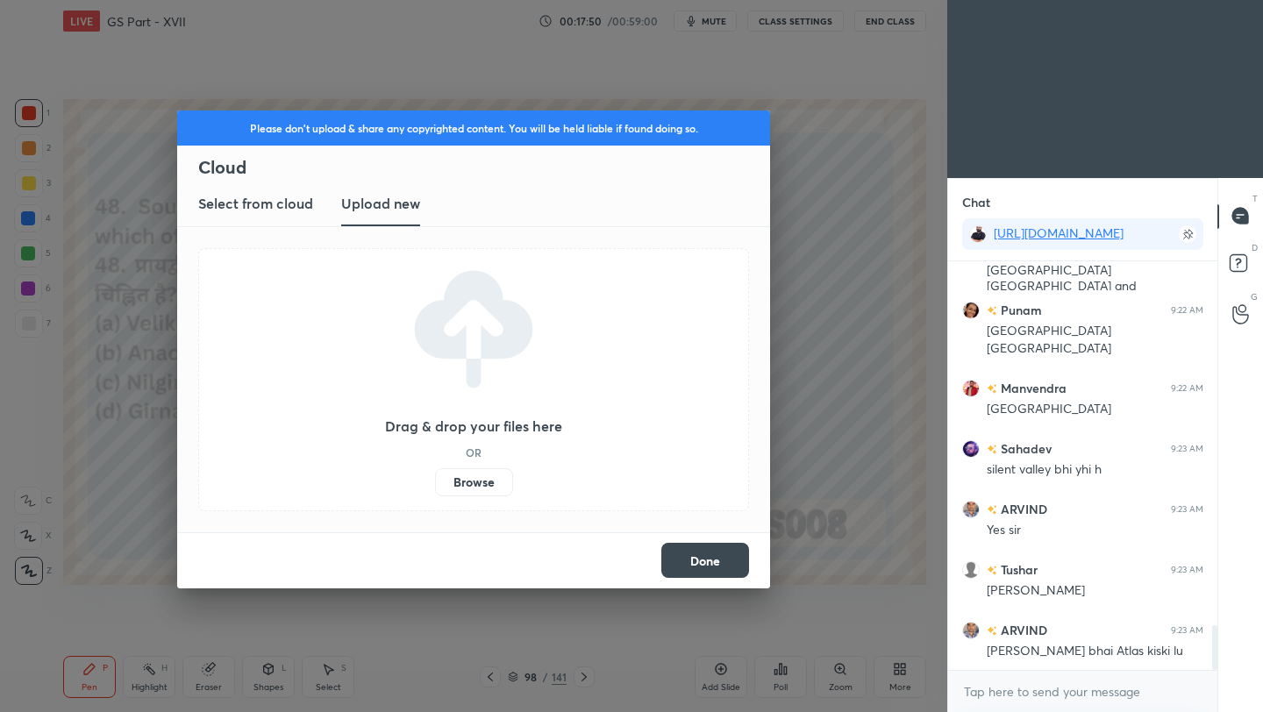
click at [460, 476] on label "Browse" at bounding box center [474, 482] width 78 height 28
click at [435, 476] on input "Browse" at bounding box center [435, 482] width 0 height 28
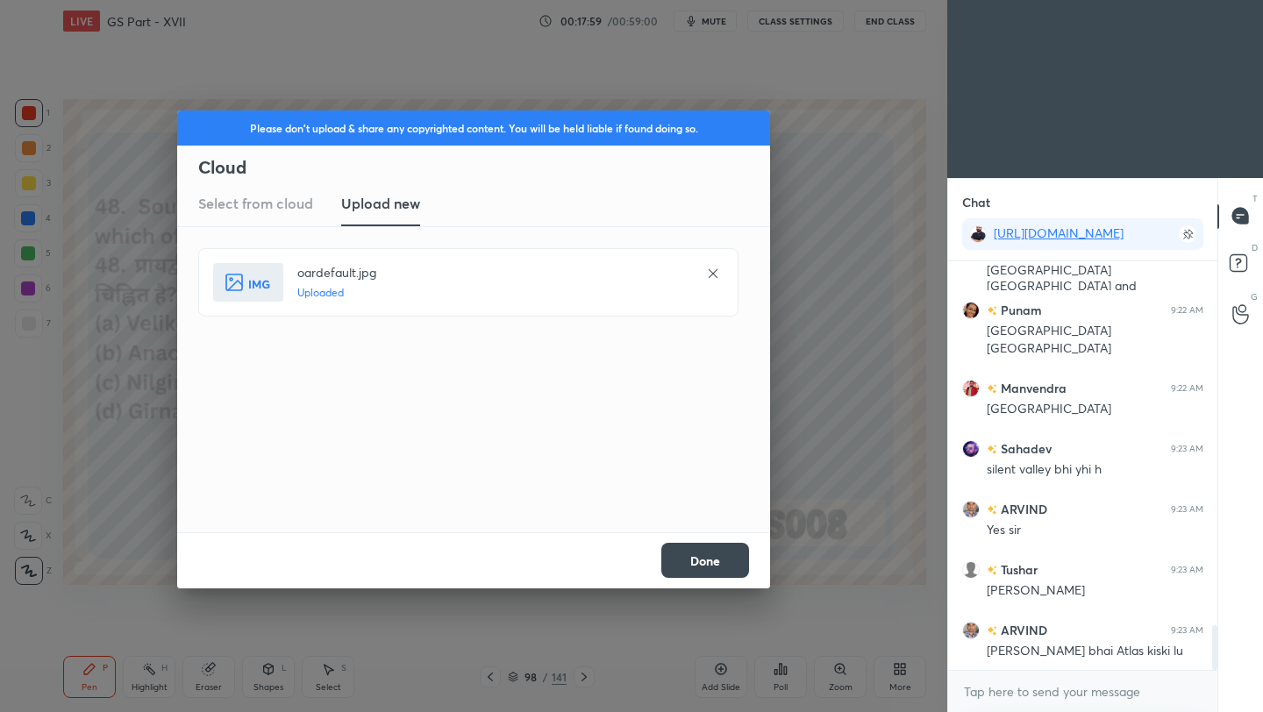
click at [724, 562] on button "Done" at bounding box center [705, 560] width 88 height 35
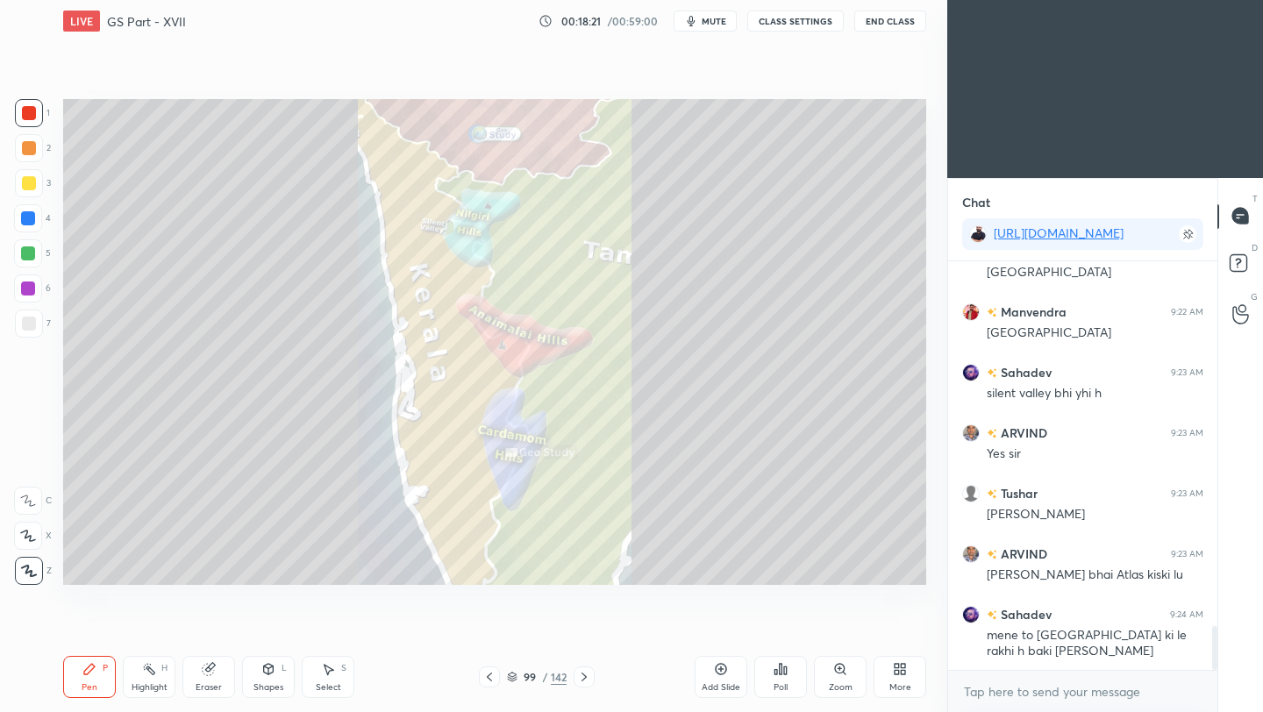
scroll to position [3445, 0]
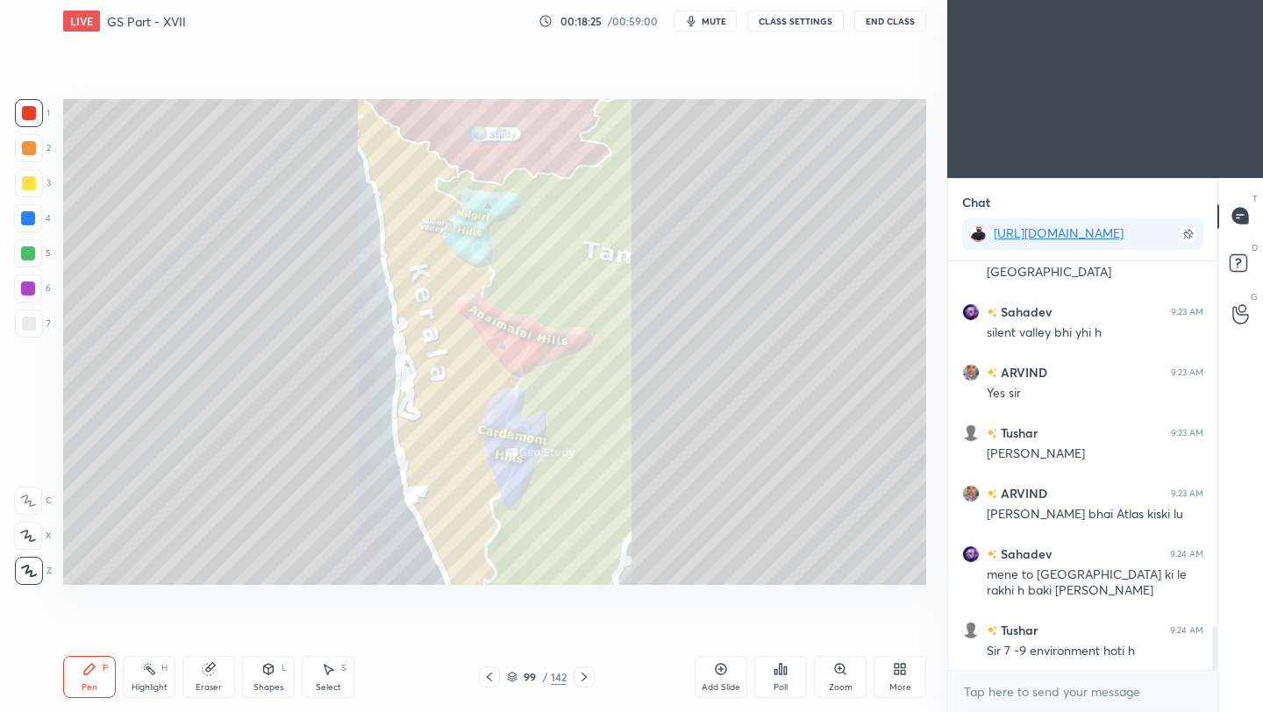
click at [494, 679] on icon at bounding box center [489, 677] width 14 height 14
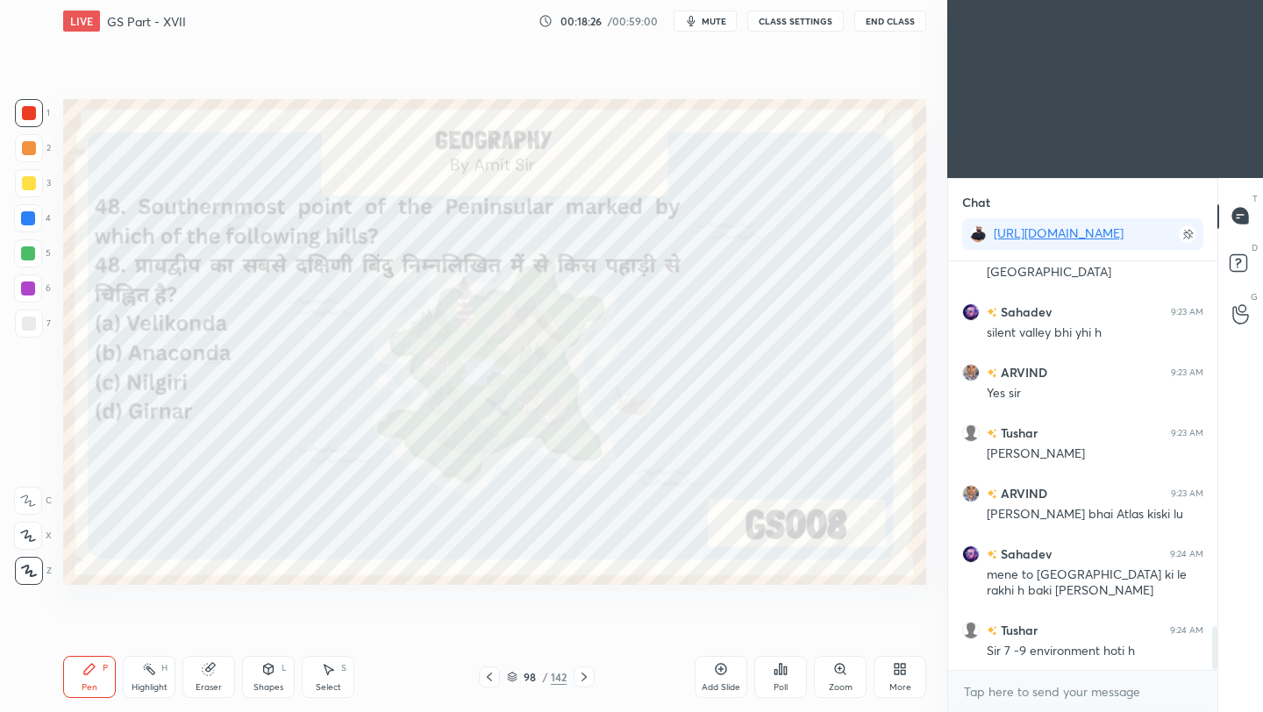
click at [586, 680] on icon at bounding box center [584, 677] width 14 height 14
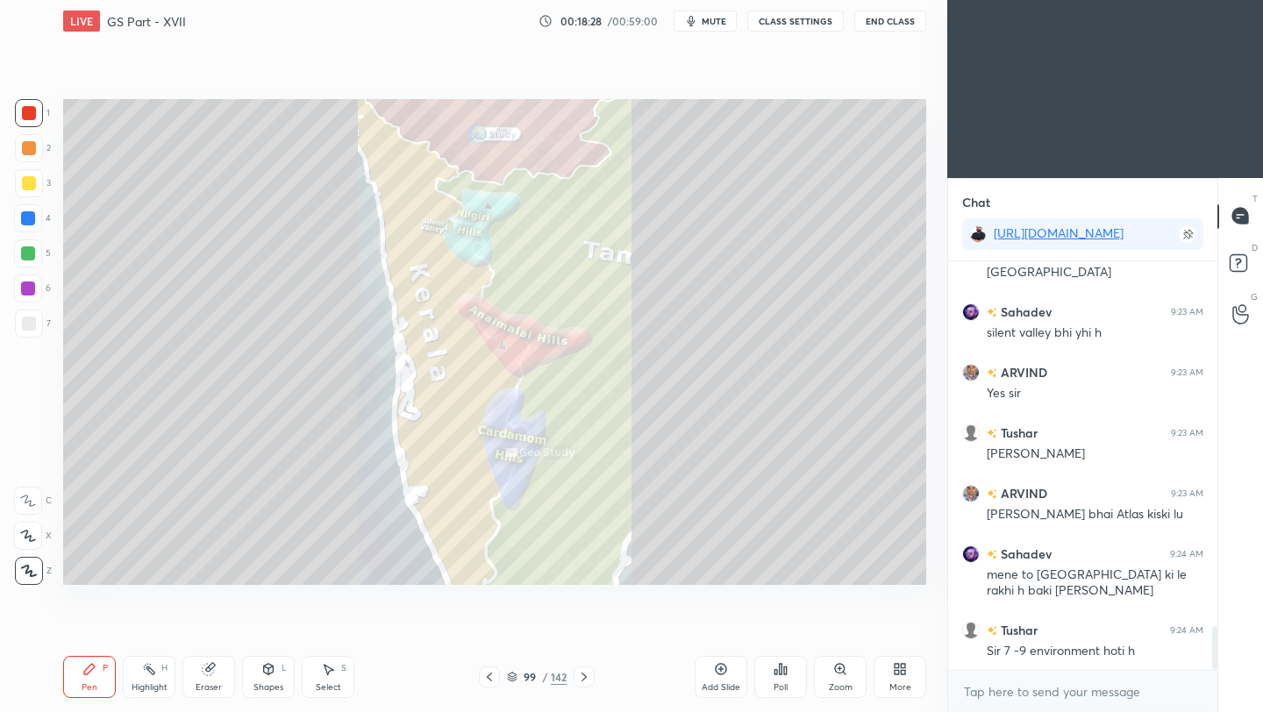
click at [586, 681] on icon at bounding box center [584, 677] width 14 height 14
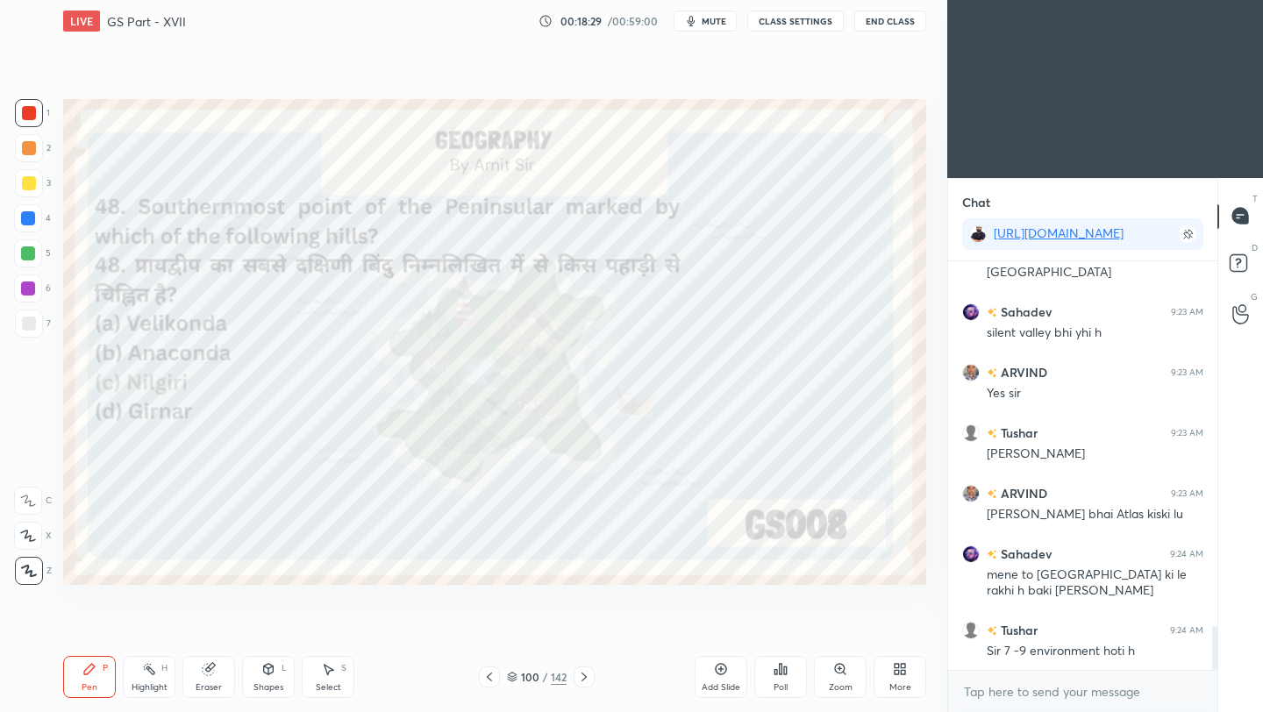
click at [585, 684] on div at bounding box center [583, 676] width 21 height 21
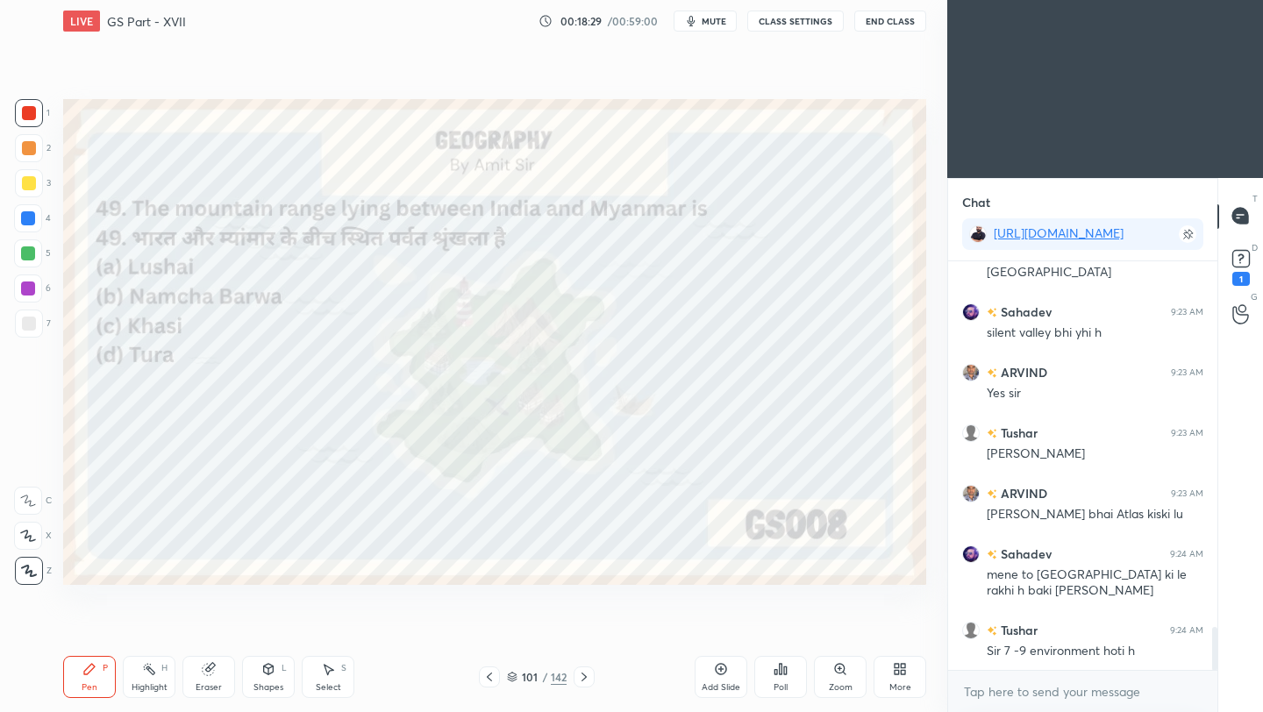
scroll to position [3520, 0]
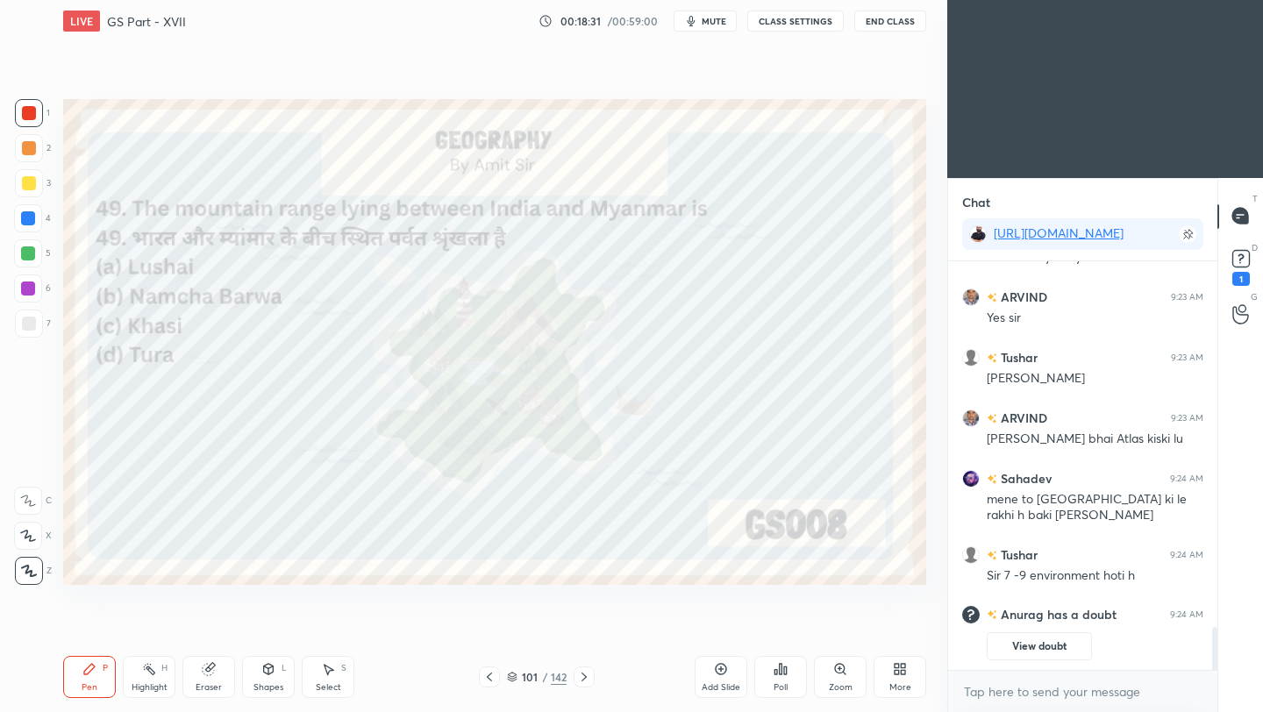
click at [1042, 647] on button "View doubt" at bounding box center [1038, 646] width 105 height 28
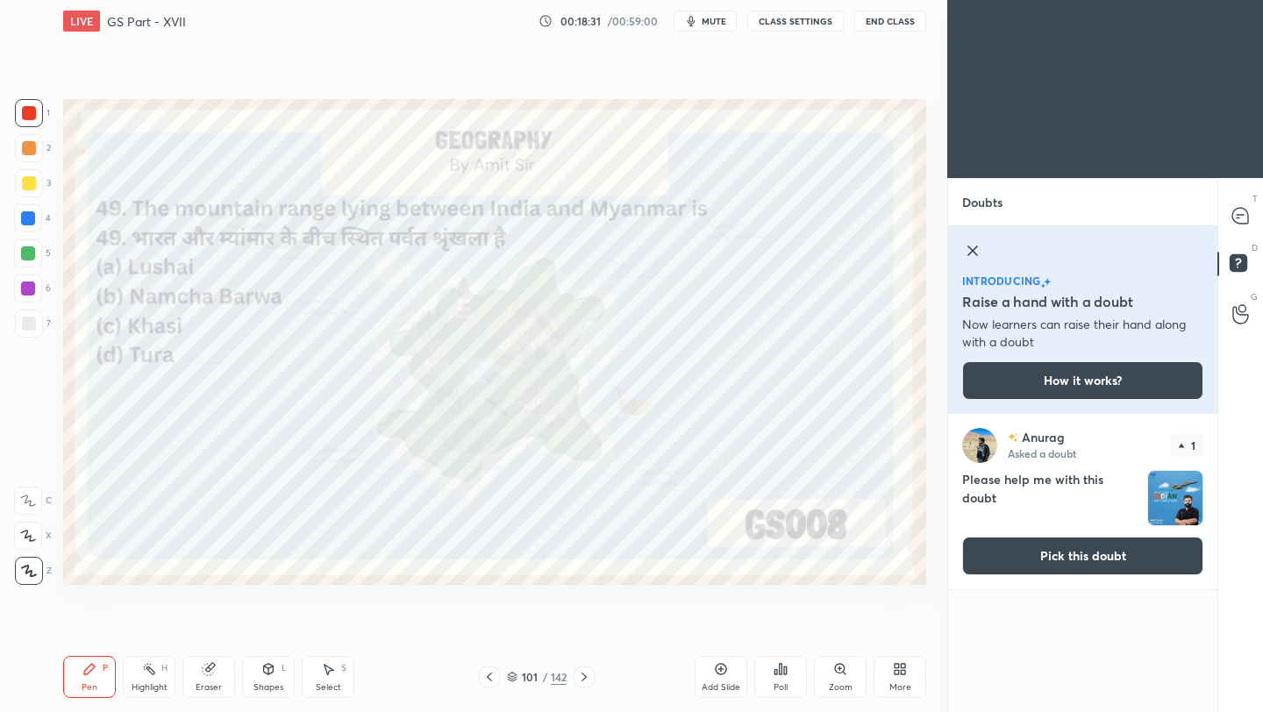
scroll to position [292, 264]
click at [1180, 493] on img "grid" at bounding box center [1175, 498] width 54 height 54
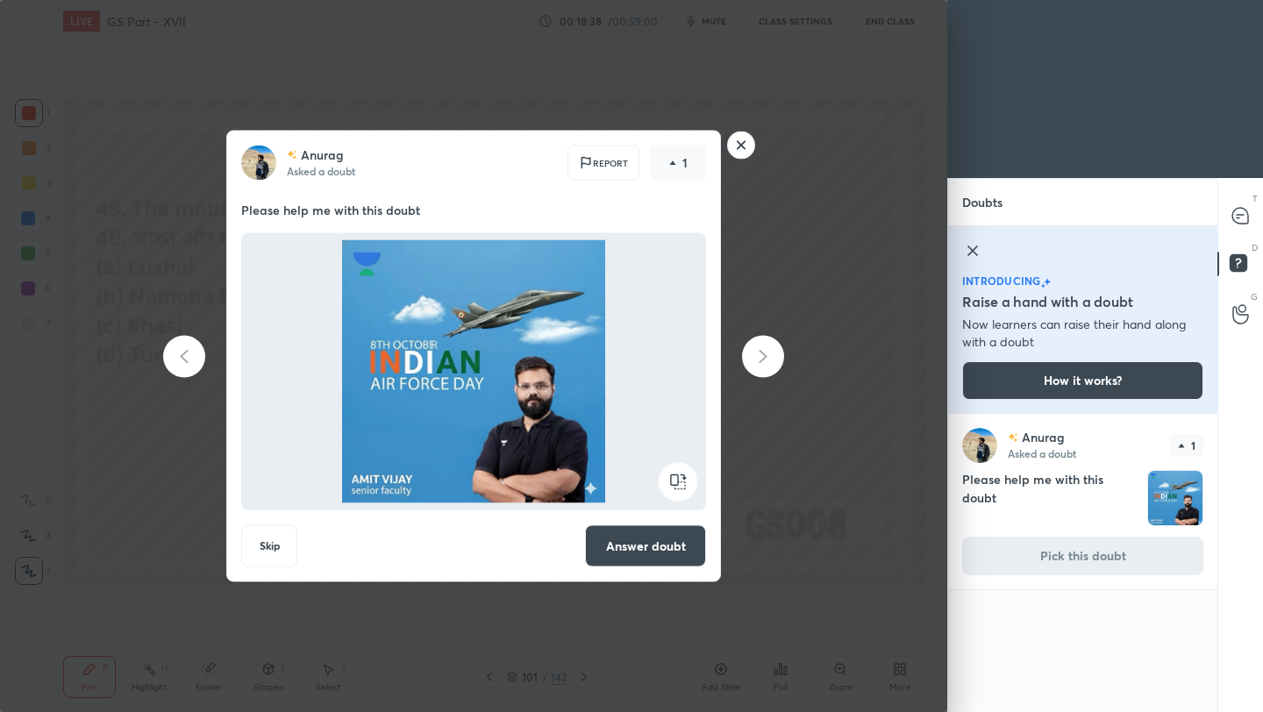
click at [745, 145] on rect at bounding box center [741, 145] width 27 height 27
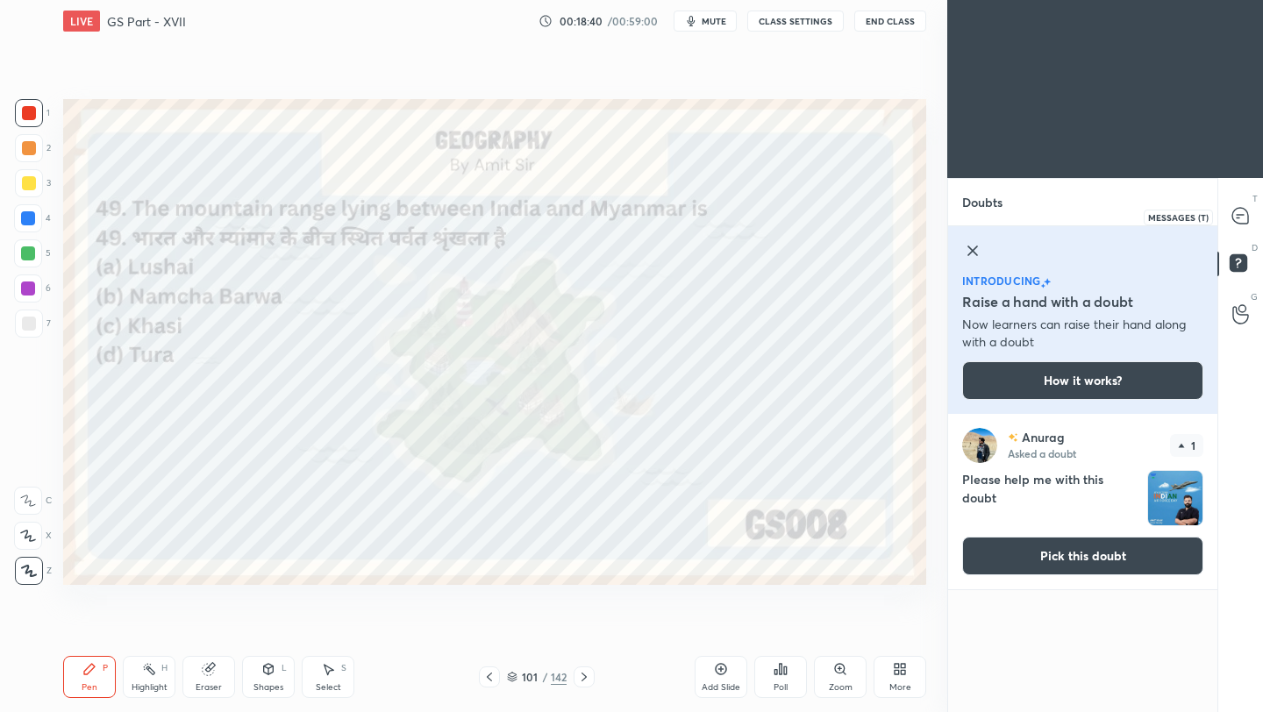
click at [1242, 218] on icon at bounding box center [1240, 216] width 16 height 16
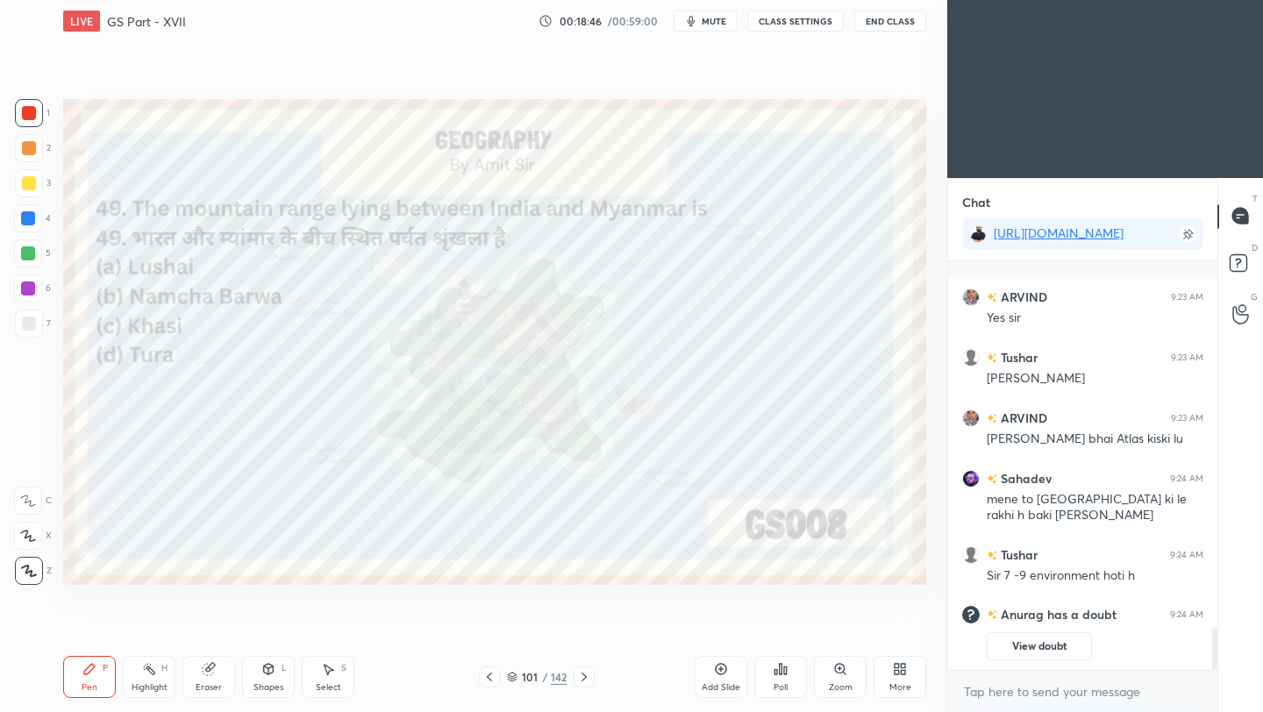
scroll to position [3537, 0]
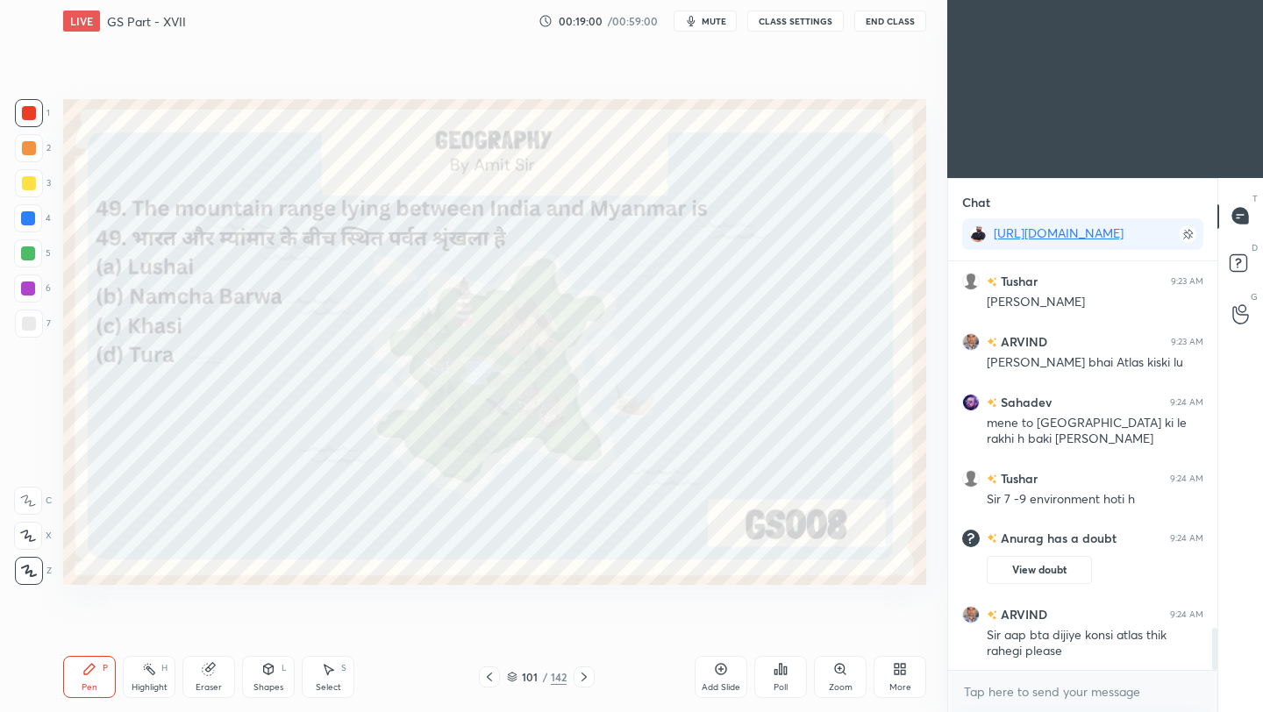
click at [788, 676] on div "Poll" at bounding box center [780, 677] width 53 height 42
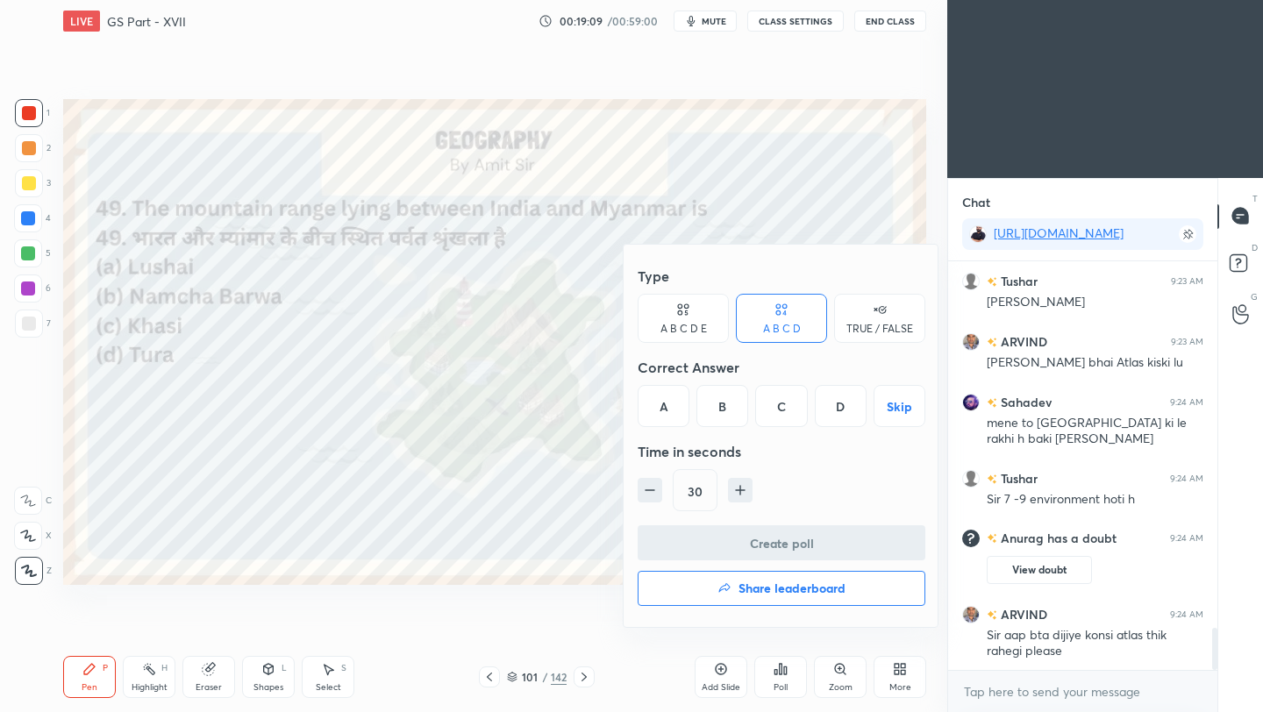
click at [666, 409] on div "A" at bounding box center [663, 406] width 52 height 42
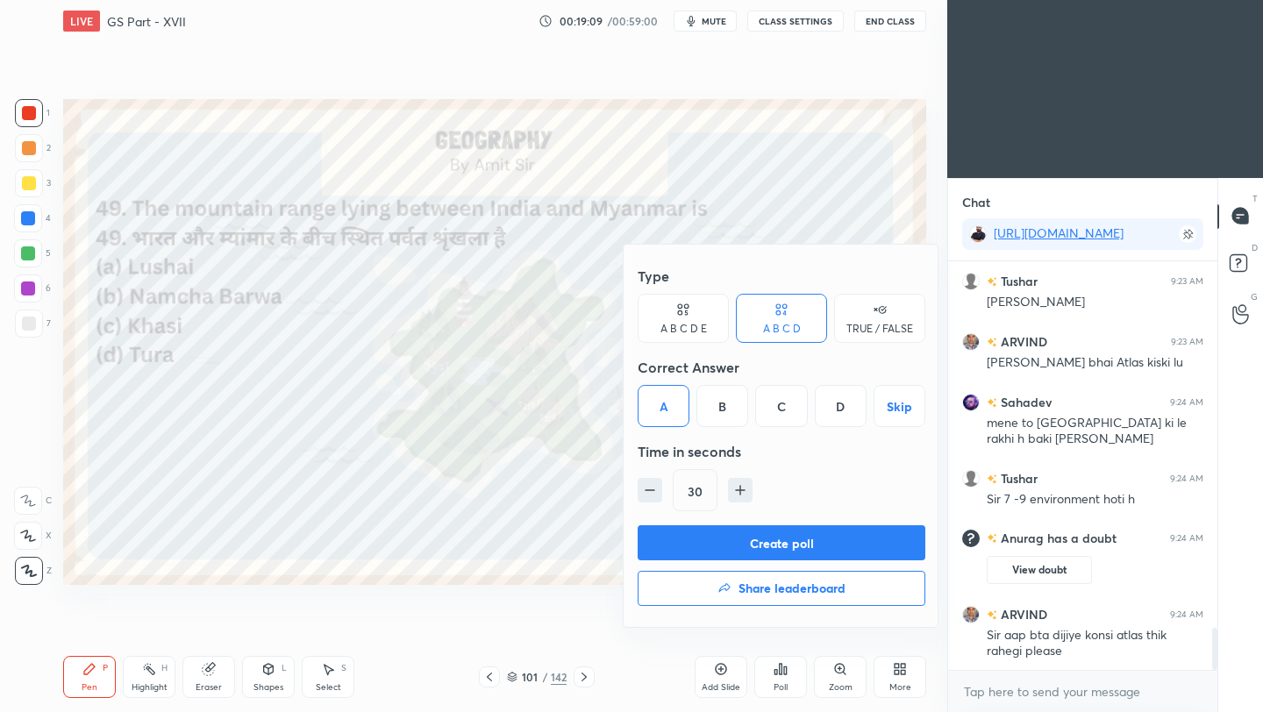
scroll to position [3597, 0]
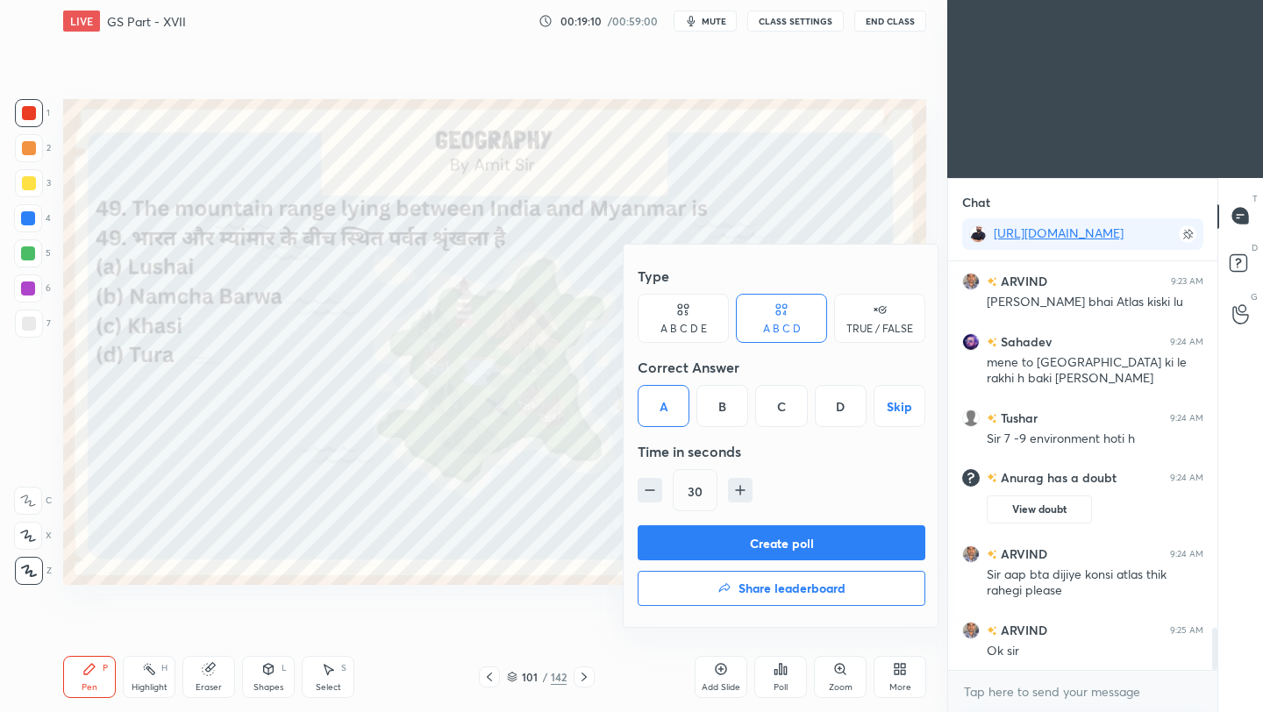
click at [729, 548] on button "Create poll" at bounding box center [781, 542] width 288 height 35
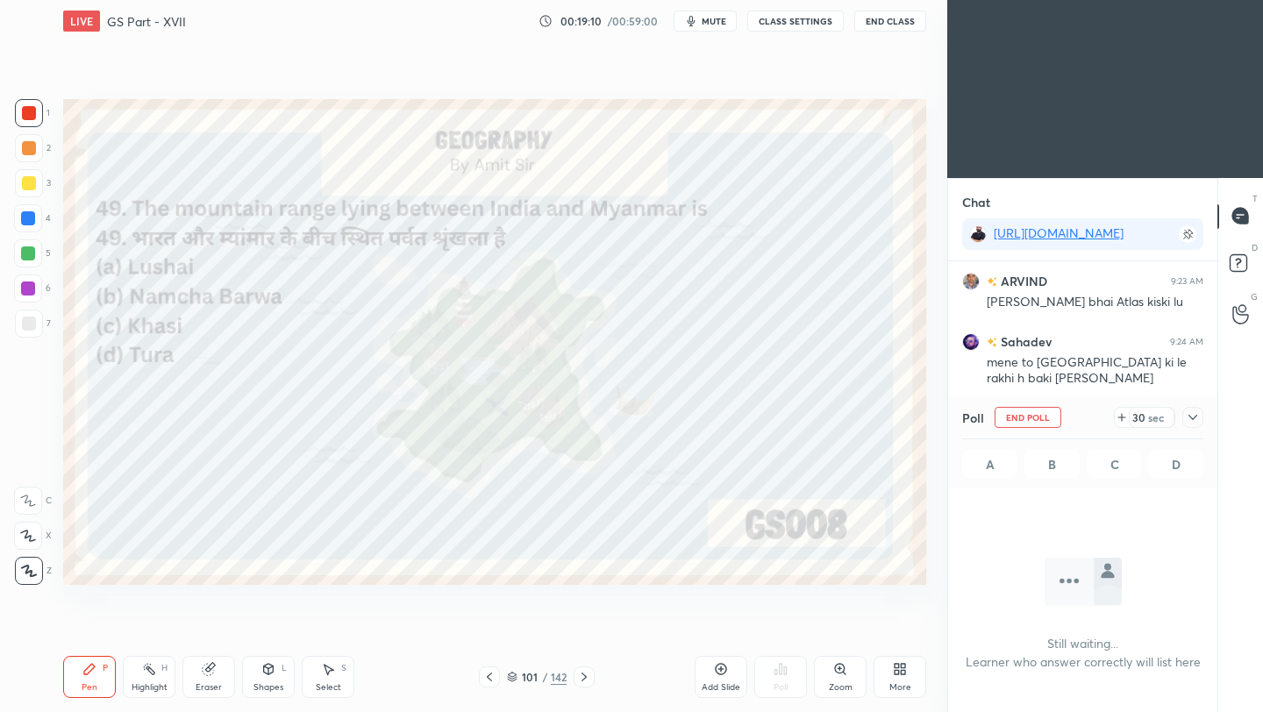
scroll to position [166, 264]
click at [1195, 416] on icon at bounding box center [1192, 417] width 9 height 5
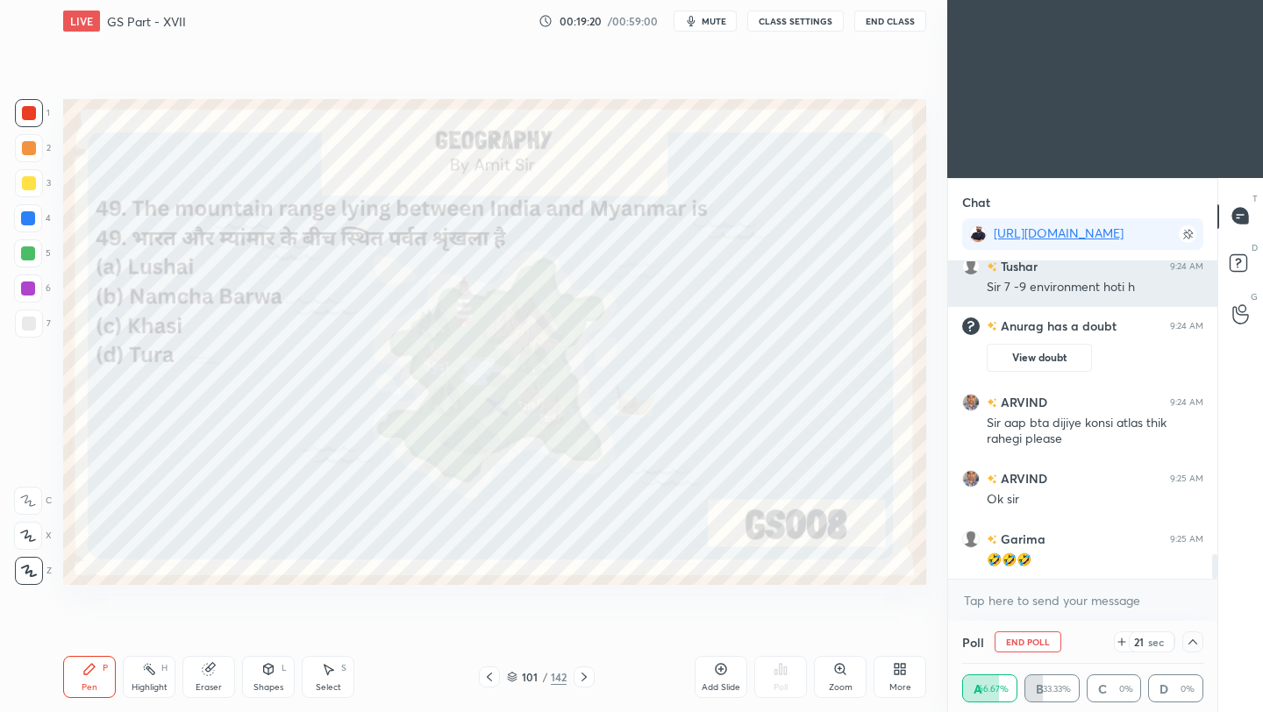
scroll to position [3810, 0]
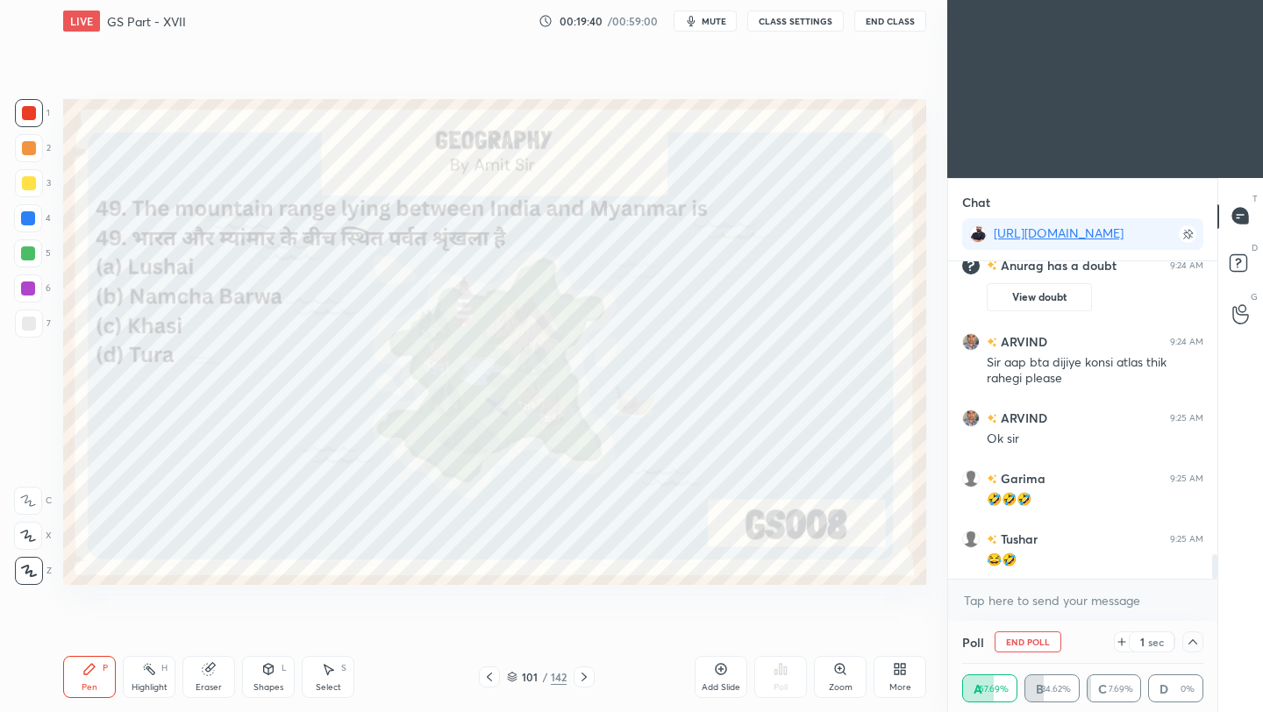
click at [888, 20] on button "End Class" at bounding box center [890, 21] width 72 height 21
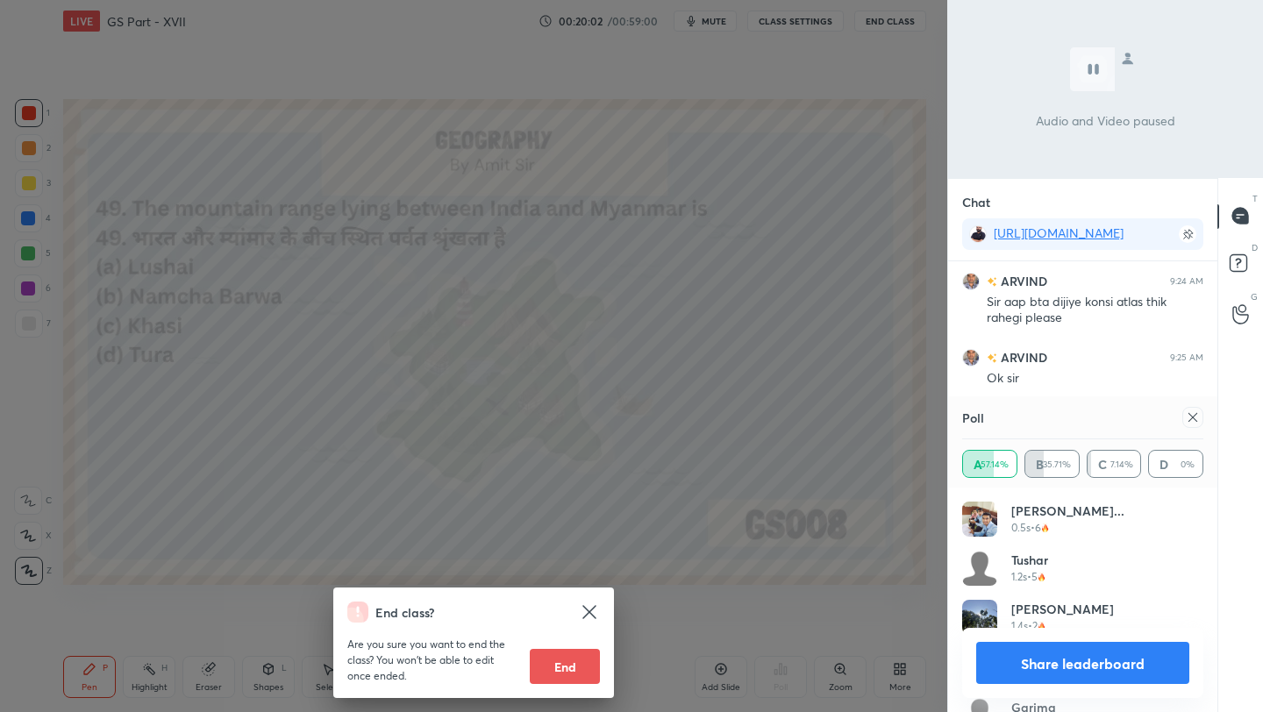
scroll to position [3931, 0]
click at [764, 292] on div "End class? Are you sure you want to end the class? You won’t be able to edit on…" at bounding box center [473, 356] width 947 height 712
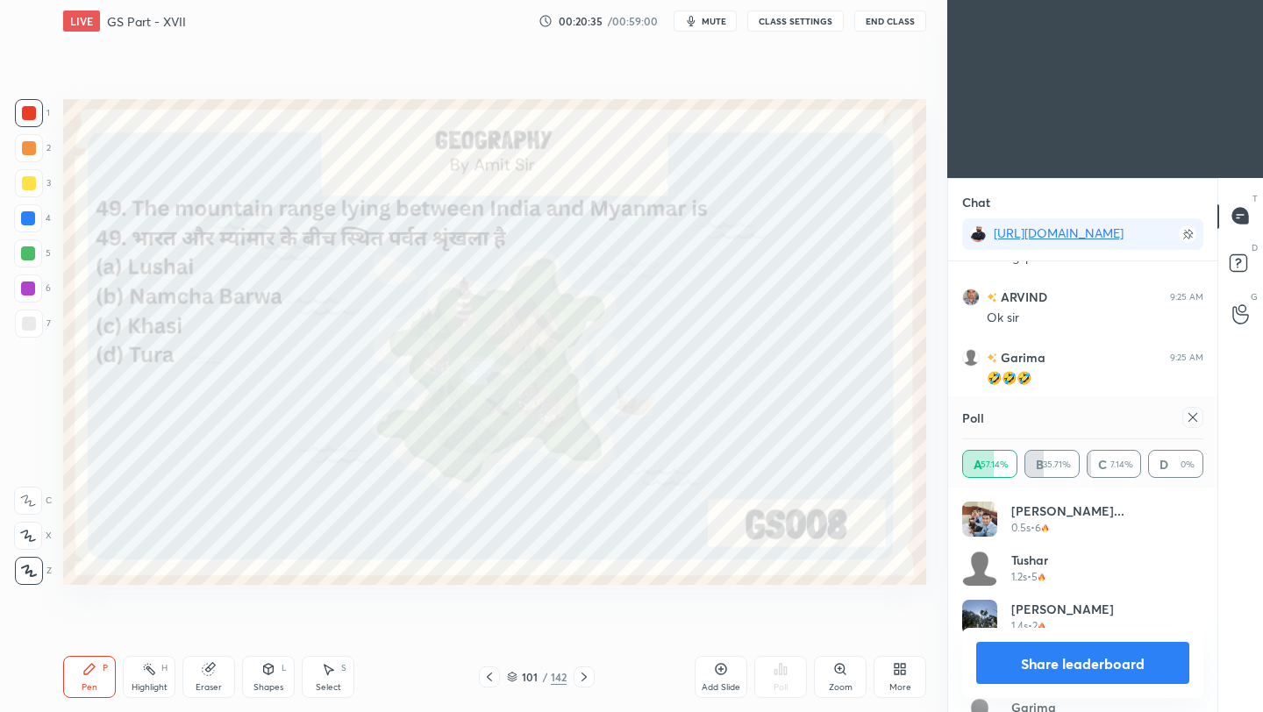
scroll to position [4006, 0]
click at [583, 678] on icon at bounding box center [584, 677] width 14 height 14
click at [582, 674] on icon at bounding box center [584, 677] width 14 height 14
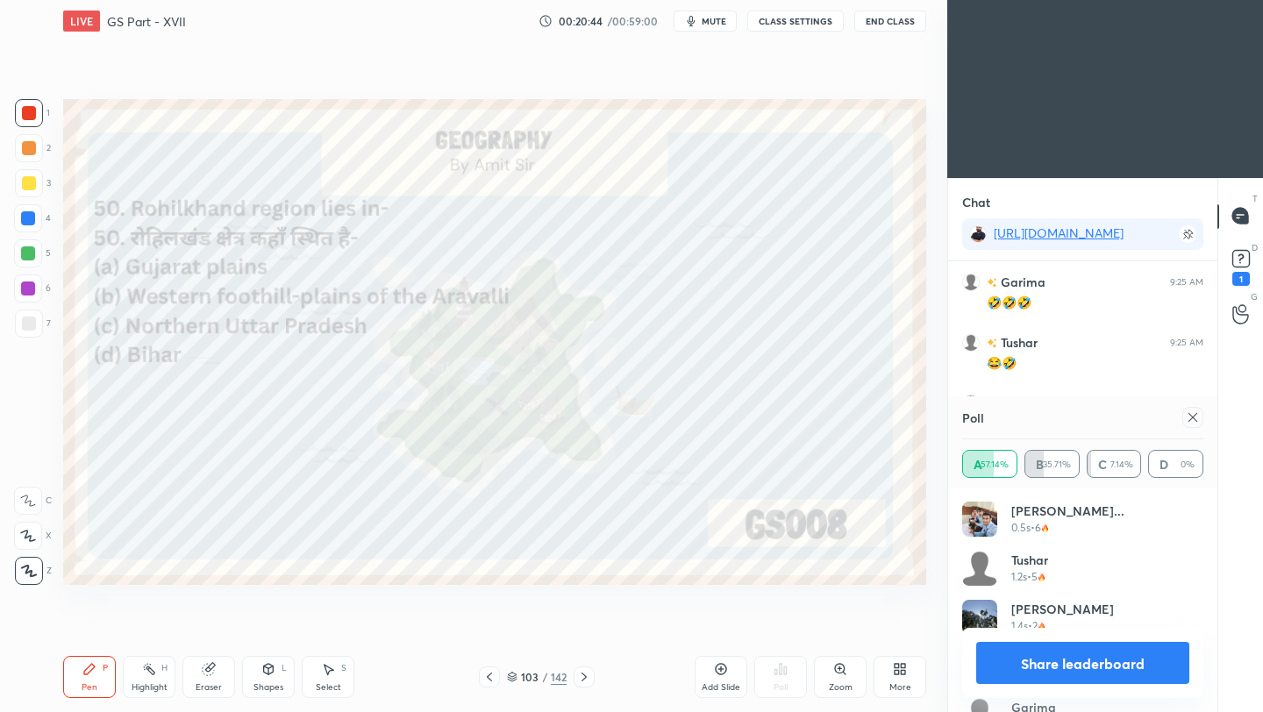
scroll to position [3715, 0]
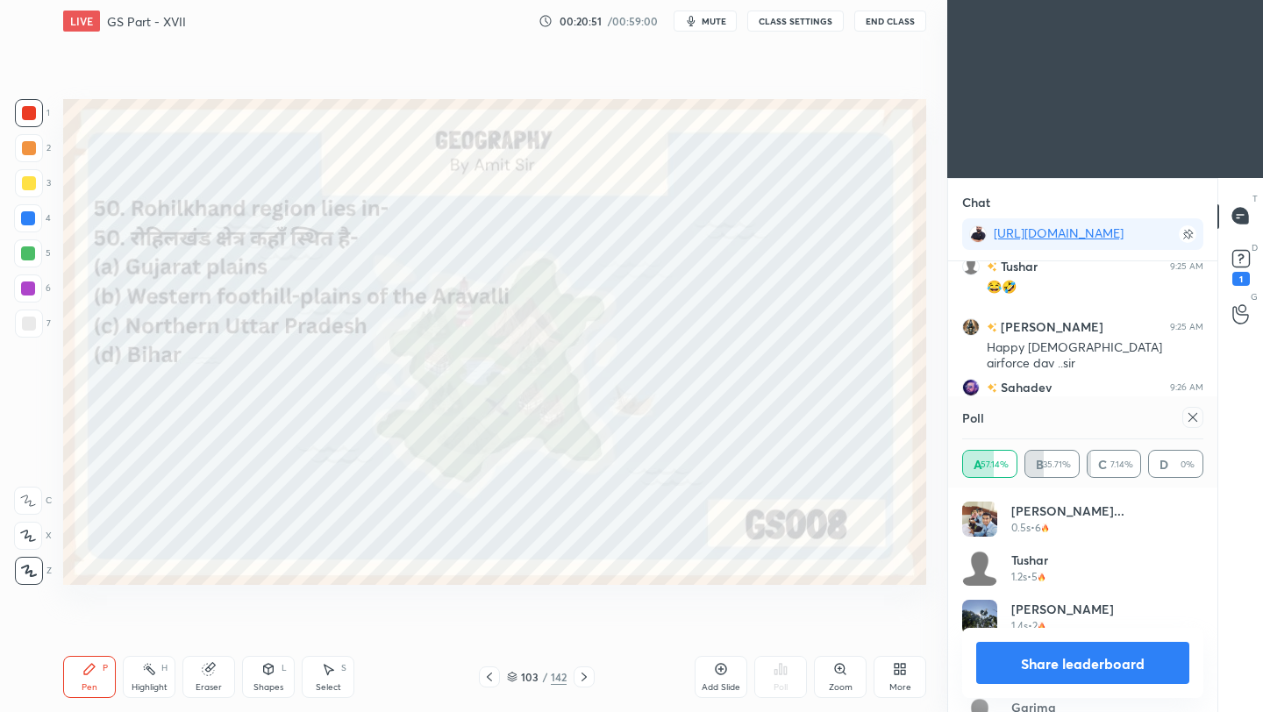
click at [1190, 417] on icon at bounding box center [1192, 417] width 14 height 14
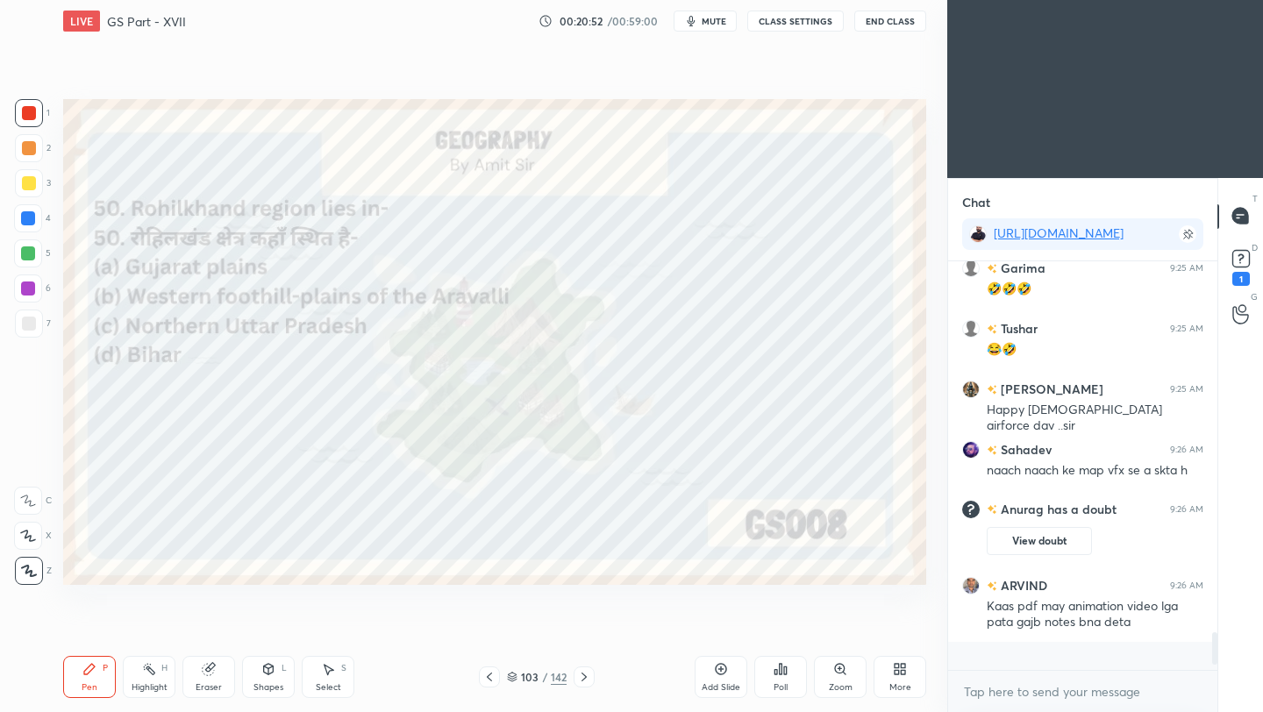
scroll to position [395, 264]
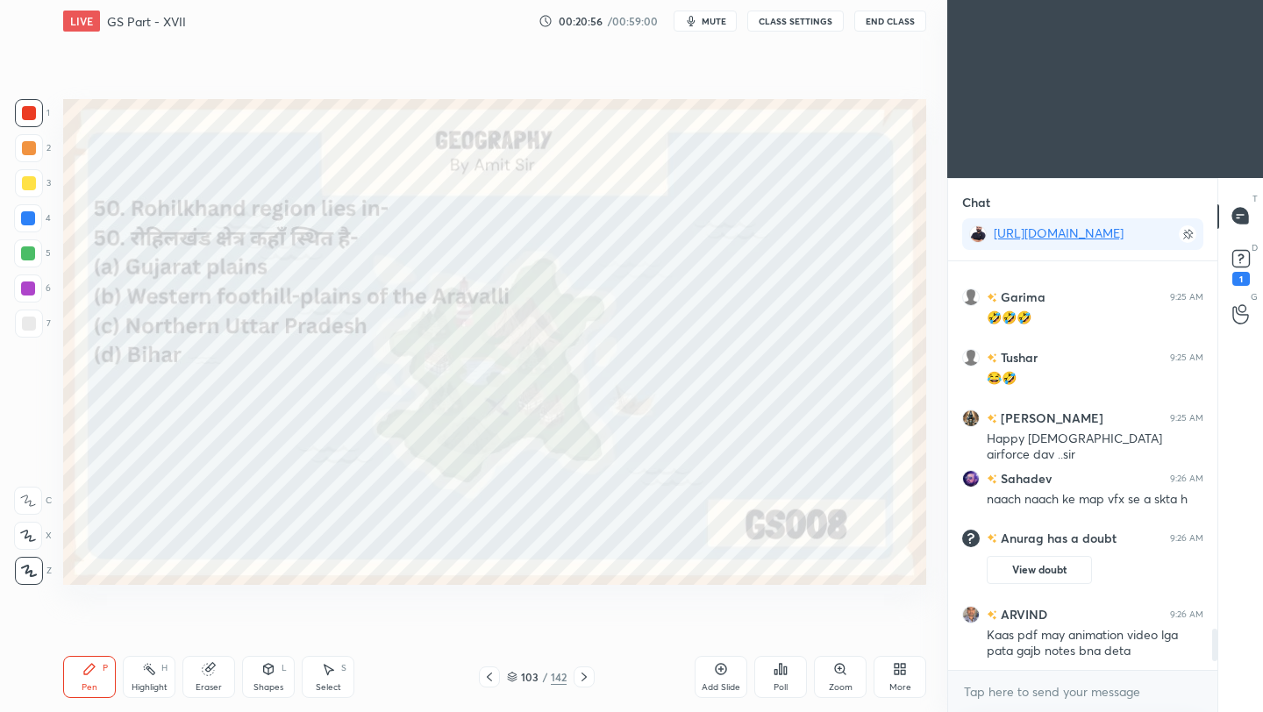
click at [786, 676] on div "Poll" at bounding box center [780, 677] width 53 height 42
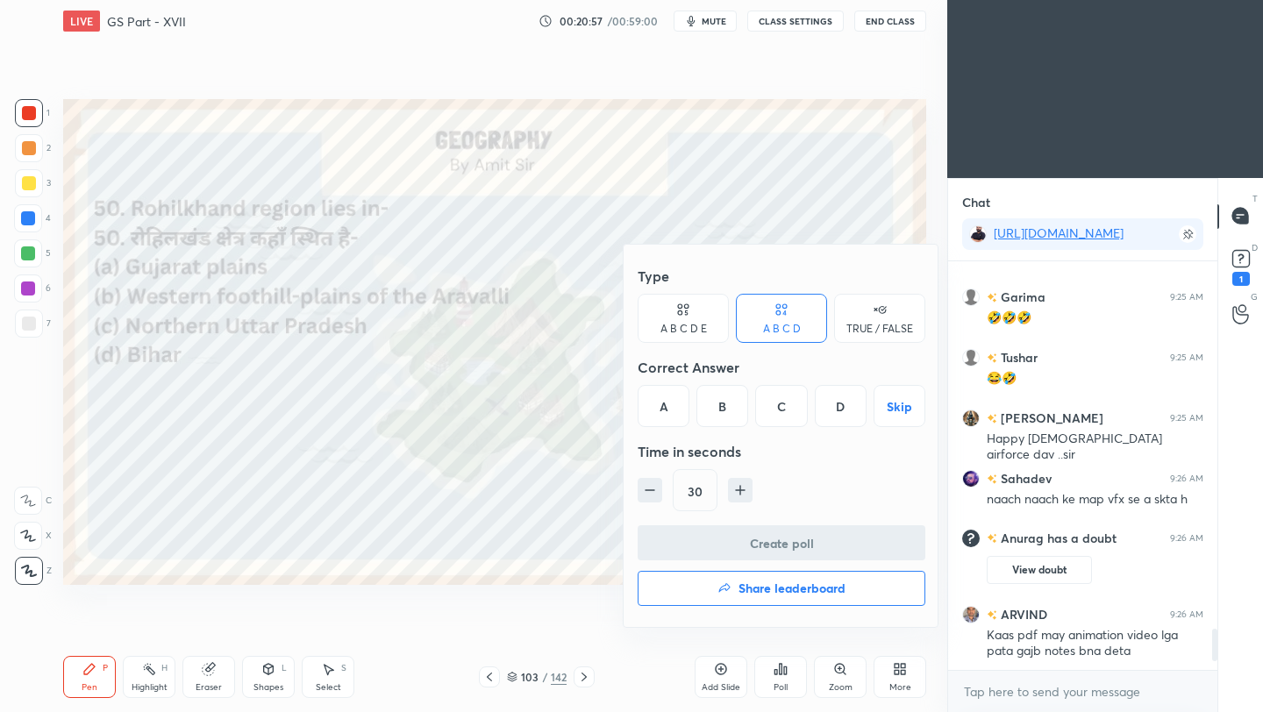
click at [787, 410] on div "C" at bounding box center [781, 406] width 52 height 42
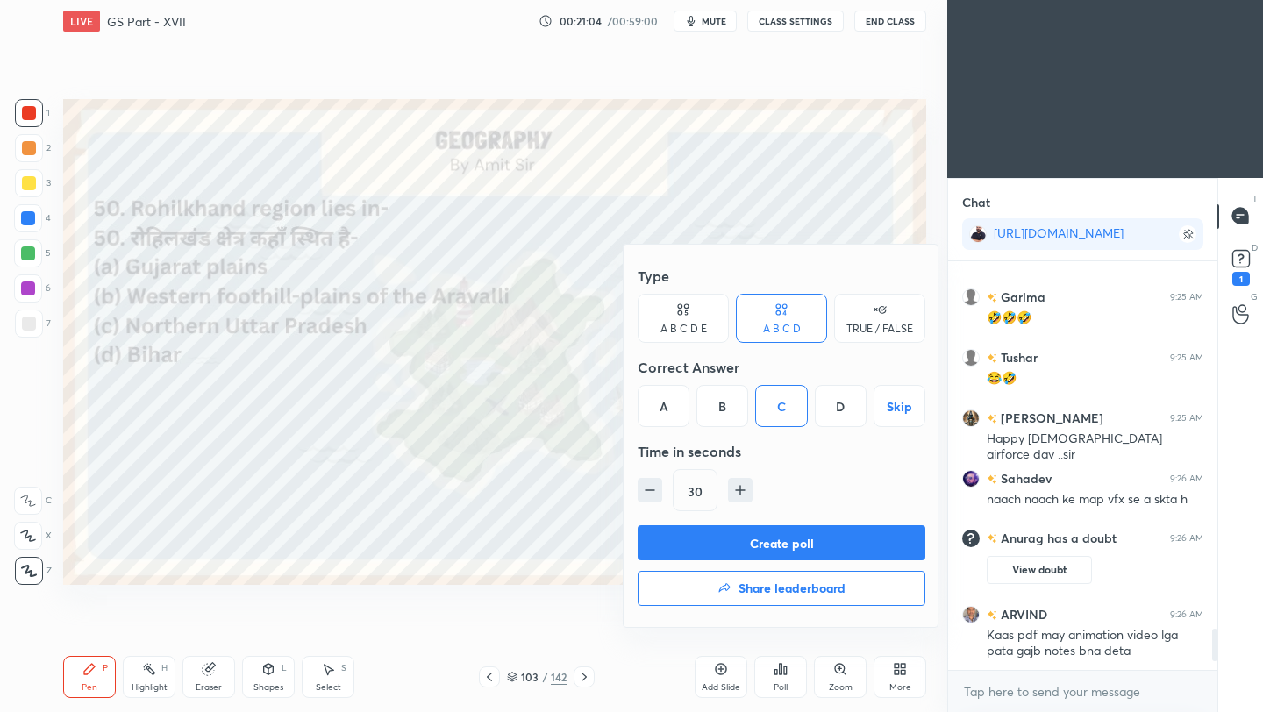
click at [793, 548] on button "Create poll" at bounding box center [781, 542] width 288 height 35
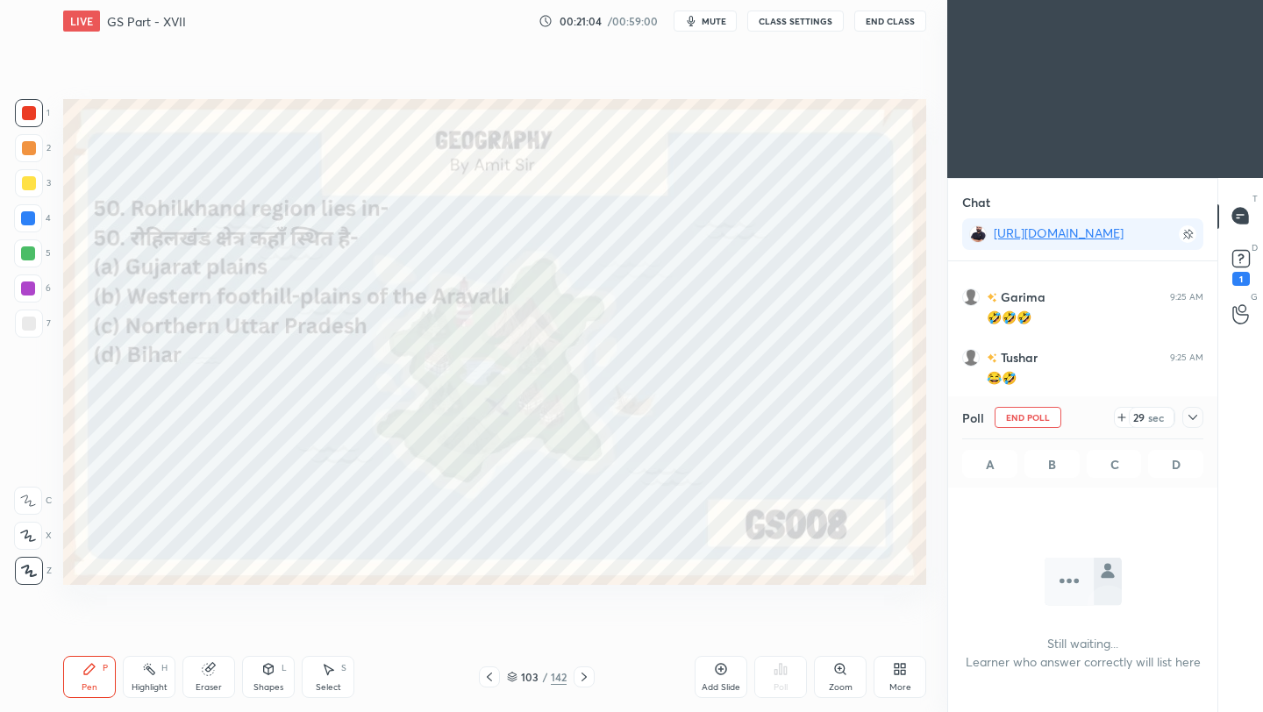
scroll to position [312, 264]
click at [1194, 420] on icon at bounding box center [1192, 417] width 14 height 14
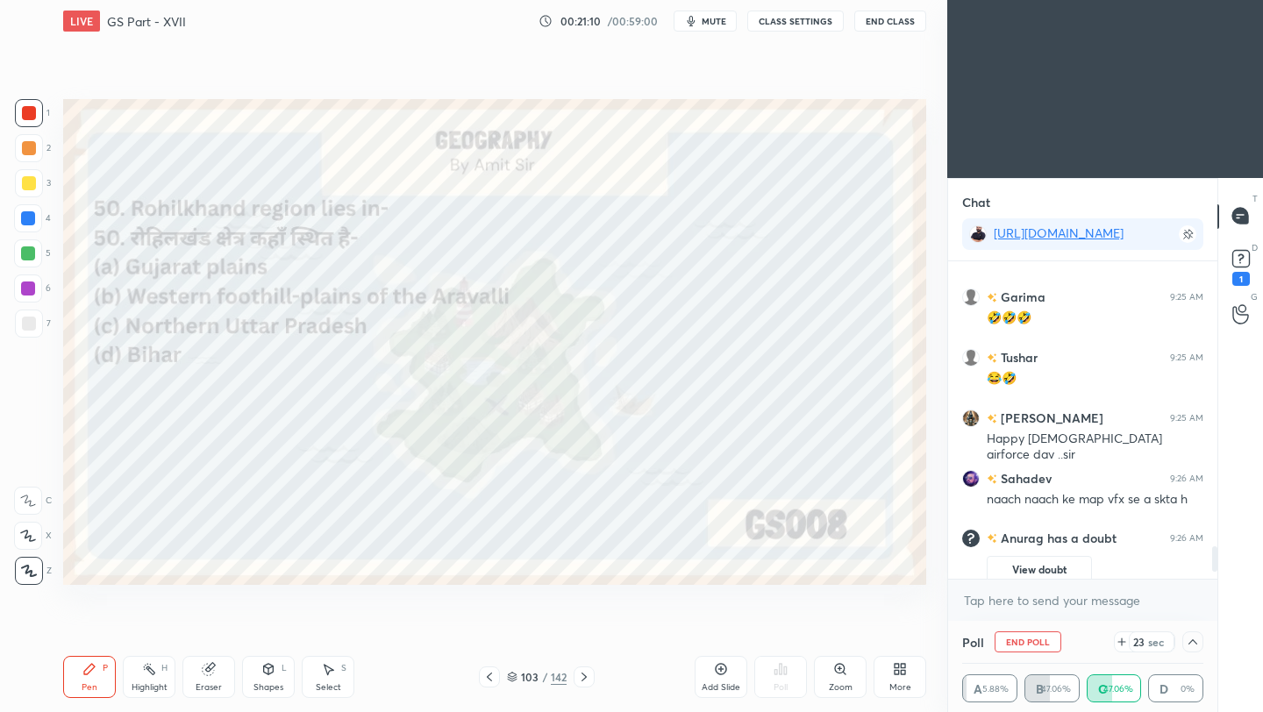
click at [891, 27] on button "End Class" at bounding box center [890, 21] width 72 height 21
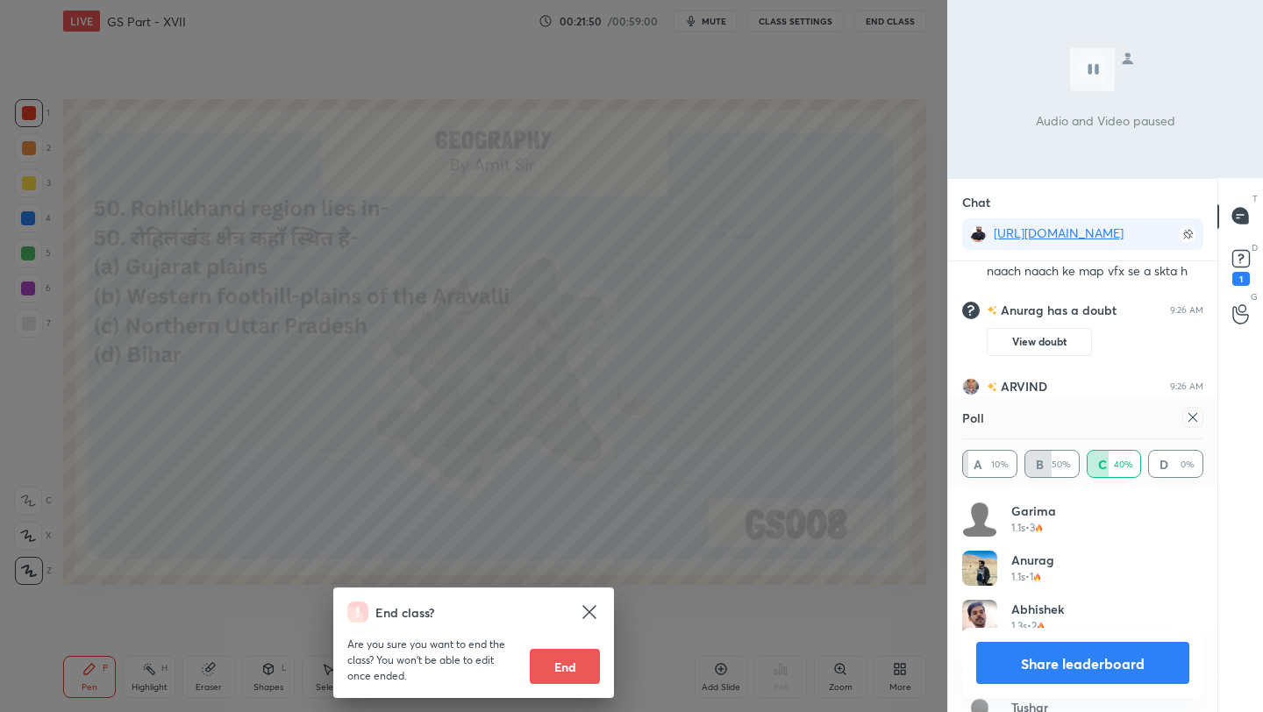
drag, startPoint x: 740, startPoint y: 249, endPoint x: 739, endPoint y: 239, distance: 9.7
click at [740, 250] on div "End class? Are you sure you want to end the class? You won’t be able to edit on…" at bounding box center [473, 356] width 947 height 712
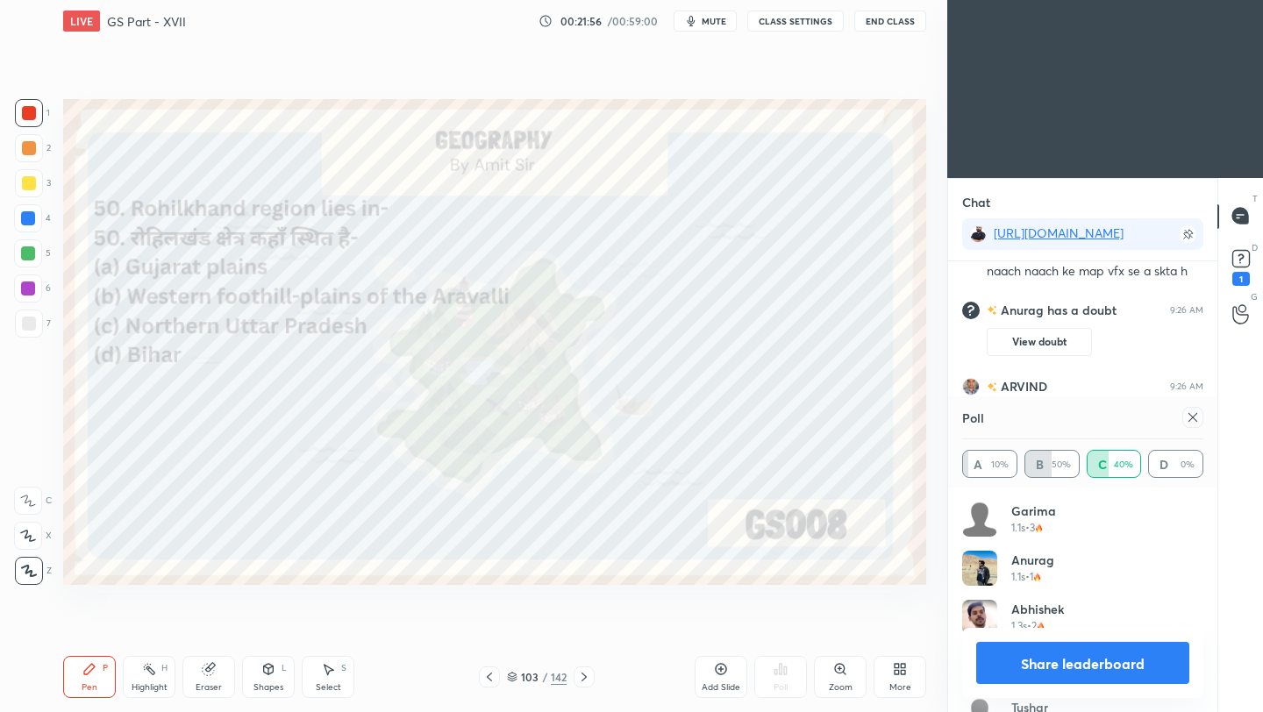
click at [1192, 414] on icon at bounding box center [1192, 417] width 14 height 14
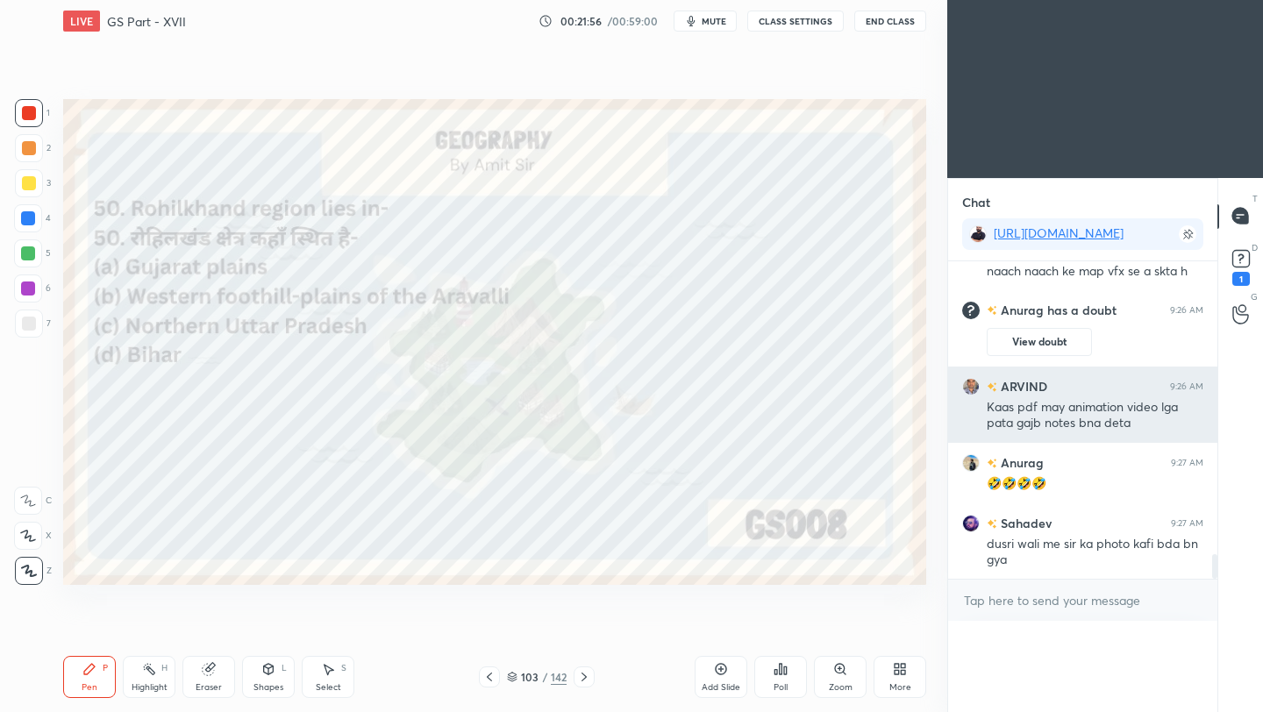
scroll to position [1, 6]
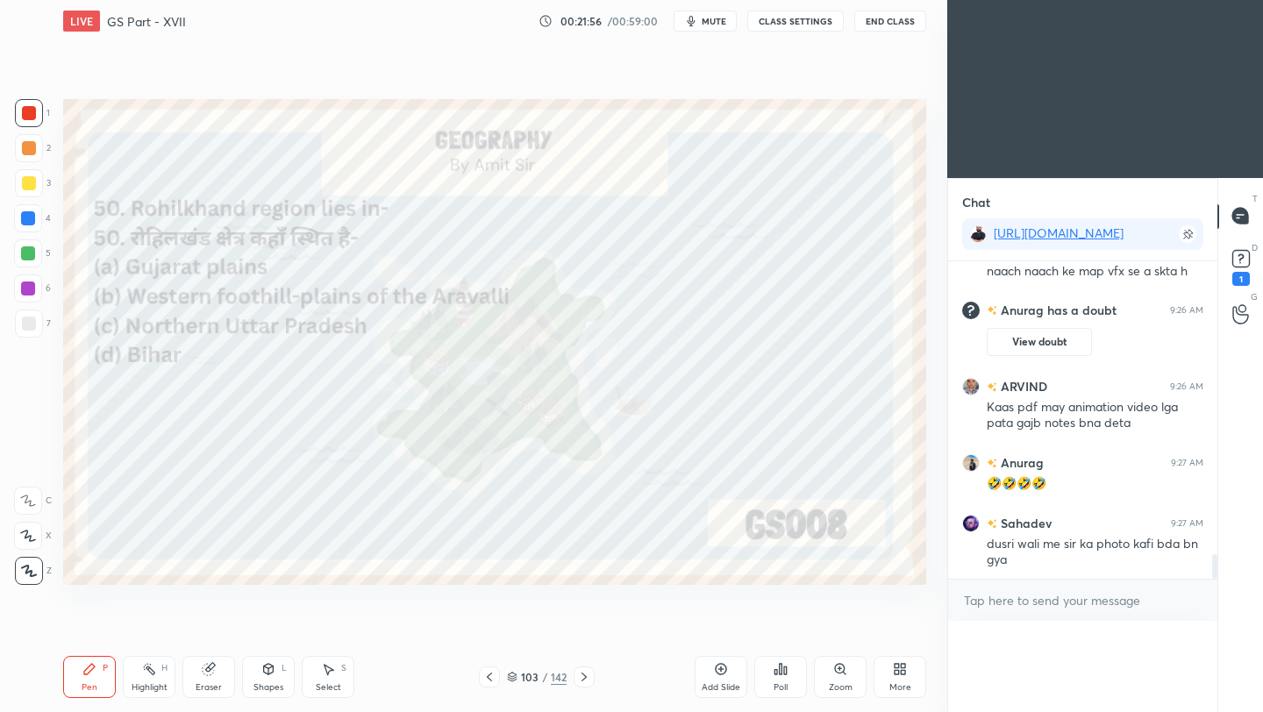
drag, startPoint x: 1089, startPoint y: 366, endPoint x: 984, endPoint y: 331, distance: 110.9
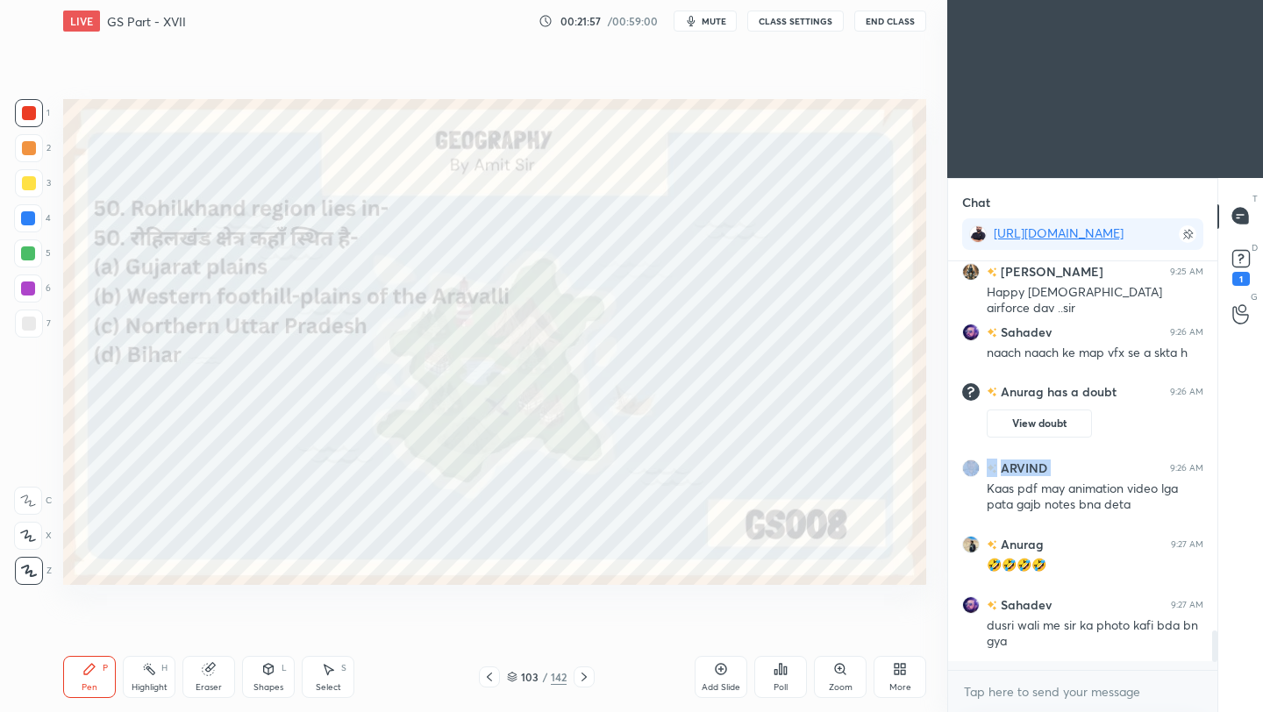
scroll to position [3761, 0]
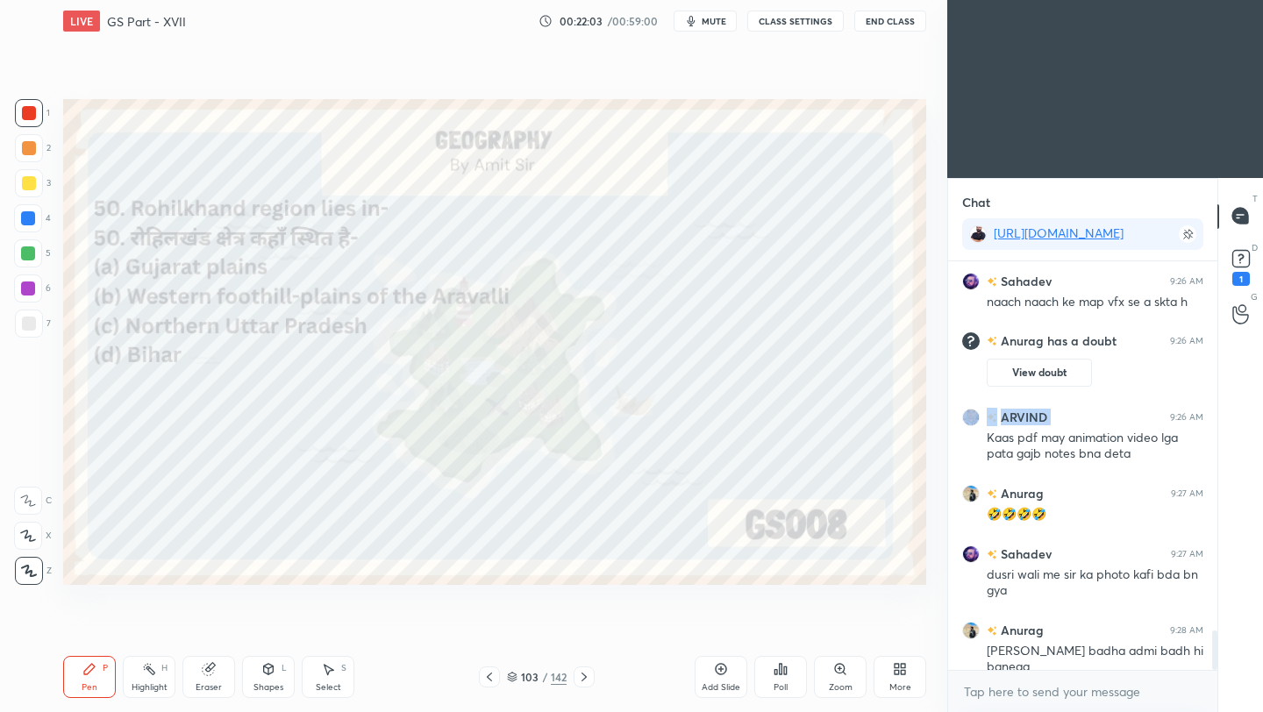
click at [587, 682] on icon at bounding box center [584, 677] width 14 height 14
click at [588, 680] on icon at bounding box center [584, 677] width 14 height 14
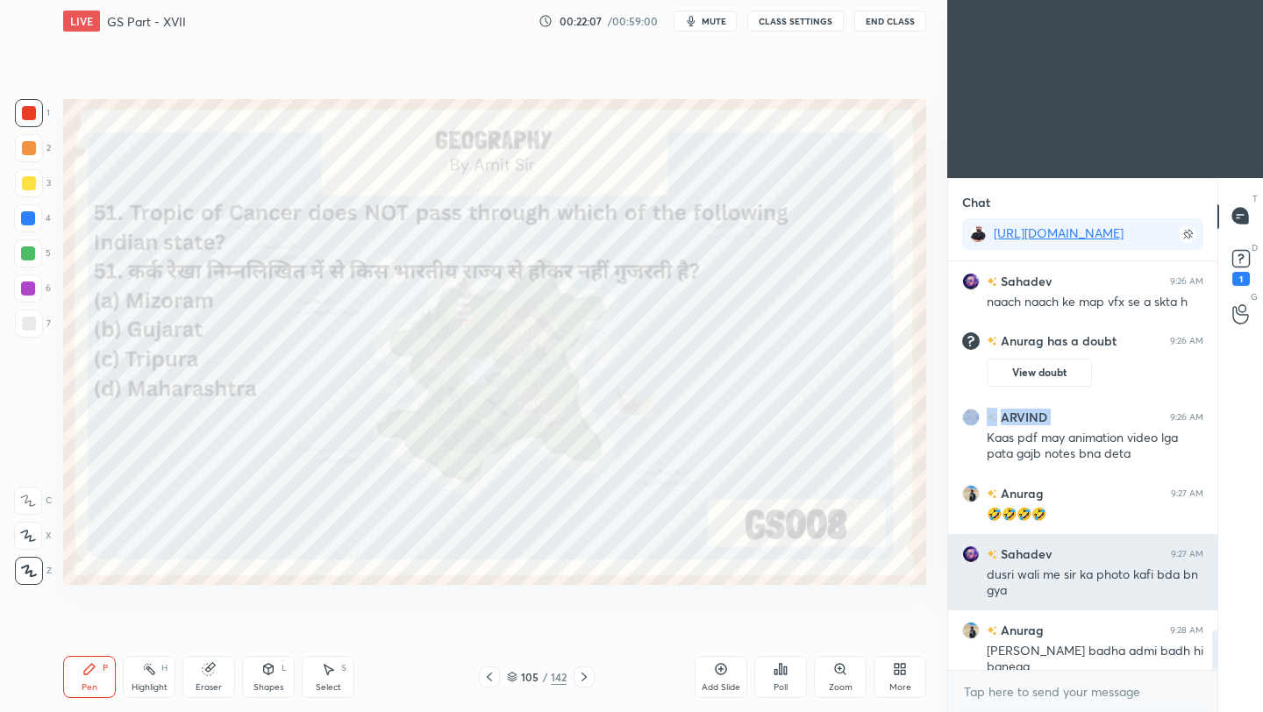
click at [1164, 545] on div "Sahadev 9:27 AM" at bounding box center [1082, 553] width 241 height 18
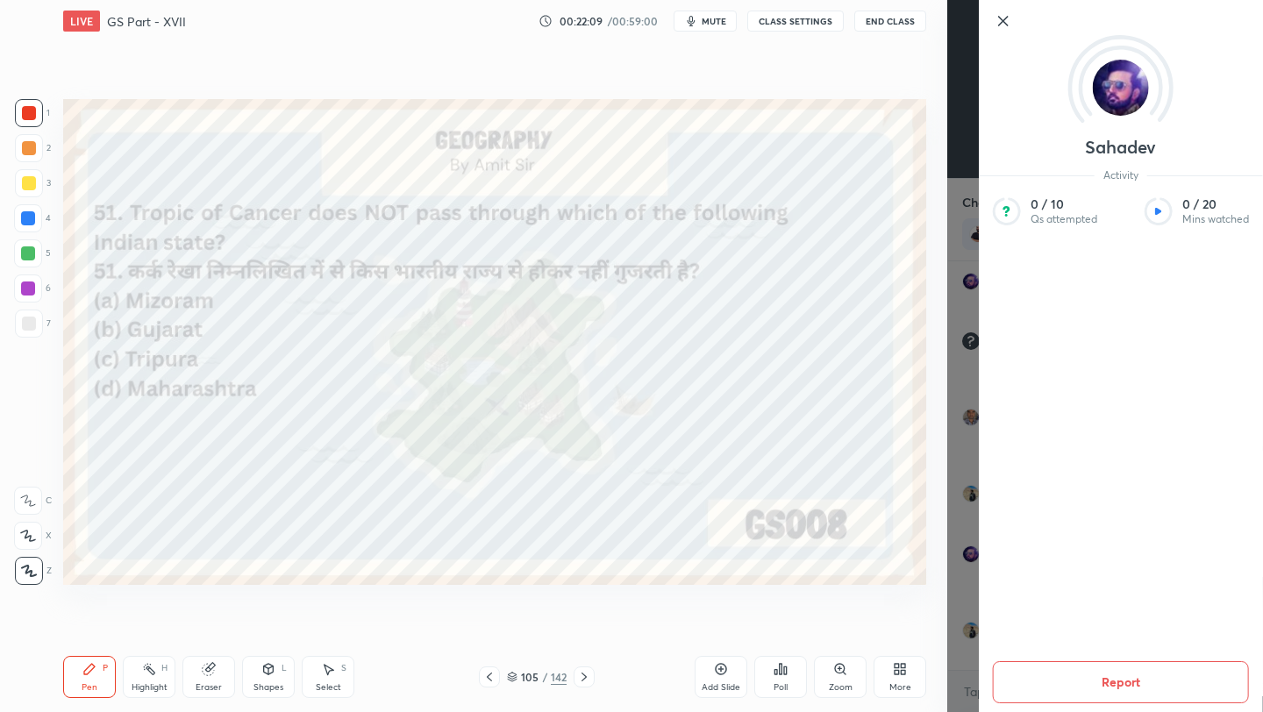
click at [1001, 21] on icon at bounding box center [1003, 21] width 9 height 9
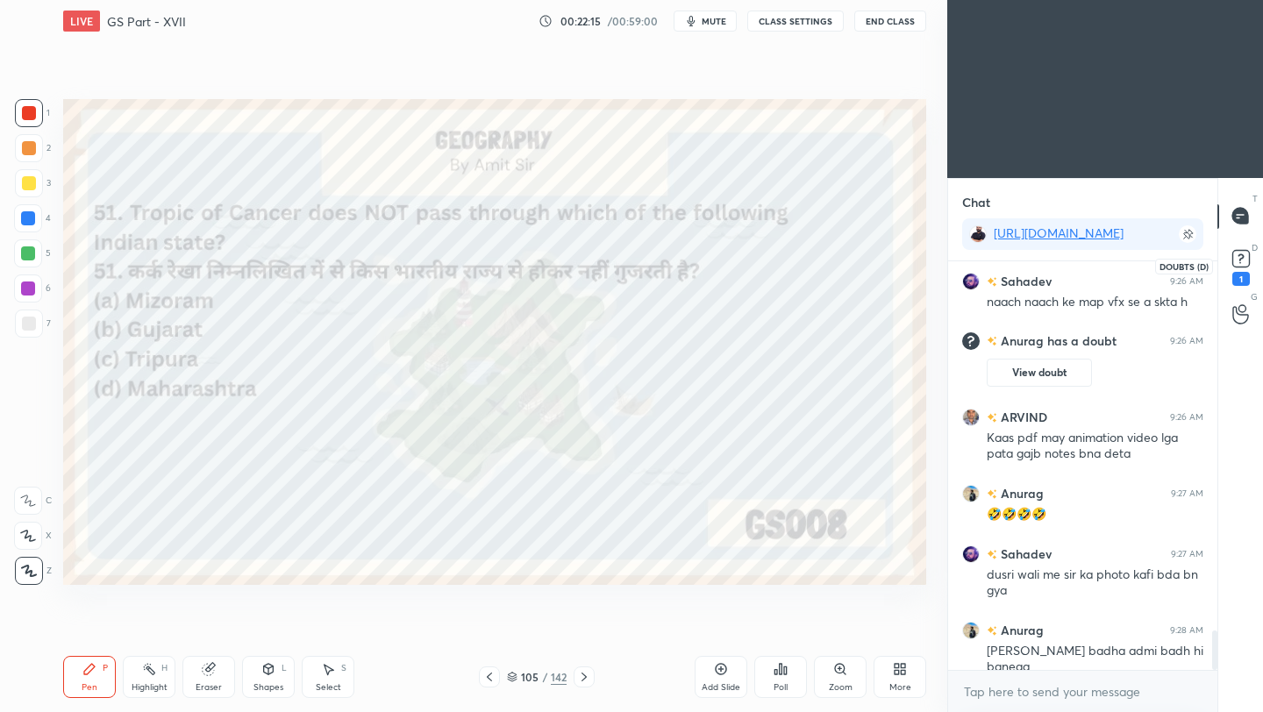
click at [1242, 256] on icon at bounding box center [1240, 256] width 6 height 7
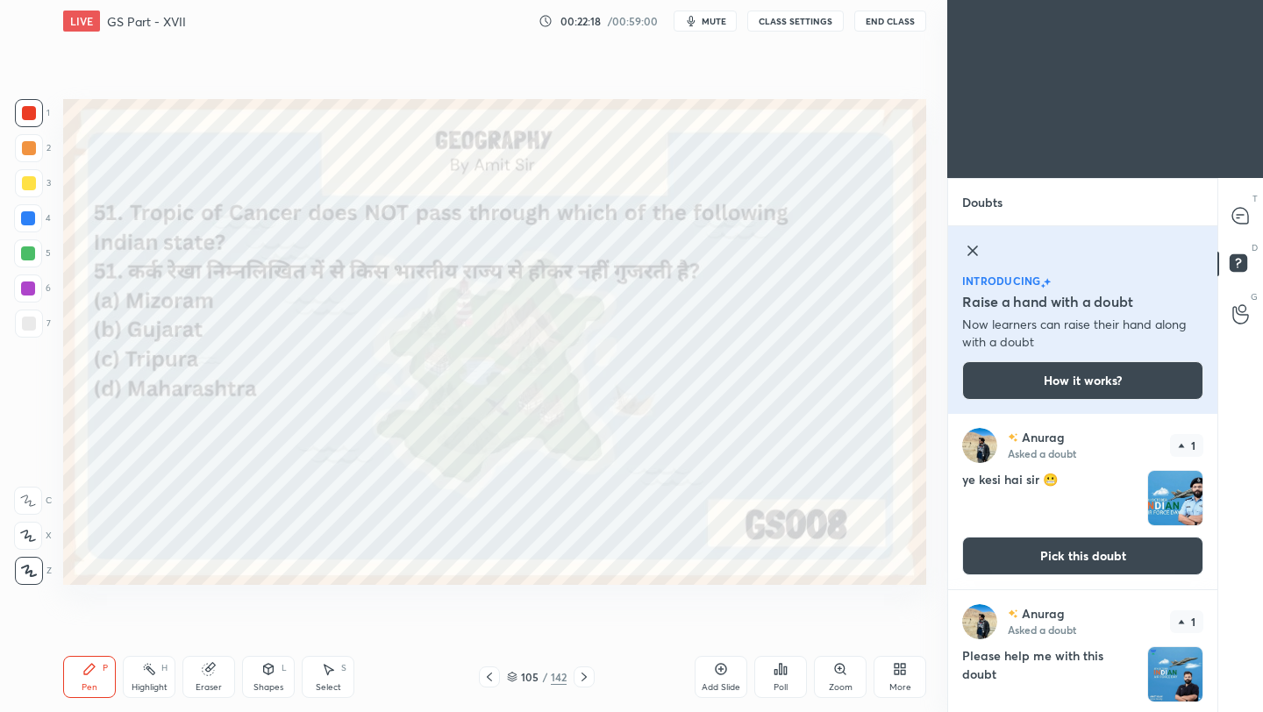
click at [1170, 503] on img "grid" at bounding box center [1175, 498] width 54 height 54
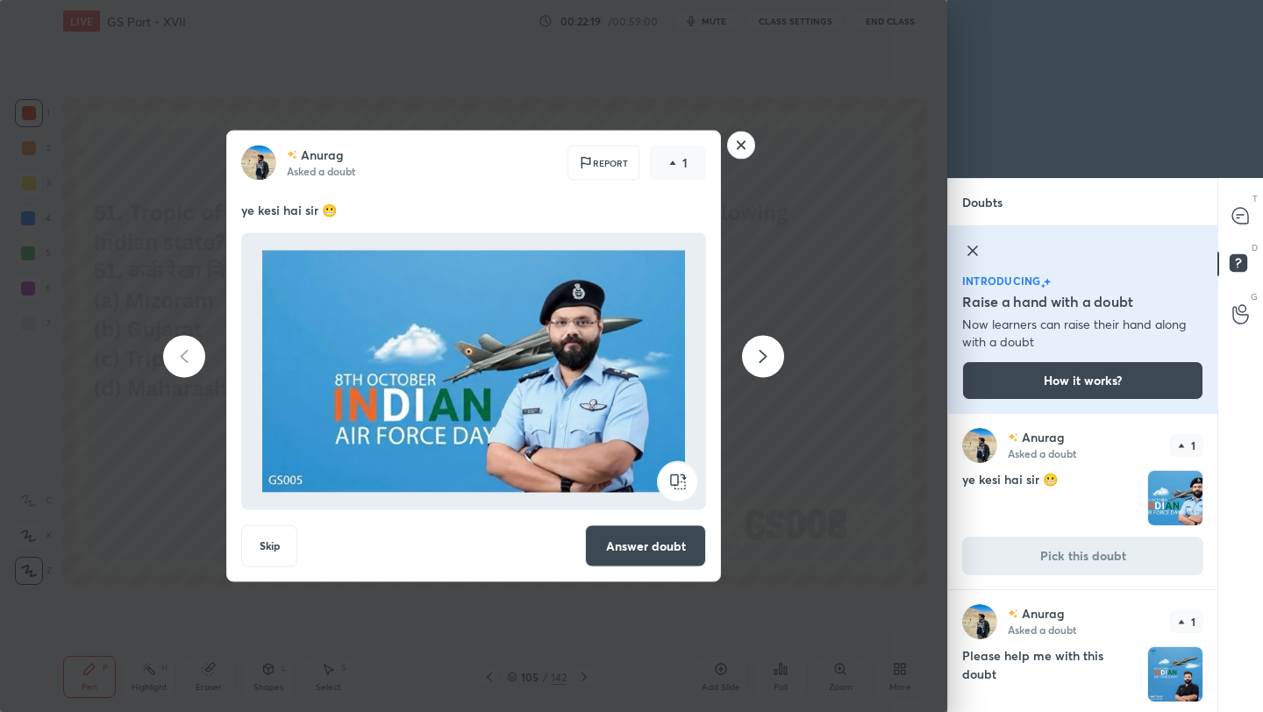
click at [738, 149] on rect at bounding box center [741, 145] width 27 height 27
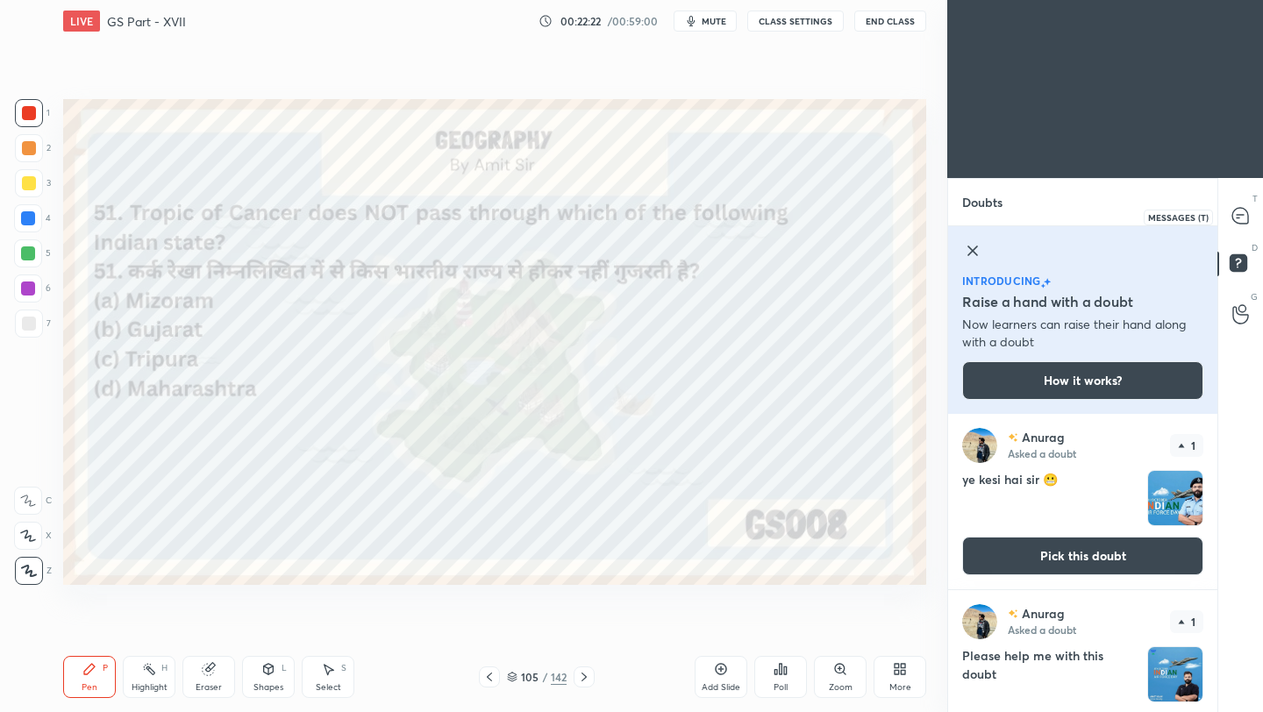
click at [1244, 210] on icon at bounding box center [1240, 216] width 16 height 16
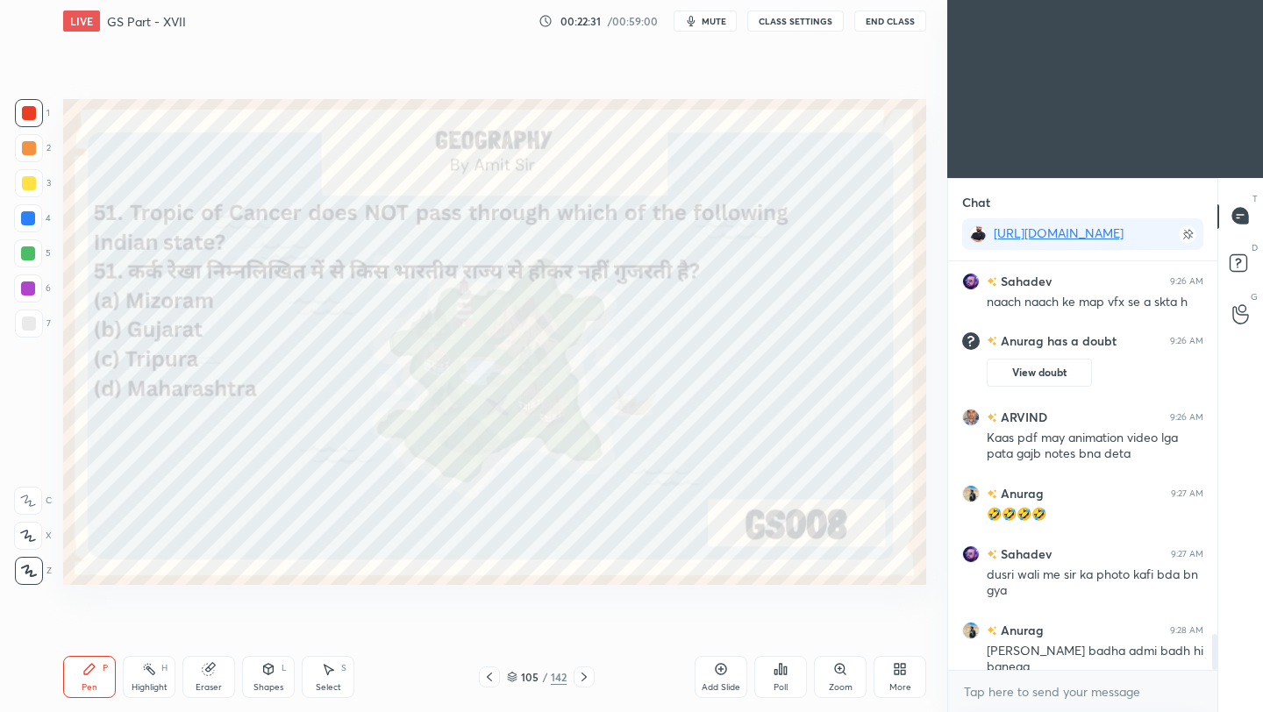
scroll to position [4281, 0]
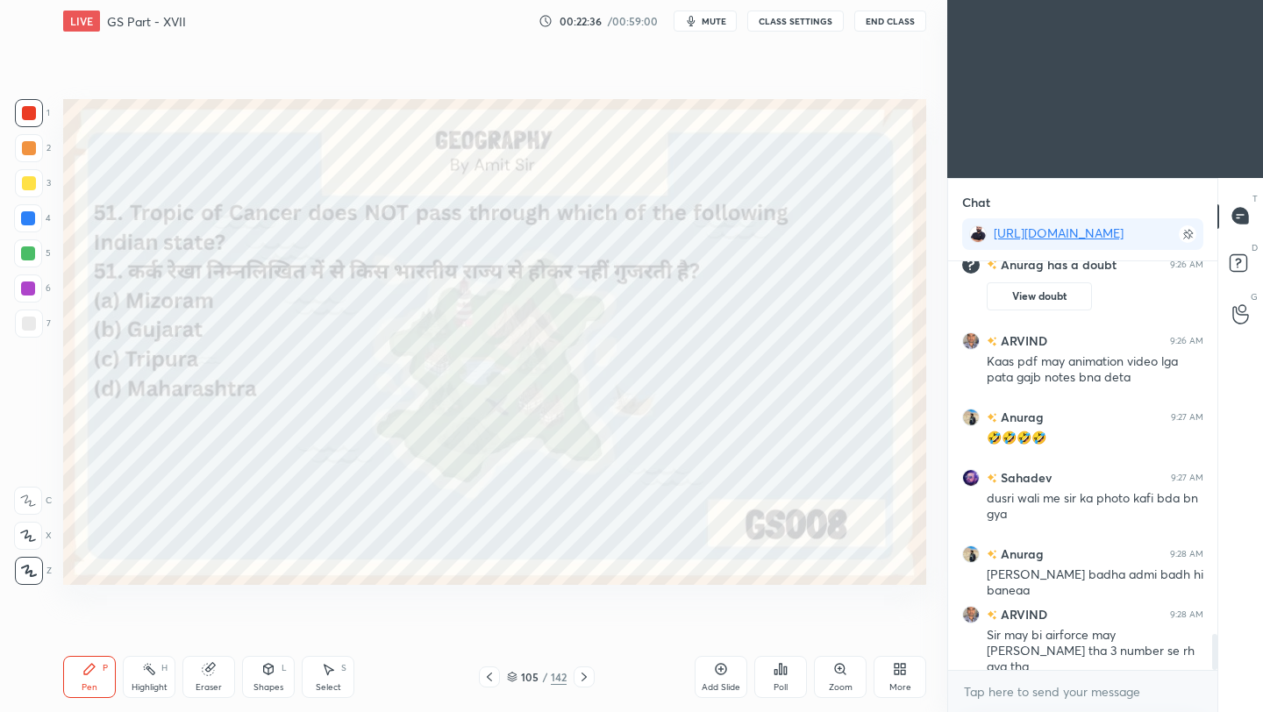
click at [779, 676] on div "Poll" at bounding box center [780, 677] width 53 height 42
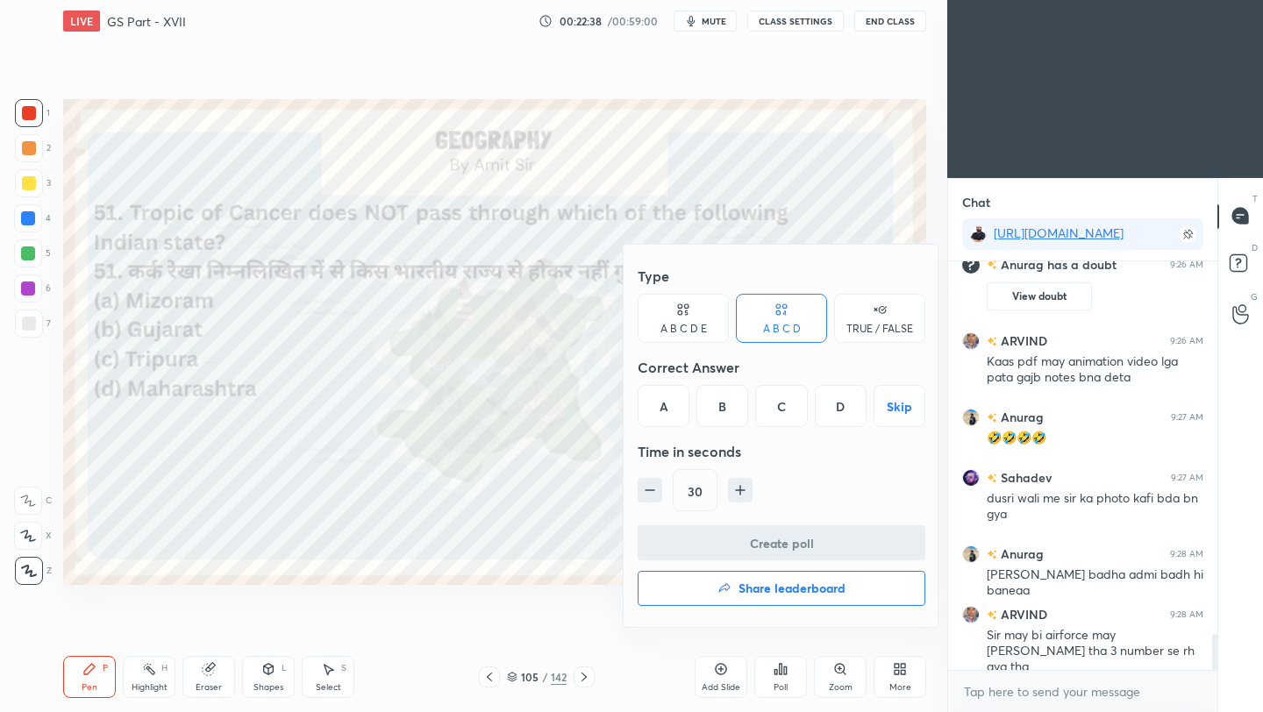
click at [835, 411] on div "D" at bounding box center [841, 406] width 52 height 42
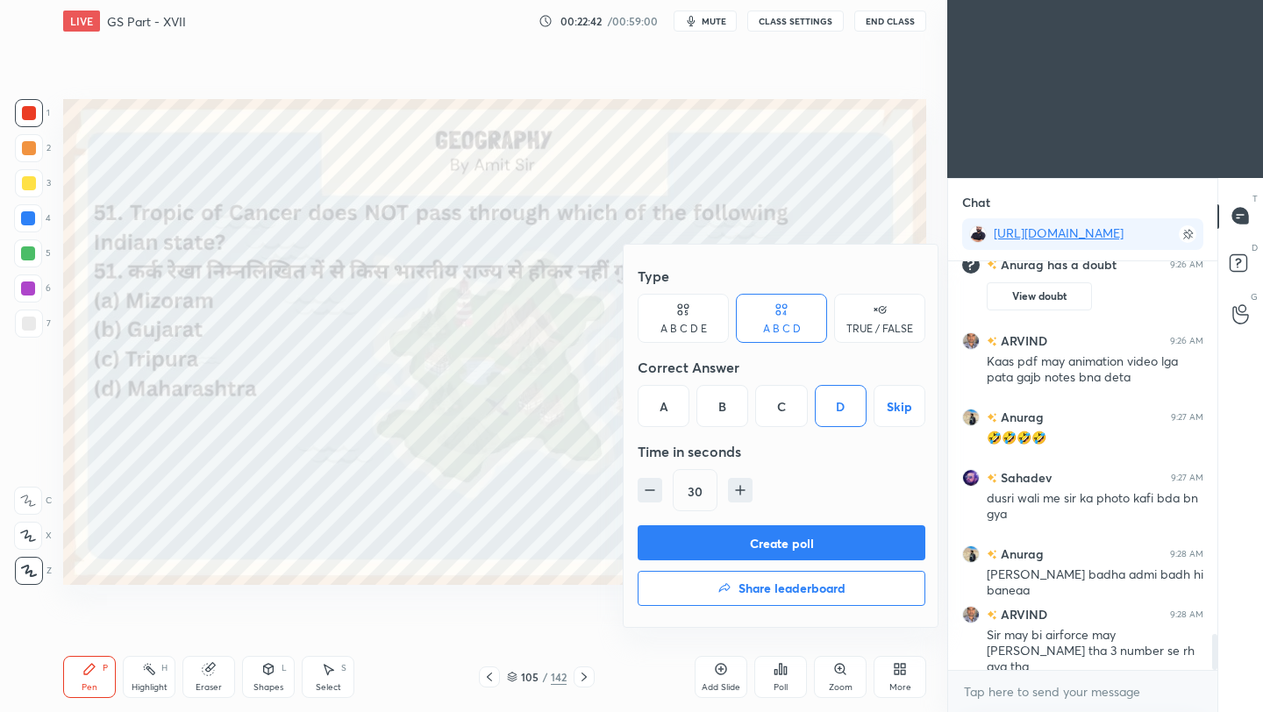
click at [812, 548] on button "Create poll" at bounding box center [781, 542] width 288 height 35
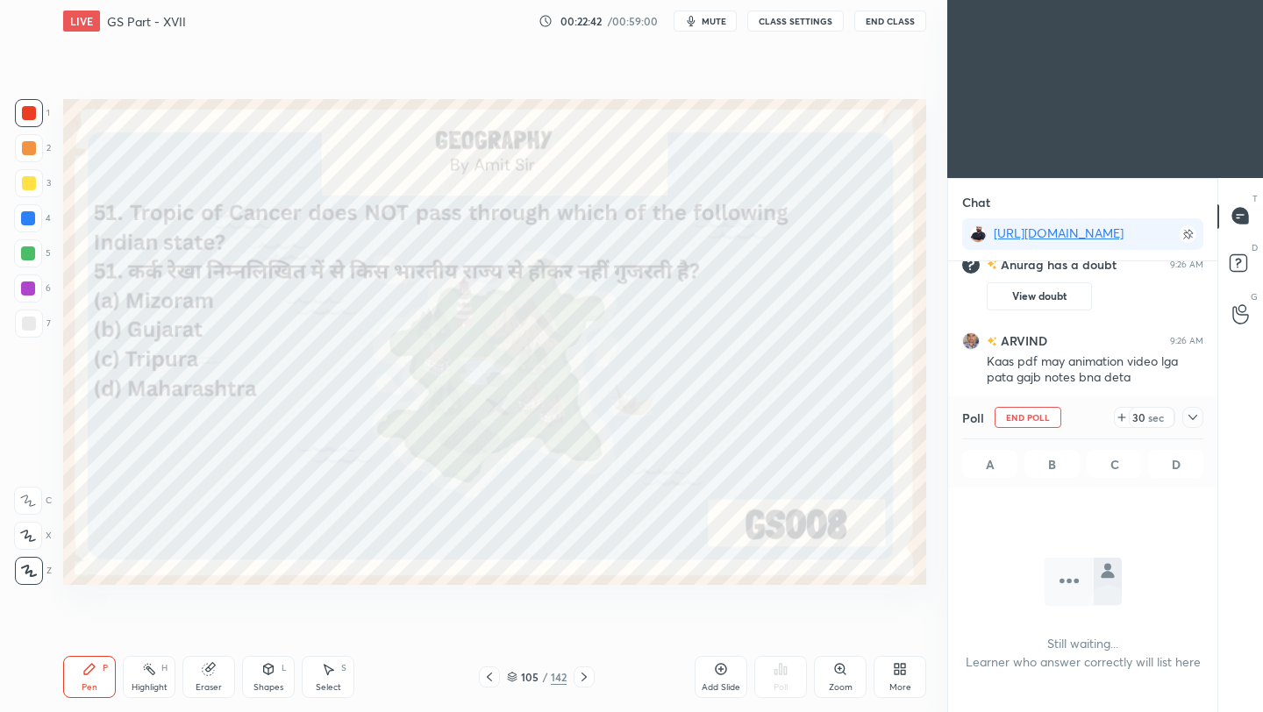
scroll to position [166, 264]
click at [1197, 417] on icon at bounding box center [1192, 417] width 14 height 14
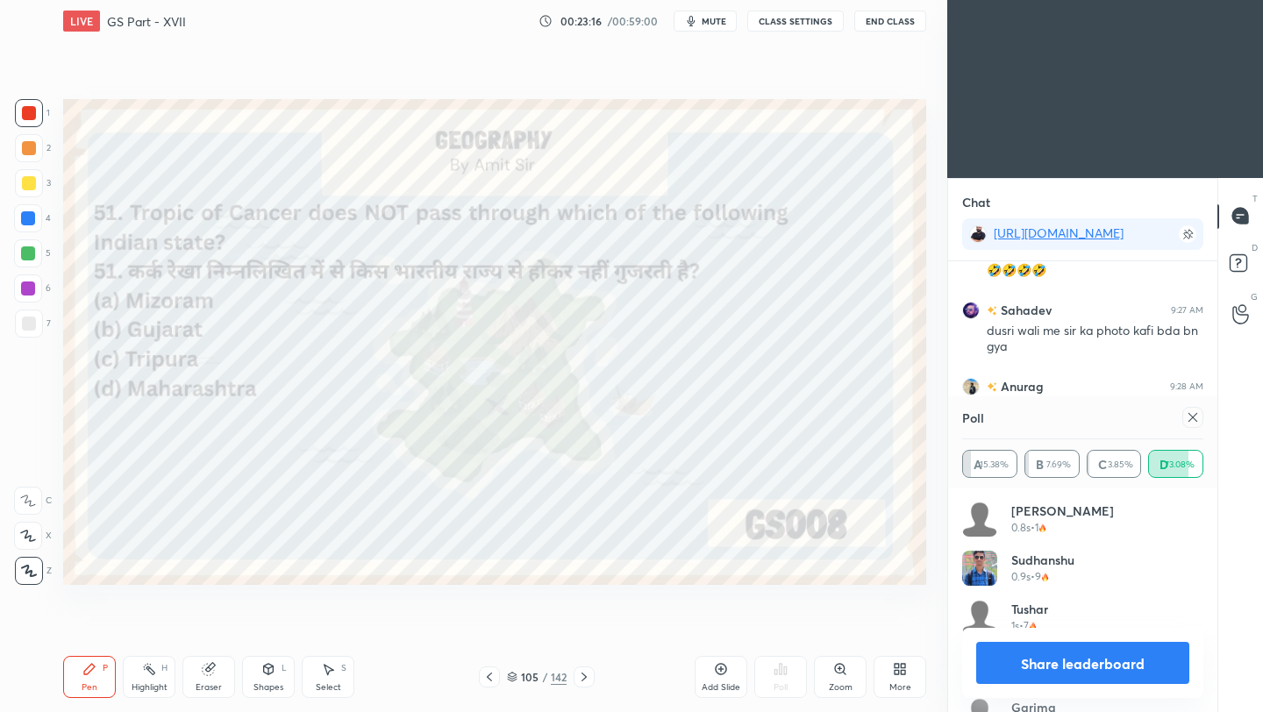
scroll to position [4509, 0]
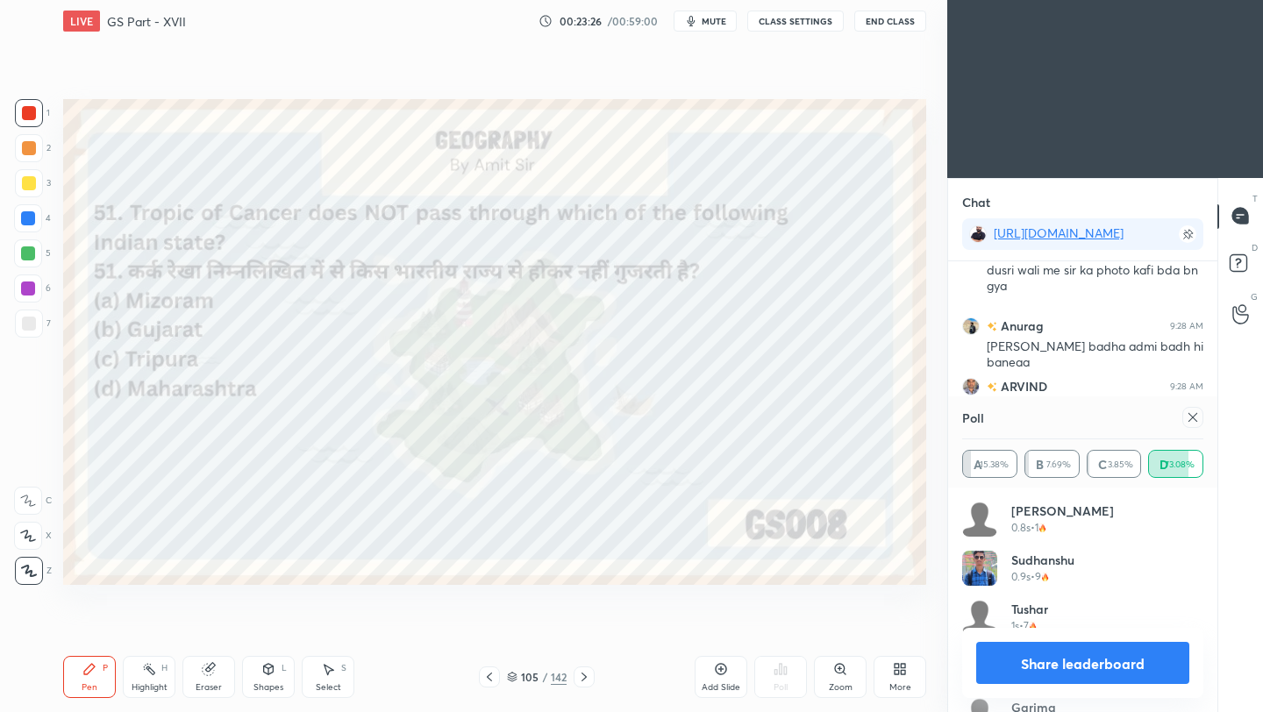
click at [1195, 416] on icon at bounding box center [1192, 417] width 14 height 14
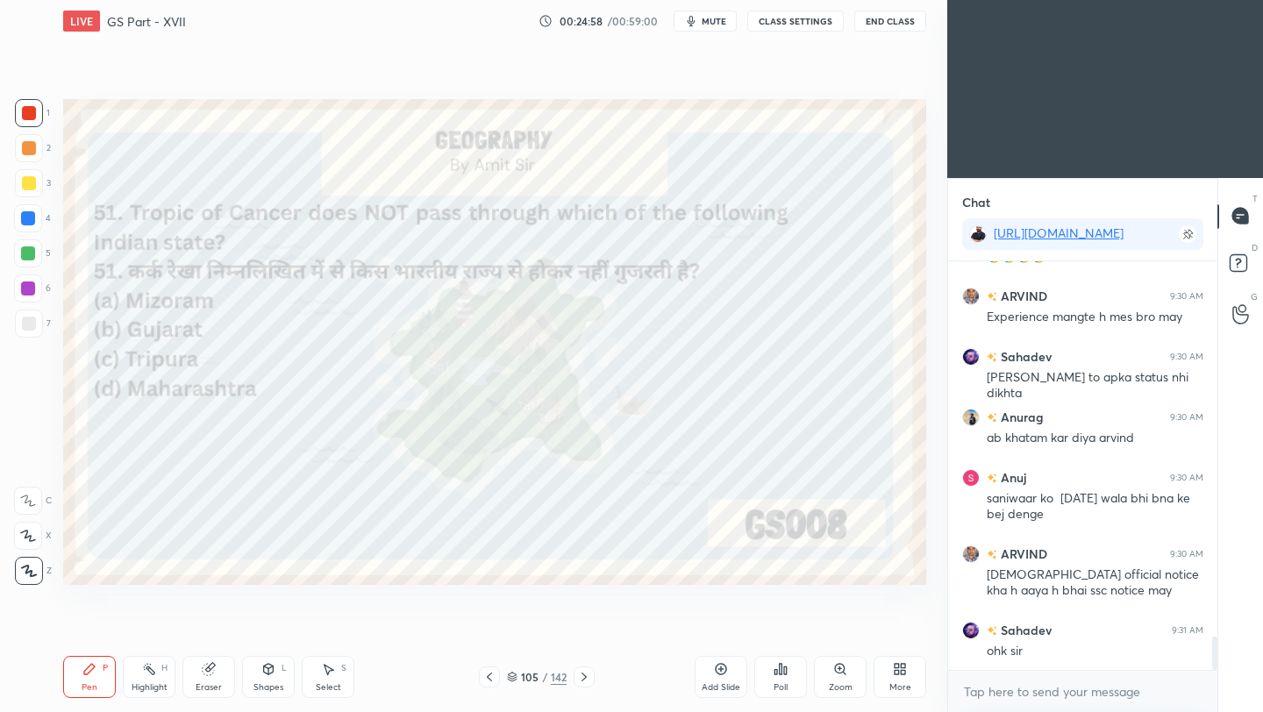
scroll to position [4559, 0]
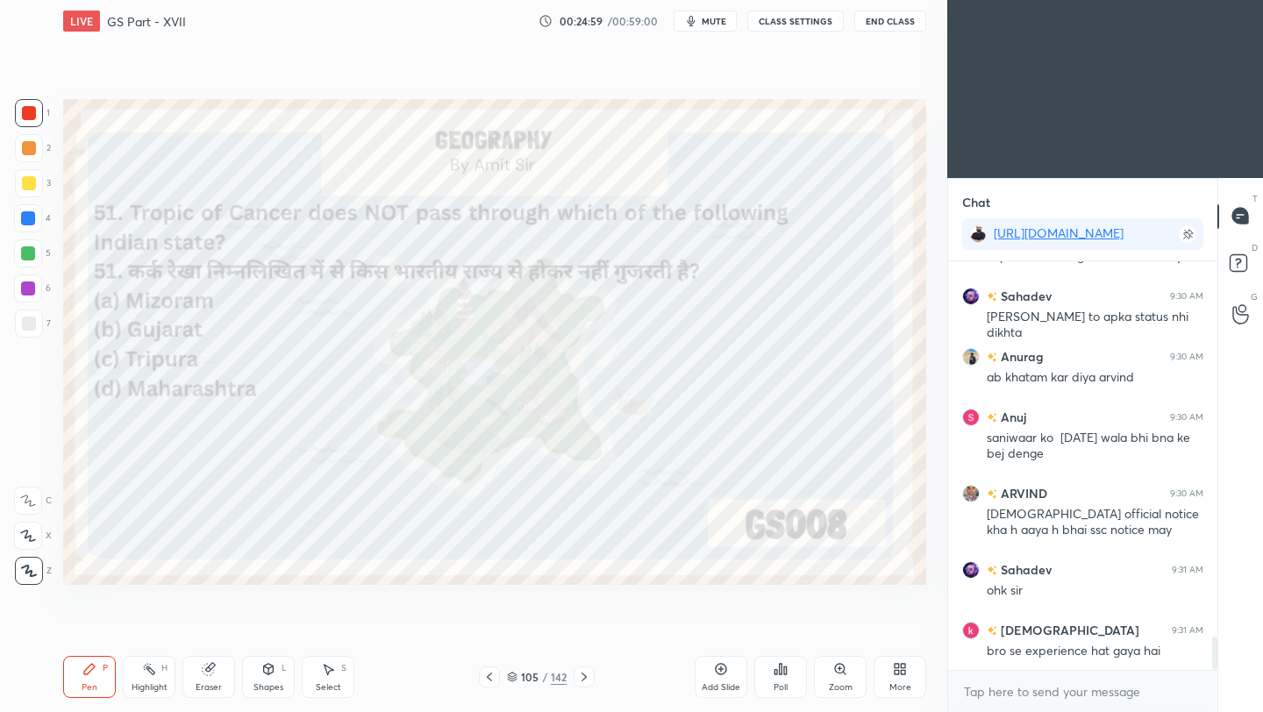
click at [582, 677] on icon at bounding box center [584, 677] width 14 height 14
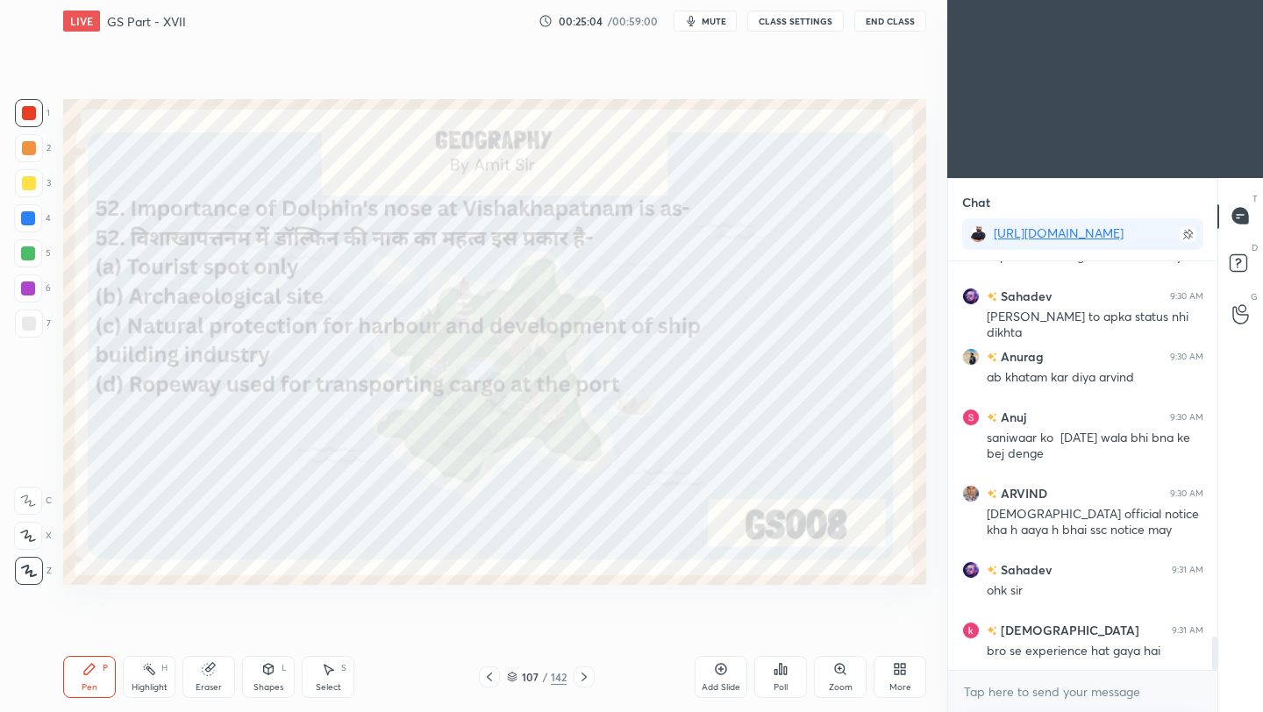
click at [784, 678] on div "Poll" at bounding box center [780, 677] width 53 height 42
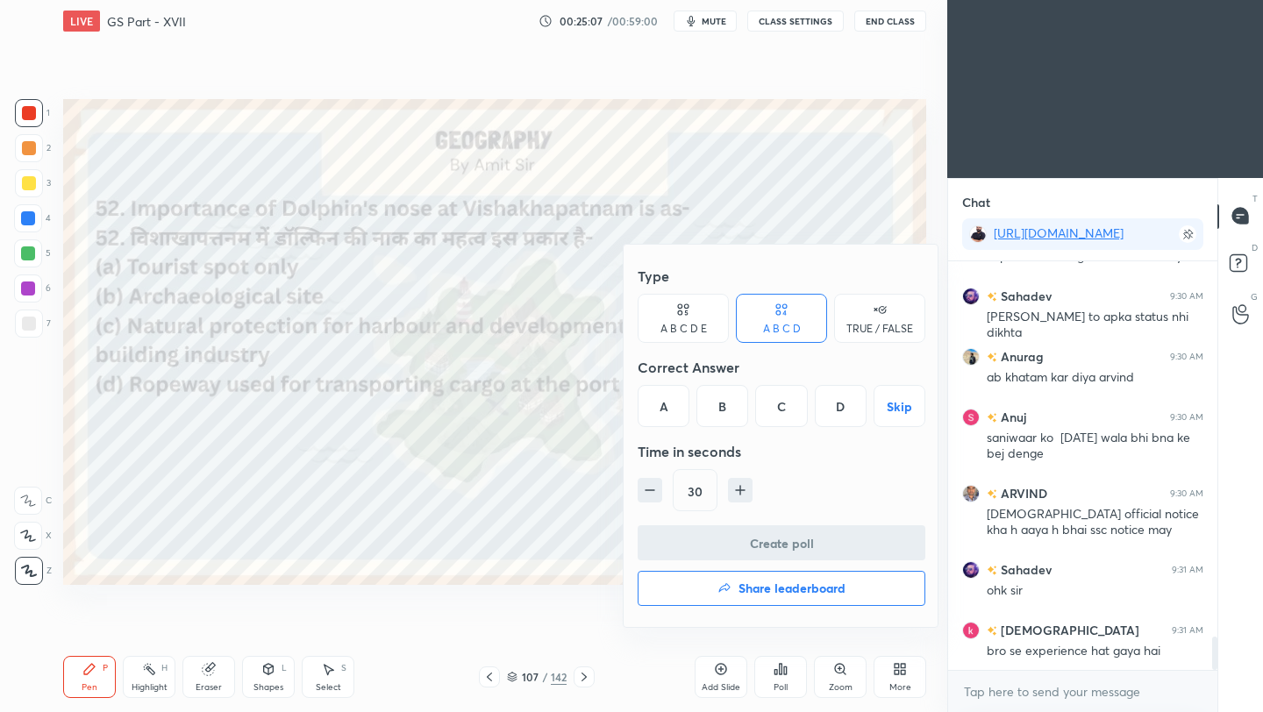
click at [785, 412] on div "C" at bounding box center [781, 406] width 52 height 42
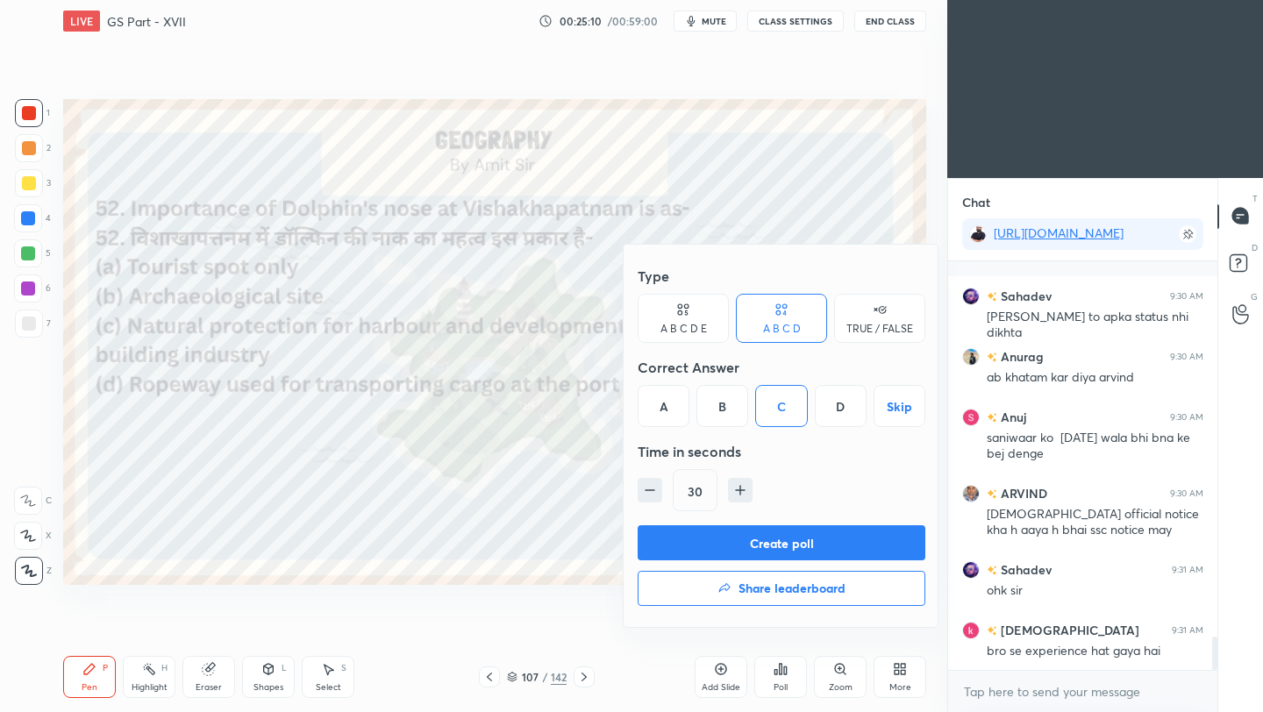
scroll to position [4636, 0]
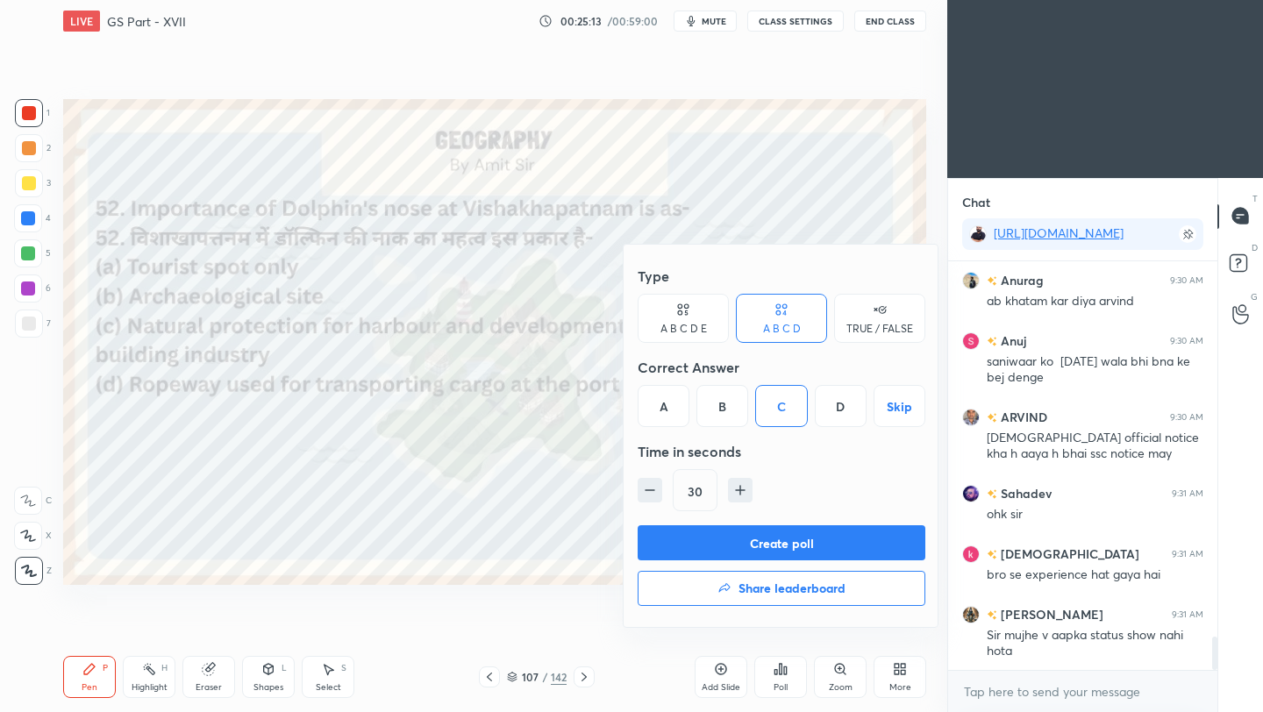
click at [794, 548] on button "Create poll" at bounding box center [781, 542] width 288 height 35
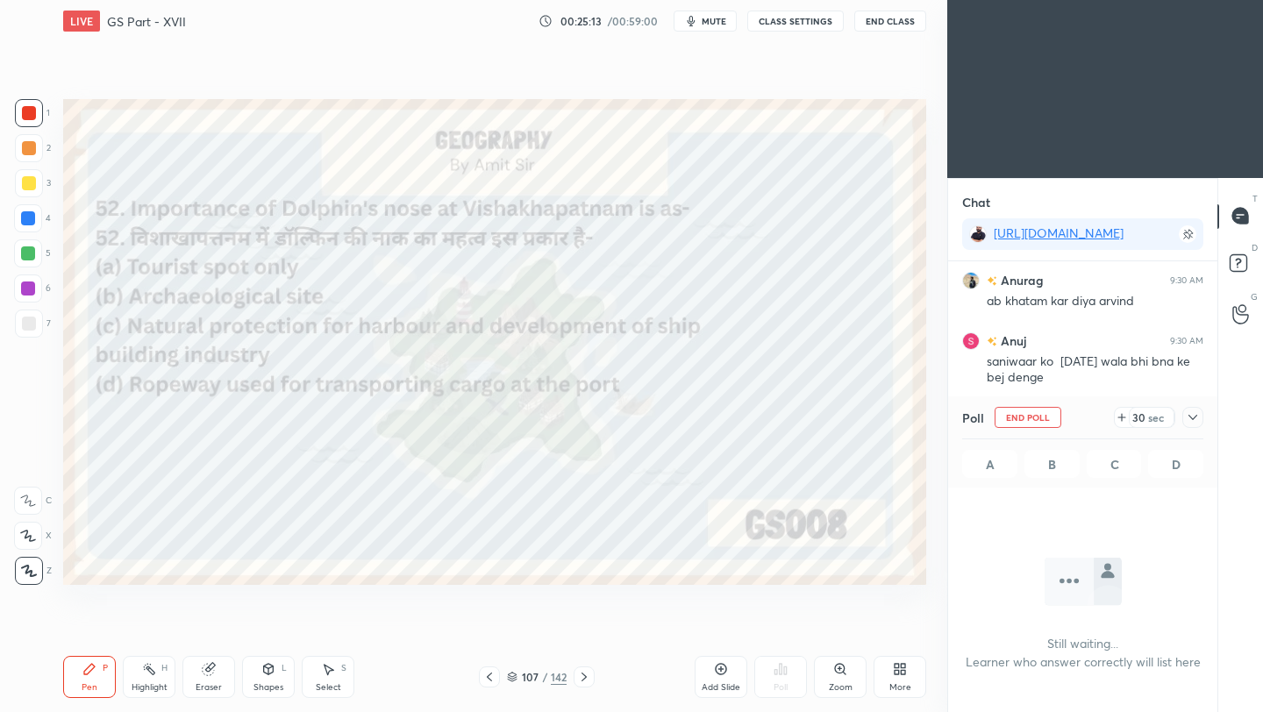
scroll to position [6, 6]
click at [1192, 417] on icon at bounding box center [1192, 417] width 14 height 14
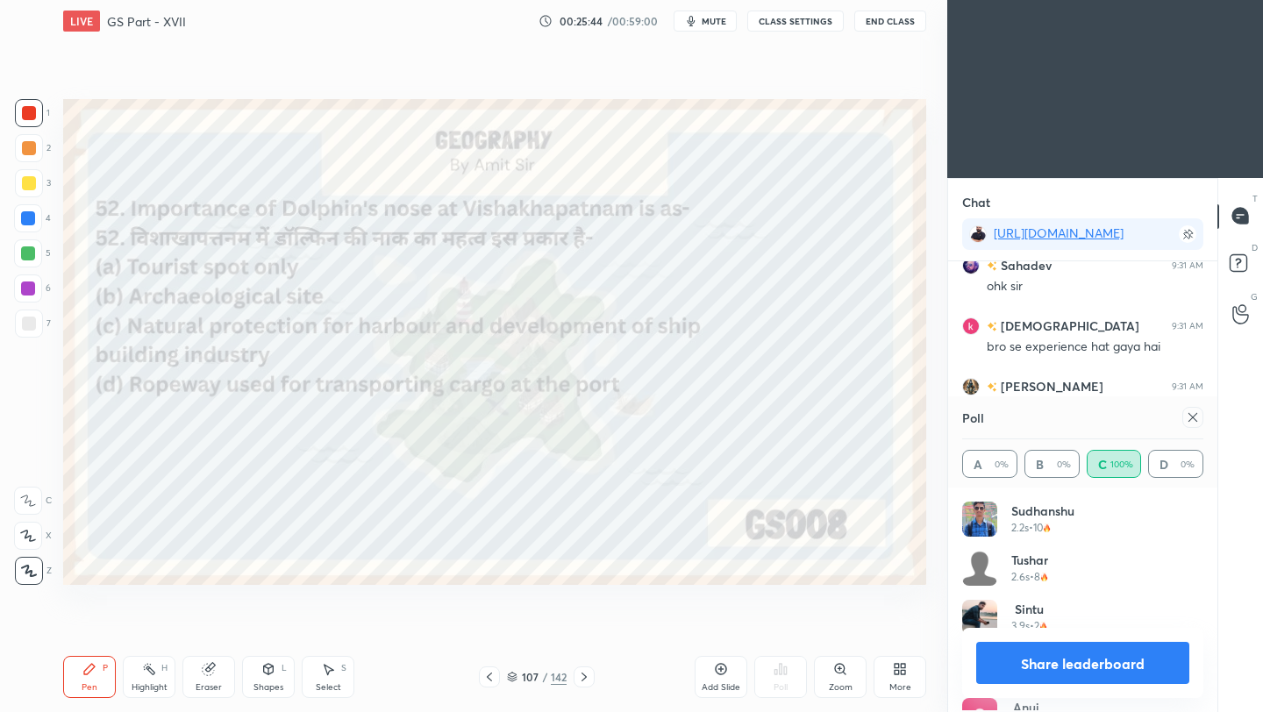
scroll to position [205, 236]
click at [1190, 421] on icon at bounding box center [1192, 417] width 14 height 14
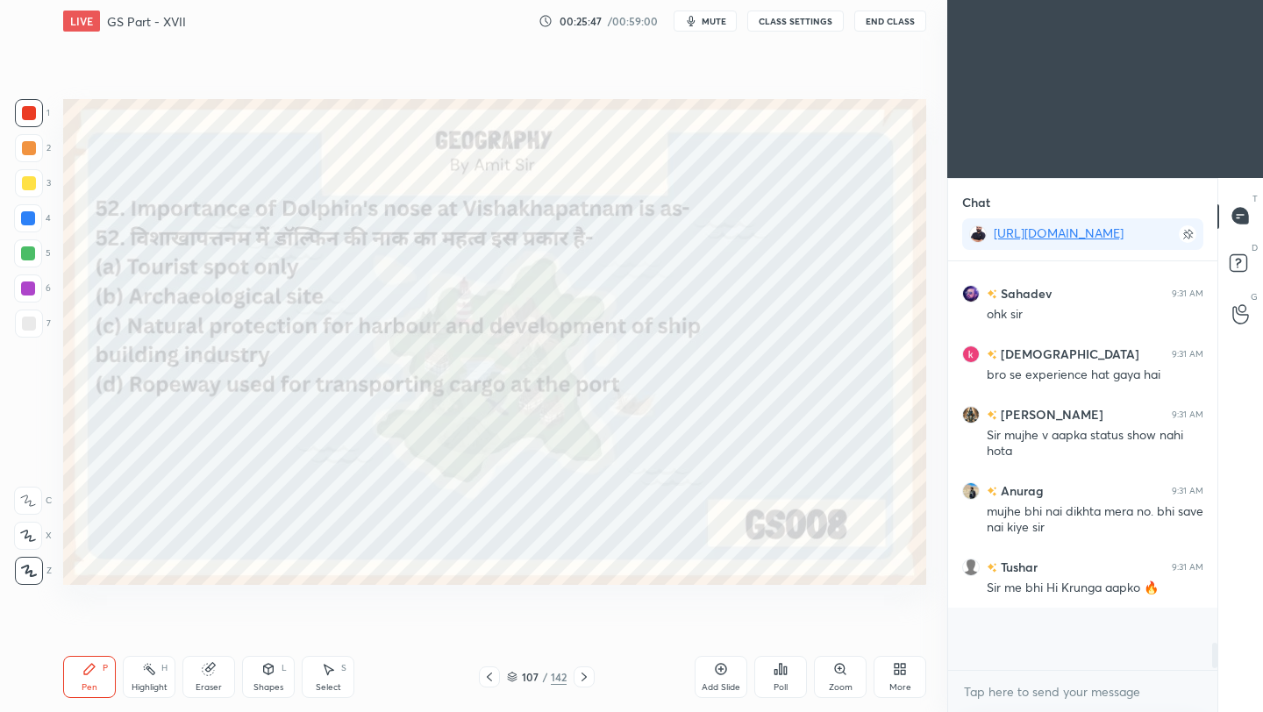
scroll to position [403, 264]
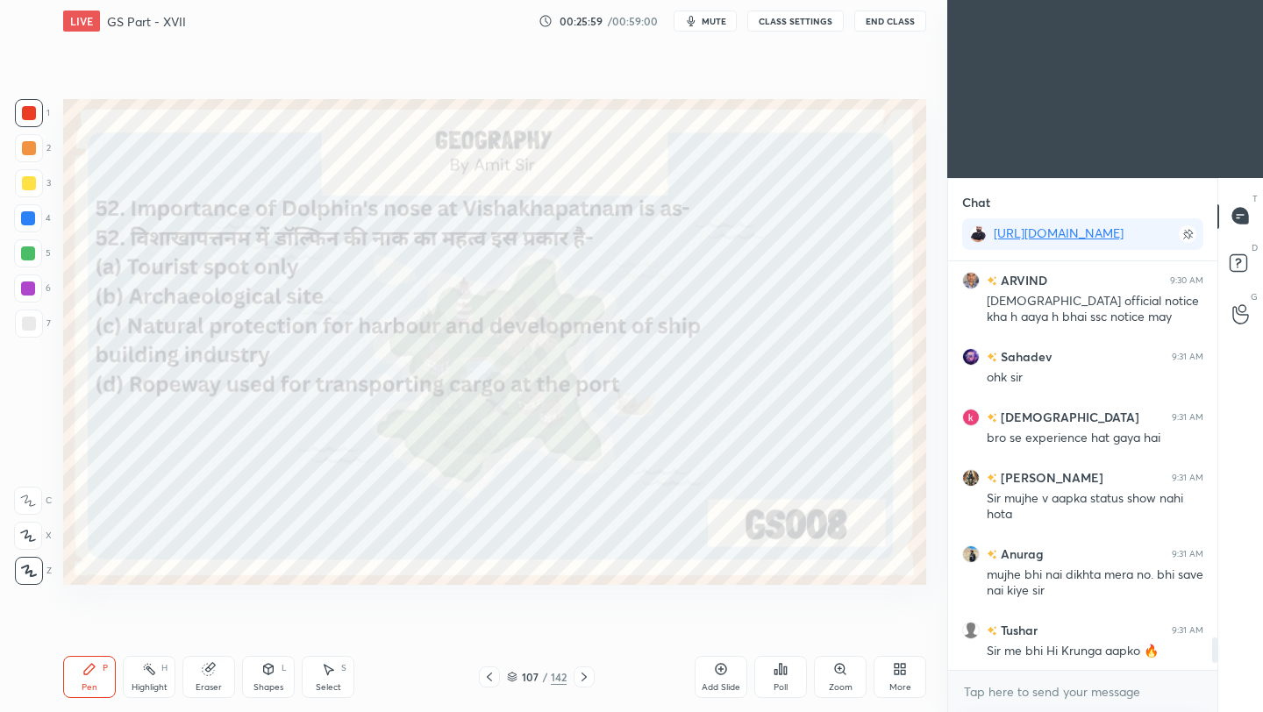
click at [587, 675] on icon at bounding box center [584, 677] width 14 height 14
click at [585, 677] on icon at bounding box center [583, 676] width 5 height 9
click at [894, 22] on button "End Class" at bounding box center [890, 21] width 72 height 21
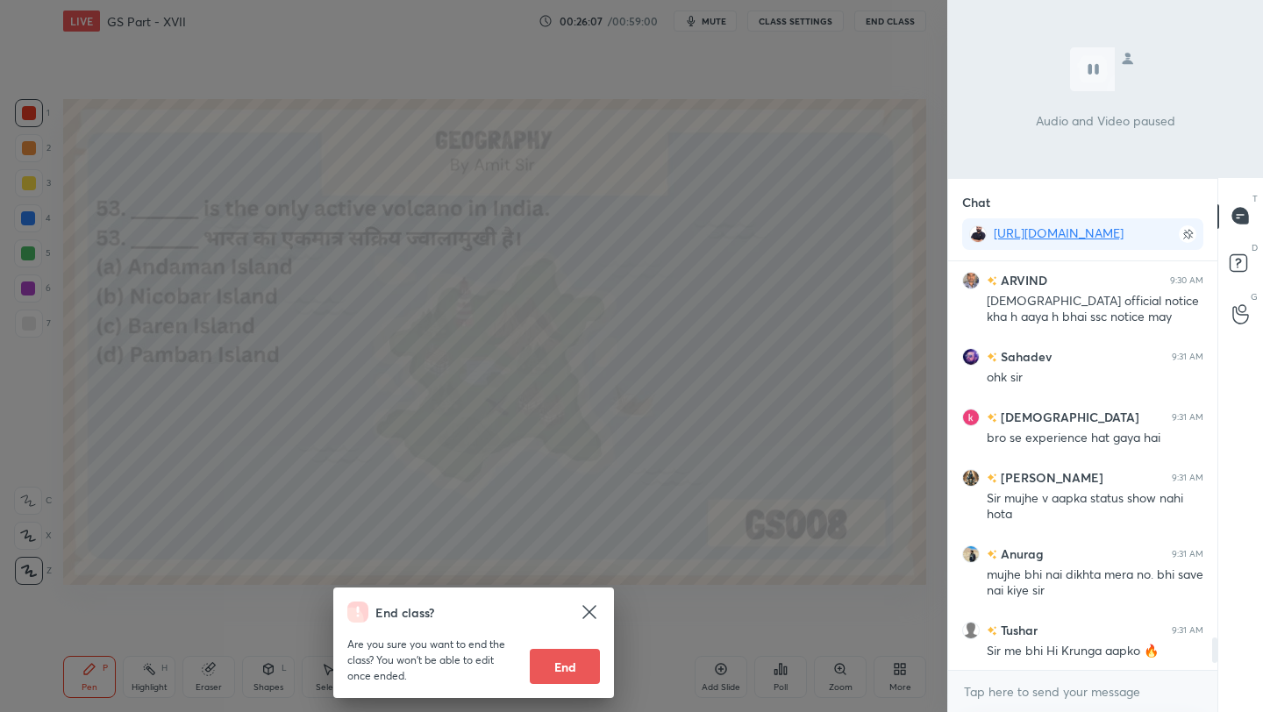
click at [765, 269] on div "End class? Are you sure you want to end the class? You won’t be able to edit on…" at bounding box center [473, 356] width 947 height 712
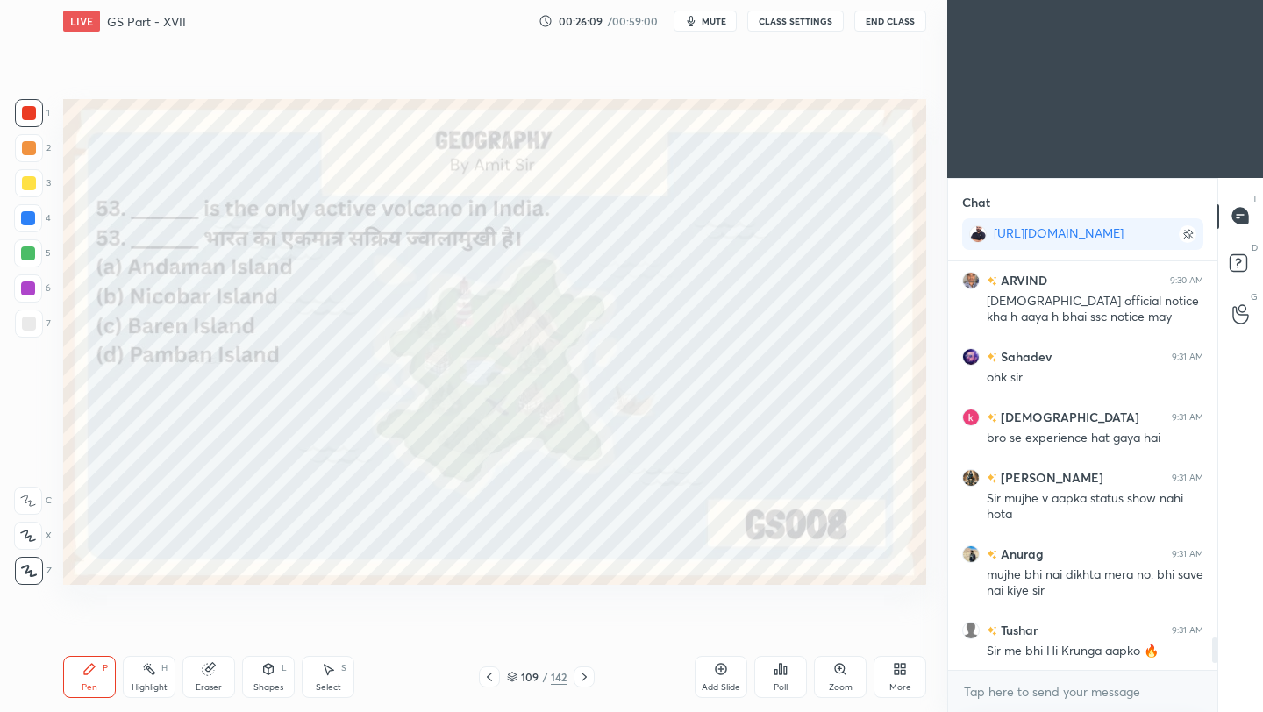
click at [779, 684] on div "Poll" at bounding box center [780, 687] width 14 height 9
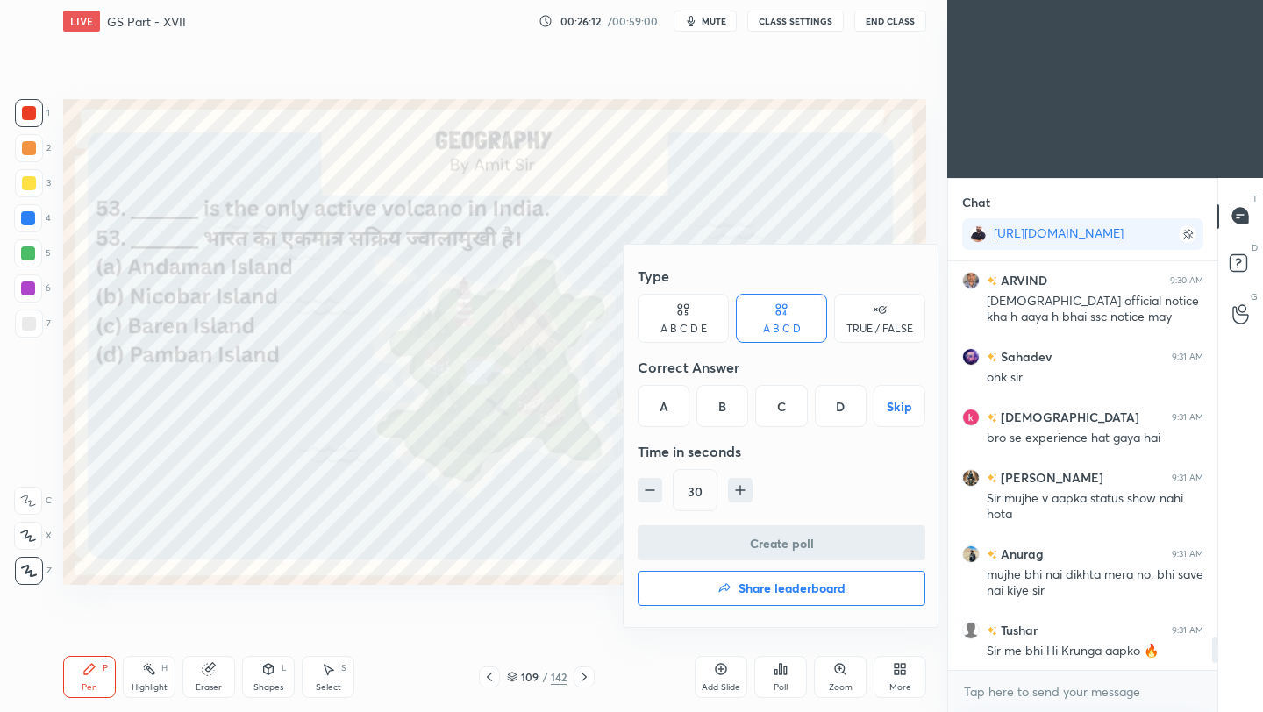
click at [782, 410] on div "C" at bounding box center [781, 406] width 52 height 42
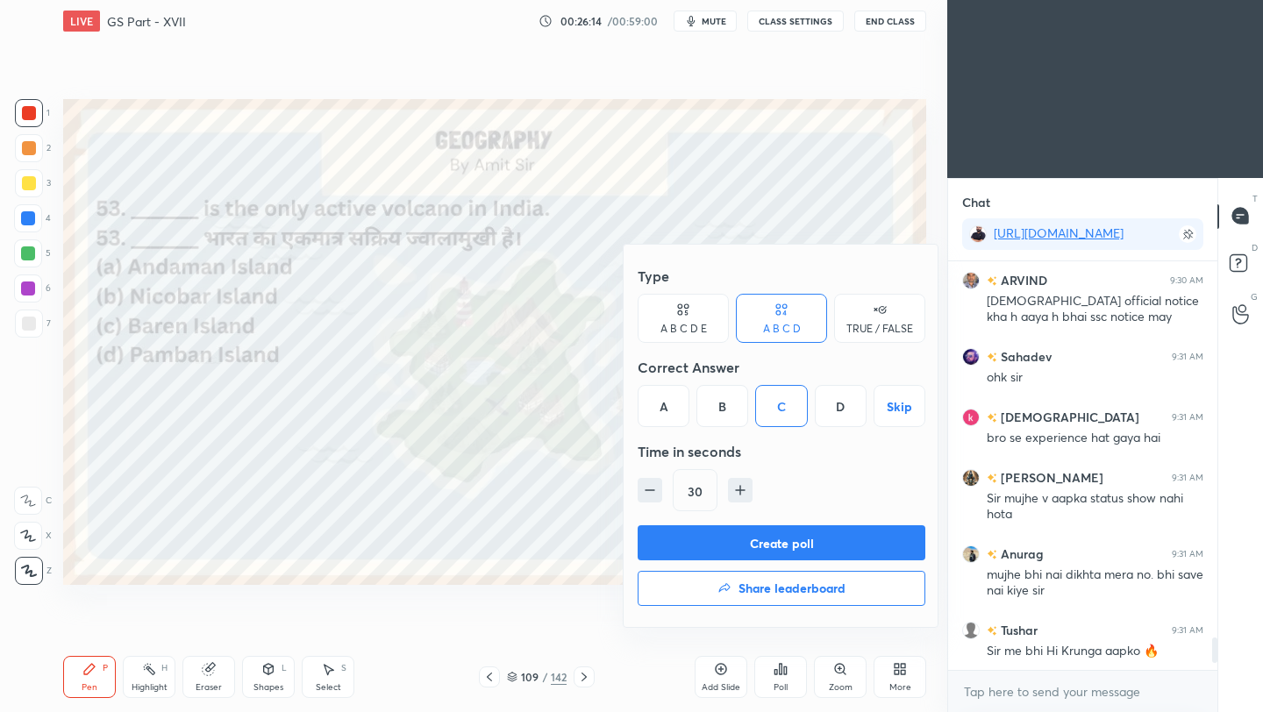
click at [786, 542] on button "Create poll" at bounding box center [781, 542] width 288 height 35
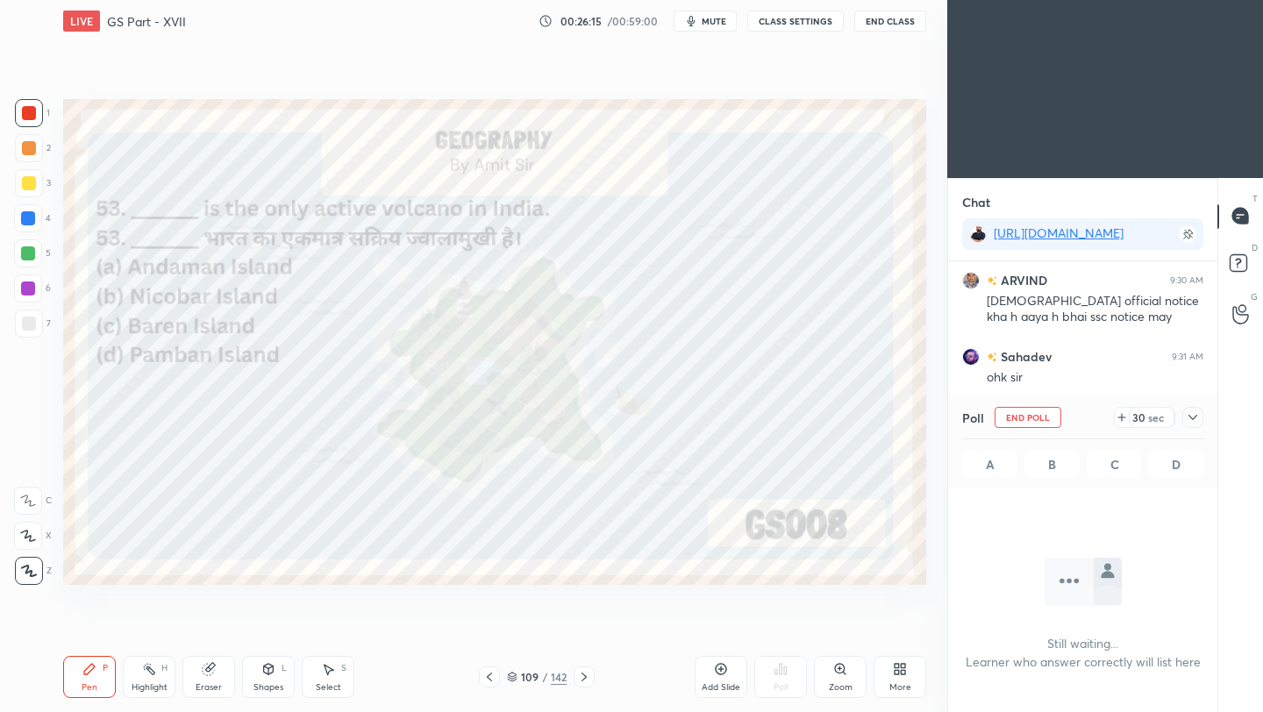
scroll to position [312, 264]
click at [1192, 419] on icon at bounding box center [1192, 417] width 9 height 5
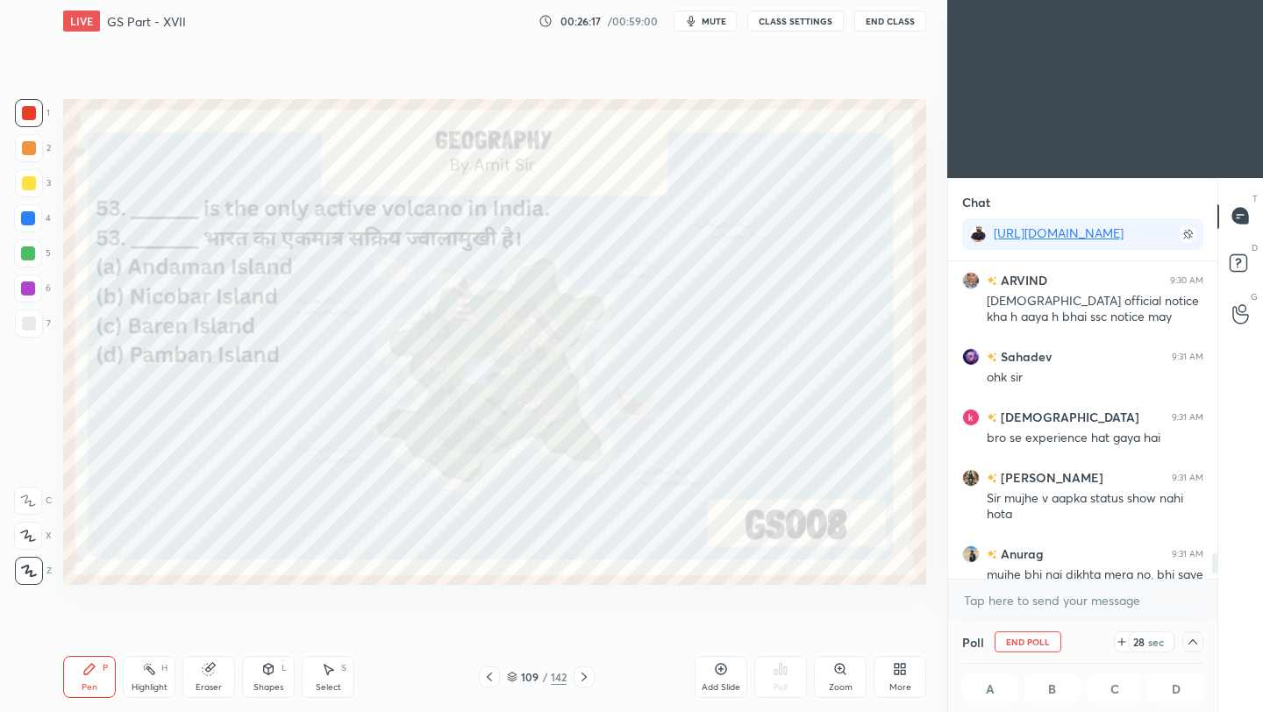
scroll to position [1, 6]
click at [901, 28] on button "End Class" at bounding box center [890, 21] width 72 height 21
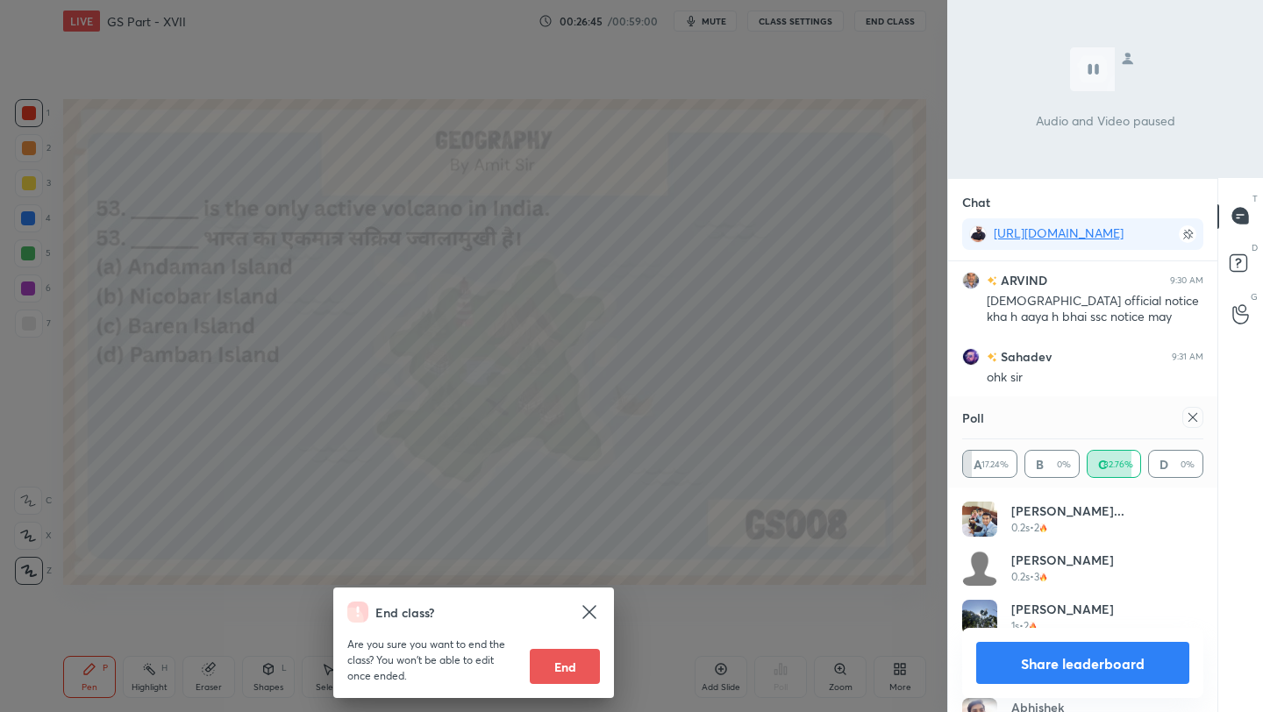
scroll to position [205, 236]
click at [786, 233] on div "End class? Are you sure you want to end the class? You won’t be able to edit on…" at bounding box center [473, 356] width 947 height 712
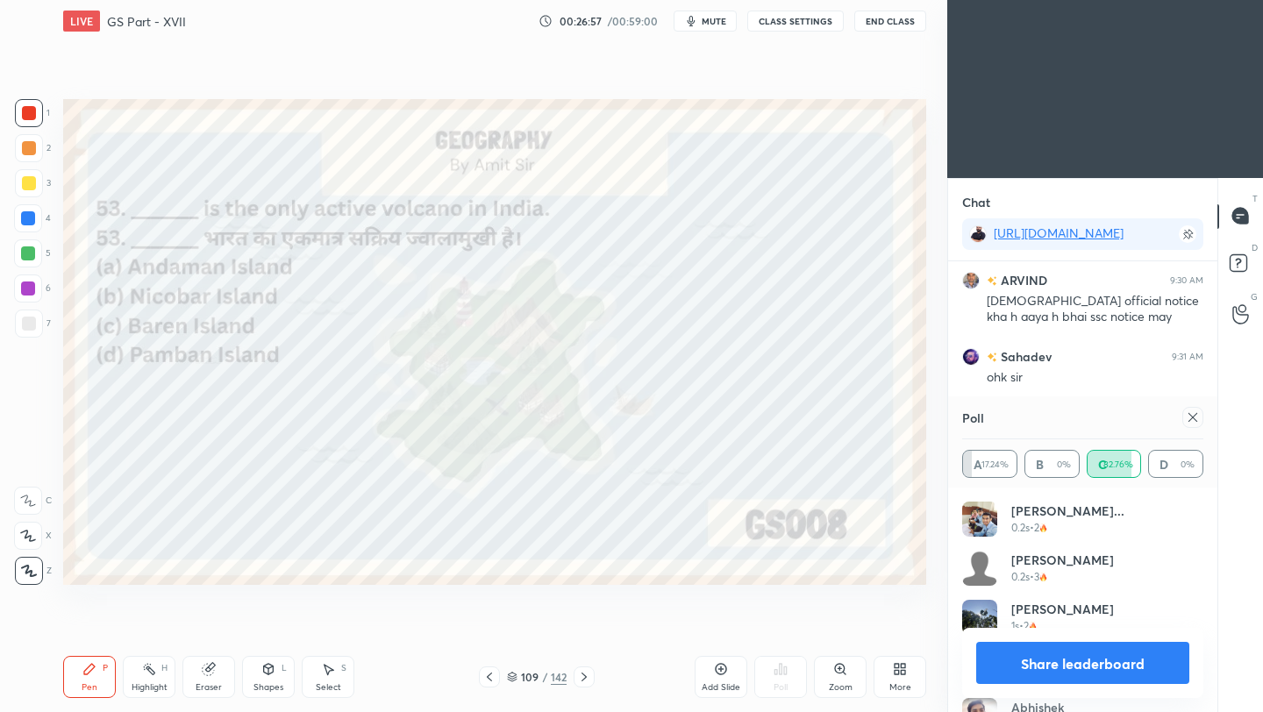
click at [1193, 414] on icon at bounding box center [1192, 417] width 14 height 14
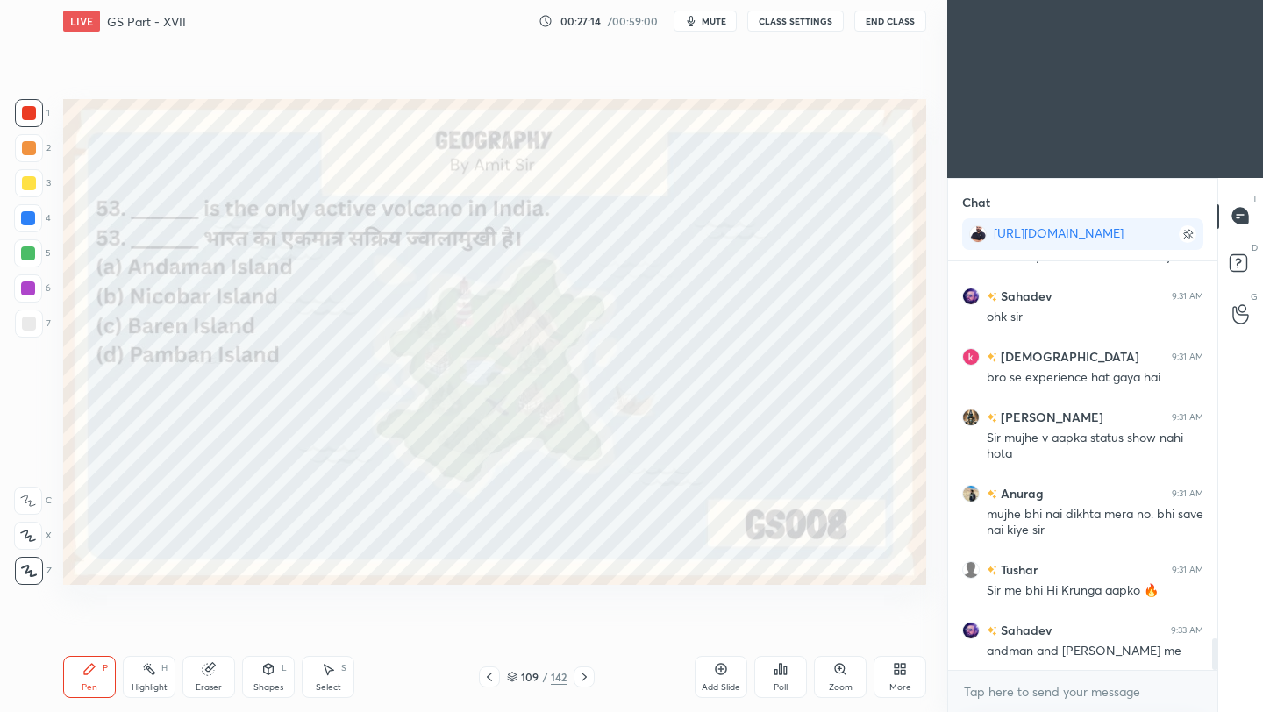
scroll to position [4893, 0]
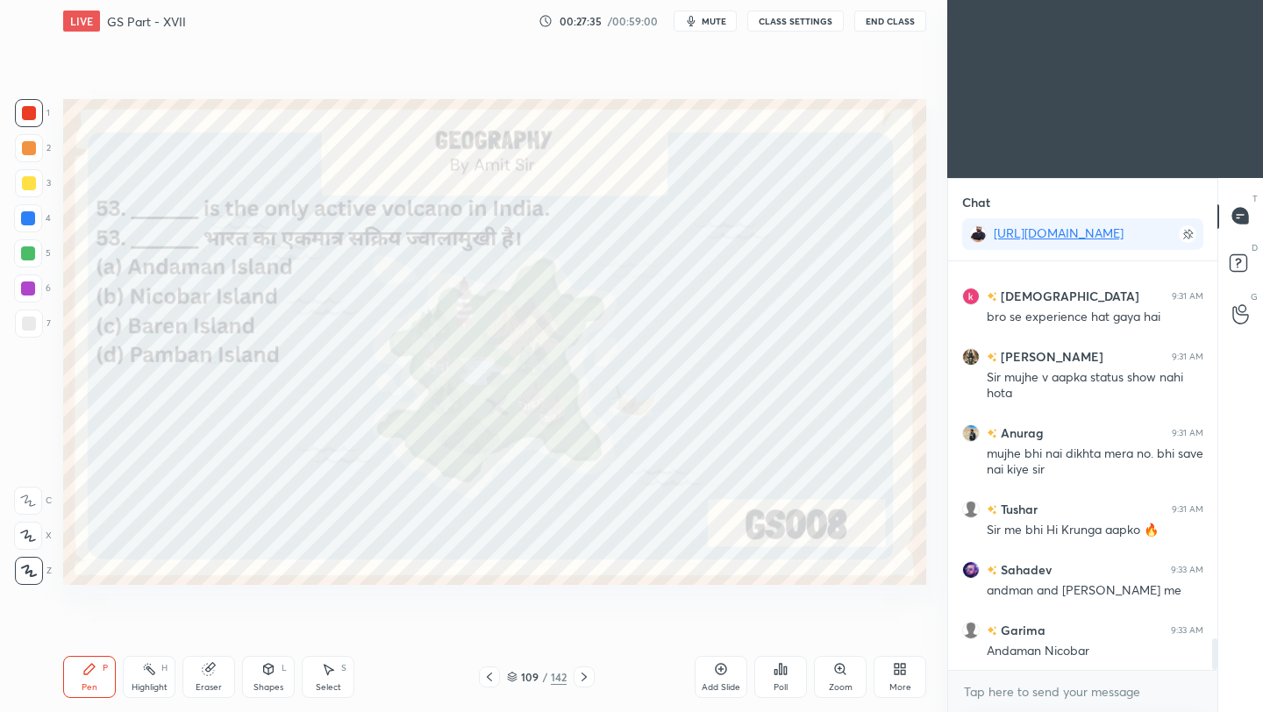
click at [583, 677] on icon at bounding box center [584, 677] width 14 height 14
click at [581, 676] on icon at bounding box center [584, 677] width 14 height 14
click at [792, 674] on div "Poll" at bounding box center [780, 677] width 53 height 42
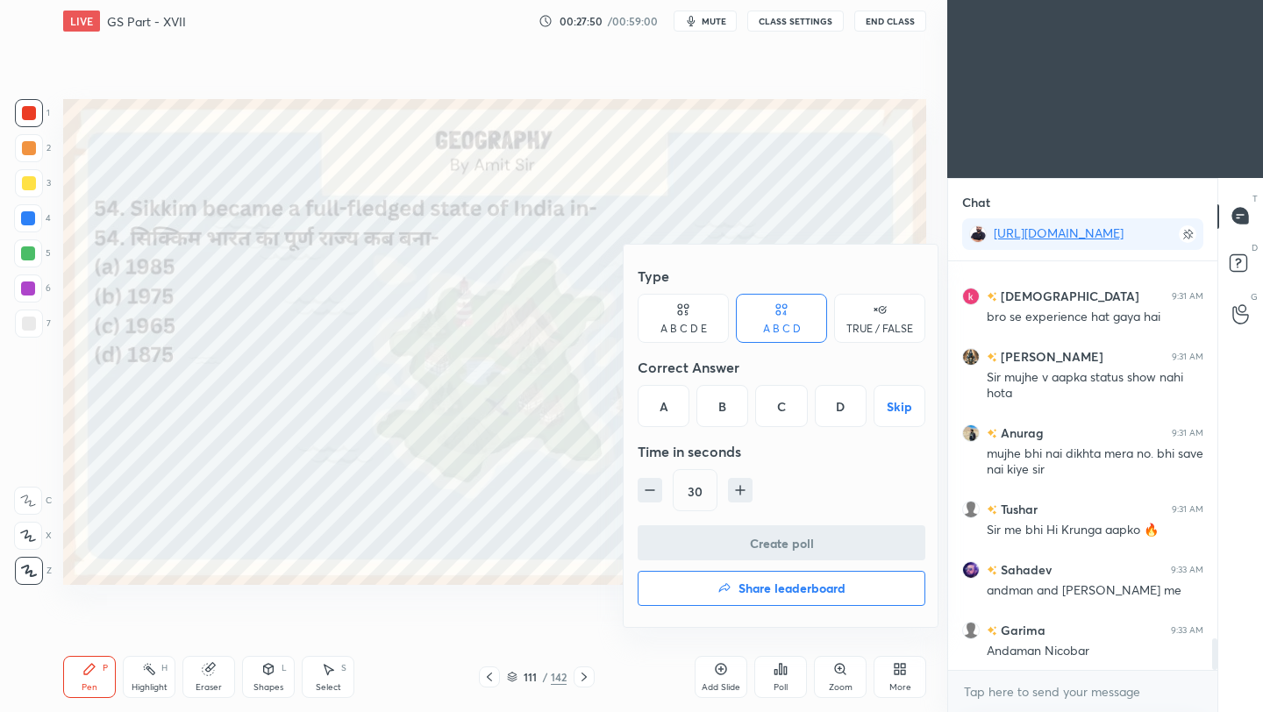
click at [721, 410] on div "B" at bounding box center [722, 406] width 52 height 42
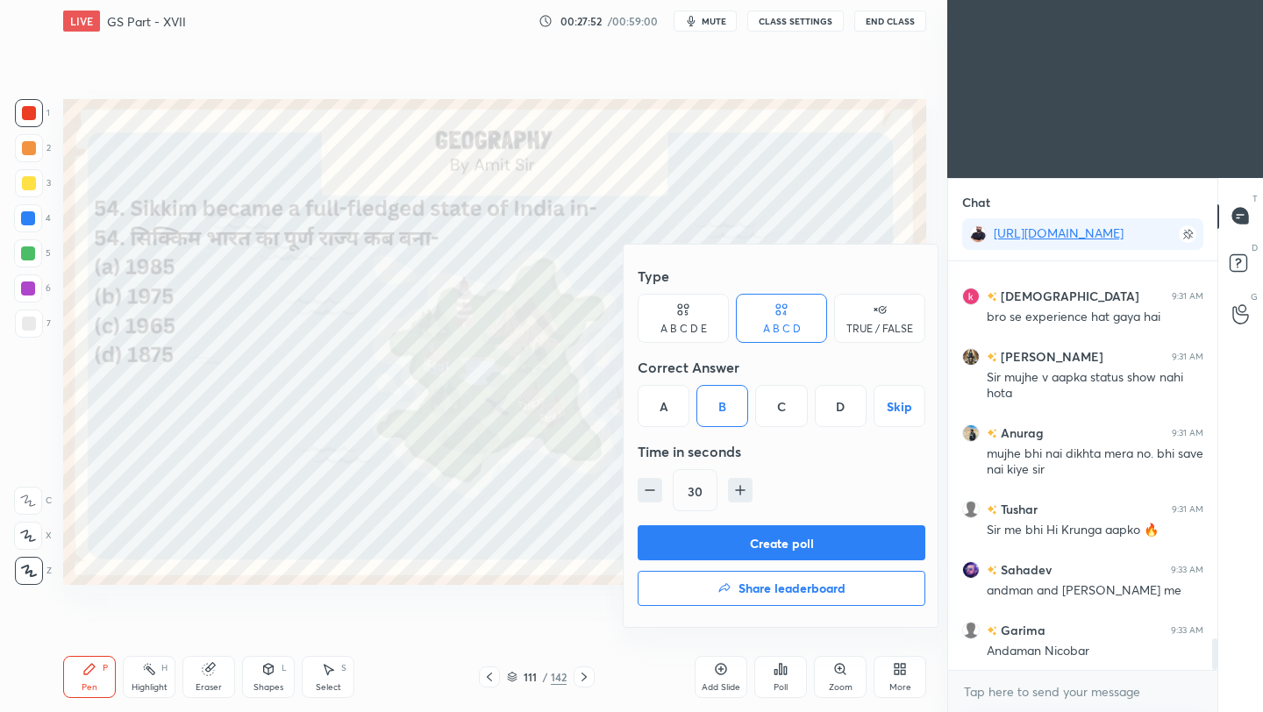
drag, startPoint x: 735, startPoint y: 542, endPoint x: 751, endPoint y: 537, distance: 17.5
click at [735, 541] on button "Create poll" at bounding box center [781, 542] width 288 height 35
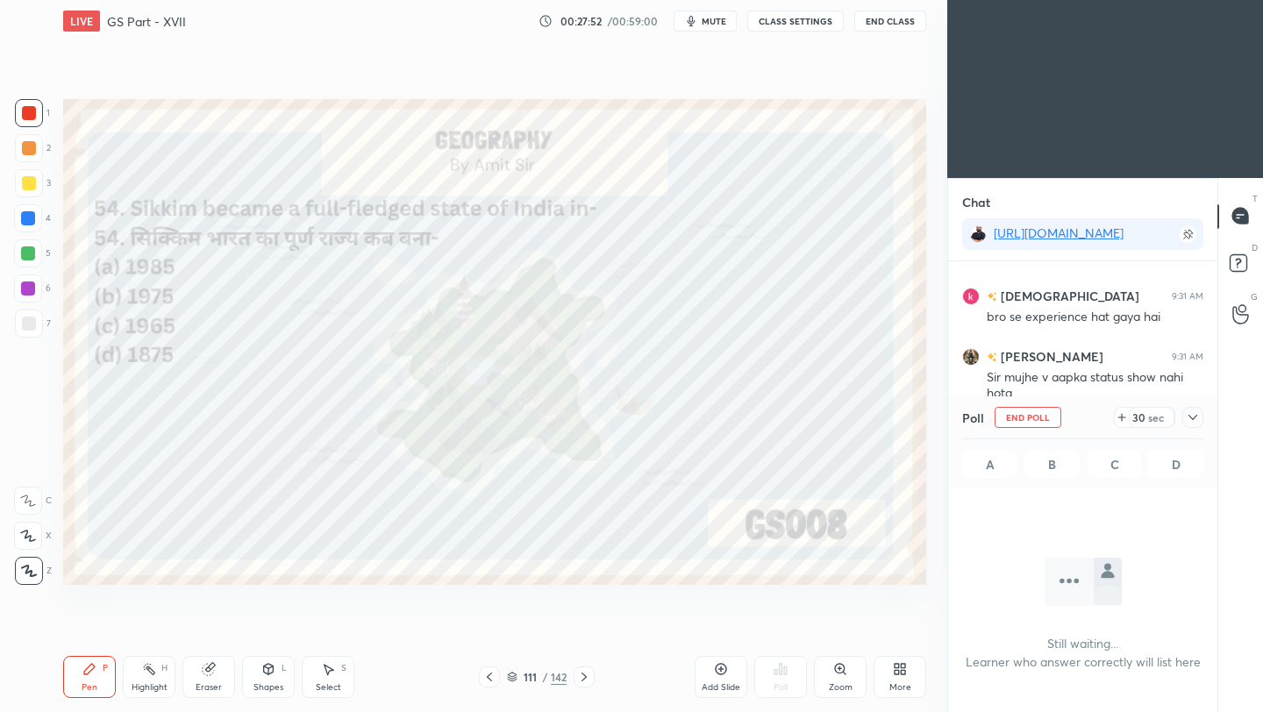
scroll to position [166, 264]
click at [1189, 418] on icon at bounding box center [1192, 417] width 14 height 14
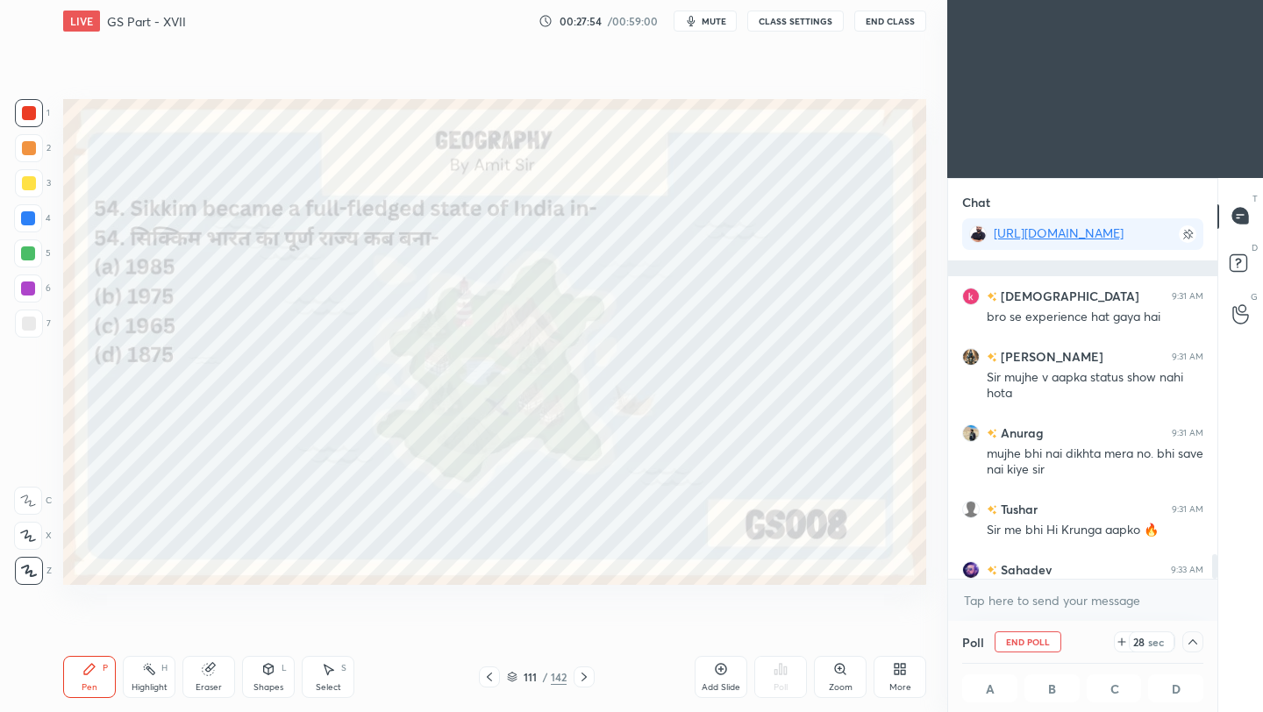
scroll to position [1, 6]
click at [900, 25] on button "End Class" at bounding box center [890, 21] width 72 height 21
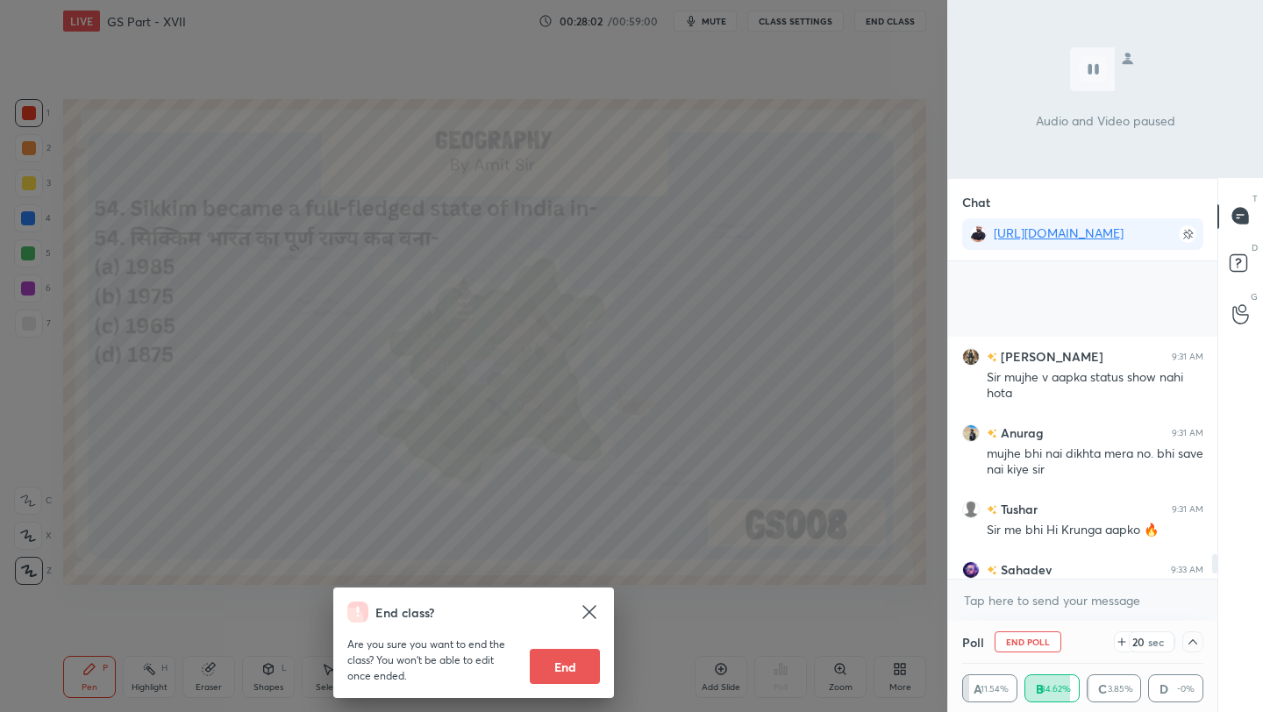
scroll to position [5045, 0]
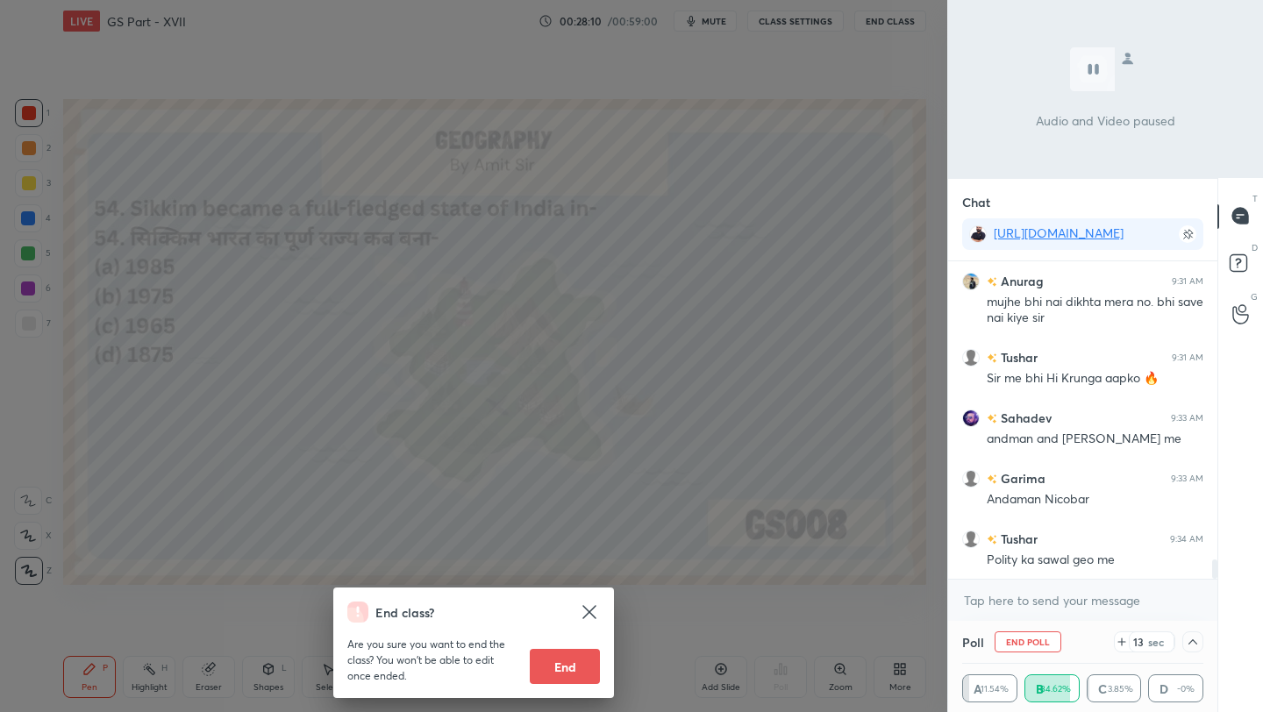
click at [828, 242] on div "End class? Are you sure you want to end the class? You won’t be able to edit on…" at bounding box center [473, 356] width 947 height 712
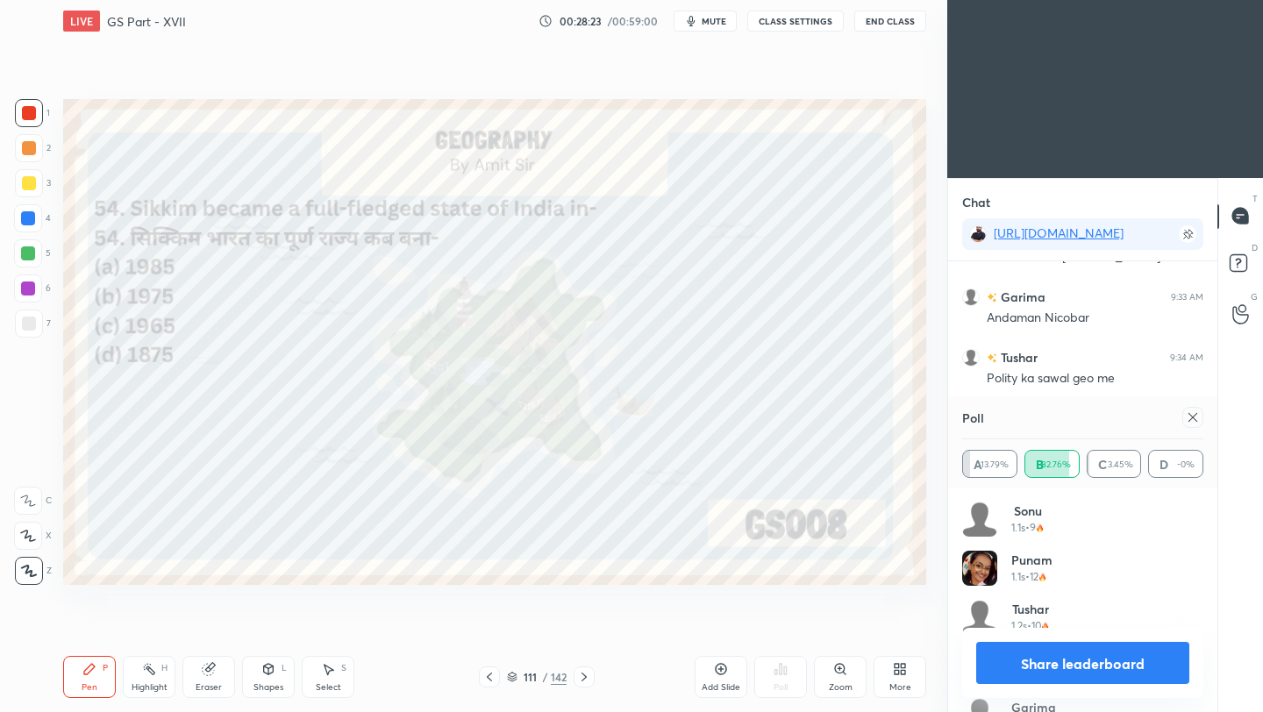
scroll to position [205, 236]
click at [1194, 418] on icon at bounding box center [1192, 417] width 14 height 14
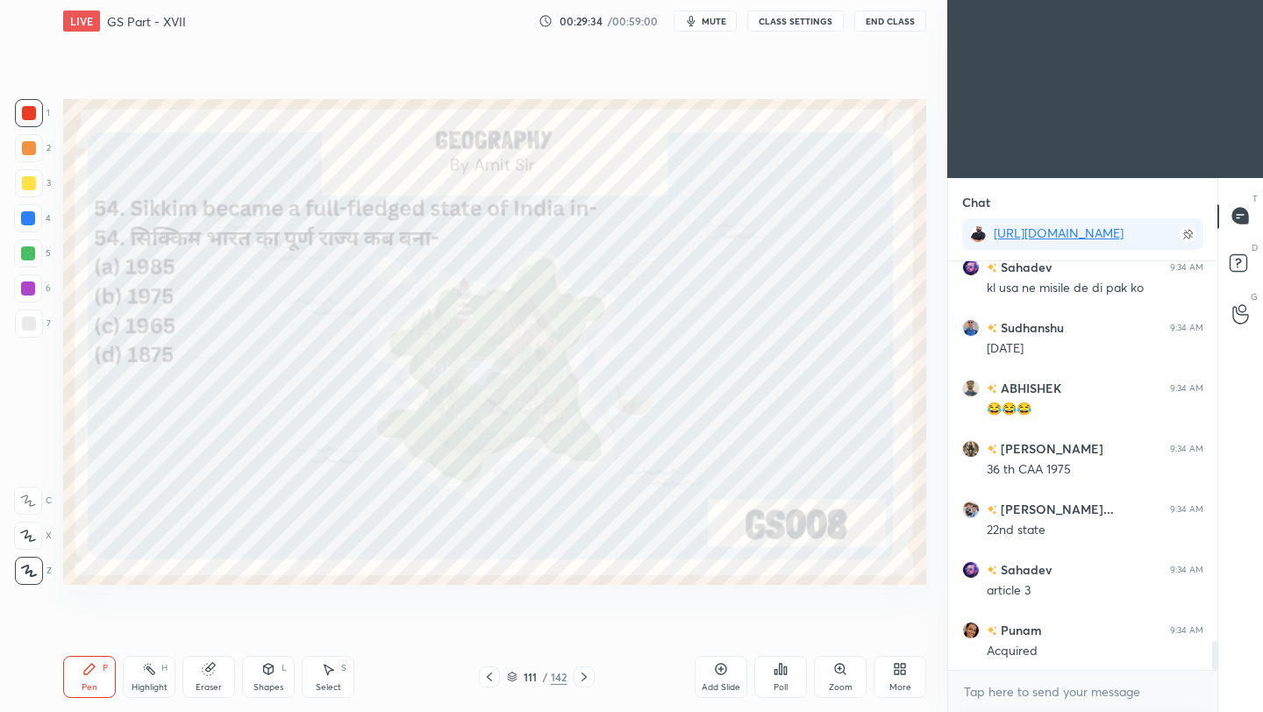
scroll to position [5498, 0]
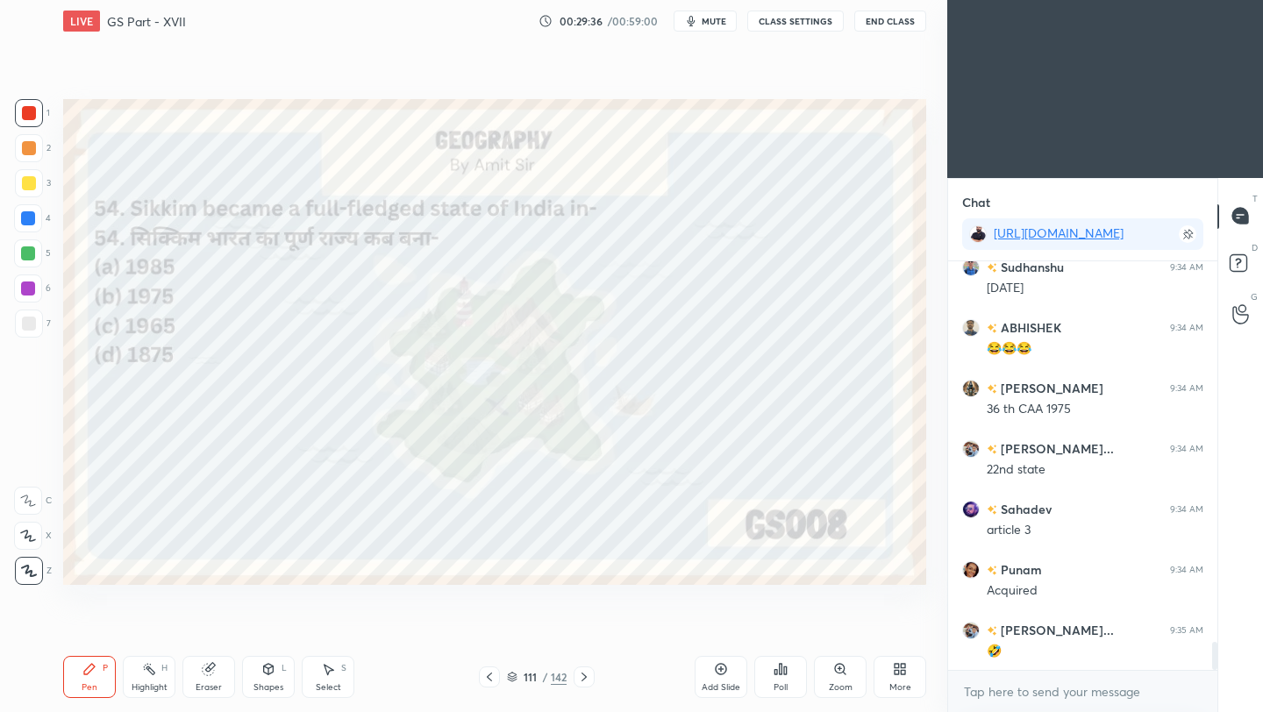
click at [582, 679] on icon at bounding box center [584, 677] width 14 height 14
click at [581, 680] on icon at bounding box center [584, 677] width 14 height 14
click at [786, 689] on div "Poll" at bounding box center [780, 687] width 14 height 9
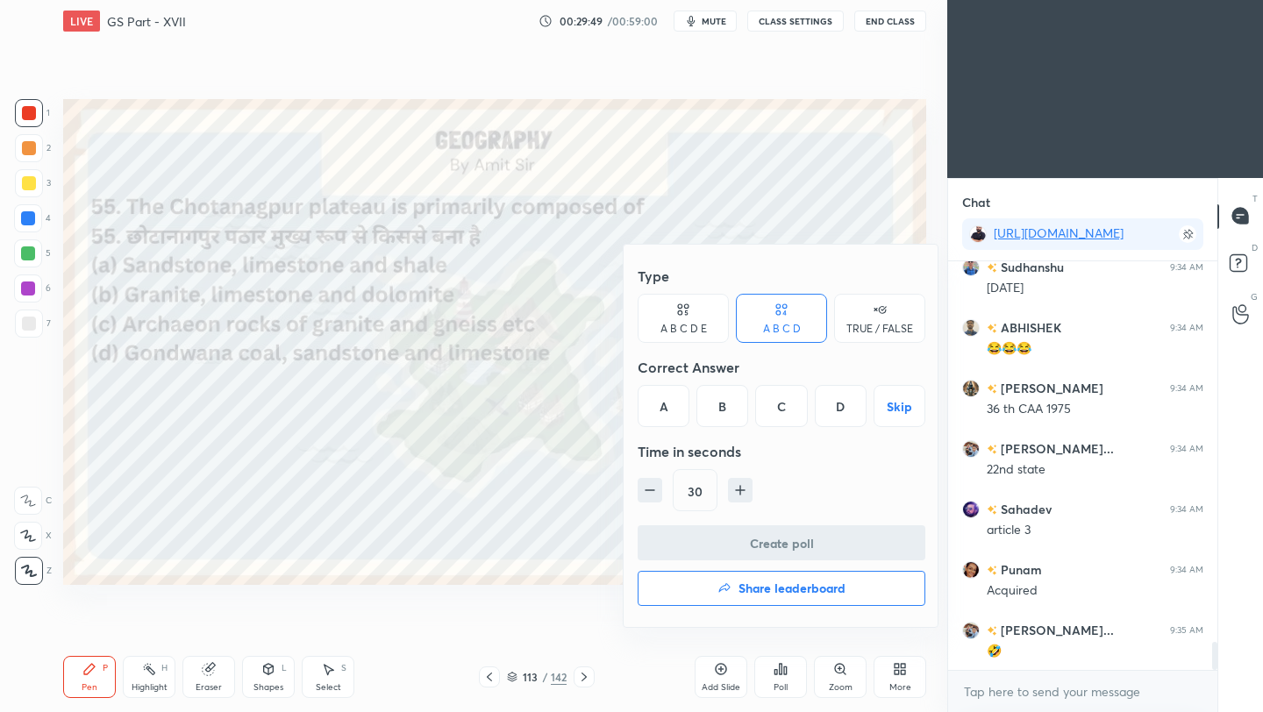
click at [794, 411] on div "C" at bounding box center [781, 406] width 52 height 42
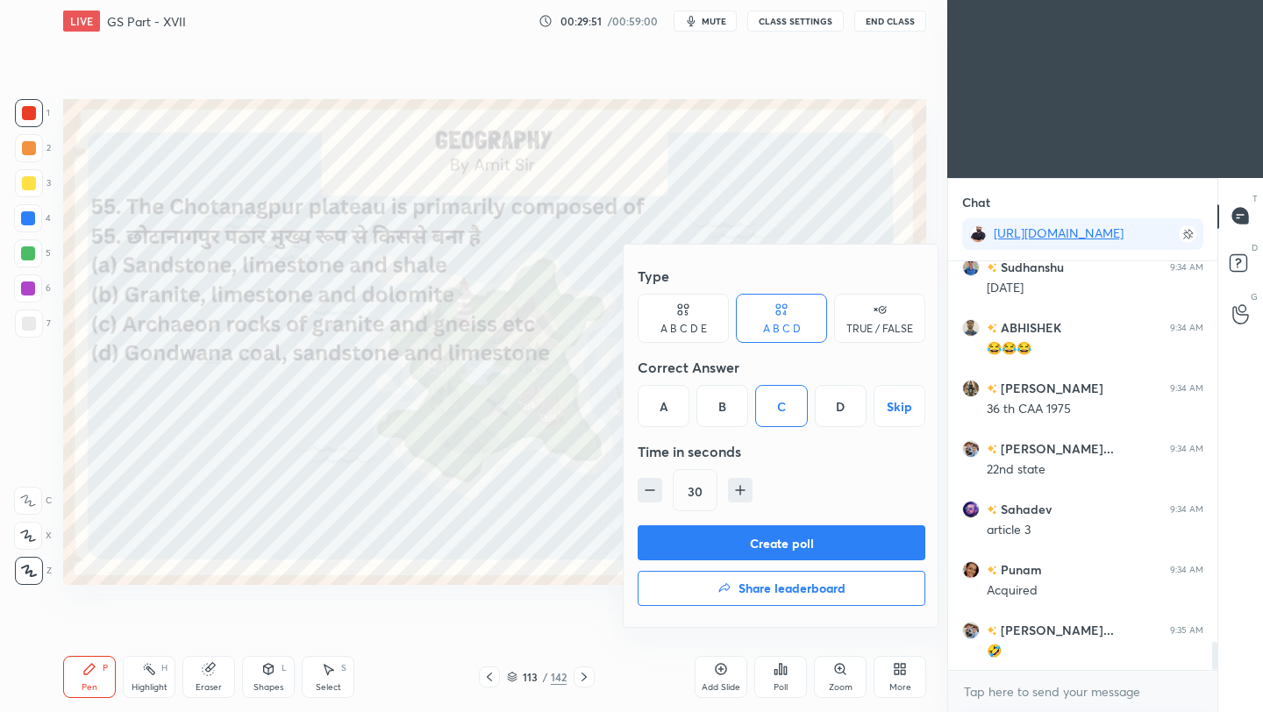
click at [799, 541] on button "Create poll" at bounding box center [781, 542] width 288 height 35
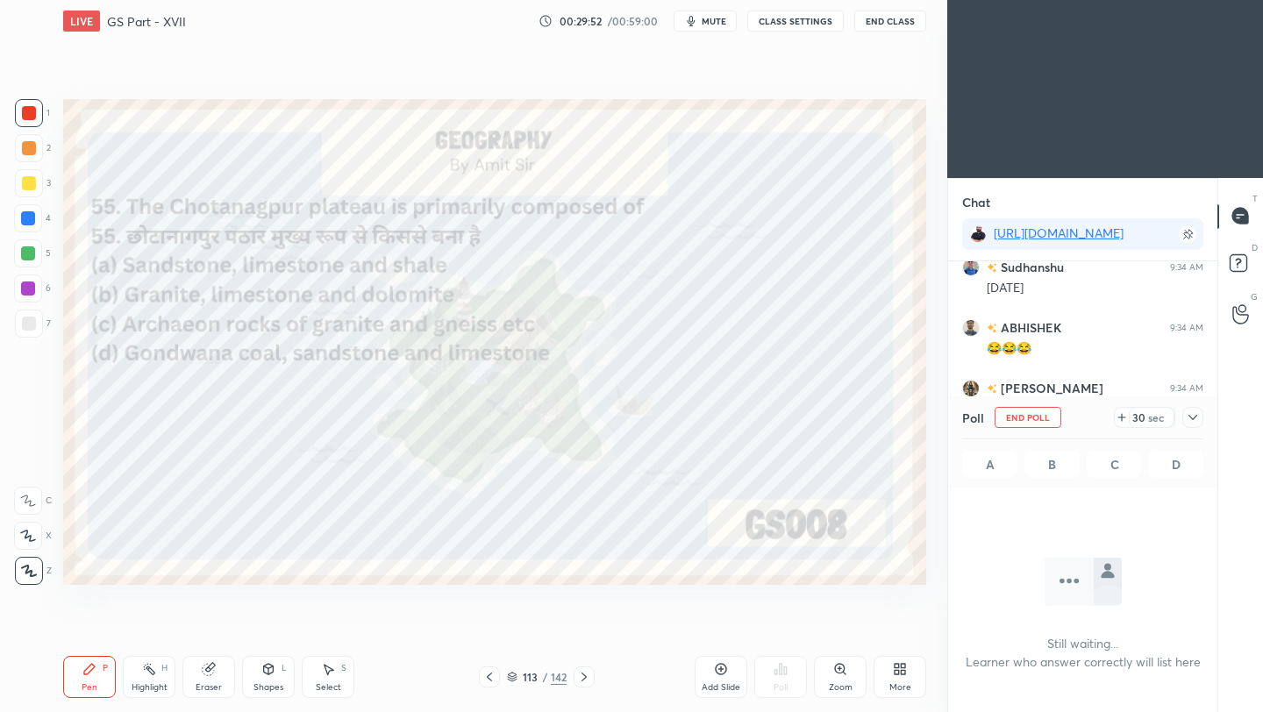
scroll to position [6, 6]
click at [1192, 413] on icon at bounding box center [1192, 417] width 14 height 14
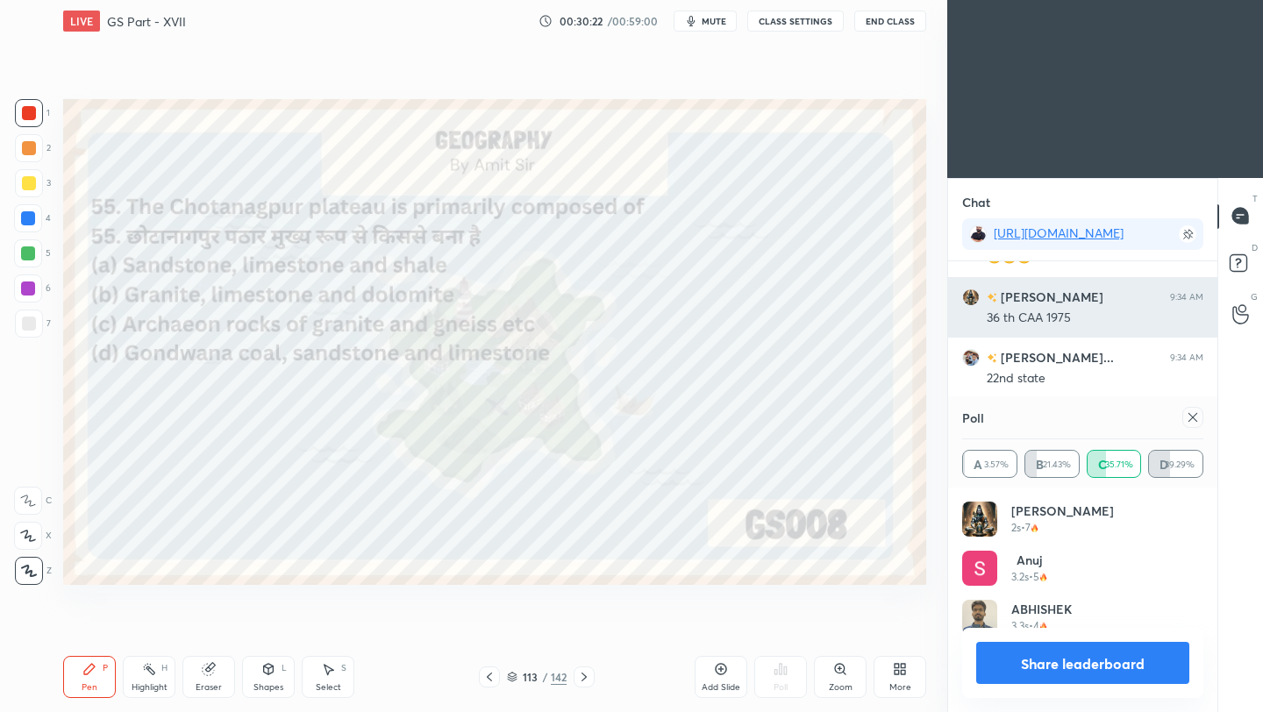
scroll to position [205, 236]
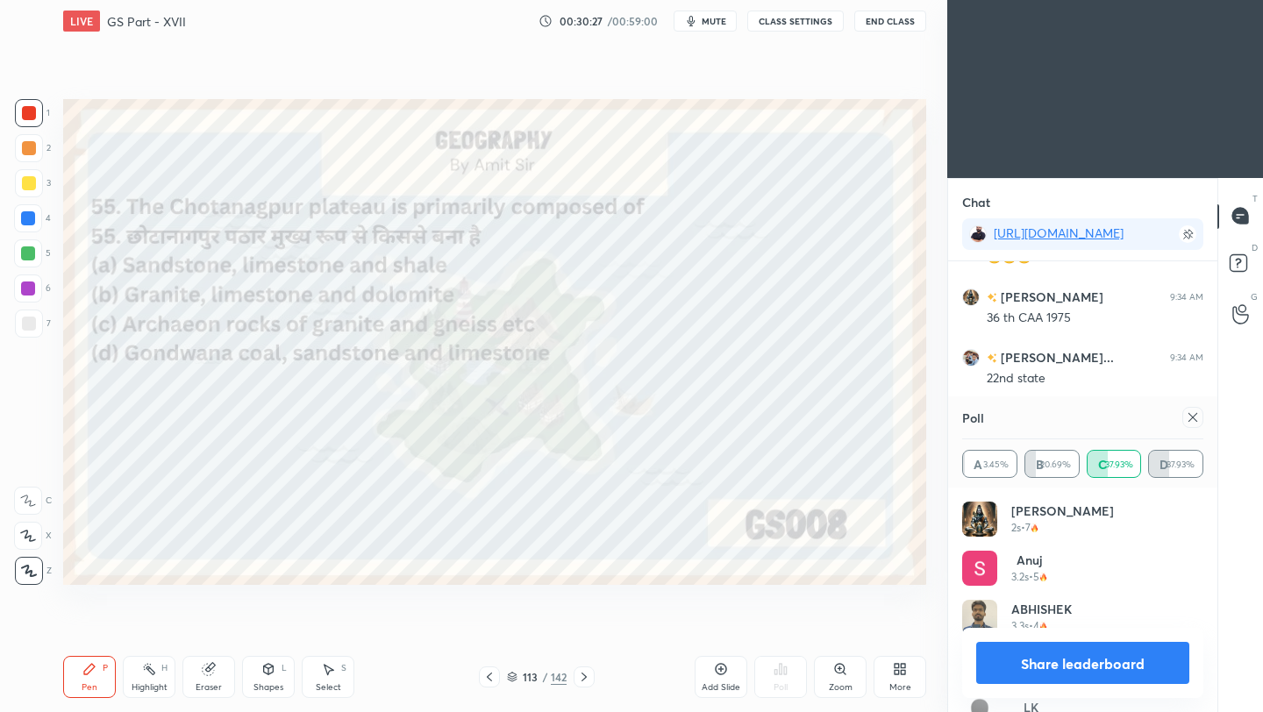
drag, startPoint x: 1112, startPoint y: 397, endPoint x: 1206, endPoint y: 403, distance: 94.9
click at [1202, 403] on div "Poll" at bounding box center [1082, 417] width 241 height 42
click at [1193, 416] on icon at bounding box center [1192, 417] width 9 height 9
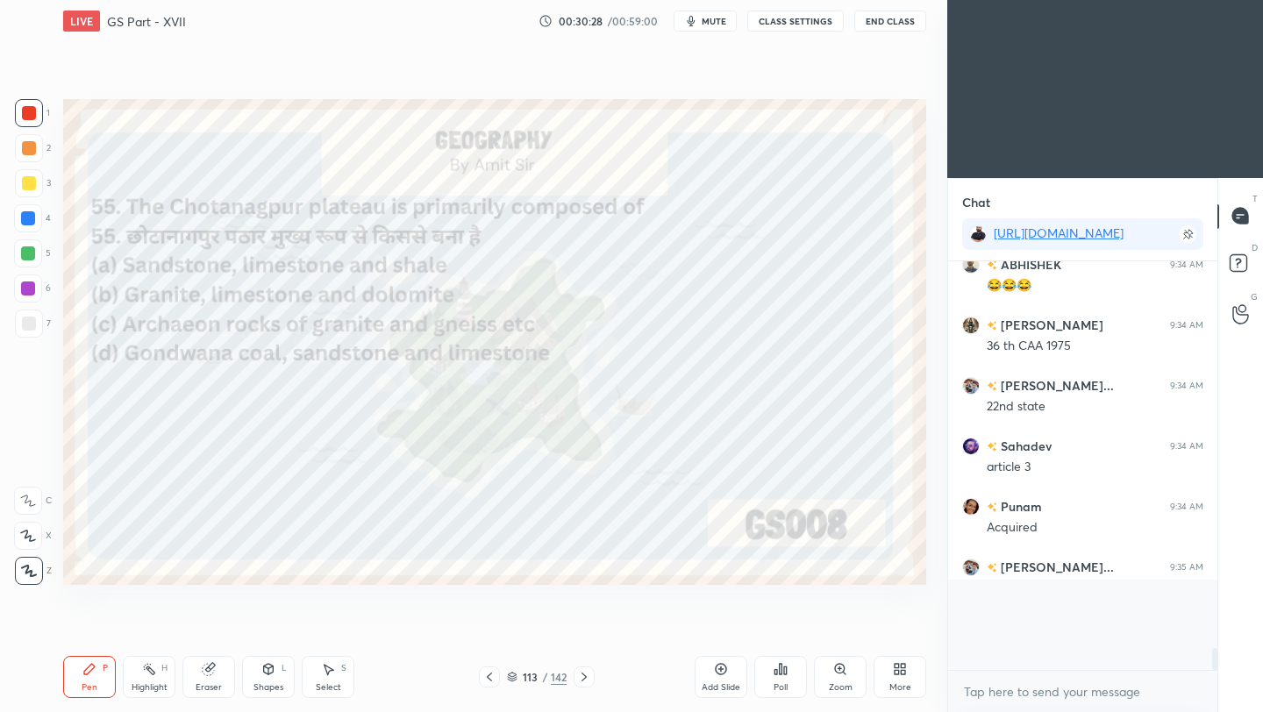
scroll to position [395, 264]
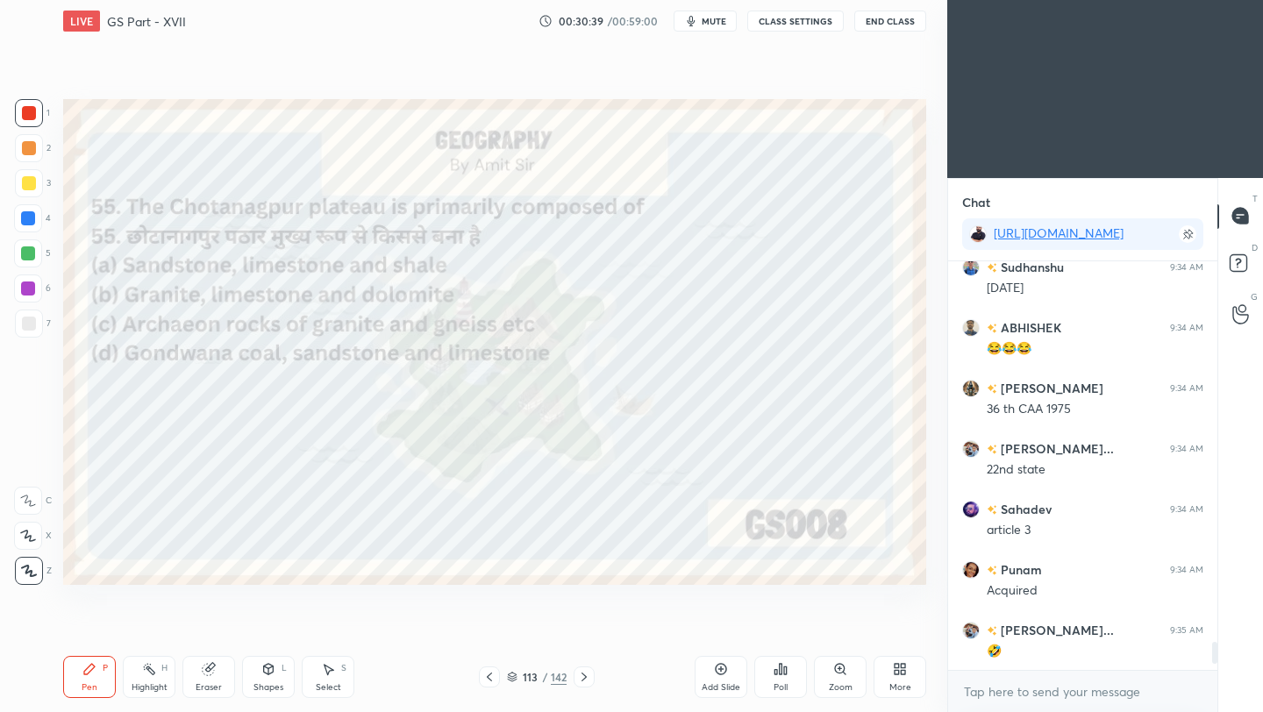
click at [585, 679] on icon at bounding box center [584, 677] width 14 height 14
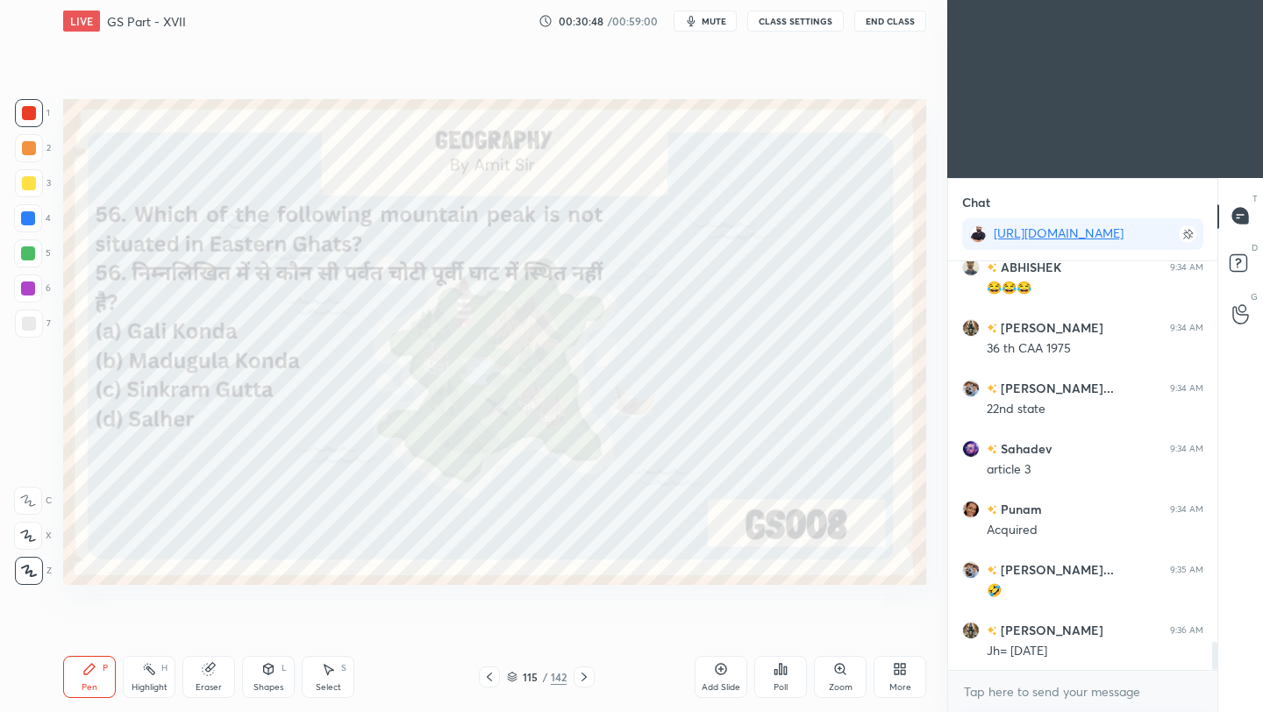
click at [786, 680] on div "Poll" at bounding box center [780, 677] width 53 height 42
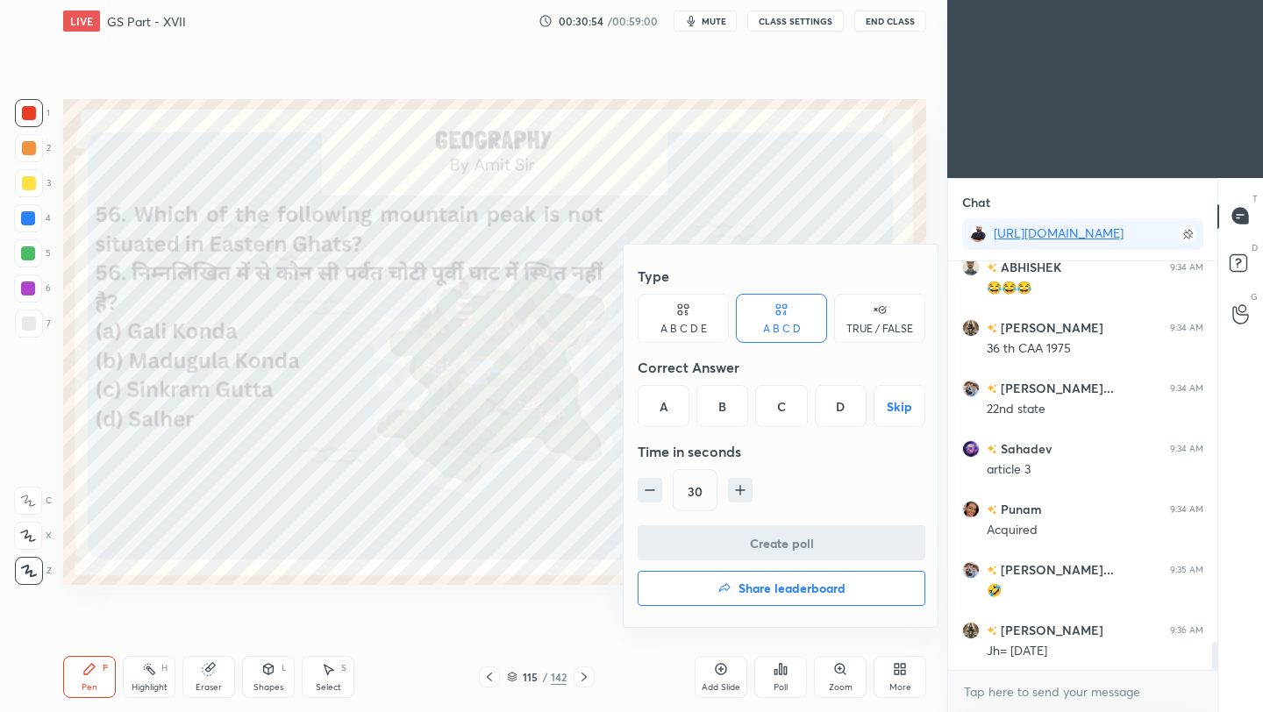
click at [850, 409] on div "D" at bounding box center [841, 406] width 52 height 42
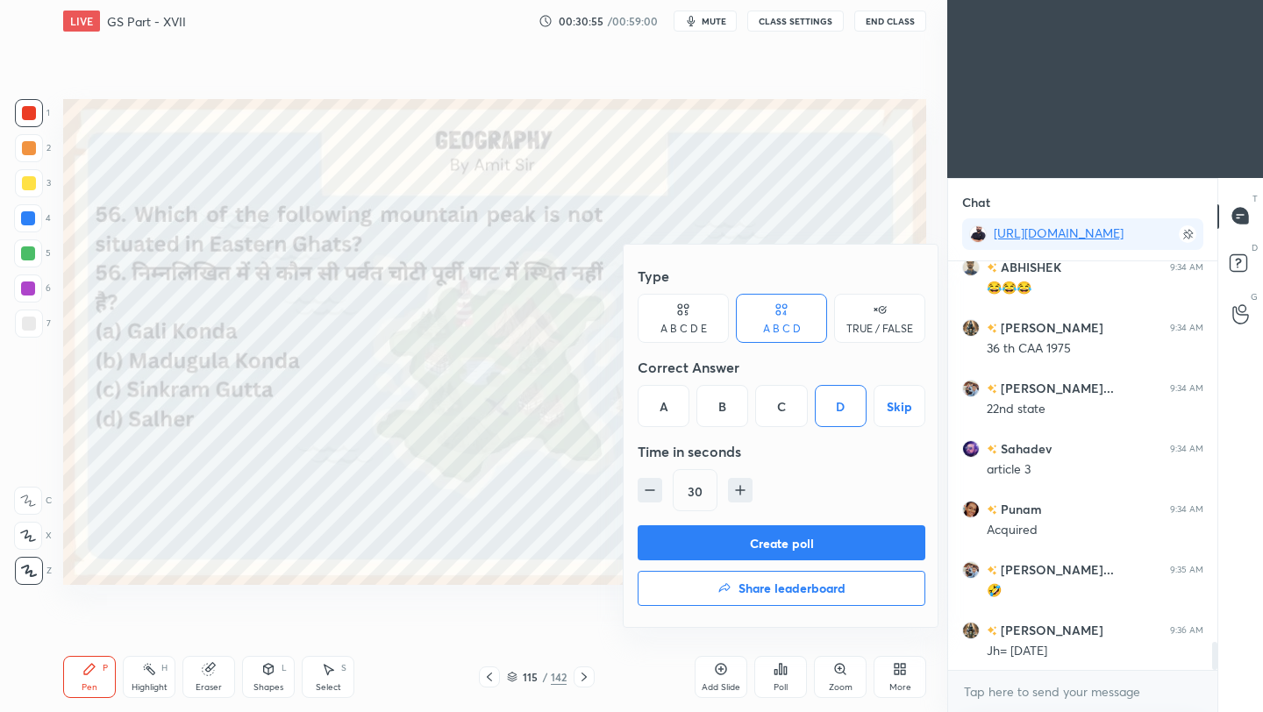
click at [793, 543] on button "Create poll" at bounding box center [781, 542] width 288 height 35
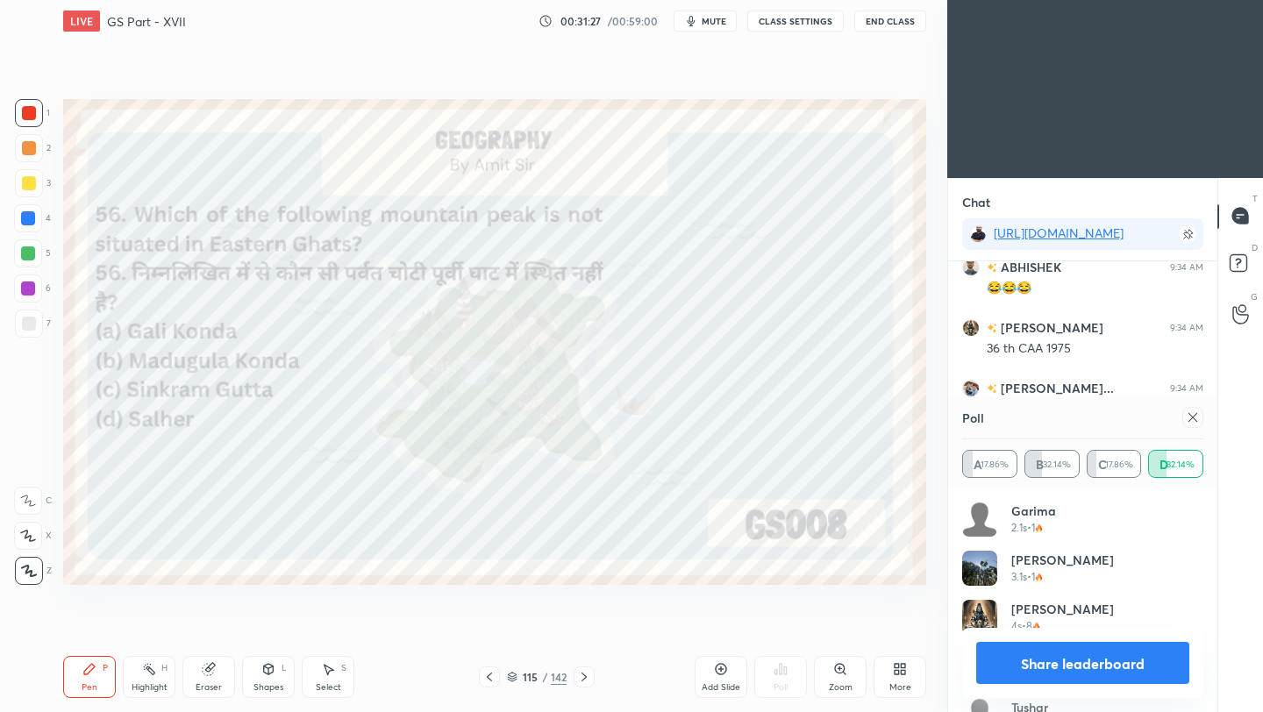
scroll to position [5710, 0]
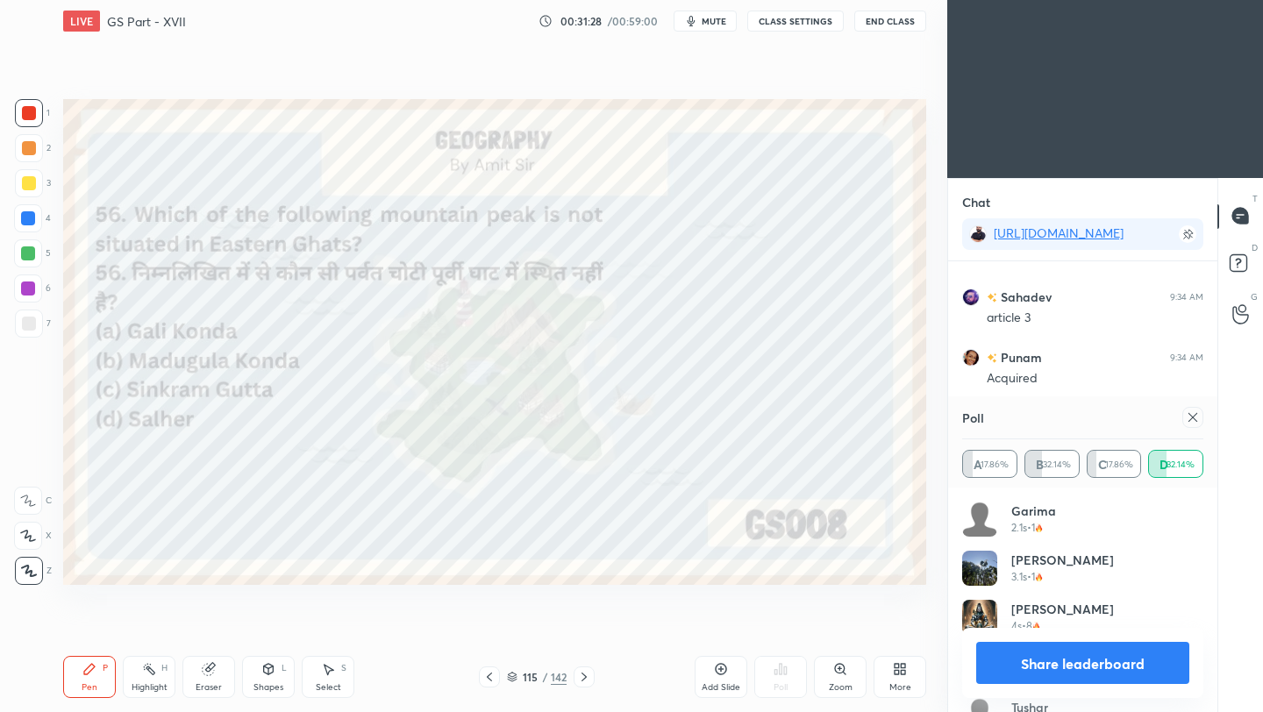
click at [1195, 419] on icon at bounding box center [1192, 417] width 14 height 14
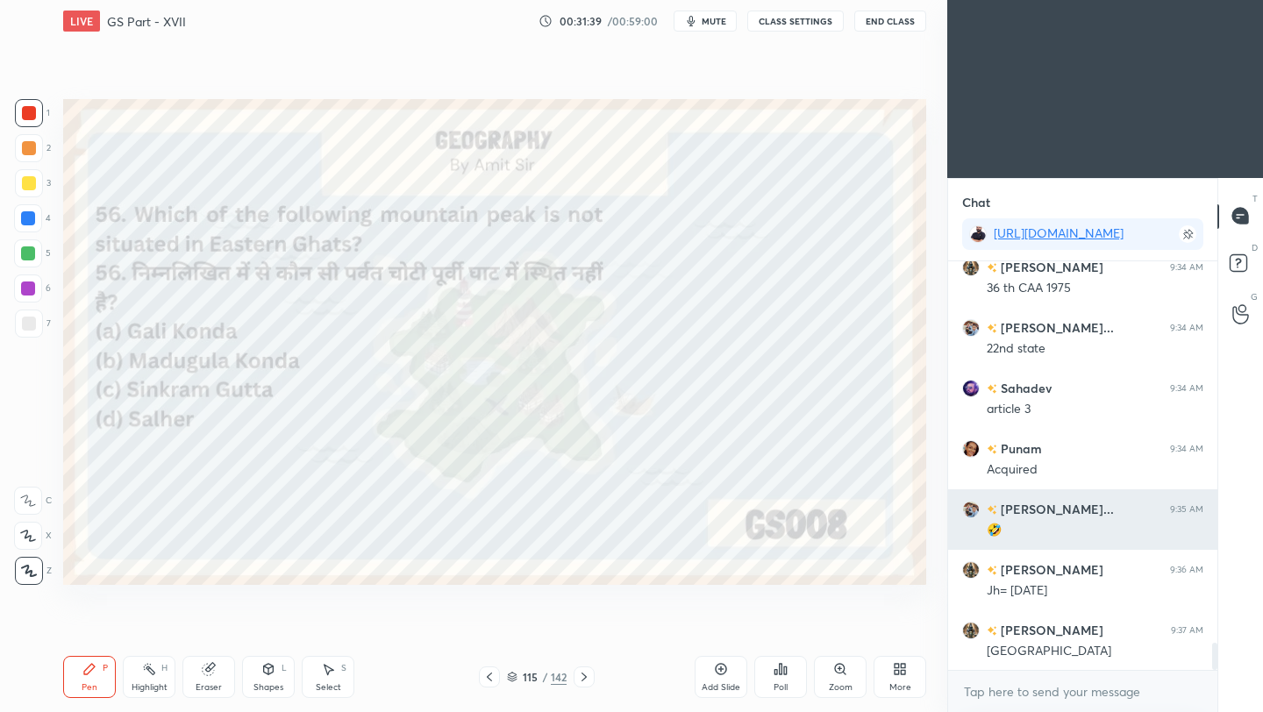
scroll to position [5680, 0]
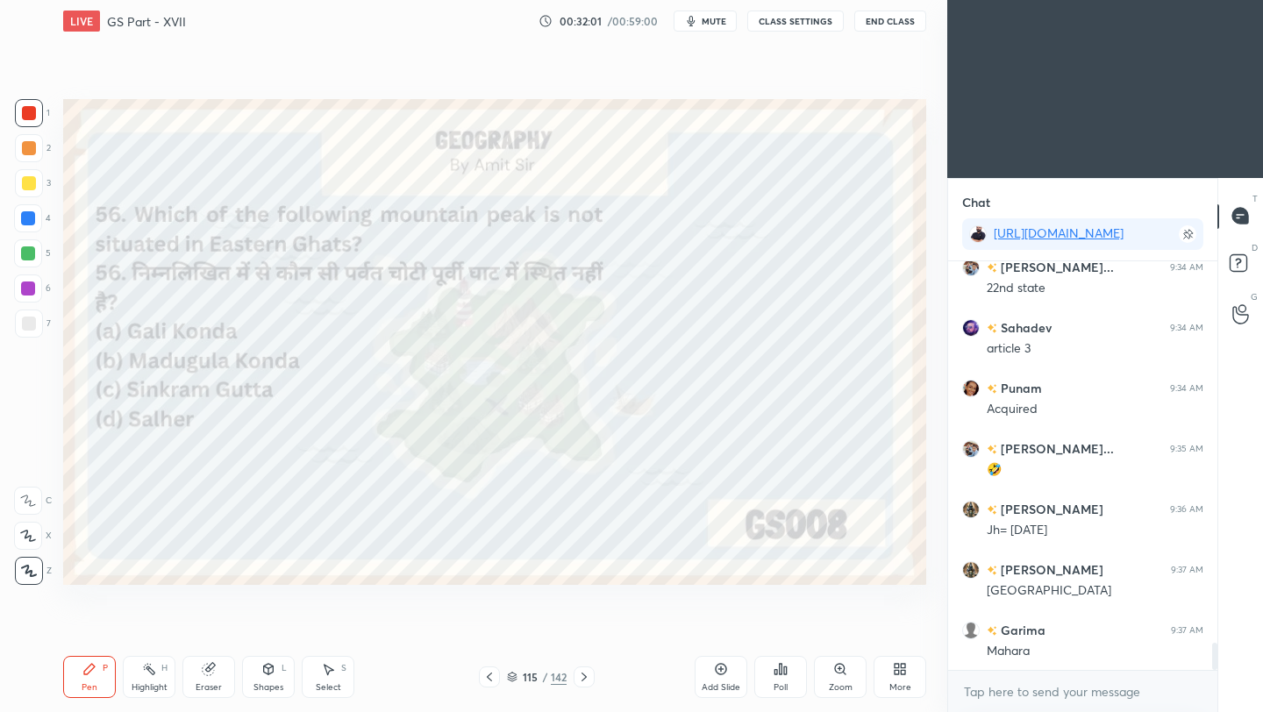
click at [583, 678] on icon at bounding box center [584, 677] width 14 height 14
click at [578, 679] on icon at bounding box center [584, 677] width 14 height 14
click at [778, 672] on icon at bounding box center [780, 669] width 14 height 14
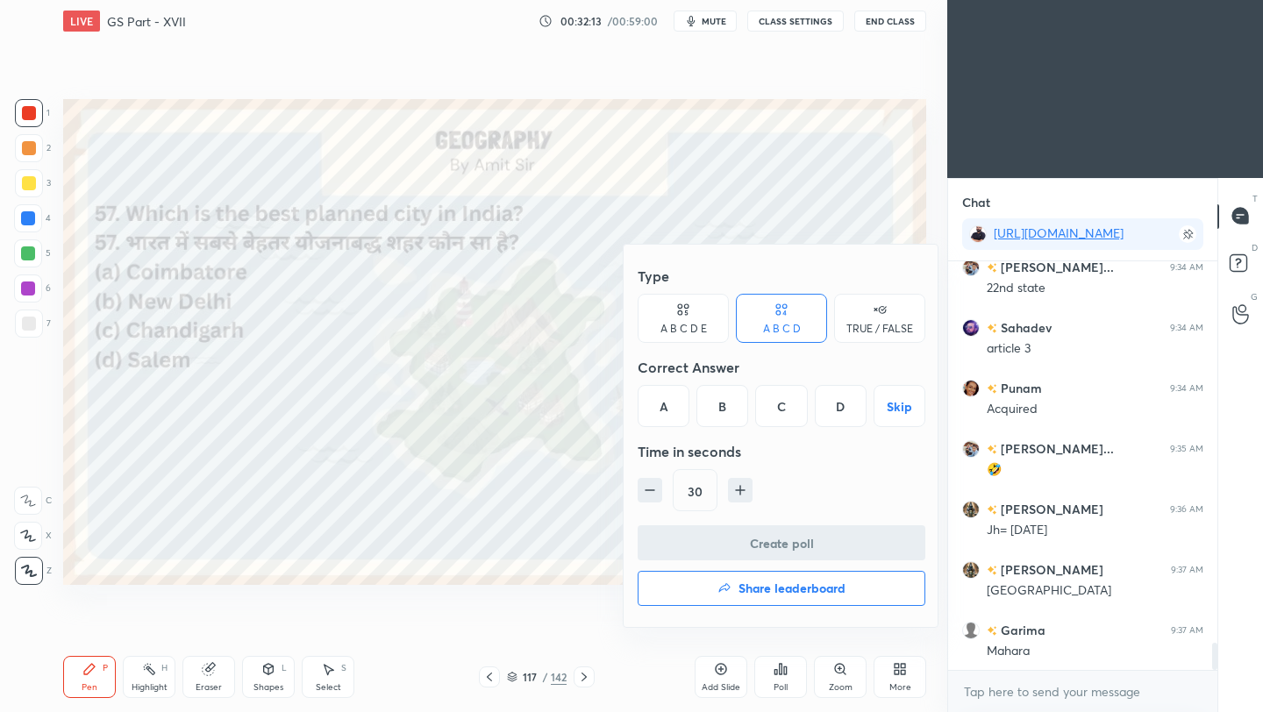
scroll to position [5740, 0]
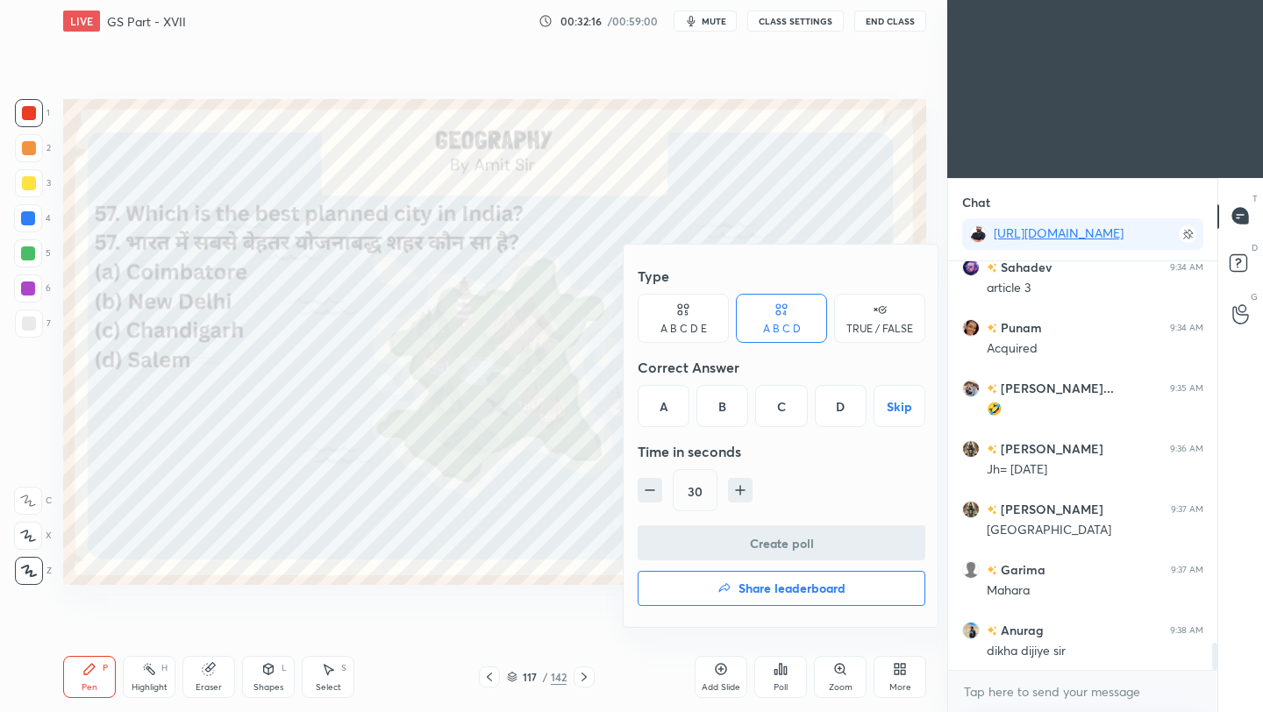
click at [781, 402] on div "C" at bounding box center [781, 406] width 52 height 42
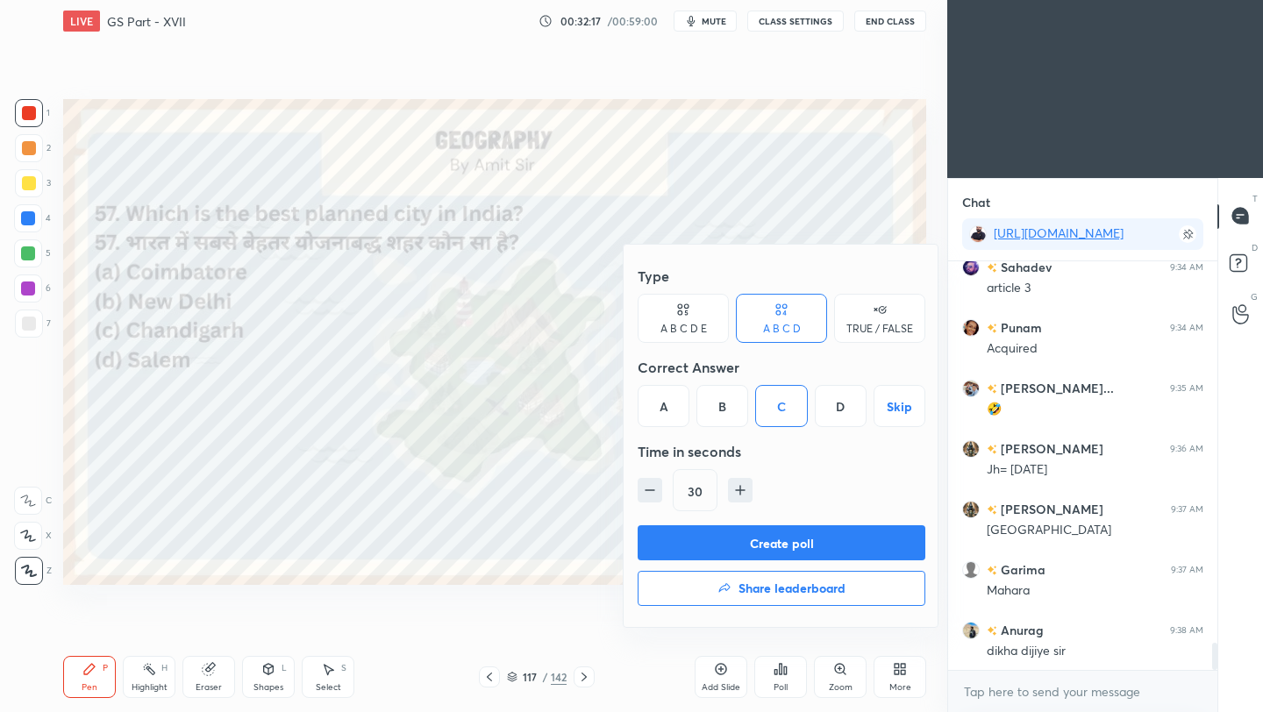
click at [788, 548] on button "Create poll" at bounding box center [781, 542] width 288 height 35
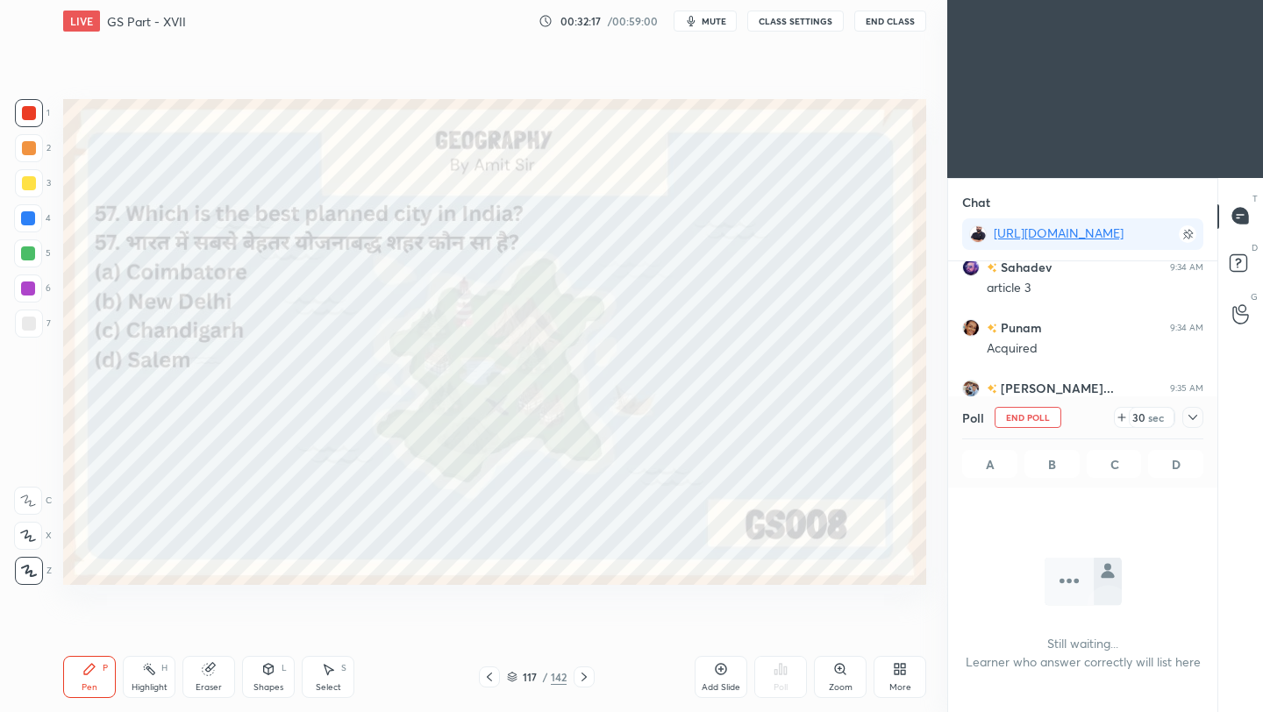
scroll to position [6, 6]
click at [1189, 418] on icon at bounding box center [1192, 417] width 14 height 14
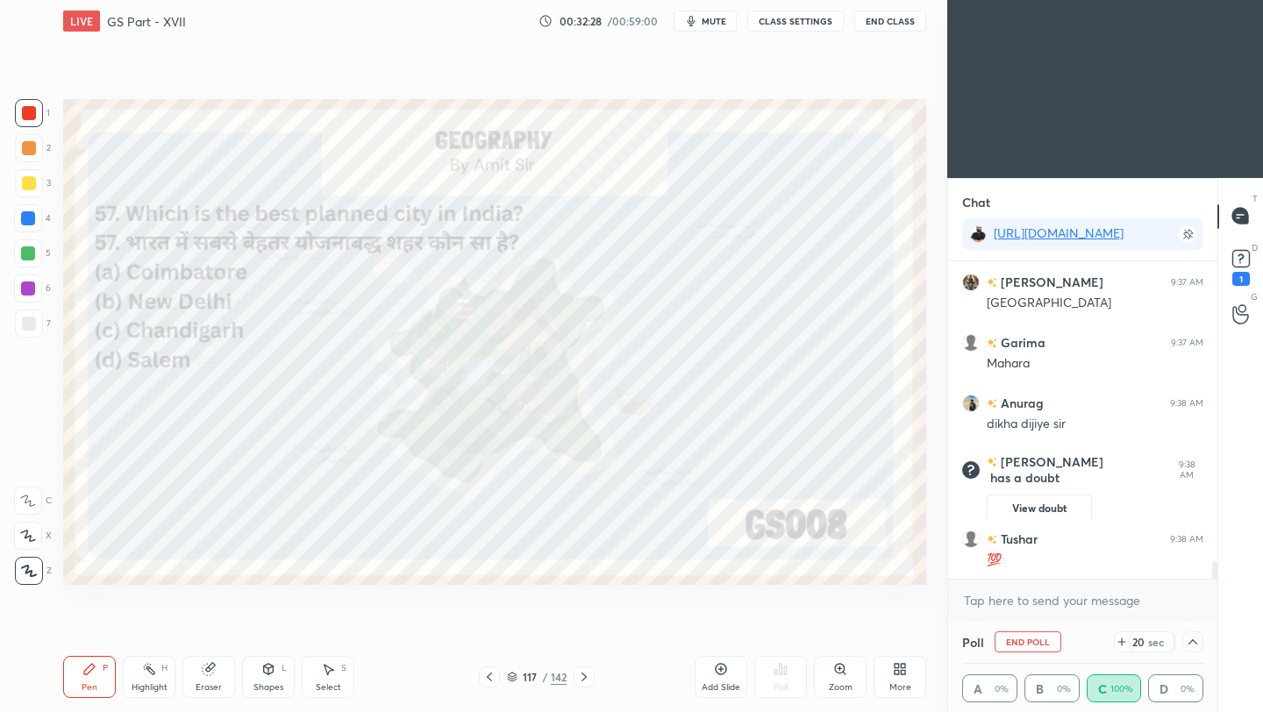
scroll to position [5345, 0]
click at [1242, 256] on icon at bounding box center [1240, 256] width 6 height 7
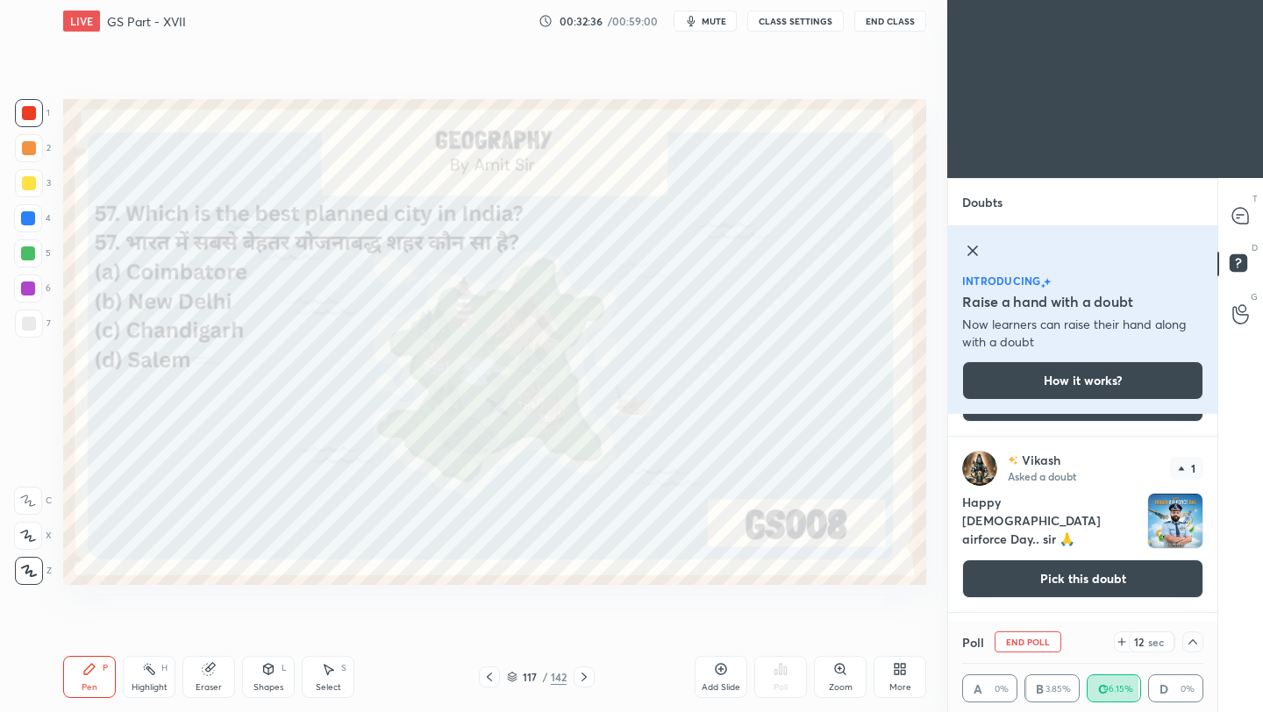
scroll to position [151, 0]
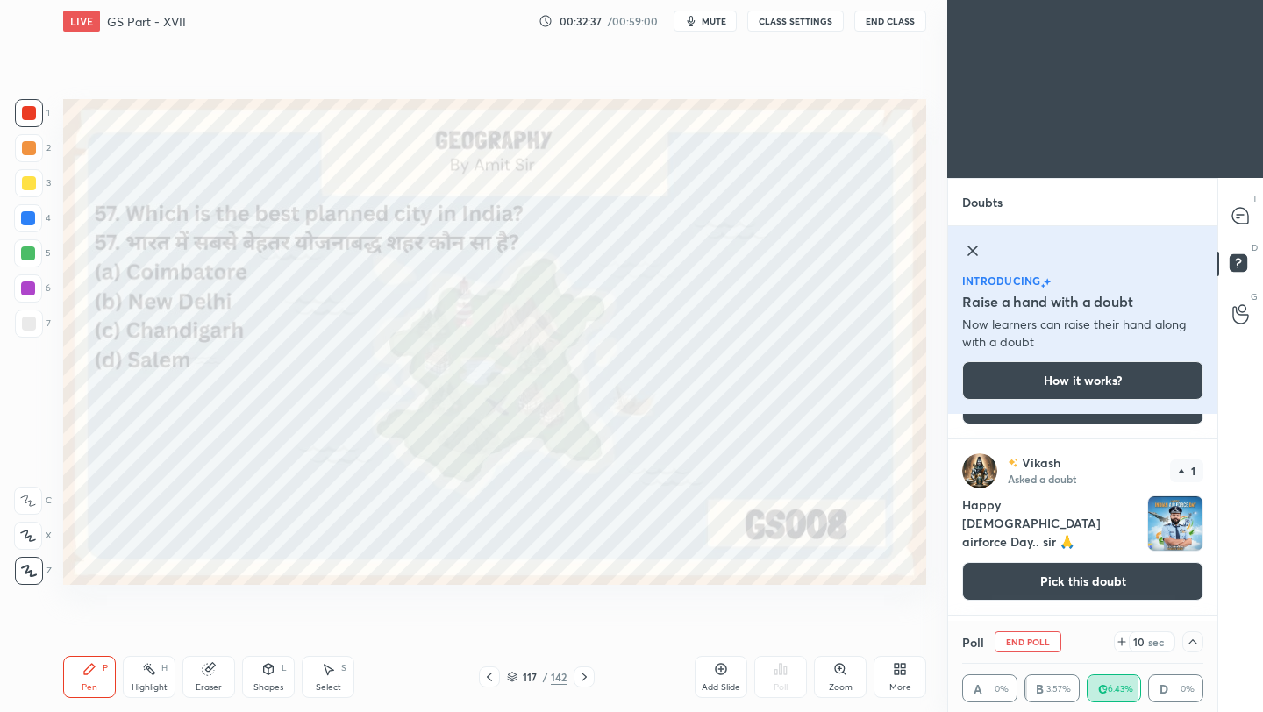
click at [1171, 530] on img "grid" at bounding box center [1175, 523] width 54 height 54
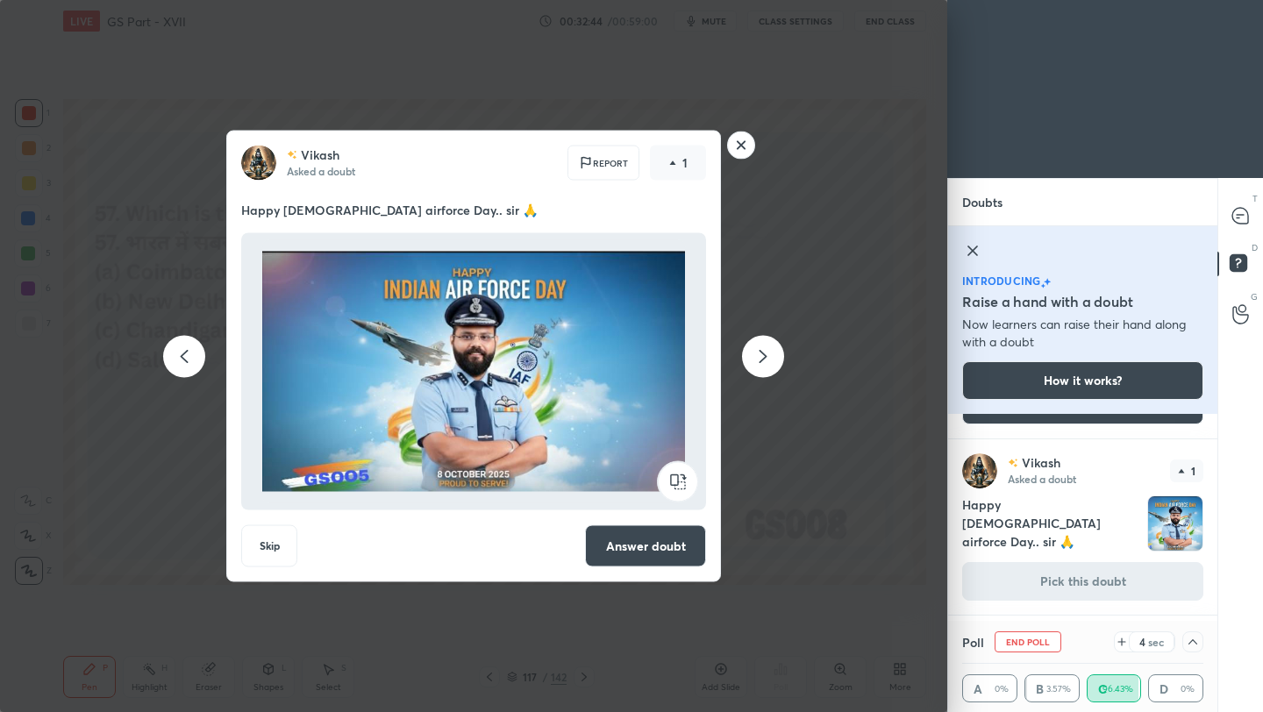
click at [744, 149] on rect at bounding box center [741, 145] width 27 height 27
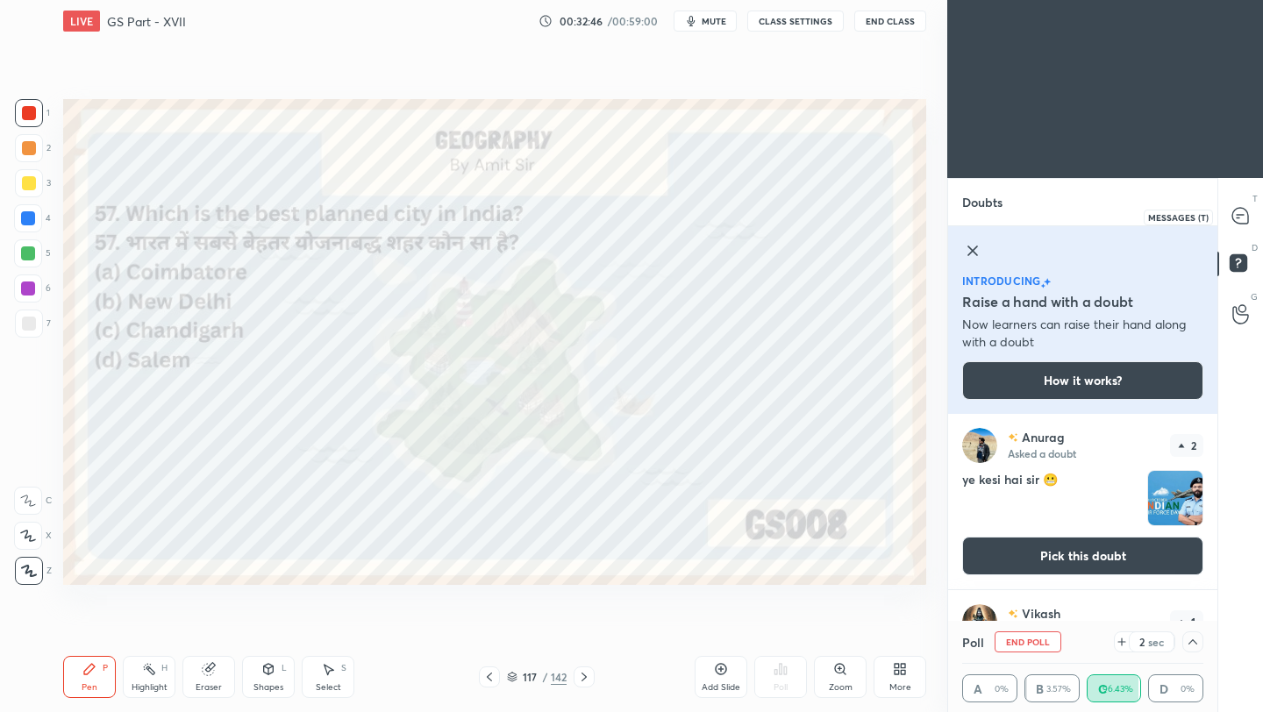
click at [1232, 212] on icon at bounding box center [1240, 216] width 16 height 16
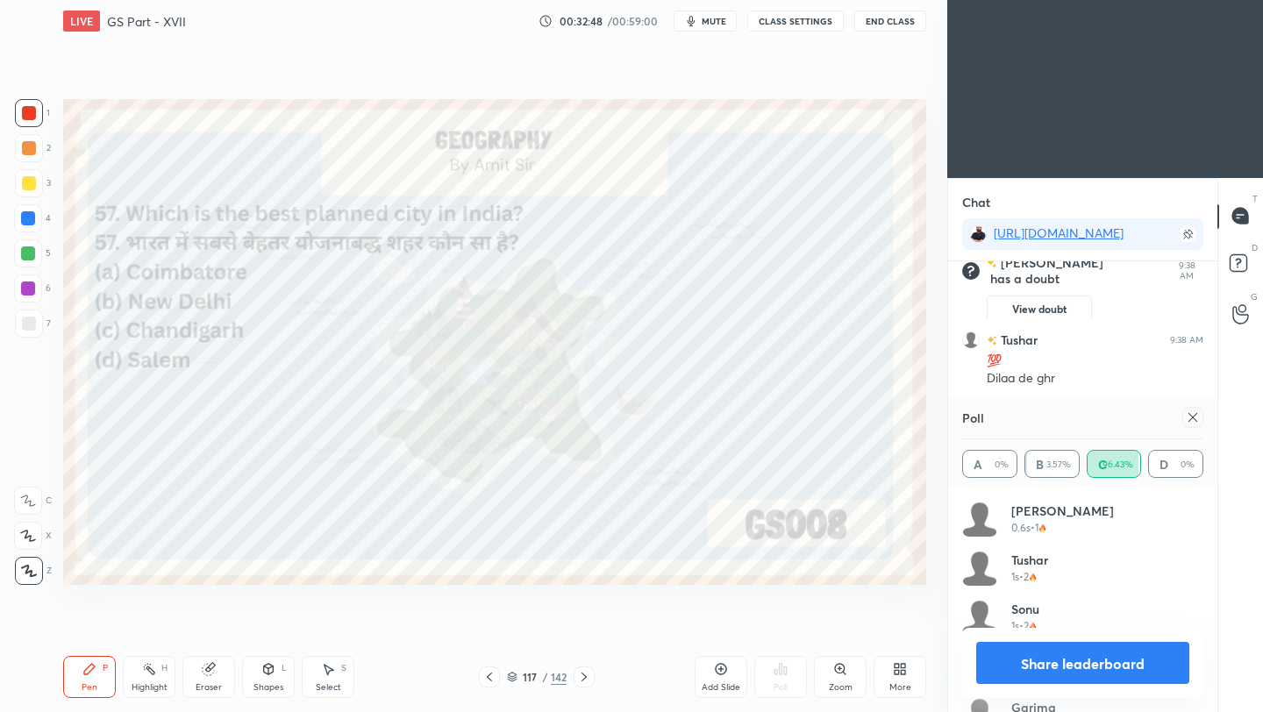
scroll to position [205, 236]
click at [1193, 418] on icon at bounding box center [1192, 417] width 9 height 9
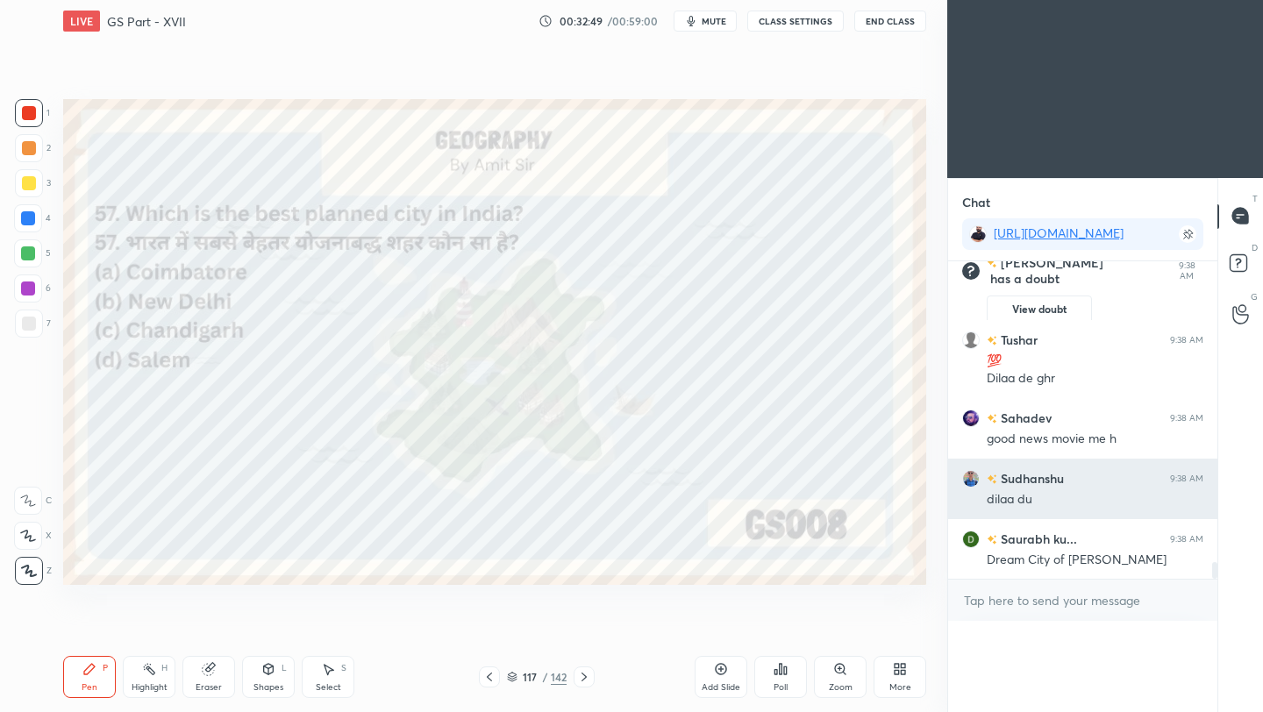
scroll to position [5950, 0]
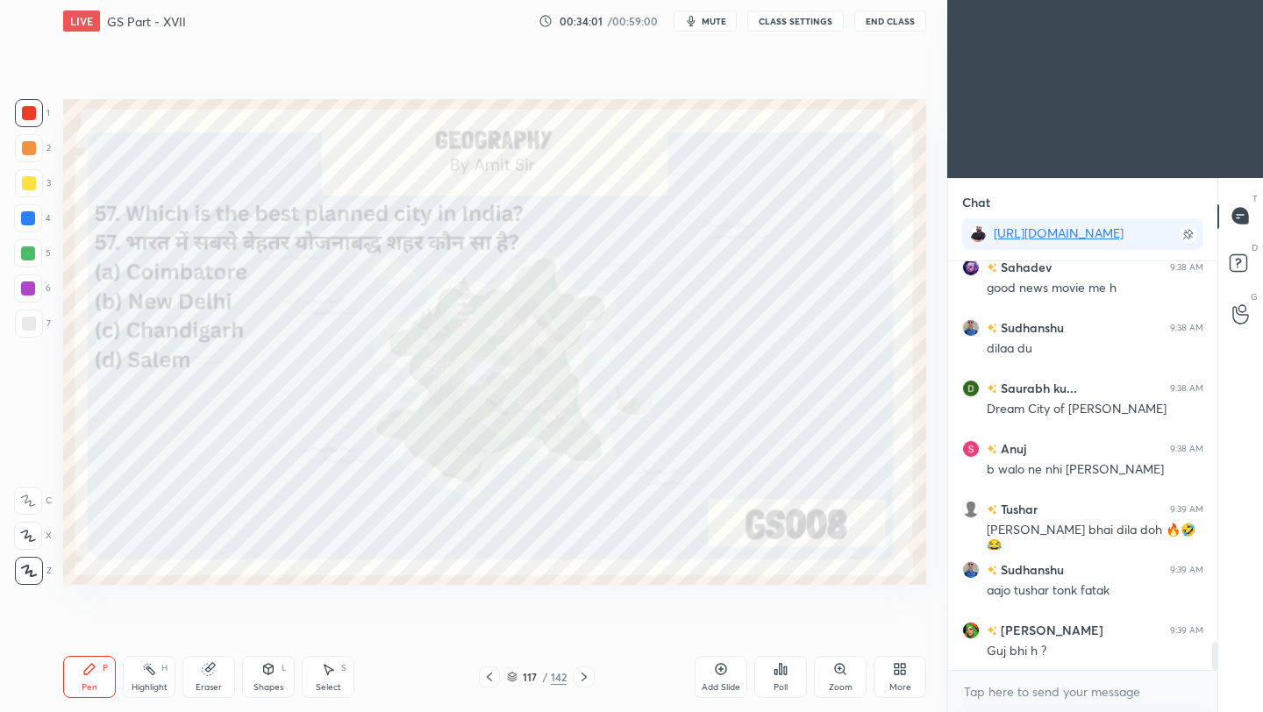
click at [583, 674] on icon at bounding box center [584, 677] width 14 height 14
click at [583, 679] on icon at bounding box center [583, 676] width 5 height 9
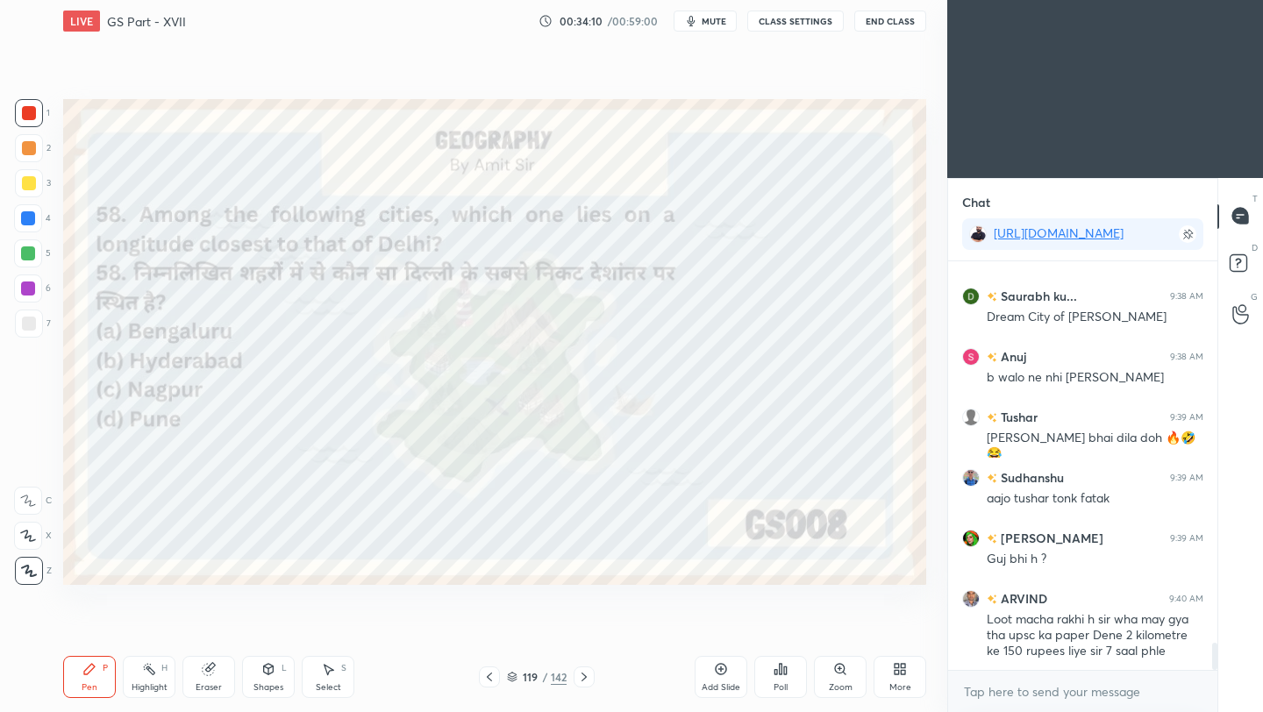
click at [784, 675] on icon at bounding box center [780, 669] width 14 height 14
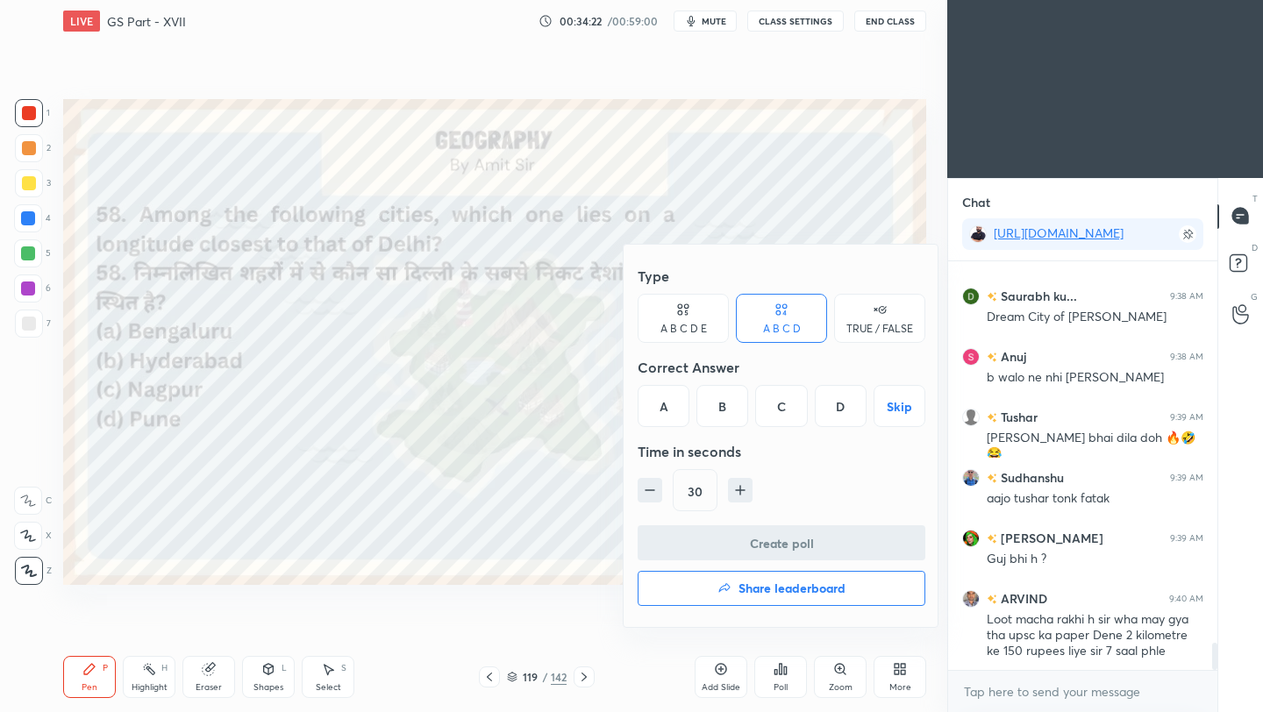
click at [664, 408] on div "A" at bounding box center [663, 406] width 52 height 42
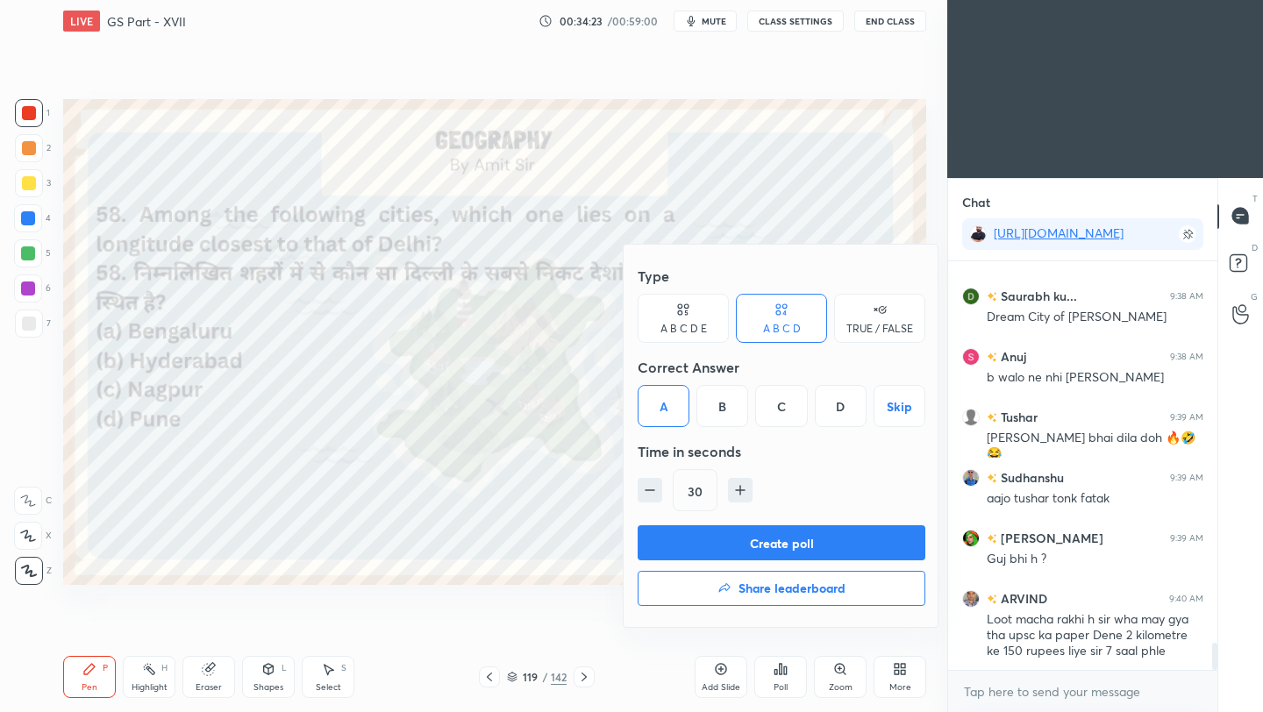
click at [724, 557] on button "Create poll" at bounding box center [781, 542] width 288 height 35
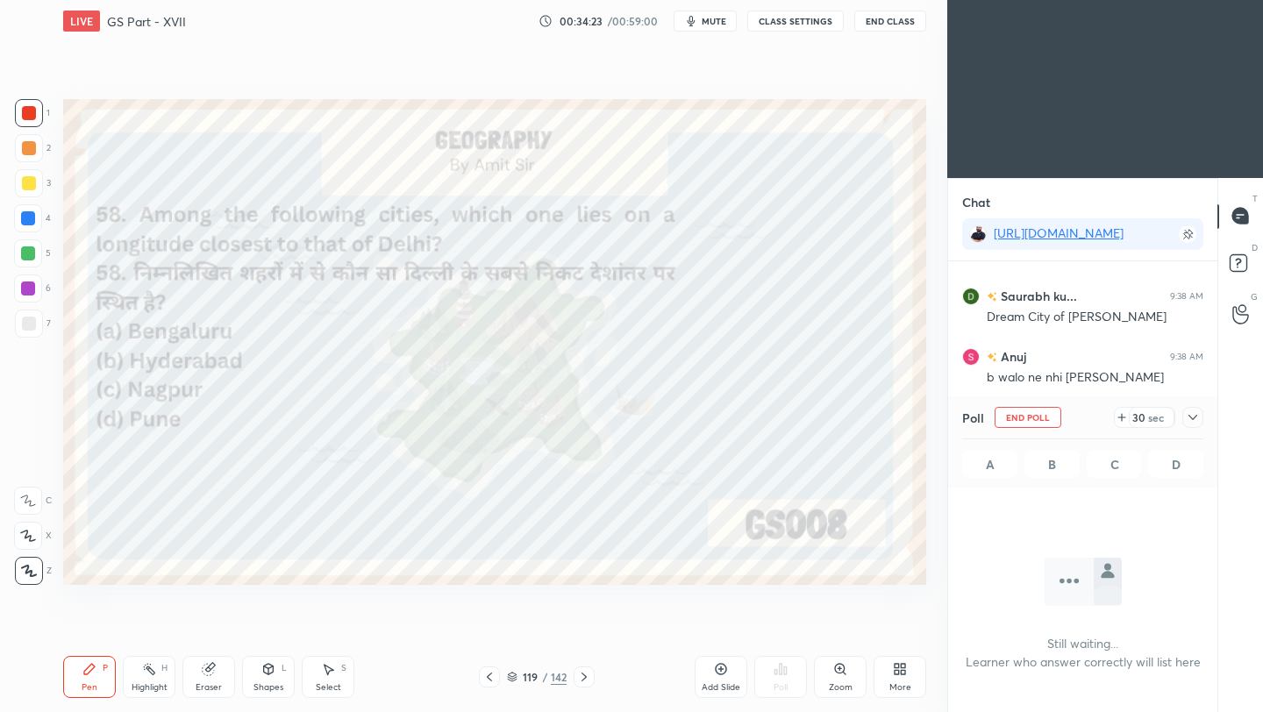
scroll to position [6, 6]
click at [1191, 416] on icon at bounding box center [1192, 417] width 14 height 14
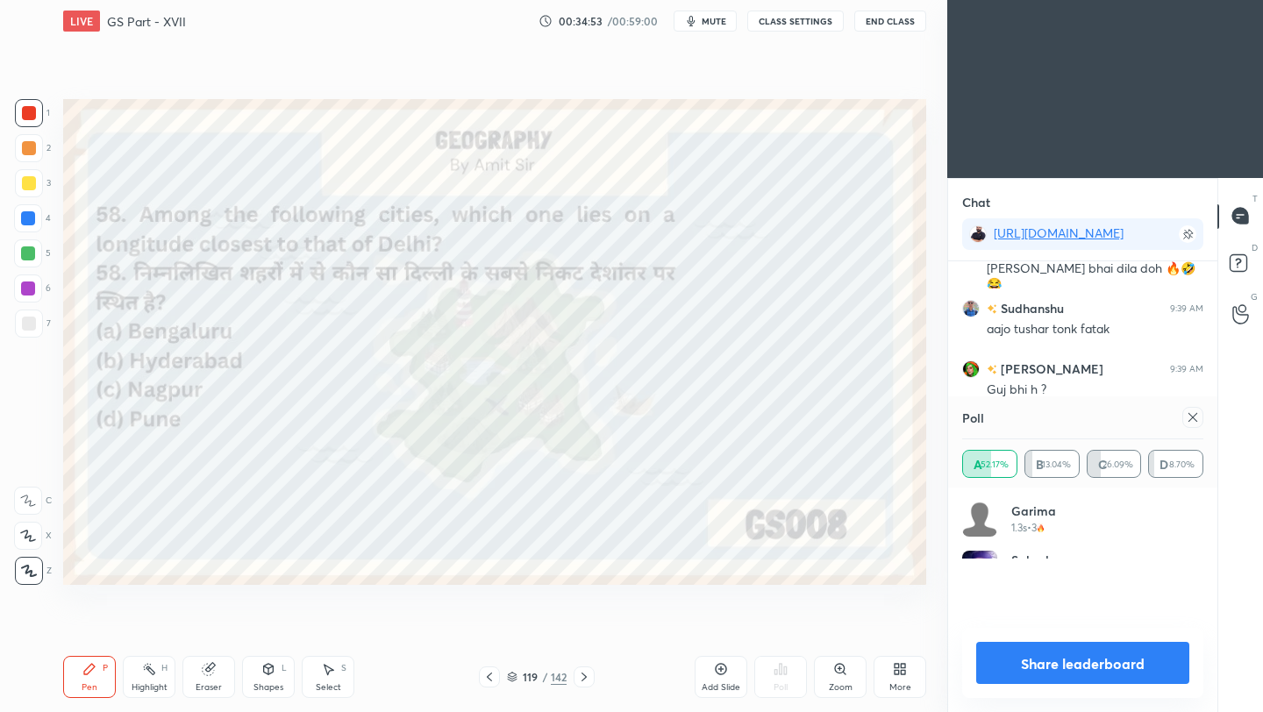
scroll to position [205, 236]
click at [1190, 415] on icon at bounding box center [1192, 417] width 14 height 14
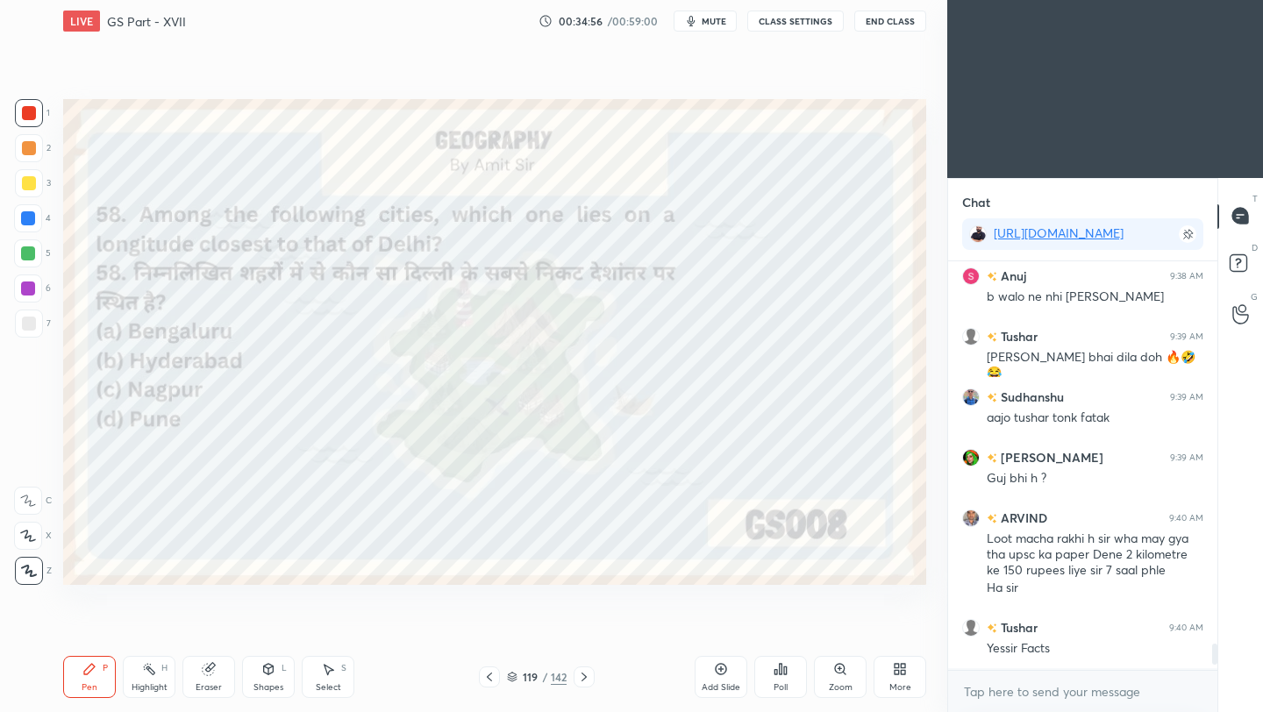
scroll to position [403, 264]
click at [583, 678] on icon at bounding box center [584, 677] width 14 height 14
click at [581, 679] on icon at bounding box center [584, 677] width 14 height 14
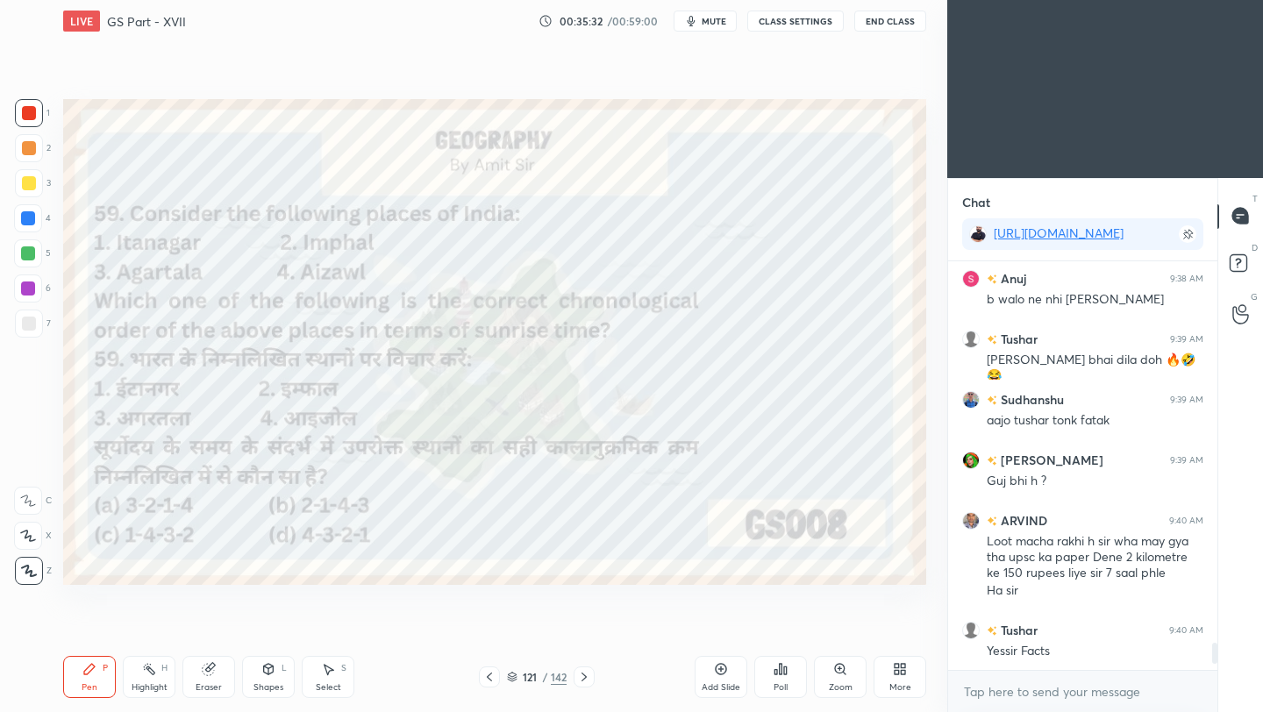
click at [793, 686] on div "Poll" at bounding box center [780, 677] width 53 height 42
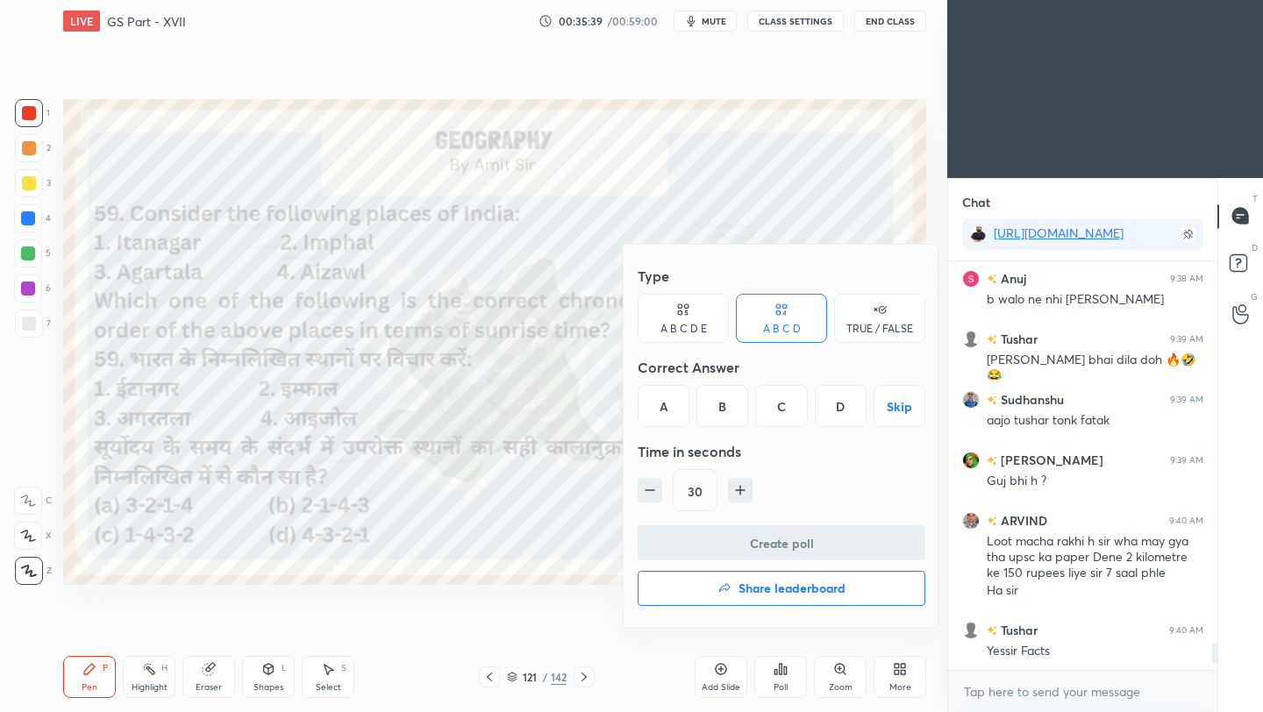
click at [660, 411] on div "A" at bounding box center [663, 406] width 52 height 42
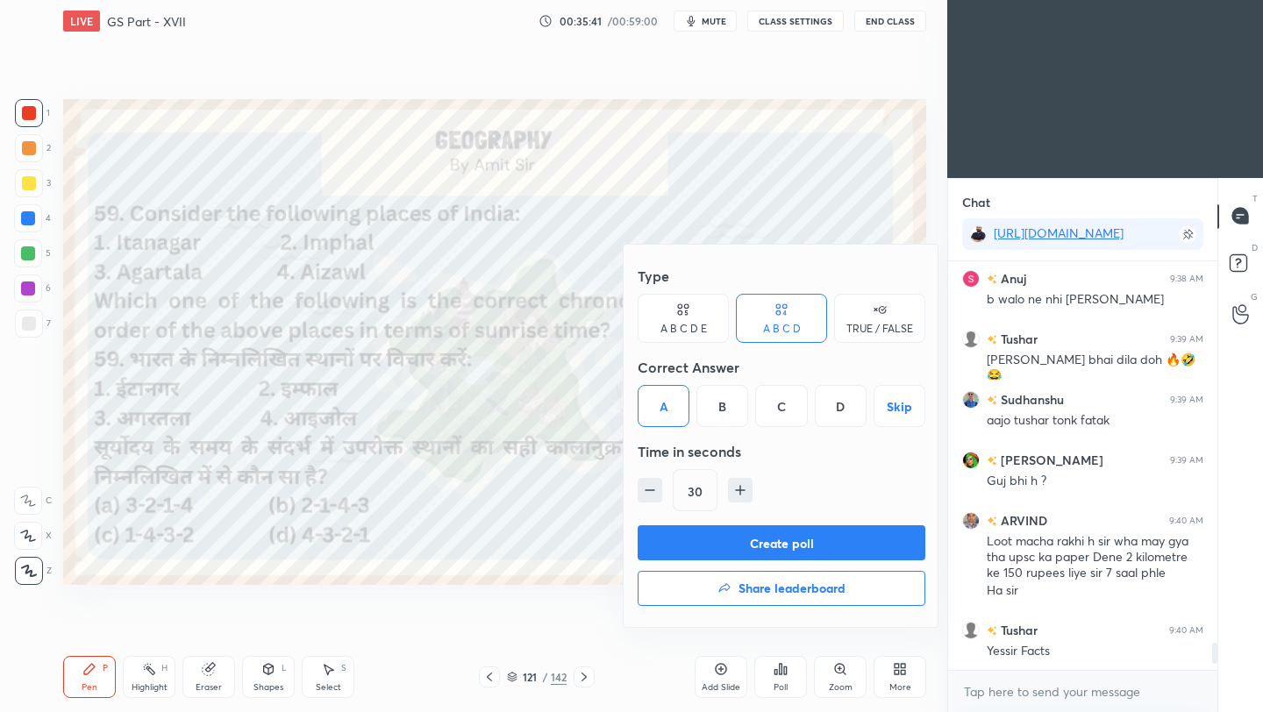
click at [722, 544] on button "Create poll" at bounding box center [781, 542] width 288 height 35
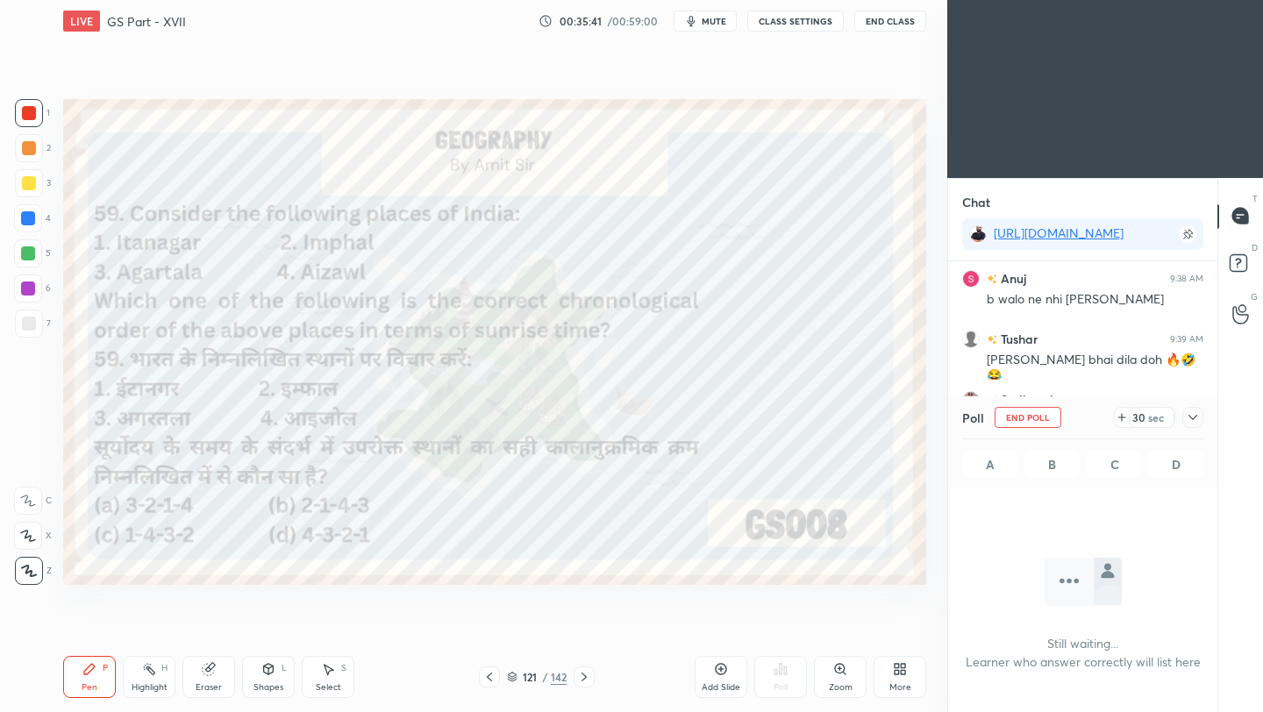
scroll to position [6, 6]
click at [1191, 419] on icon at bounding box center [1192, 417] width 14 height 14
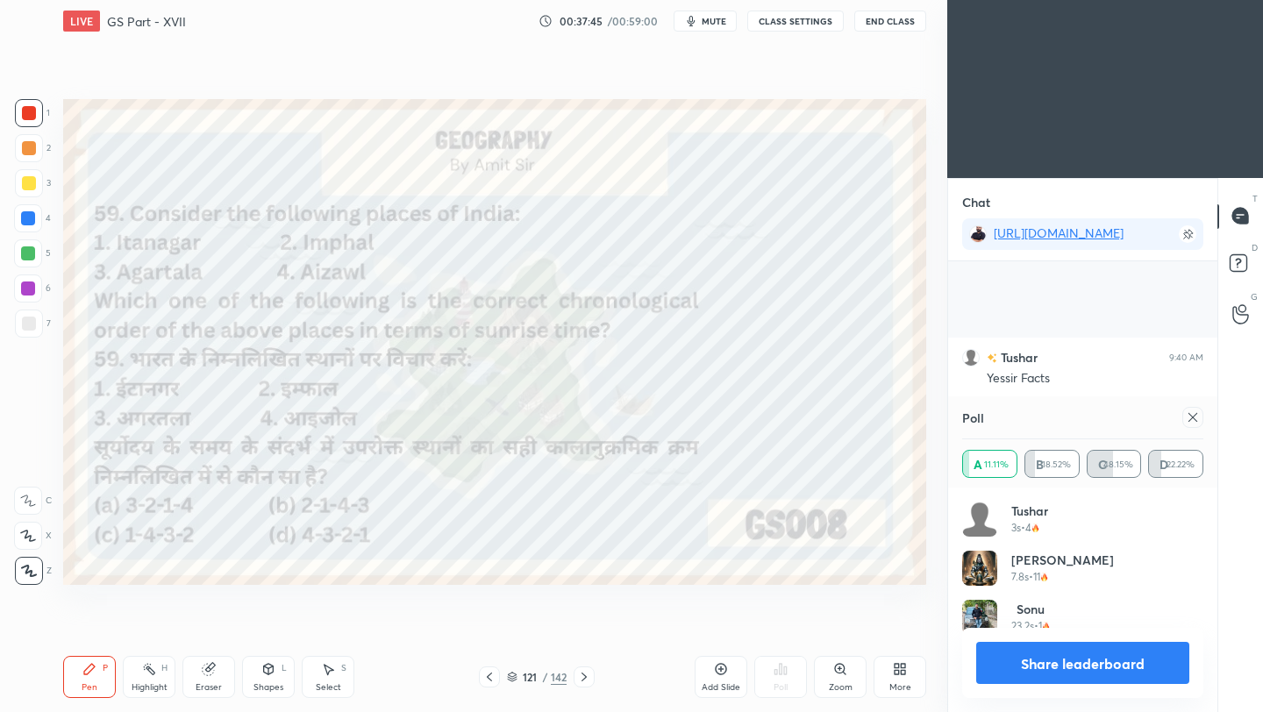
scroll to position [6193, 0]
click at [900, 672] on icon at bounding box center [902, 672] width 4 height 4
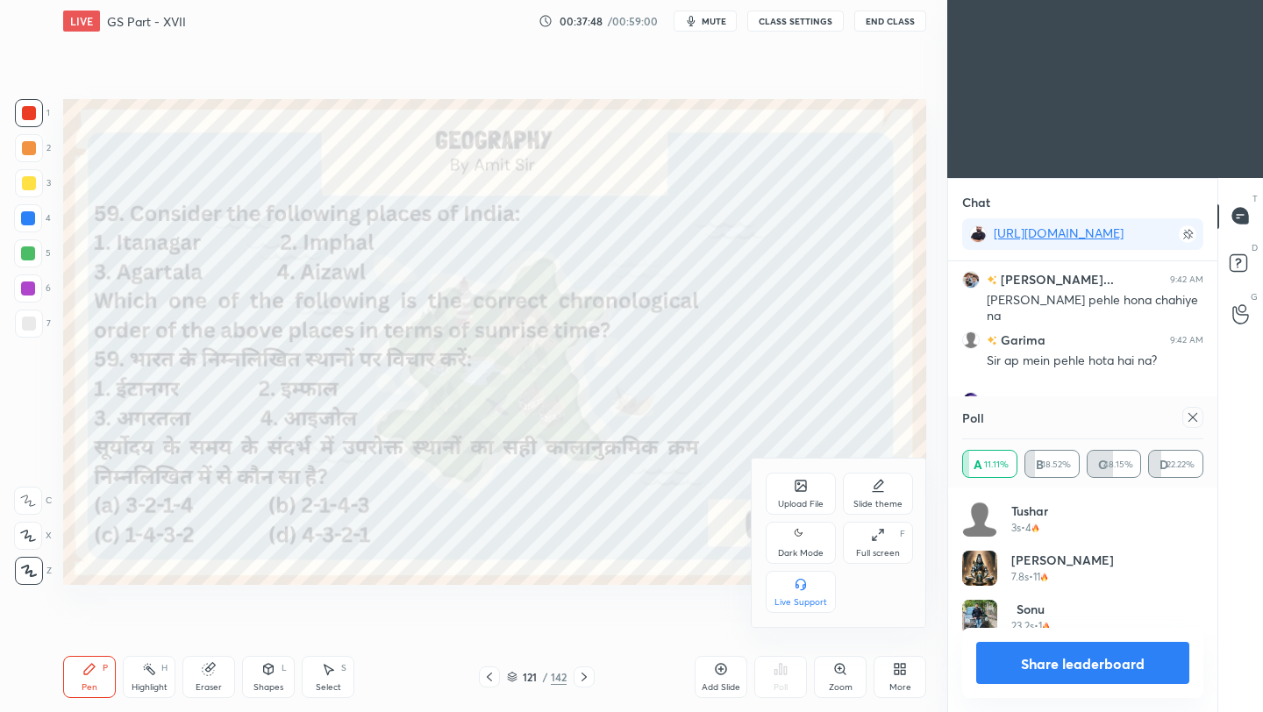
scroll to position [6253, 0]
click at [791, 502] on div "Upload File" at bounding box center [801, 504] width 46 height 9
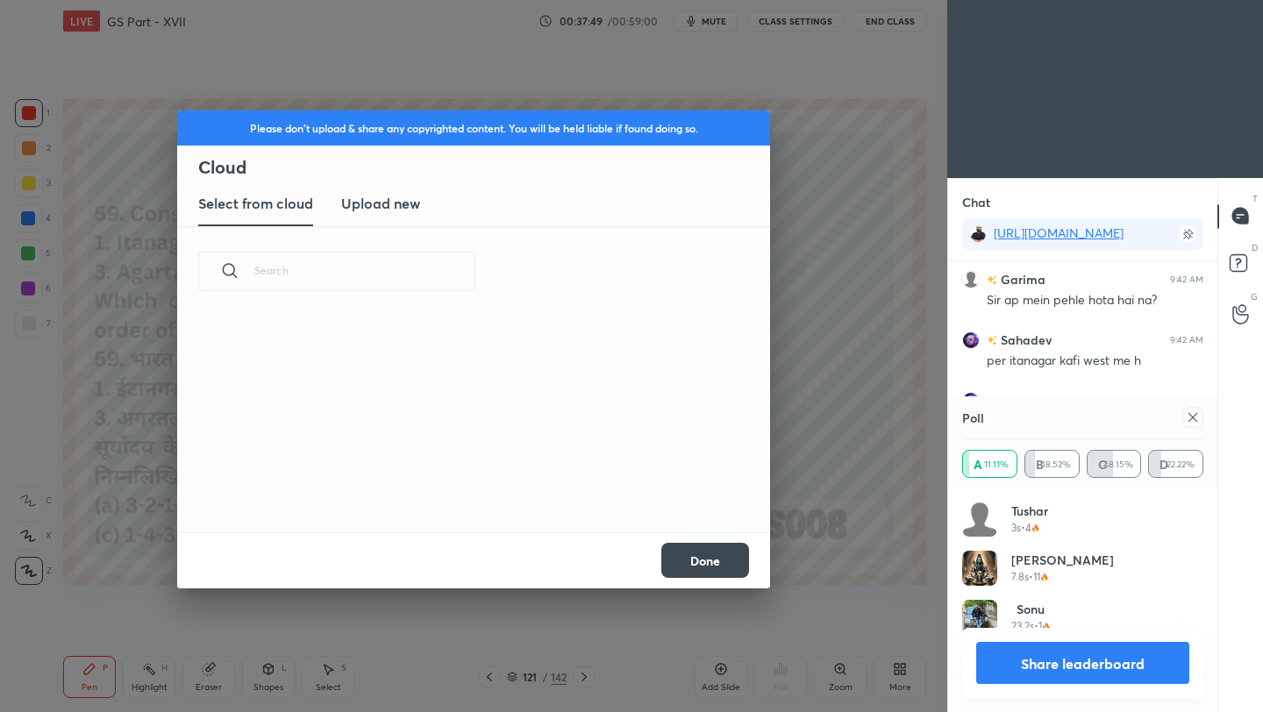
scroll to position [216, 563]
click at [416, 203] on h3 "Upload new" at bounding box center [380, 203] width 79 height 21
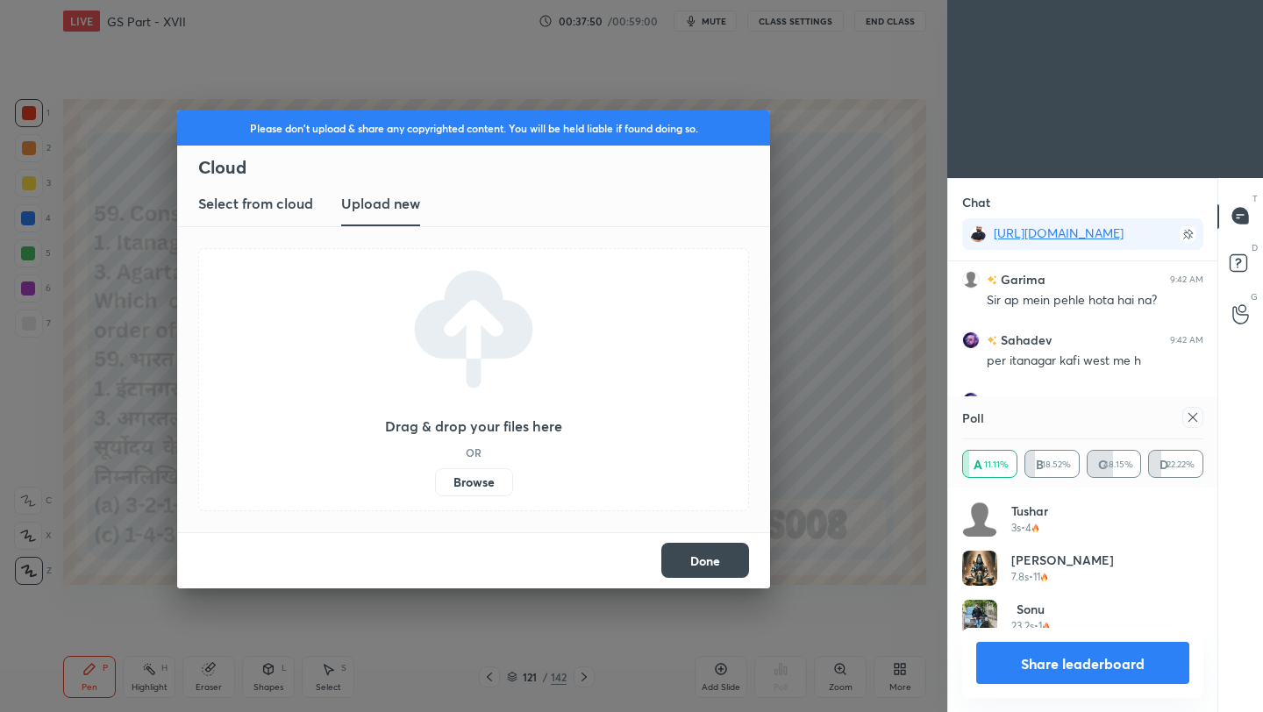
click at [475, 483] on label "Browse" at bounding box center [474, 482] width 78 height 28
click at [435, 483] on input "Browse" at bounding box center [435, 482] width 0 height 28
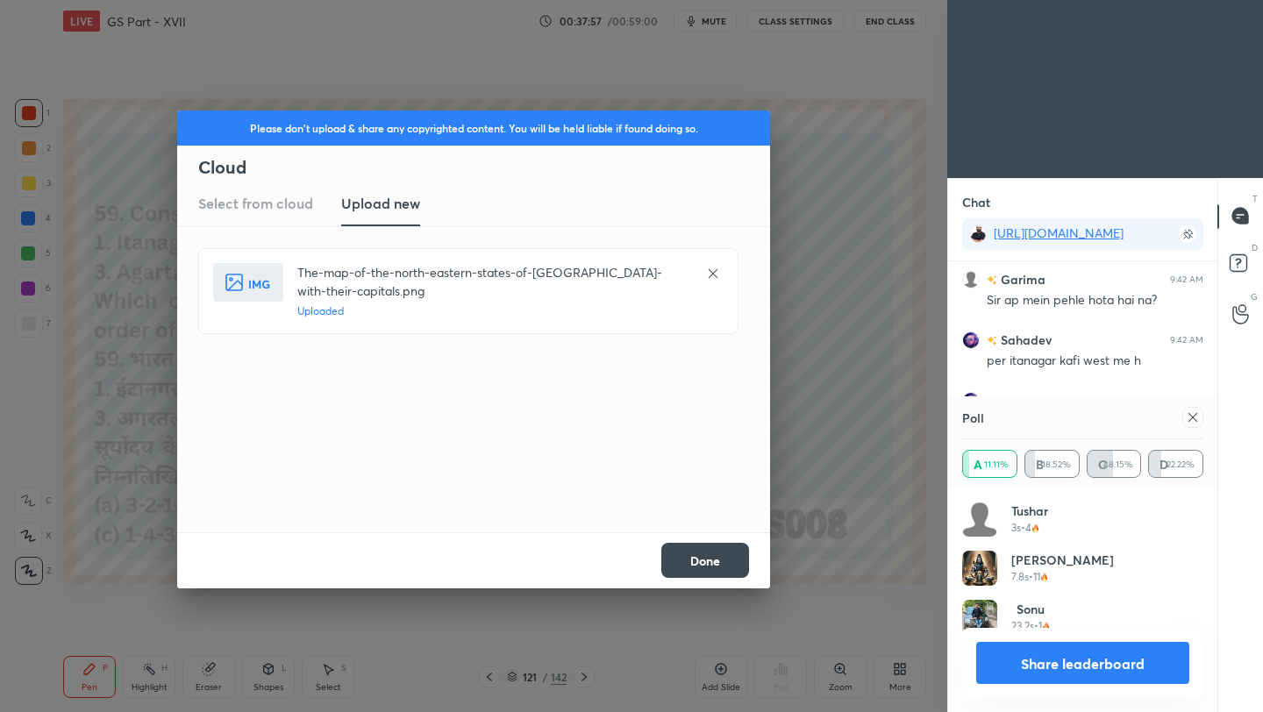
click at [724, 574] on button "Done" at bounding box center [705, 560] width 88 height 35
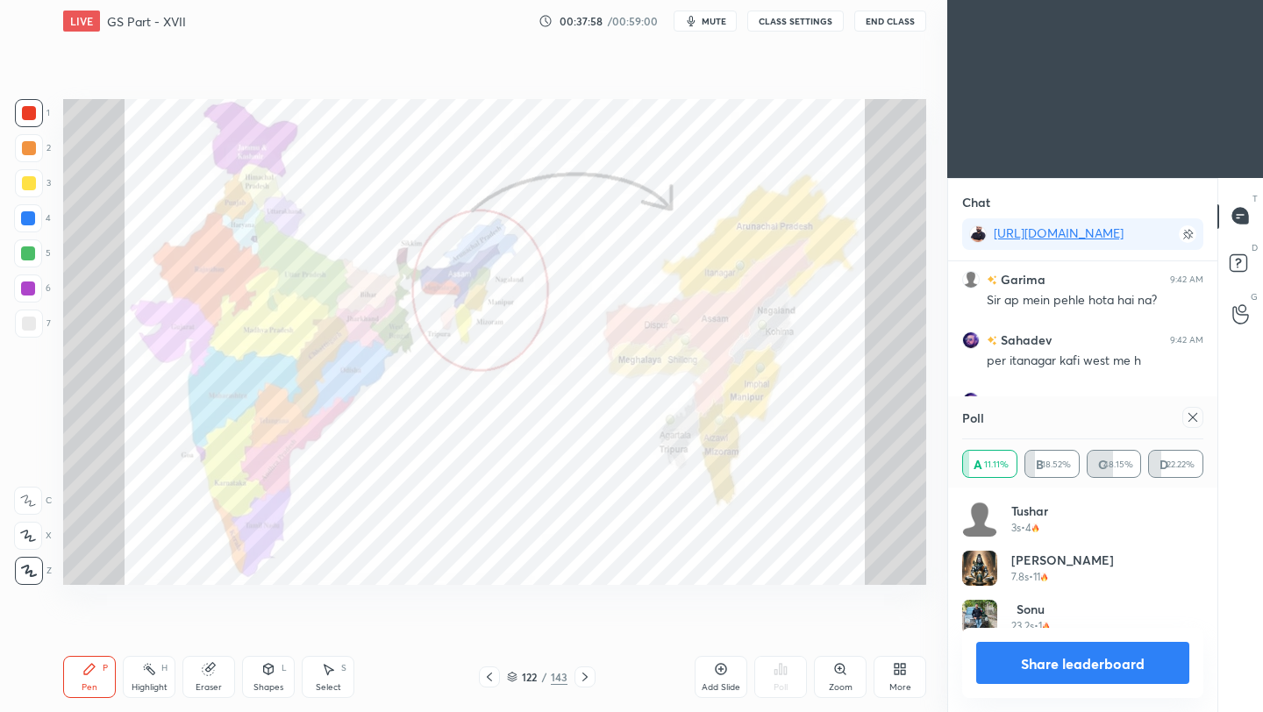
click at [1194, 415] on icon at bounding box center [1192, 417] width 9 height 9
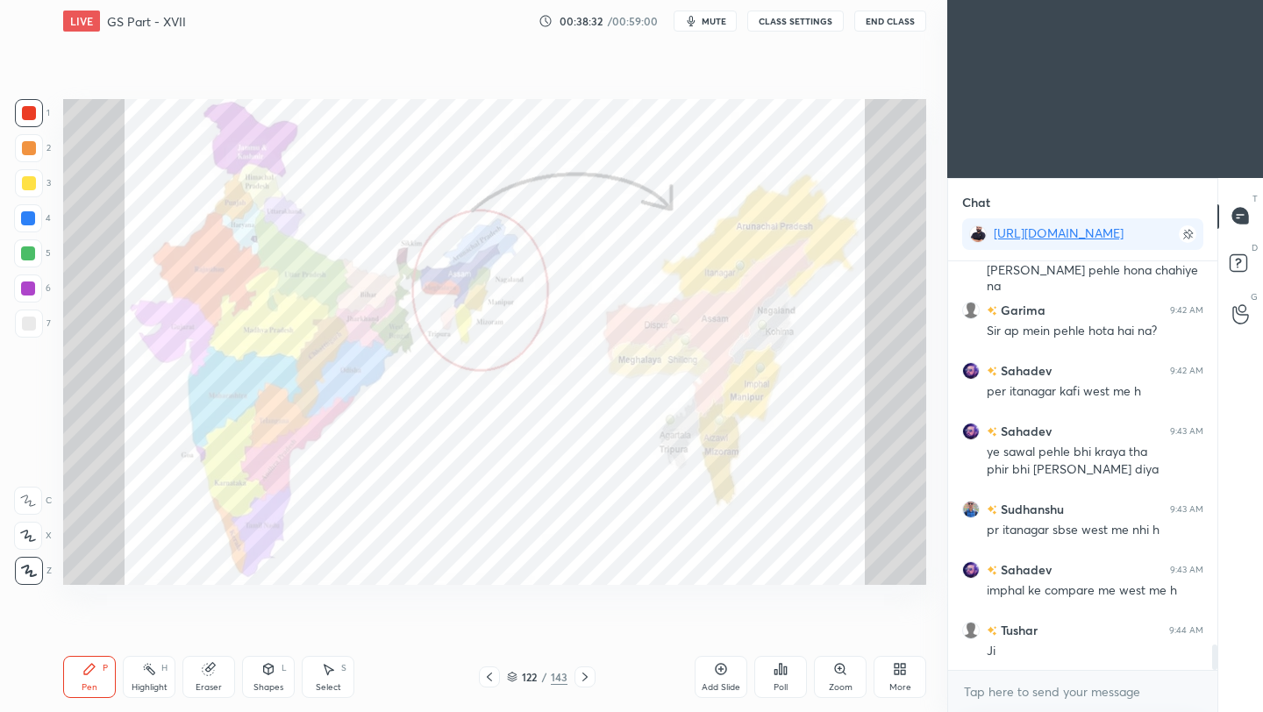
scroll to position [6283, 0]
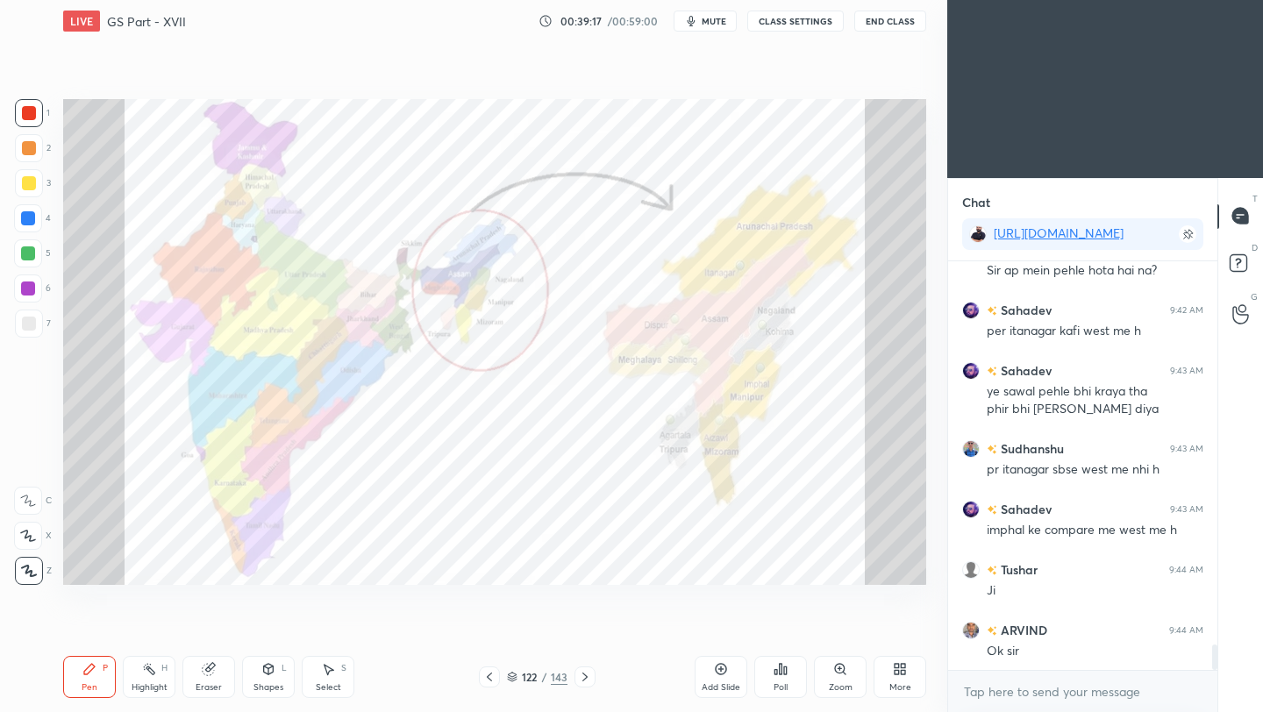
click at [481, 683] on div at bounding box center [489, 676] width 21 height 21
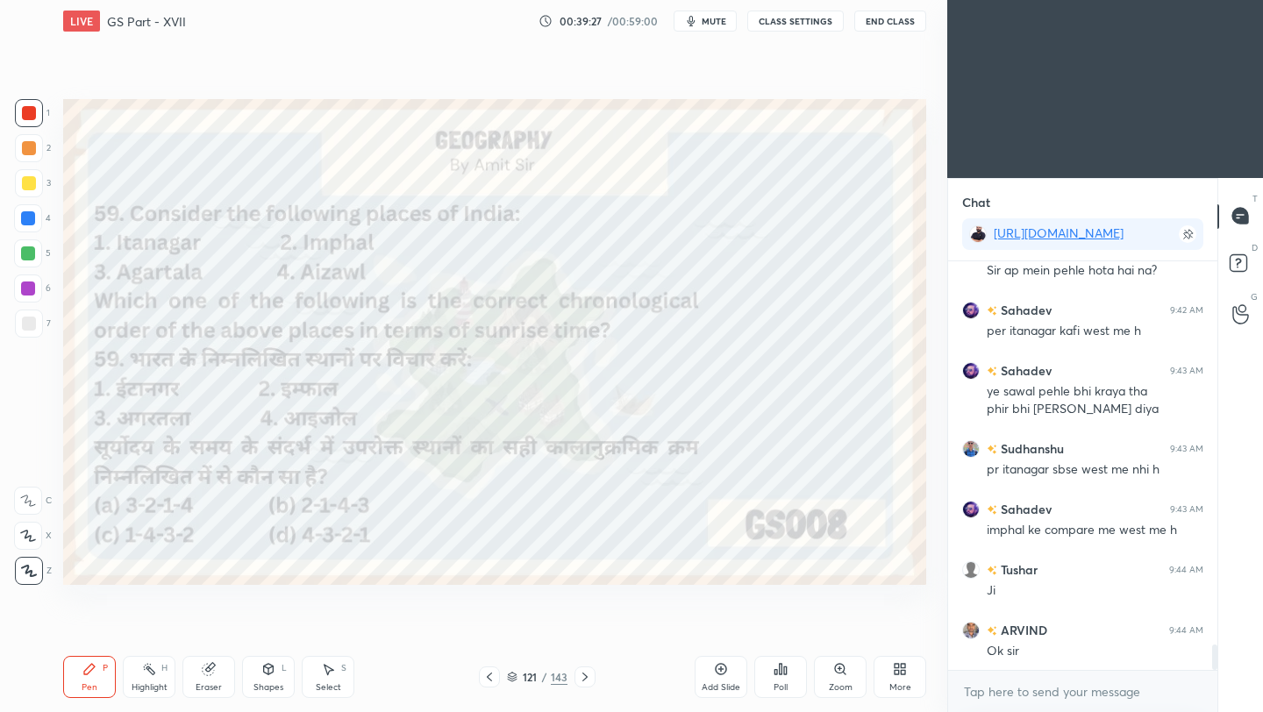
click at [784, 677] on div "Poll" at bounding box center [780, 677] width 53 height 42
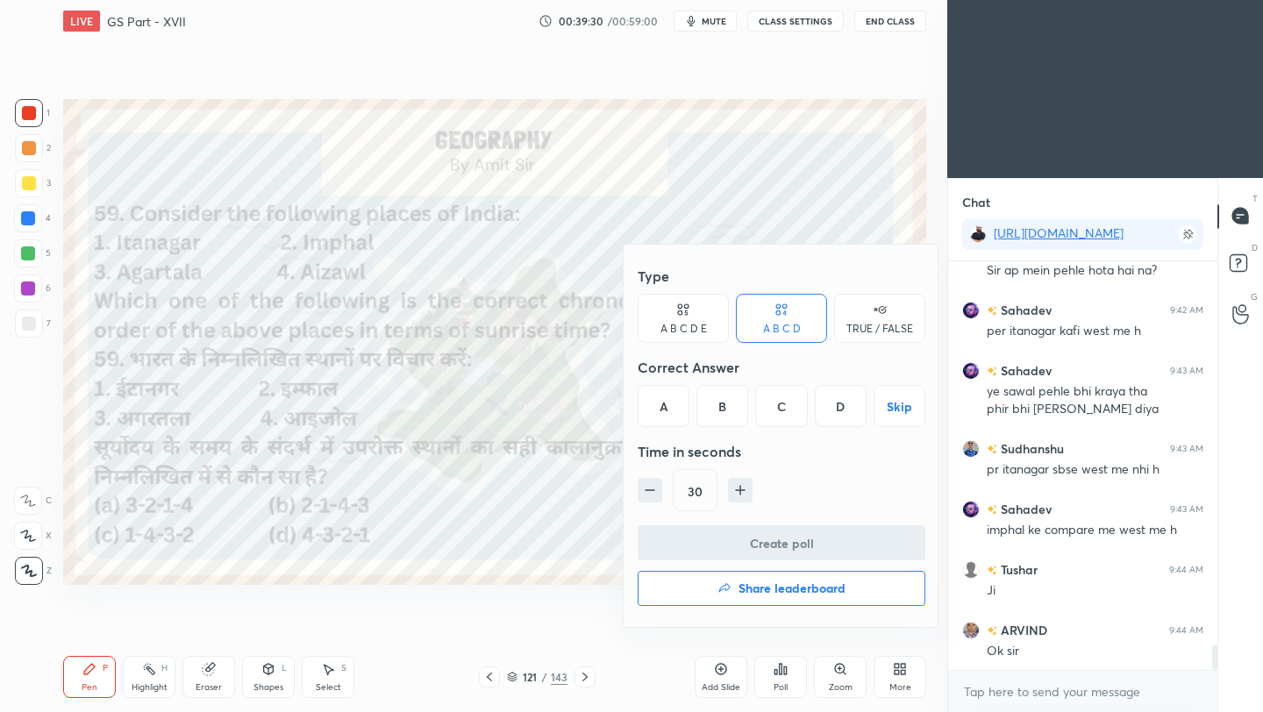
click at [546, 530] on div at bounding box center [631, 356] width 1263 height 712
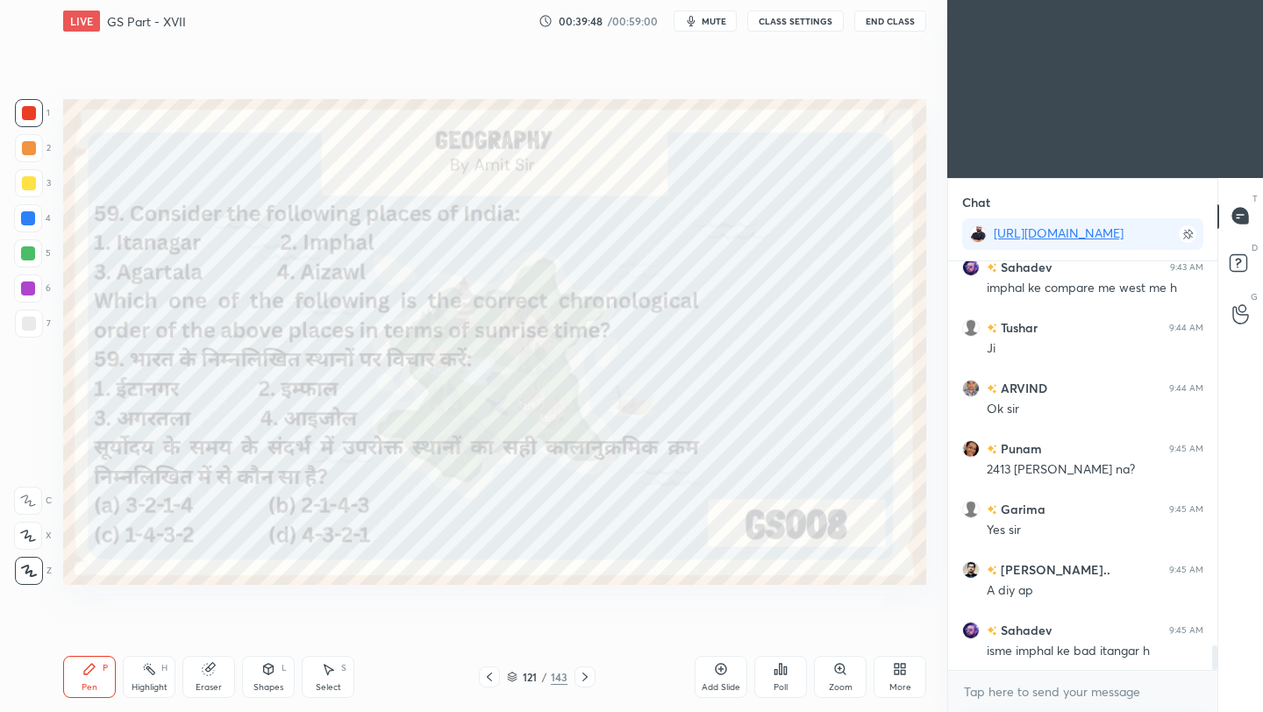
scroll to position [6586, 0]
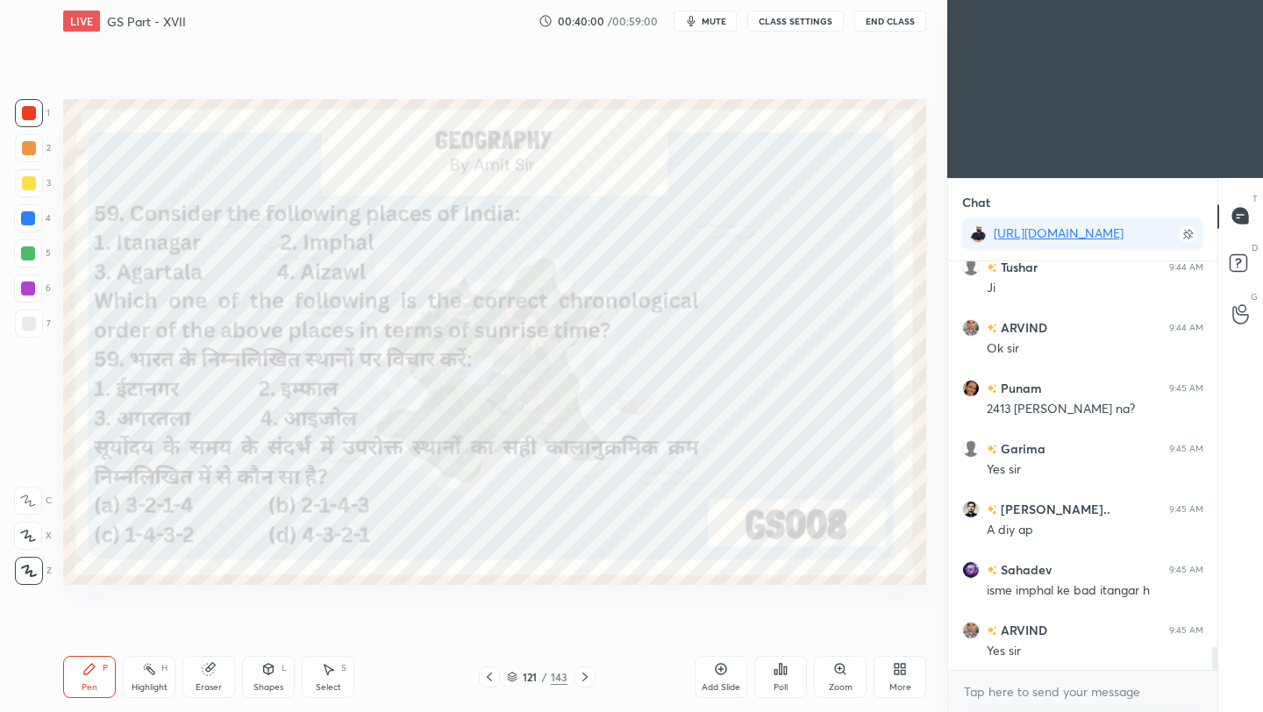
click at [587, 676] on icon at bounding box center [585, 677] width 14 height 14
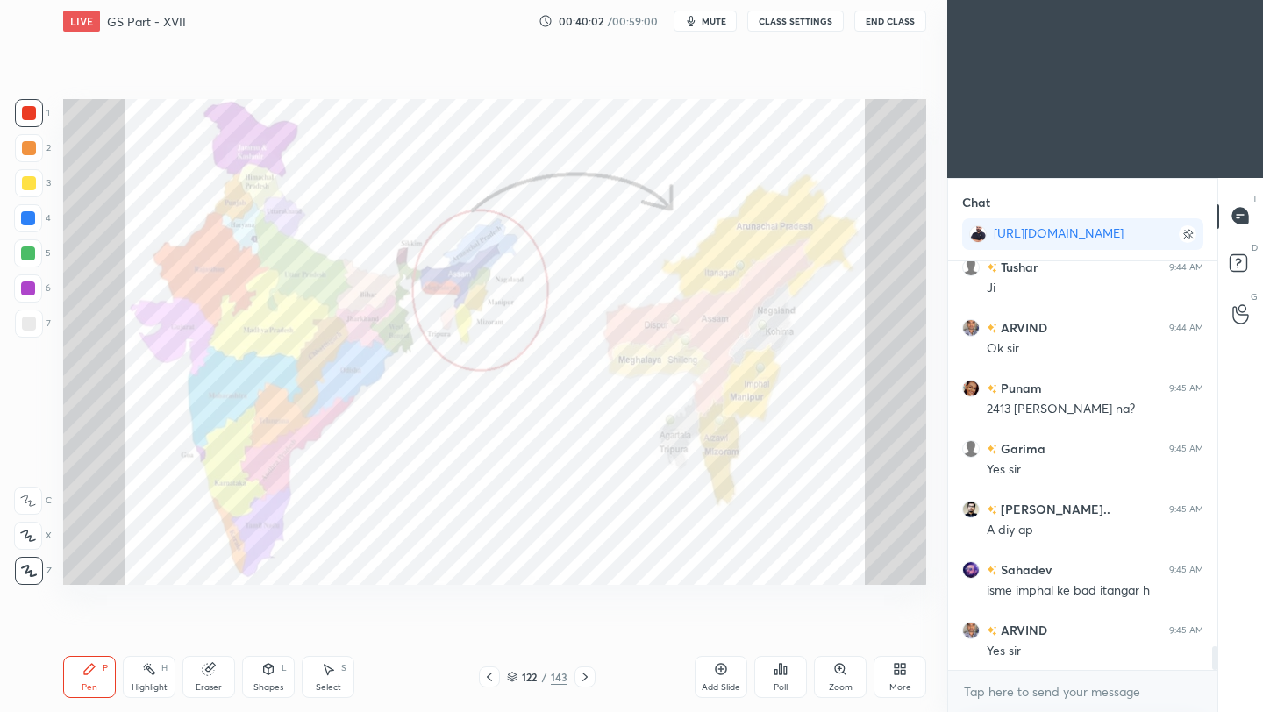
click at [842, 676] on div "Zoom" at bounding box center [840, 677] width 53 height 42
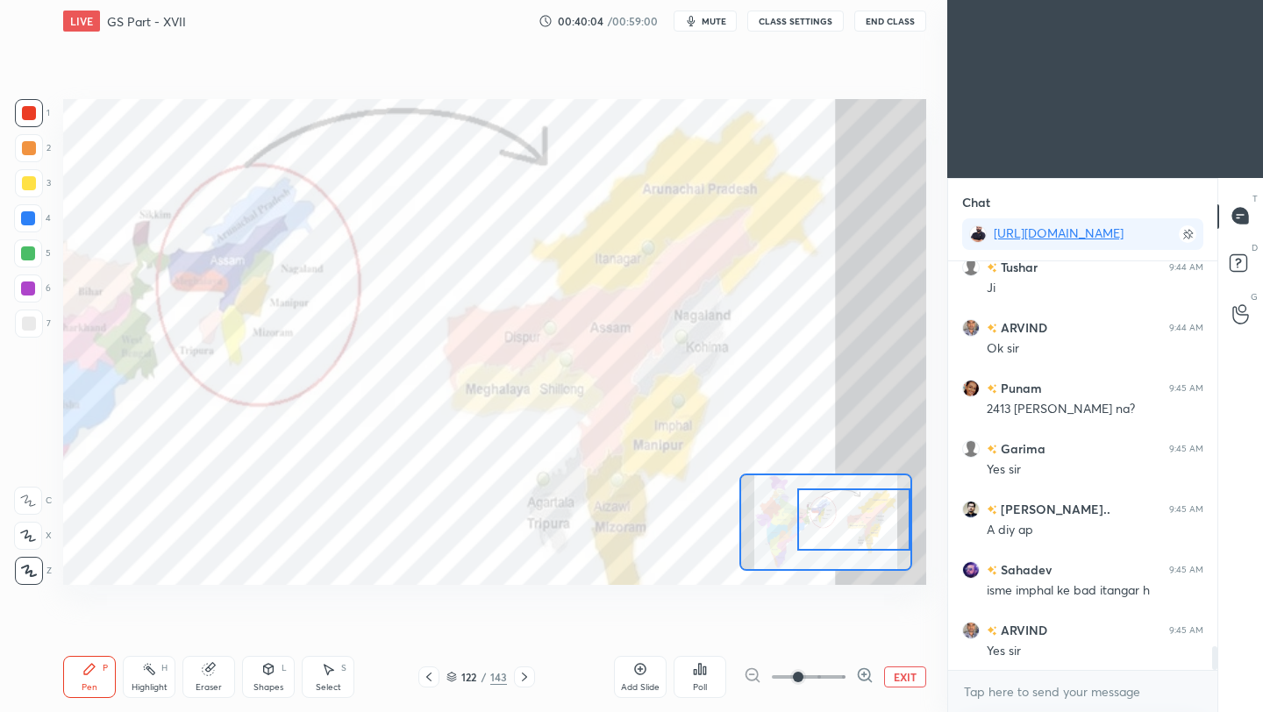
click at [921, 523] on div "Setting up your live class Poll for secs No correct answer Start poll" at bounding box center [494, 342] width 863 height 486
click at [429, 676] on icon at bounding box center [429, 677] width 14 height 14
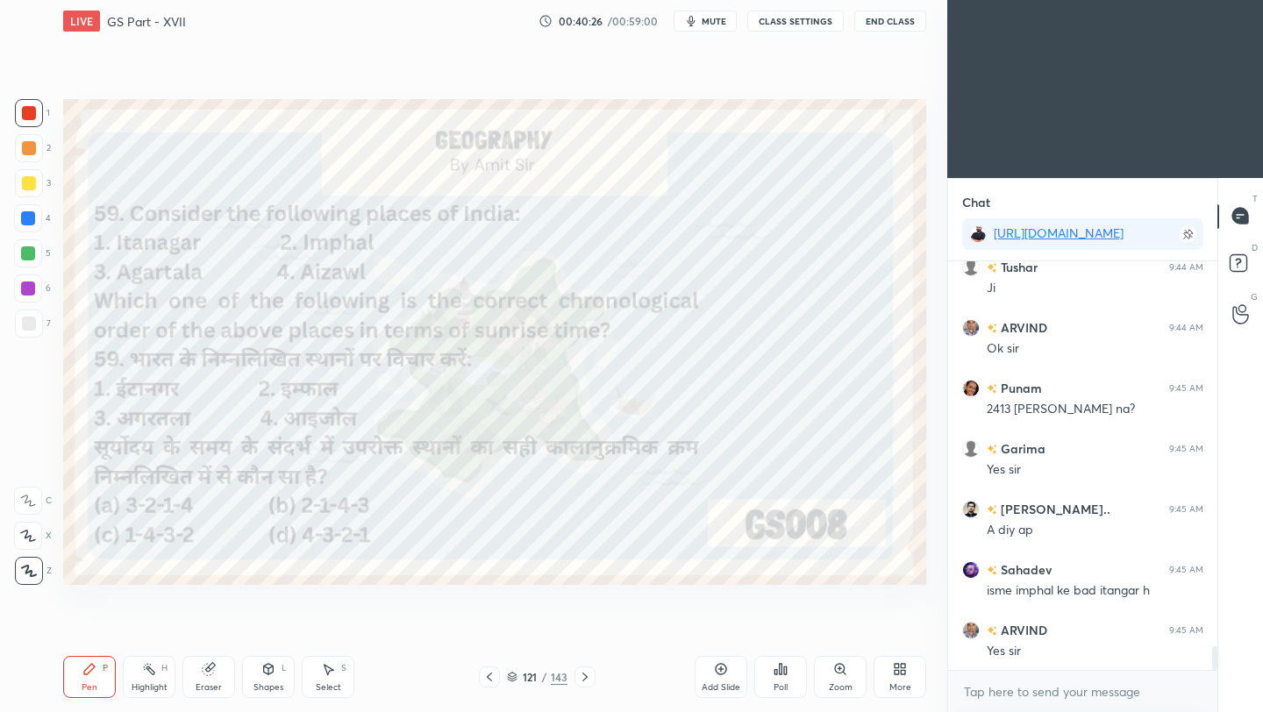
scroll to position [6646, 0]
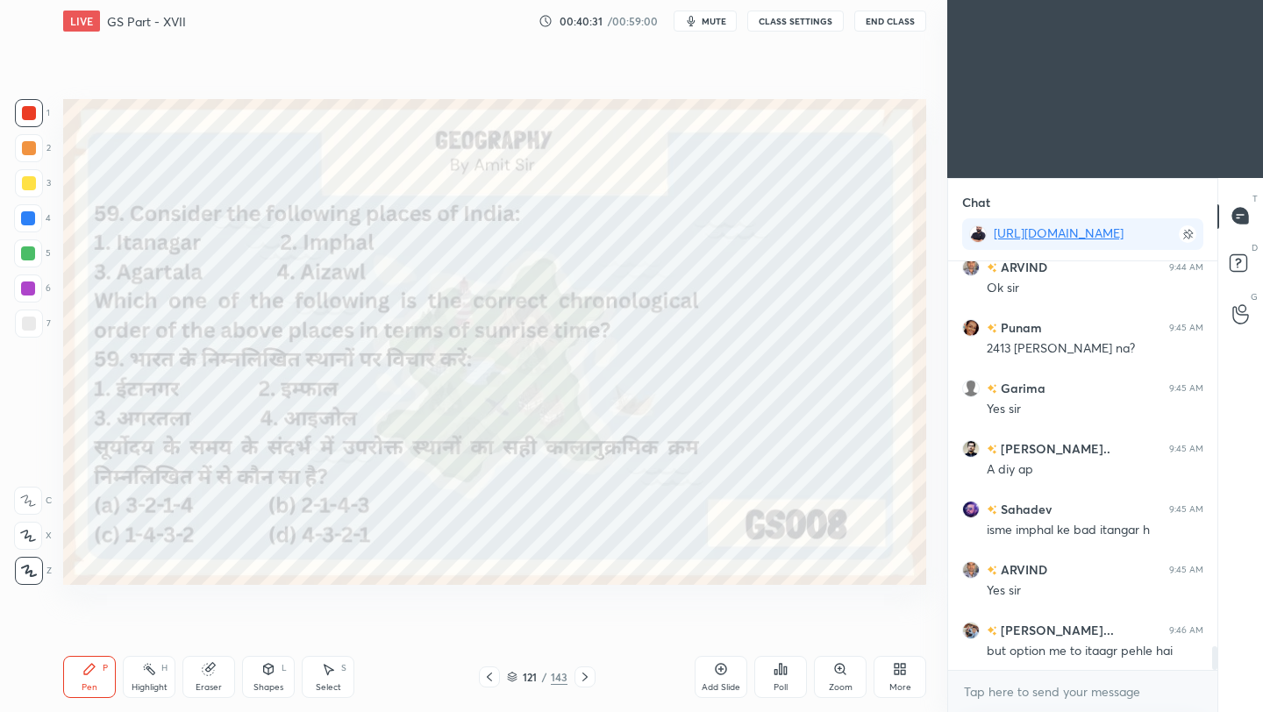
click at [784, 671] on icon at bounding box center [785, 670] width 3 height 8
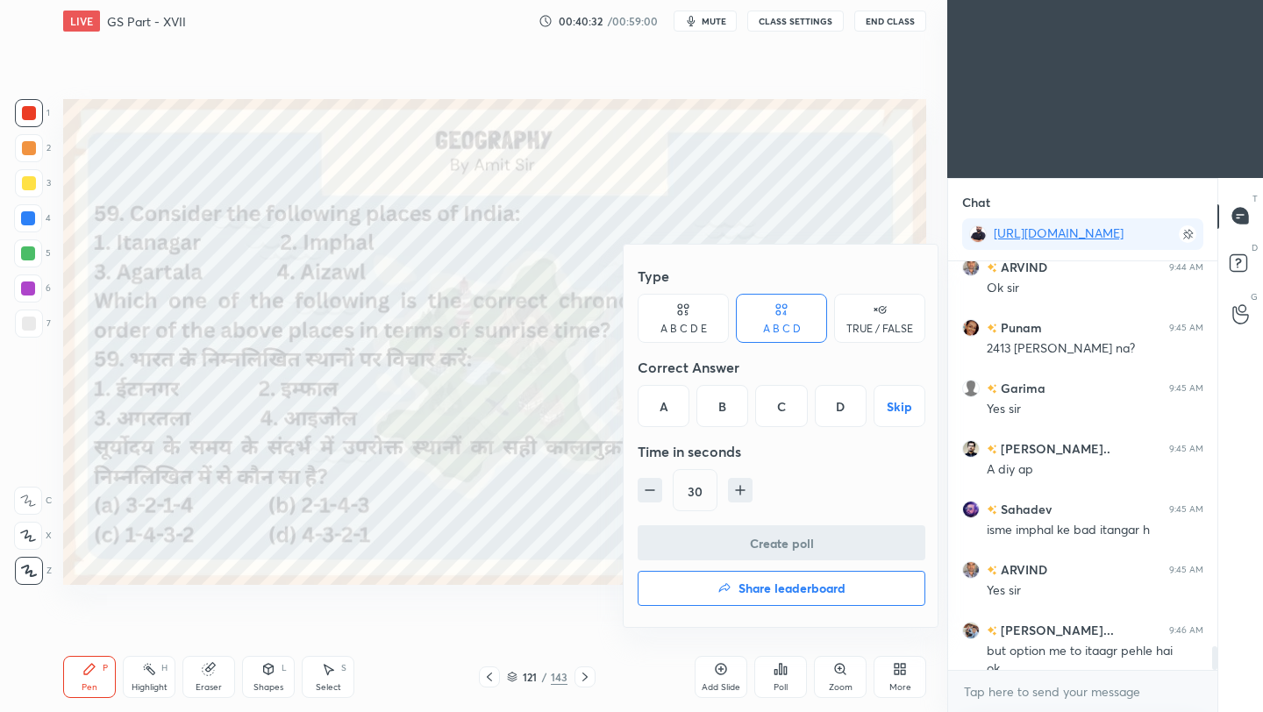
scroll to position [6664, 0]
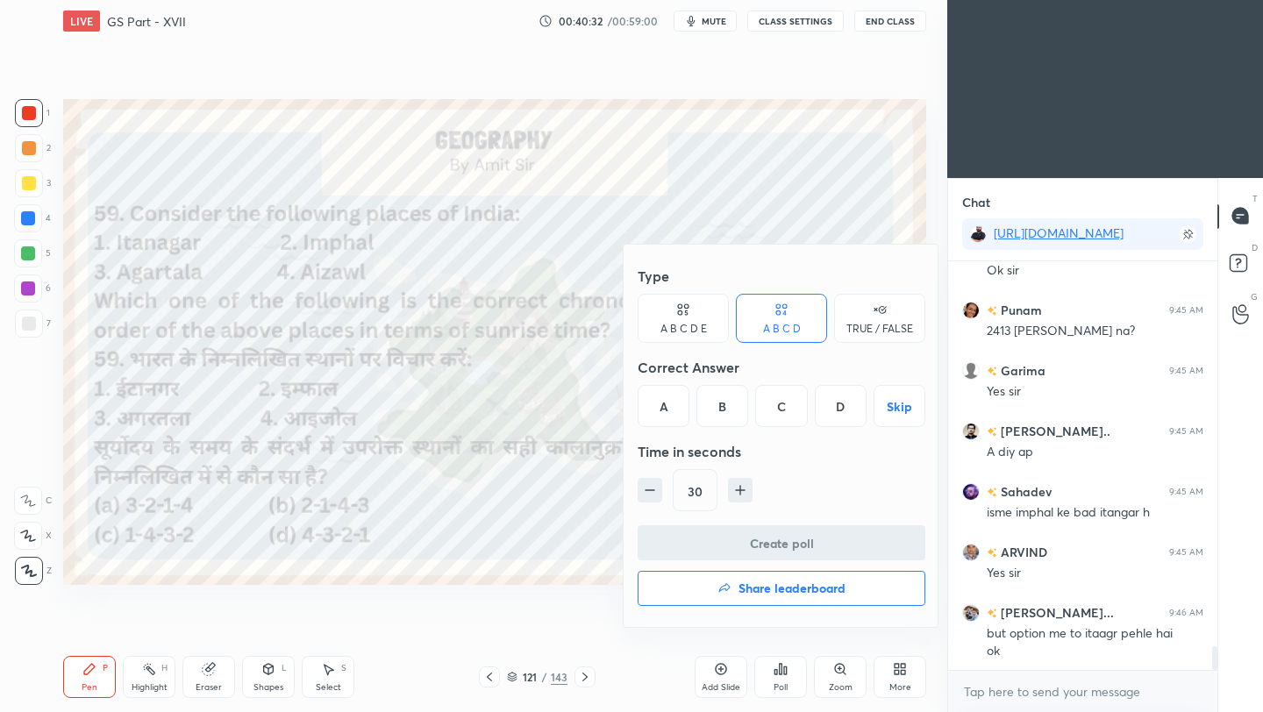
drag, startPoint x: 721, startPoint y: 416, endPoint x: 722, endPoint y: 447, distance: 30.7
click at [721, 419] on div "B" at bounding box center [722, 406] width 52 height 42
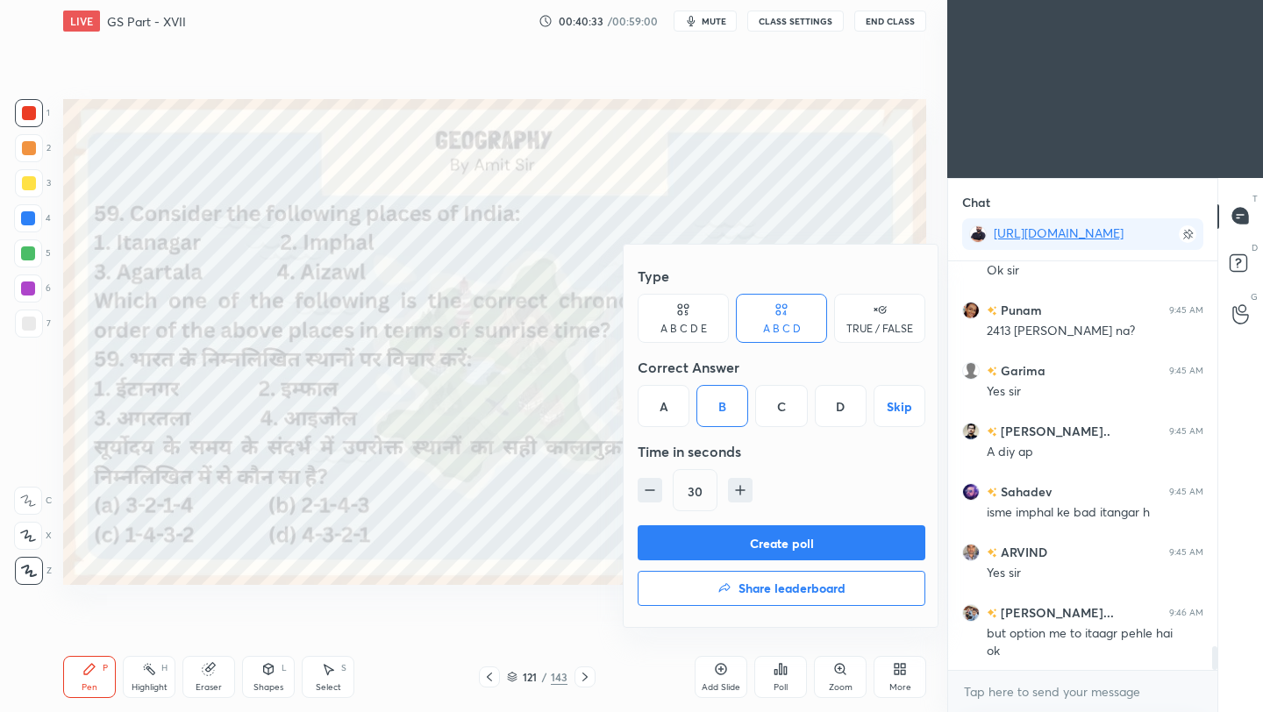
click at [720, 540] on button "Create poll" at bounding box center [781, 542] width 288 height 35
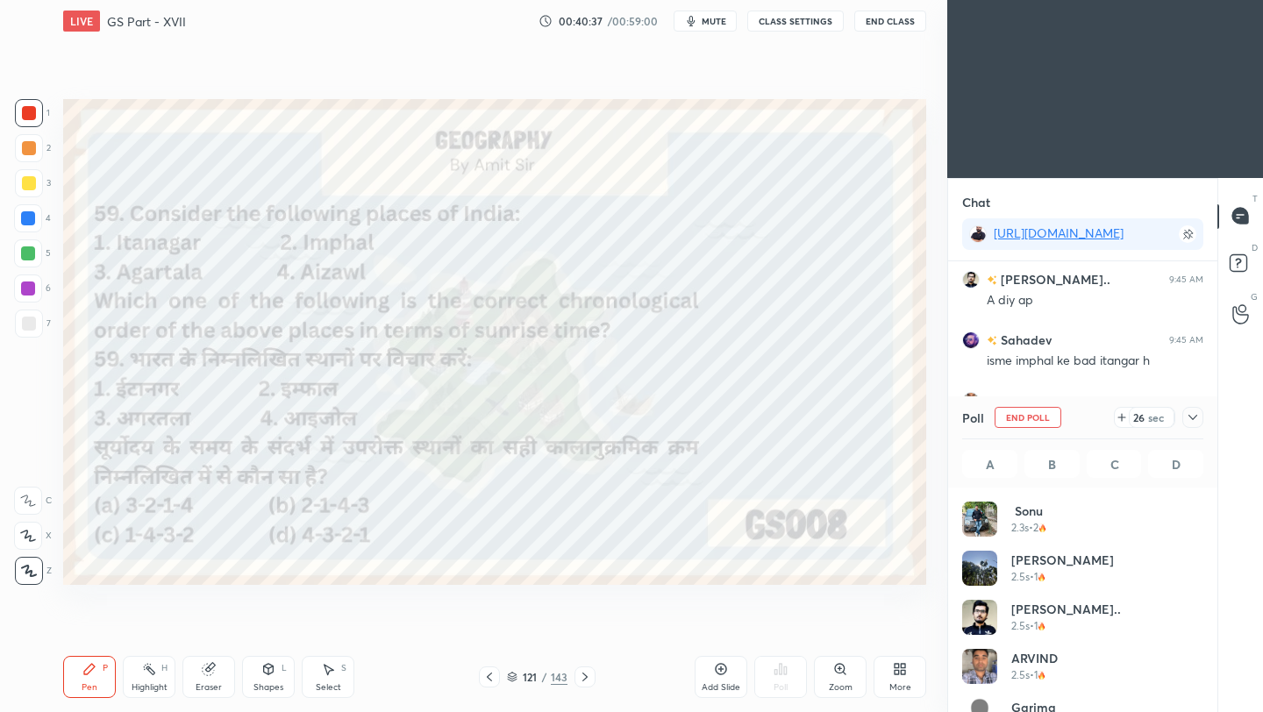
scroll to position [205, 236]
click at [584, 680] on icon at bounding box center [585, 677] width 14 height 14
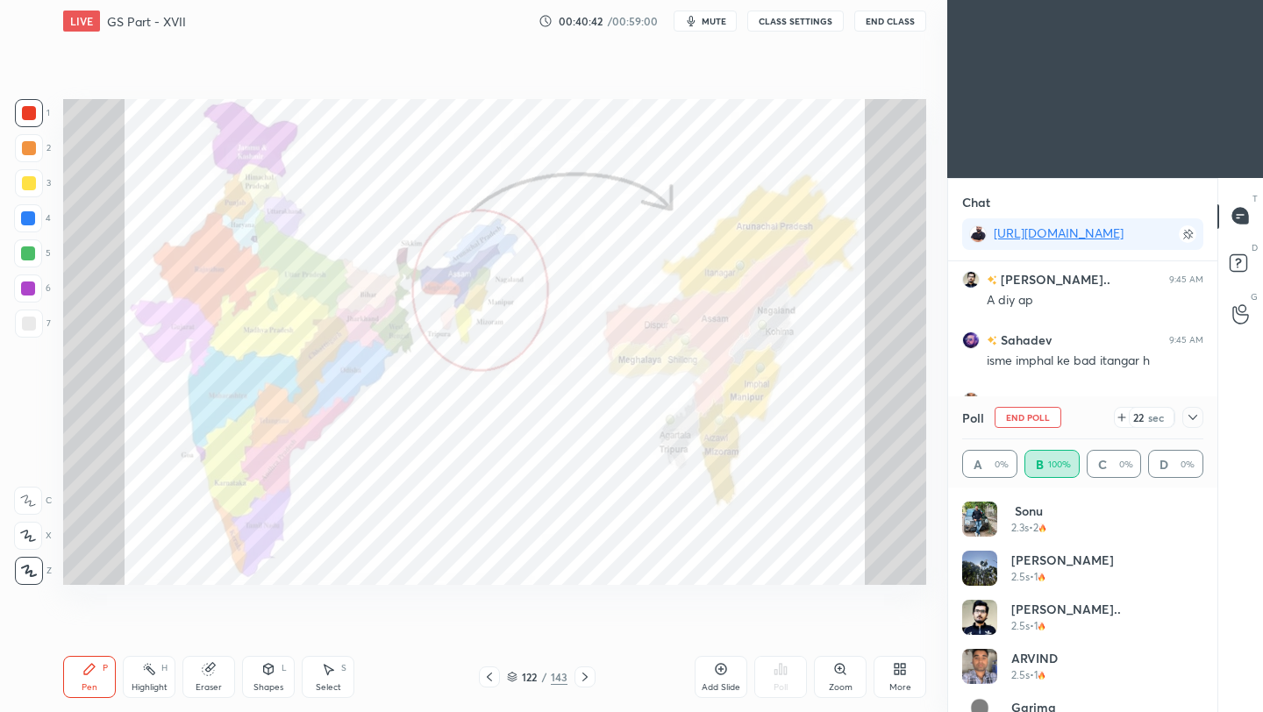
click at [583, 680] on icon at bounding box center [585, 677] width 14 height 14
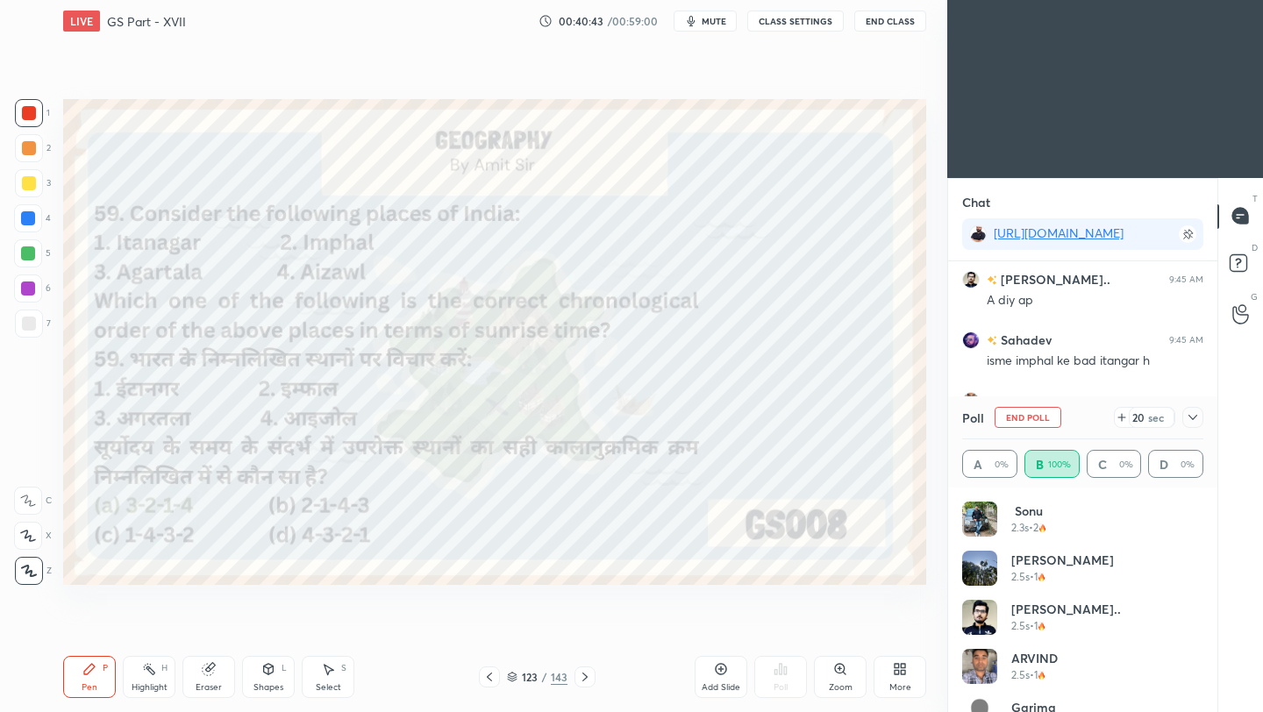
click at [586, 682] on icon at bounding box center [585, 677] width 14 height 14
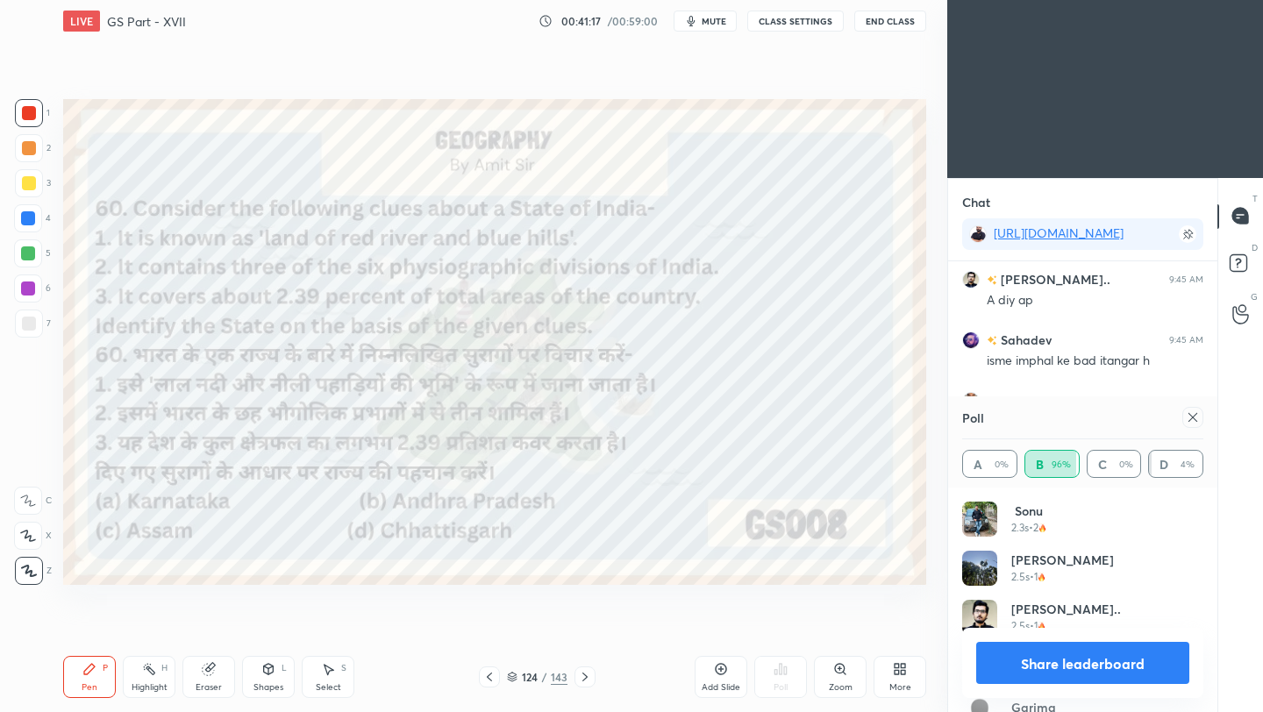
click at [1193, 419] on icon at bounding box center [1192, 417] width 14 height 14
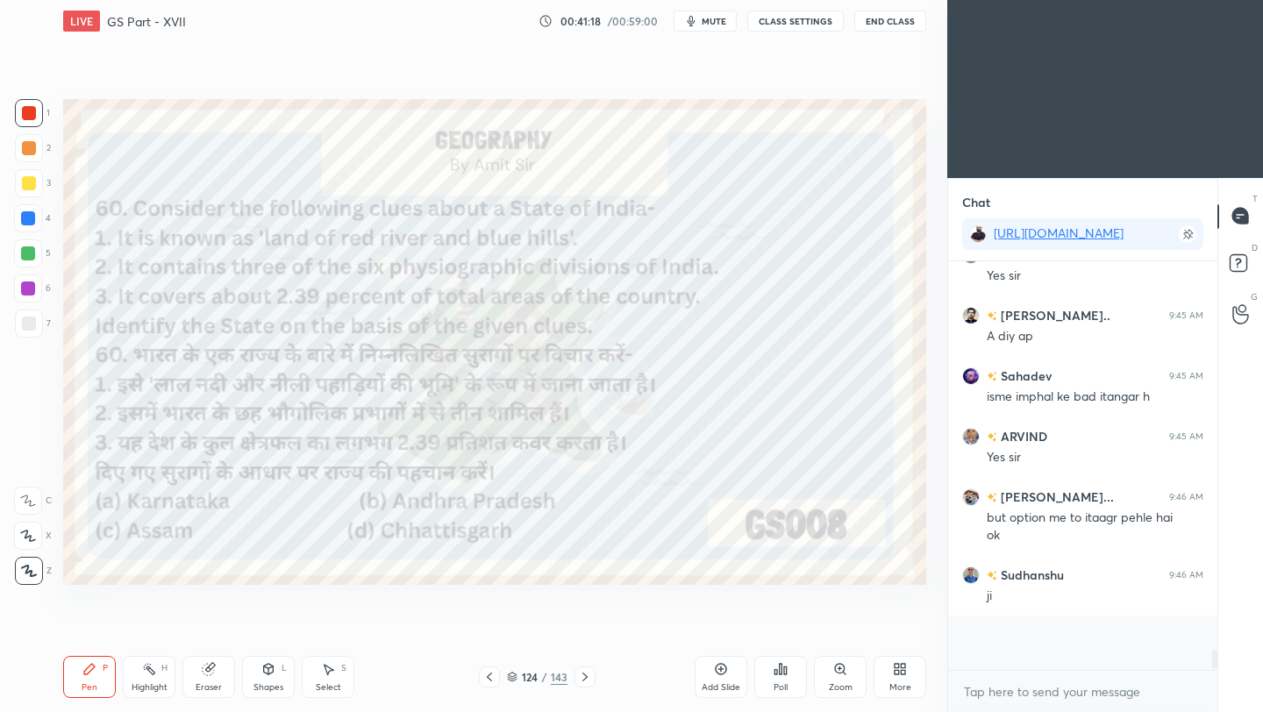
scroll to position [395, 264]
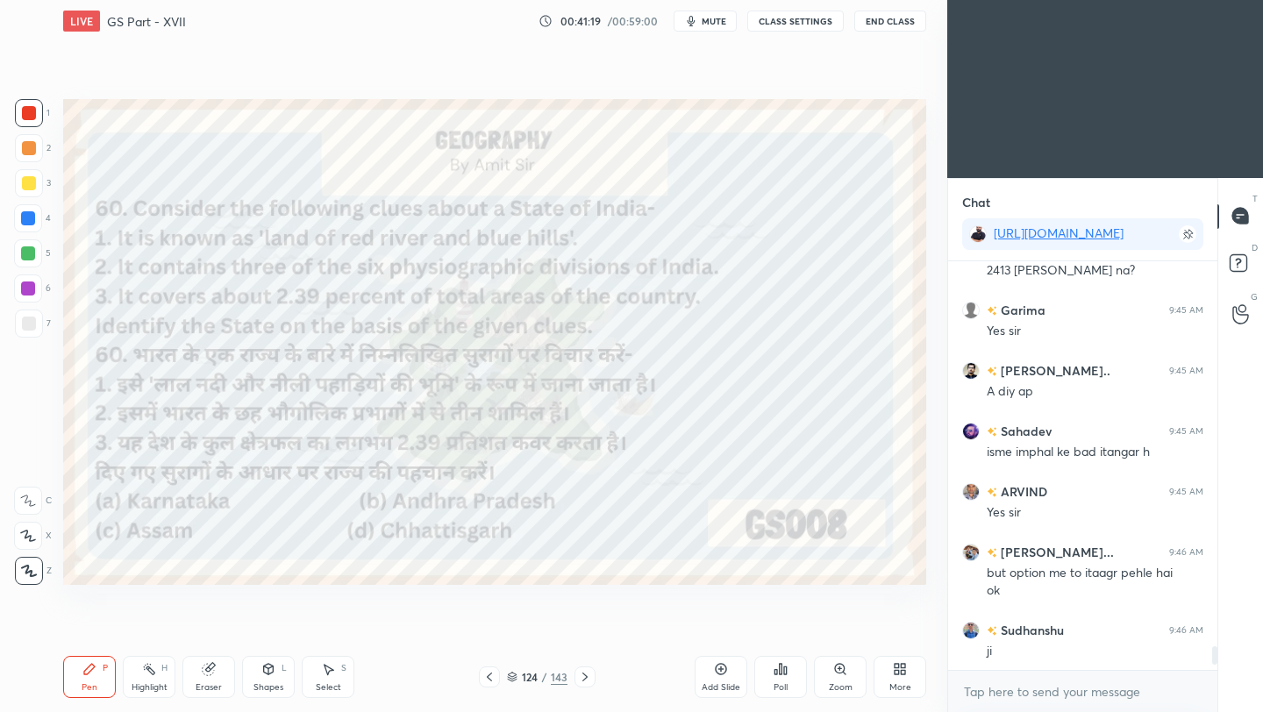
click at [780, 677] on div "Poll" at bounding box center [780, 677] width 53 height 42
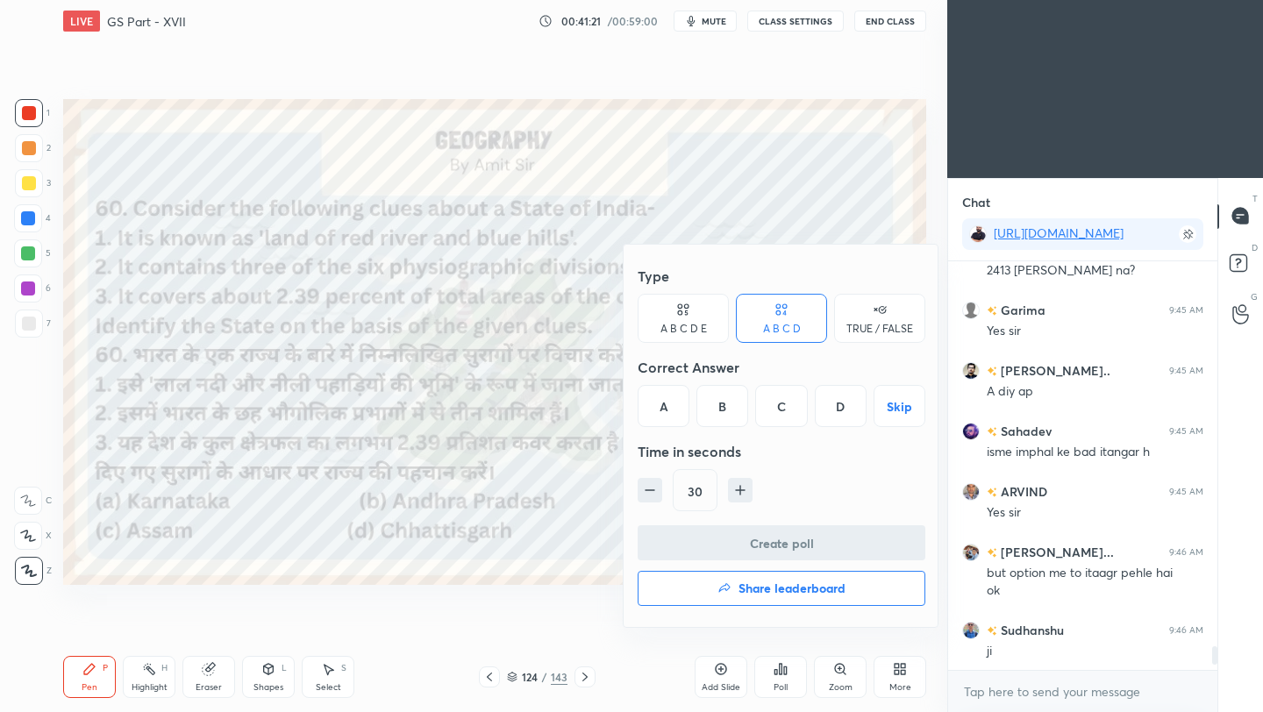
click at [786, 407] on div "C" at bounding box center [781, 406] width 52 height 42
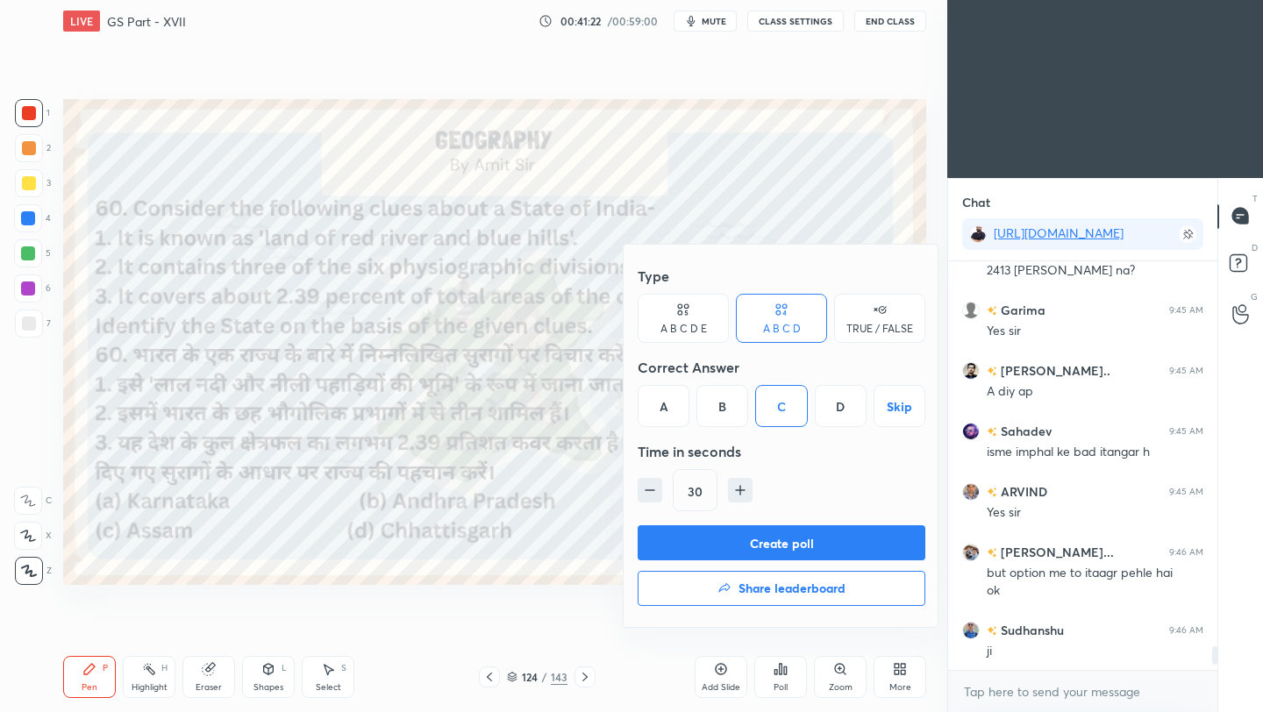
click at [783, 549] on button "Create poll" at bounding box center [781, 542] width 288 height 35
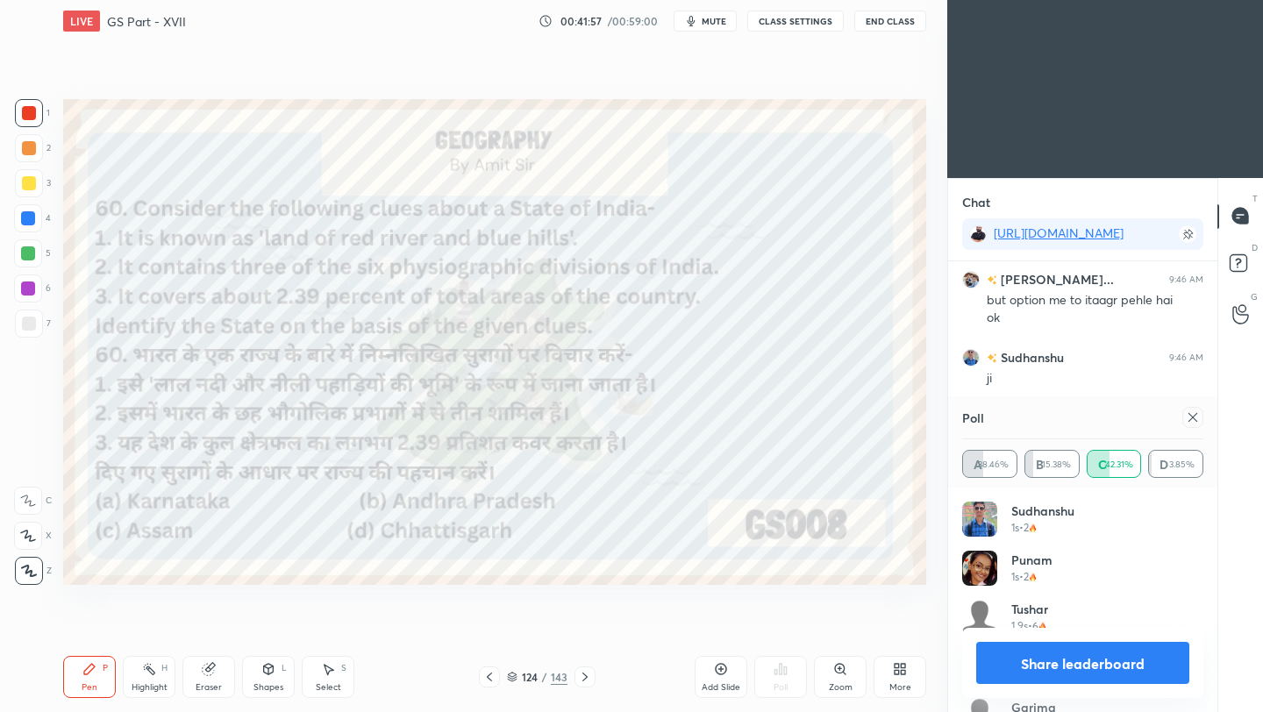
click at [1197, 420] on icon at bounding box center [1192, 417] width 14 height 14
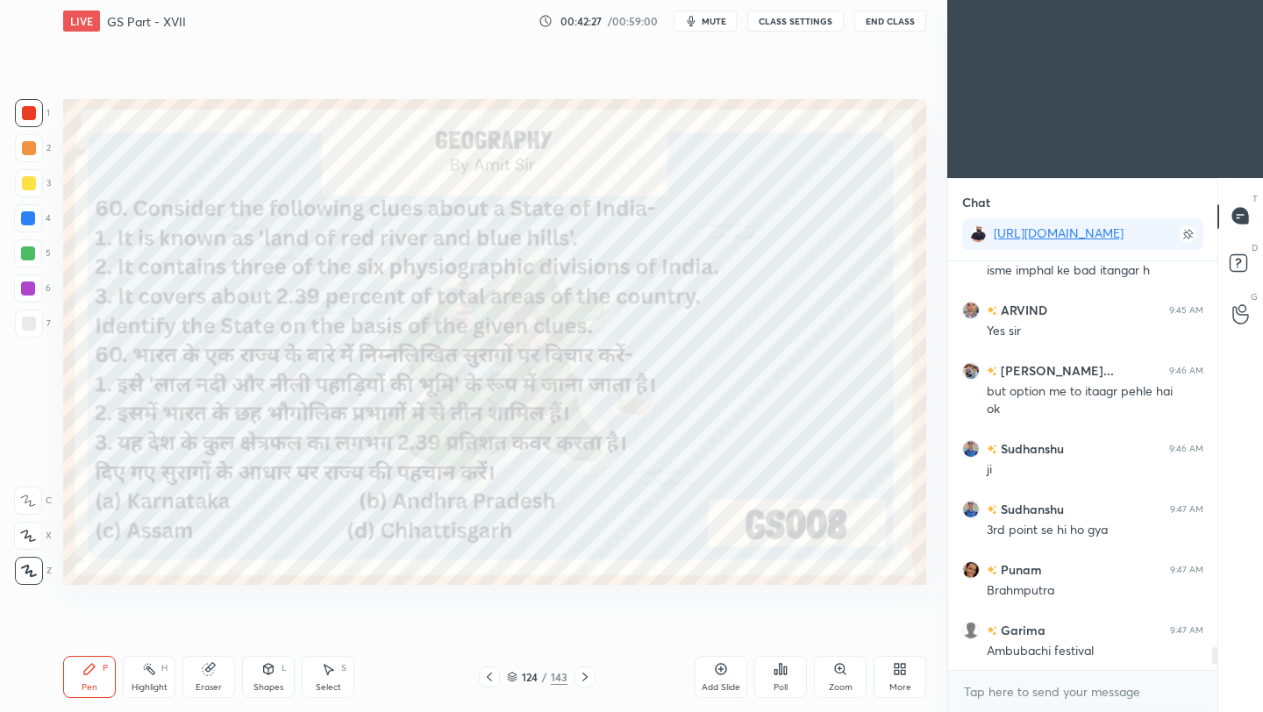
click at [583, 681] on icon at bounding box center [585, 677] width 14 height 14
click at [581, 681] on icon at bounding box center [585, 677] width 14 height 14
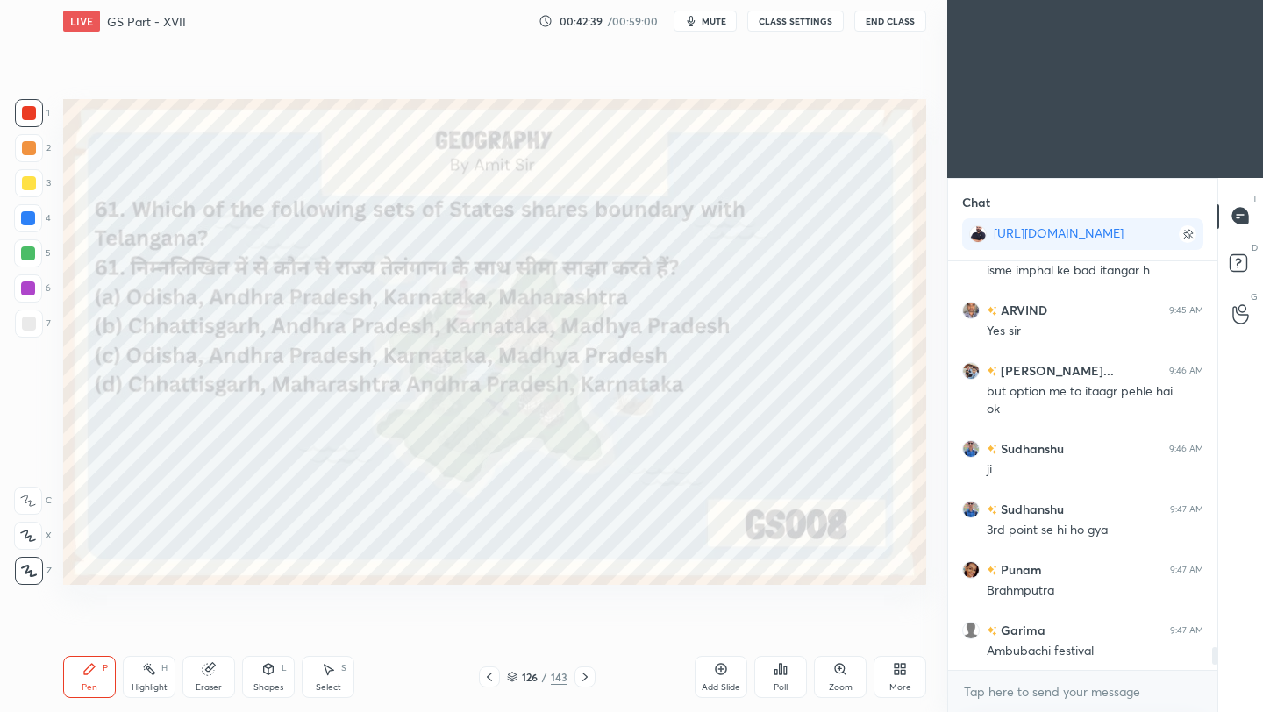
click at [784, 674] on icon at bounding box center [785, 670] width 3 height 8
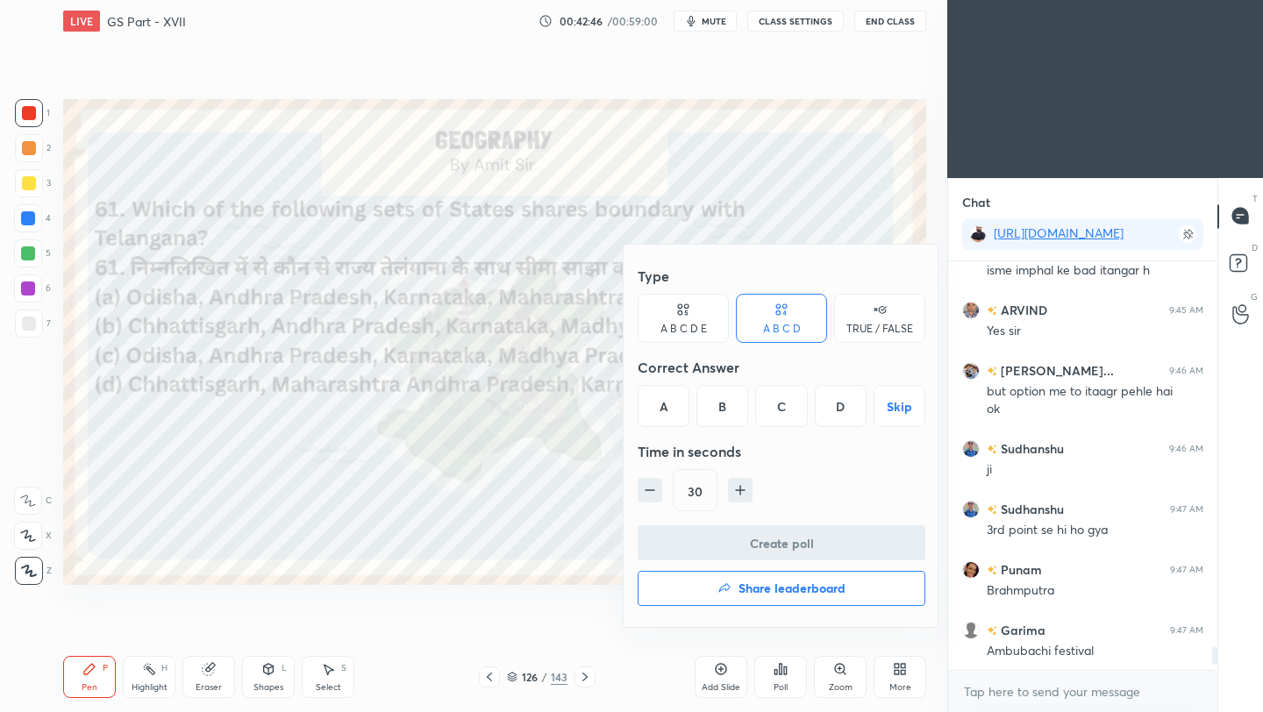
click at [843, 413] on div "D" at bounding box center [841, 406] width 52 height 42
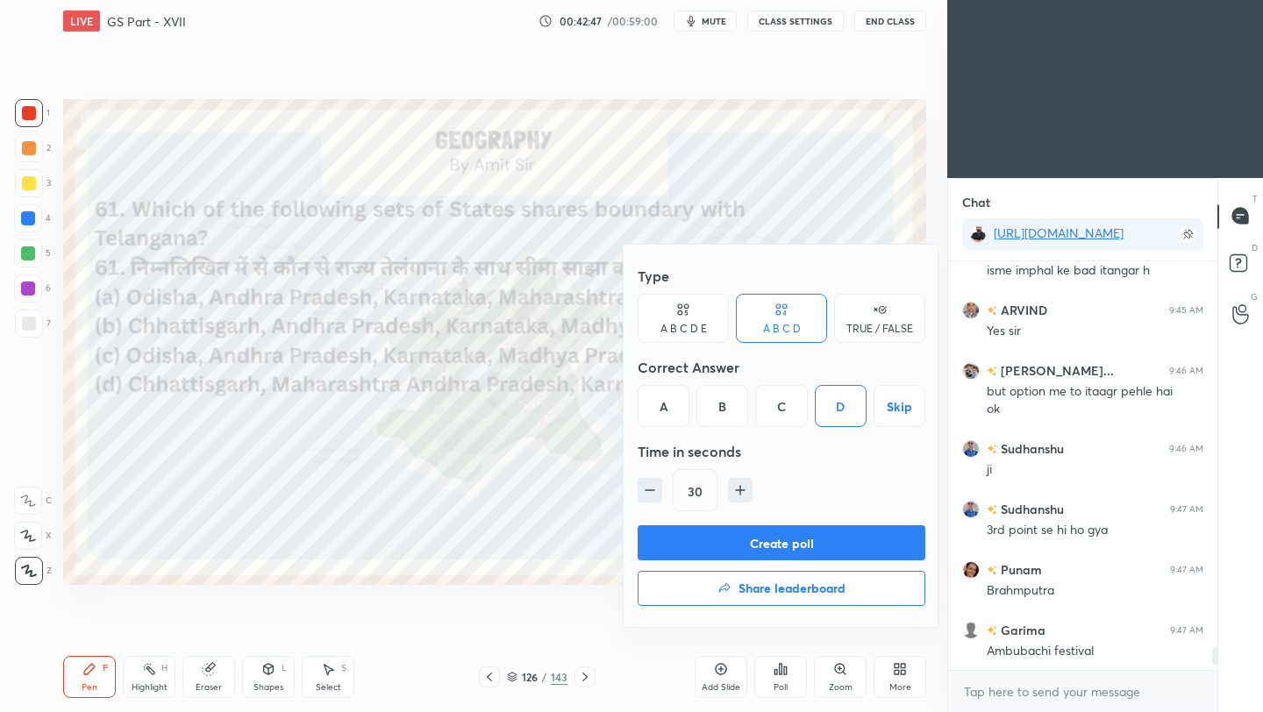
click at [827, 549] on button "Create poll" at bounding box center [781, 542] width 288 height 35
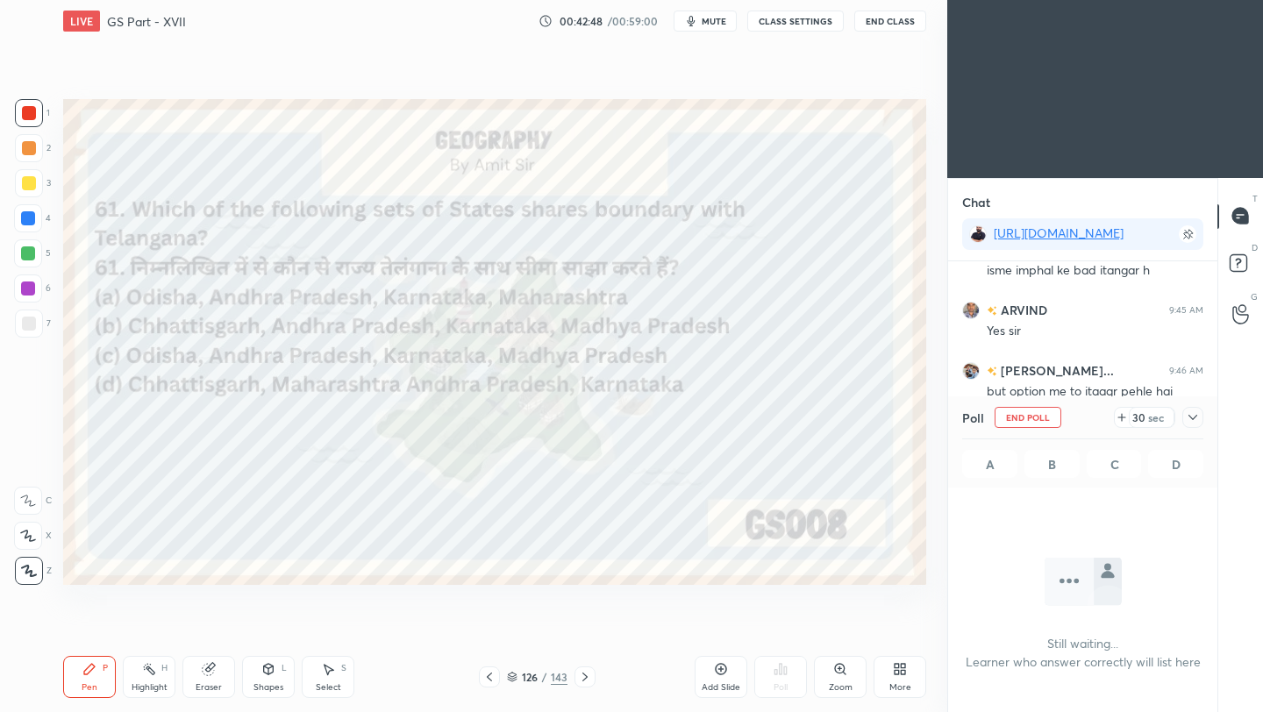
scroll to position [166, 264]
click at [1196, 417] on icon at bounding box center [1192, 417] width 14 height 14
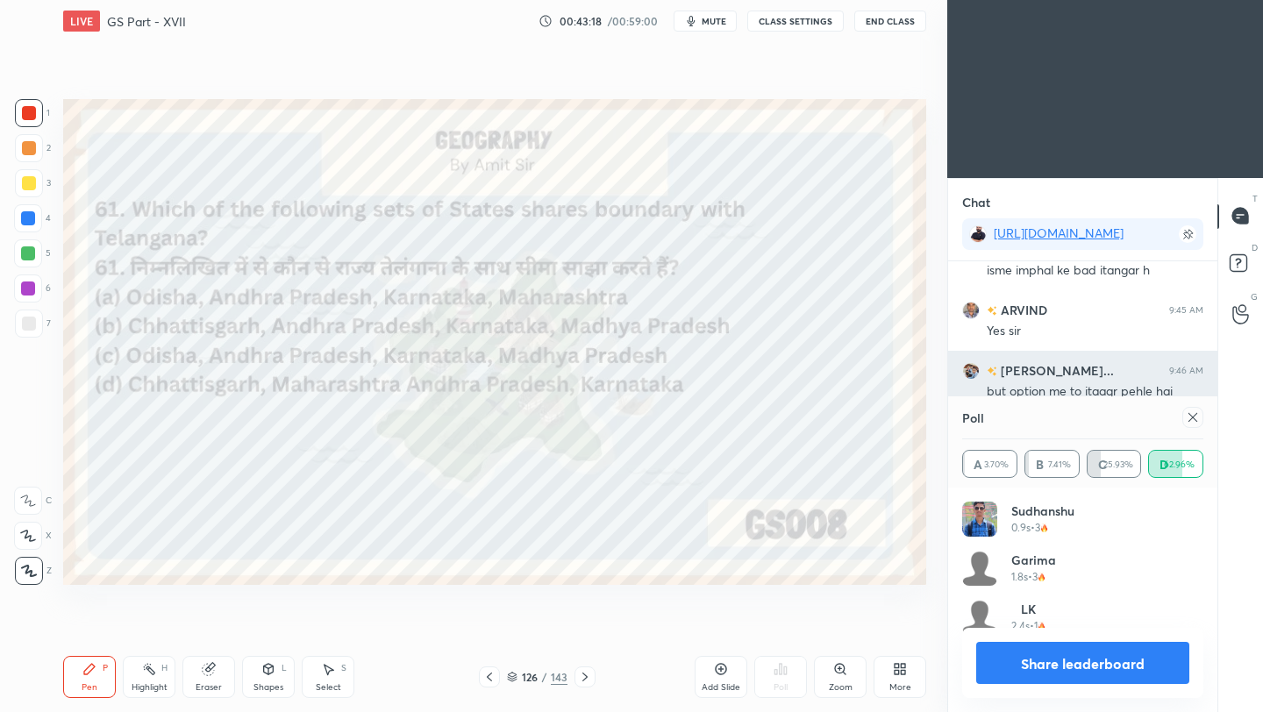
scroll to position [205, 236]
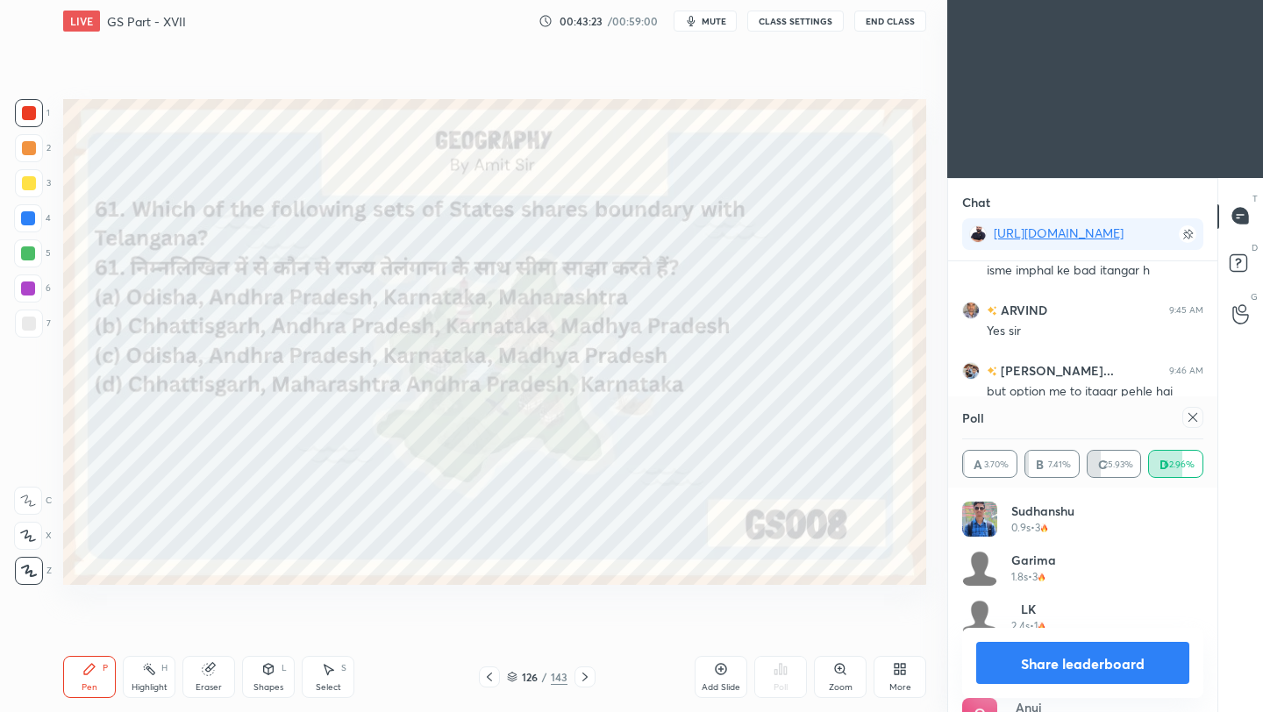
click at [1197, 416] on icon at bounding box center [1192, 417] width 14 height 14
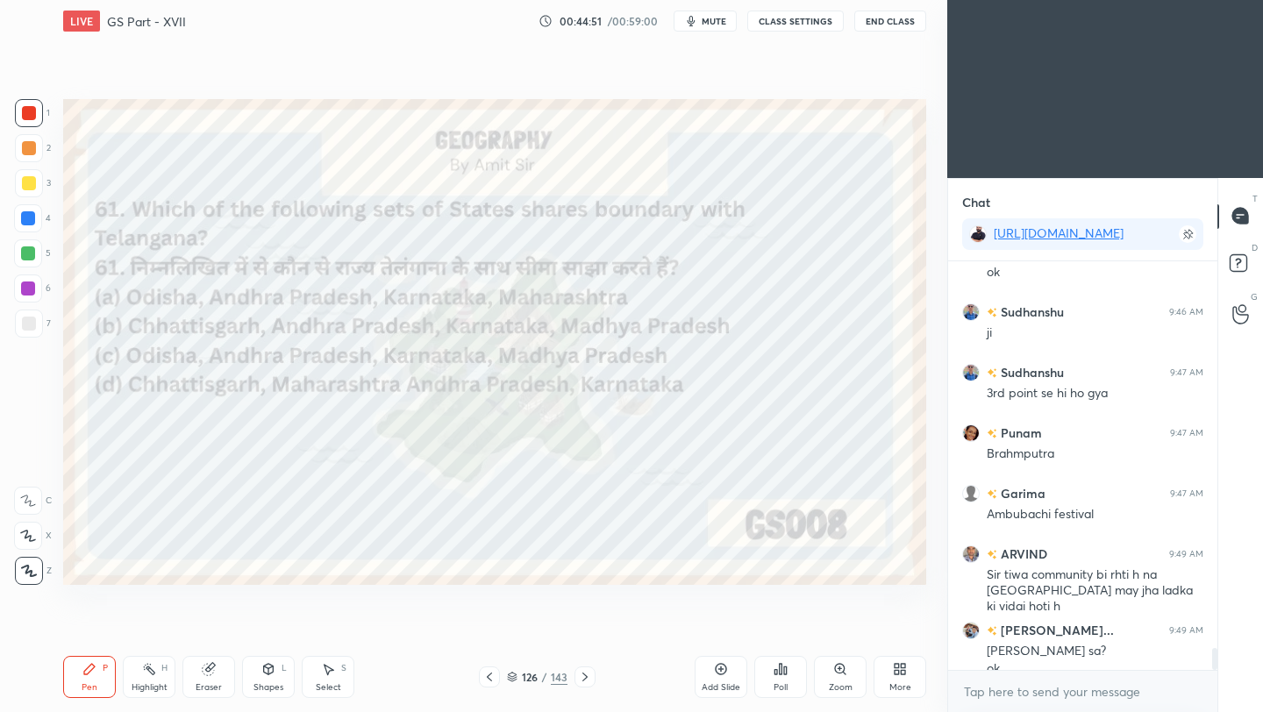
scroll to position [7120, 0]
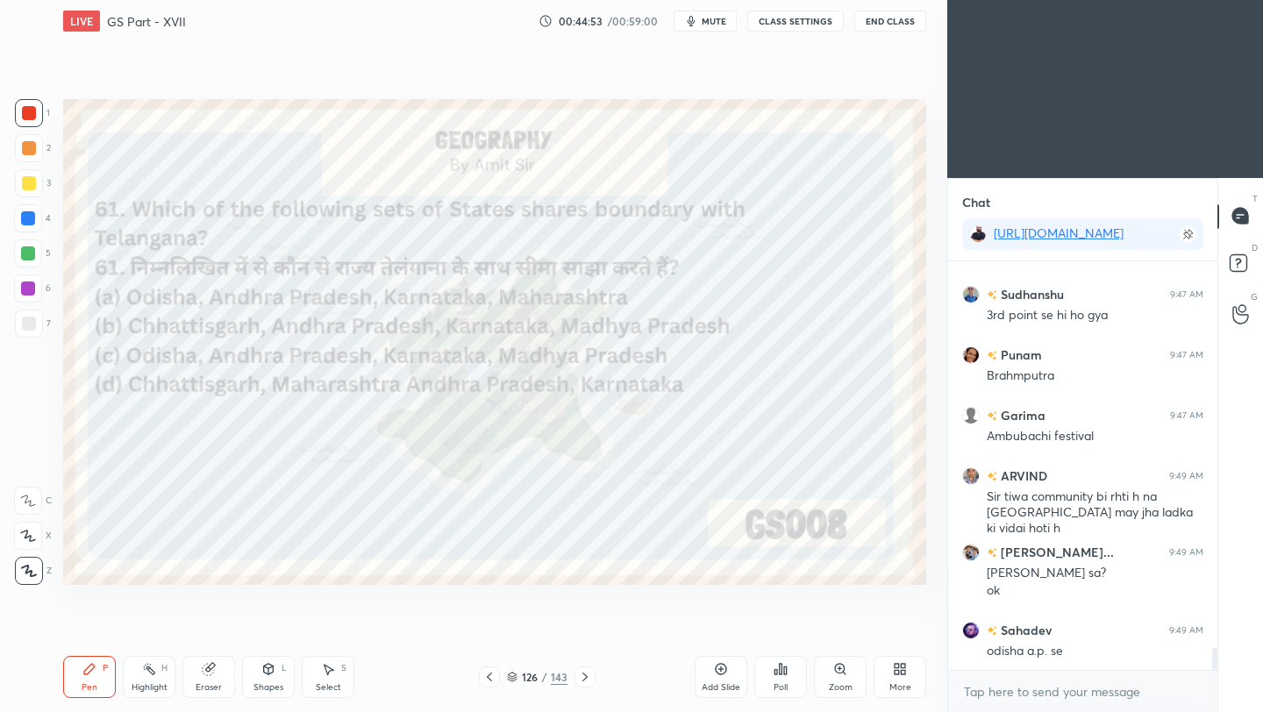
click at [896, 665] on icon at bounding box center [896, 666] width 4 height 4
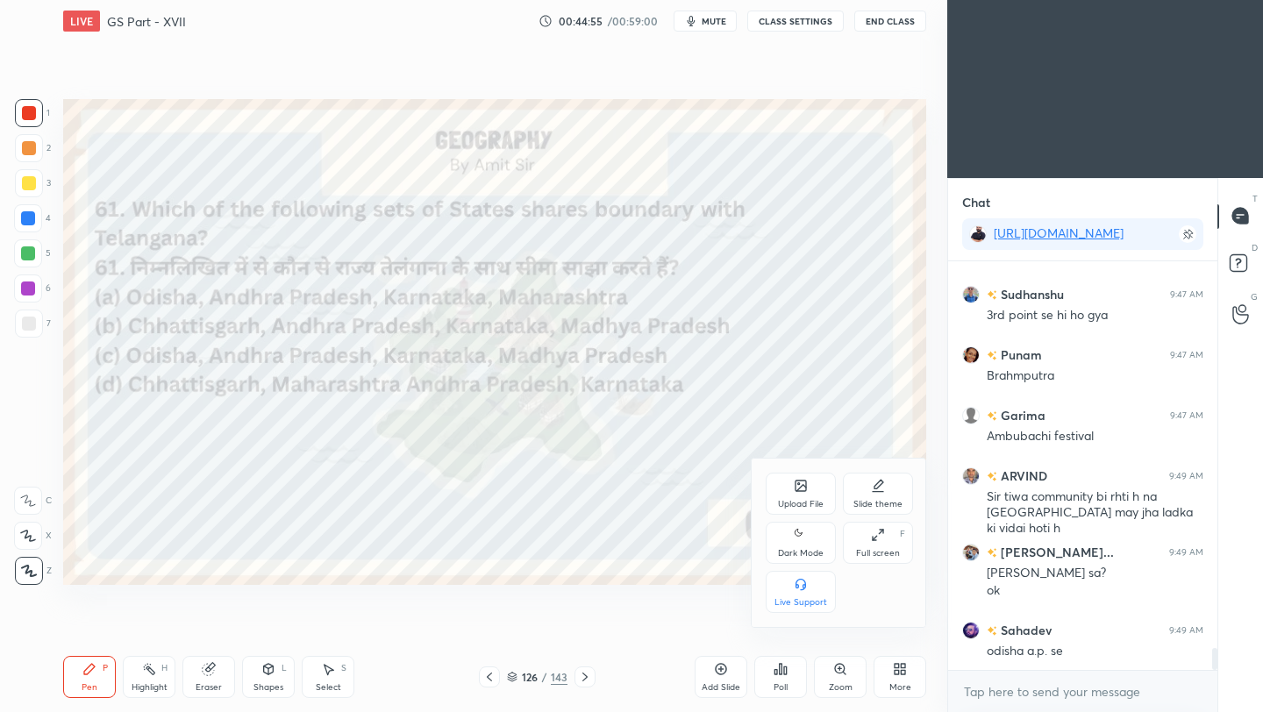
click at [791, 486] on div "Upload File" at bounding box center [800, 494] width 70 height 42
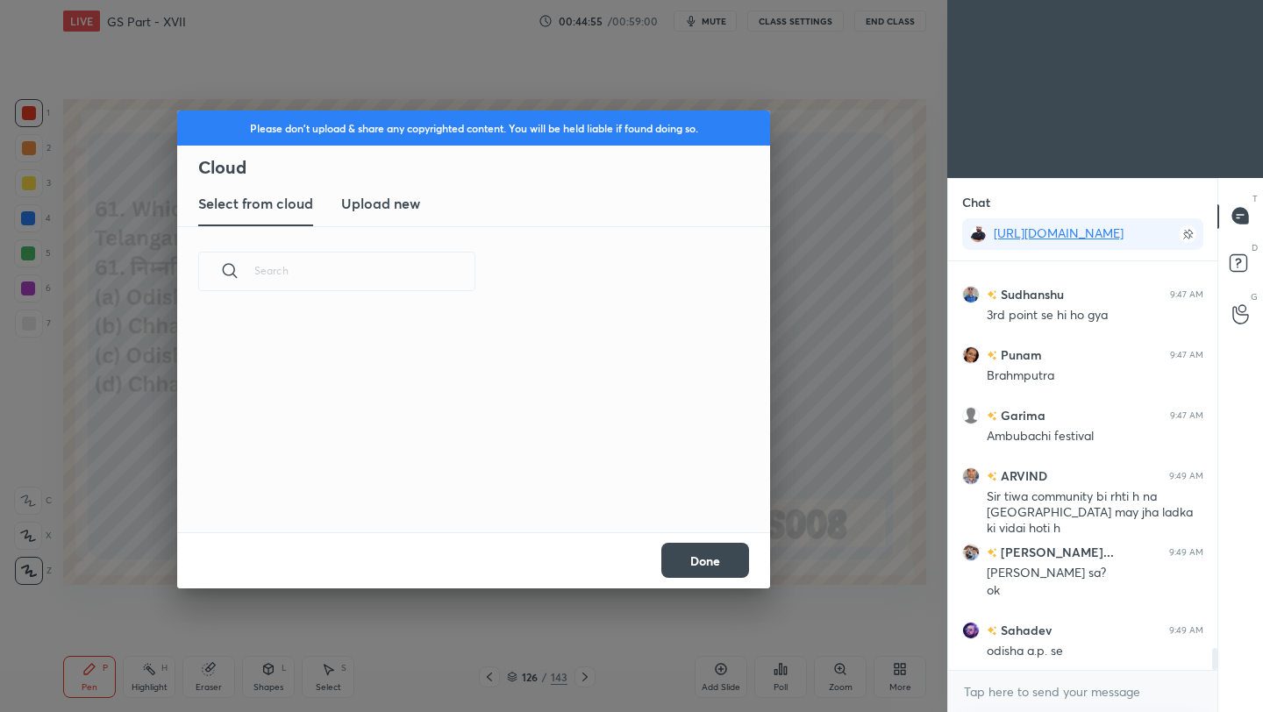
scroll to position [216, 563]
click at [388, 201] on h3 "Upload new" at bounding box center [380, 203] width 79 height 21
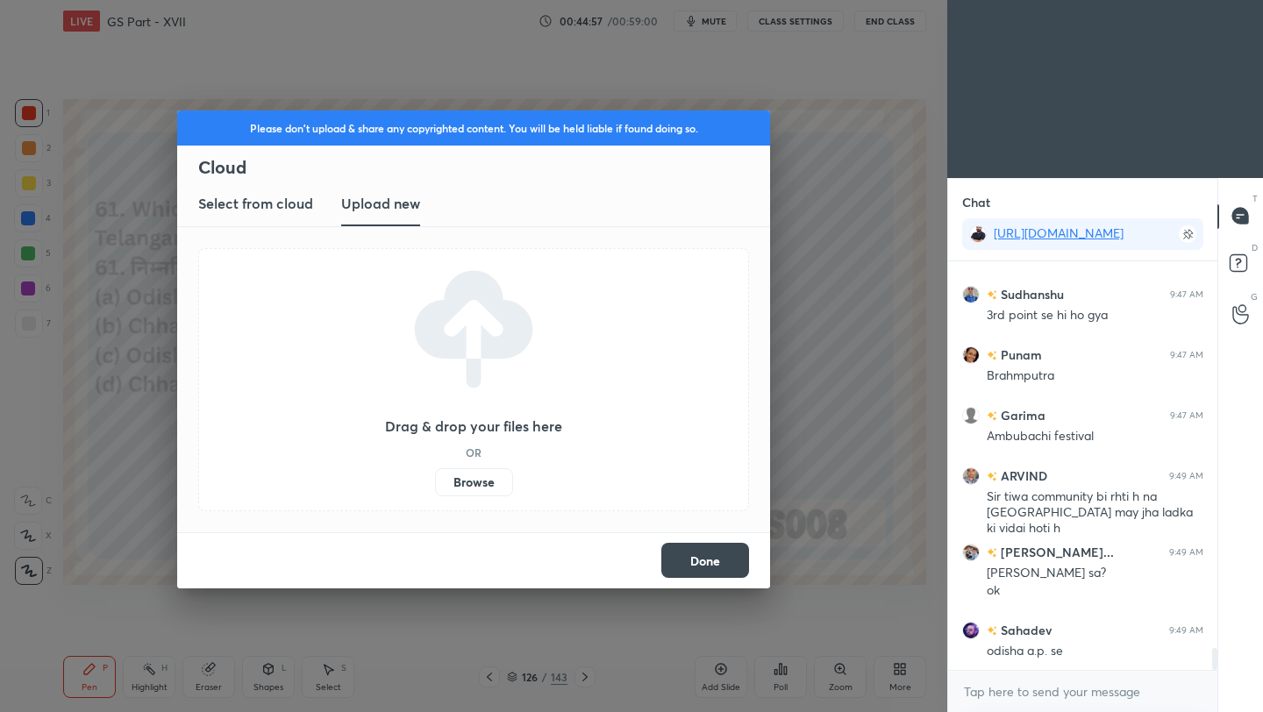
click at [480, 480] on label "Browse" at bounding box center [474, 482] width 78 height 28
click at [435, 480] on input "Browse" at bounding box center [435, 482] width 0 height 28
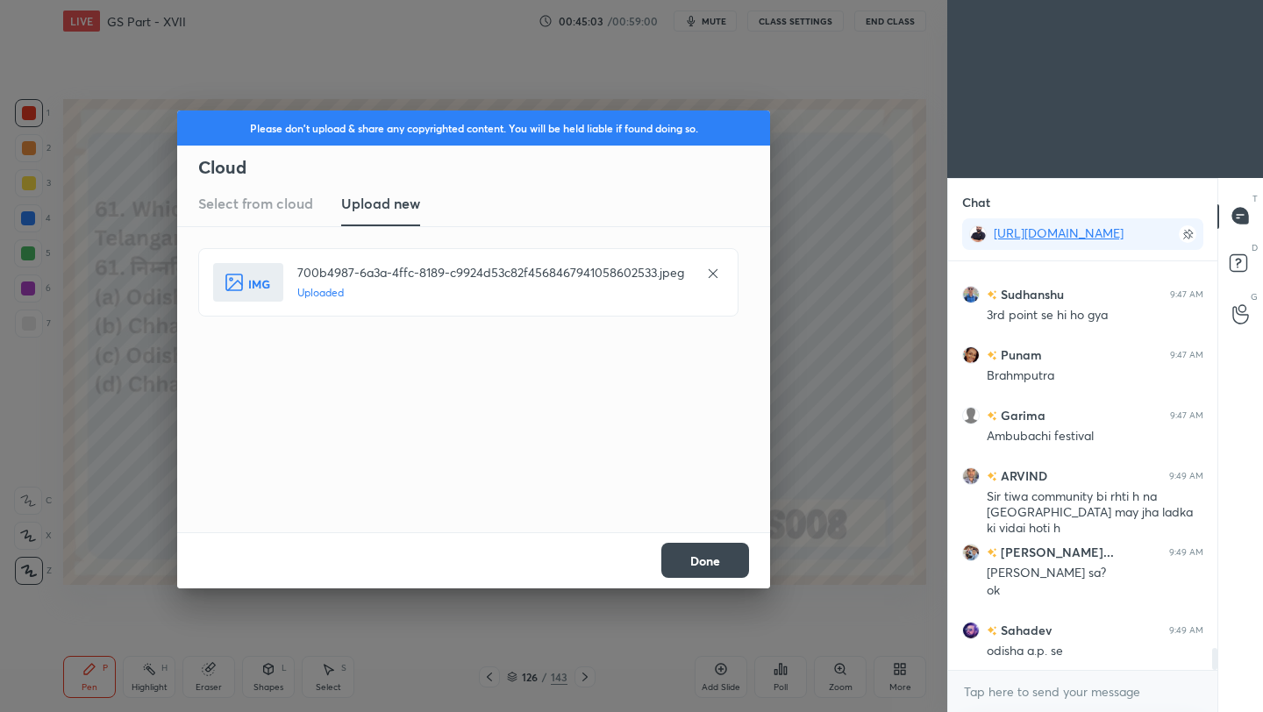
click at [722, 563] on button "Done" at bounding box center [705, 560] width 88 height 35
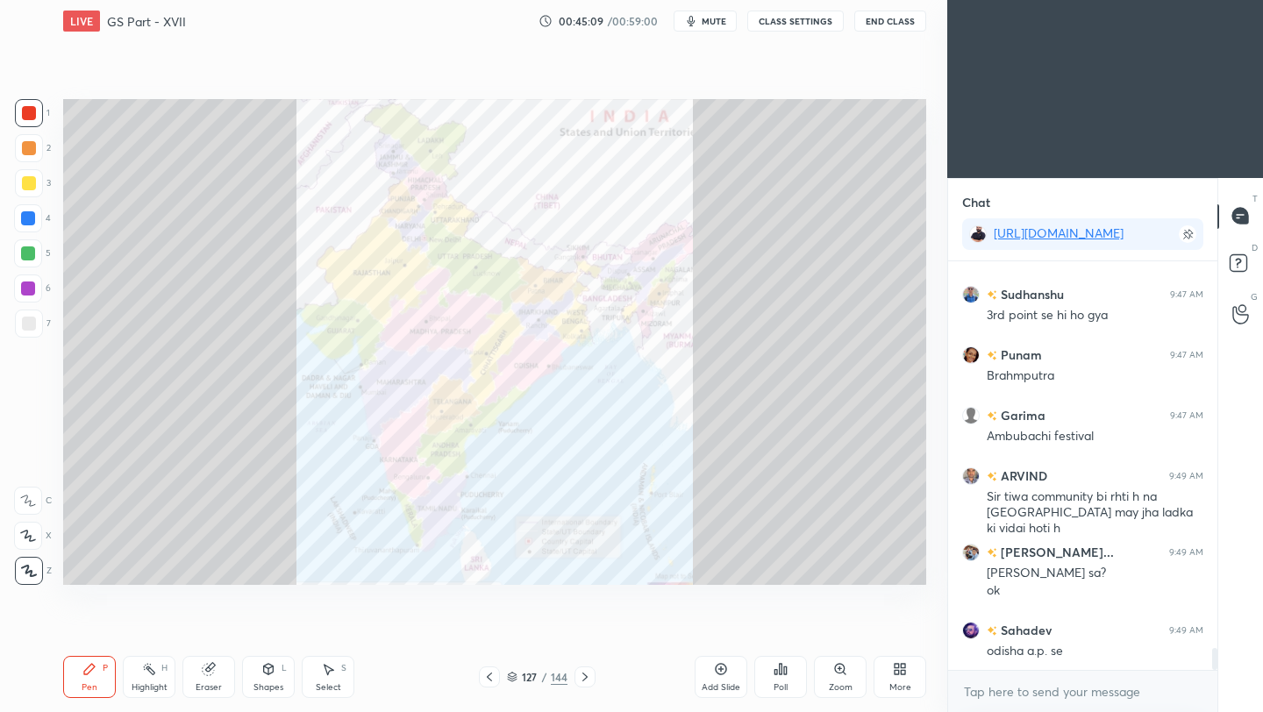
click at [841, 667] on icon at bounding box center [840, 669] width 10 height 10
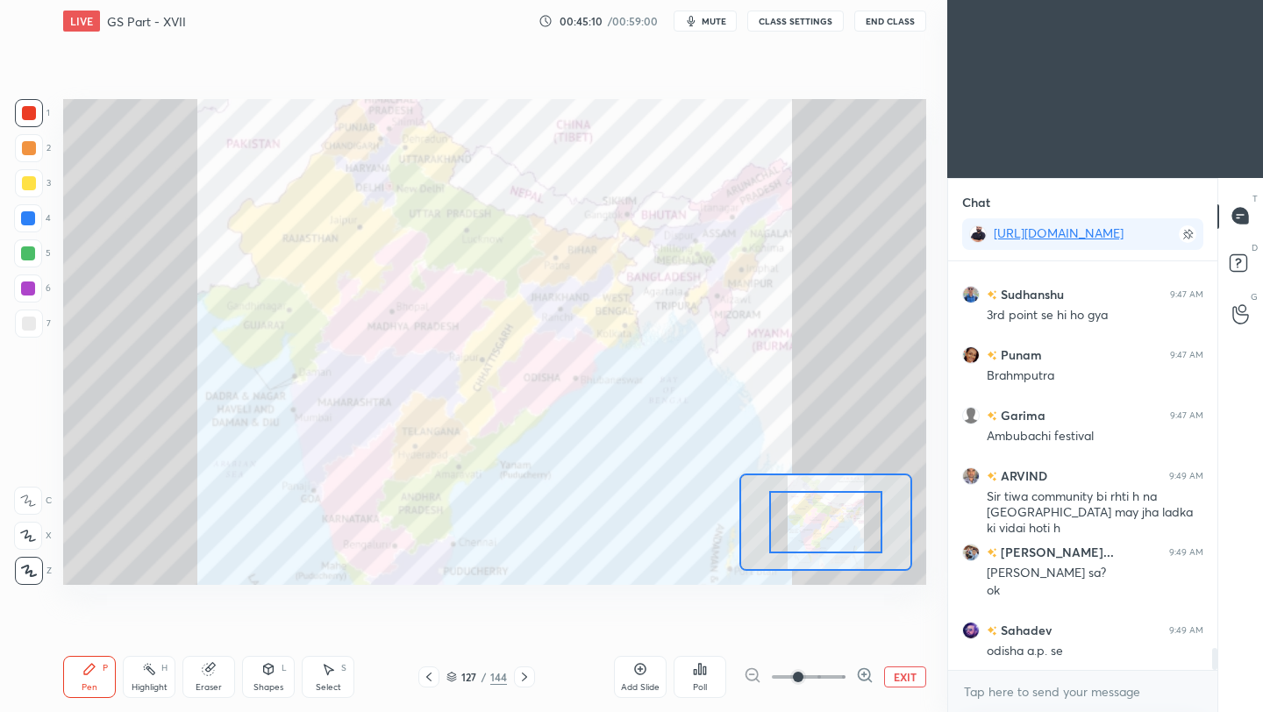
click at [829, 680] on span at bounding box center [809, 677] width 74 height 26
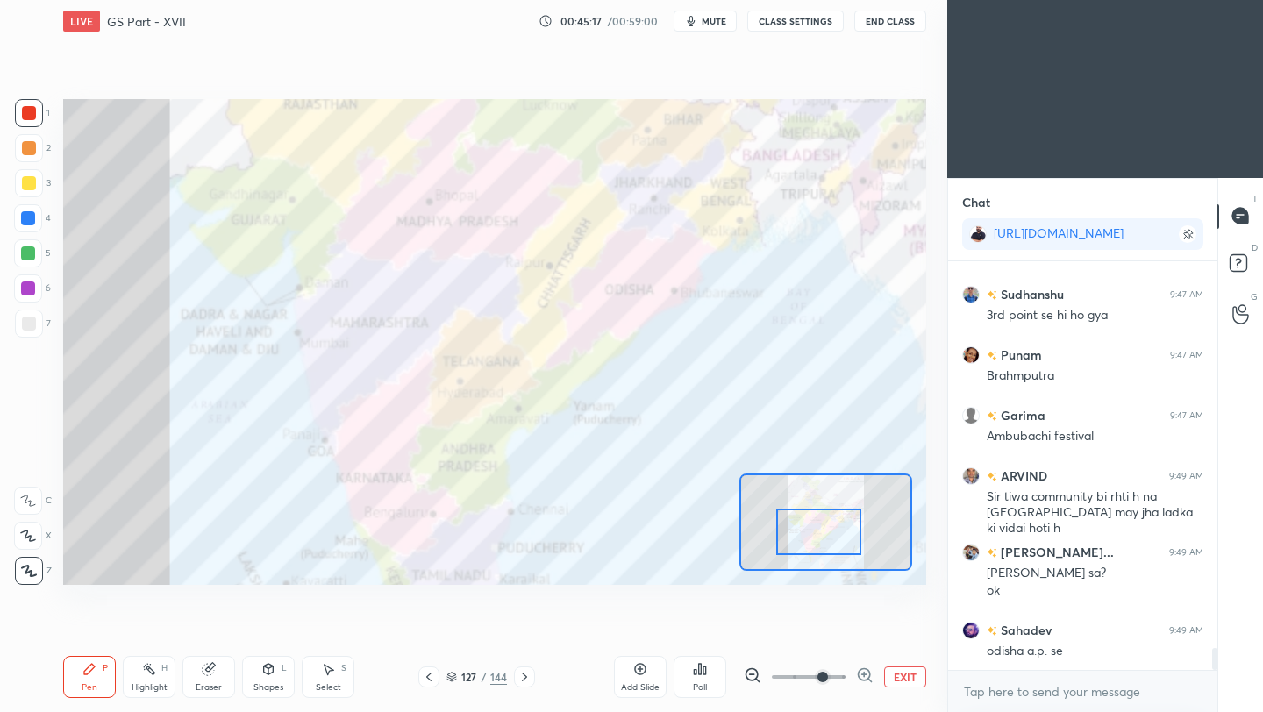
drag, startPoint x: 830, startPoint y: 530, endPoint x: 823, endPoint y: 540, distance: 11.9
click at [823, 540] on div at bounding box center [818, 532] width 84 height 46
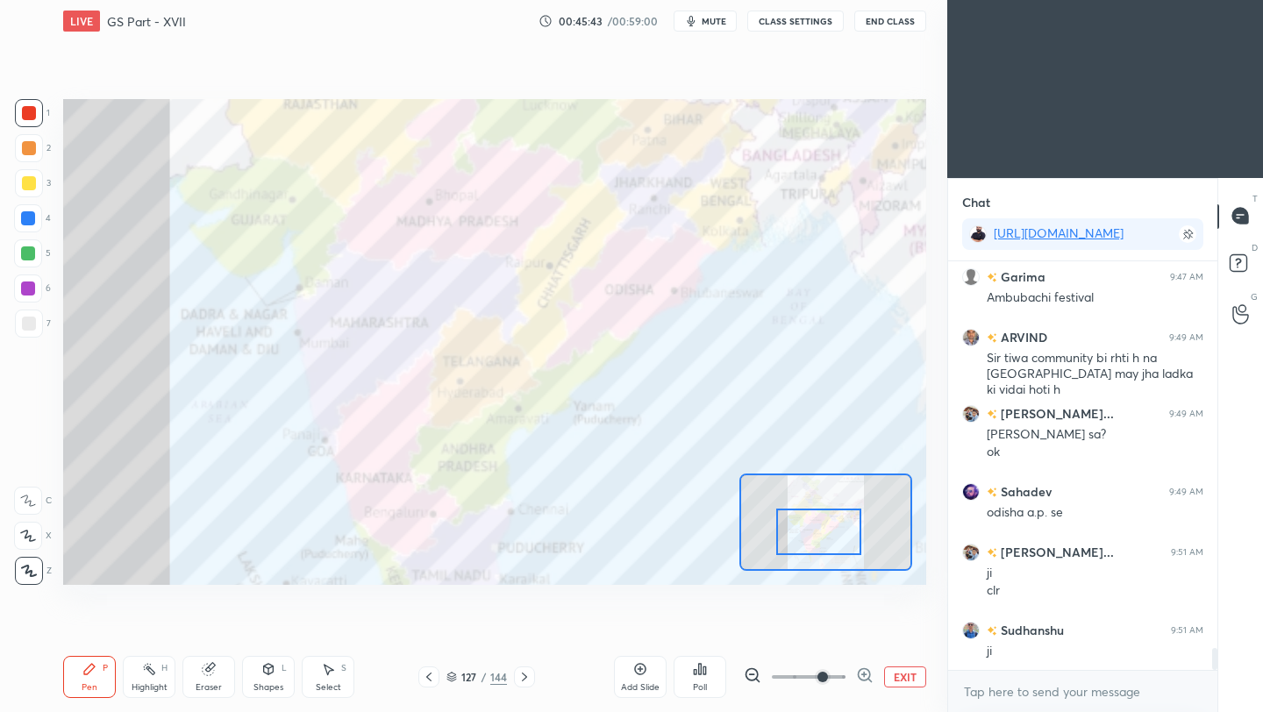
scroll to position [7319, 0]
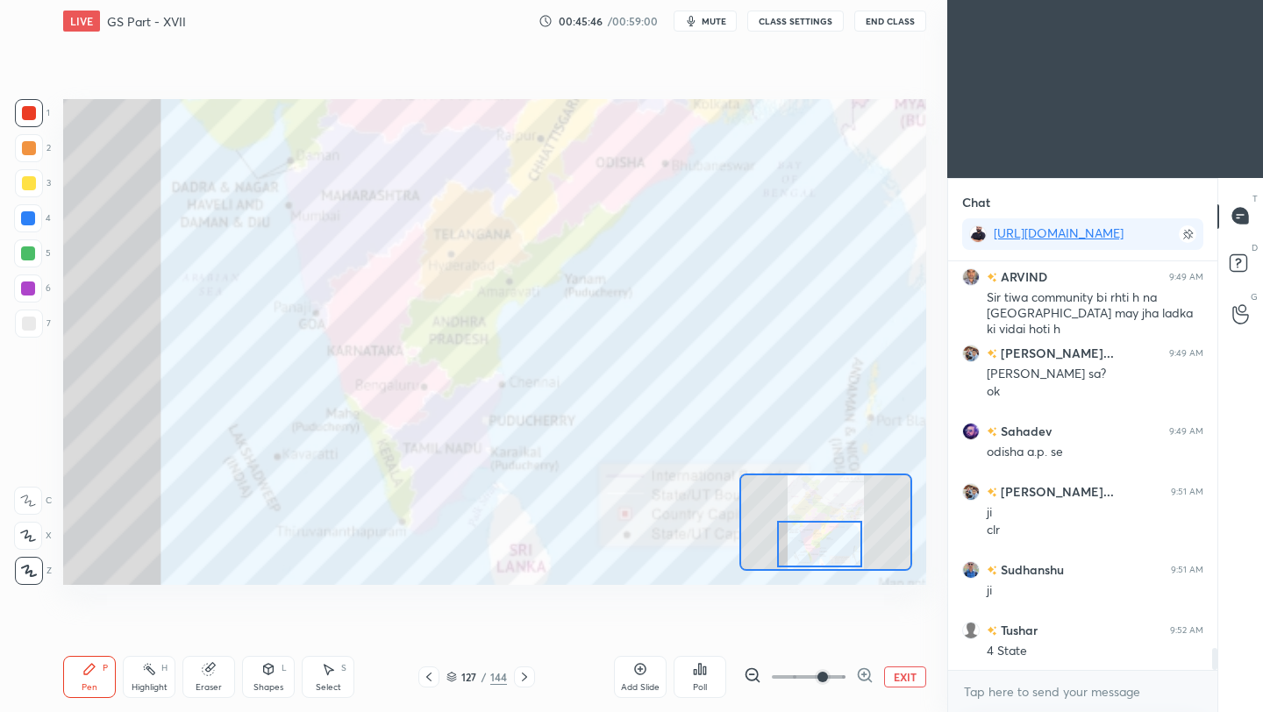
drag, startPoint x: 850, startPoint y: 543, endPoint x: 847, endPoint y: 566, distance: 23.8
click at [850, 555] on div at bounding box center [819, 544] width 84 height 46
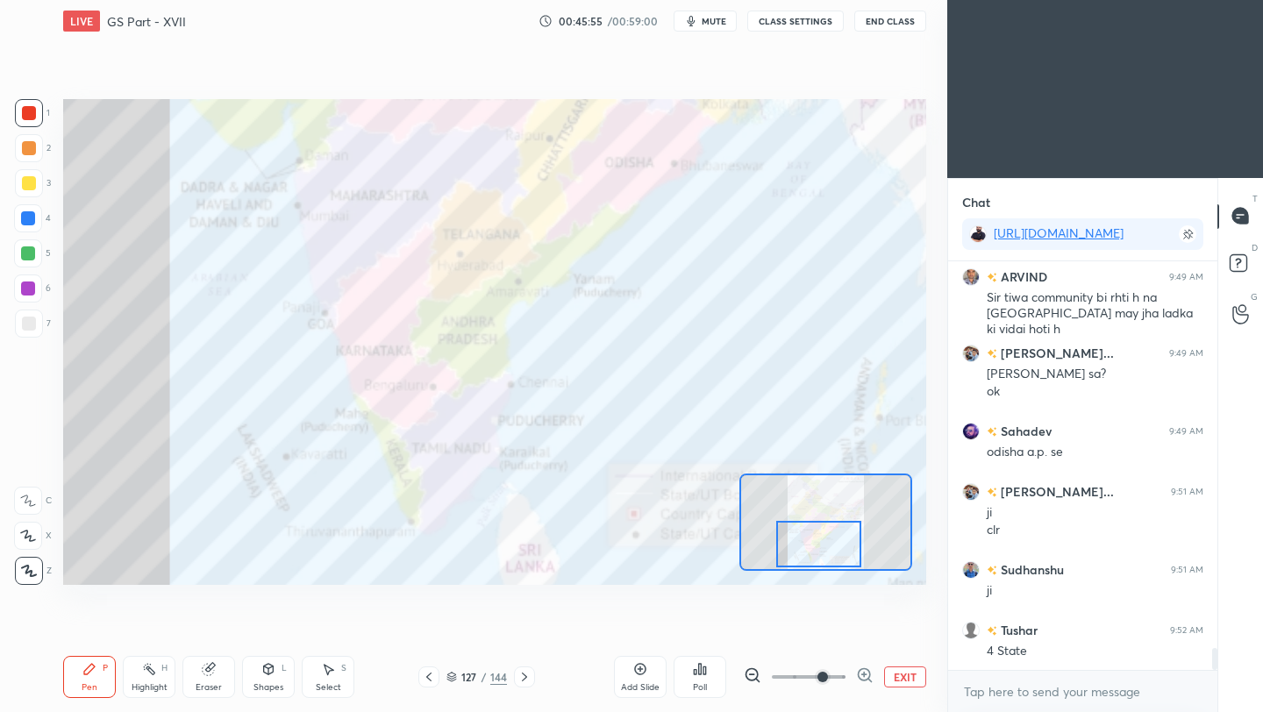
click at [525, 676] on icon at bounding box center [524, 677] width 14 height 14
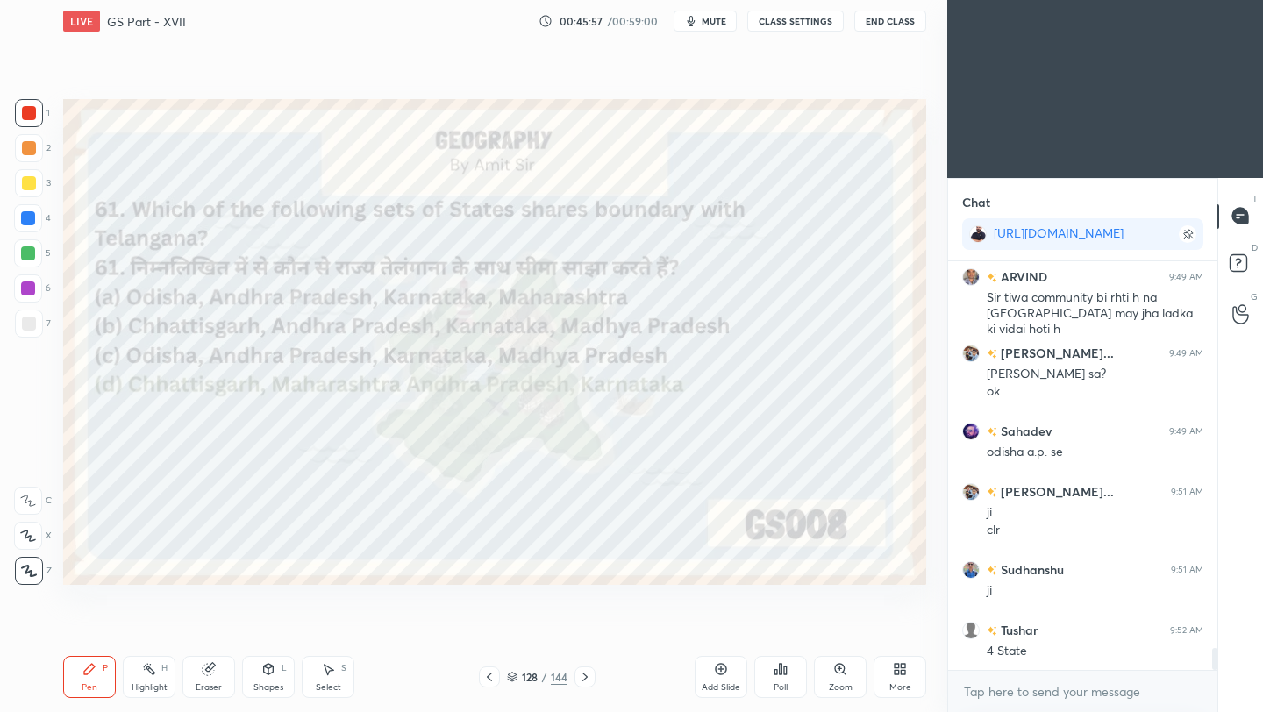
click at [582, 678] on icon at bounding box center [585, 677] width 14 height 14
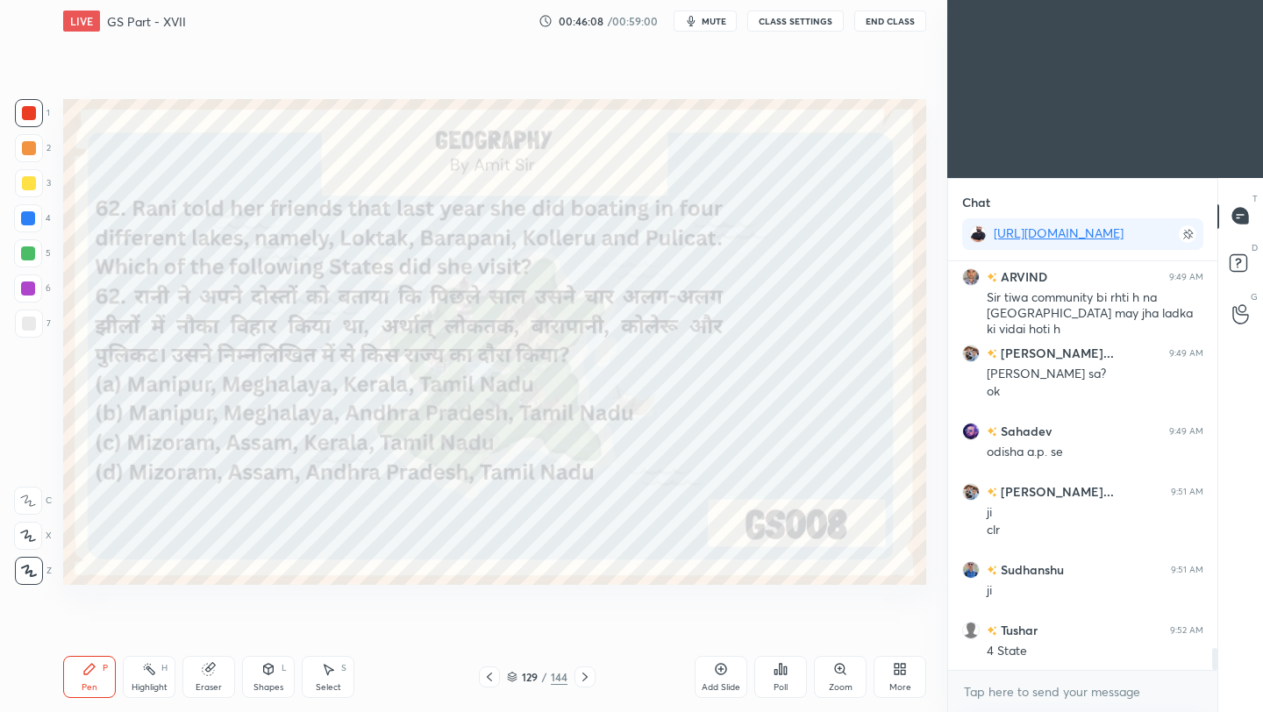
click at [785, 670] on icon at bounding box center [785, 670] width 3 height 8
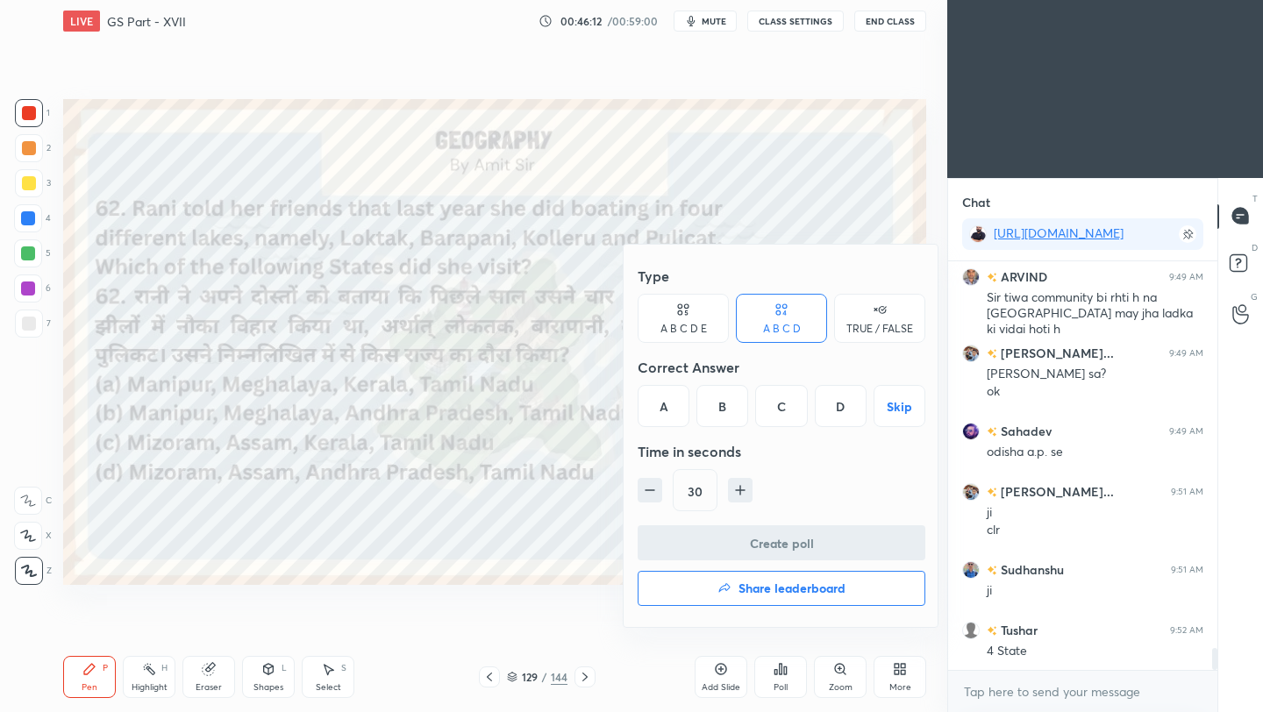
click at [716, 405] on div "B" at bounding box center [722, 406] width 52 height 42
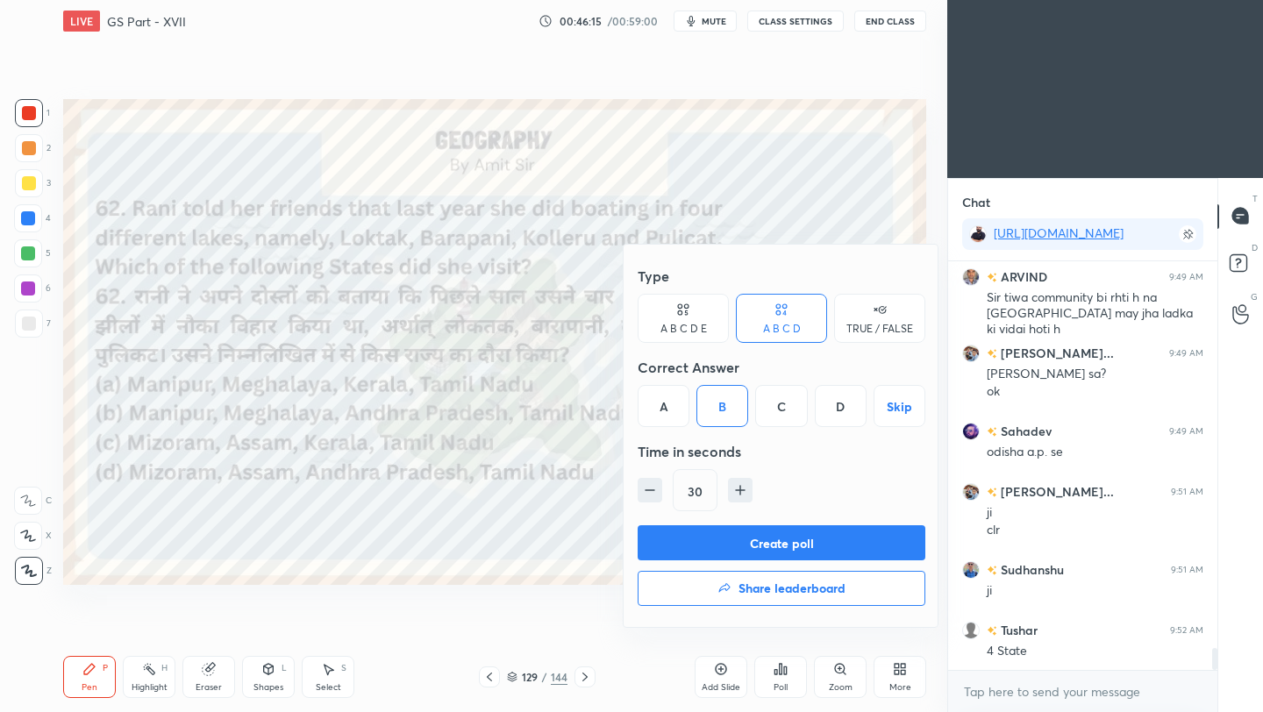
click at [745, 555] on button "Create poll" at bounding box center [781, 542] width 288 height 35
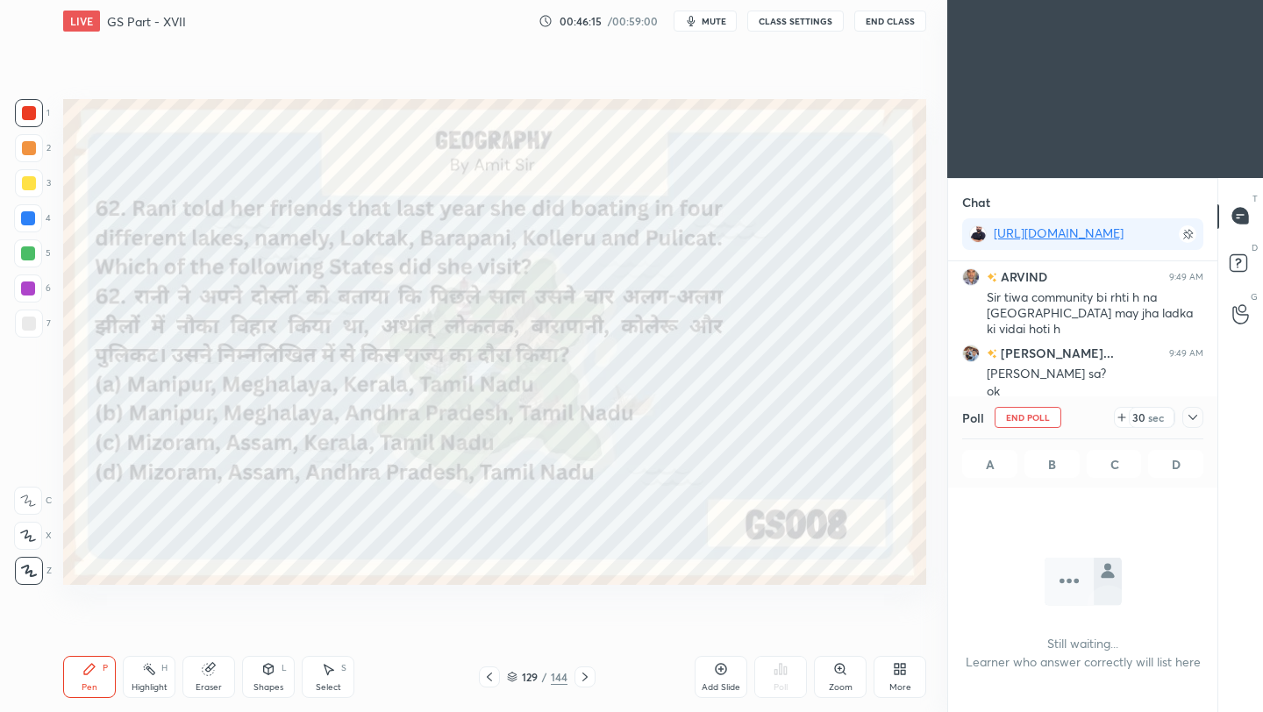
scroll to position [312, 264]
click at [1198, 414] on icon at bounding box center [1192, 417] width 14 height 14
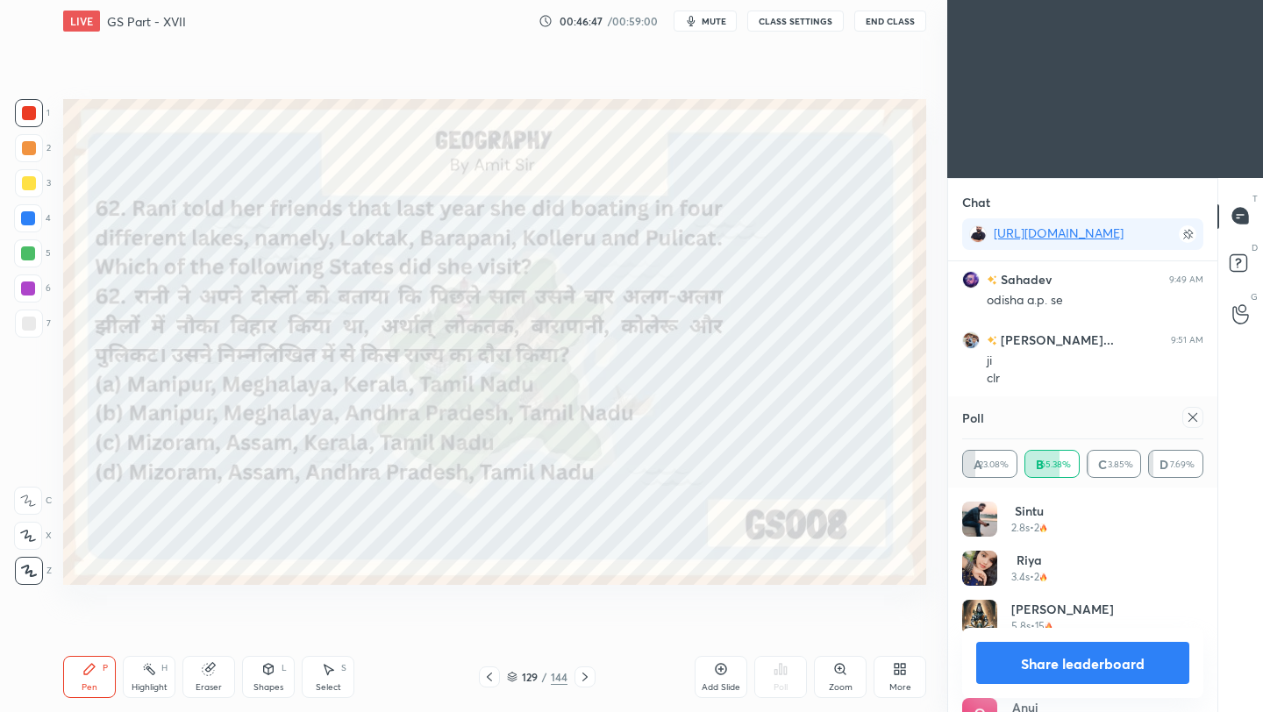
scroll to position [7532, 0]
click at [1193, 418] on icon at bounding box center [1192, 417] width 9 height 9
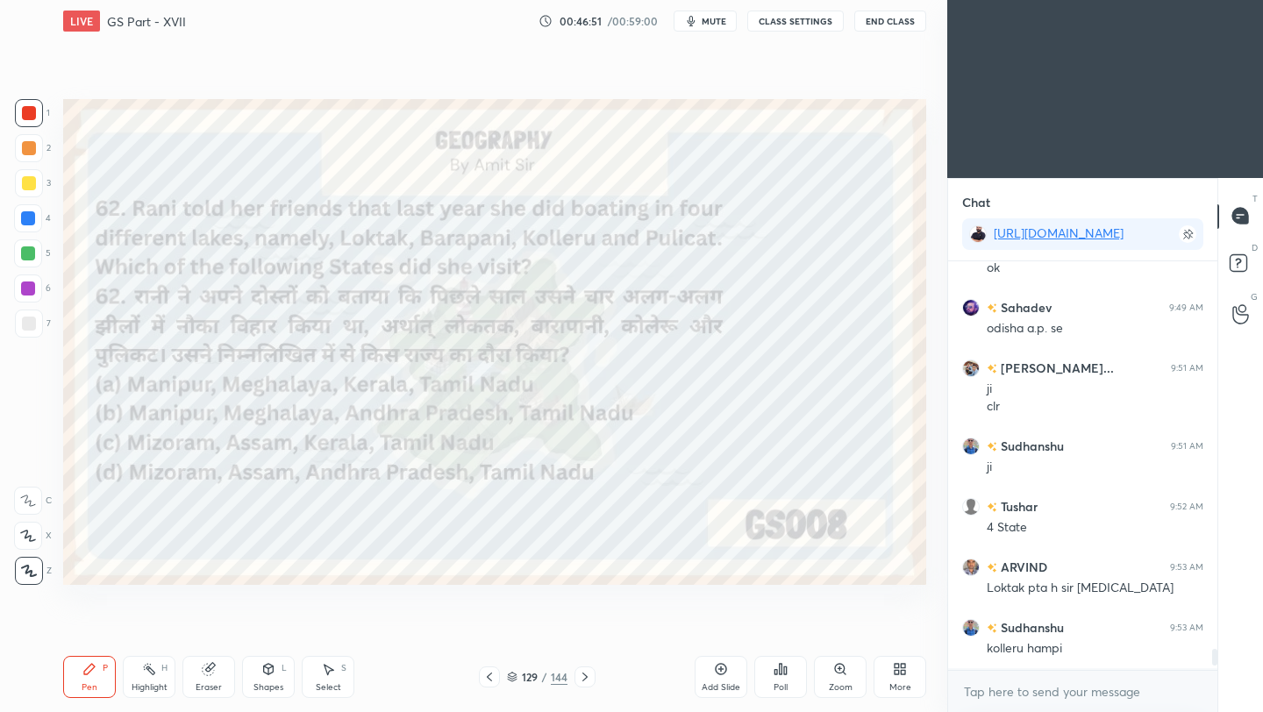
scroll to position [403, 264]
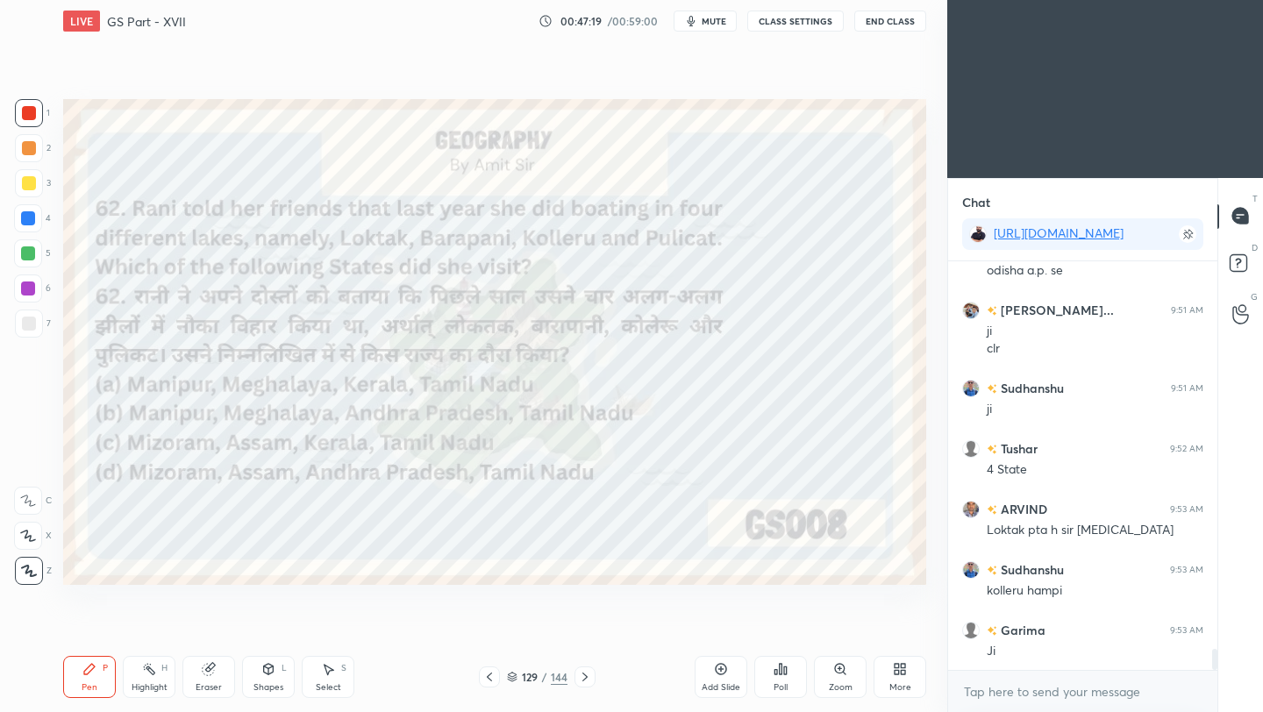
click at [213, 676] on div "Eraser" at bounding box center [208, 677] width 53 height 42
click at [83, 680] on div "Pen P" at bounding box center [89, 677] width 53 height 42
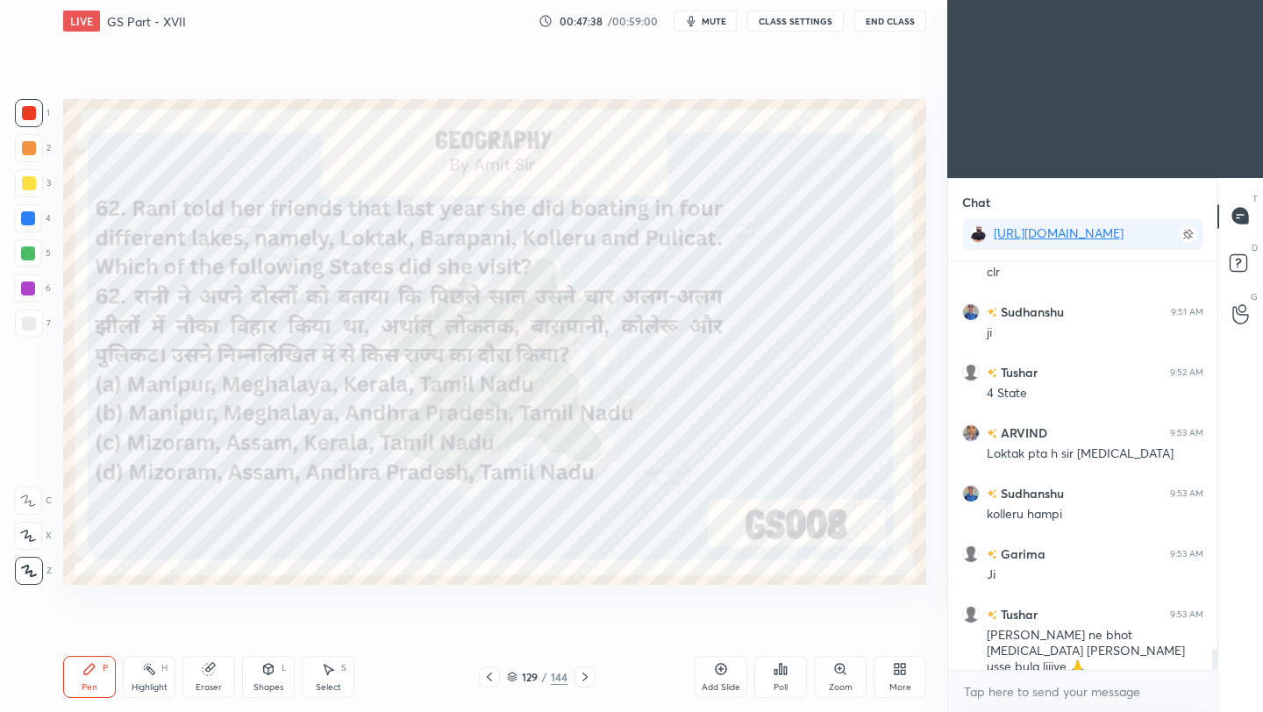
click at [587, 679] on icon at bounding box center [585, 677] width 14 height 14
click at [587, 680] on icon at bounding box center [585, 677] width 14 height 14
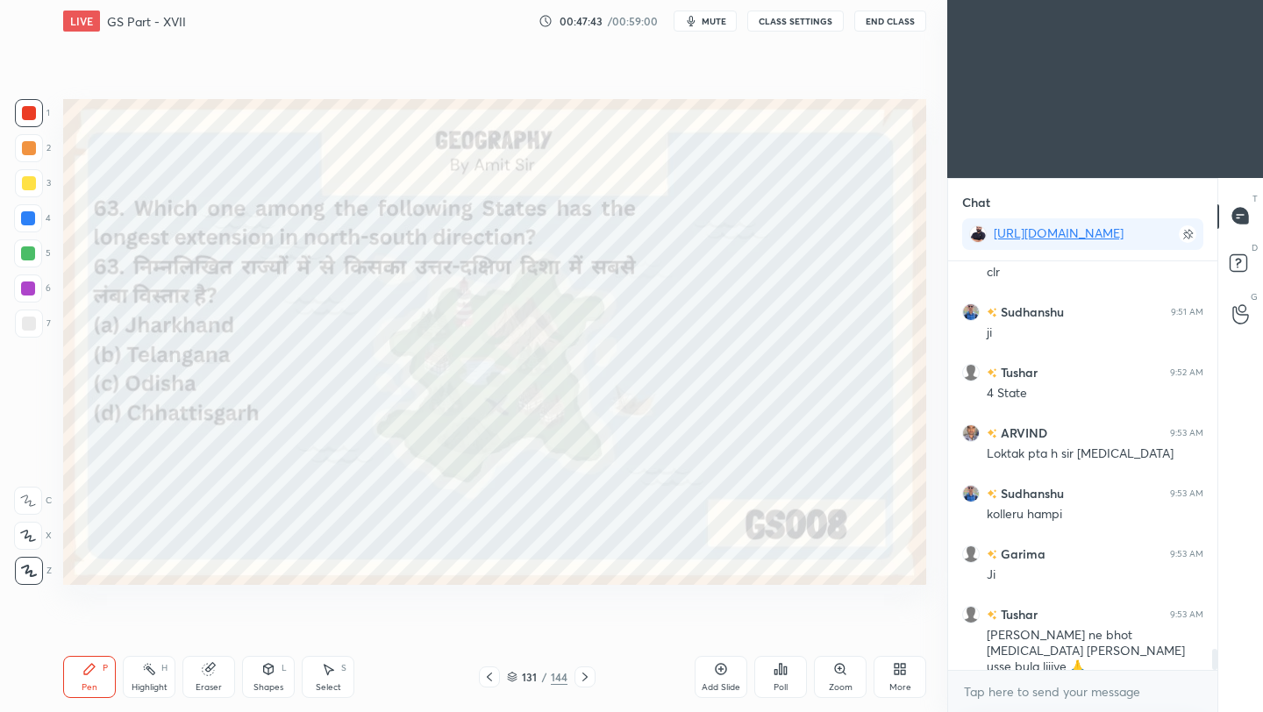
click at [788, 672] on div "Poll" at bounding box center [780, 677] width 53 height 42
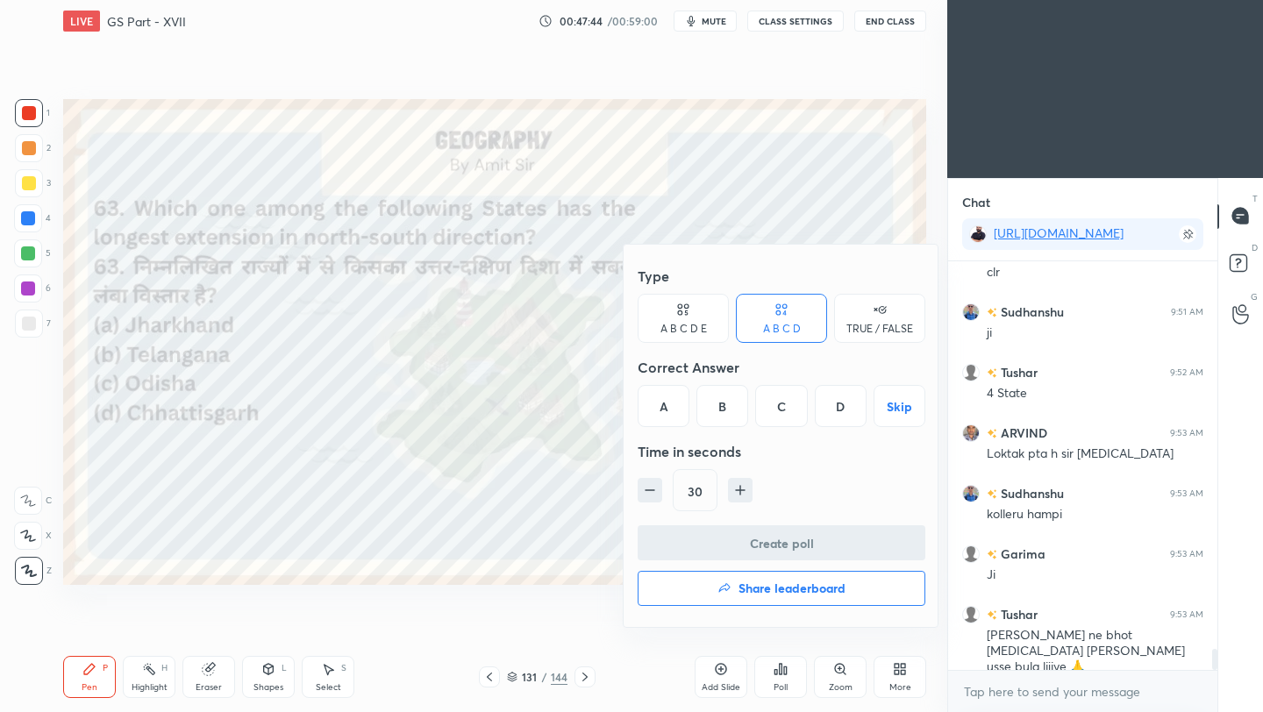
scroll to position [7638, 0]
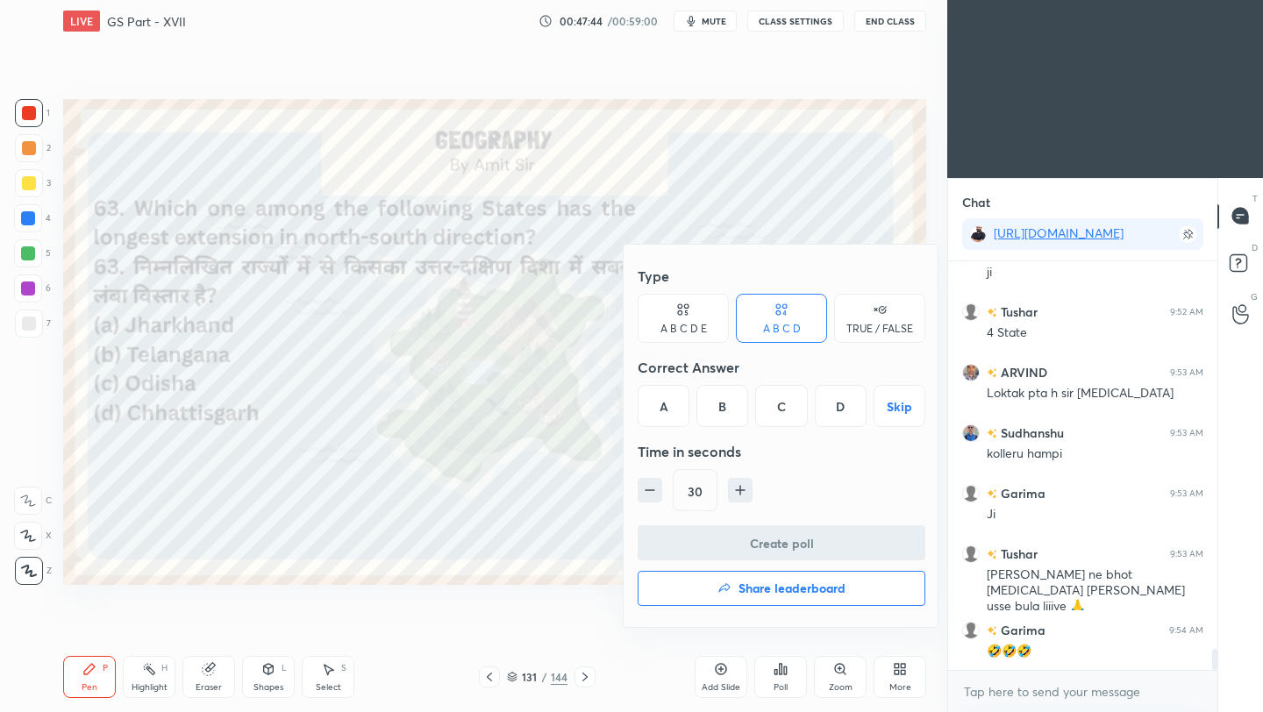
click at [837, 411] on div "D" at bounding box center [841, 406] width 52 height 42
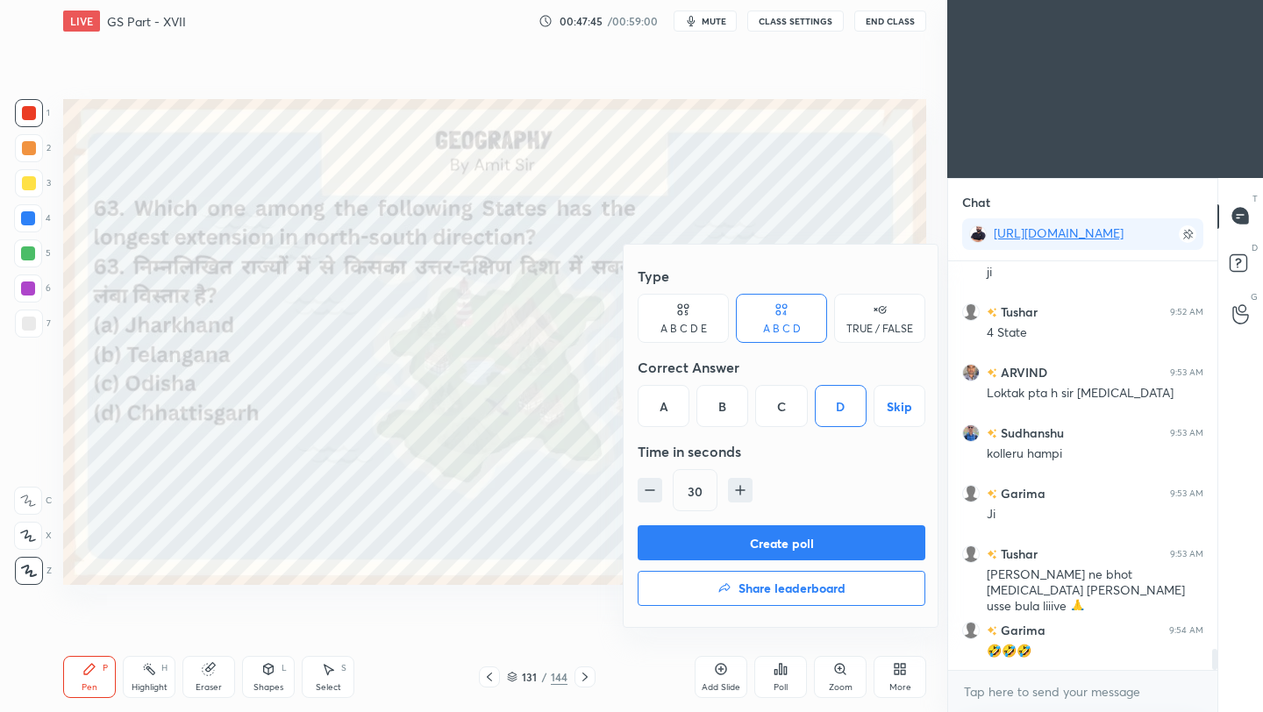
click at [815, 541] on button "Create poll" at bounding box center [781, 542] width 288 height 35
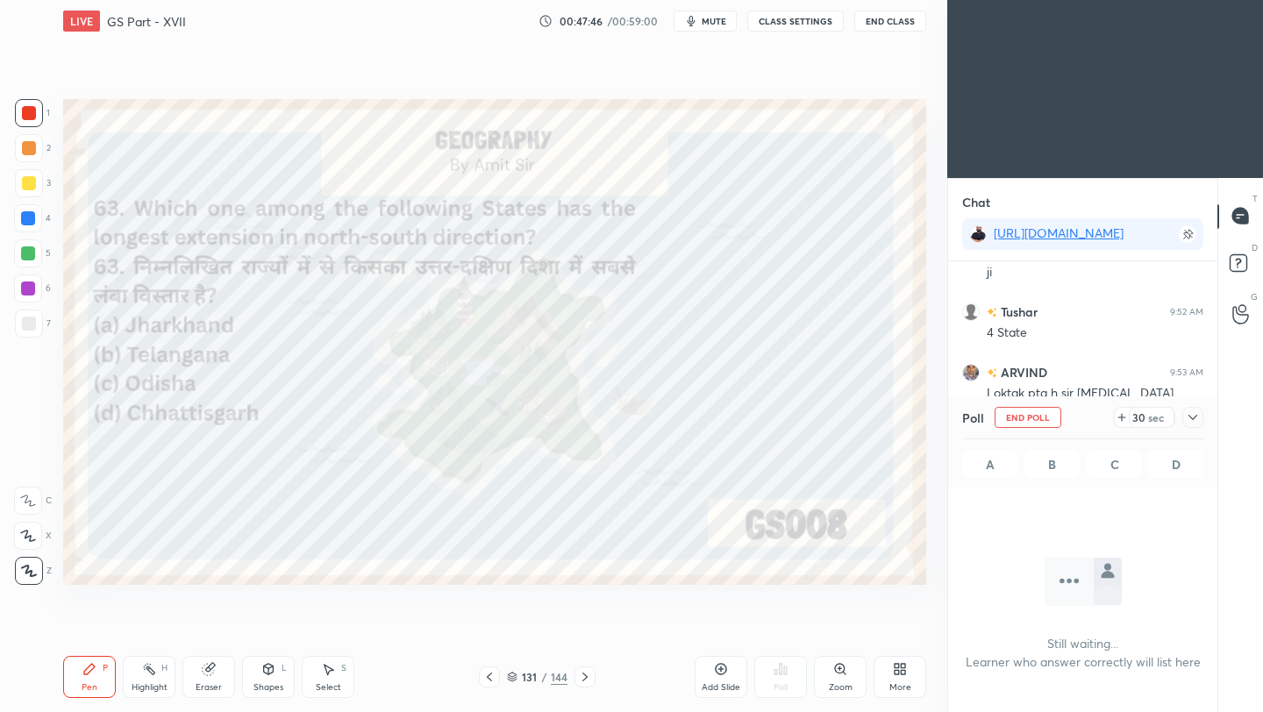
scroll to position [312, 264]
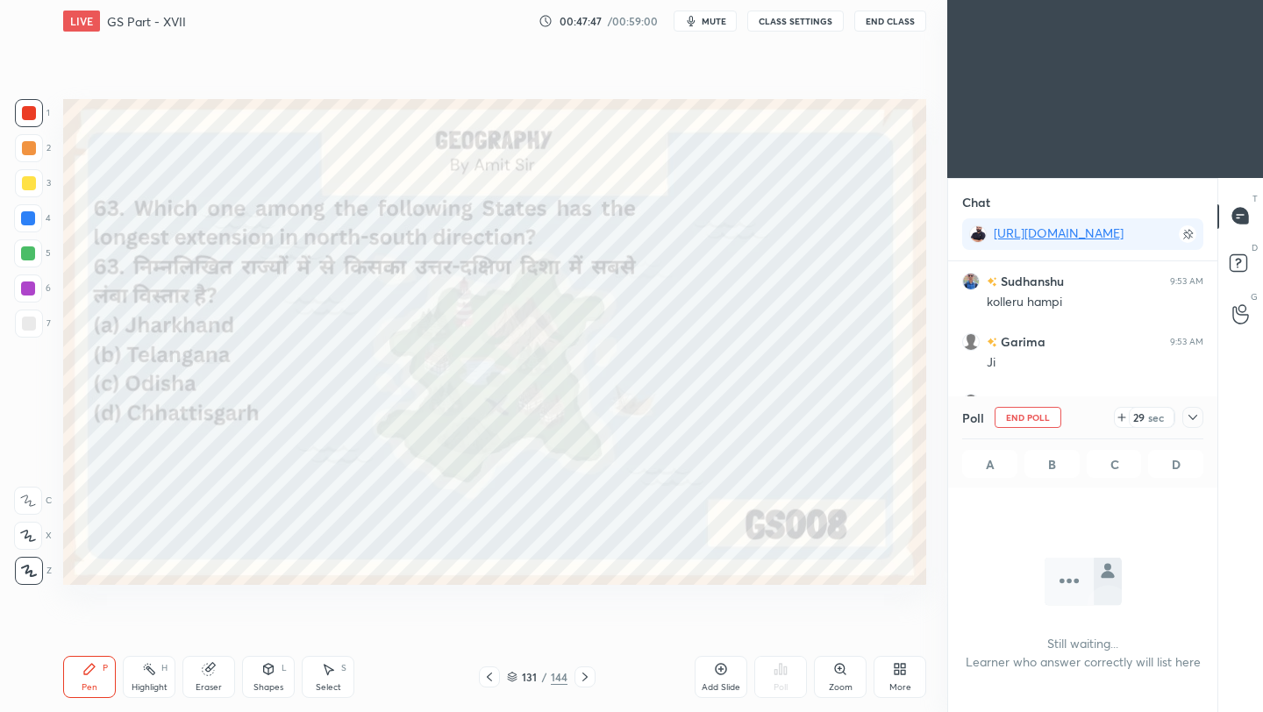
click at [1192, 422] on icon at bounding box center [1192, 417] width 14 height 14
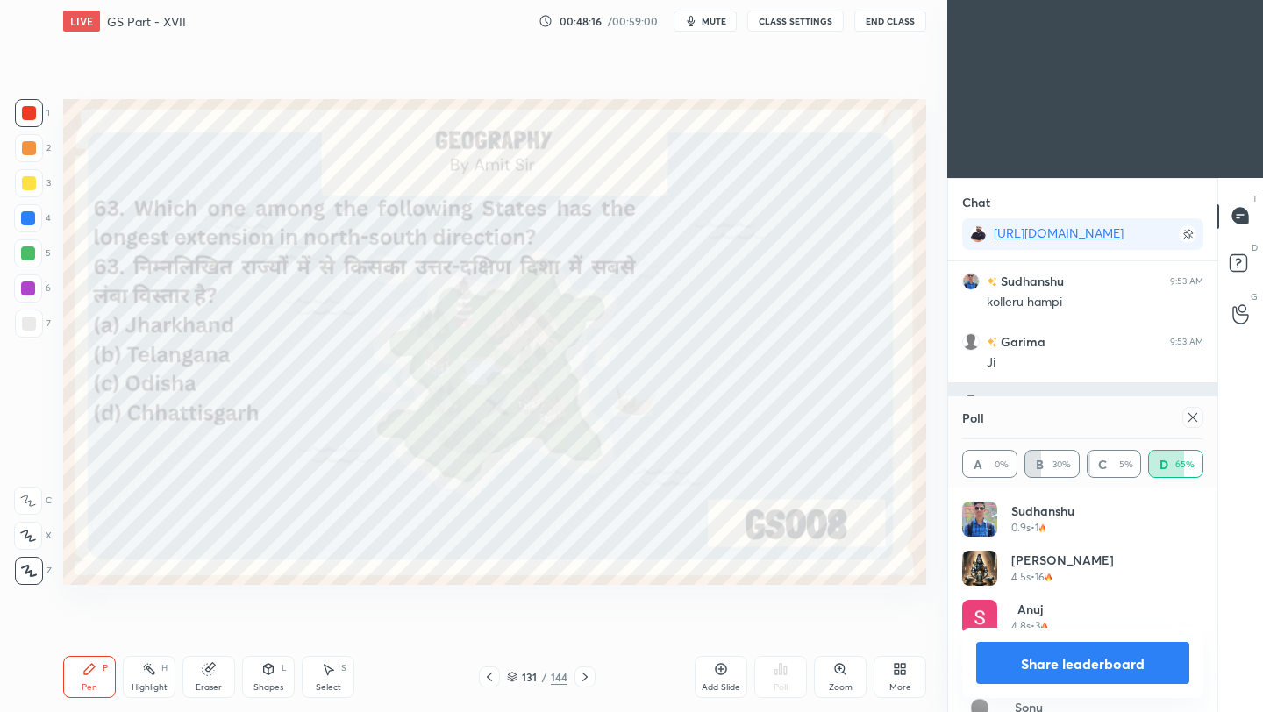
scroll to position [205, 236]
click at [1197, 421] on icon at bounding box center [1192, 417] width 14 height 14
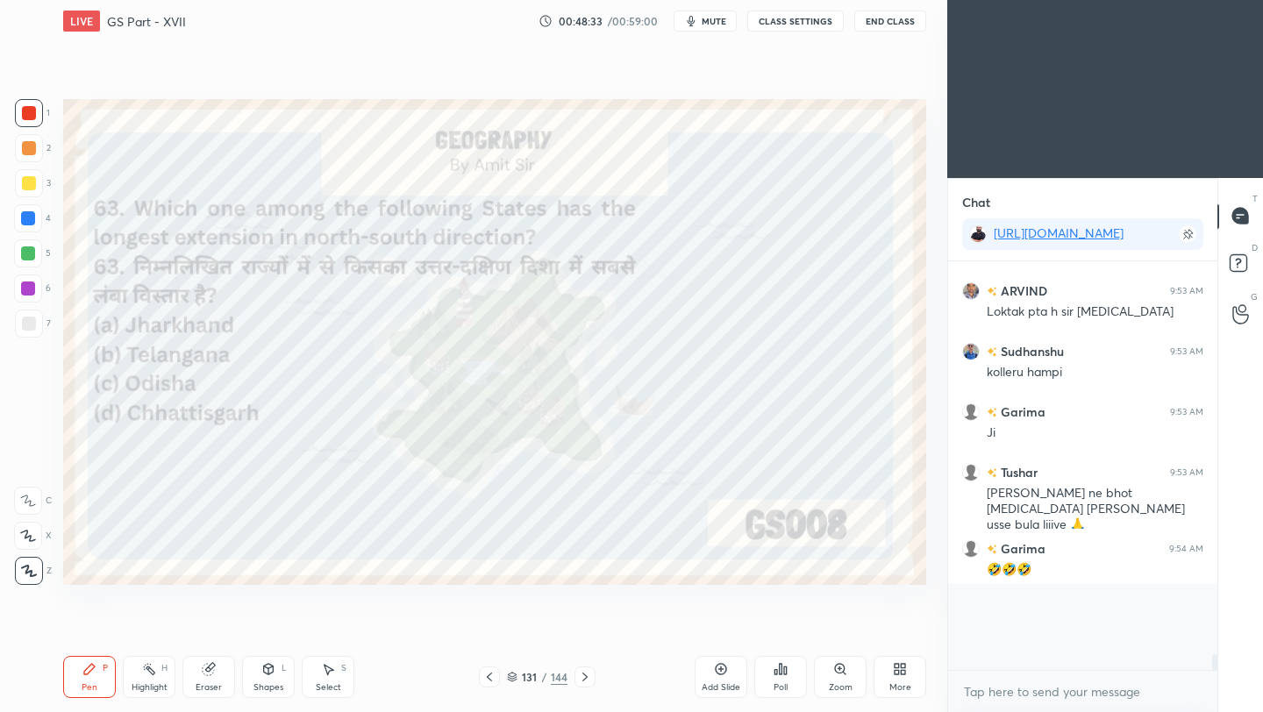
scroll to position [6, 6]
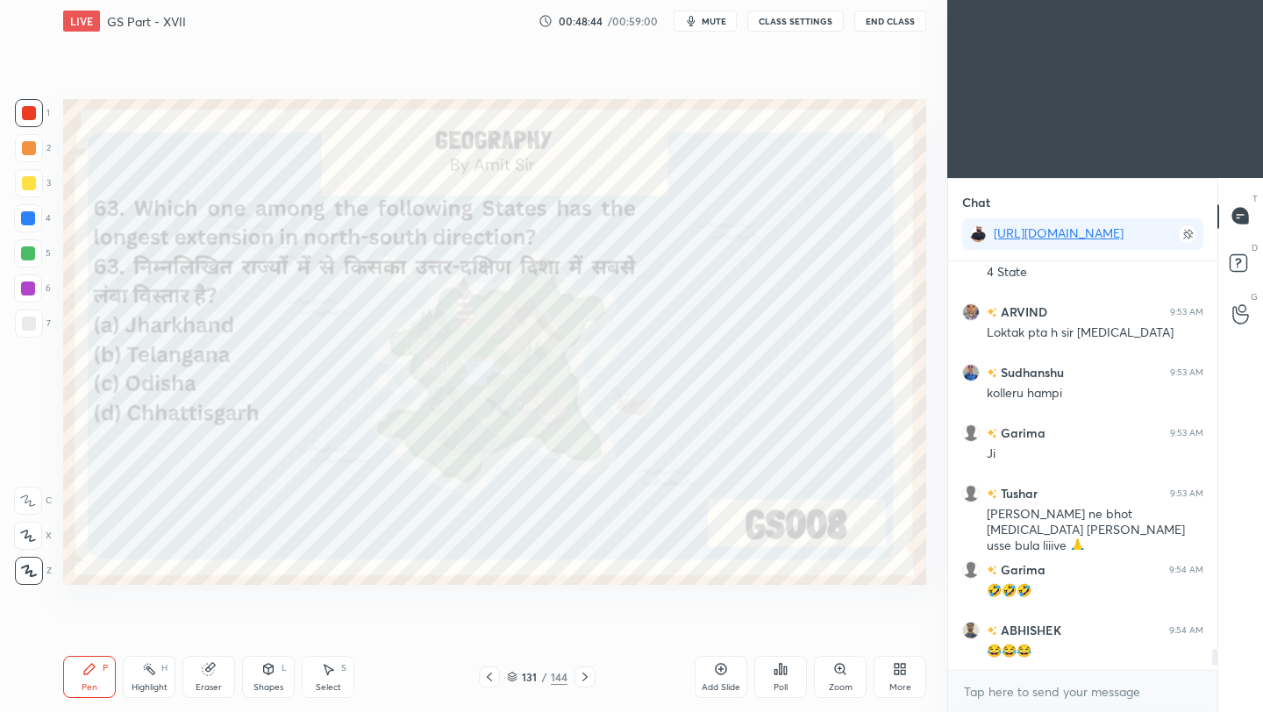
click at [489, 678] on icon at bounding box center [489, 677] width 14 height 14
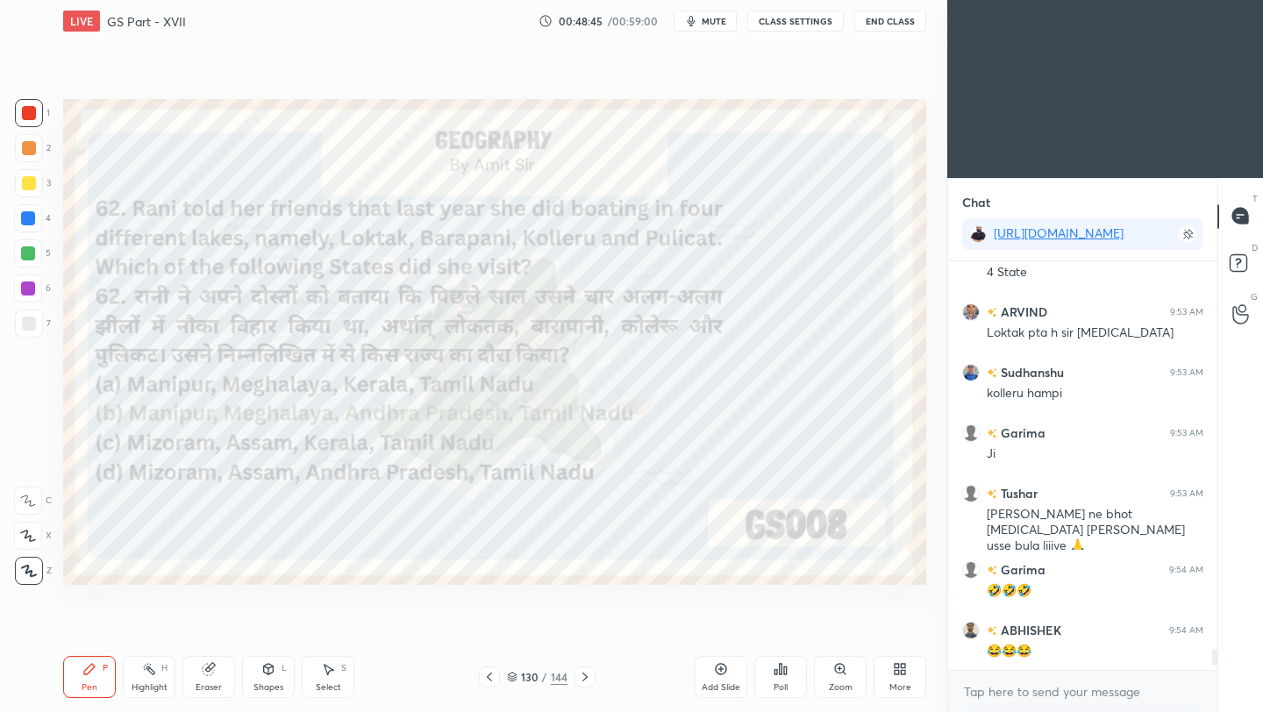
click at [489, 680] on icon at bounding box center [489, 676] width 5 height 9
click at [489, 680] on icon at bounding box center [489, 677] width 14 height 14
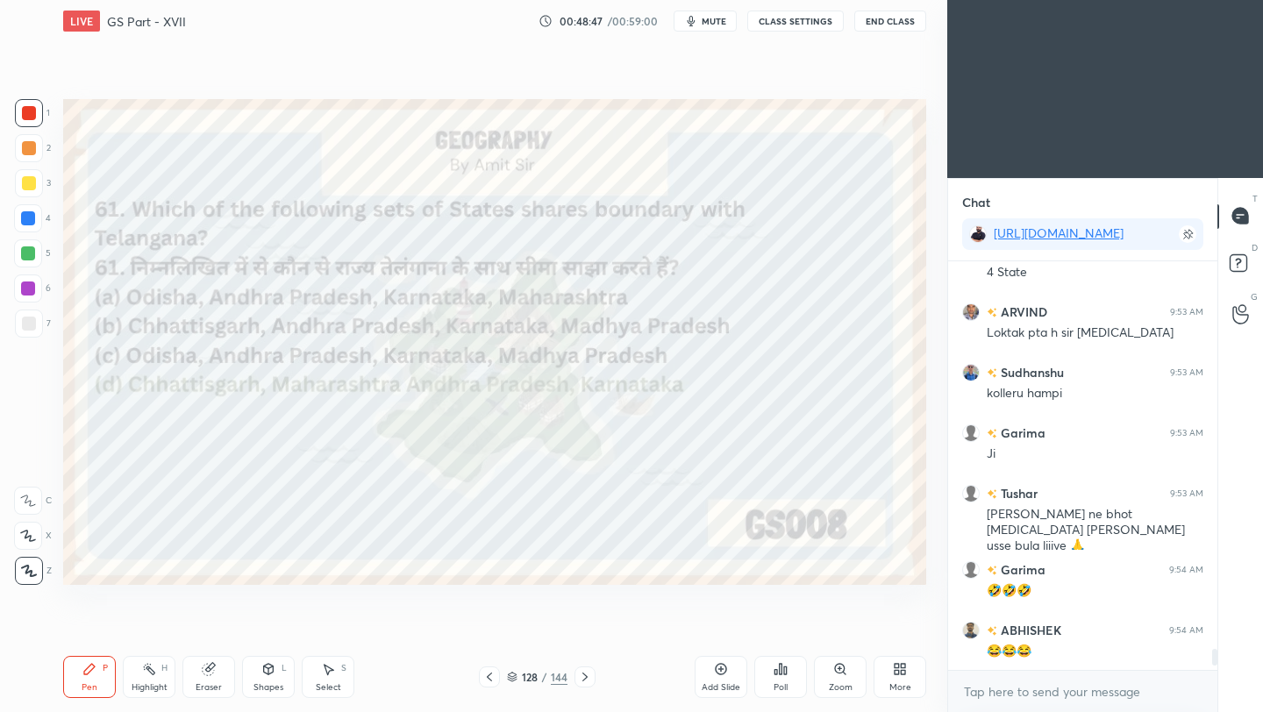
click at [488, 680] on icon at bounding box center [489, 677] width 14 height 14
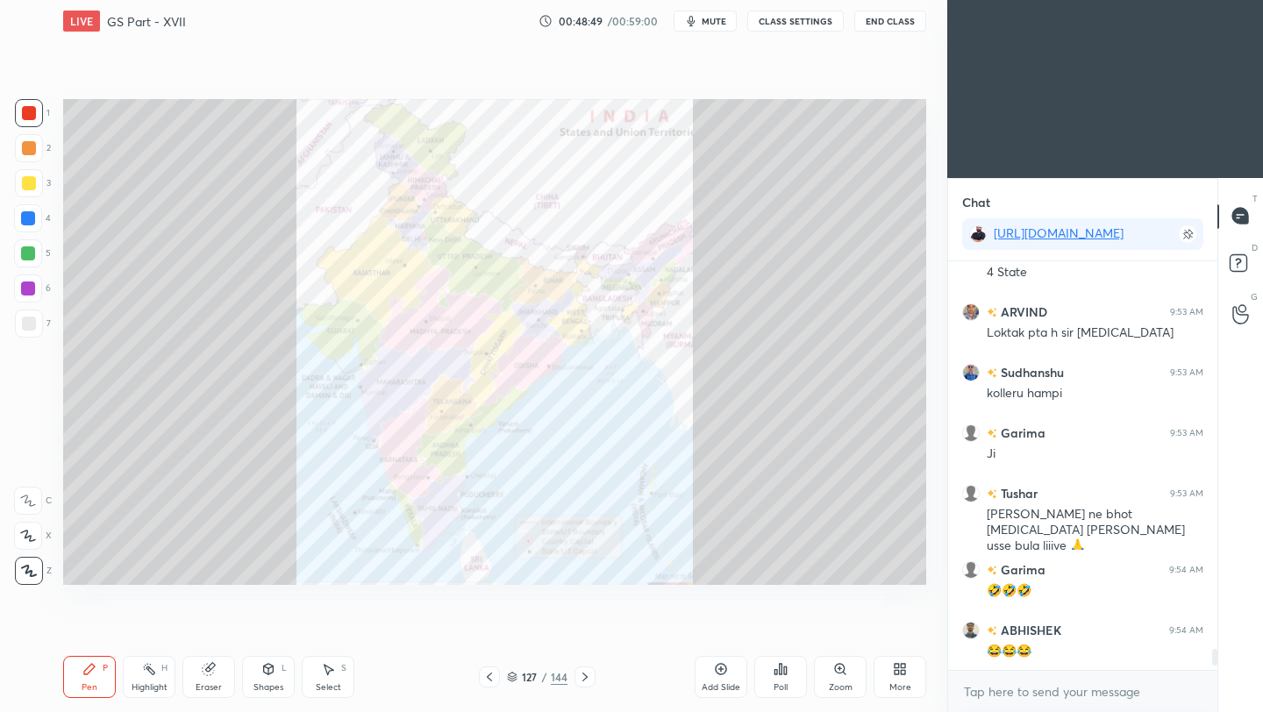
click at [838, 673] on icon at bounding box center [840, 669] width 10 height 10
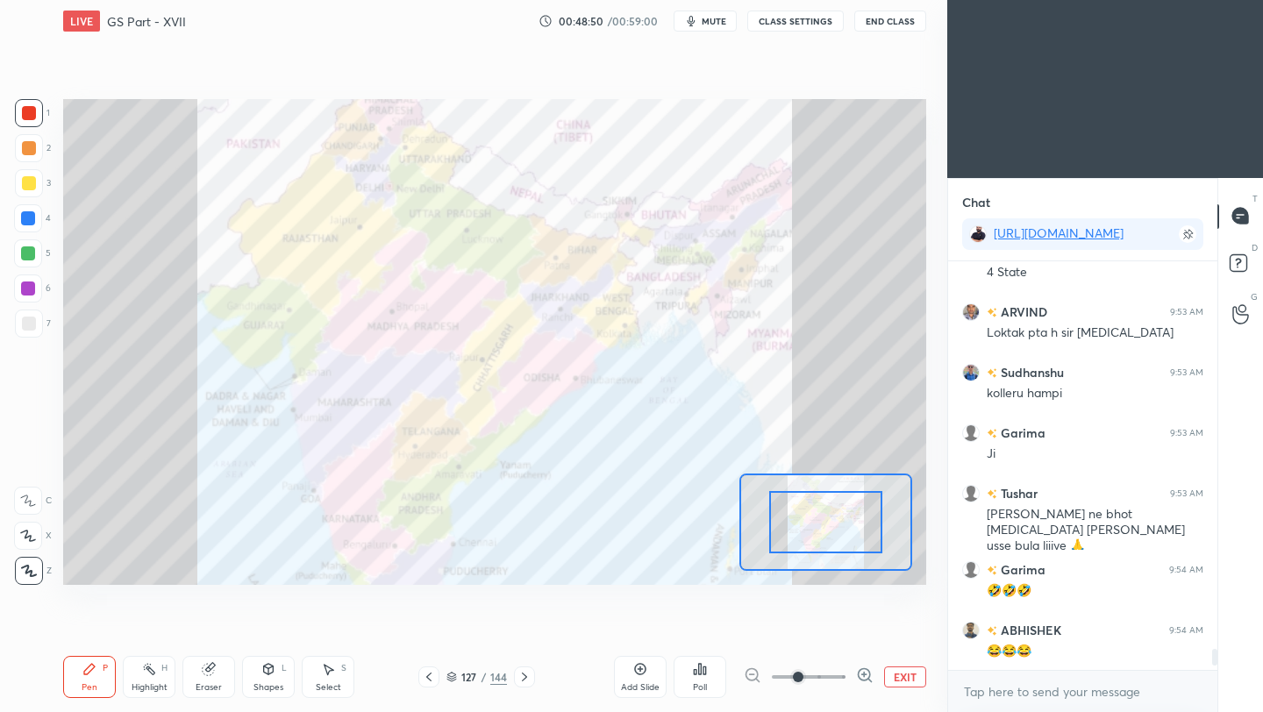
click at [836, 674] on span at bounding box center [809, 677] width 74 height 26
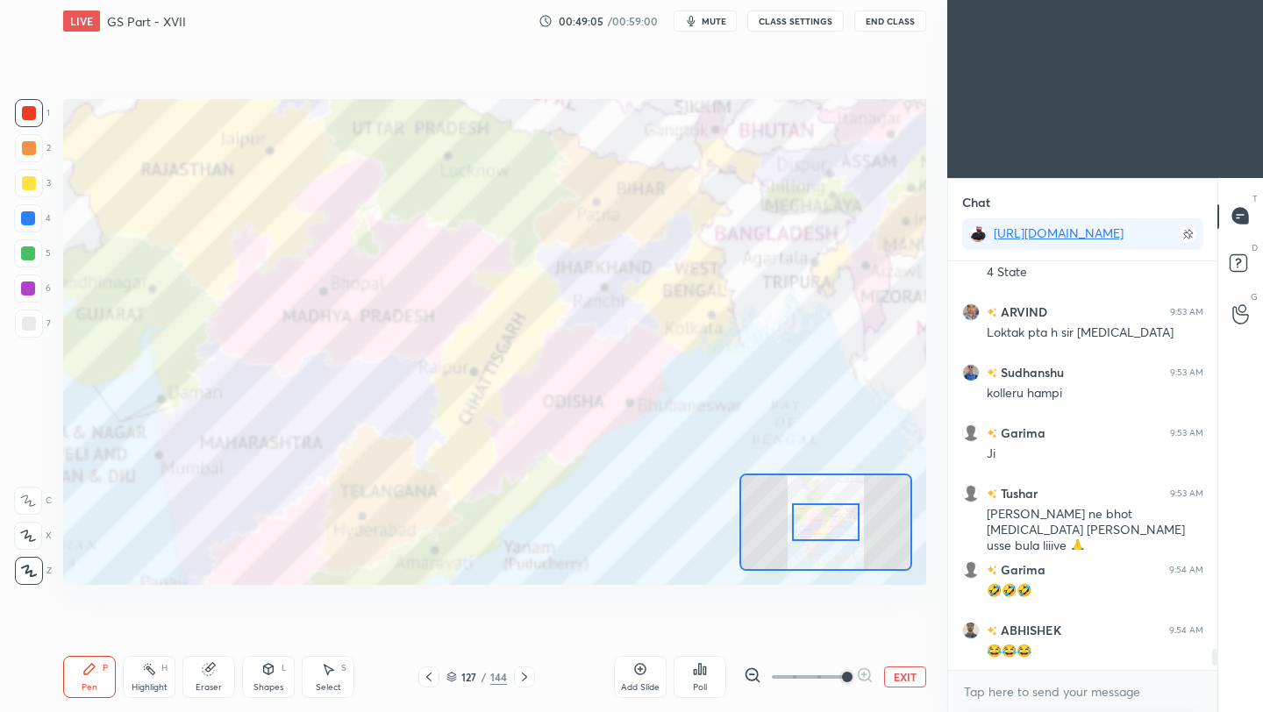
click at [550, 676] on div "127 / 144" at bounding box center [475, 676] width 275 height 21
click at [525, 680] on icon at bounding box center [524, 677] width 14 height 14
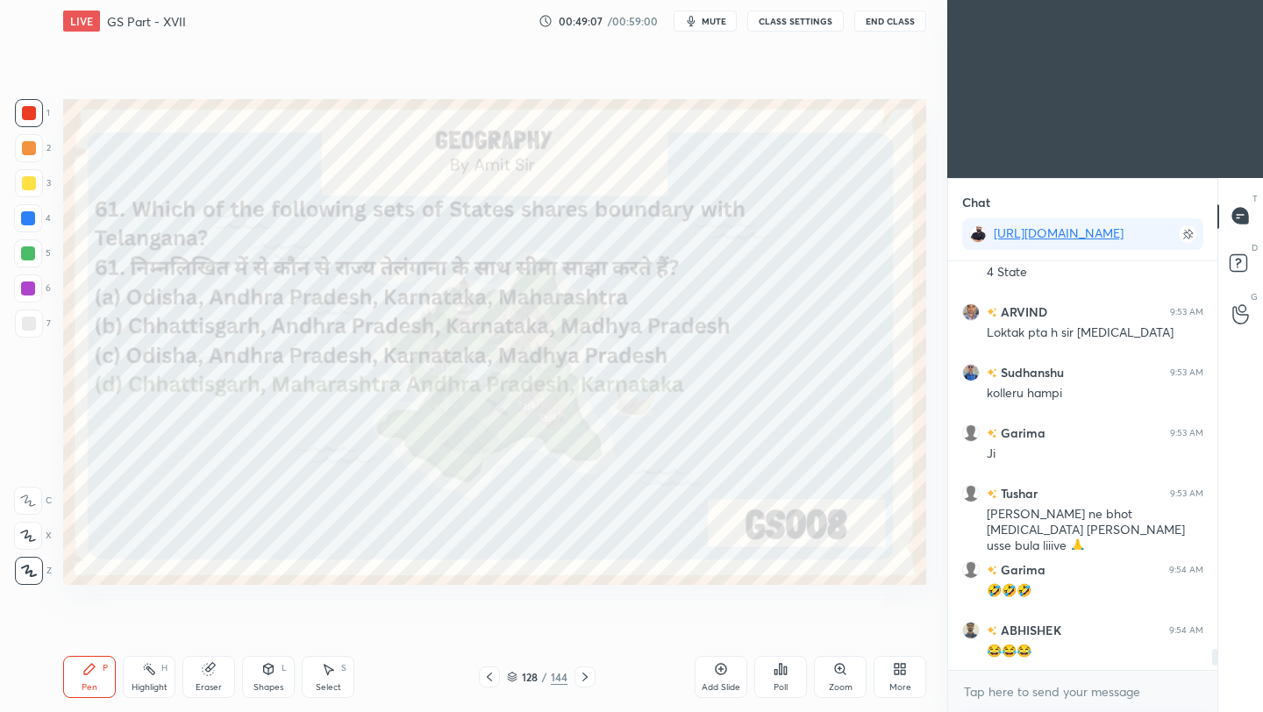
click at [580, 681] on icon at bounding box center [585, 677] width 14 height 14
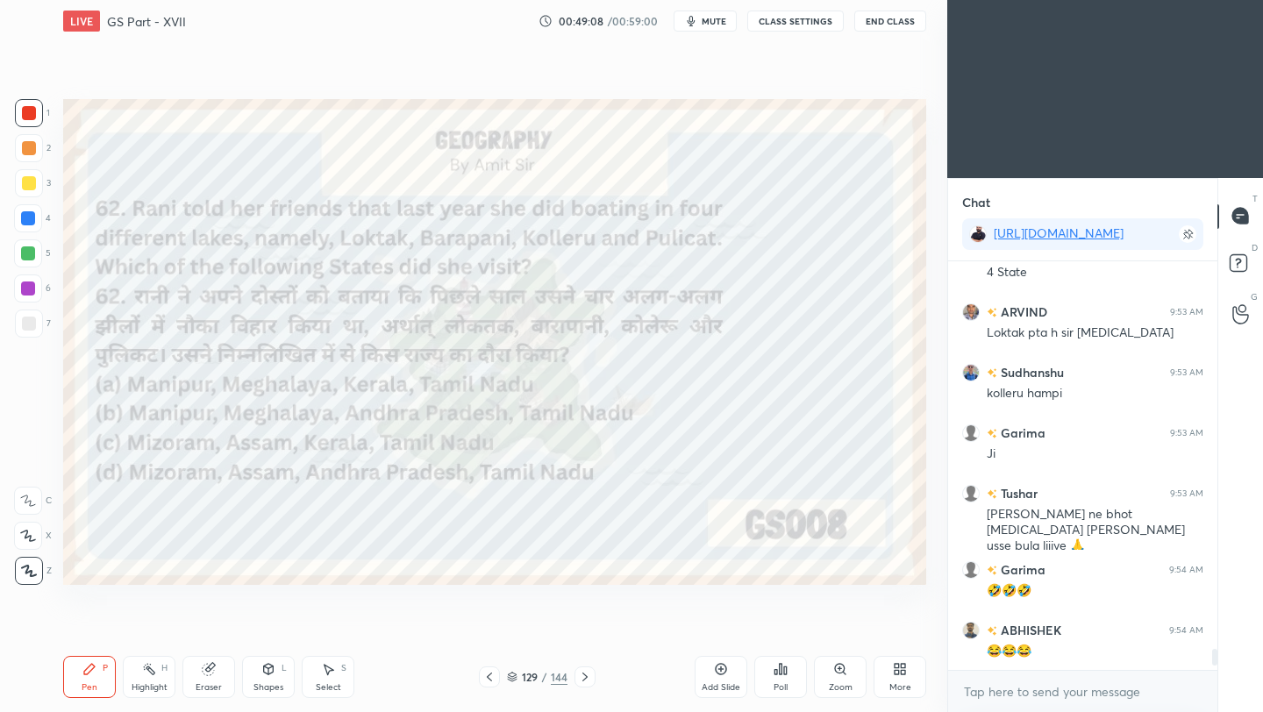
click at [588, 677] on icon at bounding box center [585, 677] width 14 height 14
click at [781, 668] on icon at bounding box center [780, 669] width 3 height 11
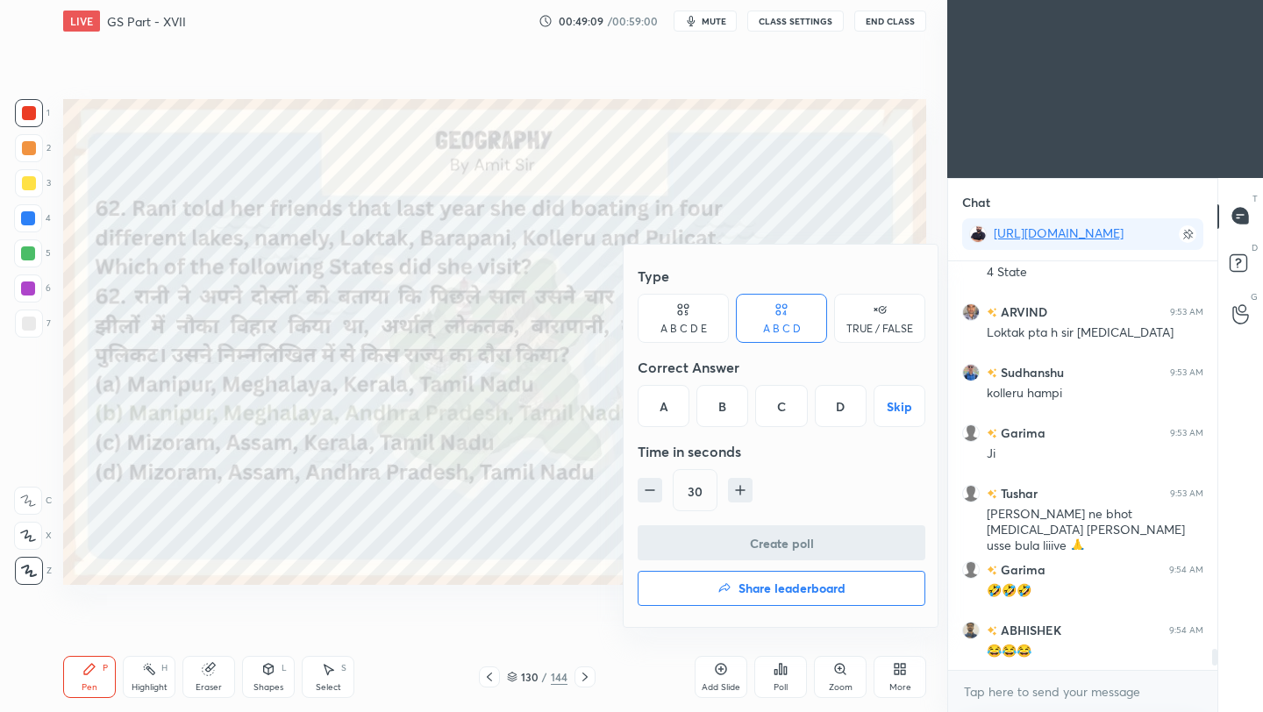
click at [791, 588] on h4 "Share leaderboard" at bounding box center [791, 588] width 107 height 12
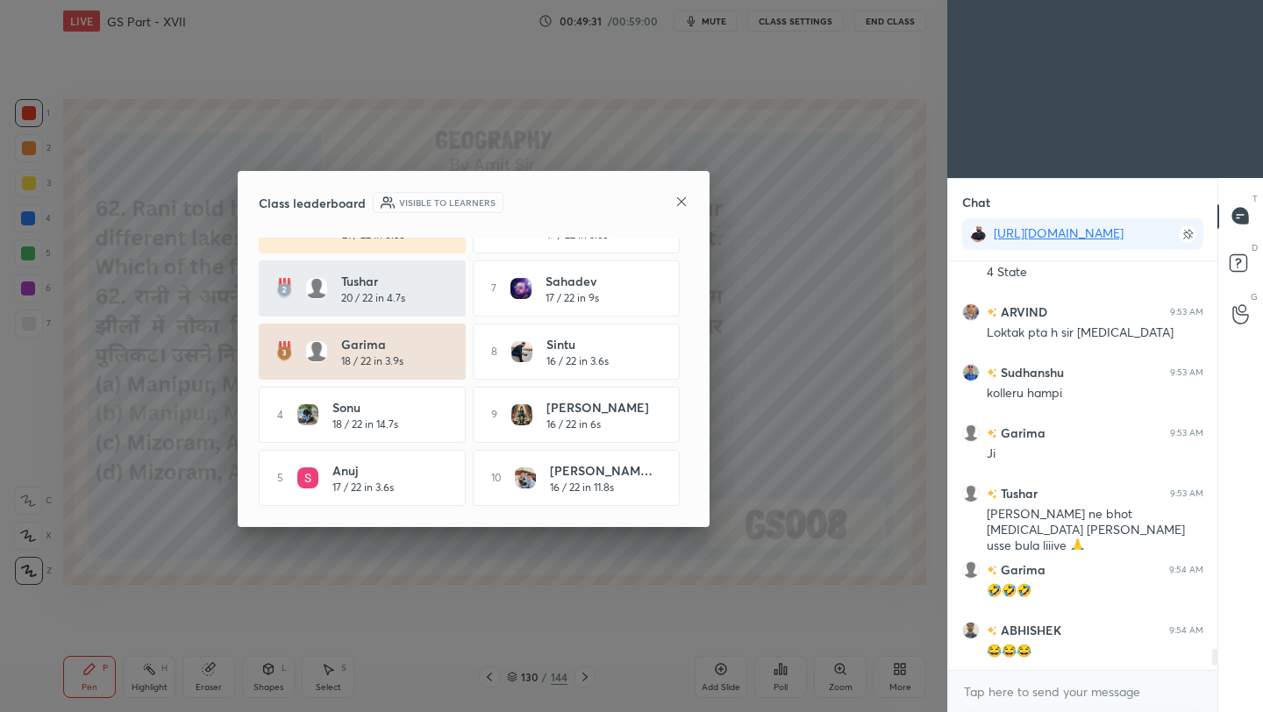
scroll to position [7759, 0]
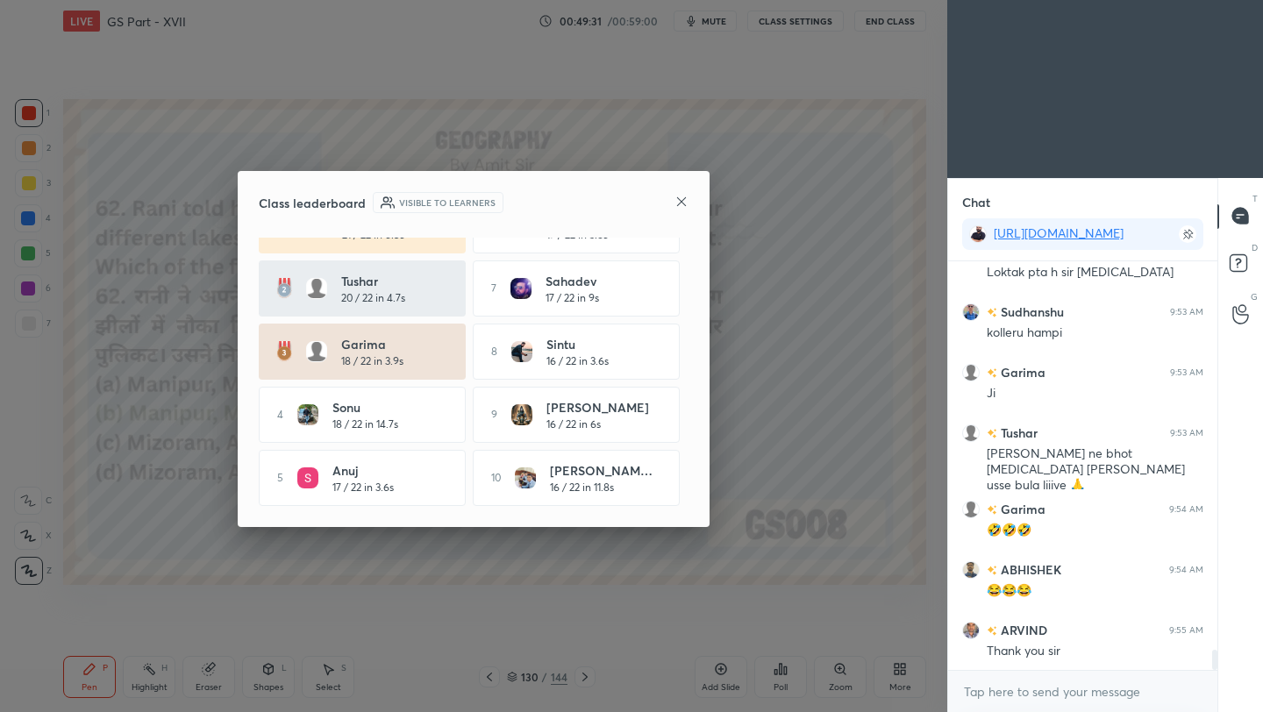
click at [679, 203] on icon at bounding box center [681, 202] width 14 height 14
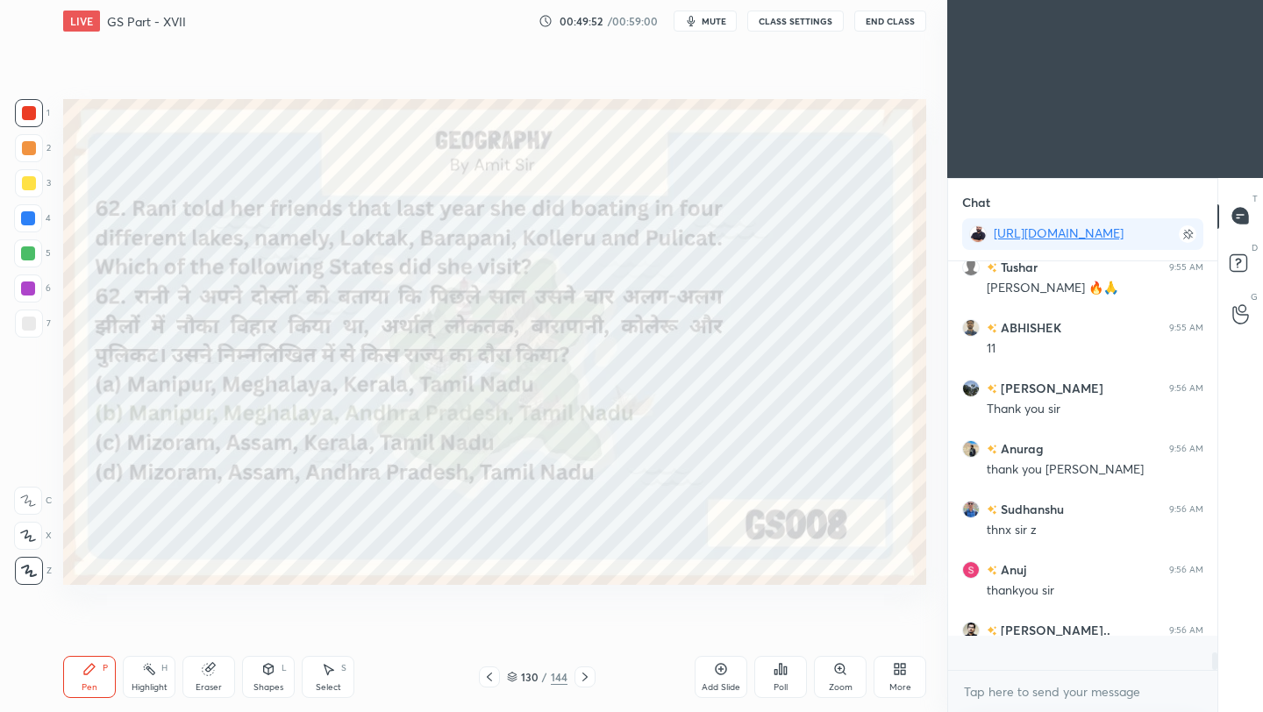
scroll to position [403, 264]
click at [900, 29] on button "End Class" at bounding box center [890, 21] width 72 height 21
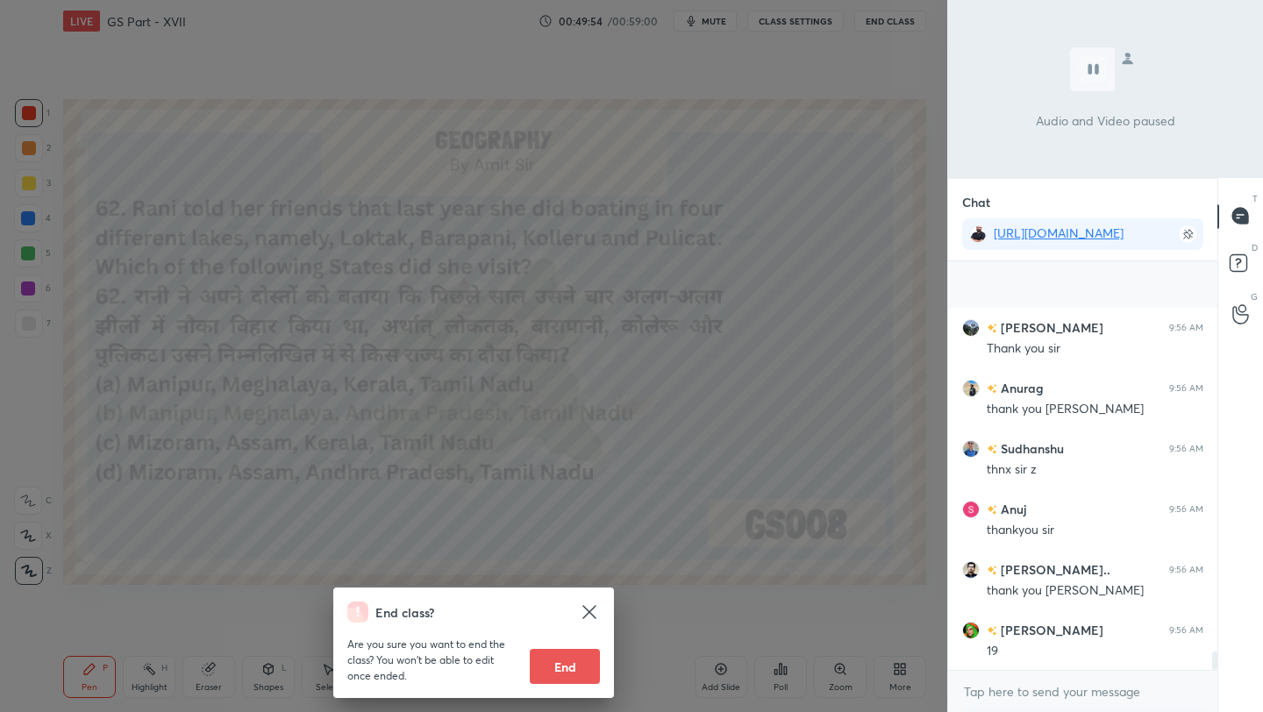
scroll to position [8666, 0]
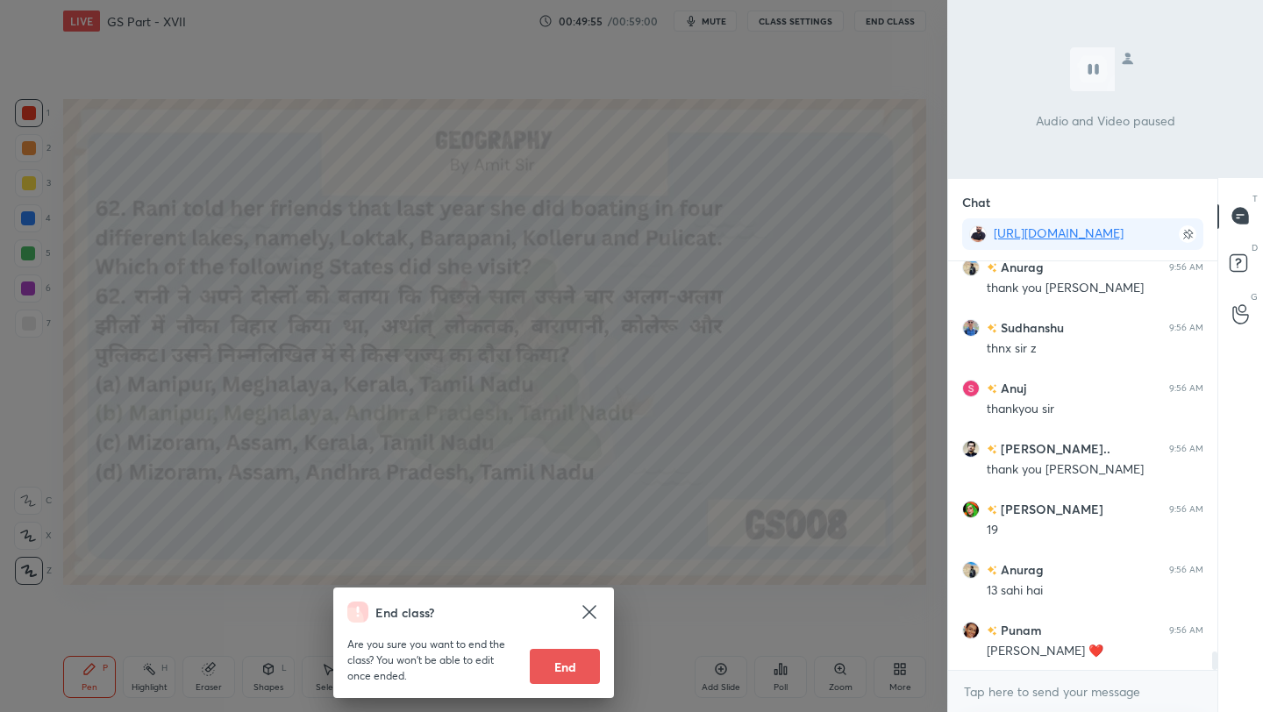
click at [573, 673] on button "End" at bounding box center [565, 666] width 70 height 35
type textarea "x"
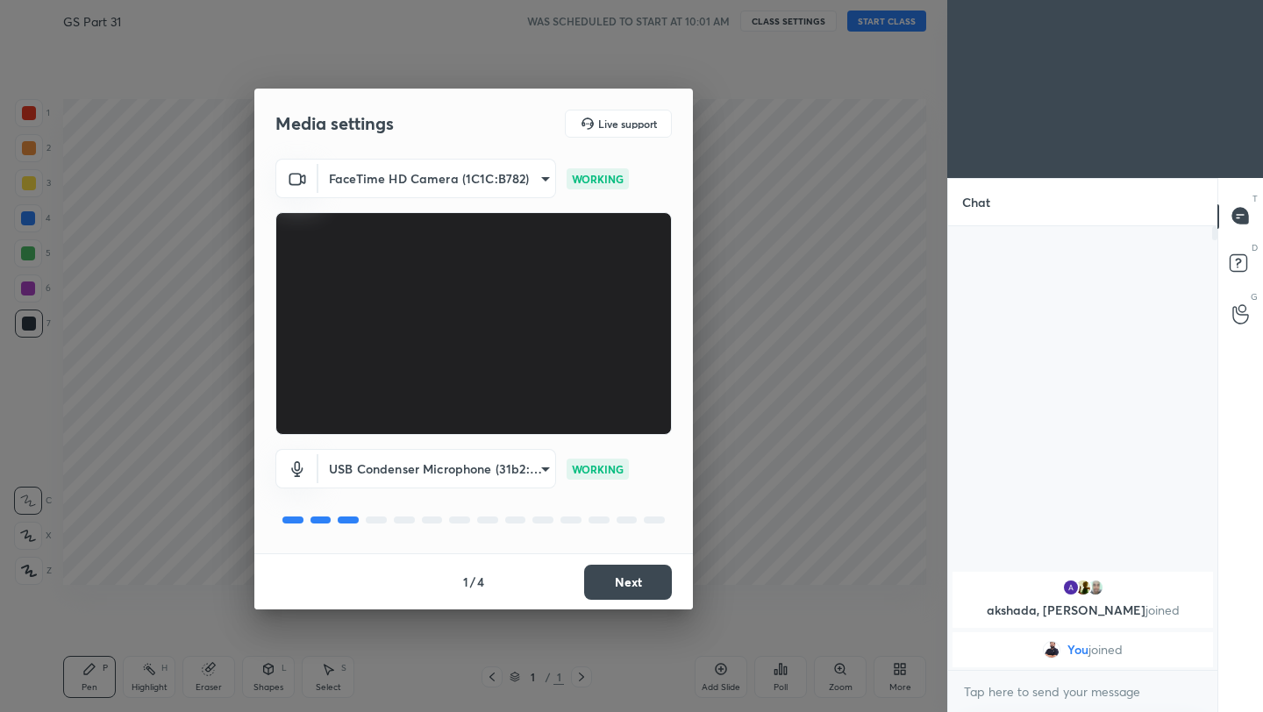
click at [645, 587] on button "Next" at bounding box center [628, 582] width 88 height 35
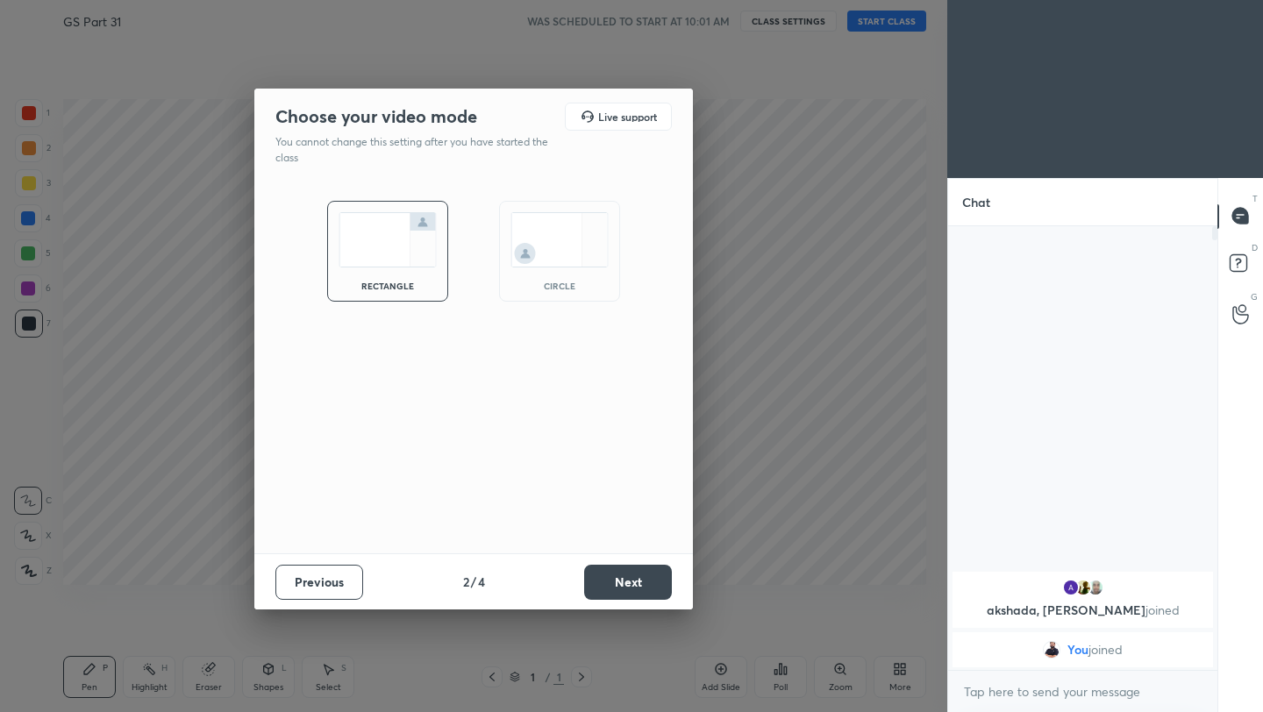
click at [645, 587] on button "Next" at bounding box center [628, 582] width 88 height 35
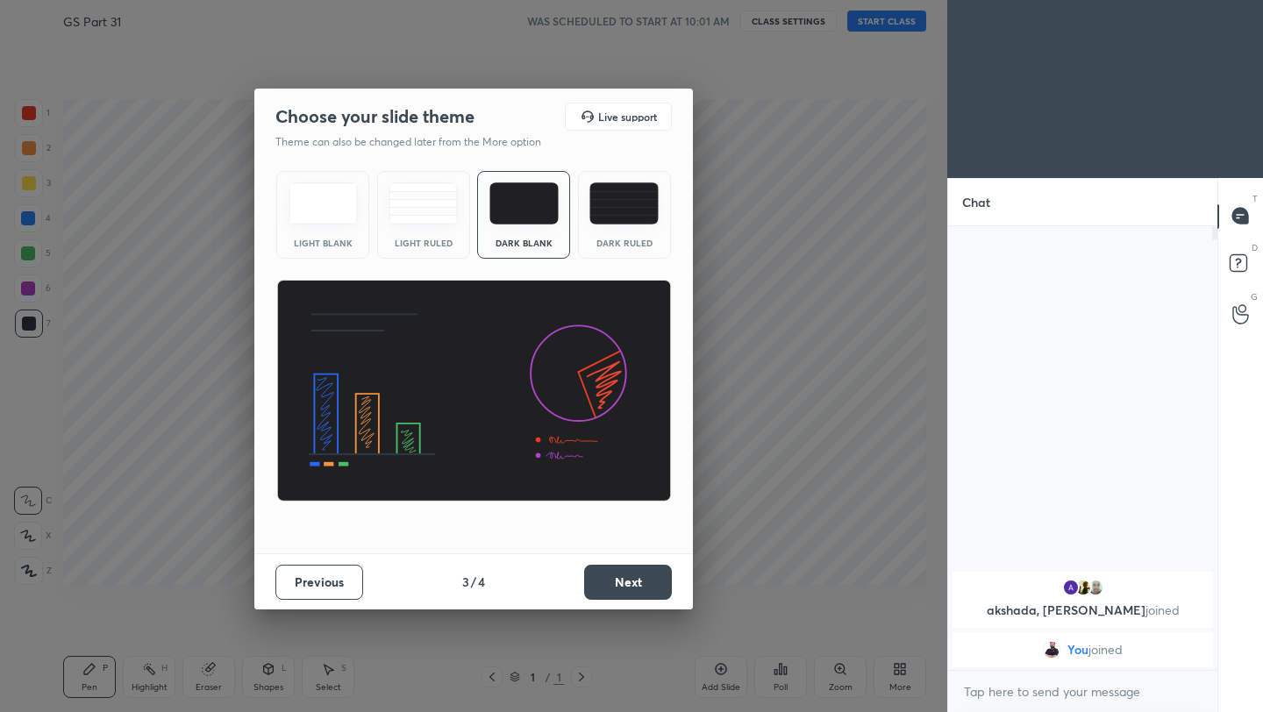
click at [645, 587] on button "Next" at bounding box center [628, 582] width 88 height 35
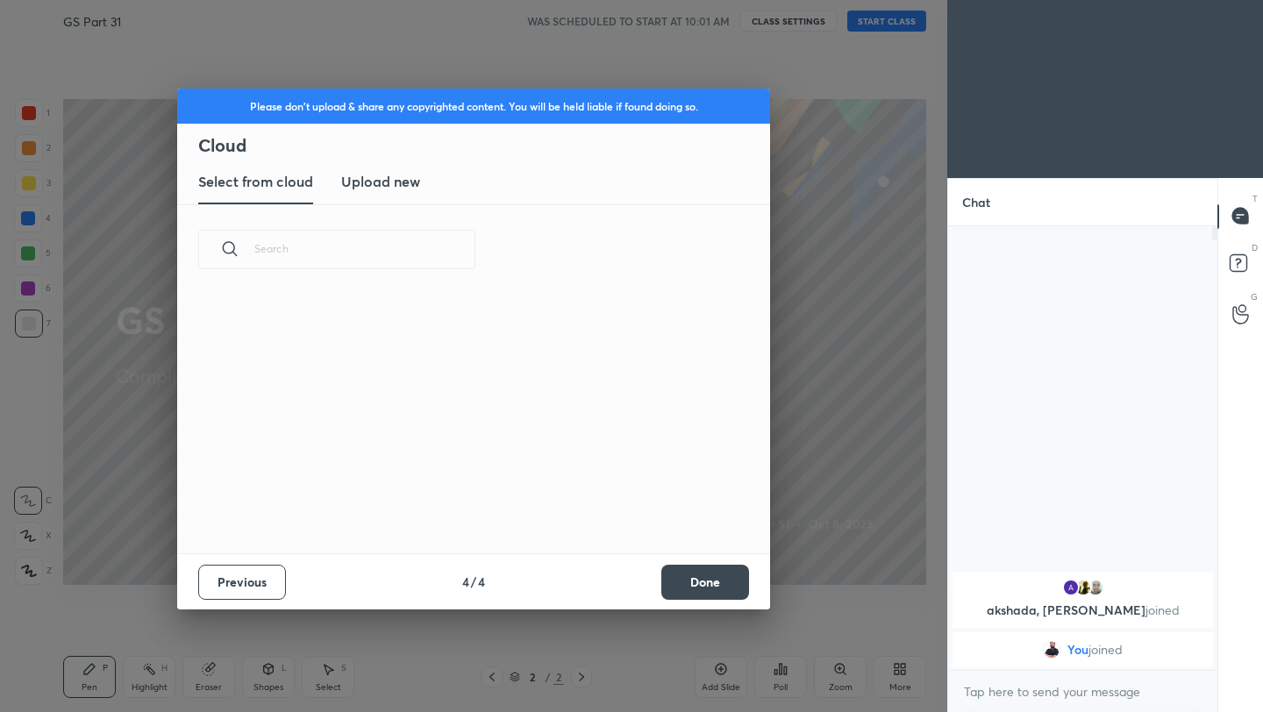
scroll to position [259, 563]
click at [694, 580] on button "Done" at bounding box center [705, 582] width 88 height 35
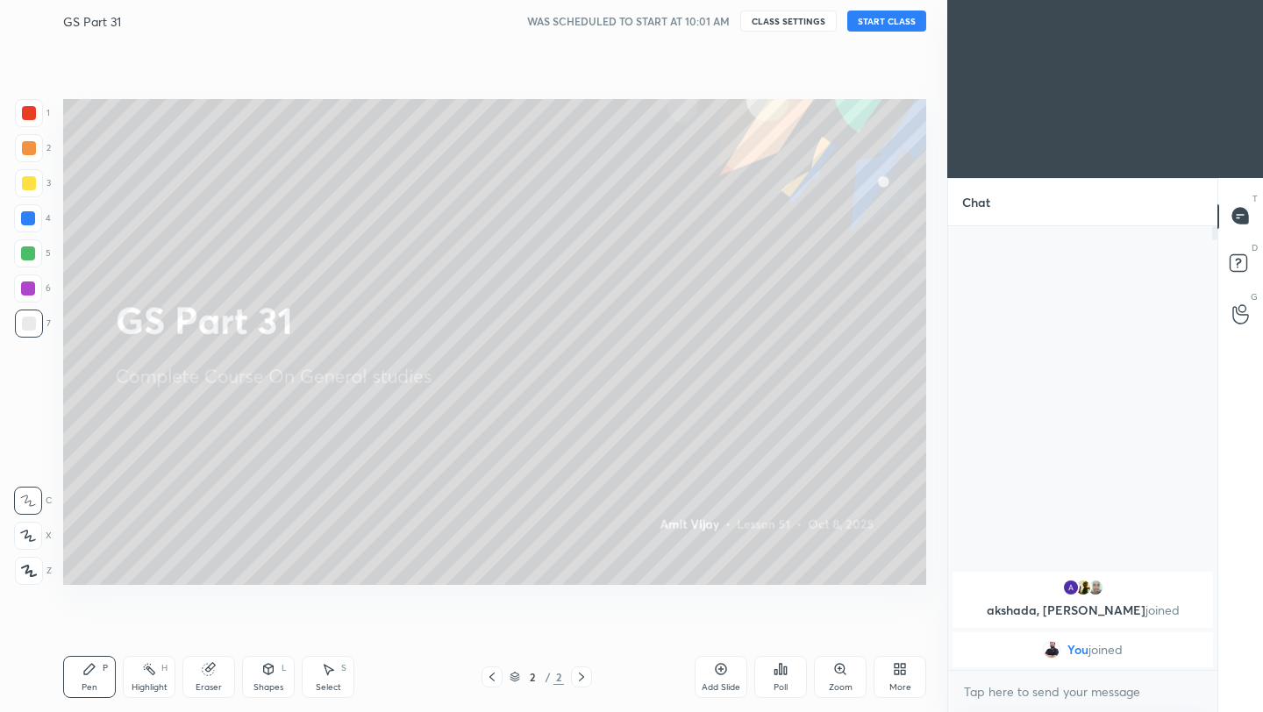
click at [893, 22] on button "START CLASS" at bounding box center [886, 21] width 79 height 21
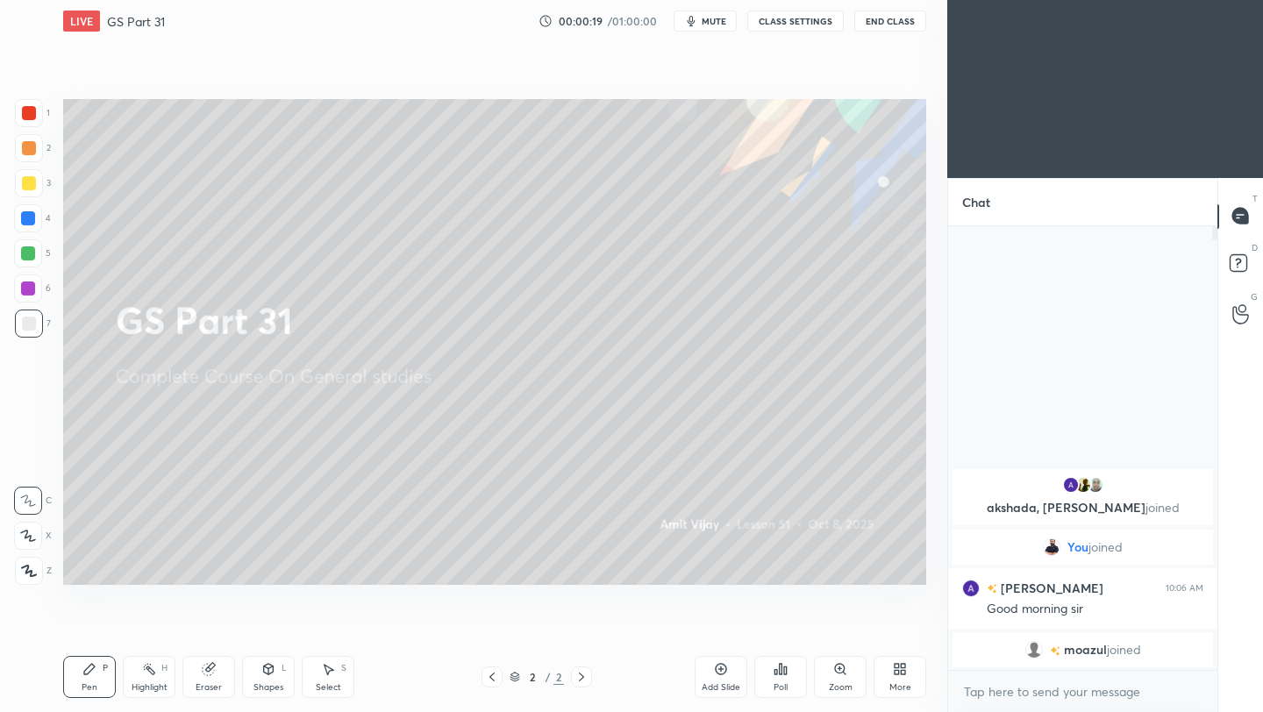
click at [31, 145] on div at bounding box center [29, 148] width 14 height 14
click at [36, 574] on div at bounding box center [29, 571] width 28 height 28
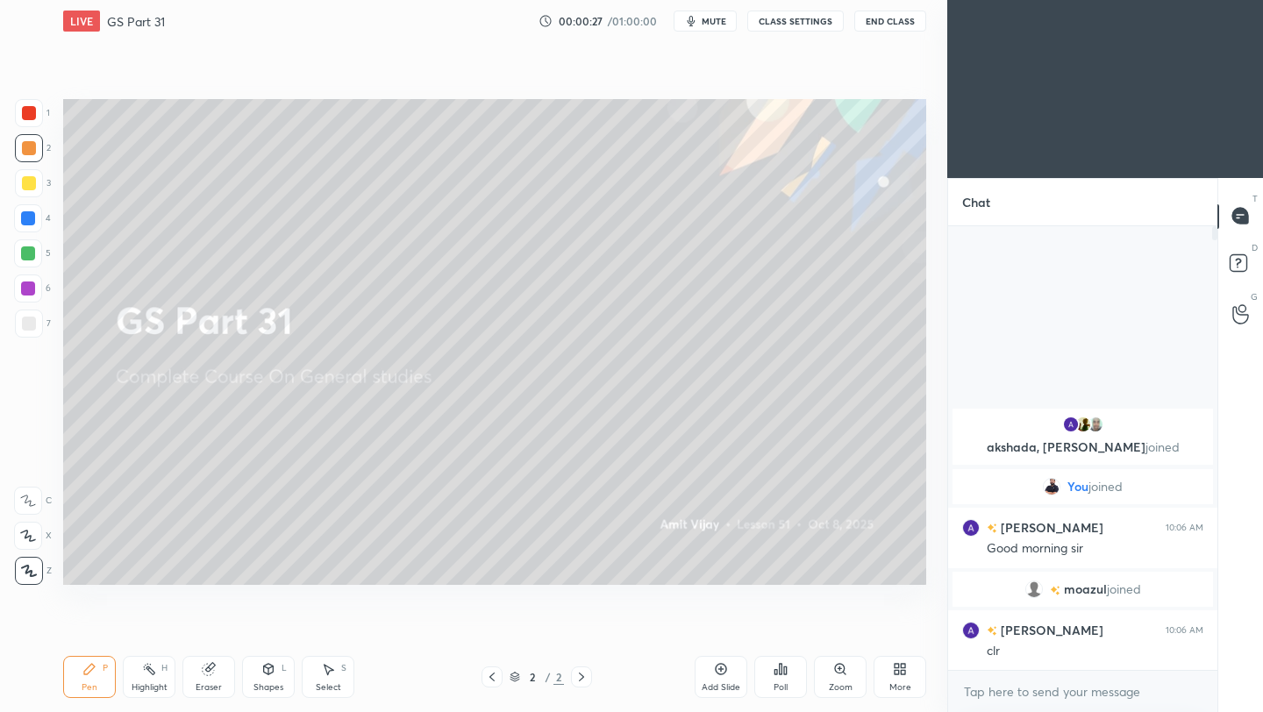
click at [581, 679] on icon at bounding box center [581, 676] width 5 height 9
click at [722, 671] on icon at bounding box center [721, 669] width 14 height 14
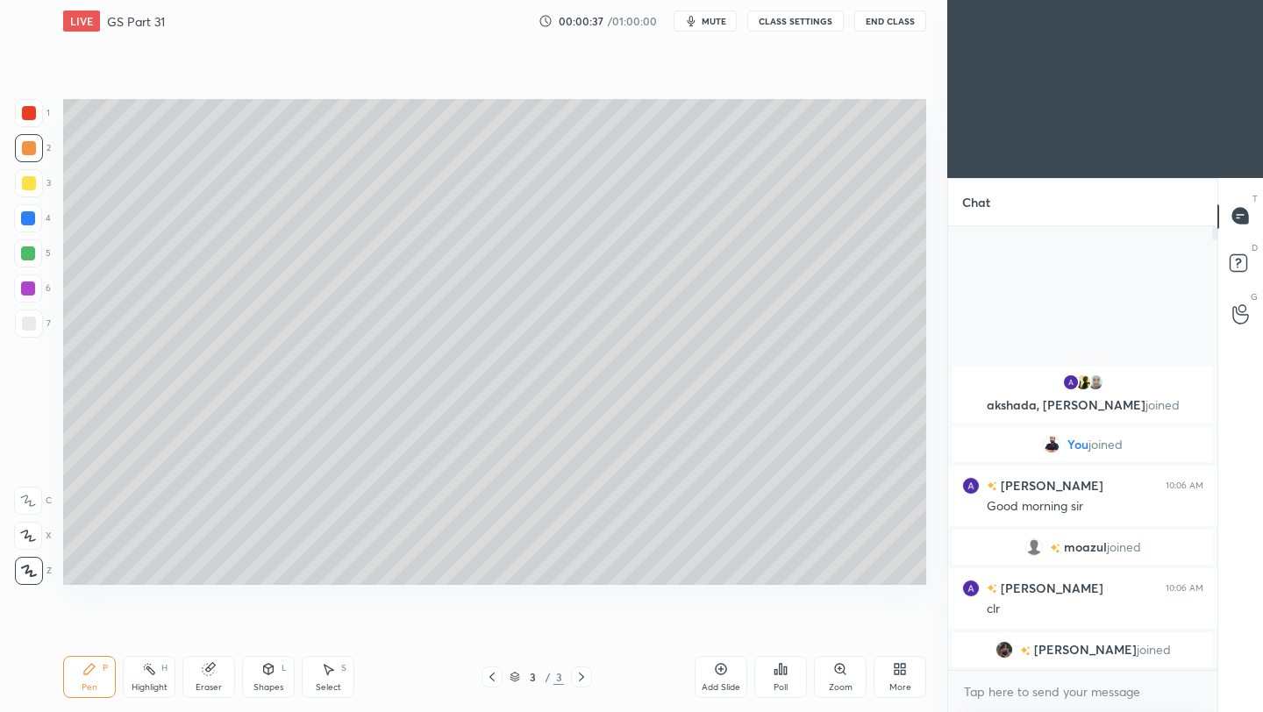
click at [31, 181] on div at bounding box center [29, 183] width 14 height 14
drag, startPoint x: 33, startPoint y: 321, endPoint x: 44, endPoint y: 316, distance: 11.8
click at [34, 321] on div at bounding box center [29, 324] width 14 height 14
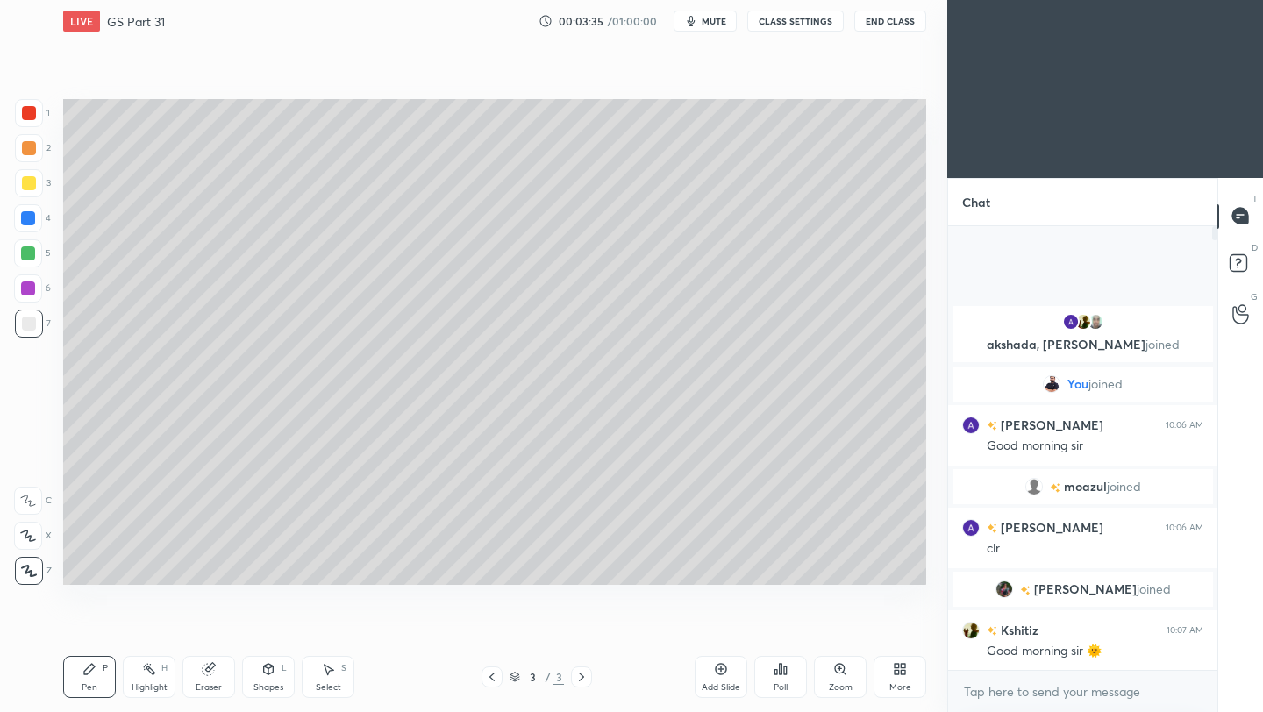
click at [721, 673] on icon at bounding box center [720, 669] width 11 height 11
click at [719, 672] on icon at bounding box center [721, 669] width 14 height 14
click at [493, 680] on icon at bounding box center [492, 677] width 14 height 14
click at [582, 676] on icon at bounding box center [581, 677] width 14 height 14
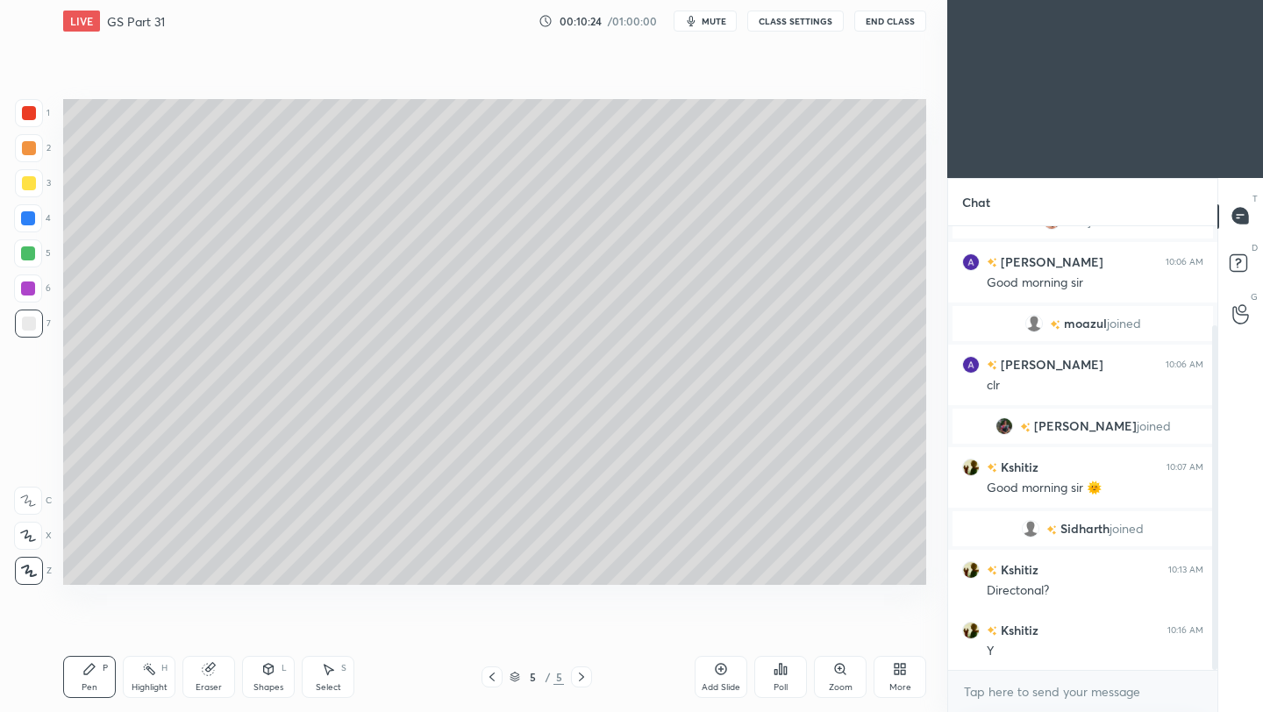
scroll to position [129, 0]
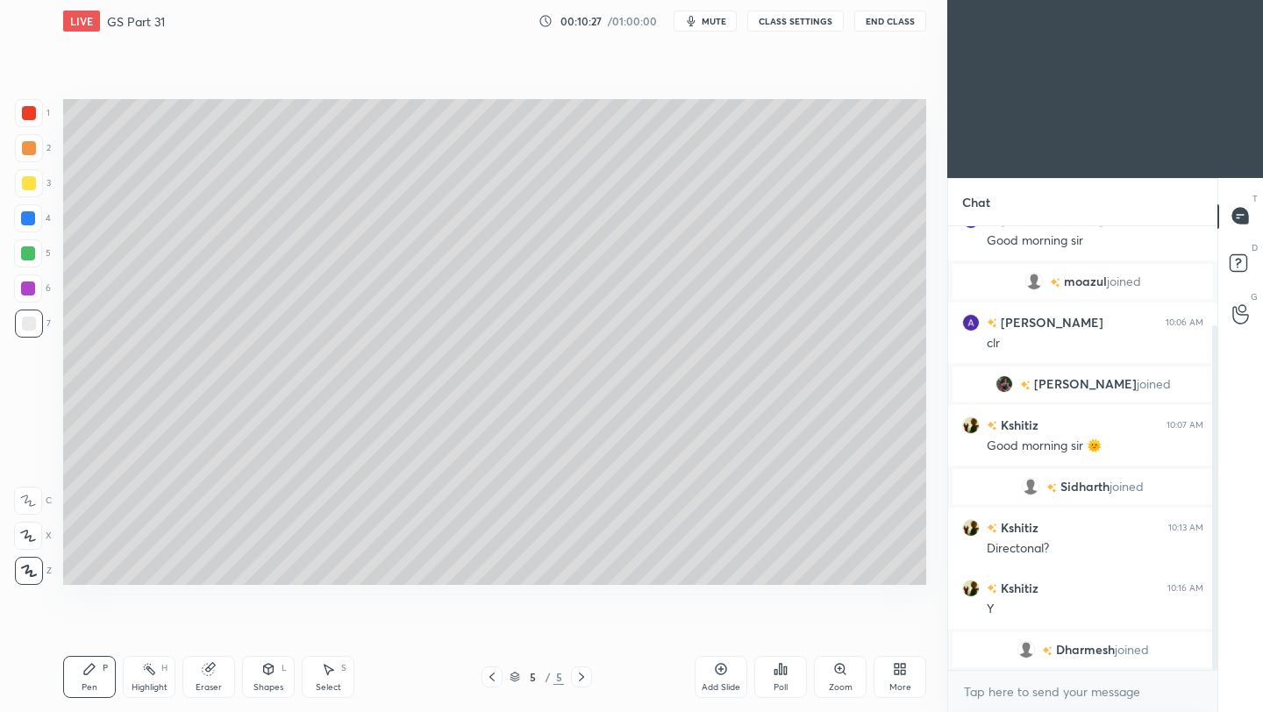
click at [723, 675] on icon at bounding box center [721, 669] width 14 height 14
click at [31, 186] on div at bounding box center [29, 183] width 14 height 14
drag, startPoint x: 32, startPoint y: 326, endPoint x: 56, endPoint y: 326, distance: 23.7
click at [38, 326] on div at bounding box center [29, 324] width 28 height 28
click at [722, 676] on div "Add Slide" at bounding box center [720, 677] width 53 height 42
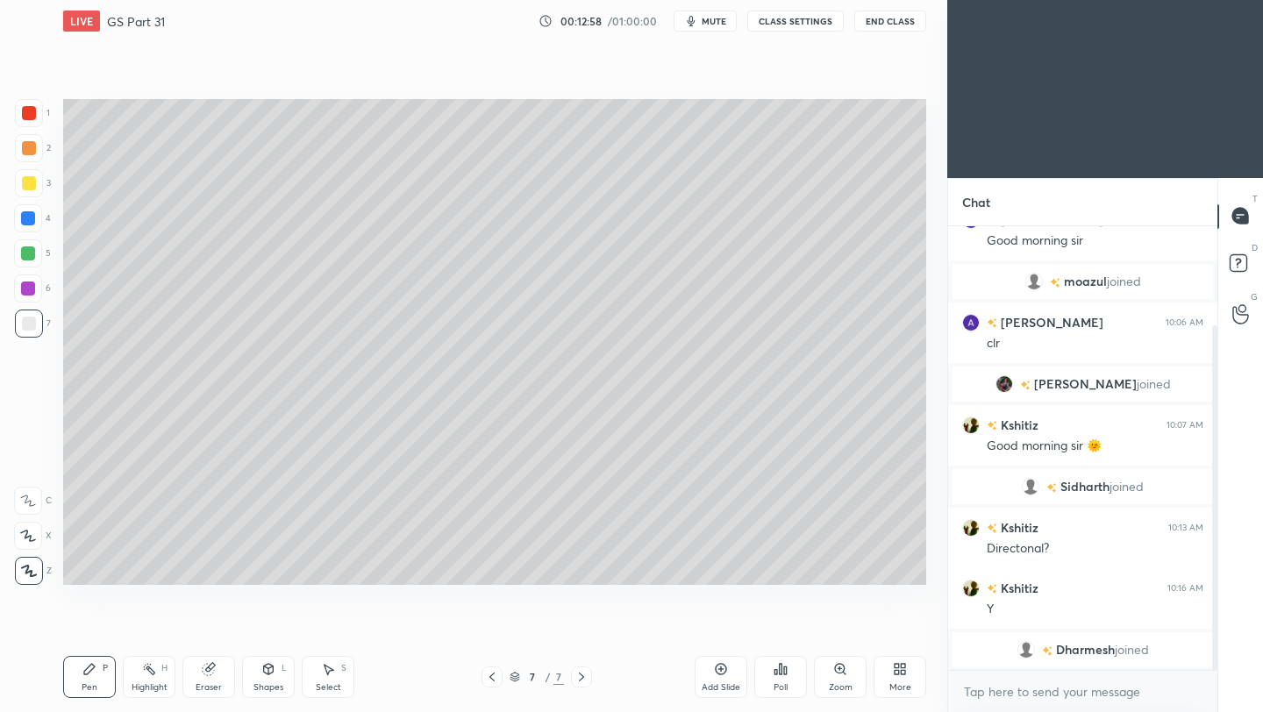
click at [31, 183] on div at bounding box center [29, 183] width 14 height 14
click at [27, 327] on div at bounding box center [29, 324] width 14 height 14
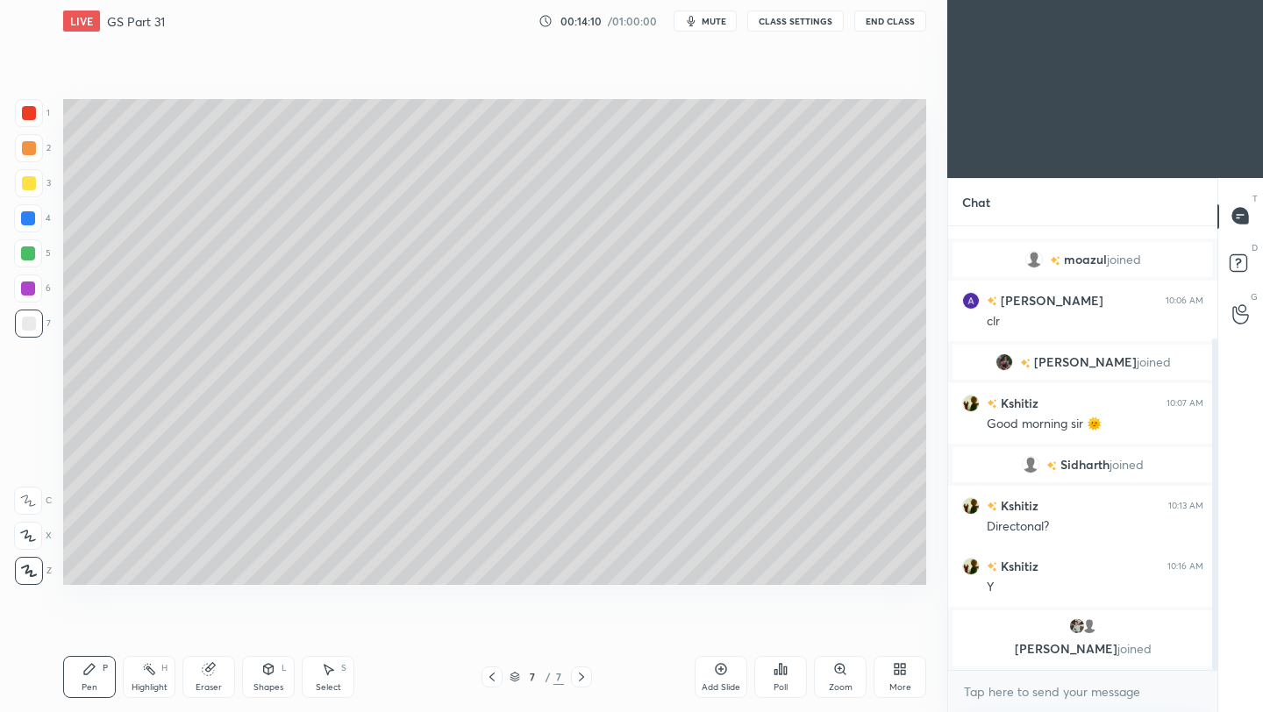
scroll to position [191, 0]
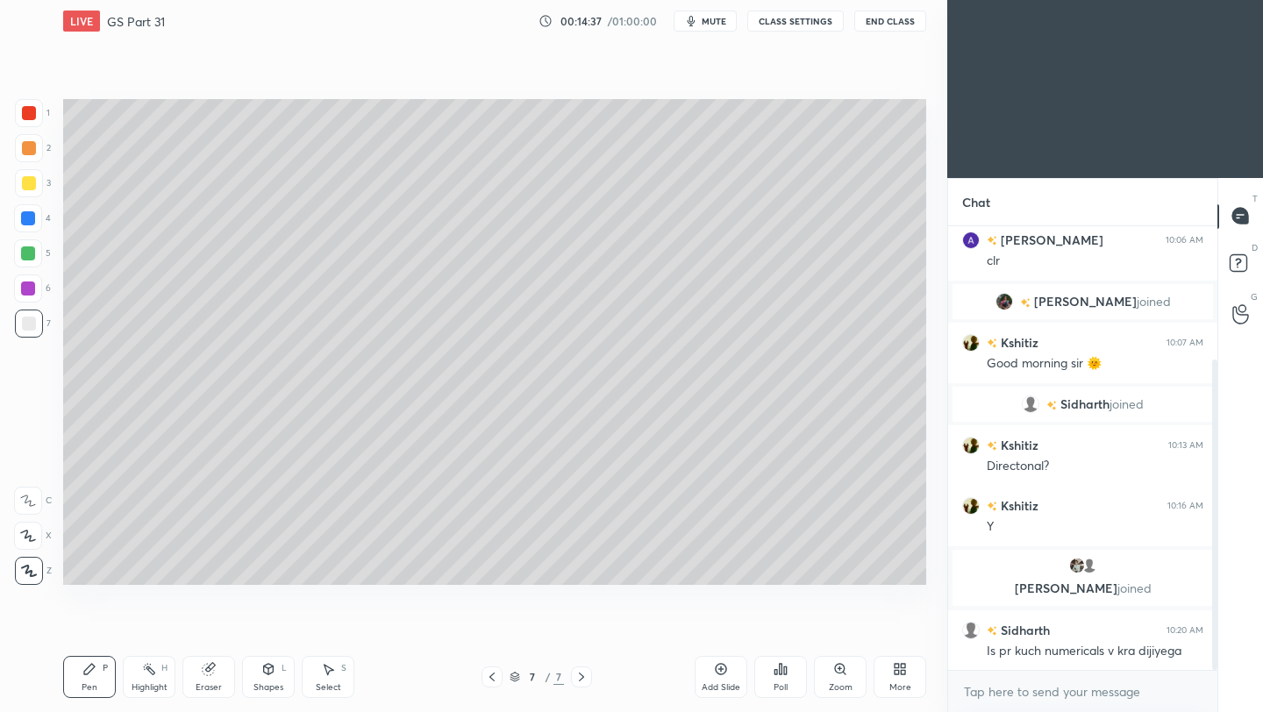
click at [32, 184] on div at bounding box center [29, 183] width 14 height 14
drag, startPoint x: 29, startPoint y: 317, endPoint x: 44, endPoint y: 389, distance: 74.3
click at [28, 317] on div at bounding box center [29, 324] width 14 height 14
click at [901, 25] on button "End Class" at bounding box center [890, 21] width 72 height 21
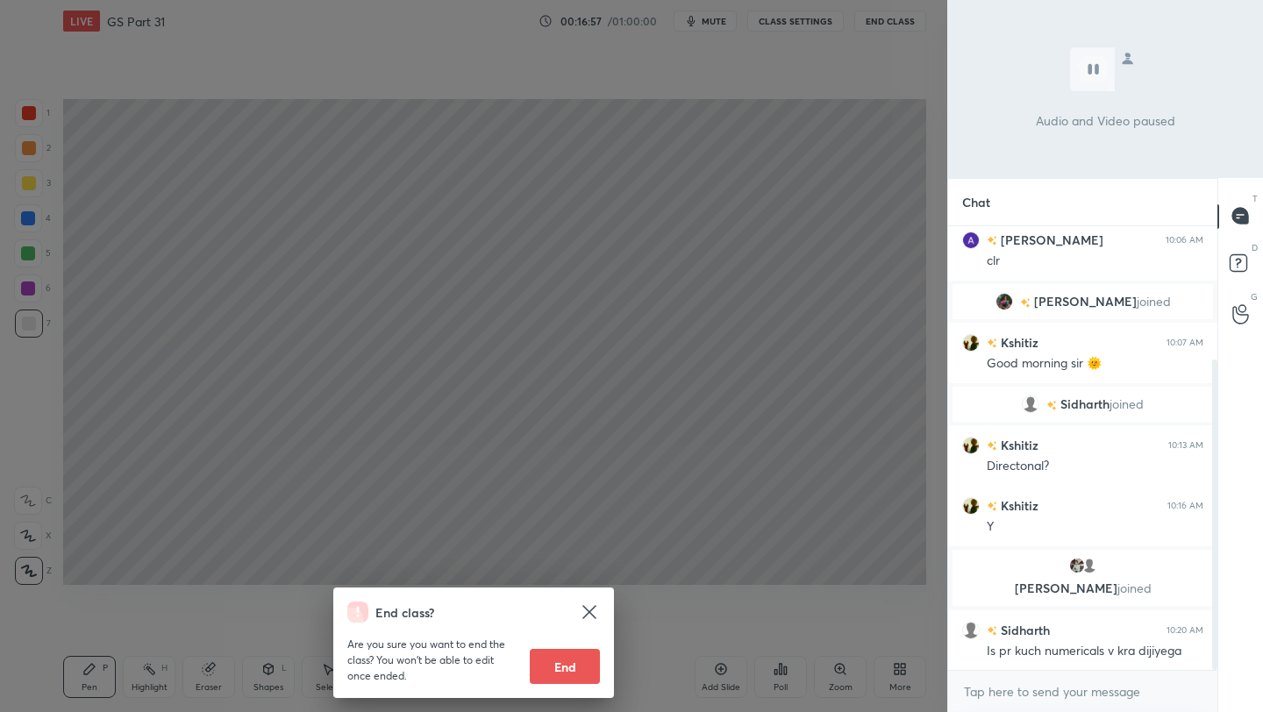
click at [854, 118] on div "End class? Are you sure you want to end the class? You won’t be able to edit on…" at bounding box center [473, 356] width 947 height 712
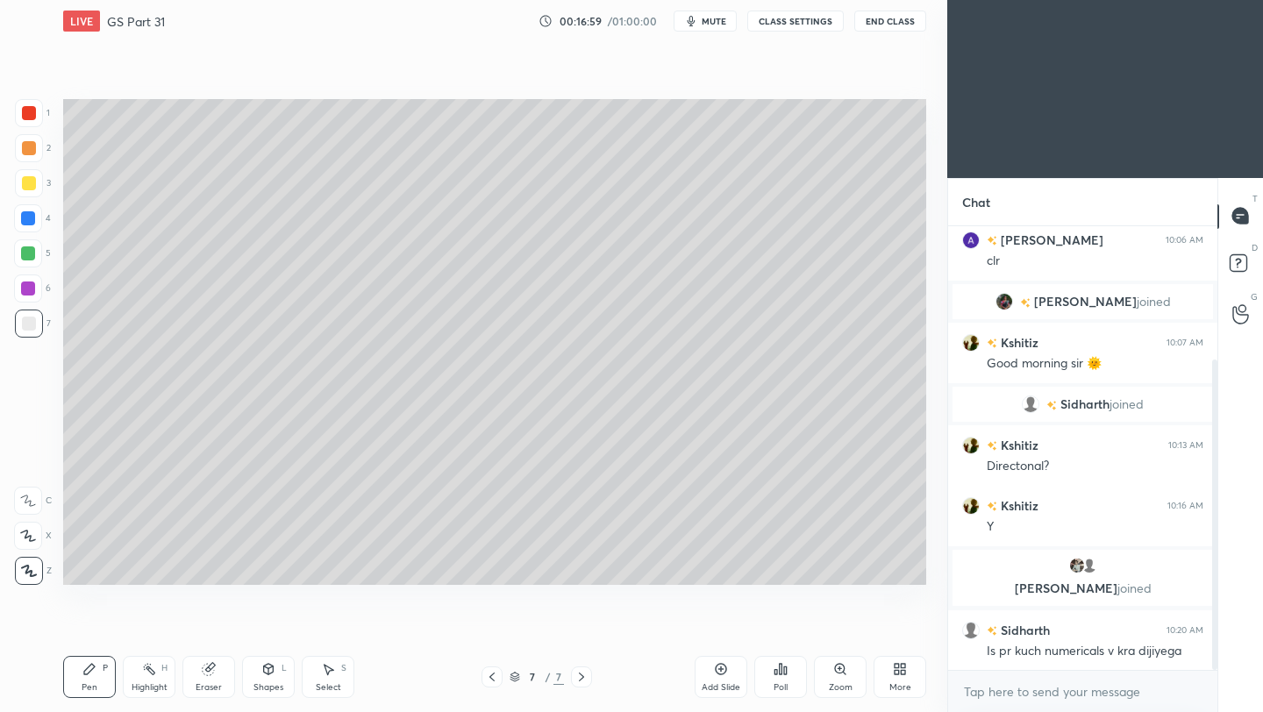
click at [723, 667] on icon at bounding box center [721, 669] width 14 height 14
click at [35, 180] on div at bounding box center [29, 183] width 28 height 28
click at [25, 324] on div at bounding box center [29, 324] width 14 height 14
click at [724, 672] on icon at bounding box center [720, 669] width 11 height 11
click at [24, 183] on div at bounding box center [29, 183] width 14 height 14
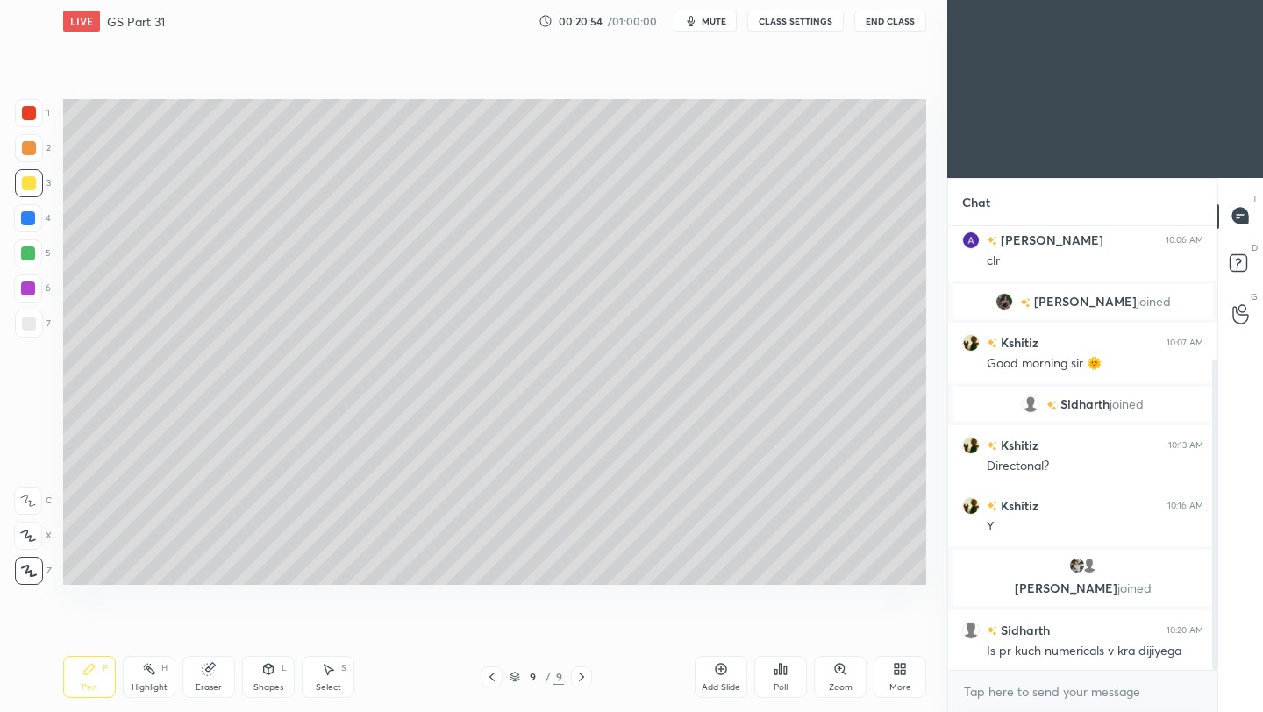
click at [32, 328] on div at bounding box center [29, 324] width 14 height 14
click at [896, 25] on button "End Class" at bounding box center [890, 21] width 72 height 21
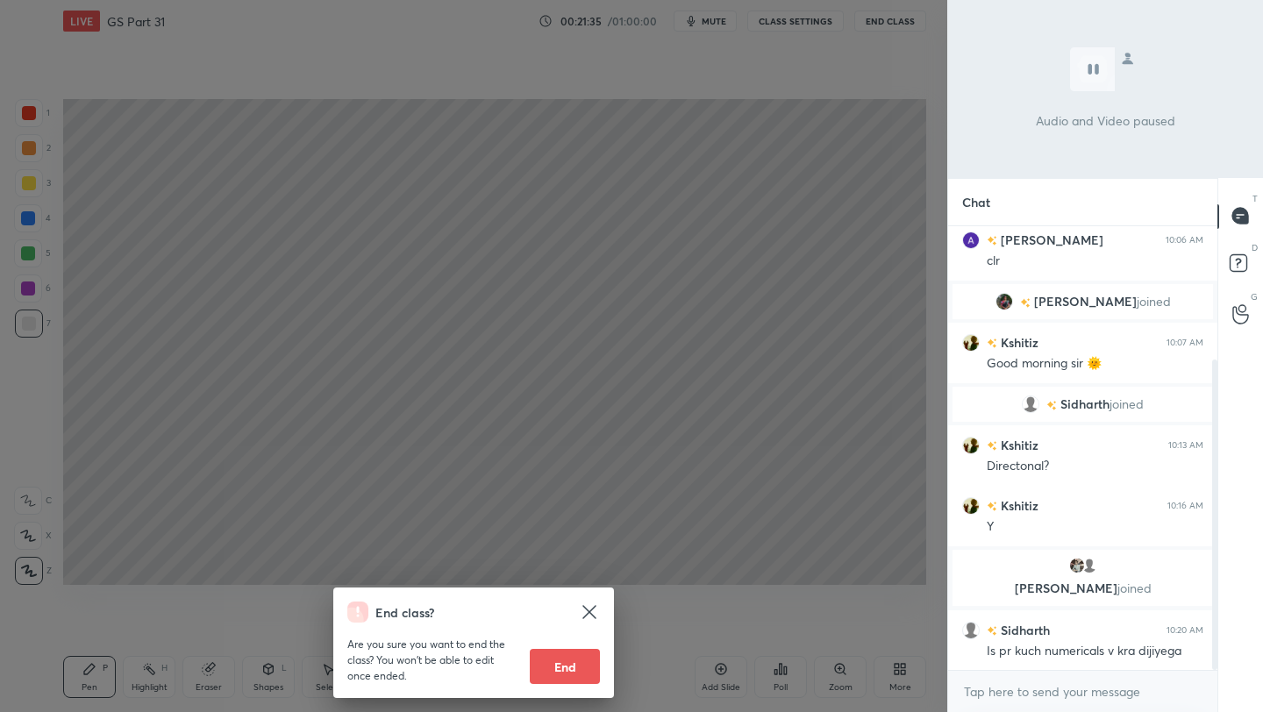
click at [795, 158] on div "End class? Are you sure you want to end the class? You won’t be able to edit on…" at bounding box center [473, 356] width 947 height 712
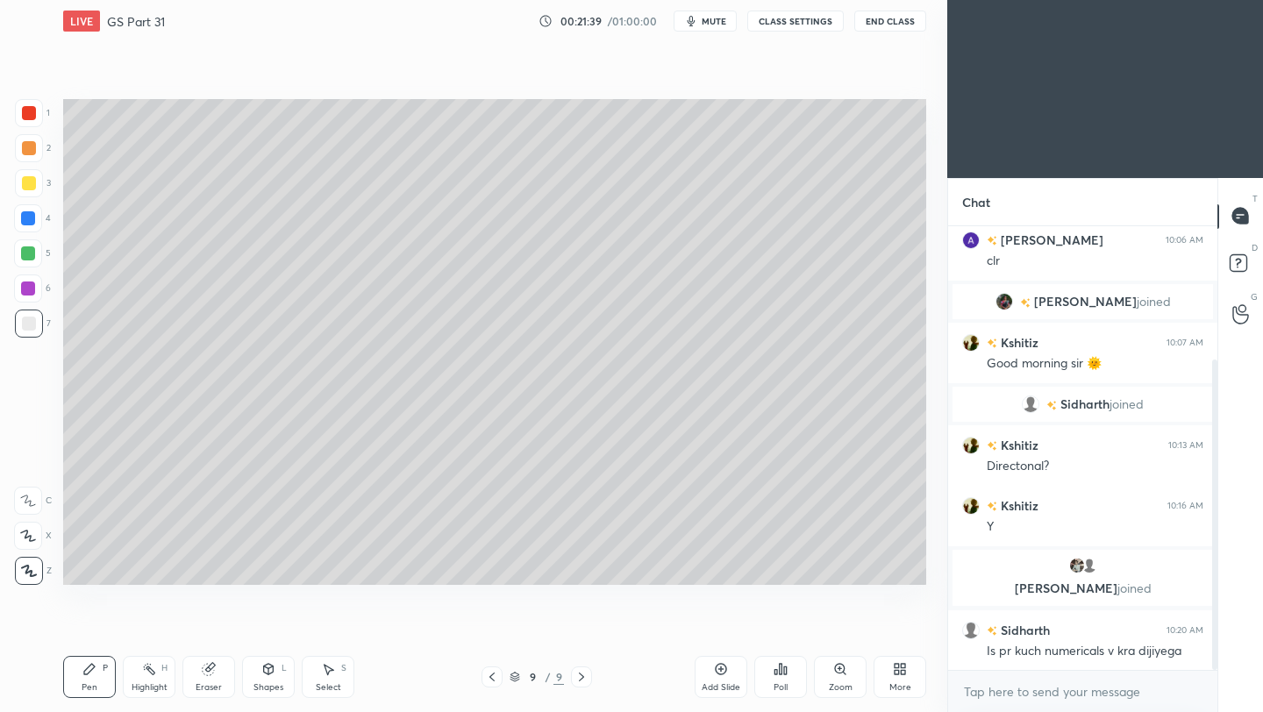
click at [31, 180] on div at bounding box center [29, 183] width 14 height 14
click at [29, 331] on div at bounding box center [29, 324] width 28 height 28
click at [722, 672] on icon at bounding box center [721, 669] width 14 height 14
click at [726, 674] on icon at bounding box center [721, 669] width 14 height 14
click at [39, 185] on div at bounding box center [29, 183] width 28 height 28
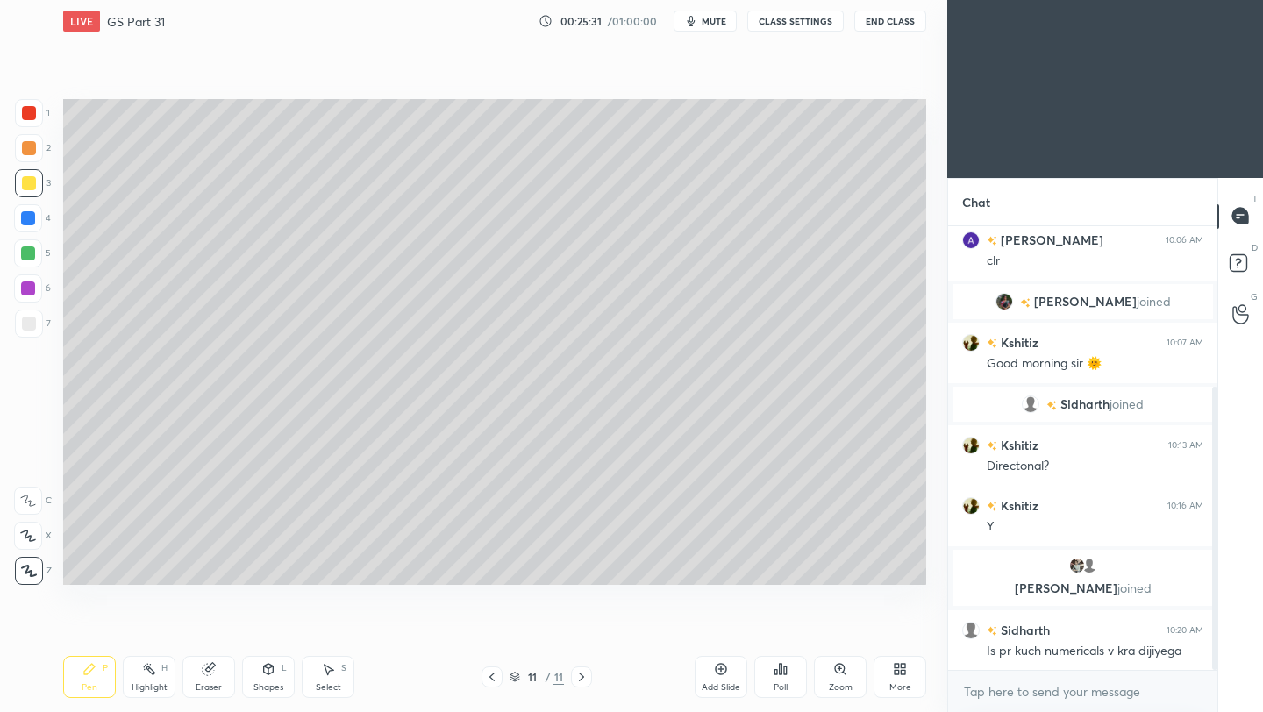
scroll to position [252, 0]
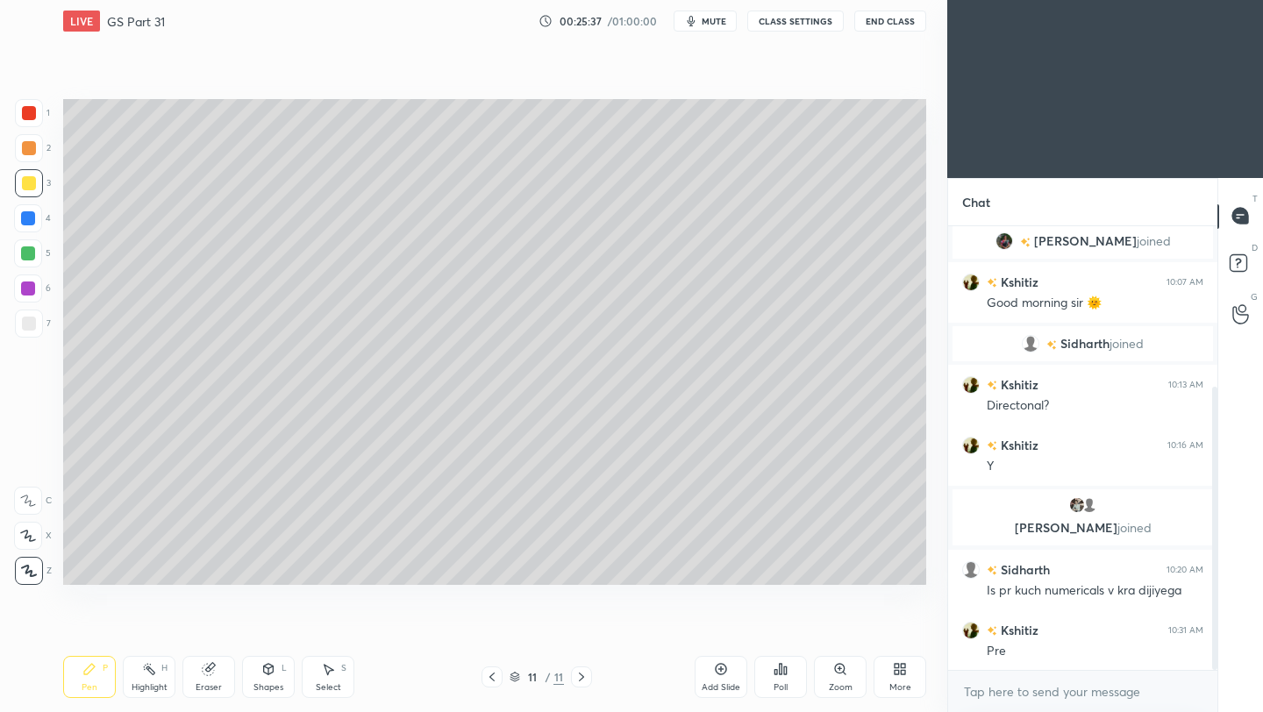
click at [497, 679] on icon at bounding box center [492, 677] width 14 height 14
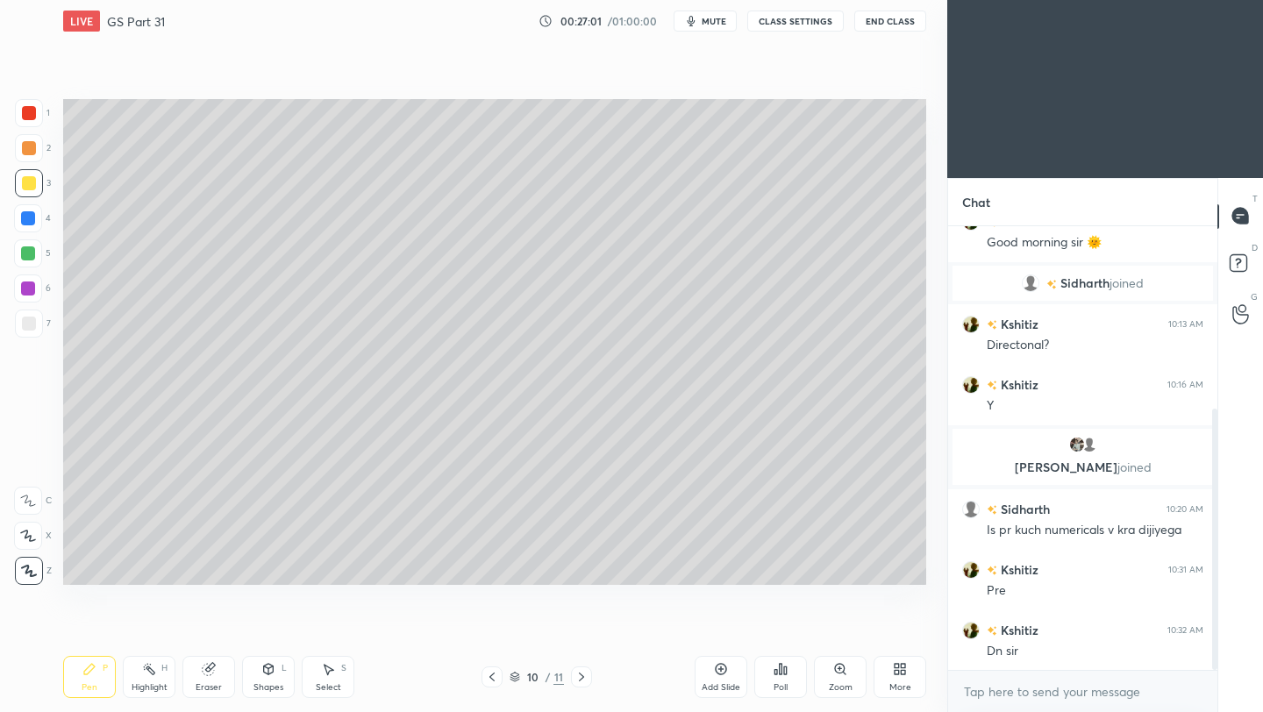
click at [582, 675] on icon at bounding box center [581, 677] width 14 height 14
click at [30, 324] on div at bounding box center [29, 324] width 14 height 14
click at [721, 671] on icon at bounding box center [720, 668] width 5 height 5
click at [893, 24] on button "End Class" at bounding box center [890, 21] width 72 height 21
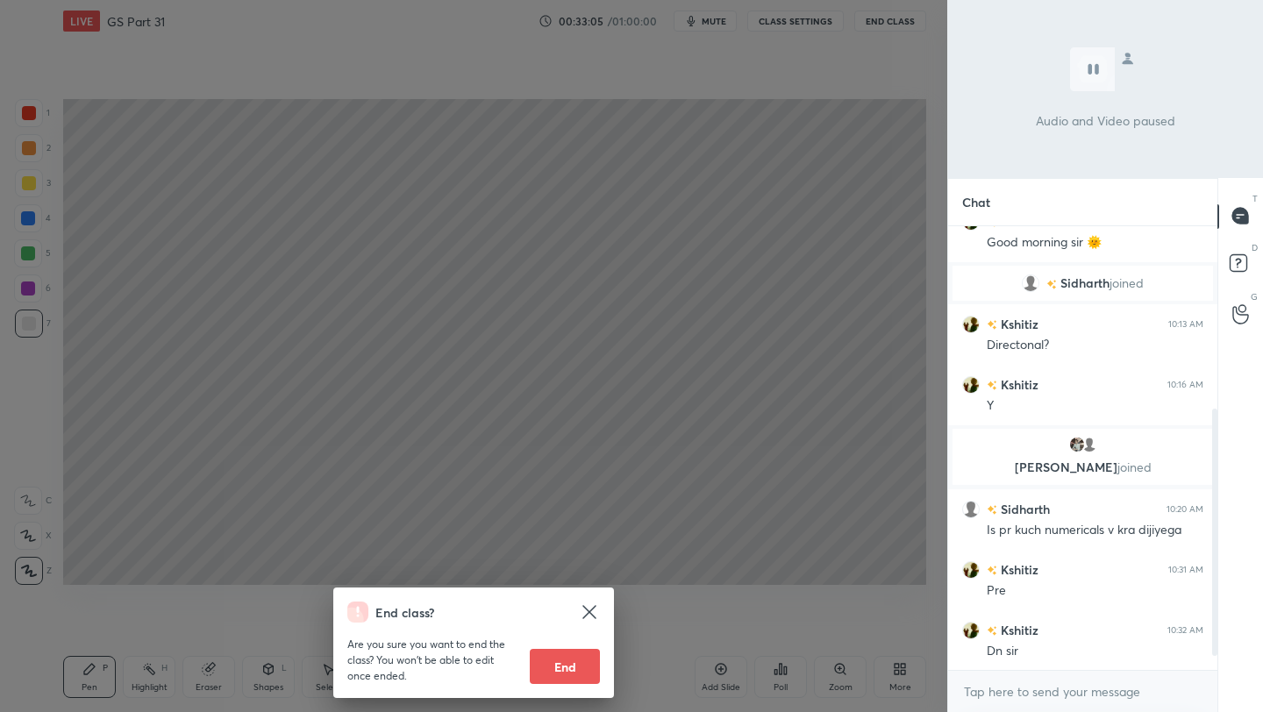
scroll to position [373, 0]
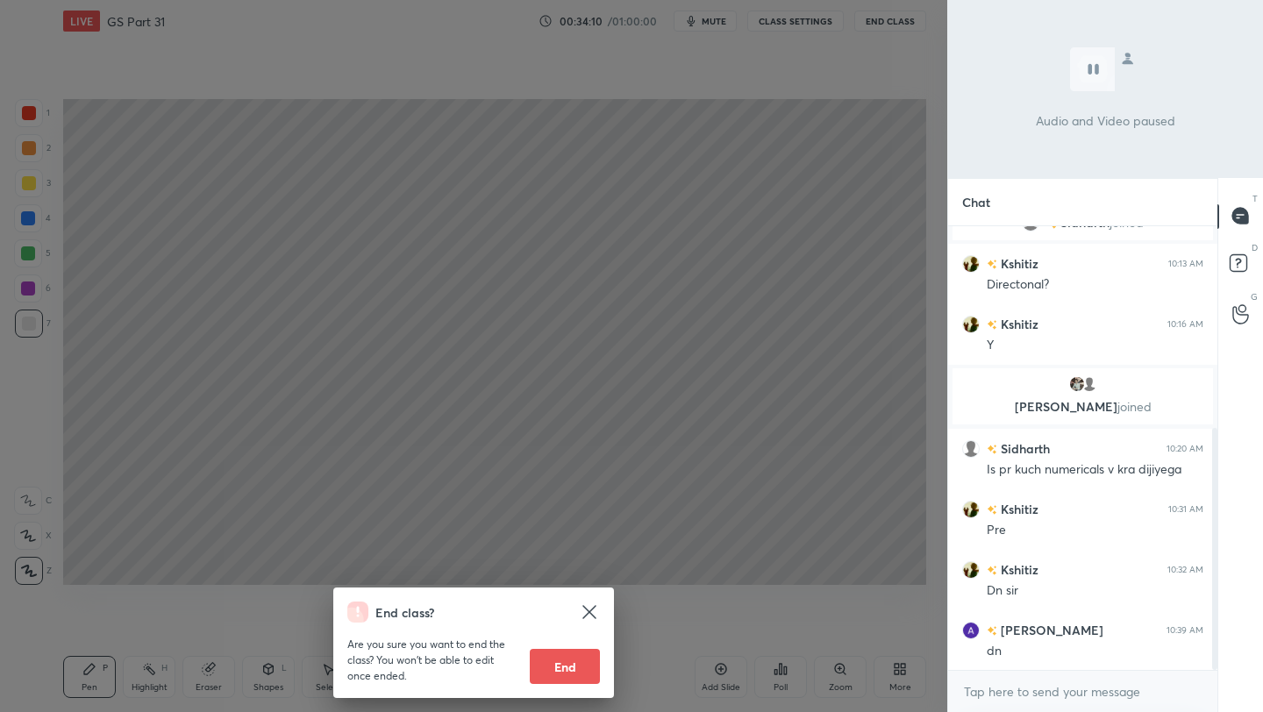
click at [755, 176] on div "End class? Are you sure you want to end the class? You won’t be able to edit on…" at bounding box center [473, 356] width 947 height 712
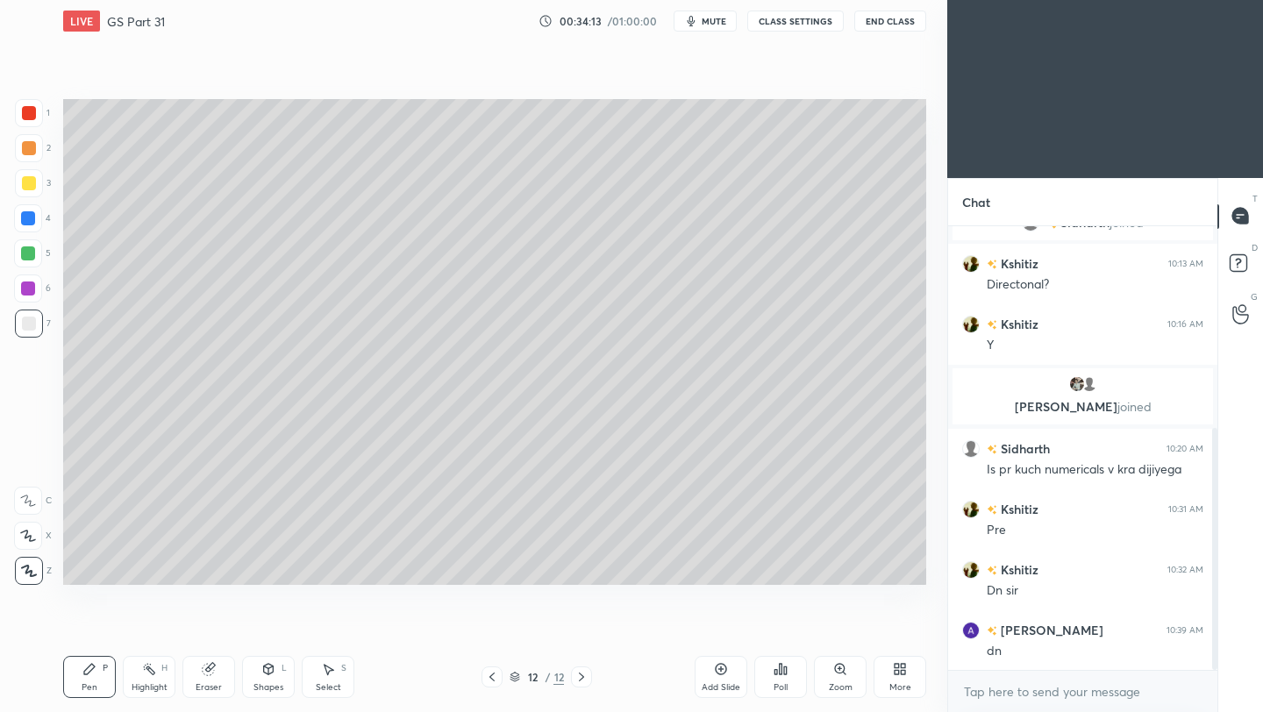
click at [722, 671] on icon at bounding box center [721, 669] width 14 height 14
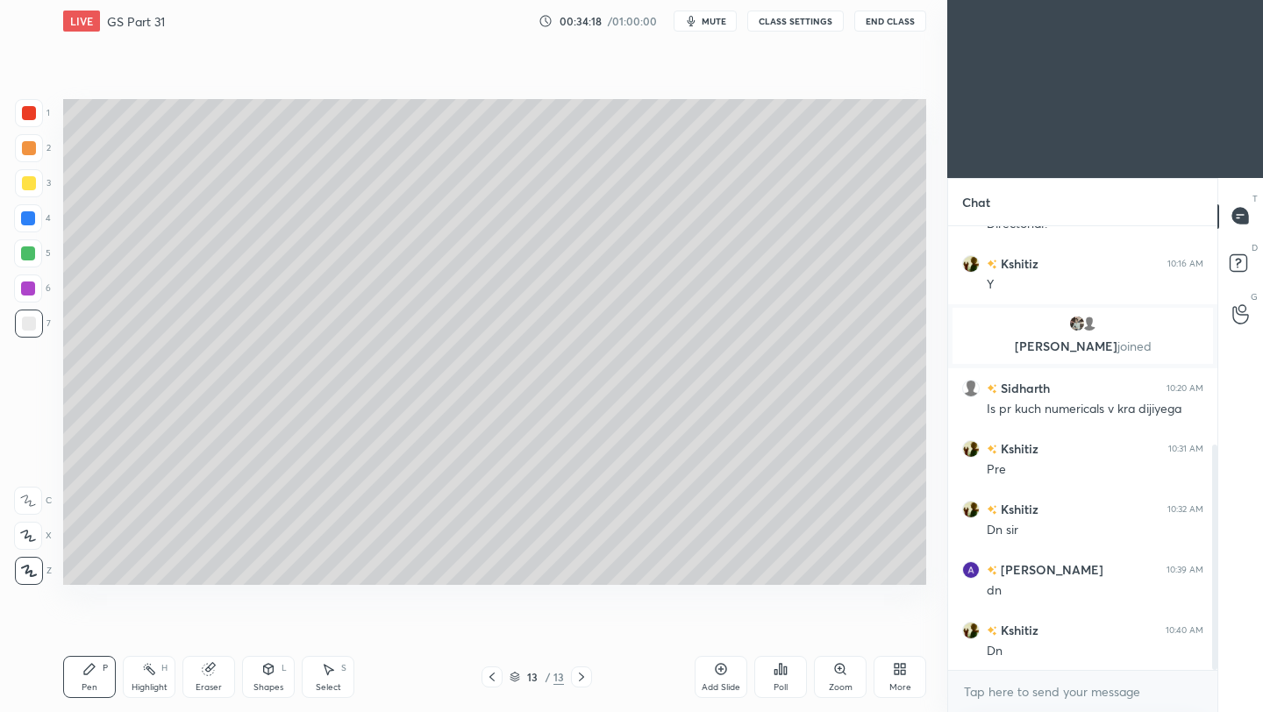
click at [30, 189] on div at bounding box center [29, 183] width 14 height 14
click at [34, 317] on div at bounding box center [29, 324] width 28 height 28
click at [27, 186] on div at bounding box center [29, 183] width 14 height 14
click at [29, 150] on div at bounding box center [29, 148] width 14 height 14
click at [29, 326] on div at bounding box center [29, 324] width 14 height 14
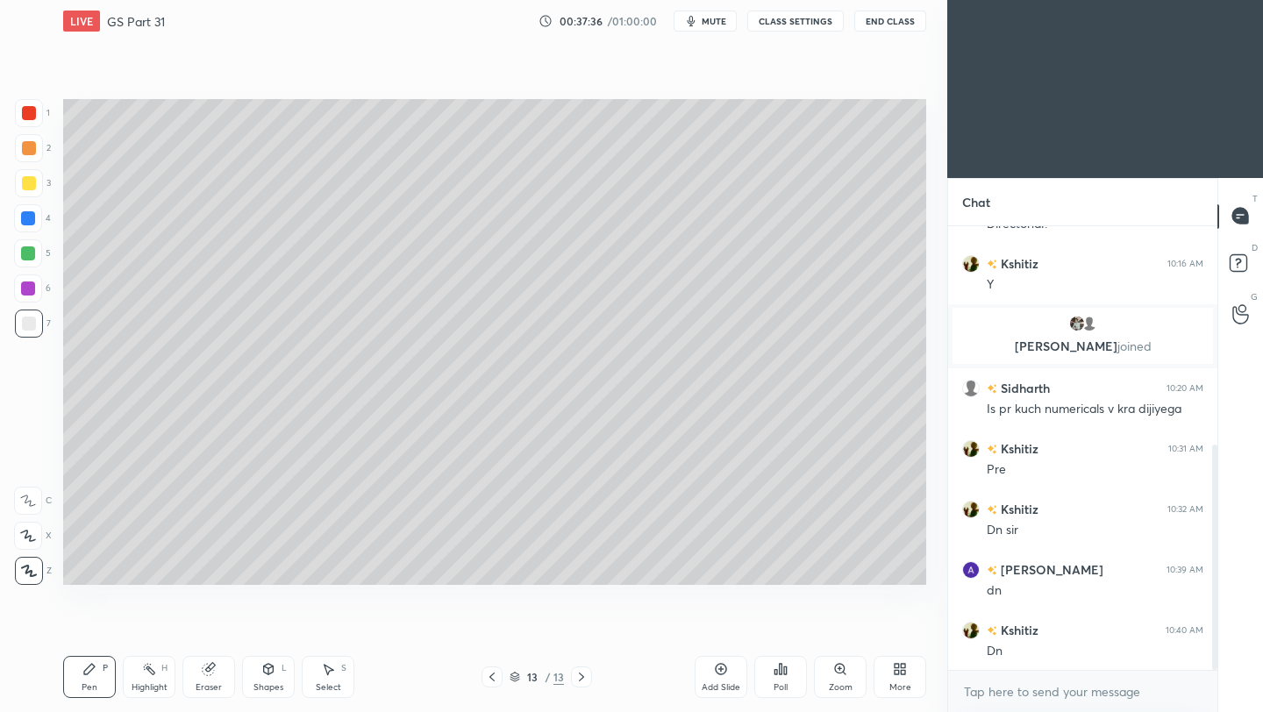
drag, startPoint x: 725, startPoint y: 672, endPoint x: 702, endPoint y: 665, distance: 24.1
click at [725, 672] on icon at bounding box center [721, 669] width 14 height 14
click at [62, 380] on div "Setting up your live class Poll for secs No correct answer Start poll" at bounding box center [494, 342] width 877 height 600
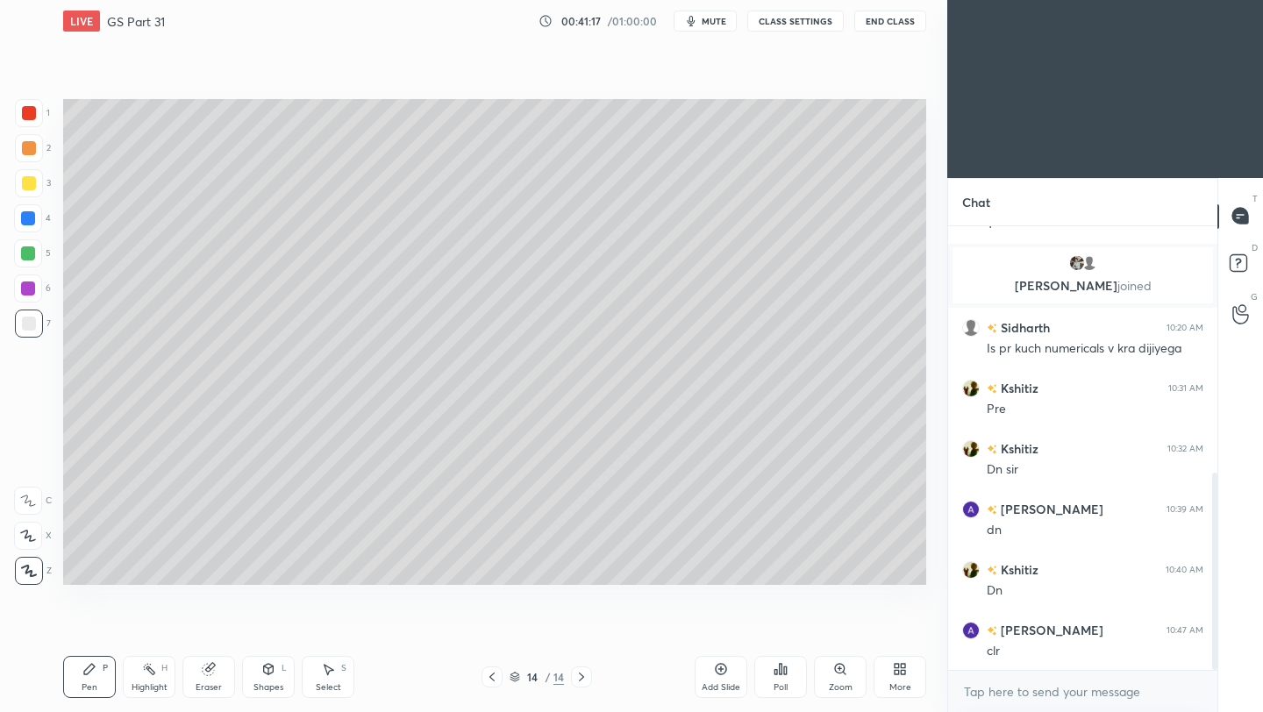
scroll to position [554, 0]
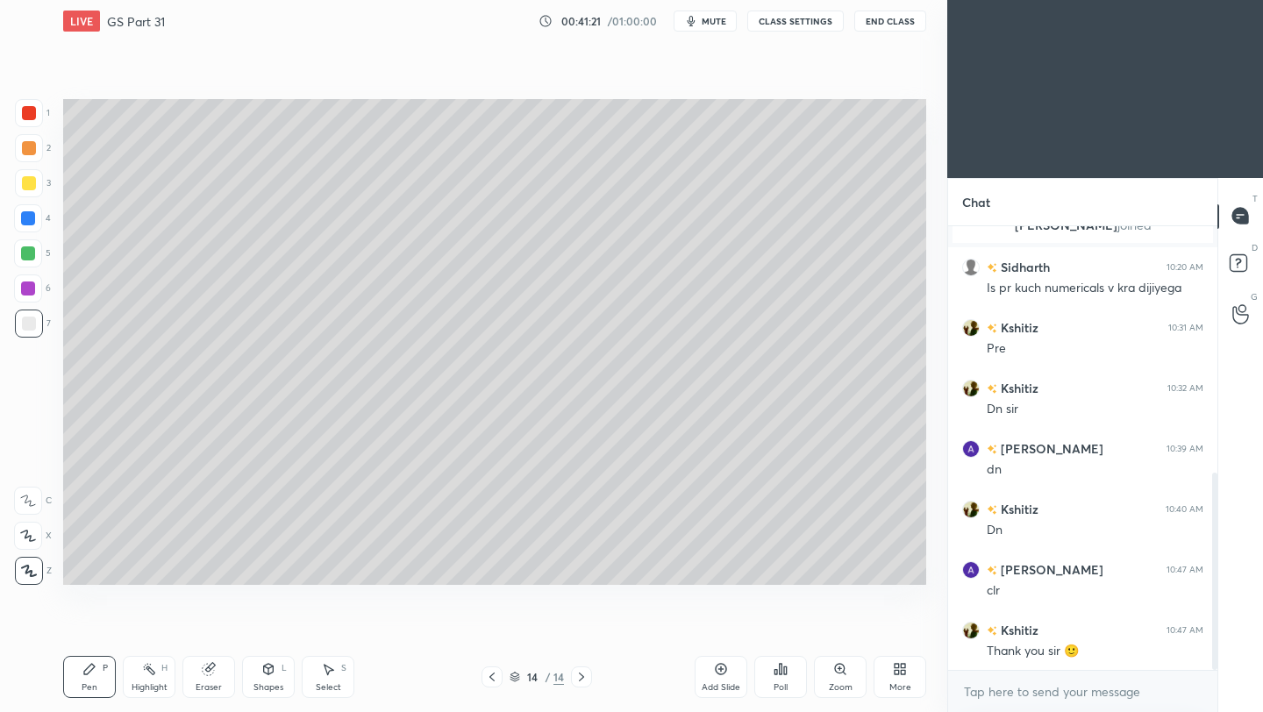
click at [890, 26] on button "End Class" at bounding box center [890, 21] width 72 height 21
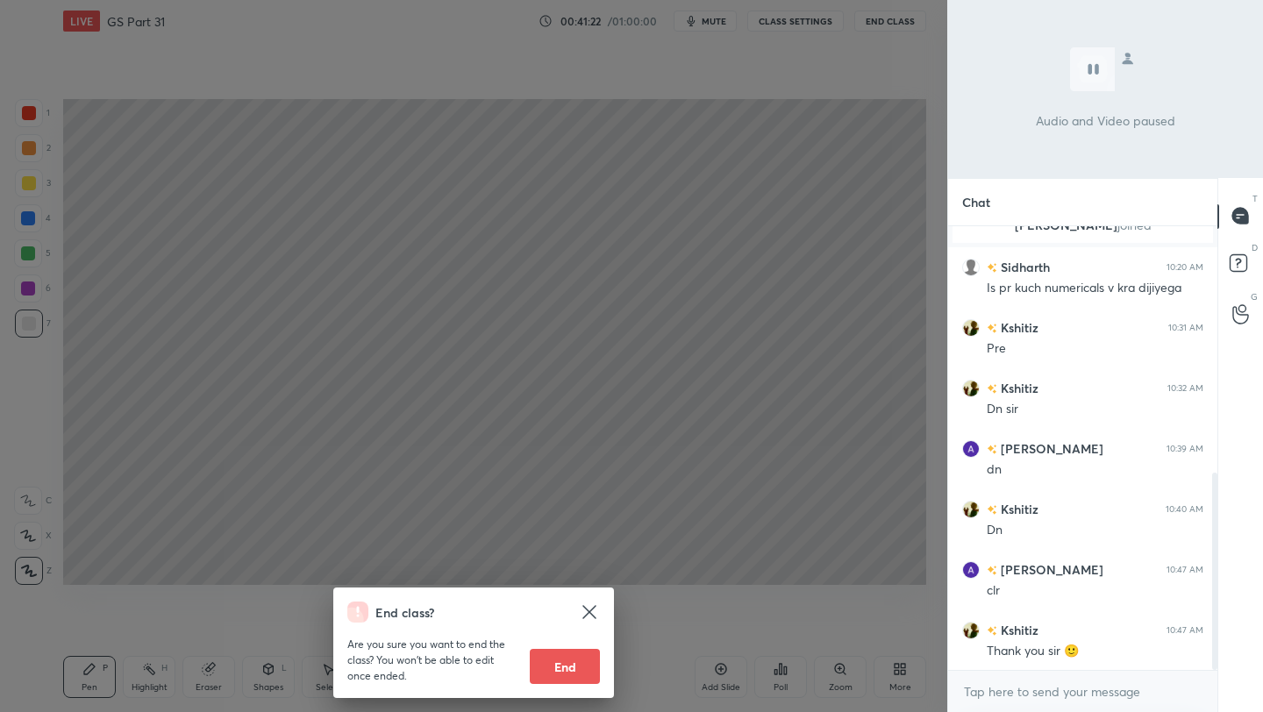
click at [574, 673] on button "End" at bounding box center [565, 666] width 70 height 35
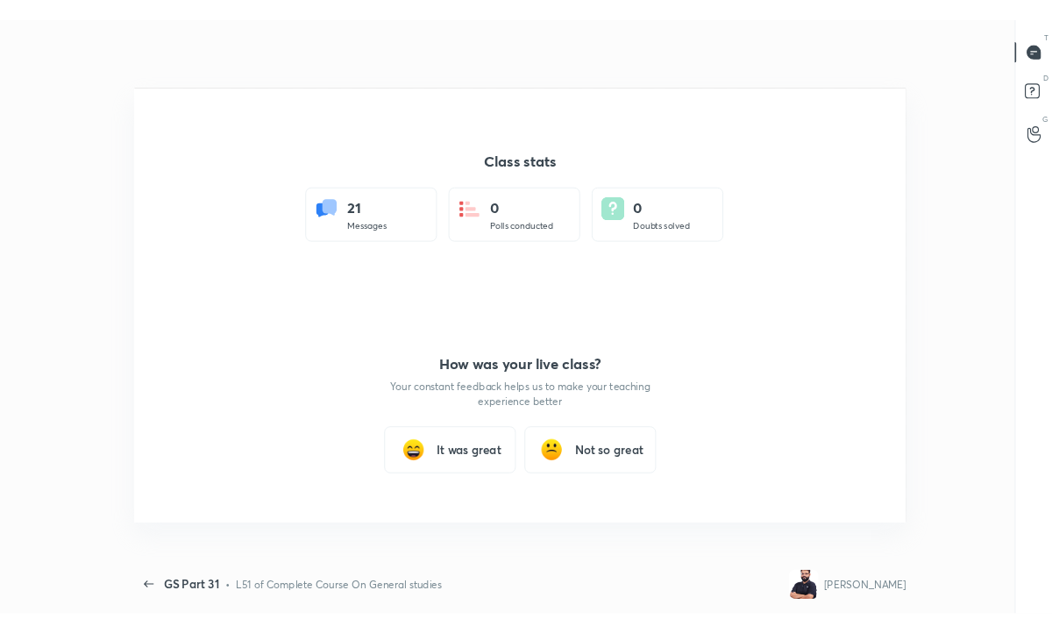
scroll to position [87157, 86640]
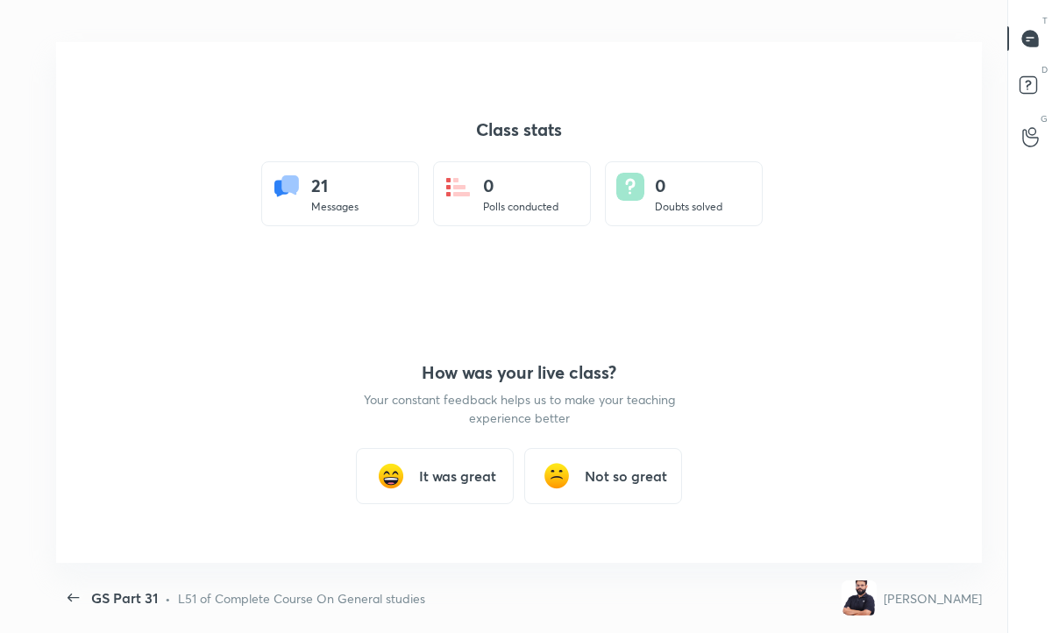
type textarea "x"
